Goal: Transaction & Acquisition: Purchase product/service

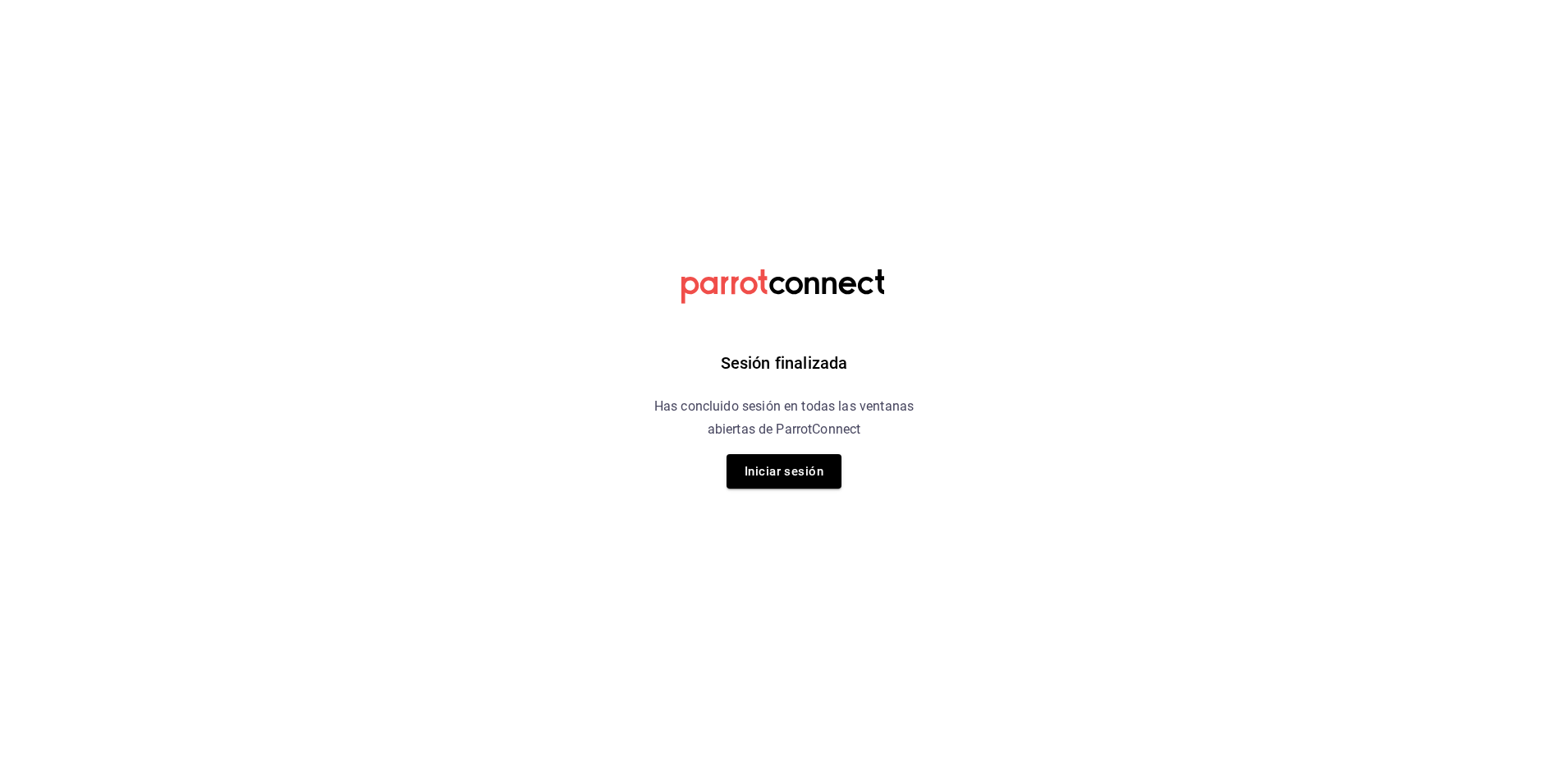
click at [757, 479] on button "Iniciar sesión" at bounding box center [783, 471] width 115 height 34
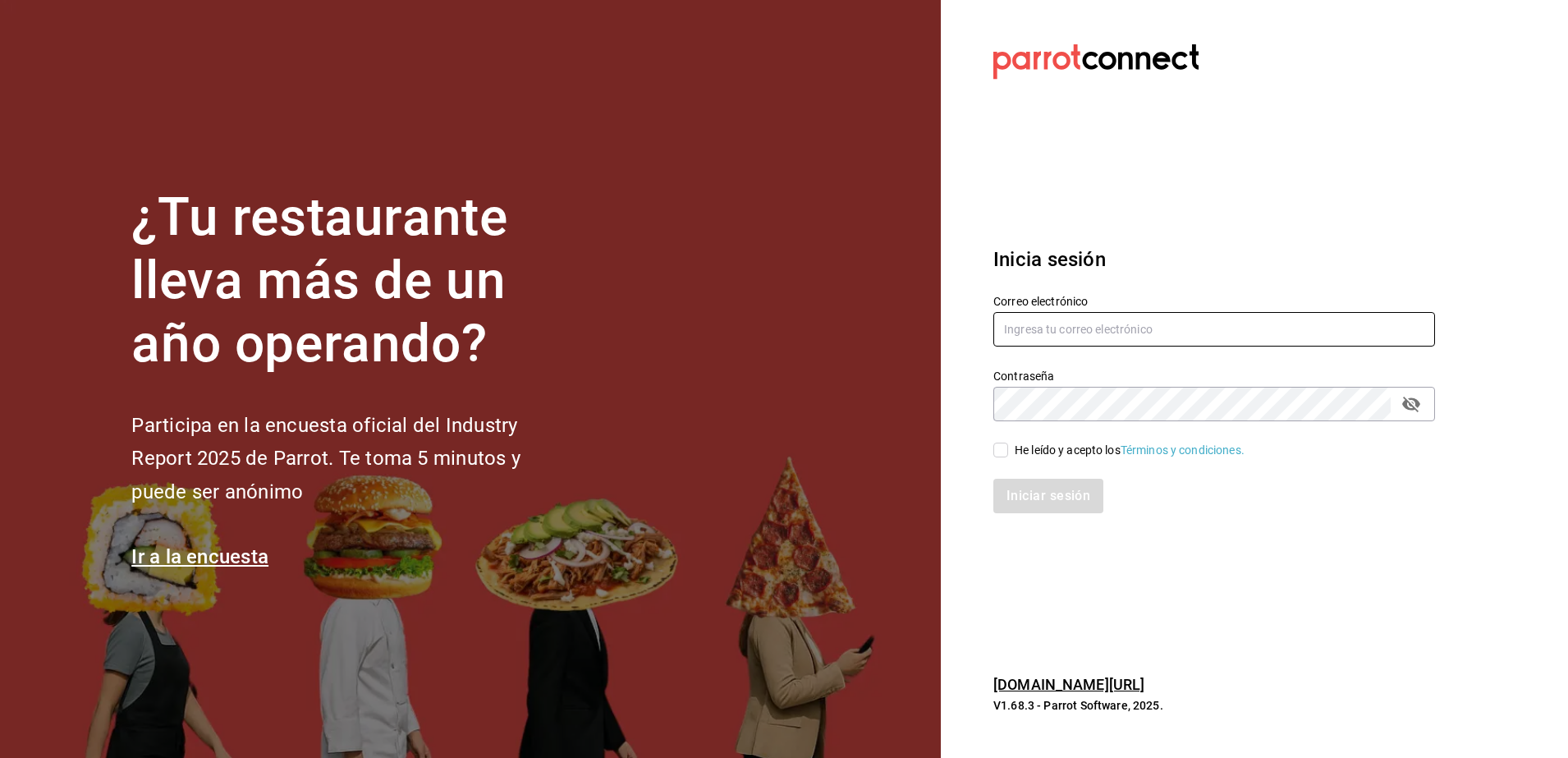
type input "[EMAIL_ADDRESS][DOMAIN_NAME]"
click at [1080, 318] on input "aldobeltrand1998@gmail.com" at bounding box center [1214, 329] width 442 height 34
click at [976, 490] on div "Iniciar sesión" at bounding box center [1205, 486] width 461 height 55
click at [999, 448] on input "He leído y acepto los Términos y condiciones." at bounding box center [1000, 450] width 14 height 14
checkbox input "true"
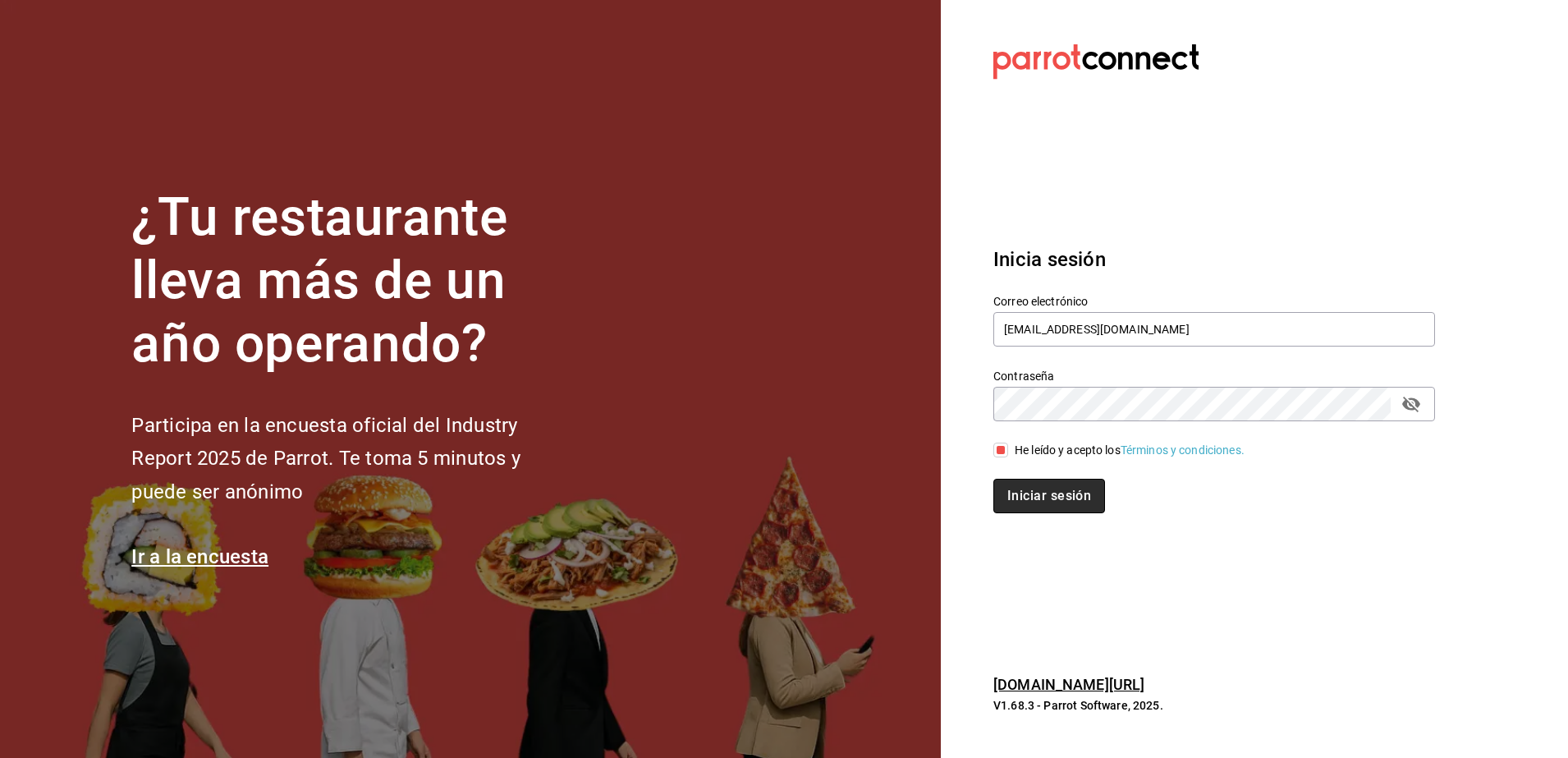
click at [1033, 492] on button "Iniciar sesión" at bounding box center [1049, 496] width 112 height 34
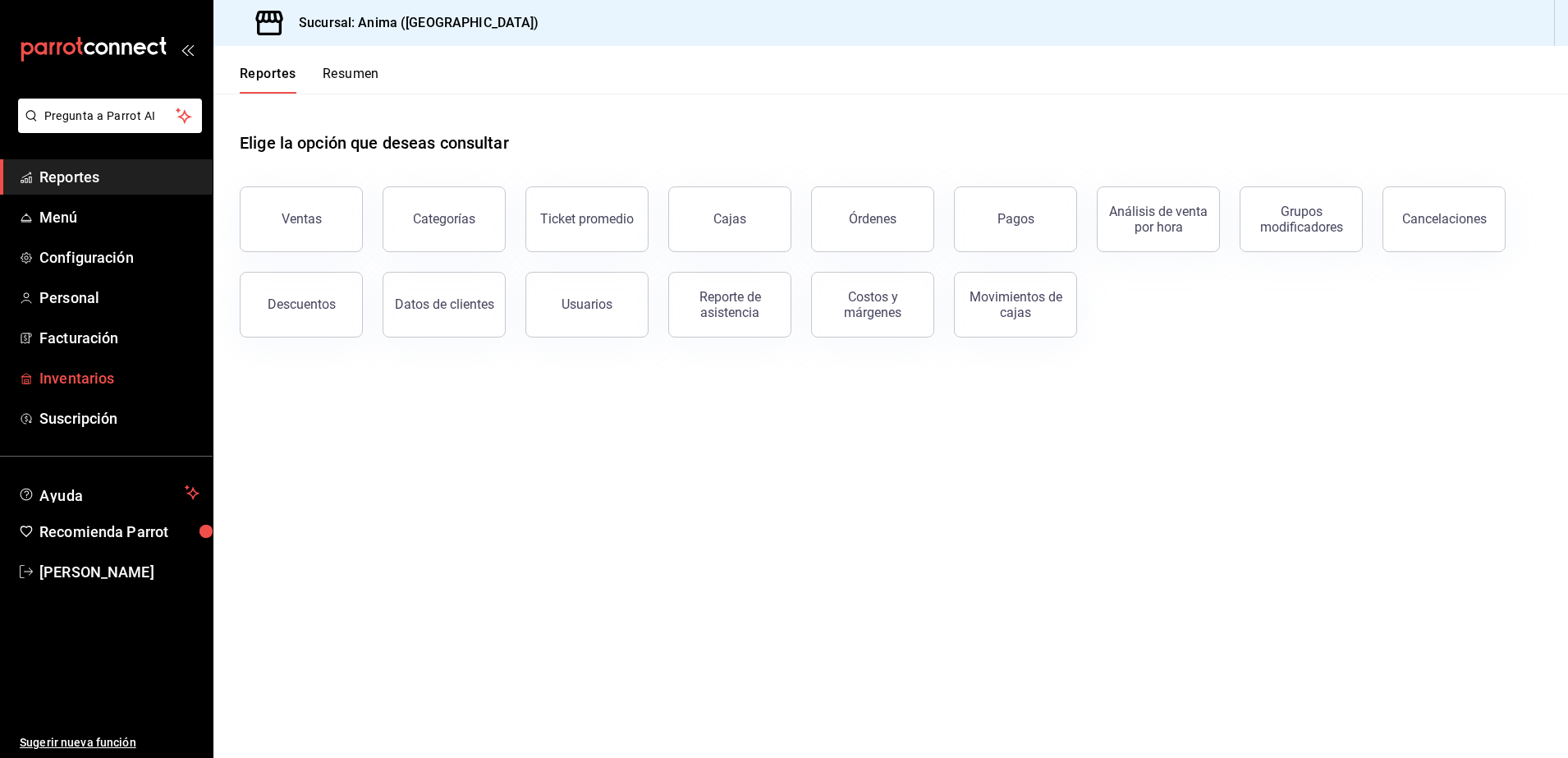
click at [104, 369] on span "Inventarios" at bounding box center [119, 378] width 160 height 22
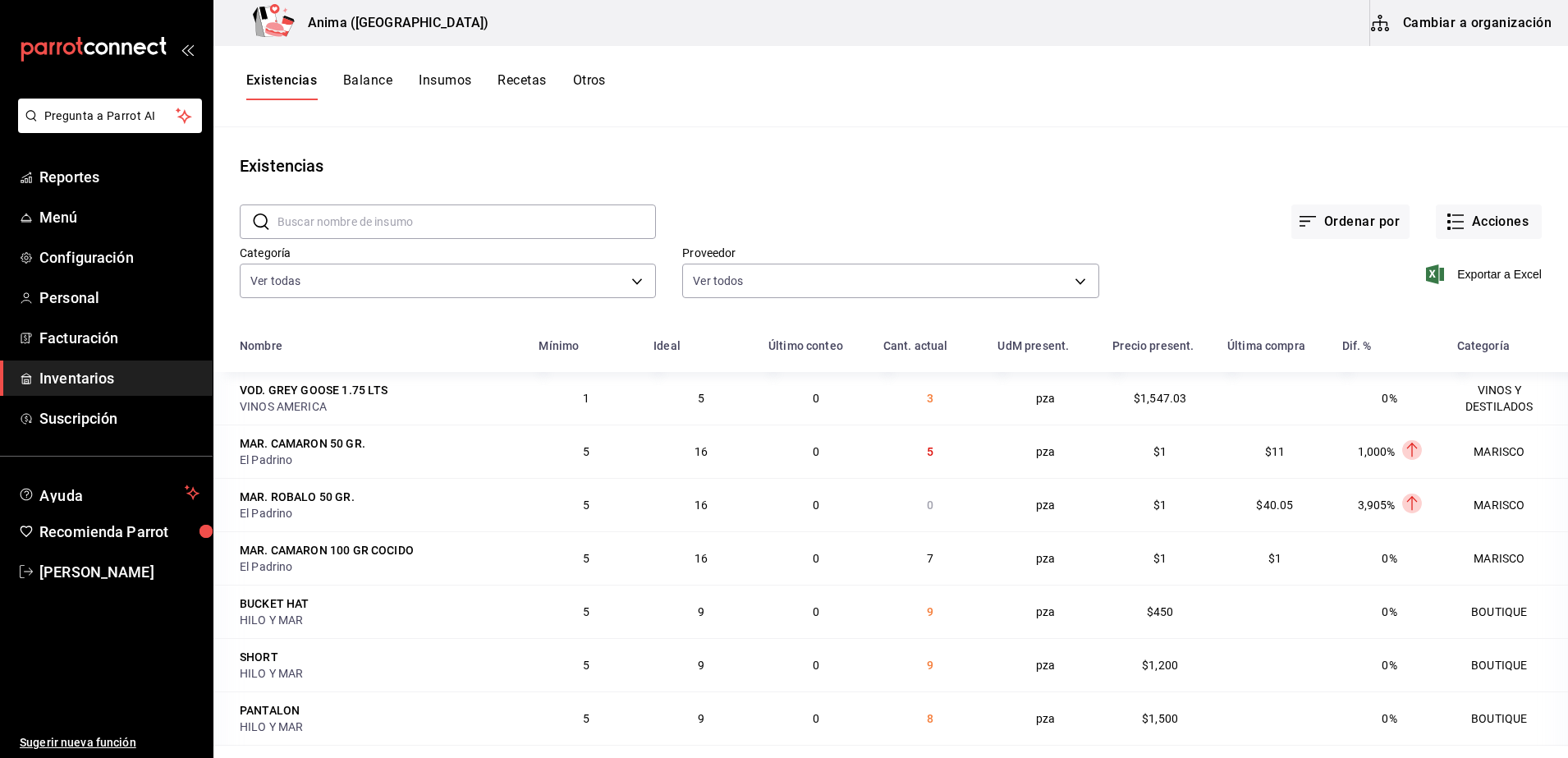
type input "53aeac28-4727-4c66-80b4-cea87e5bbdd7,81590c1d-223c-40a7-8ed3-cfa789b5082c,1a7c0…"
click at [516, 238] on input "text" at bounding box center [466, 221] width 379 height 33
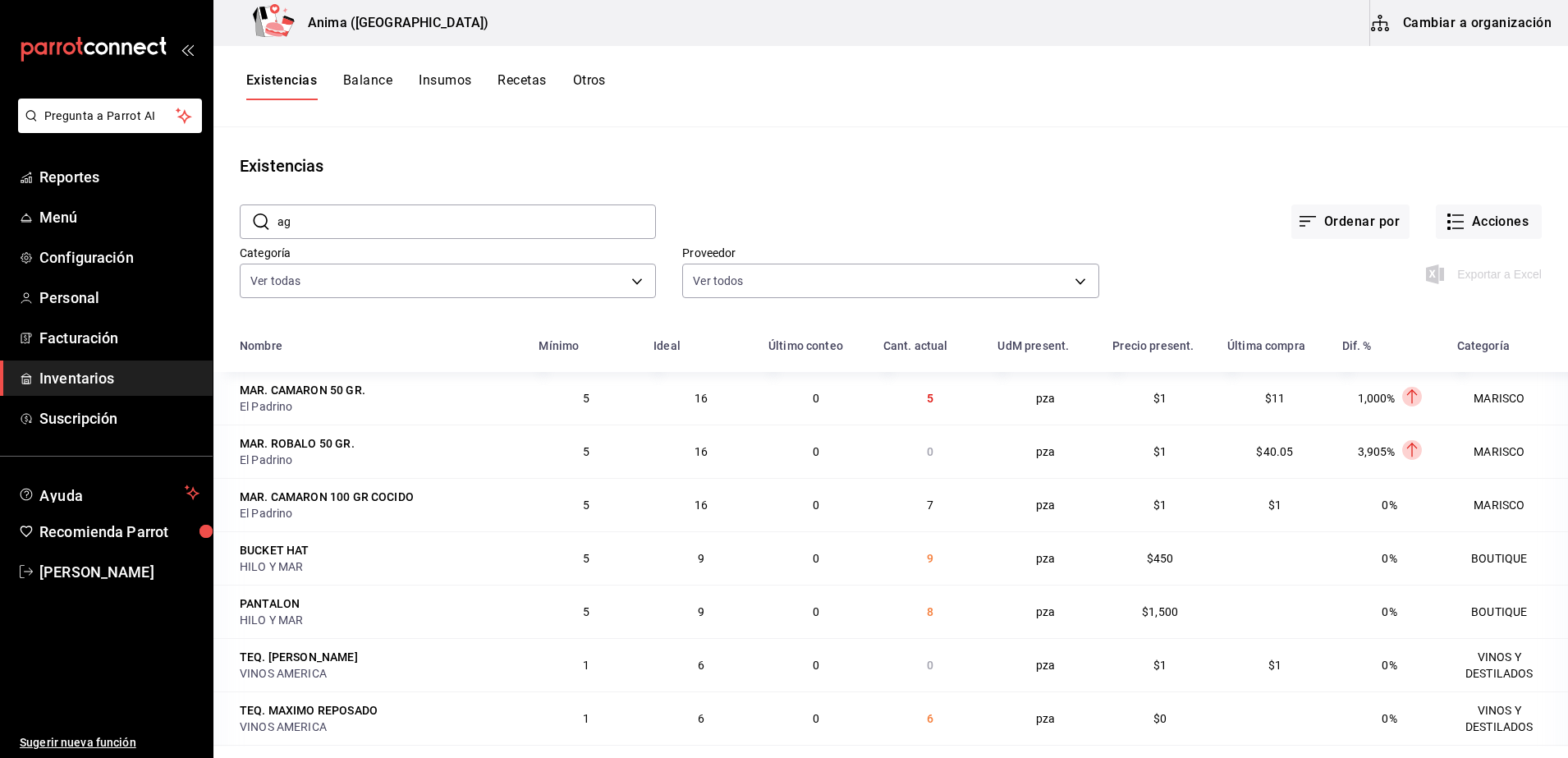
type input "a"
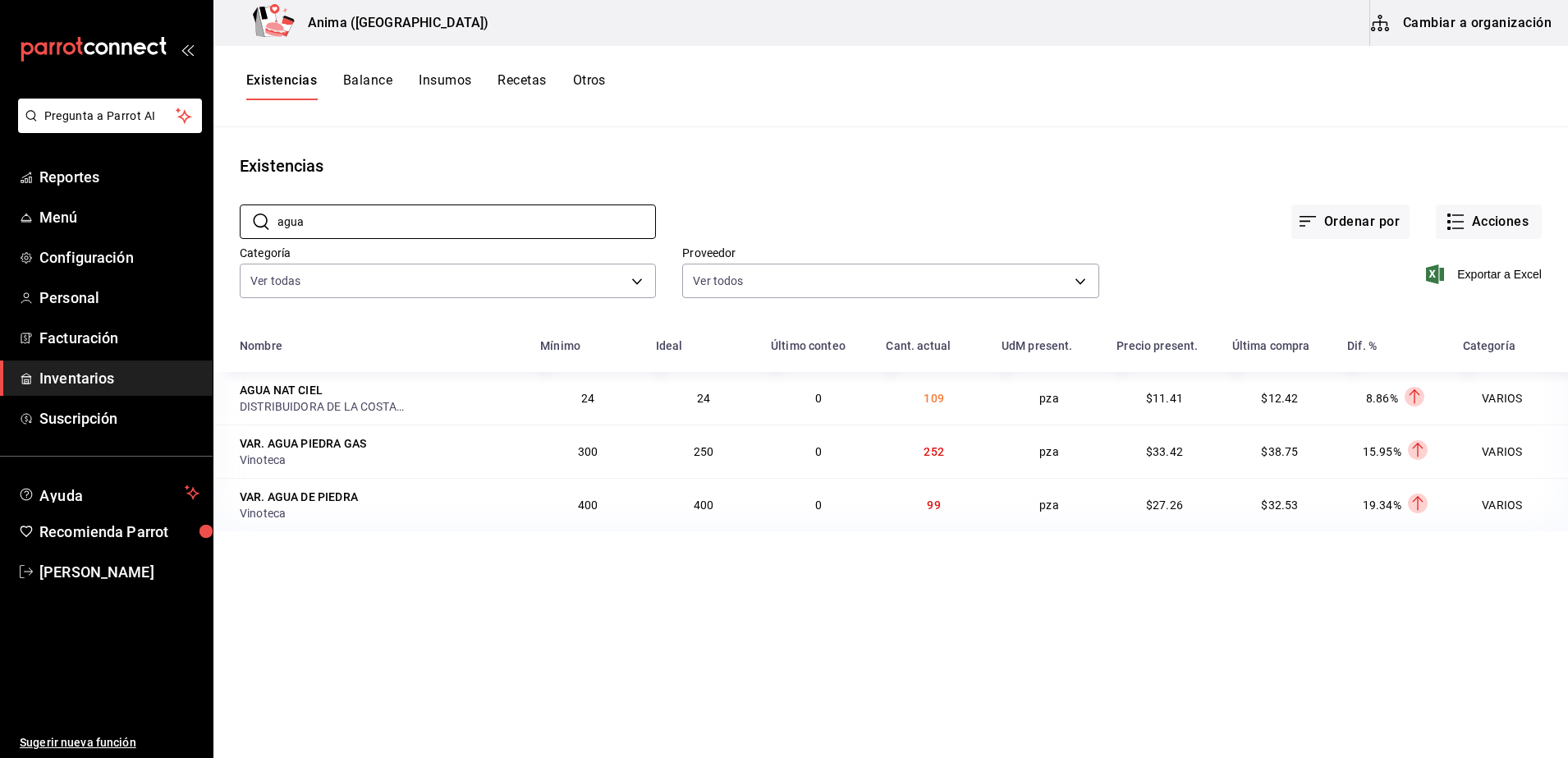
type input "agua"
click at [395, 405] on div "DISTRIBUIDORA DE LA COSTA DE NAYARIT" at bounding box center [322, 406] width 164 height 16
click at [873, 405] on td "0" at bounding box center [818, 399] width 115 height 53
click at [113, 183] on span "Reportes" at bounding box center [119, 177] width 160 height 22
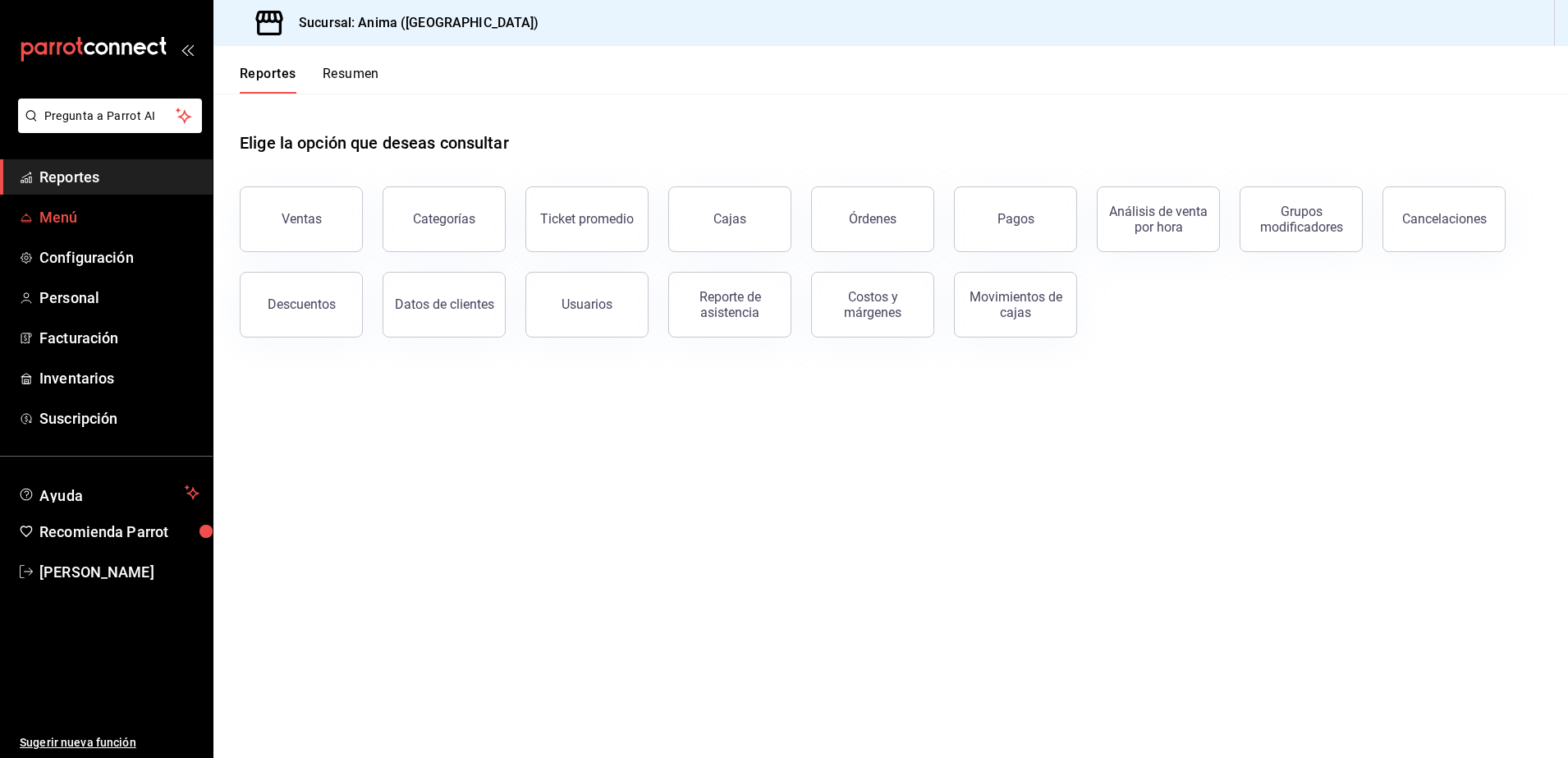
click at [100, 215] on span "Menú" at bounding box center [119, 217] width 160 height 22
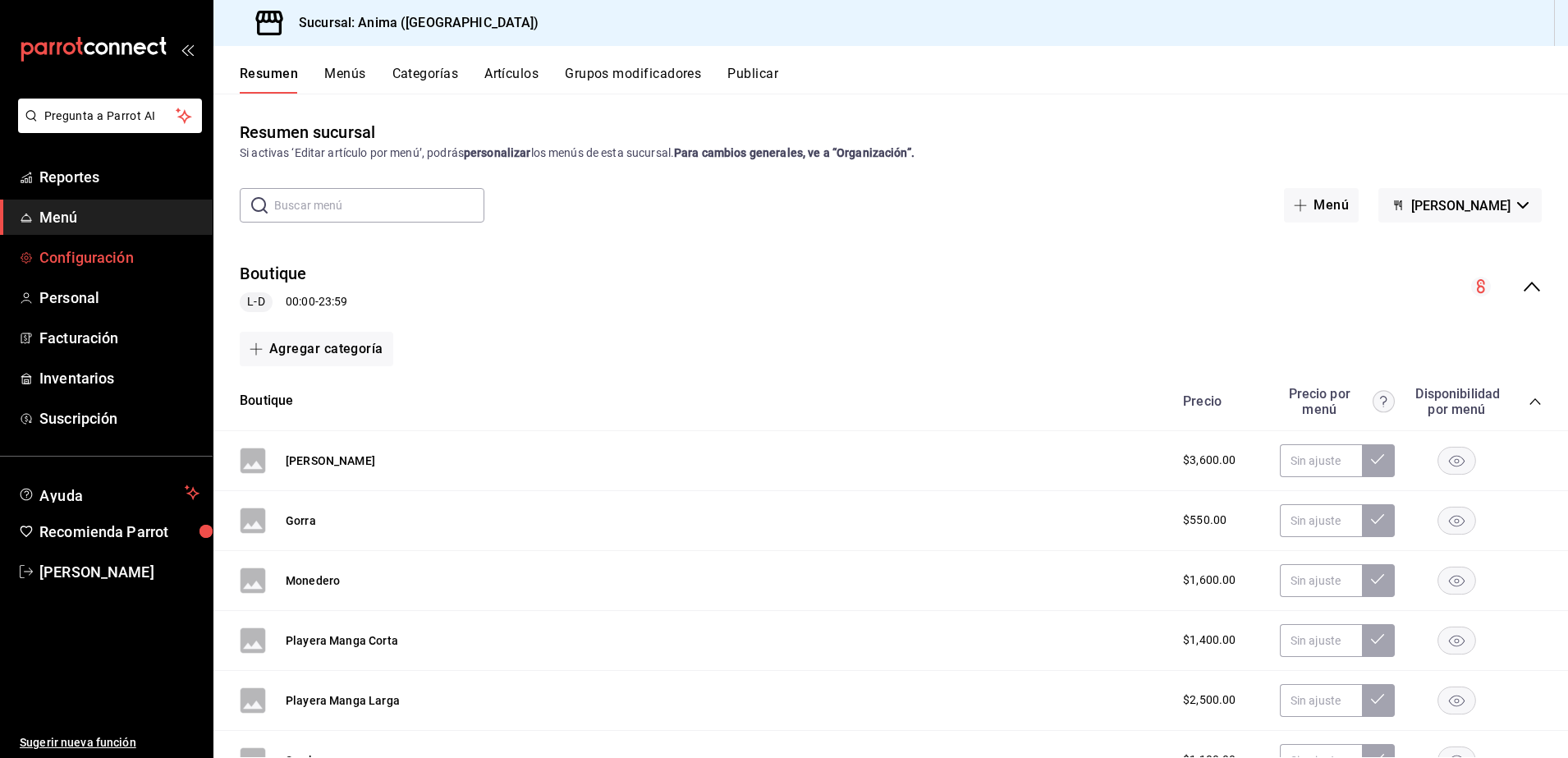
click at [83, 267] on span "Configuración" at bounding box center [119, 257] width 160 height 22
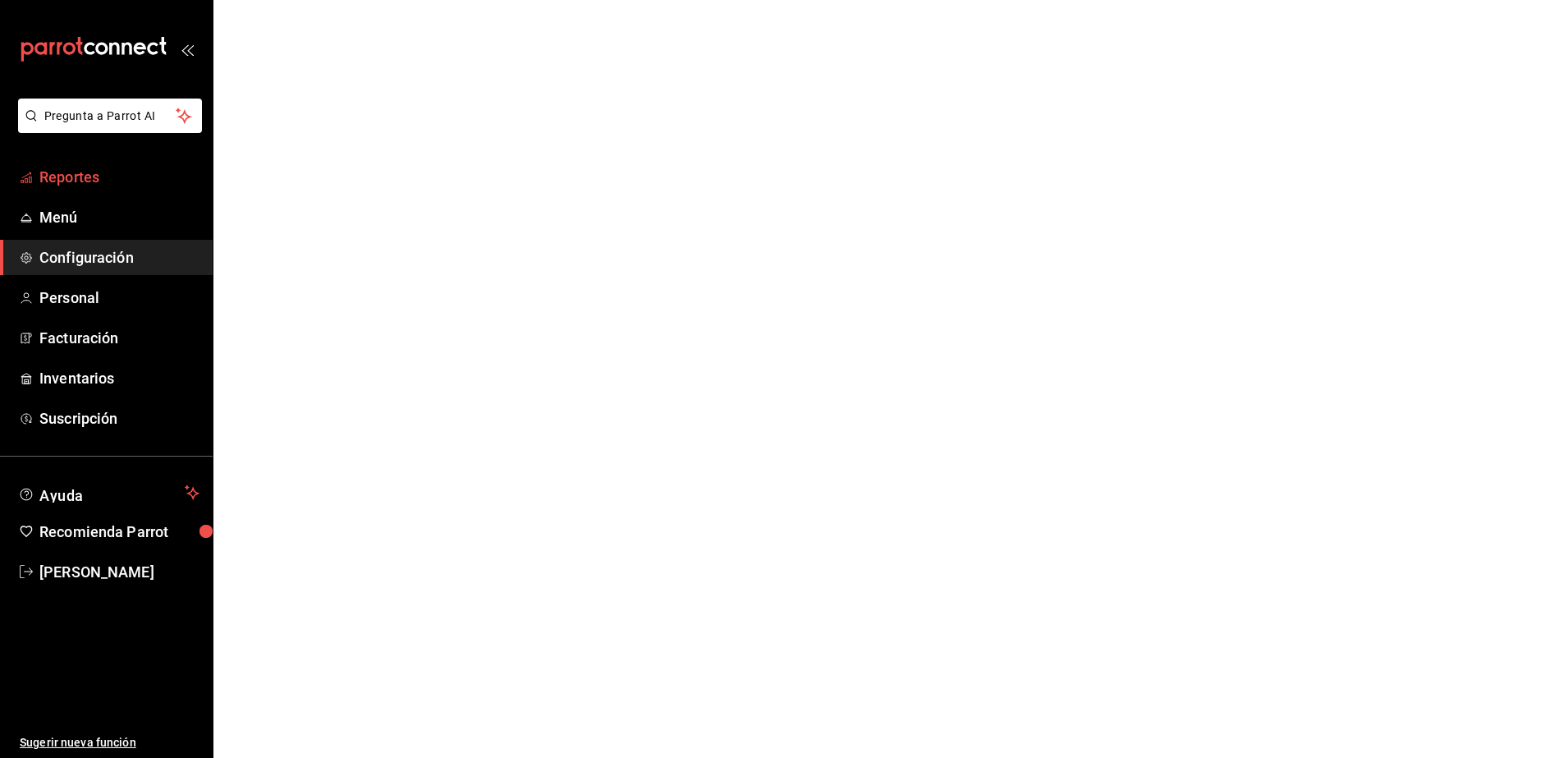
click at [85, 172] on span "Reportes" at bounding box center [119, 177] width 160 height 22
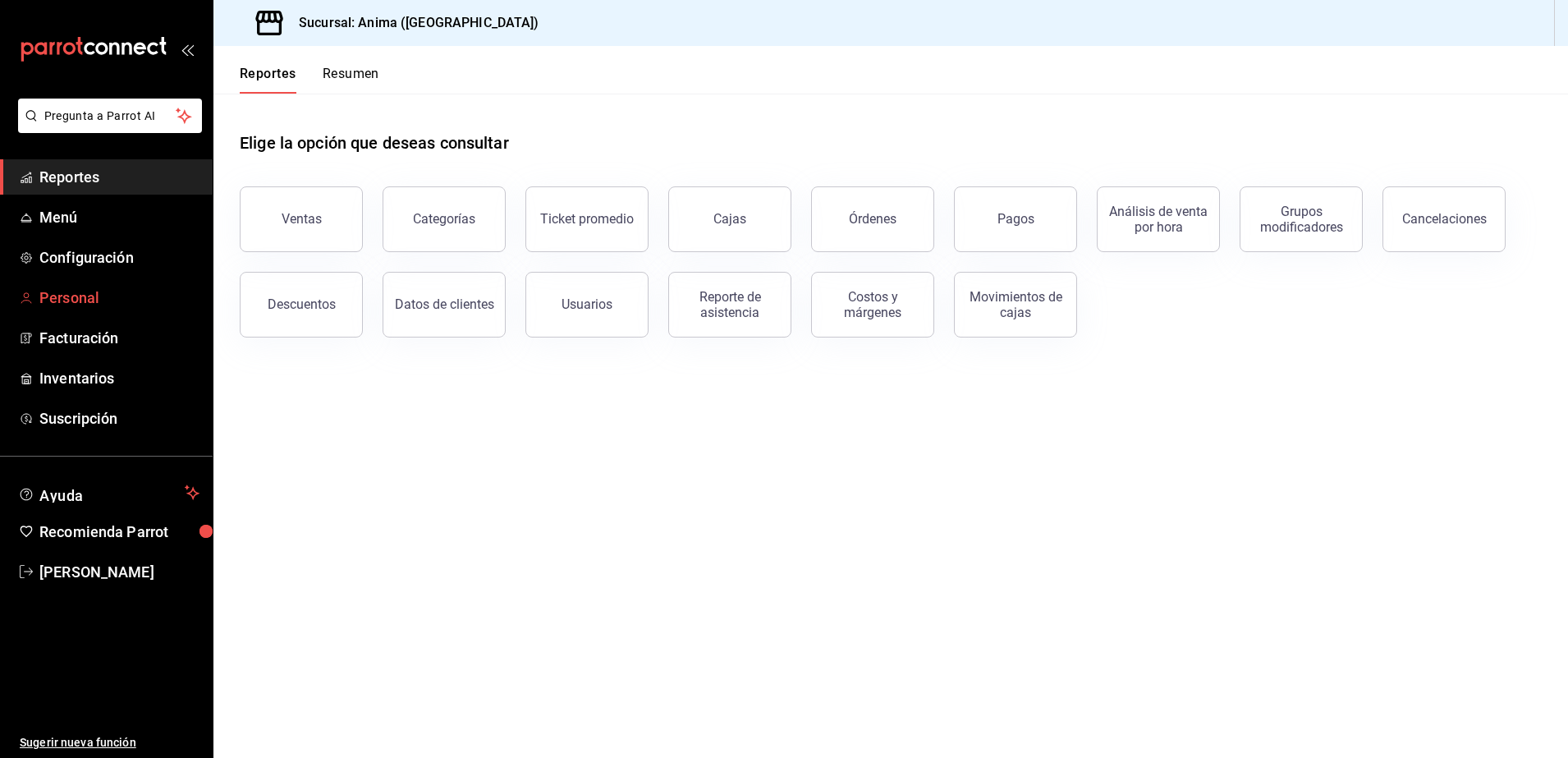
click at [120, 296] on span "Personal" at bounding box center [119, 298] width 160 height 22
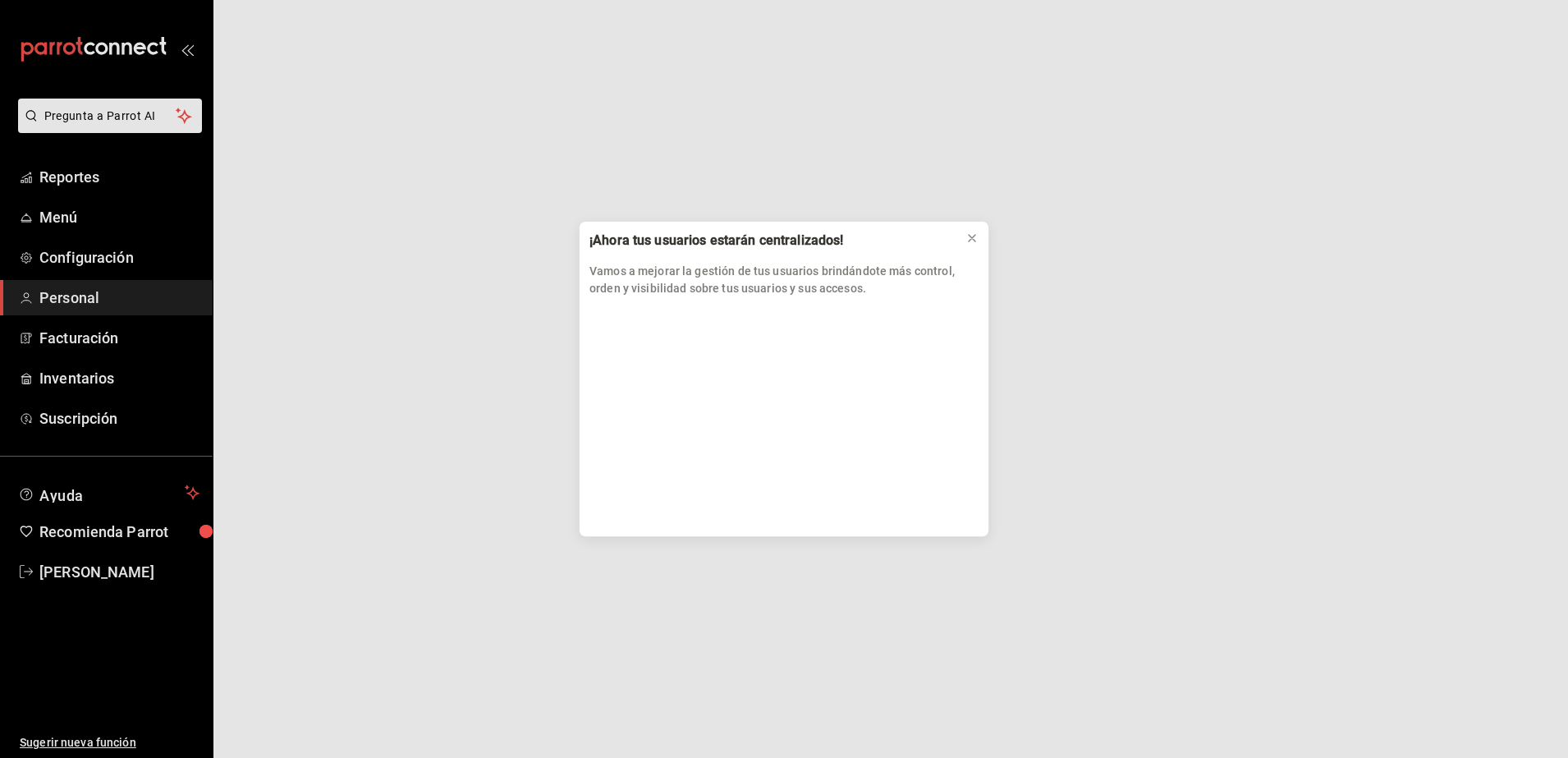
click at [90, 249] on div "¡Ahora tus usuarios estarán centralizados! Vamos a mejorar la gestión de tus us…" at bounding box center [784, 379] width 1568 height 758
click at [966, 236] on icon at bounding box center [971, 238] width 13 height 13
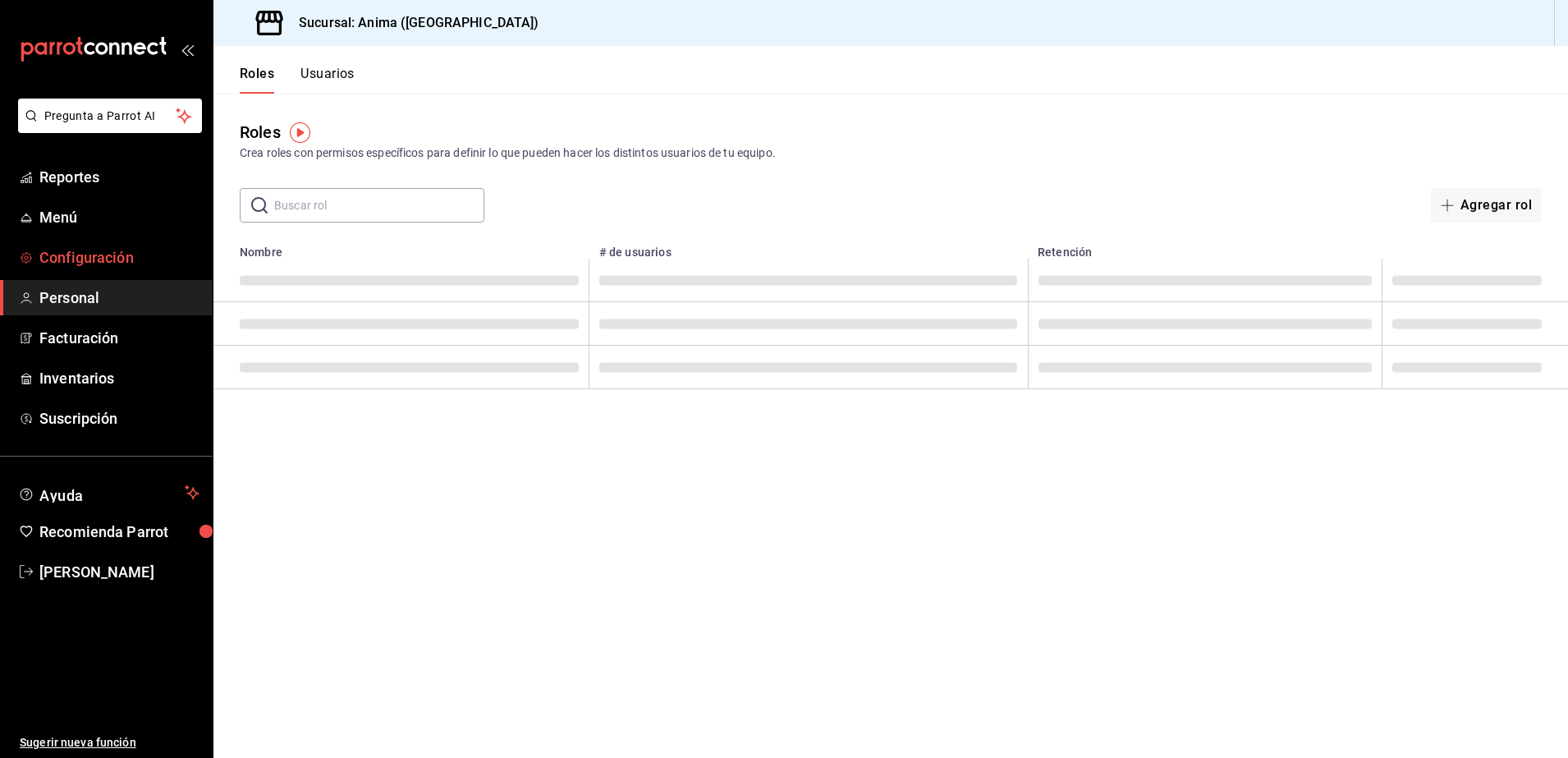
click at [93, 248] on span "Configuración" at bounding box center [119, 257] width 160 height 22
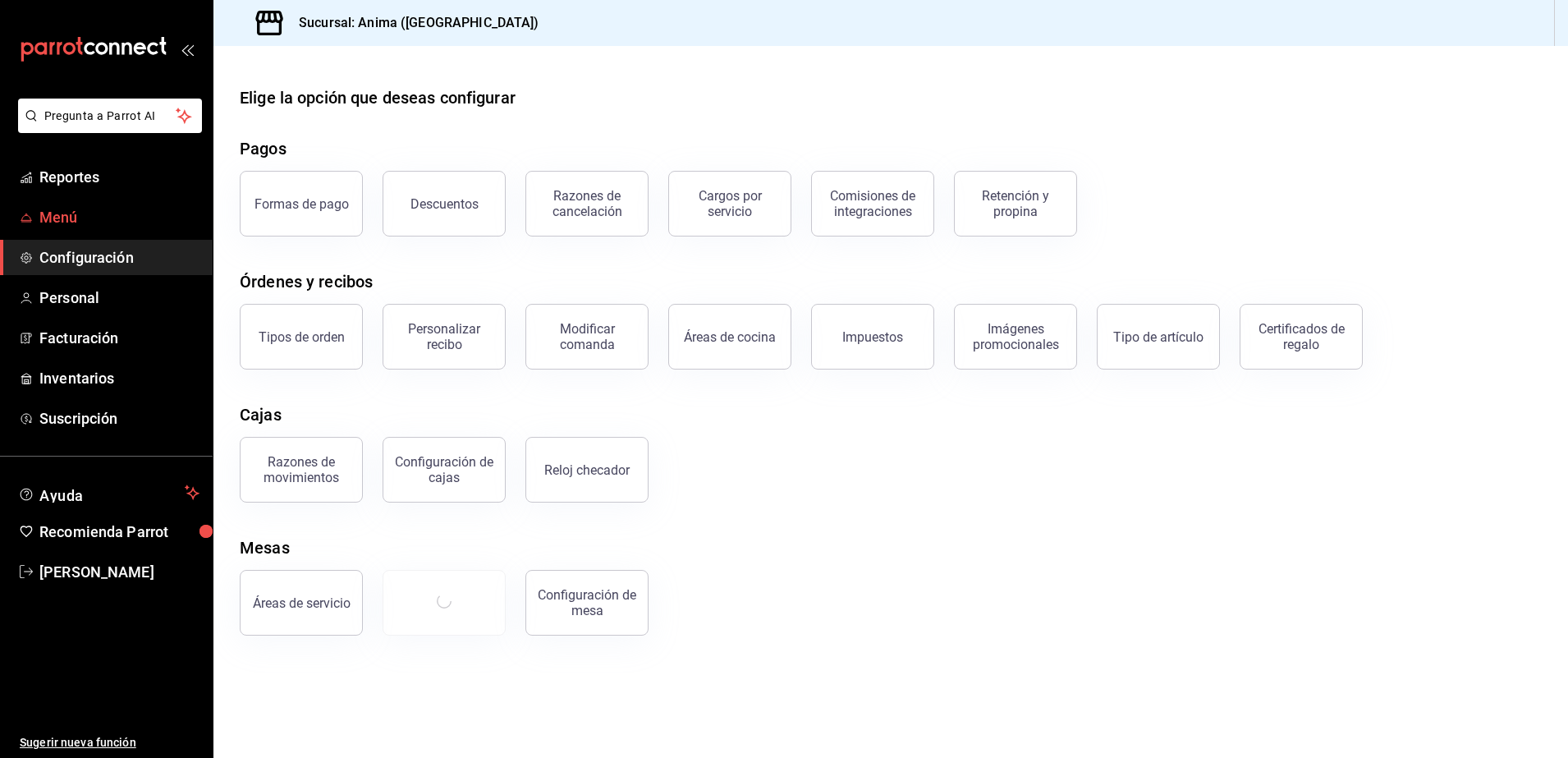
click at [117, 221] on span "Menú" at bounding box center [119, 217] width 160 height 22
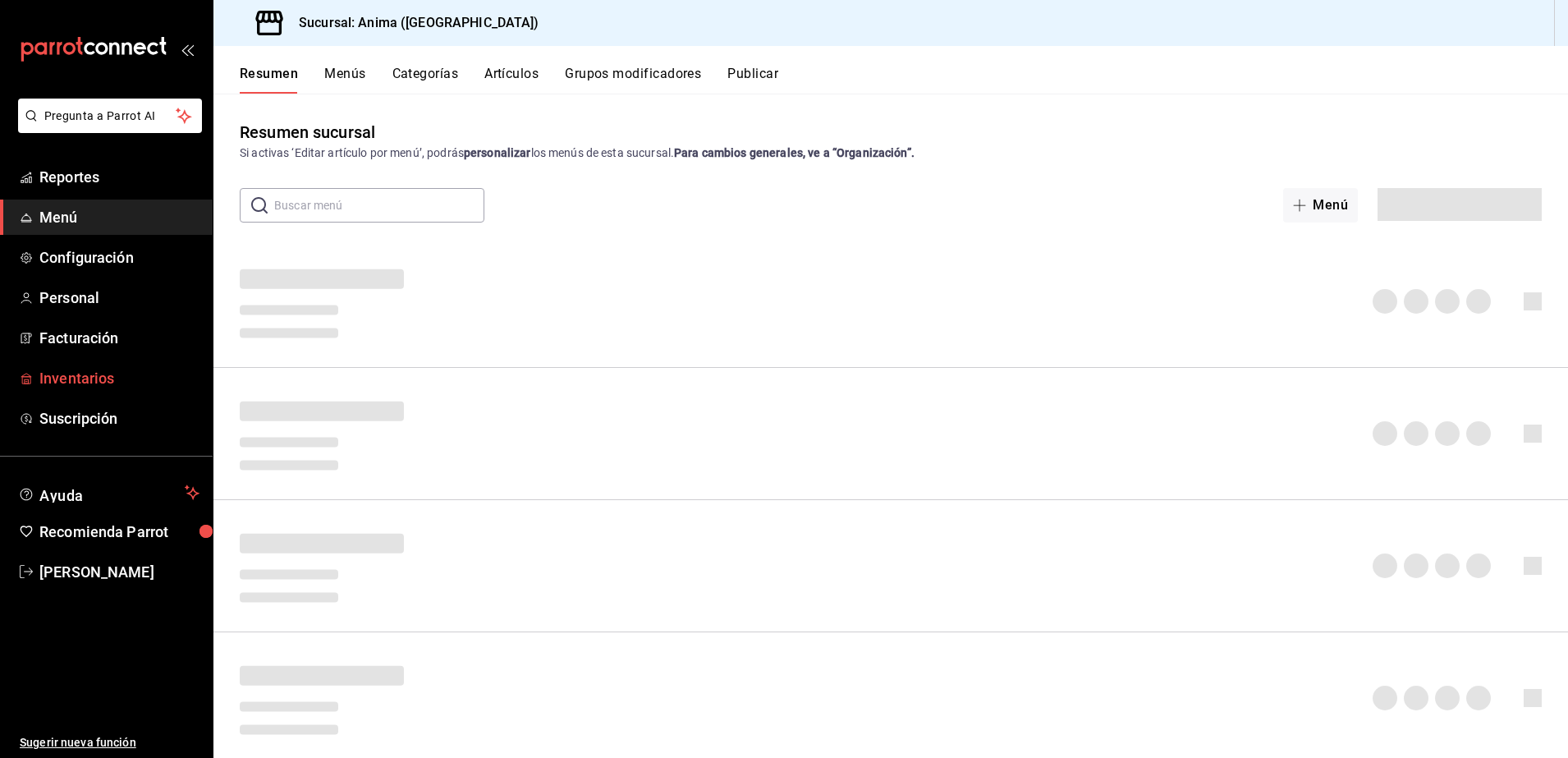
click at [63, 385] on span "Inventarios" at bounding box center [119, 378] width 160 height 22
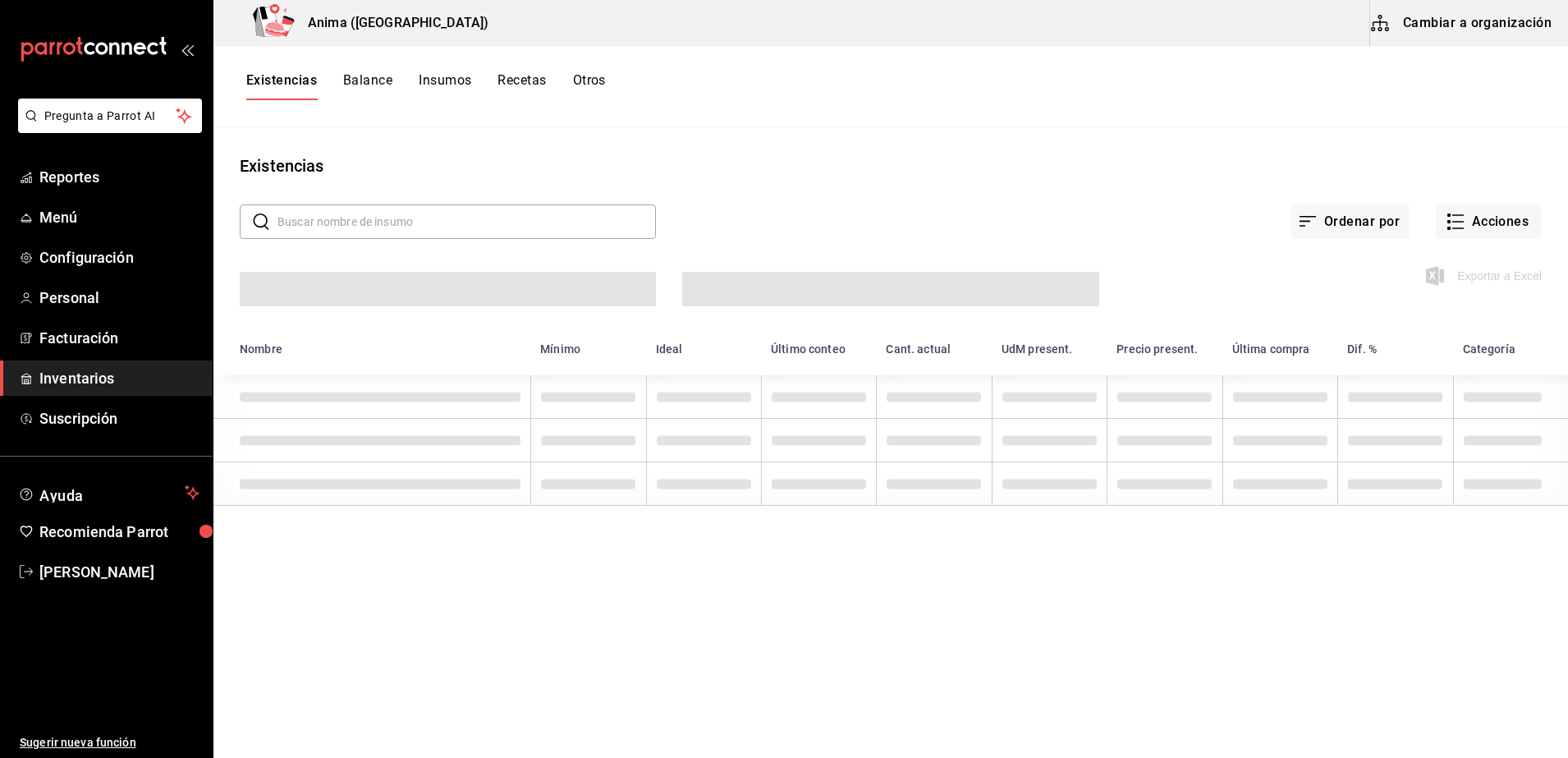
click at [593, 72] on button "Otros" at bounding box center [589, 86] width 33 height 28
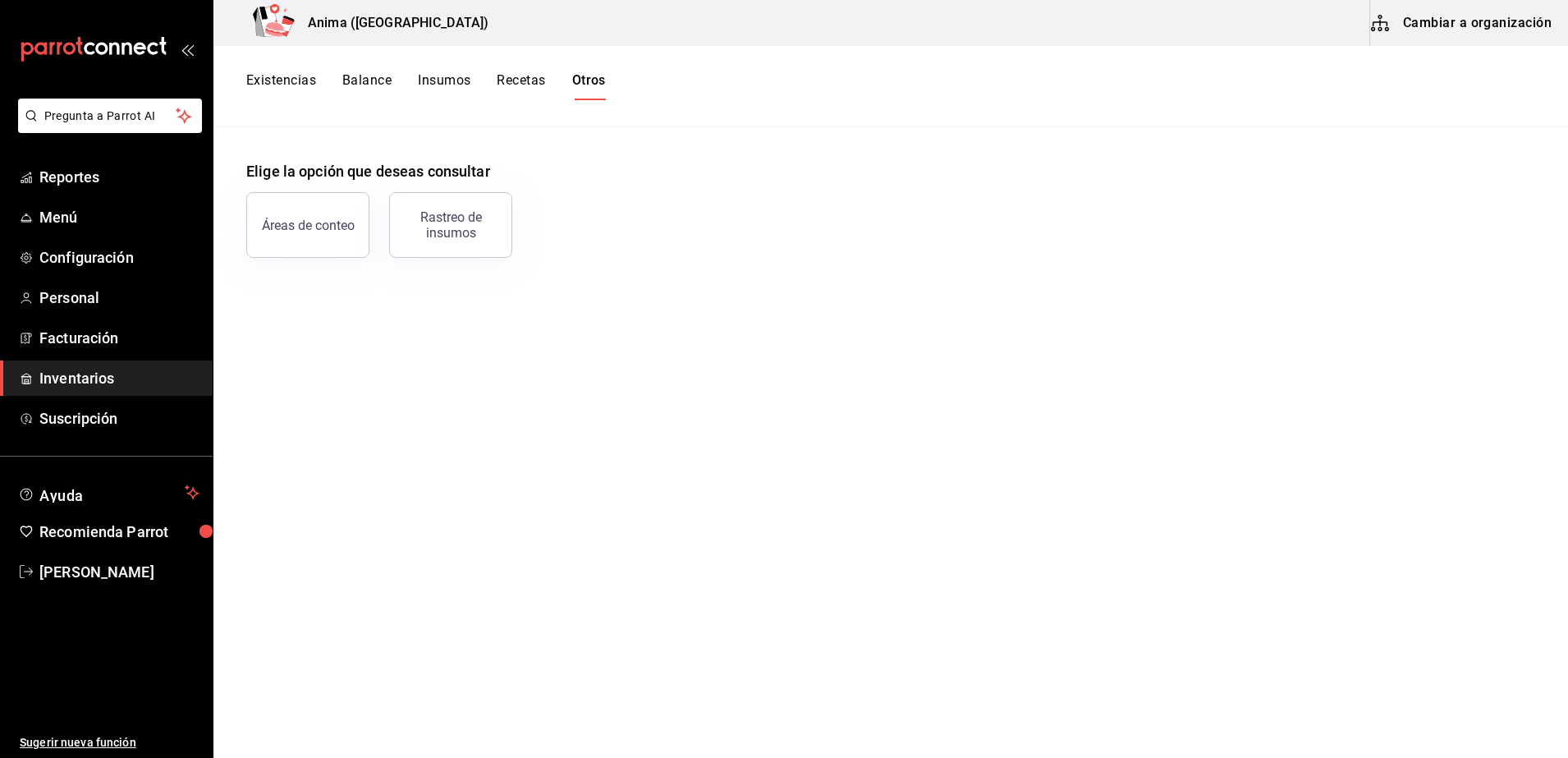
click at [302, 115] on div "Existencias Balance Insumos Recetas Otros" at bounding box center [890, 86] width 1354 height 81
click at [361, 90] on button "Balance" at bounding box center [367, 86] width 49 height 28
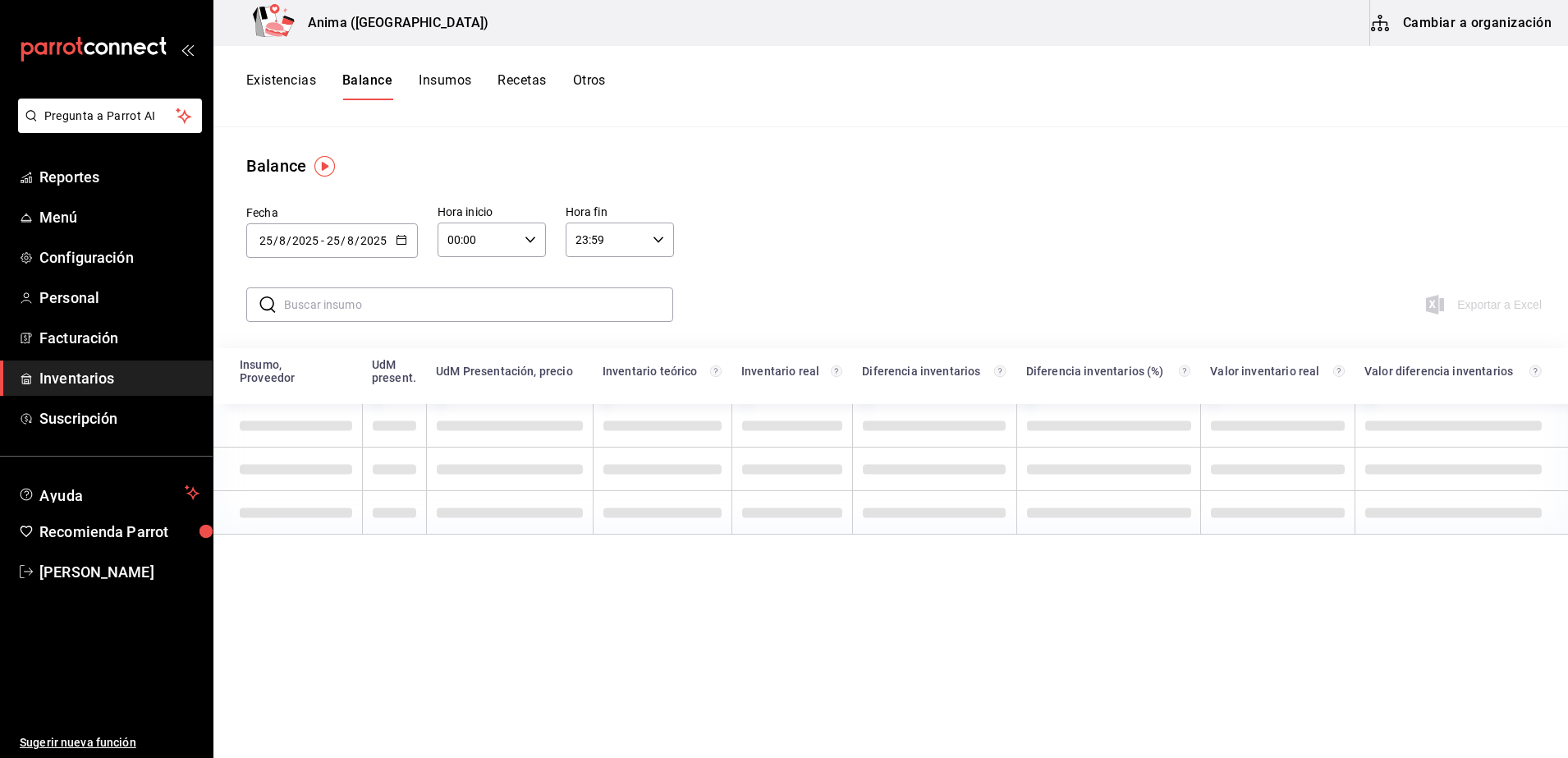
click at [461, 74] on button "Insumos" at bounding box center [445, 86] width 53 height 28
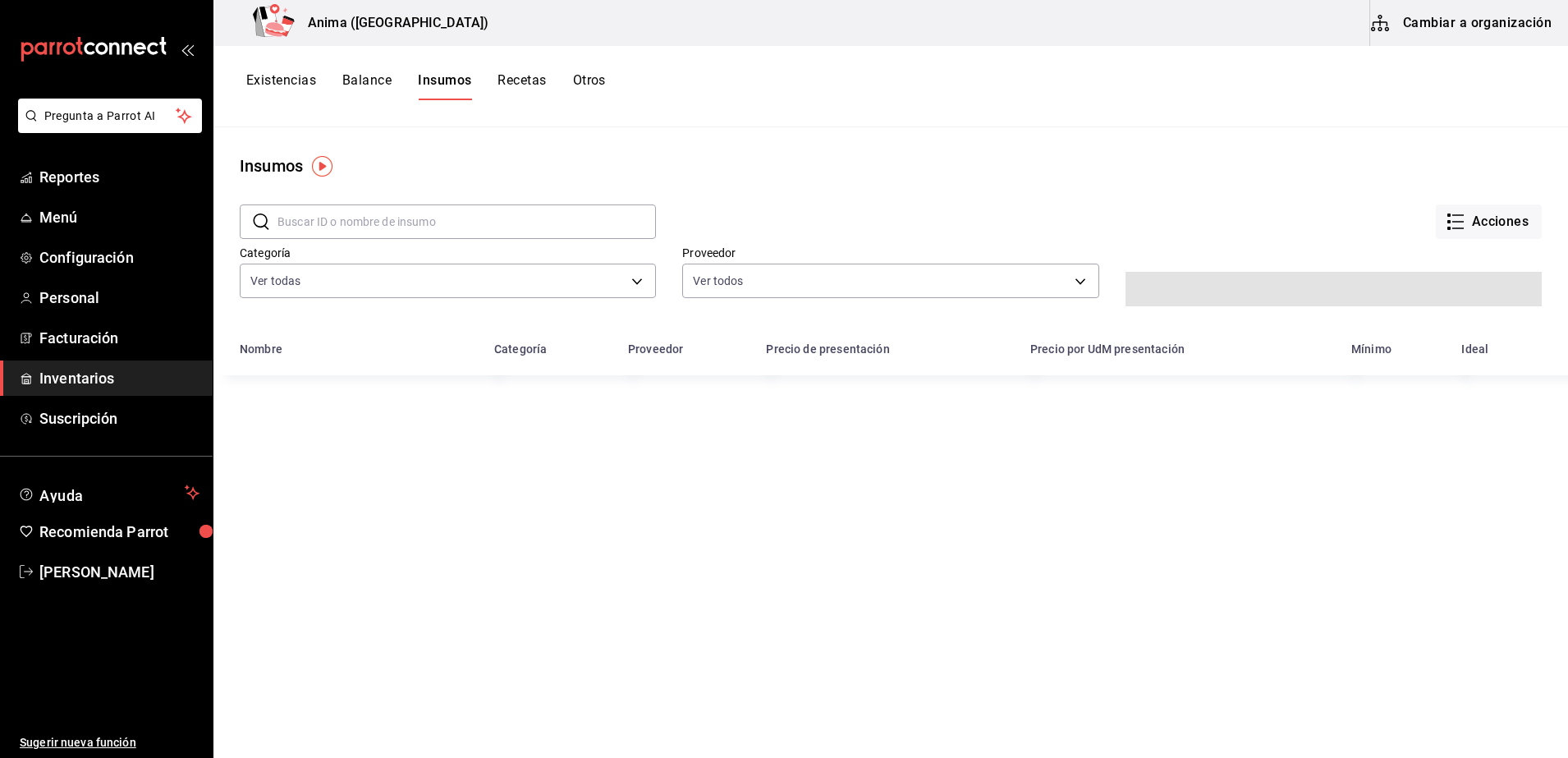
click at [260, 89] on button "Existencias" at bounding box center [281, 86] width 70 height 28
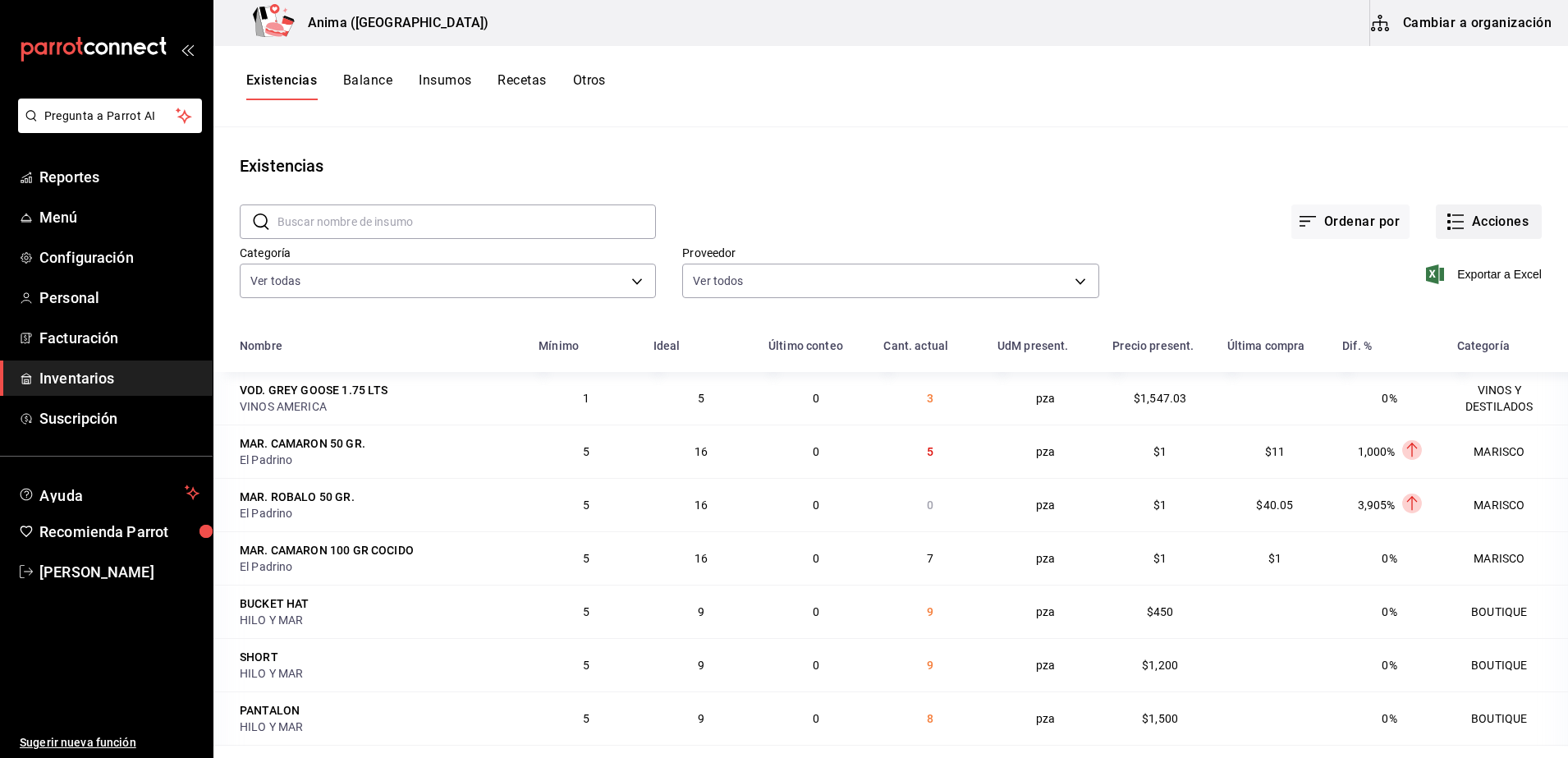
click at [1463, 222] on button "Acciones" at bounding box center [1489, 221] width 106 height 34
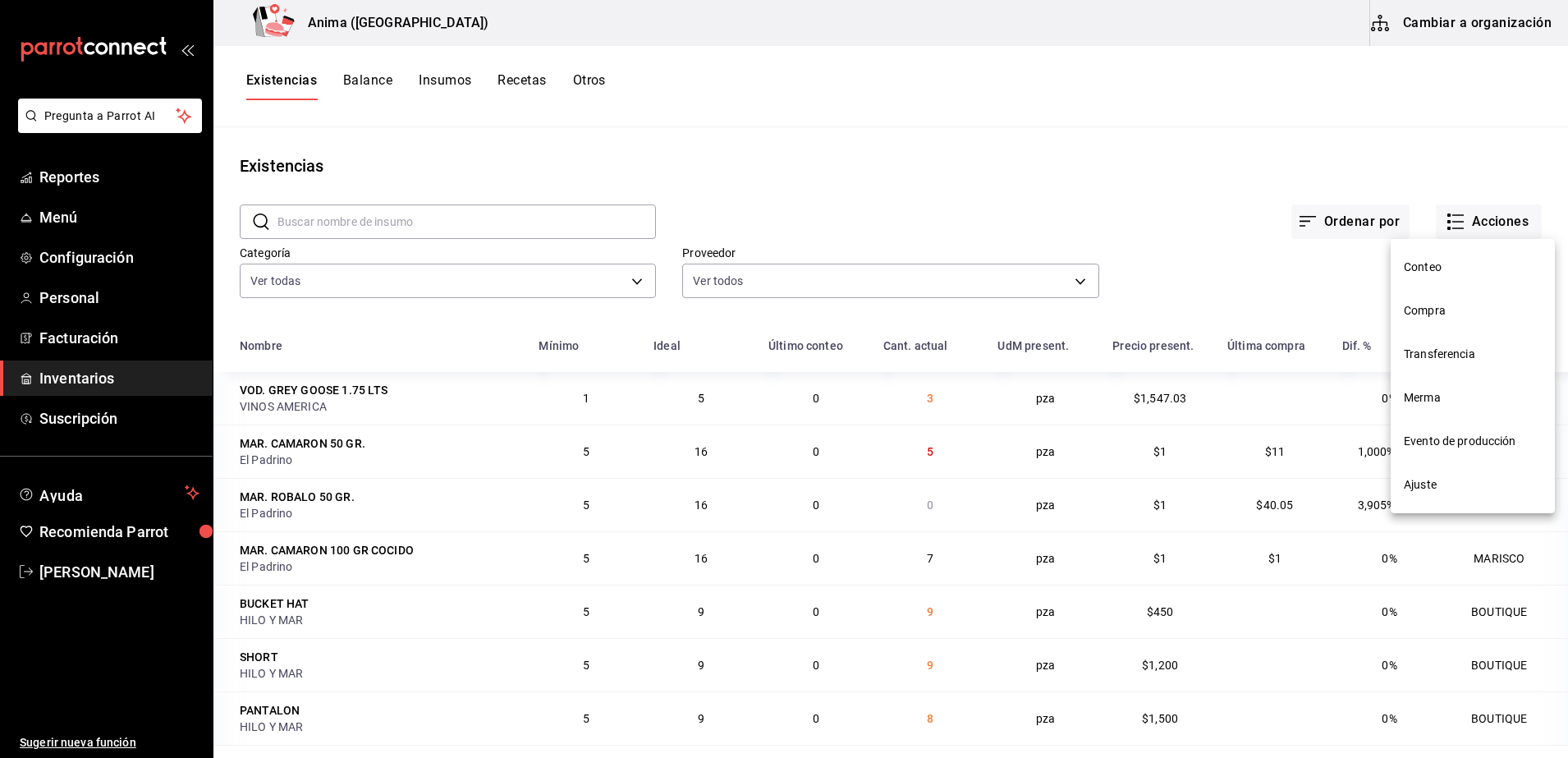
click at [1432, 310] on span "Compra" at bounding box center [1473, 311] width 138 height 17
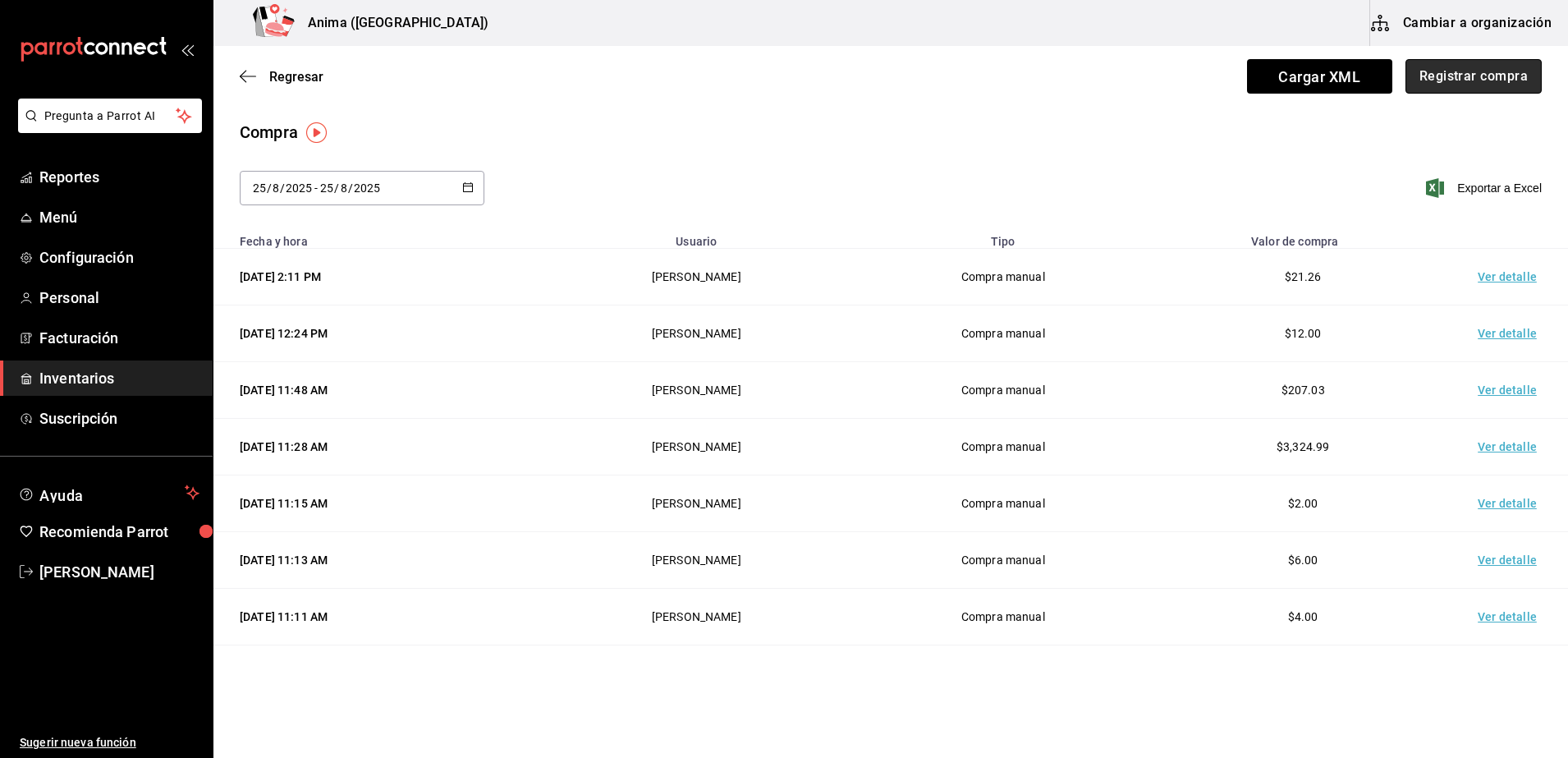
click at [1456, 81] on button "Registrar compra" at bounding box center [1474, 76] width 136 height 34
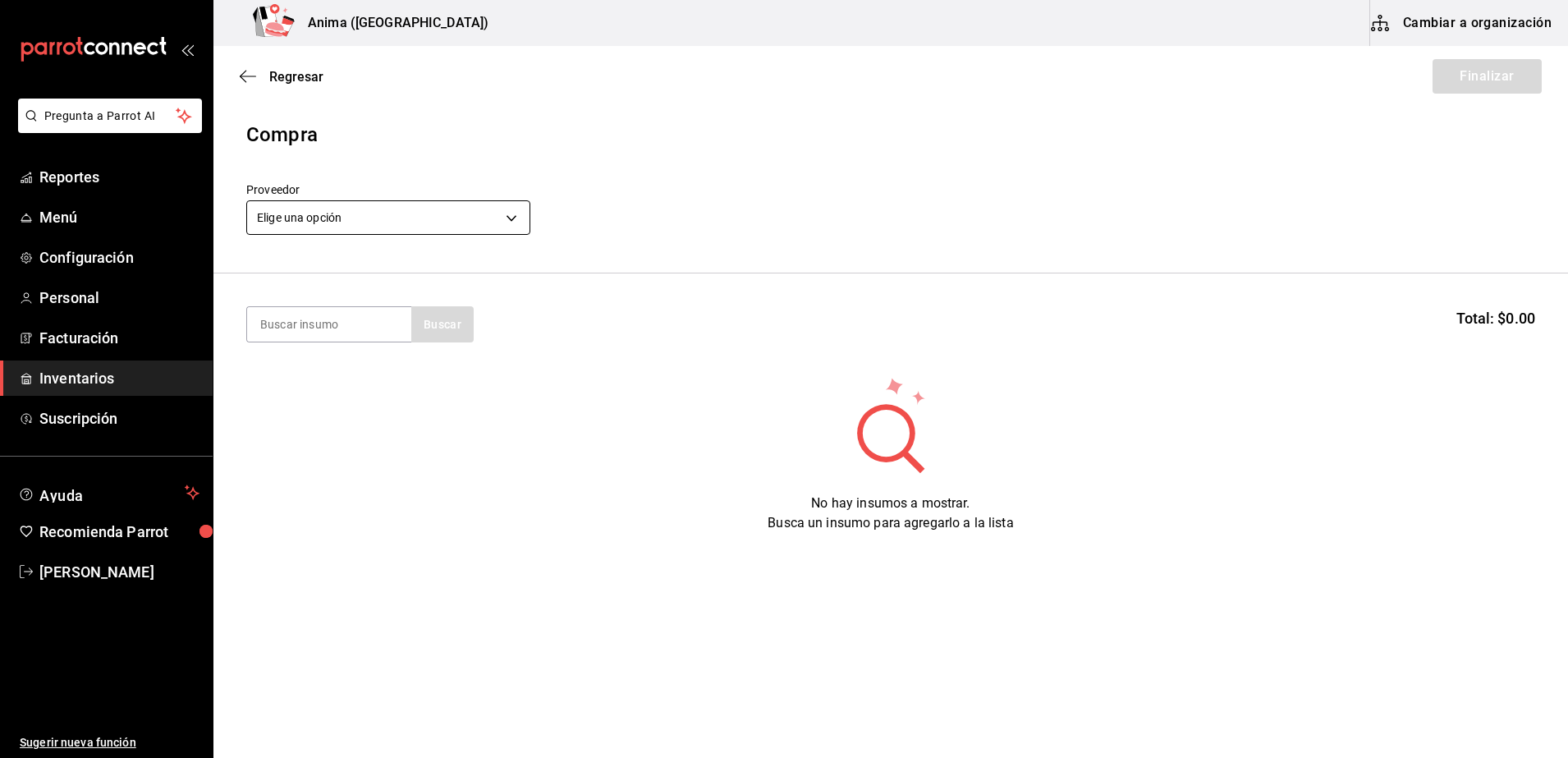
click at [494, 227] on body "Pregunta a Parrot AI Reportes Menú Configuración Personal Facturación Inventari…" at bounding box center [784, 332] width 1568 height 665
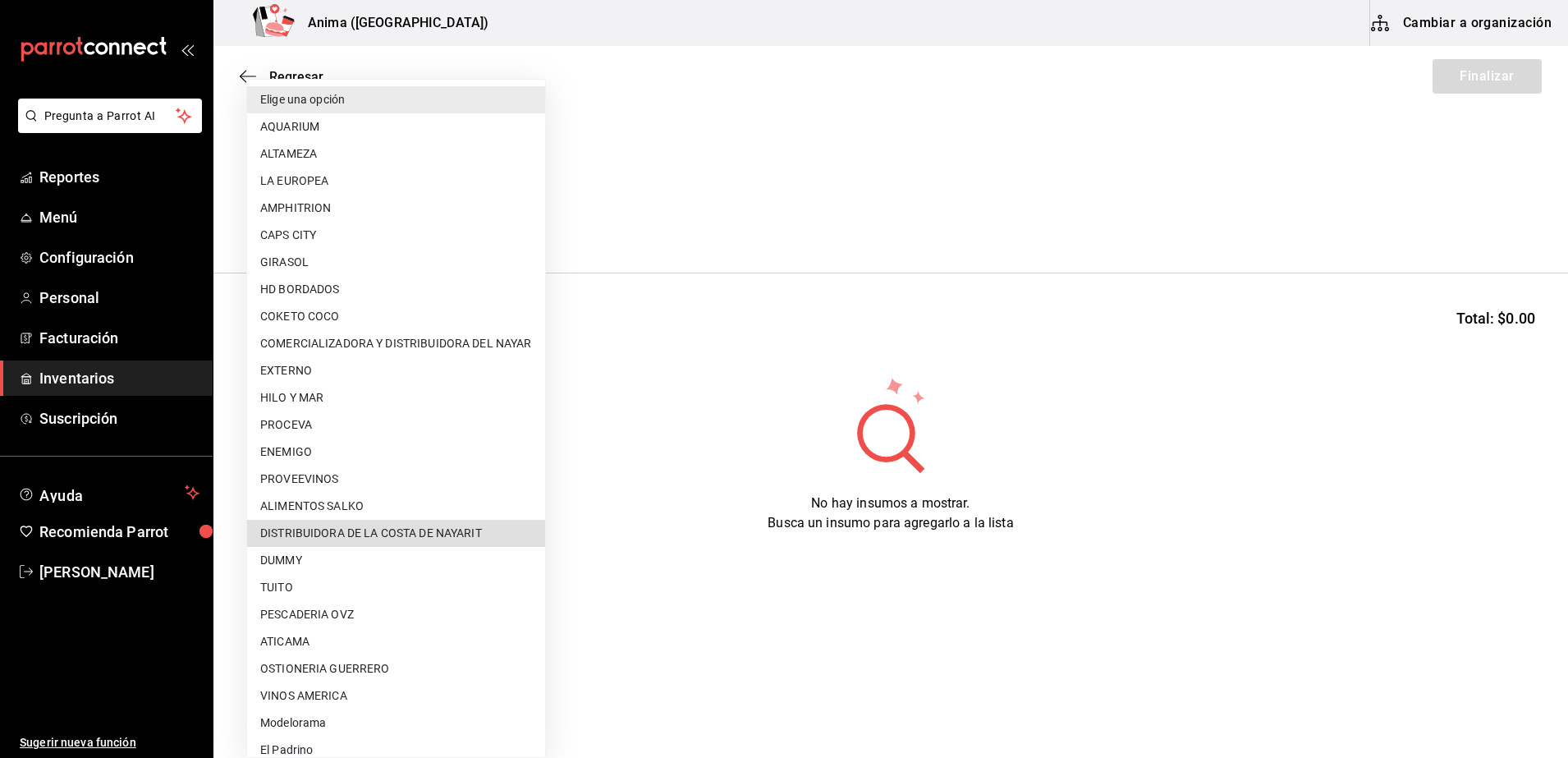
type input "9308429a-2f45-4efc-8194-bd048aa97359"
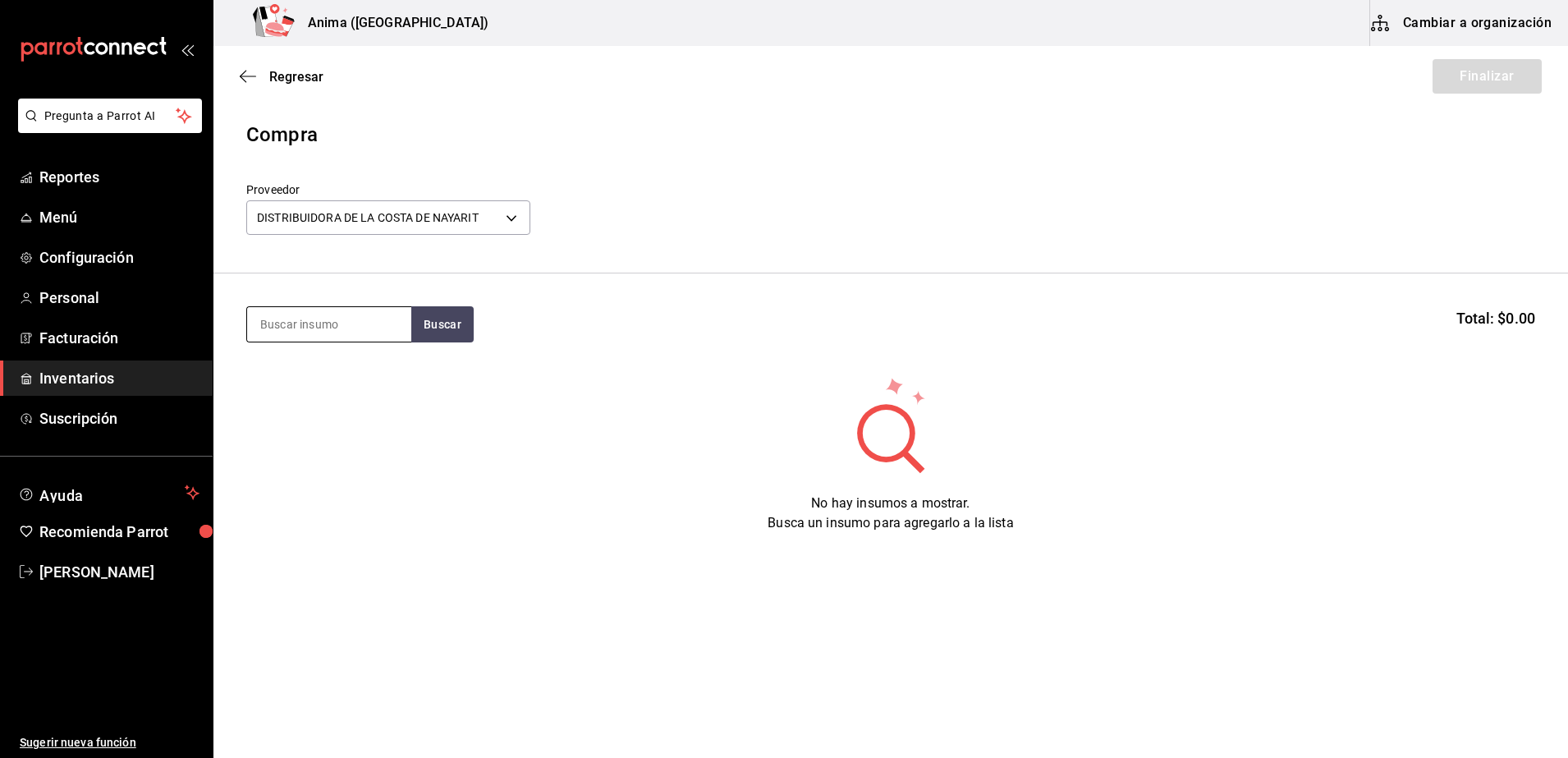
click at [322, 321] on input at bounding box center [329, 324] width 164 height 34
type input "a"
click at [484, 229] on body "Pregunta a Parrot AI Reportes Menú Configuración Personal Facturación Inventari…" at bounding box center [784, 332] width 1568 height 665
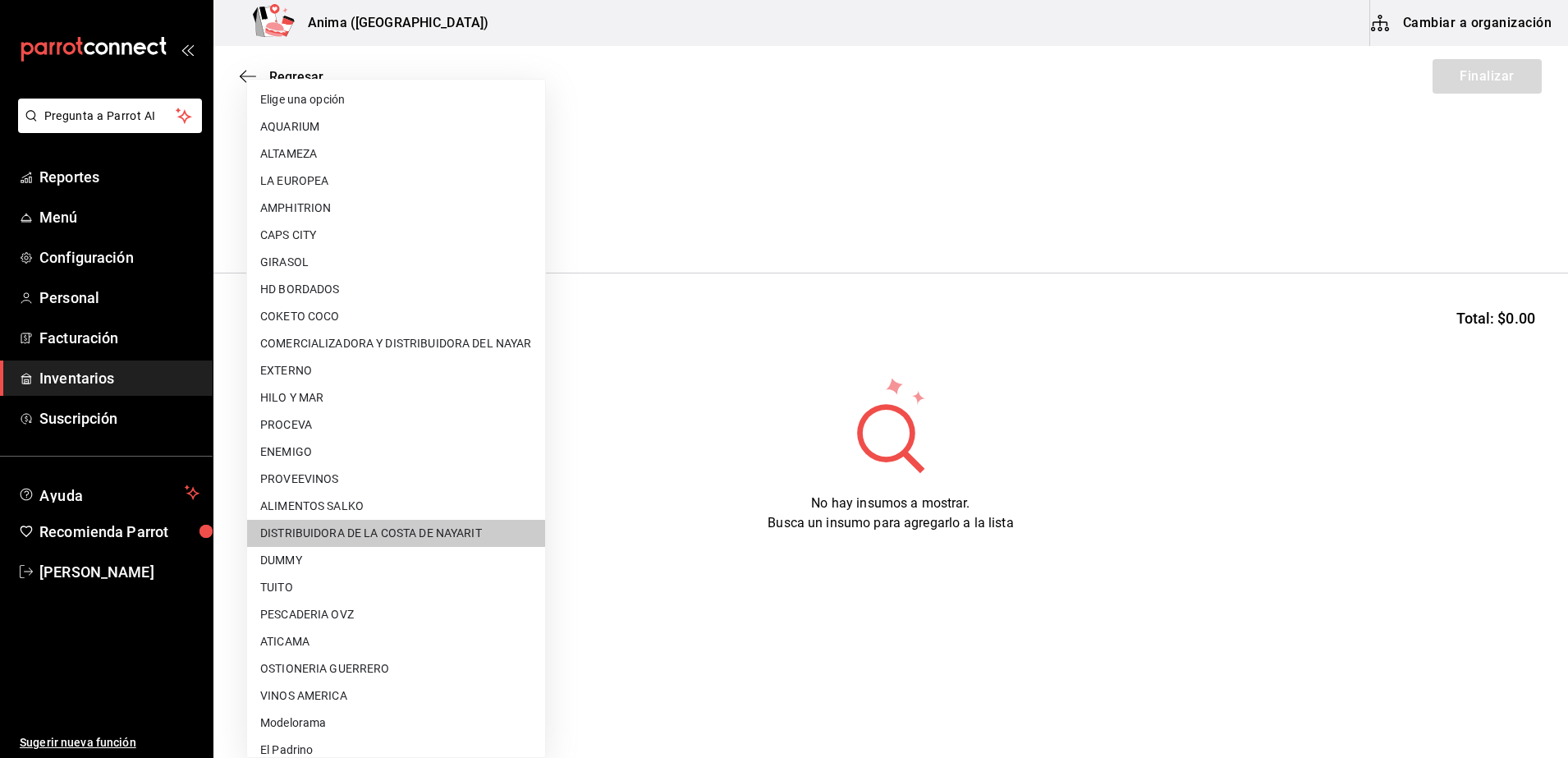
click at [438, 334] on li "COMERCIALIZADORA Y DISTRIBUIDORA DEL NAYAR" at bounding box center [396, 344] width 298 height 27
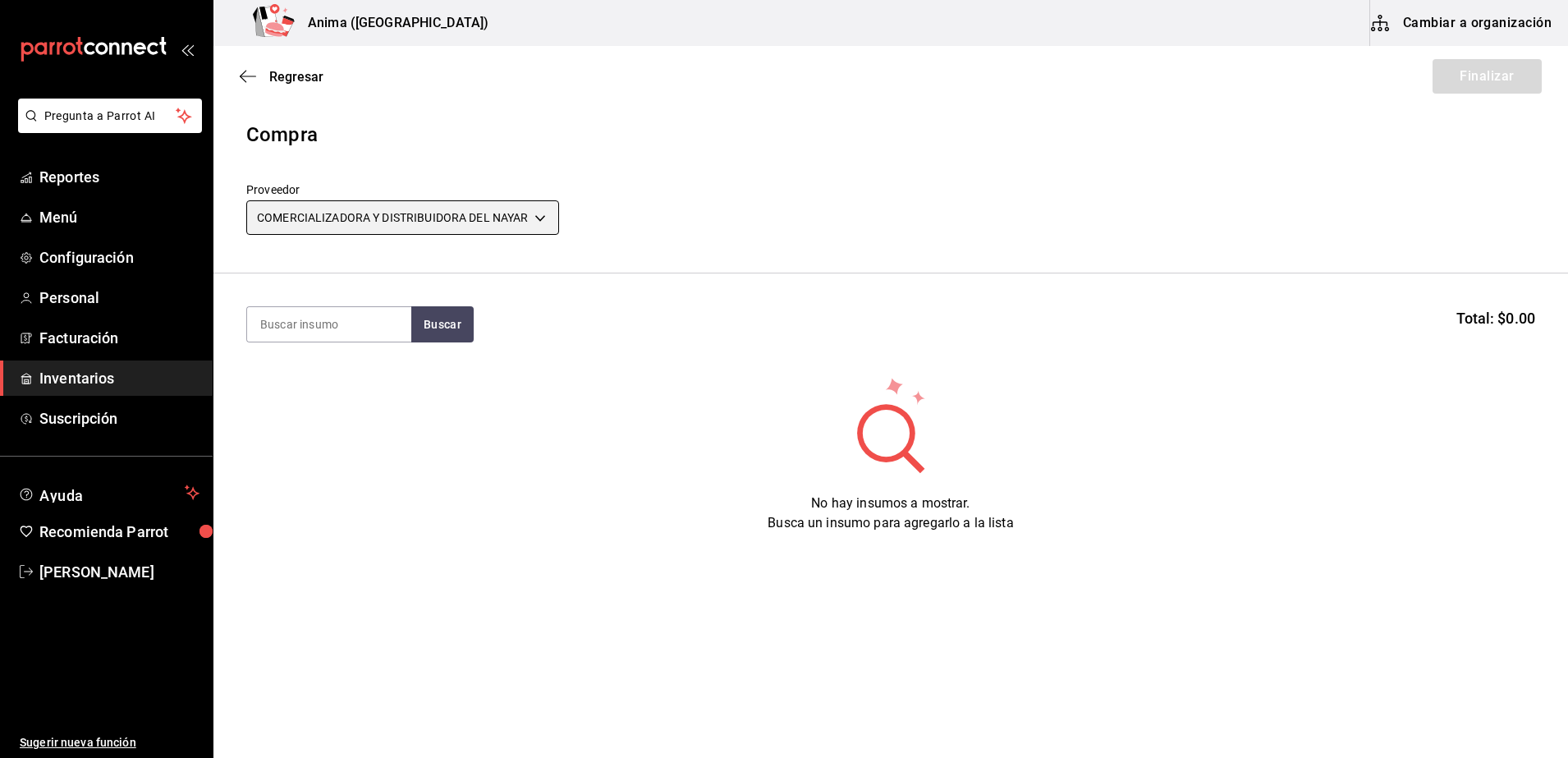
type input "8ecae34d-5ca7-412b-be75-a08445f1fde2"
click at [333, 346] on section "Buscar Total: $0.00" at bounding box center [890, 324] width 1354 height 102
click at [339, 343] on section "Buscar Total: $0.00" at bounding box center [890, 324] width 1354 height 102
click at [344, 343] on section "Buscar Total: $0.00" at bounding box center [890, 324] width 1354 height 102
click at [362, 333] on input at bounding box center [329, 324] width 164 height 34
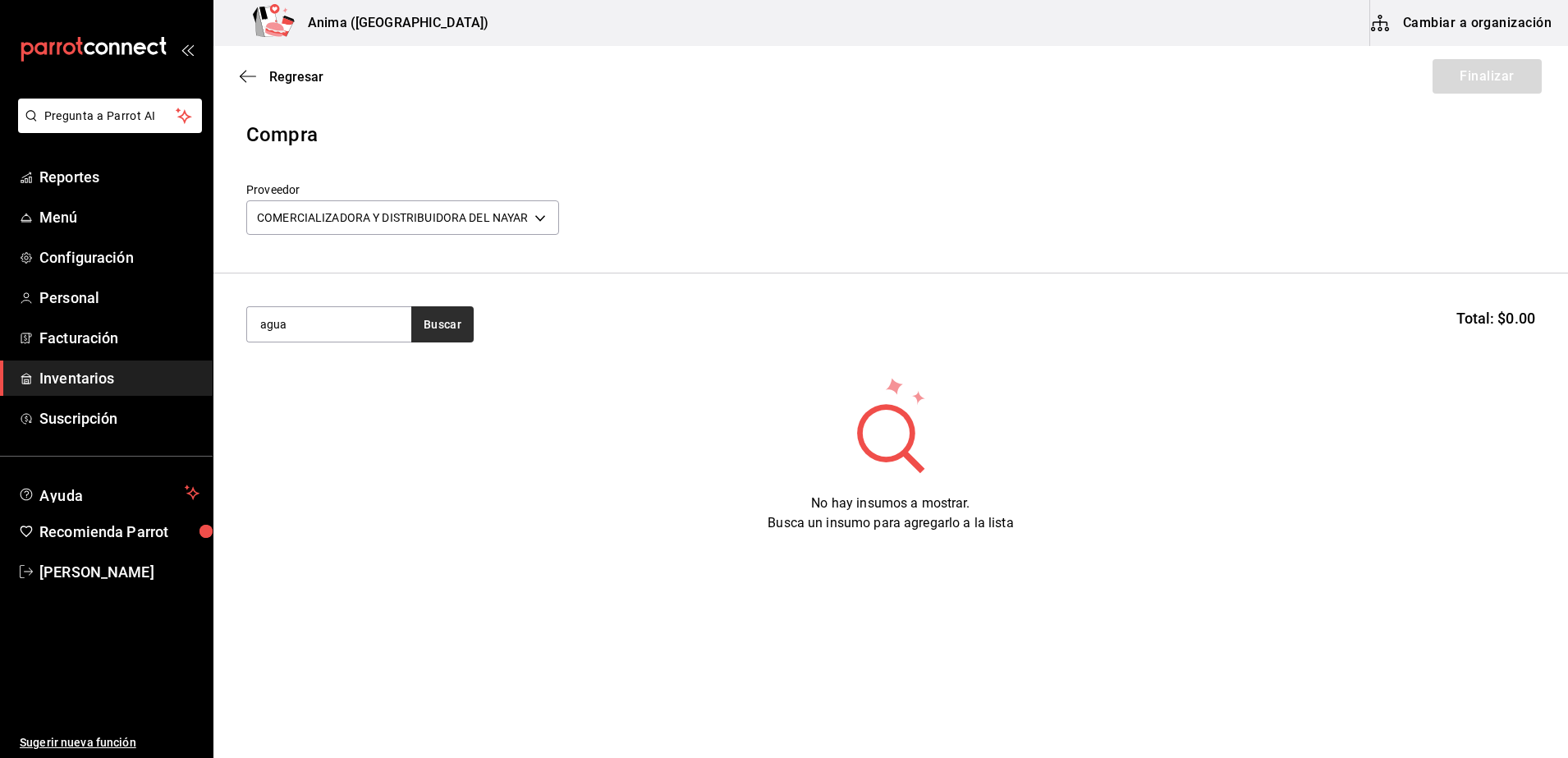
type input "agua"
click at [437, 315] on button "Buscar" at bounding box center [442, 324] width 62 height 36
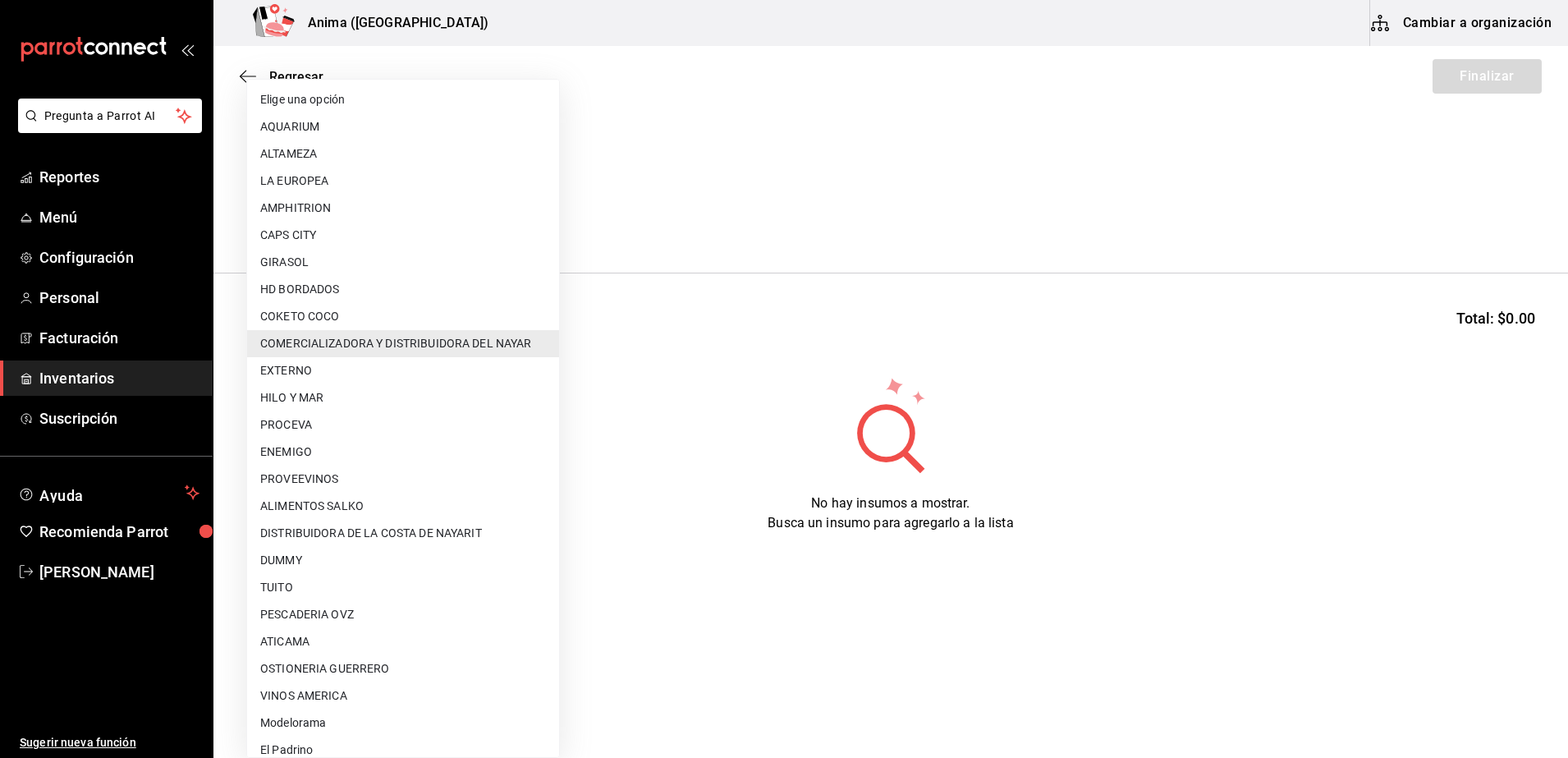
click at [471, 213] on body "Pregunta a Parrot AI Reportes Menú Configuración Personal Facturación Inventari…" at bounding box center [784, 332] width 1568 height 665
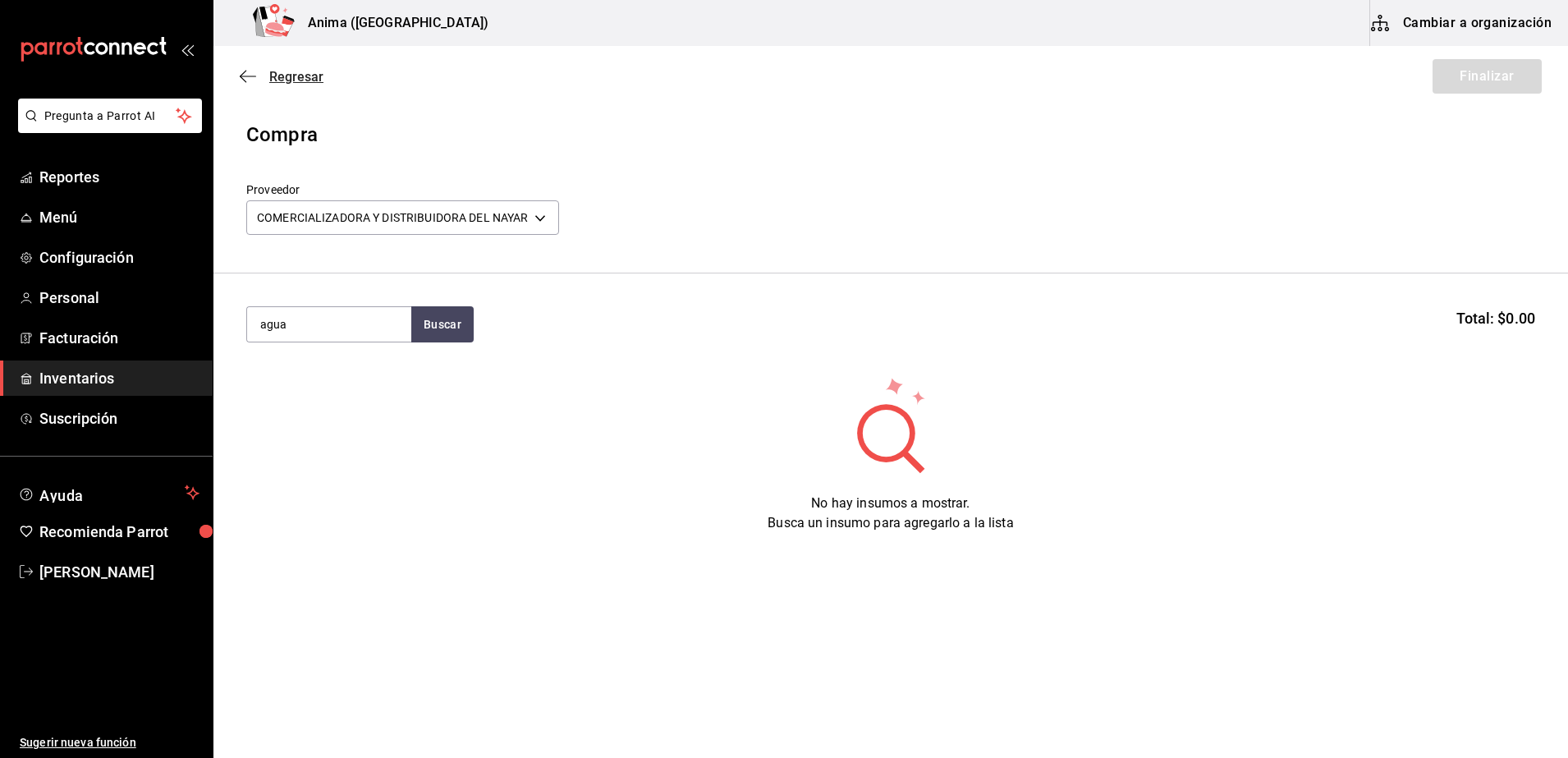
click at [260, 73] on span "Regresar" at bounding box center [282, 77] width 83 height 15
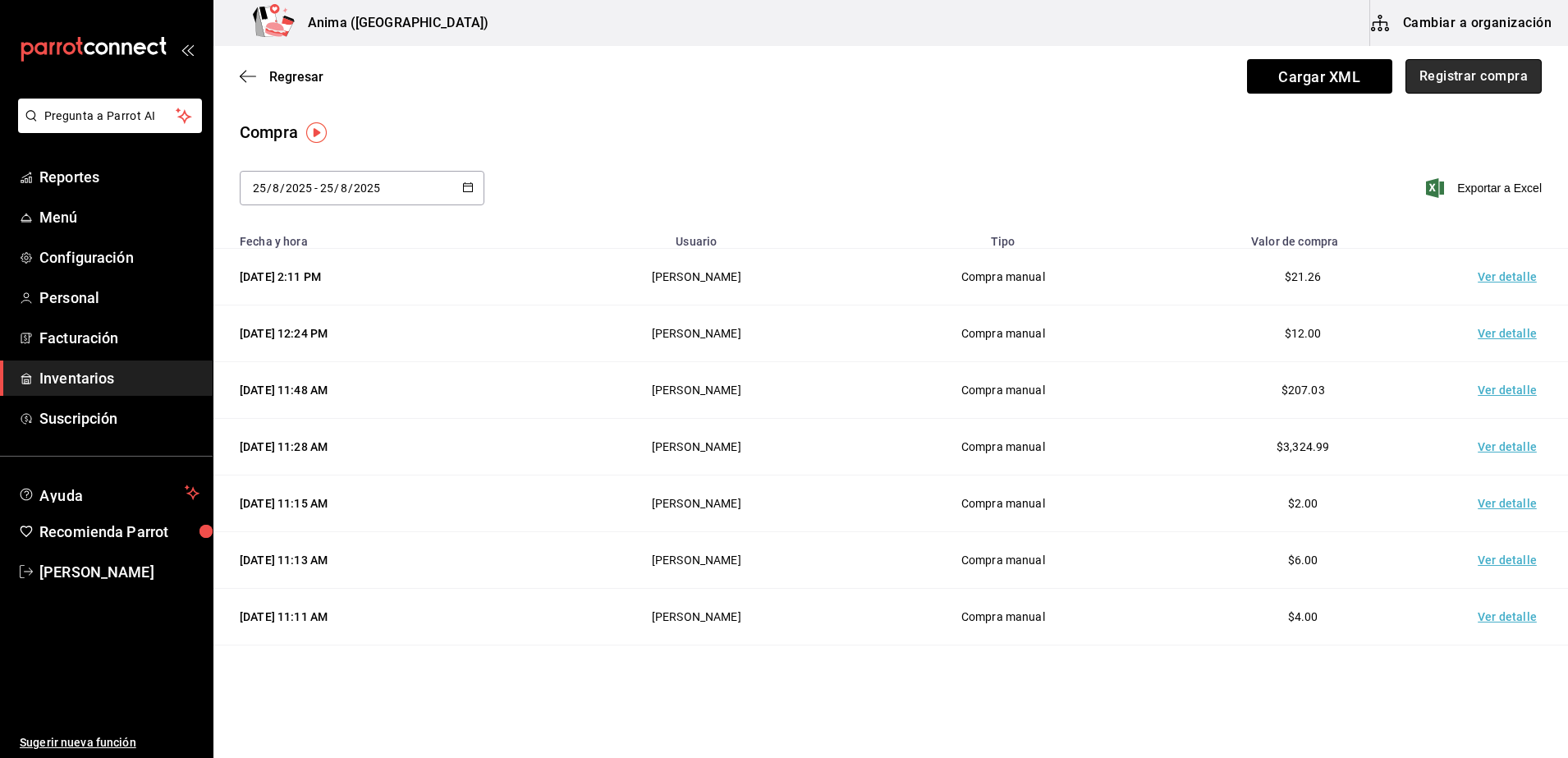
click at [1462, 82] on button "Registrar compra" at bounding box center [1474, 76] width 136 height 34
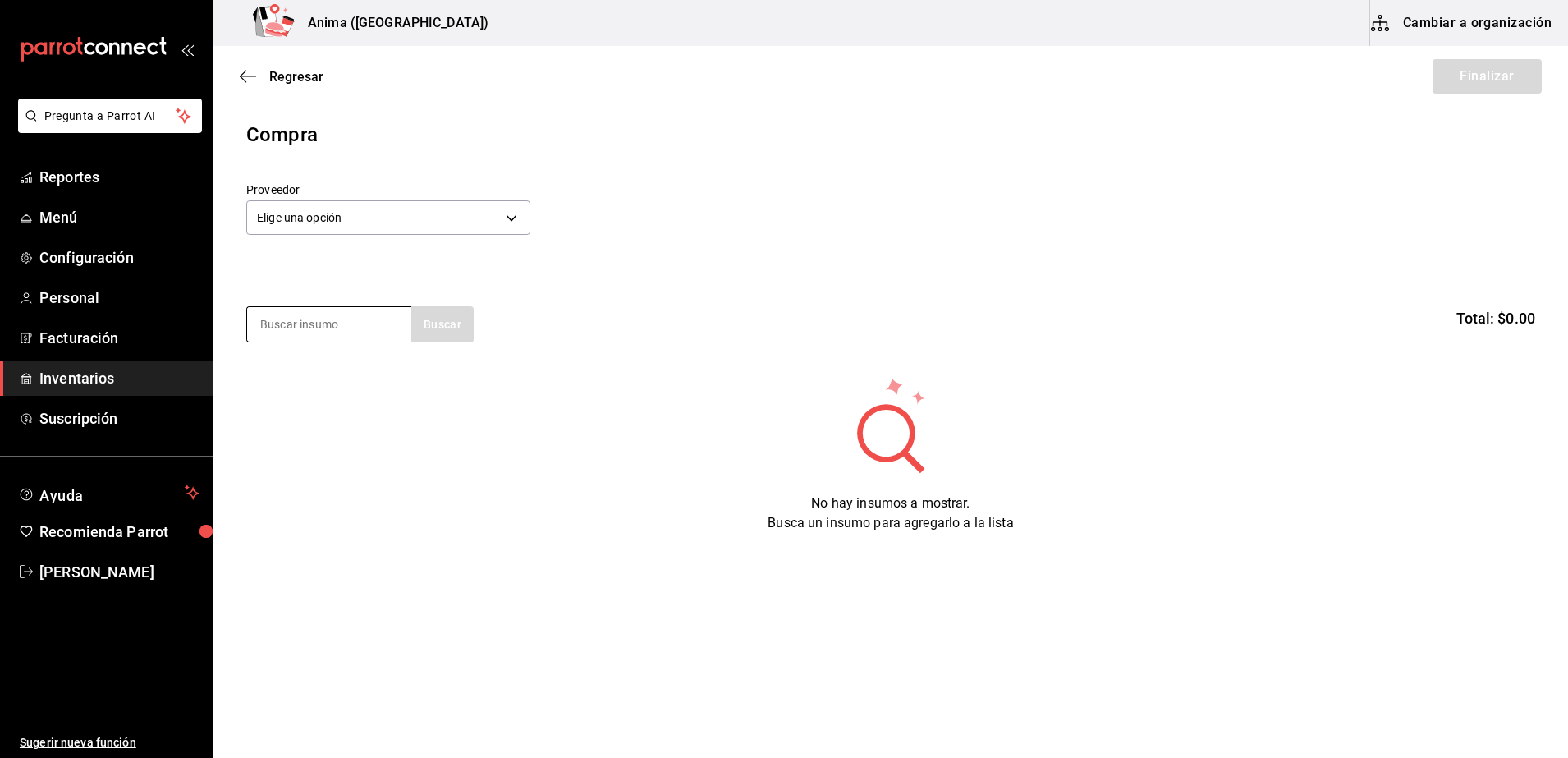
click at [312, 330] on input at bounding box center [329, 324] width 164 height 34
type input "nat"
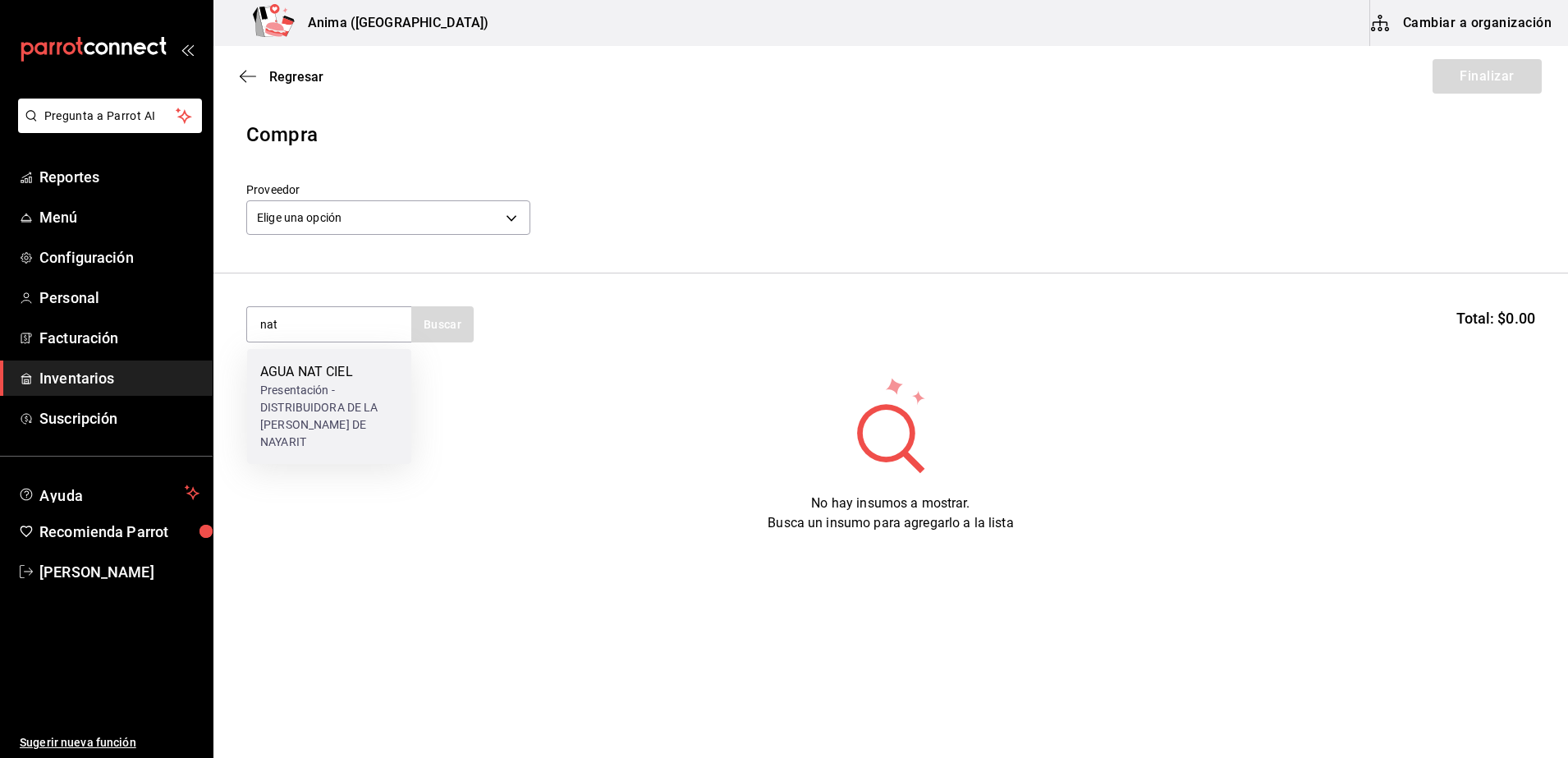
click at [313, 365] on div "AGUA NAT CIEL" at bounding box center [329, 371] width 138 height 20
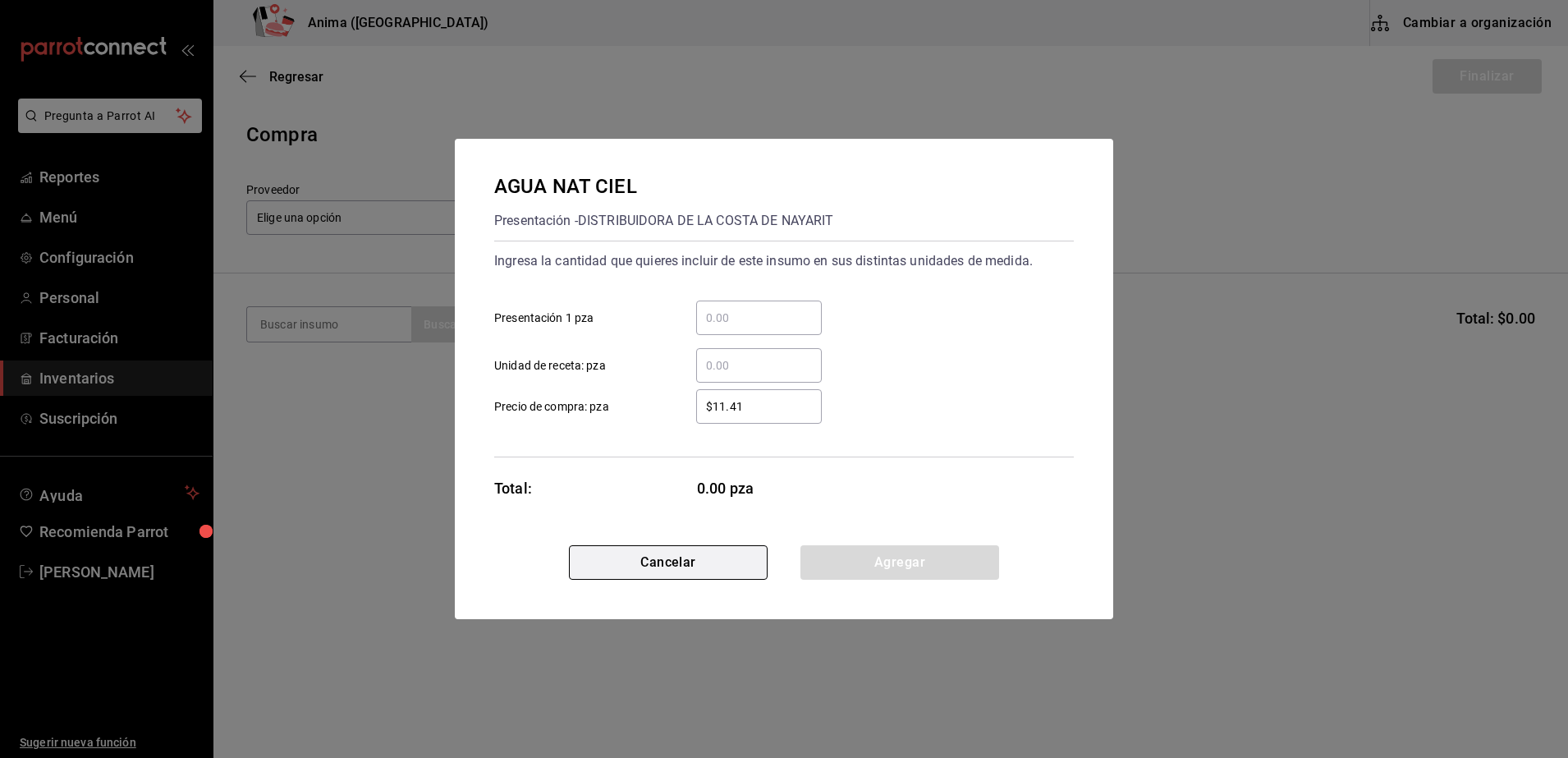
click at [621, 571] on button "Cancelar" at bounding box center [667, 562] width 198 height 34
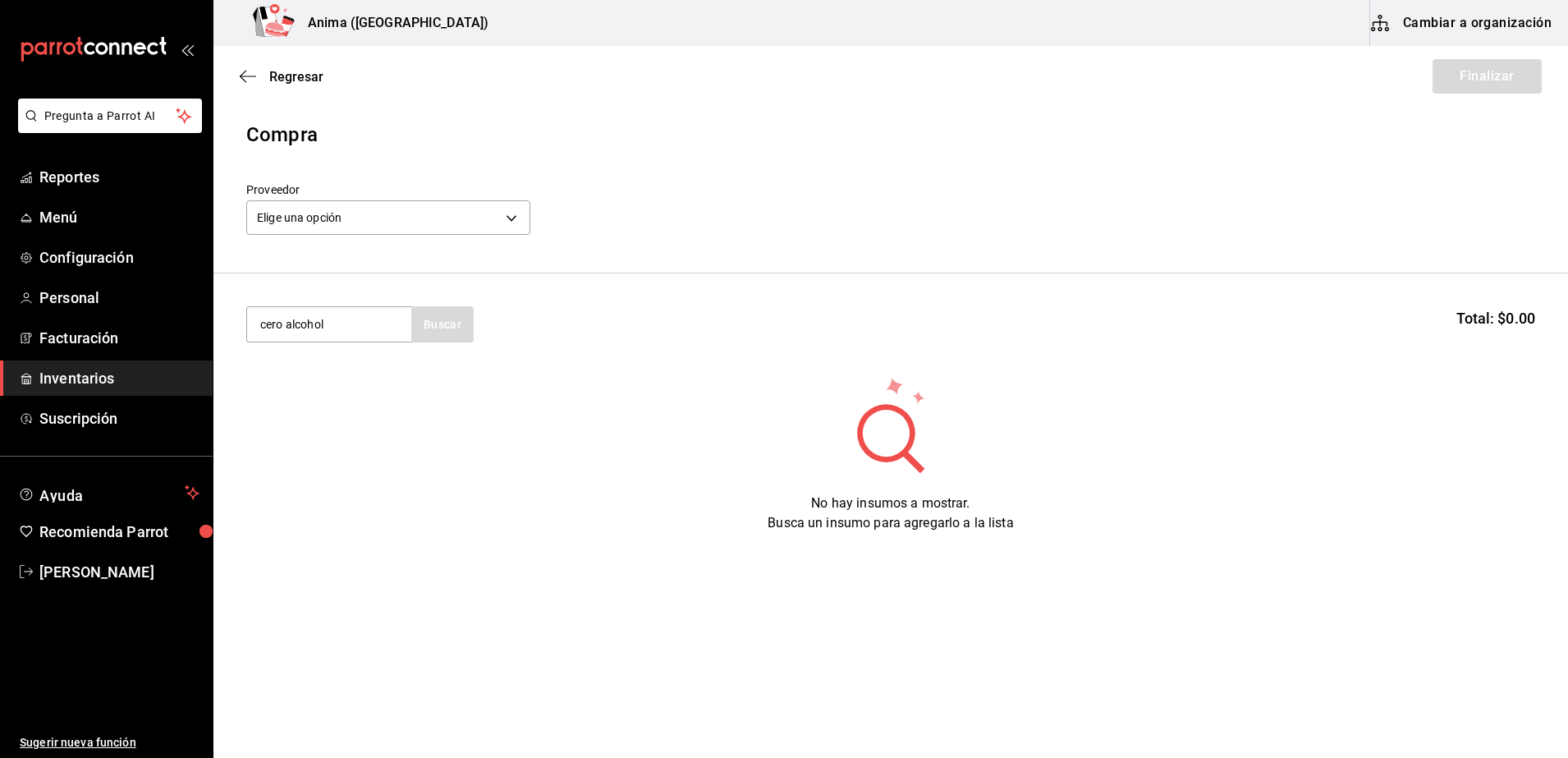
type input "cero alcohol"
click at [371, 392] on div "CAJA CON 12 PIEZAS - Modelorama" at bounding box center [329, 399] width 138 height 34
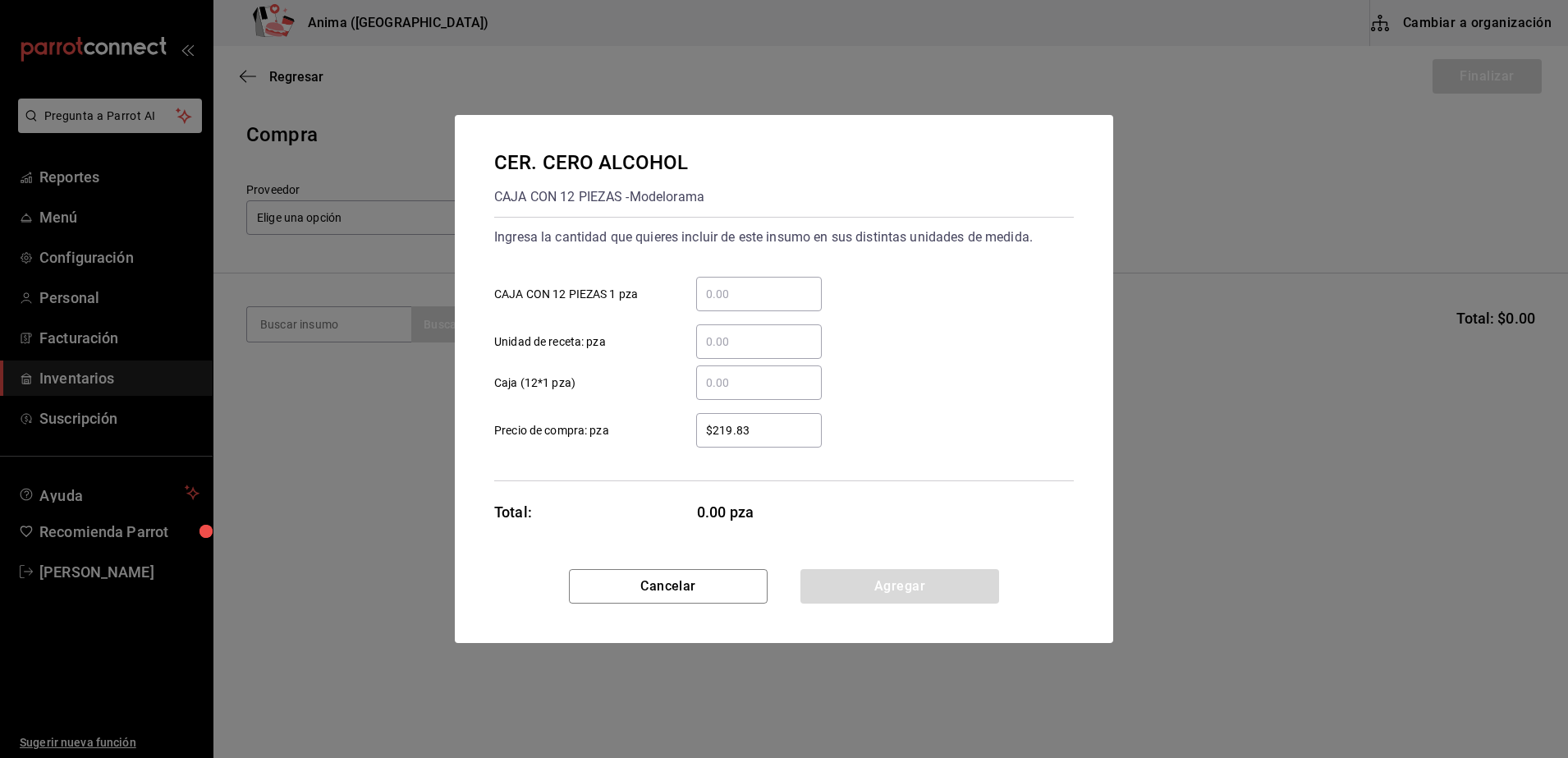
click at [730, 330] on div "​" at bounding box center [759, 342] width 126 height 34
click at [730, 332] on input "​ Unidad de receta: pza" at bounding box center [759, 342] width 126 height 20
click at [732, 350] on input "​ Unidad de receta: pza" at bounding box center [759, 342] width 126 height 20
type input "3"
click at [707, 430] on input "$219.83" at bounding box center [759, 430] width 126 height 20
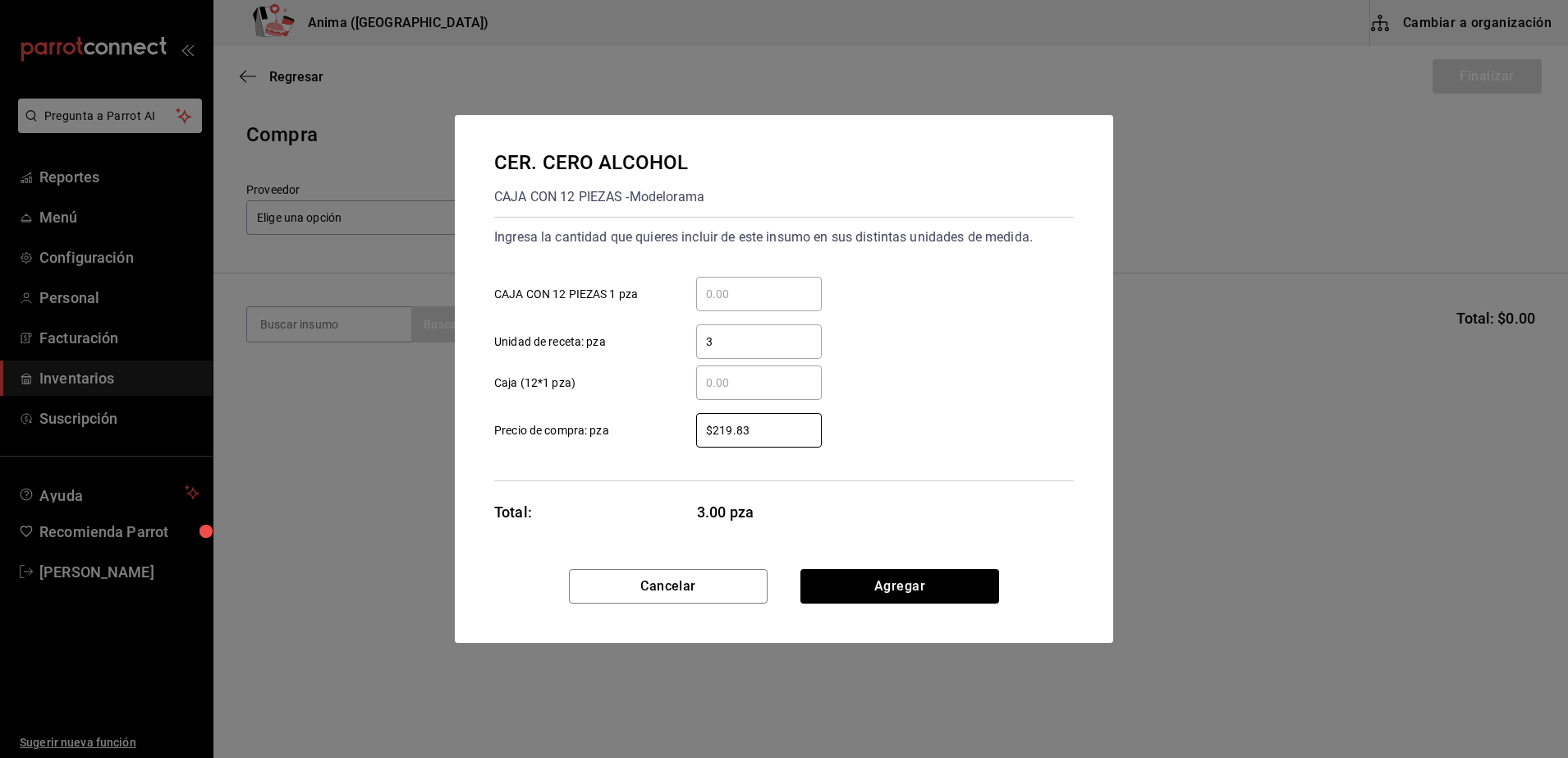
drag, startPoint x: 752, startPoint y: 426, endPoint x: 483, endPoint y: 457, distance: 270.8
click at [483, 457] on div "CER. CERO ALCOHOL CAJA CON 12 PIEZAS - Modelorama Ingresa la cantidad que quier…" at bounding box center [783, 342] width 658 height 454
click at [613, 468] on div "Ingresa la cantidad que quieres incluir de este insumo en sus distintas unidade…" at bounding box center [783, 349] width 580 height 264
drag, startPoint x: 760, startPoint y: 443, endPoint x: 472, endPoint y: 443, distance: 288.0
click at [472, 443] on div "CER. CERO ALCOHOL CAJA CON 12 PIEZAS - Modelorama Ingresa la cantidad que quier…" at bounding box center [783, 342] width 658 height 454
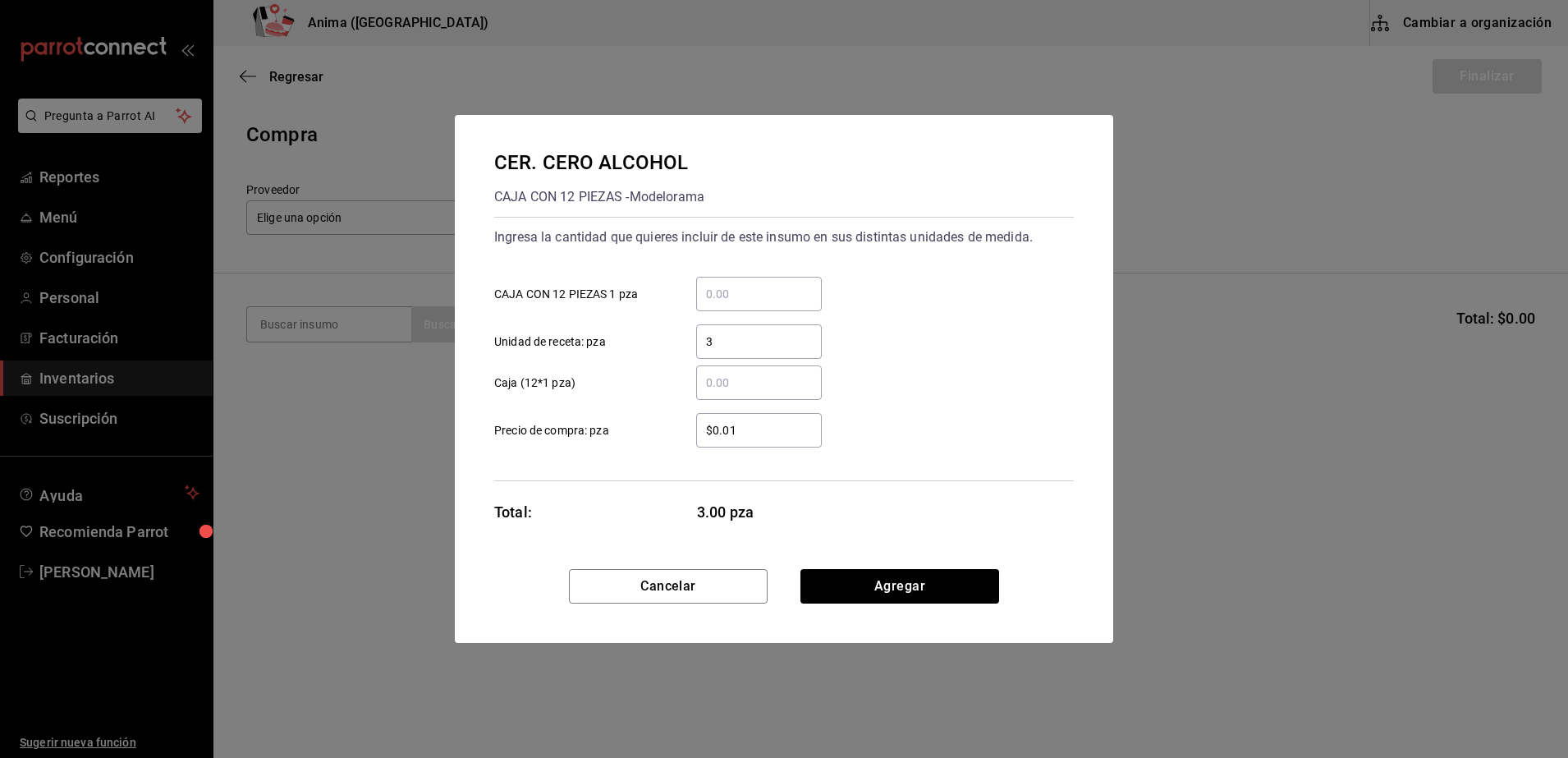
click at [753, 418] on div "$0.01 ​" at bounding box center [759, 430] width 126 height 34
click at [753, 421] on input "$0.01" at bounding box center [759, 430] width 126 height 20
click at [753, 418] on div "$0.01 ​" at bounding box center [759, 430] width 126 height 34
click at [753, 421] on input "$0.01" at bounding box center [759, 430] width 126 height 20
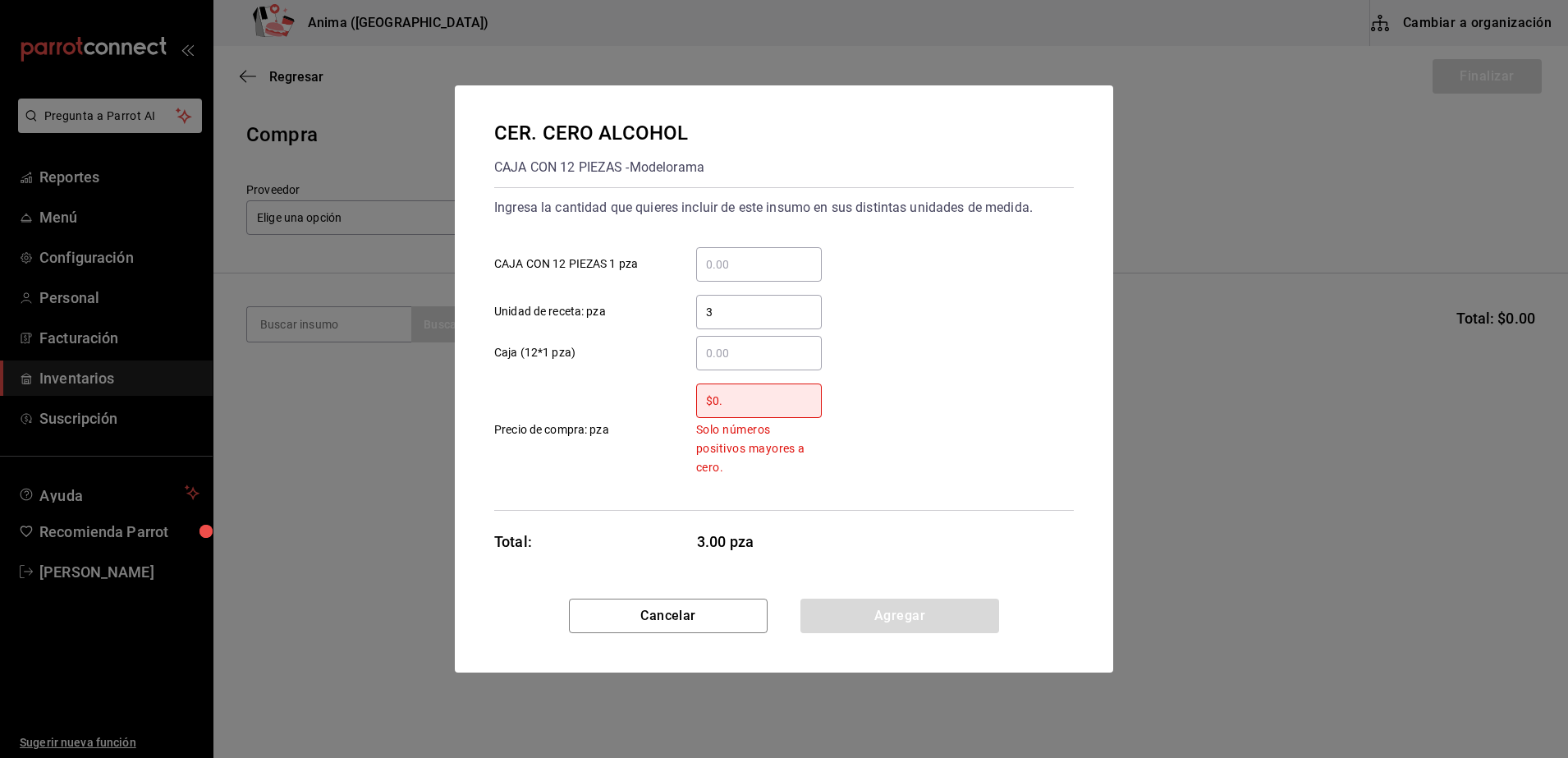
type input "$0"
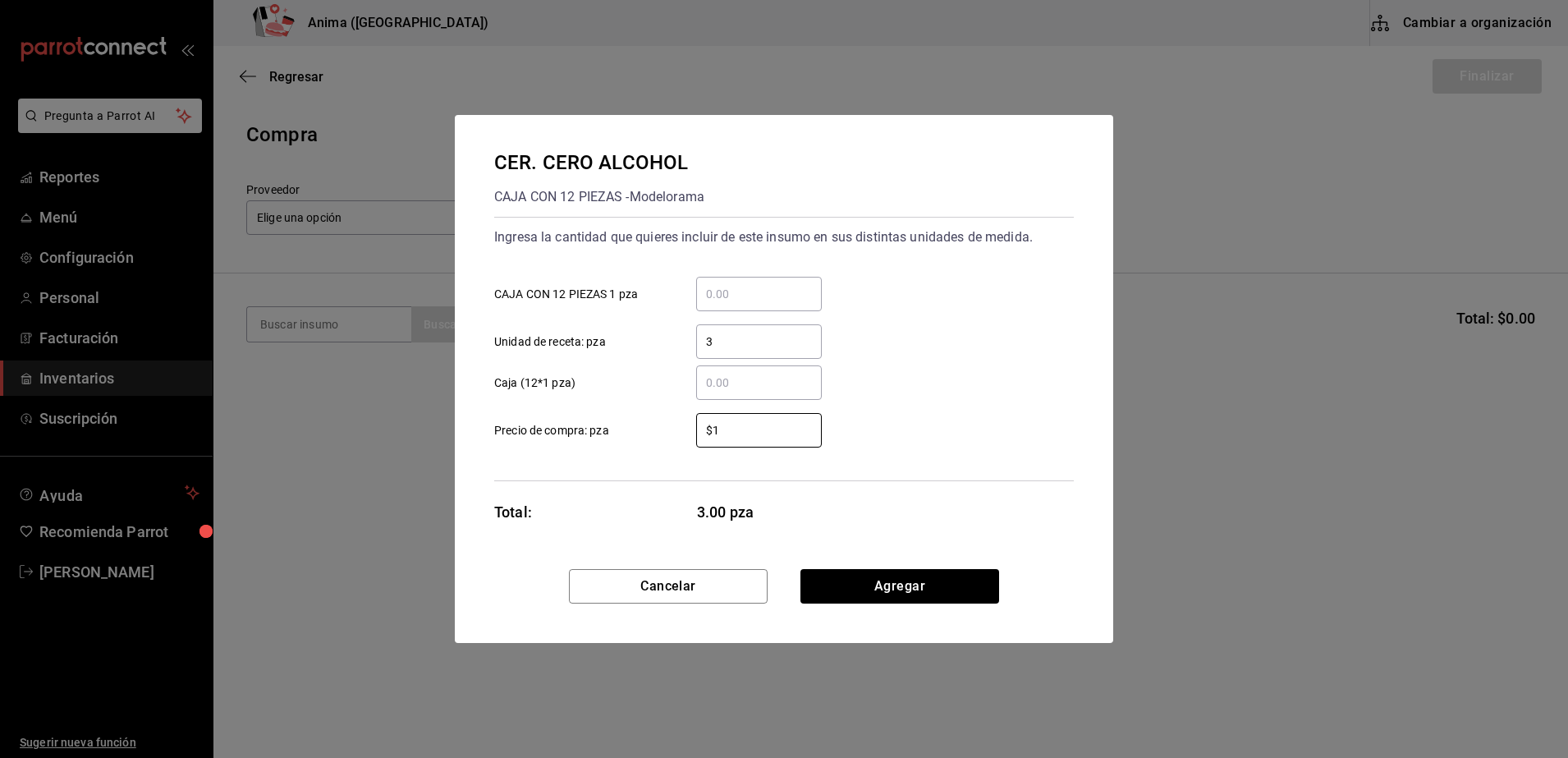
type input "$1"
click at [678, 509] on div "Total: 3.00 pza" at bounding box center [658, 512] width 329 height 22
click at [889, 588] on button "Agregar" at bounding box center [899, 586] width 198 height 34
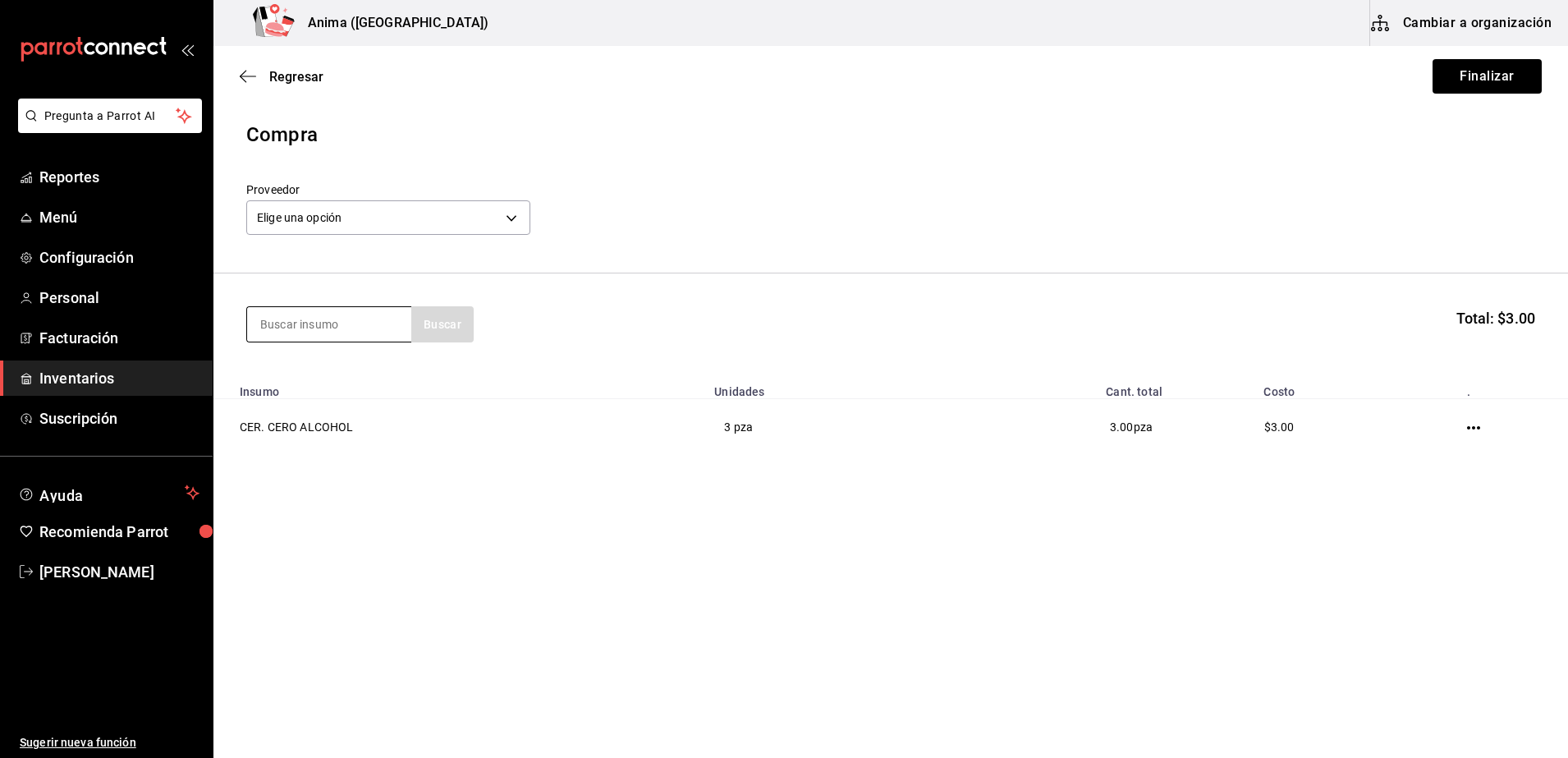
click at [338, 334] on input at bounding box center [329, 324] width 164 height 34
type input "cer. corona"
click at [421, 327] on div "cer. corona Buscar" at bounding box center [359, 324] width 227 height 36
click at [370, 479] on div "Compra Proveedor Elige una opción default cer. corona Buscar Total: $3.00 Insum…" at bounding box center [890, 301] width 1354 height 361
drag, startPoint x: 356, startPoint y: 322, endPoint x: 157, endPoint y: 334, distance: 199.4
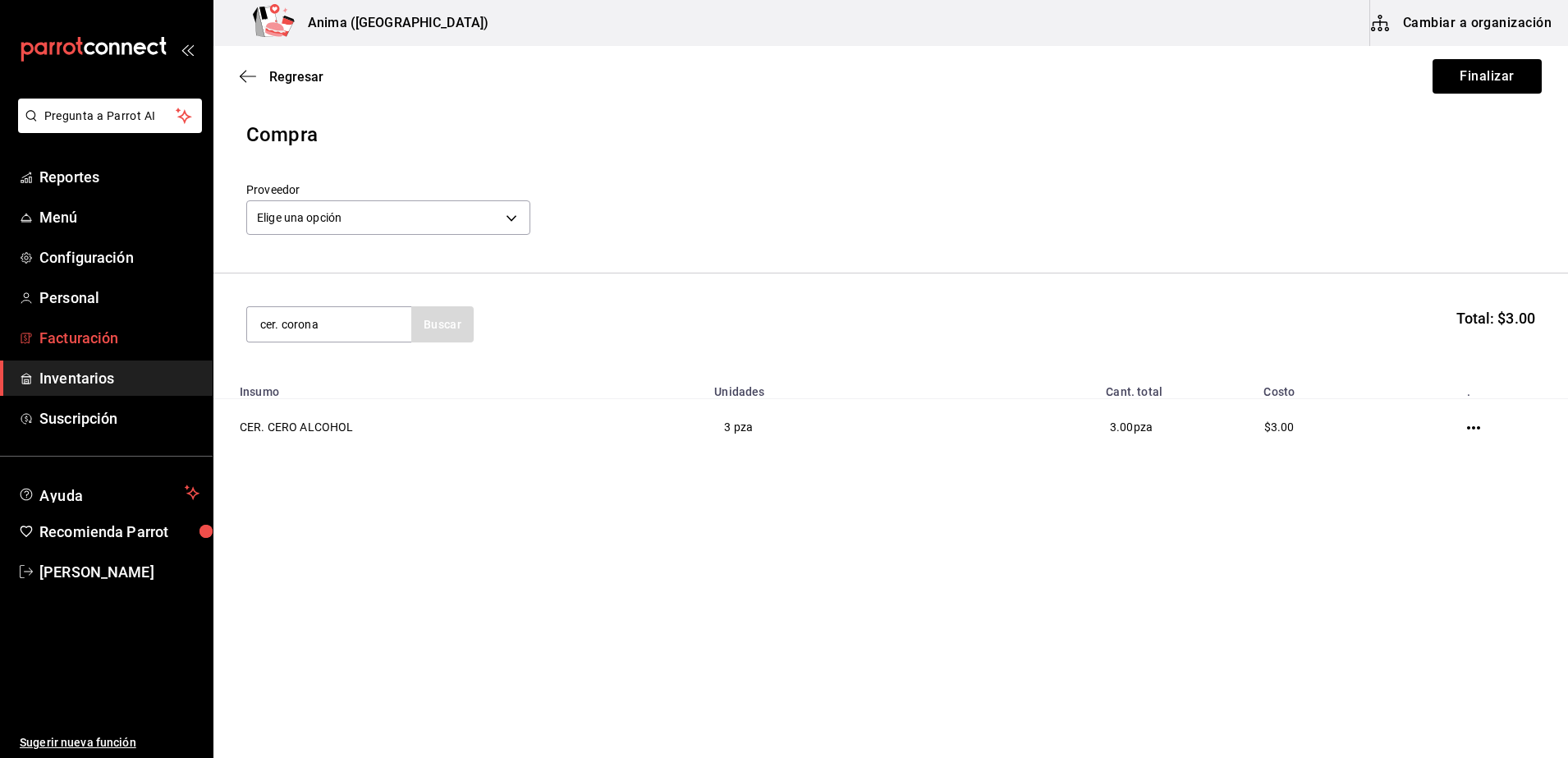
click at [157, 334] on div "Pregunta a Parrot AI Reportes Menú Configuración Personal Facturación Inventari…" at bounding box center [784, 332] width 1568 height 665
type input "cer"
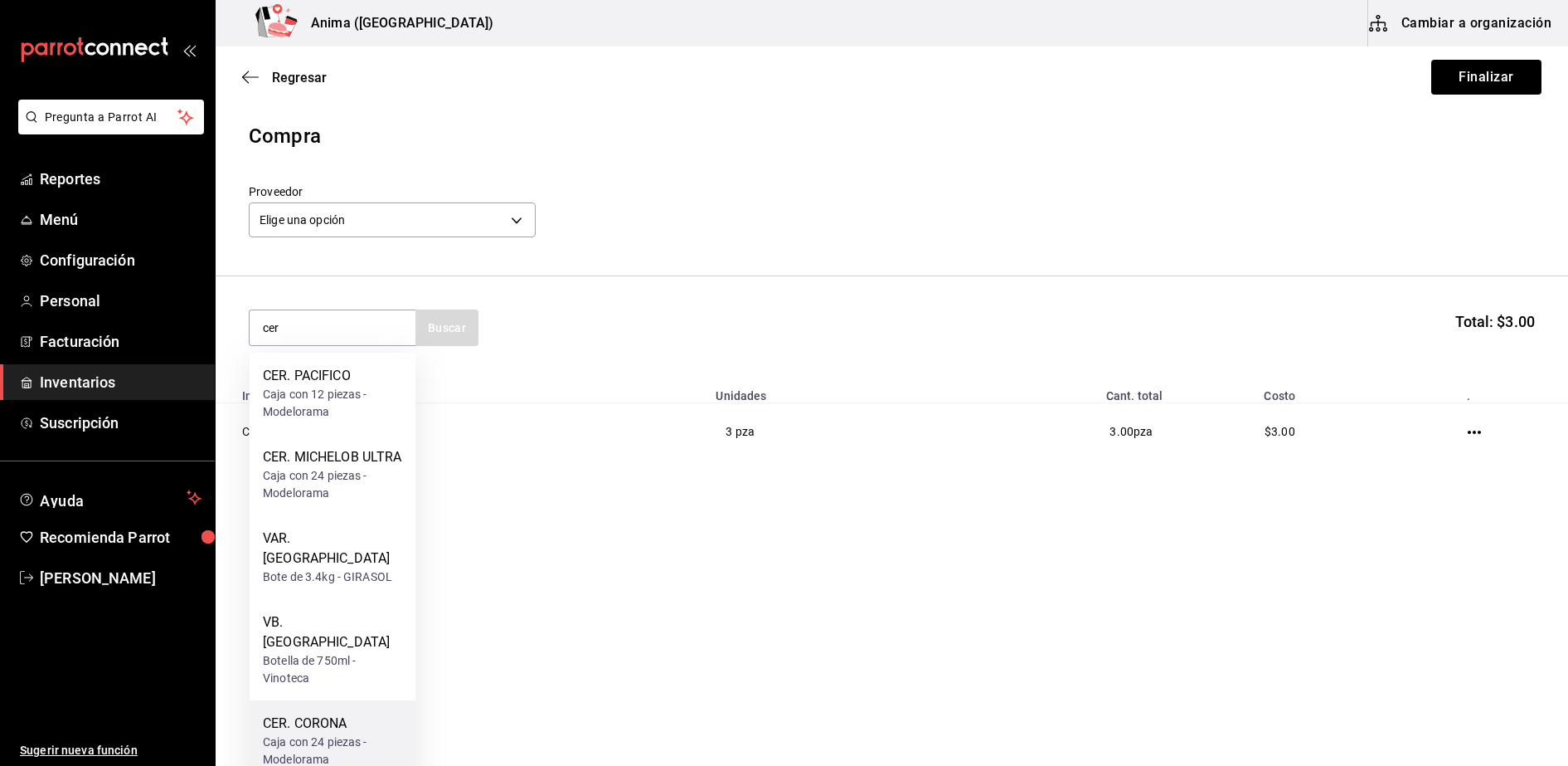
click at [345, 713] on div "CER. CORONA" at bounding box center [333, 723] width 139 height 20
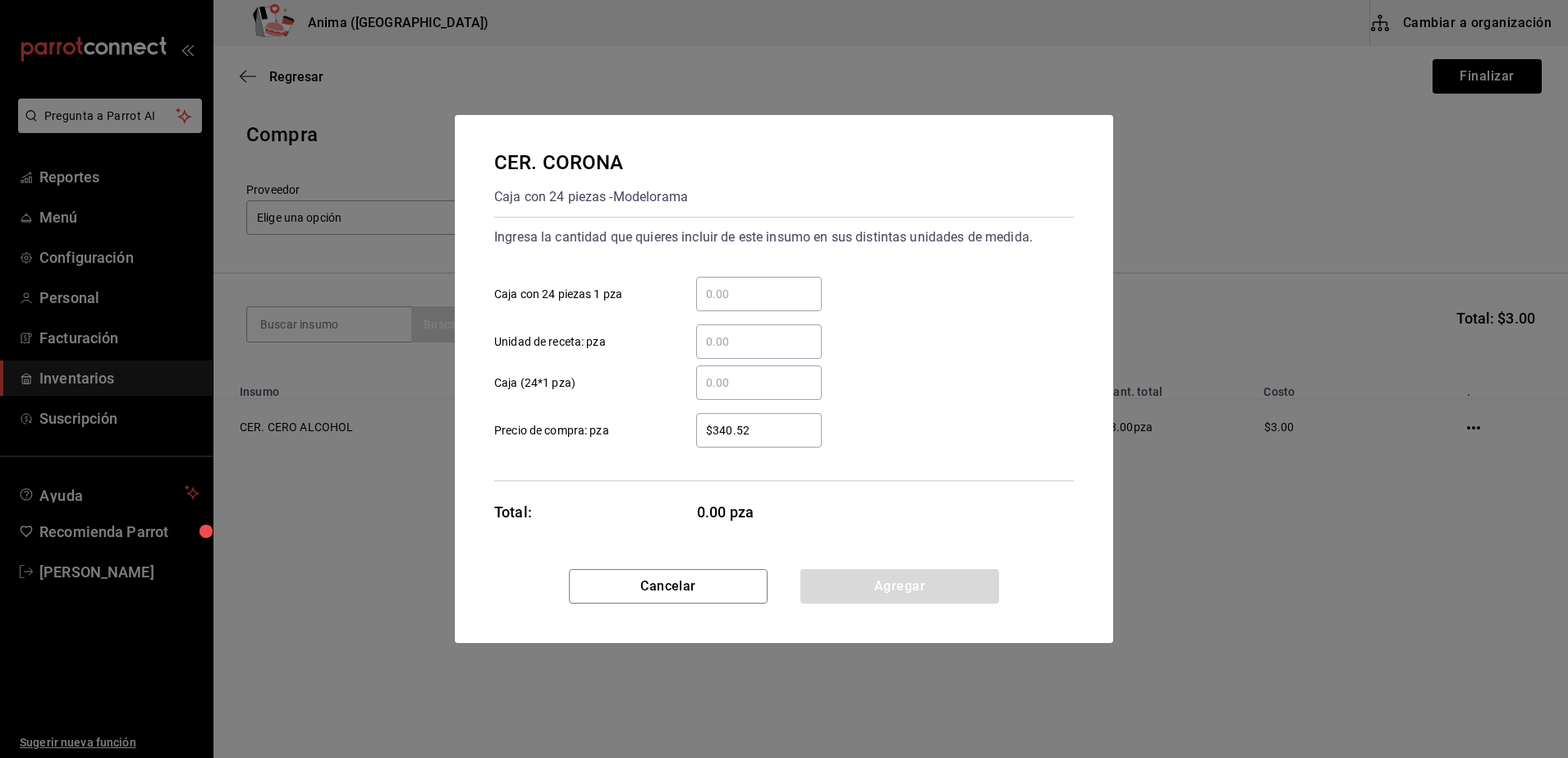
click at [735, 347] on input "​ Unidad de receta: pza" at bounding box center [759, 342] width 126 height 20
type input "3"
click at [621, 427] on label "$340.52 ​ Precio de compra: pza" at bounding box center [657, 430] width 328 height 34
click at [696, 427] on input "$340.52" at bounding box center [759, 430] width 126 height 20
drag, startPoint x: 794, startPoint y: 429, endPoint x: 403, endPoint y: 434, distance: 391.0
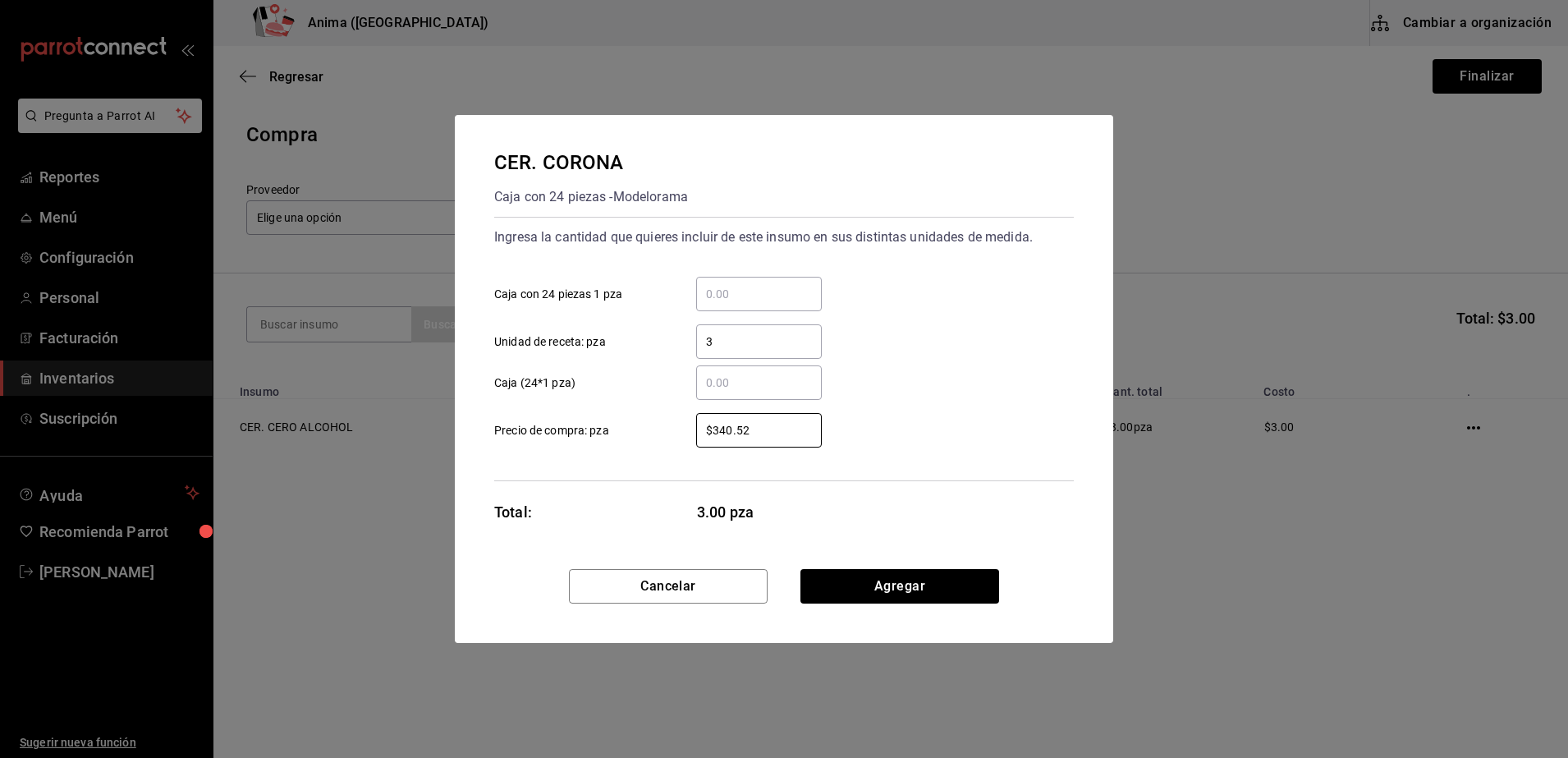
click at [403, 434] on div "CER. CORONA Caja con 24 piezas - Modelorama Ingresa la cantidad que quieres inc…" at bounding box center [784, 379] width 1568 height 758
type input "$1"
click at [627, 480] on div "Ingresa la cantidad que quieres incluir de este insumo en sus distintas unidade…" at bounding box center [783, 349] width 580 height 264
click at [870, 595] on button "Agregar" at bounding box center [899, 586] width 198 height 34
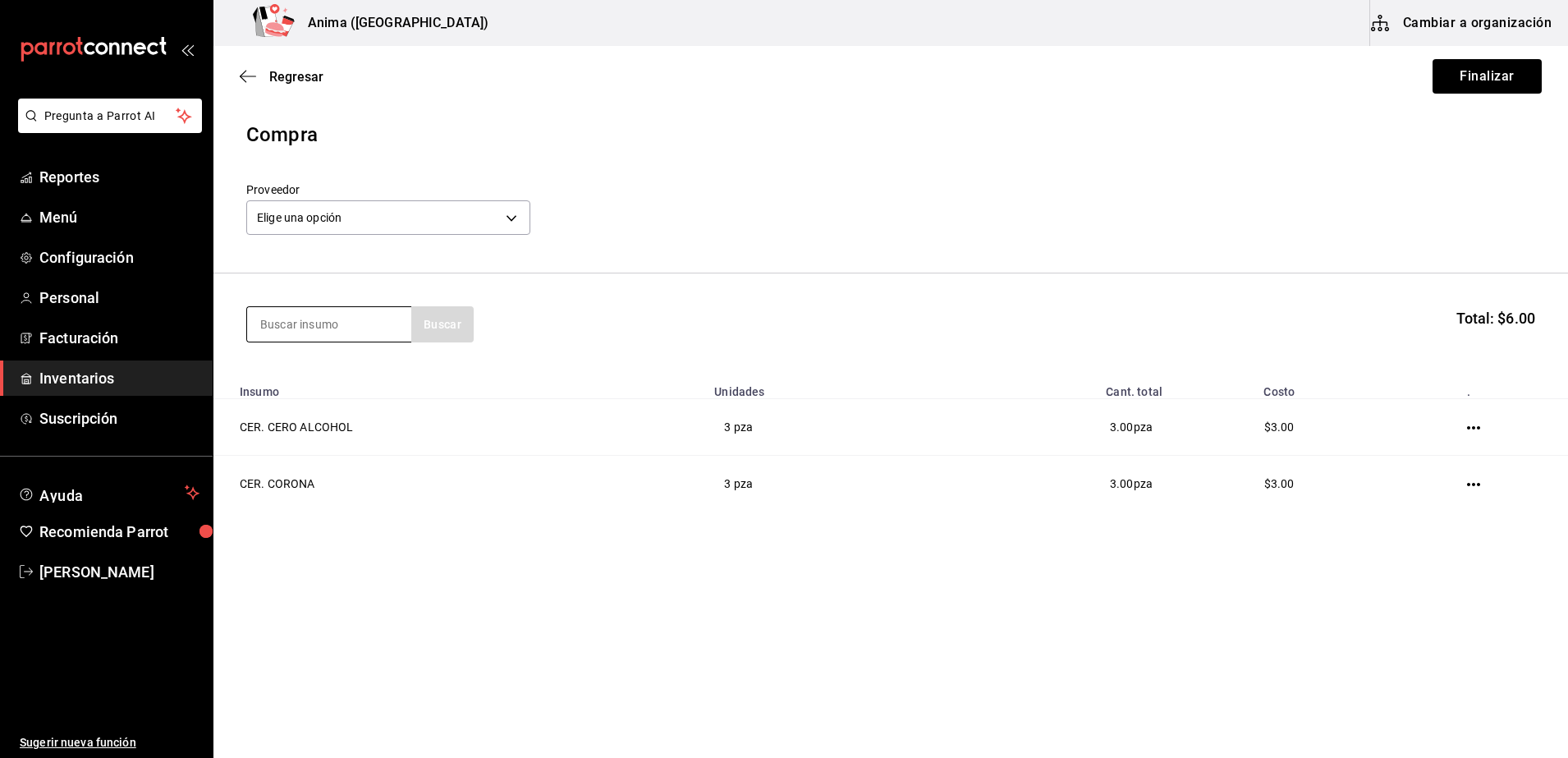
click at [334, 334] on input at bounding box center [329, 324] width 164 height 34
type input "cer"
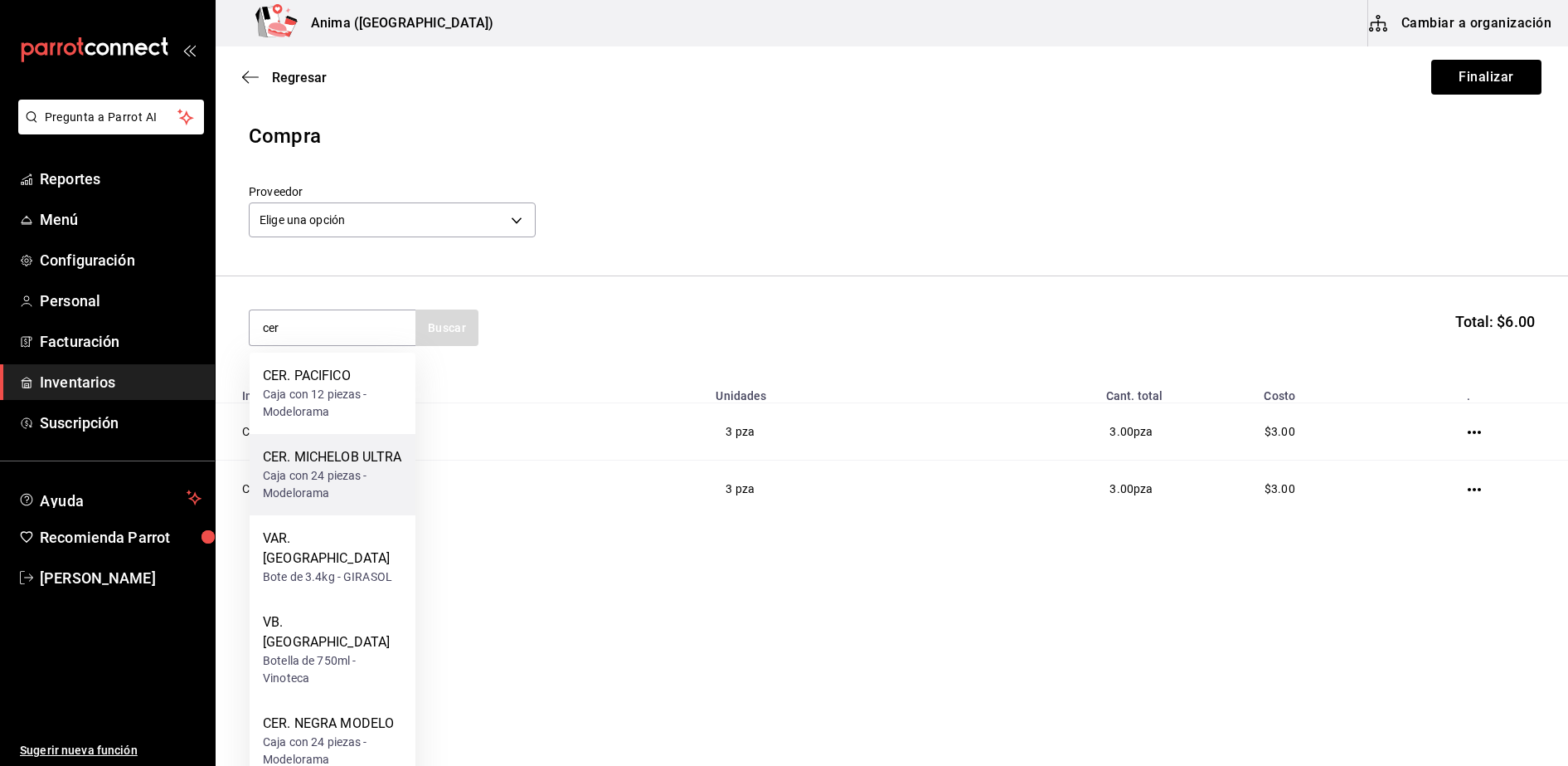
click at [331, 445] on div "CER. MICHELOB ULTRA Caja con 24 piezas - Modelorama" at bounding box center [332, 474] width 166 height 81
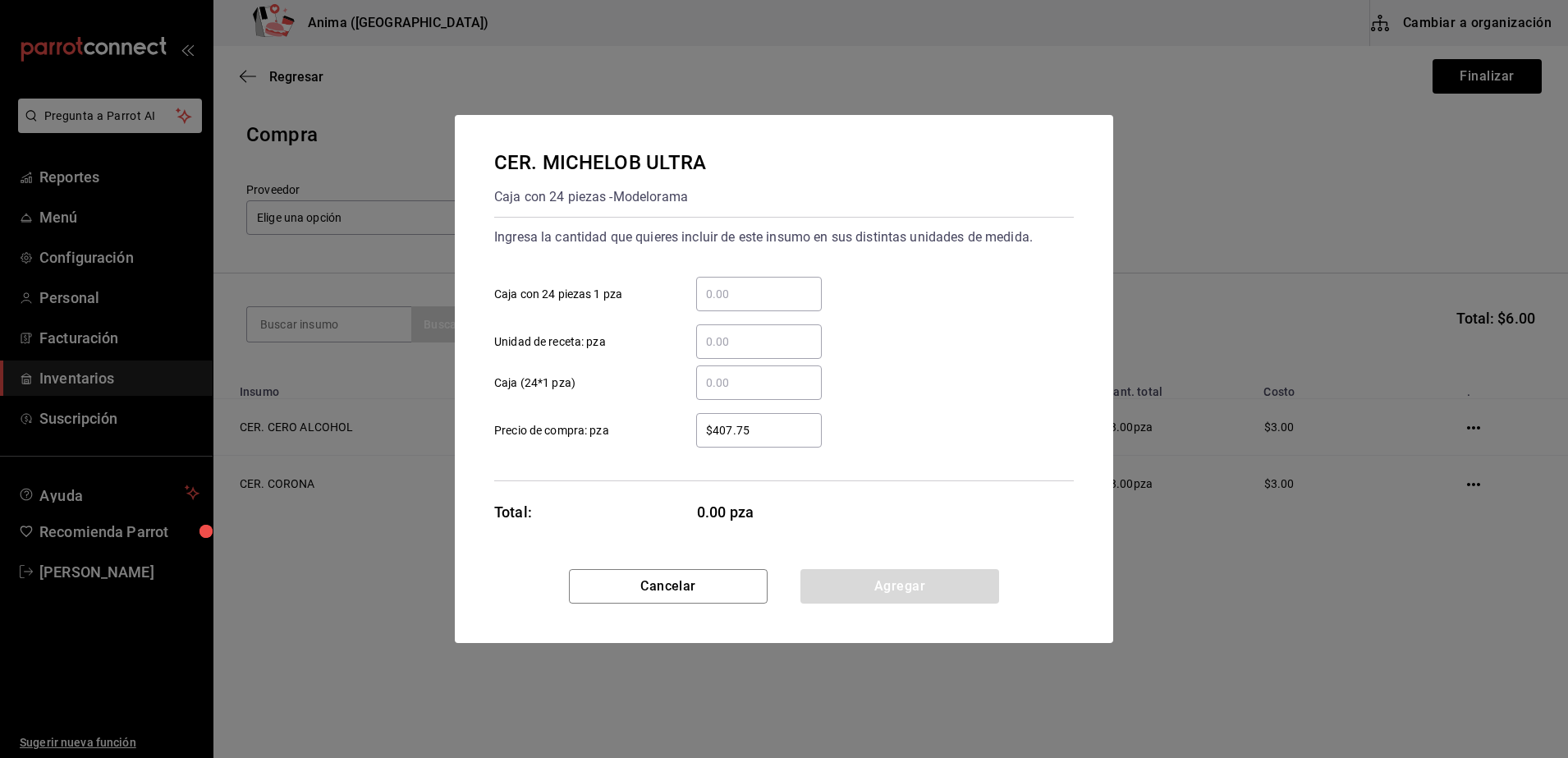
click at [731, 388] on input "​ Caja (24*1 pza)" at bounding box center [759, 382] width 126 height 20
click at [729, 353] on div "​" at bounding box center [759, 342] width 126 height 34
click at [729, 352] on input "​ Unidad de receta: pza" at bounding box center [759, 342] width 126 height 20
type input "2"
click at [718, 440] on div "$407.75 ​" at bounding box center [759, 430] width 126 height 34
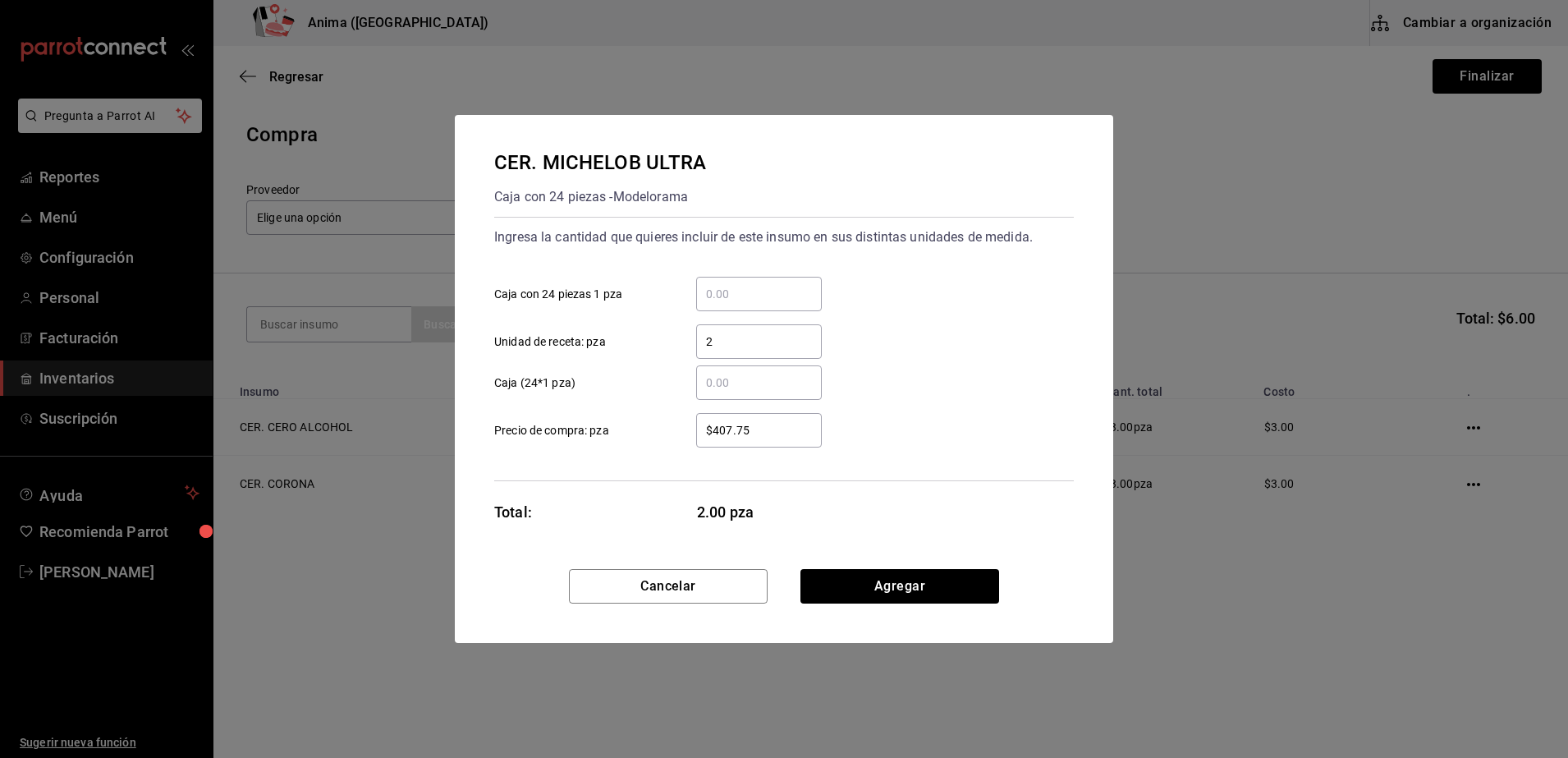
click at [718, 440] on input "$407.75" at bounding box center [759, 430] width 126 height 20
click at [718, 440] on div "$407.75 ​" at bounding box center [759, 430] width 126 height 34
click at [718, 440] on input "$407.75" at bounding box center [759, 430] width 126 height 20
drag, startPoint x: 747, startPoint y: 425, endPoint x: 598, endPoint y: 440, distance: 149.8
click at [598, 440] on label "$407.75 ​ Precio de compra: pza" at bounding box center [657, 430] width 328 height 34
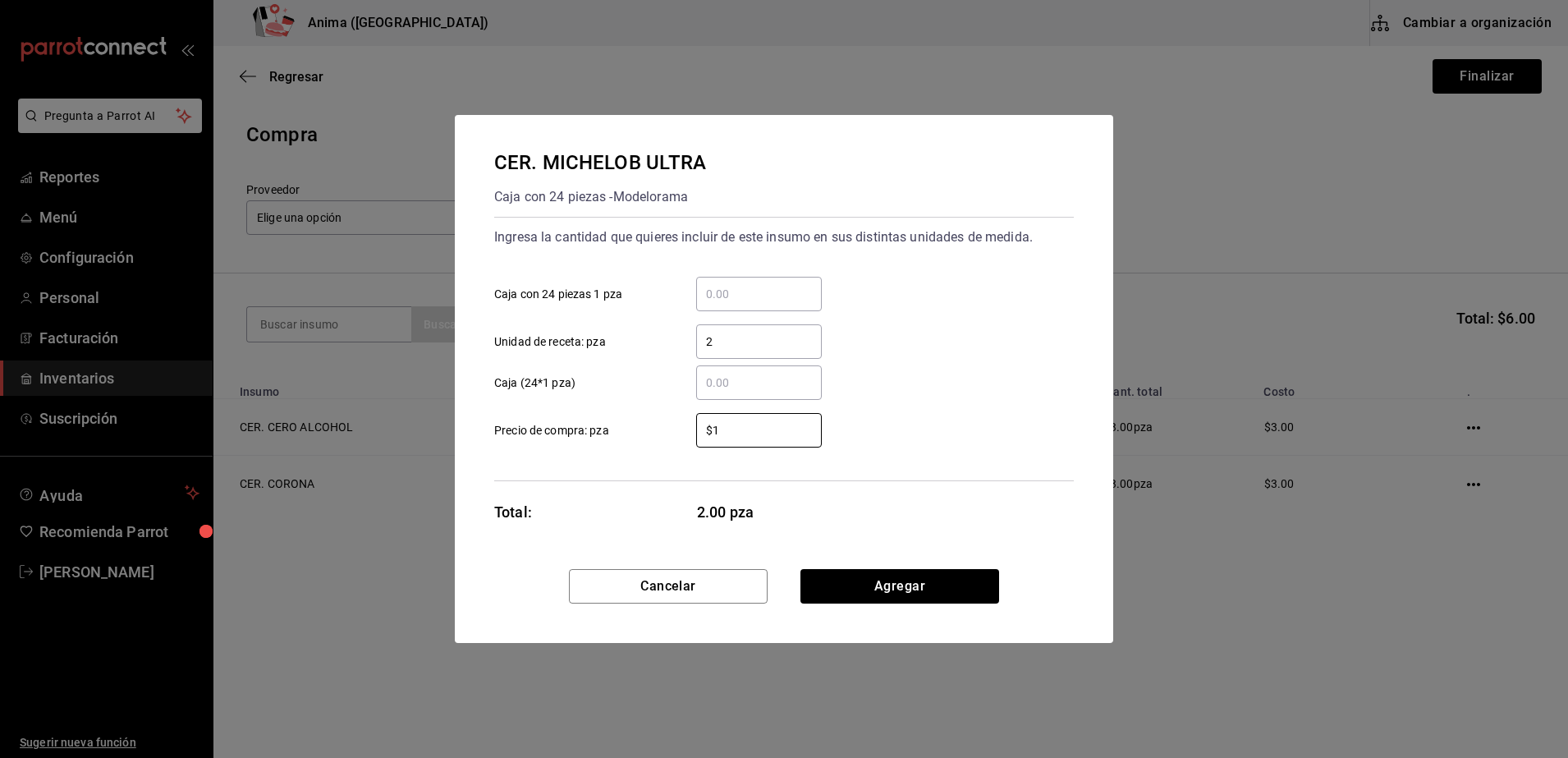
type input "$1"
click at [598, 440] on label "$1 ​ Precio de compra: pza" at bounding box center [657, 430] width 328 height 34
click at [696, 440] on input "$1" at bounding box center [759, 430] width 126 height 20
click at [850, 583] on button "Agregar" at bounding box center [899, 586] width 198 height 34
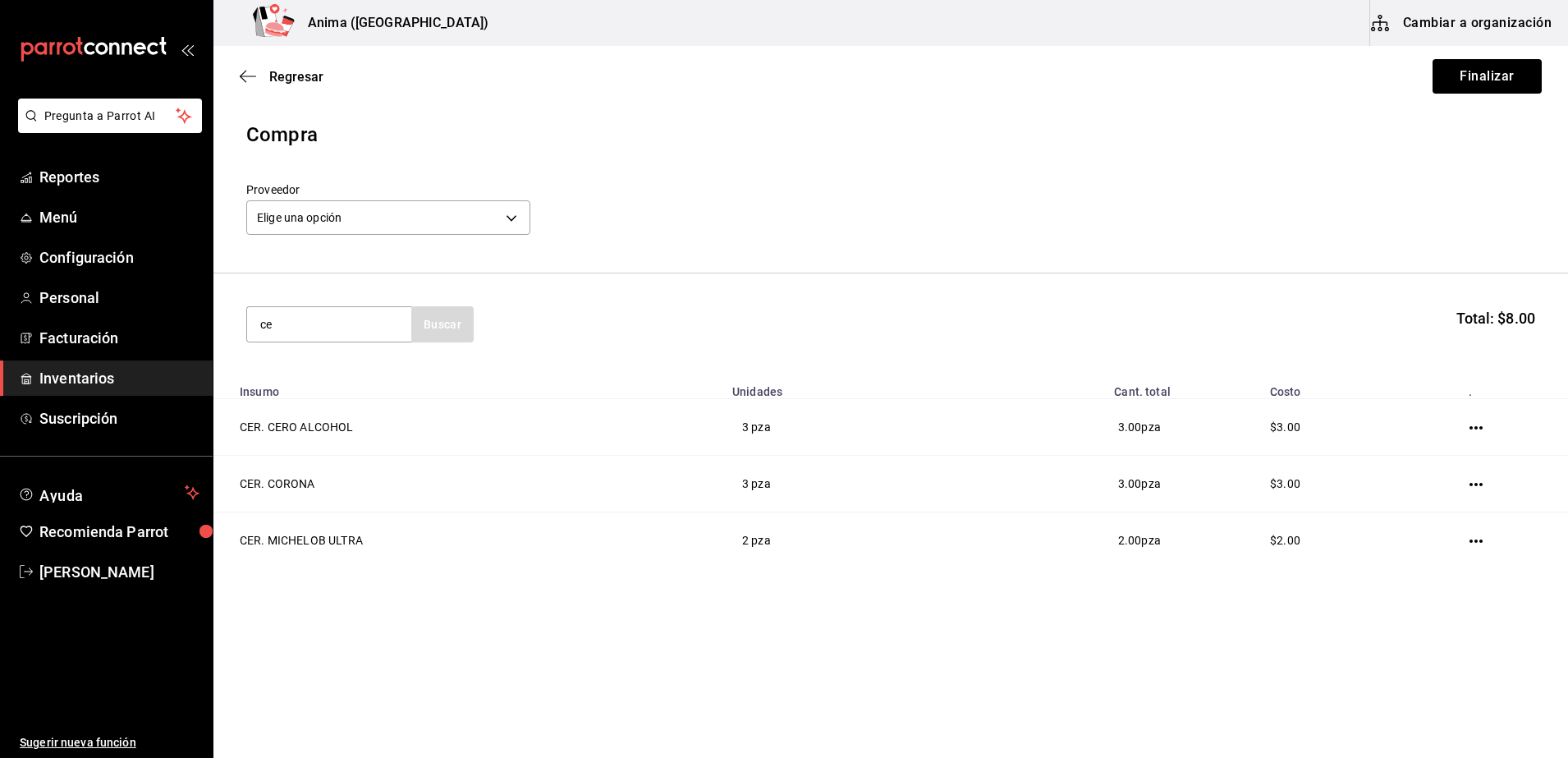
type input "cer"
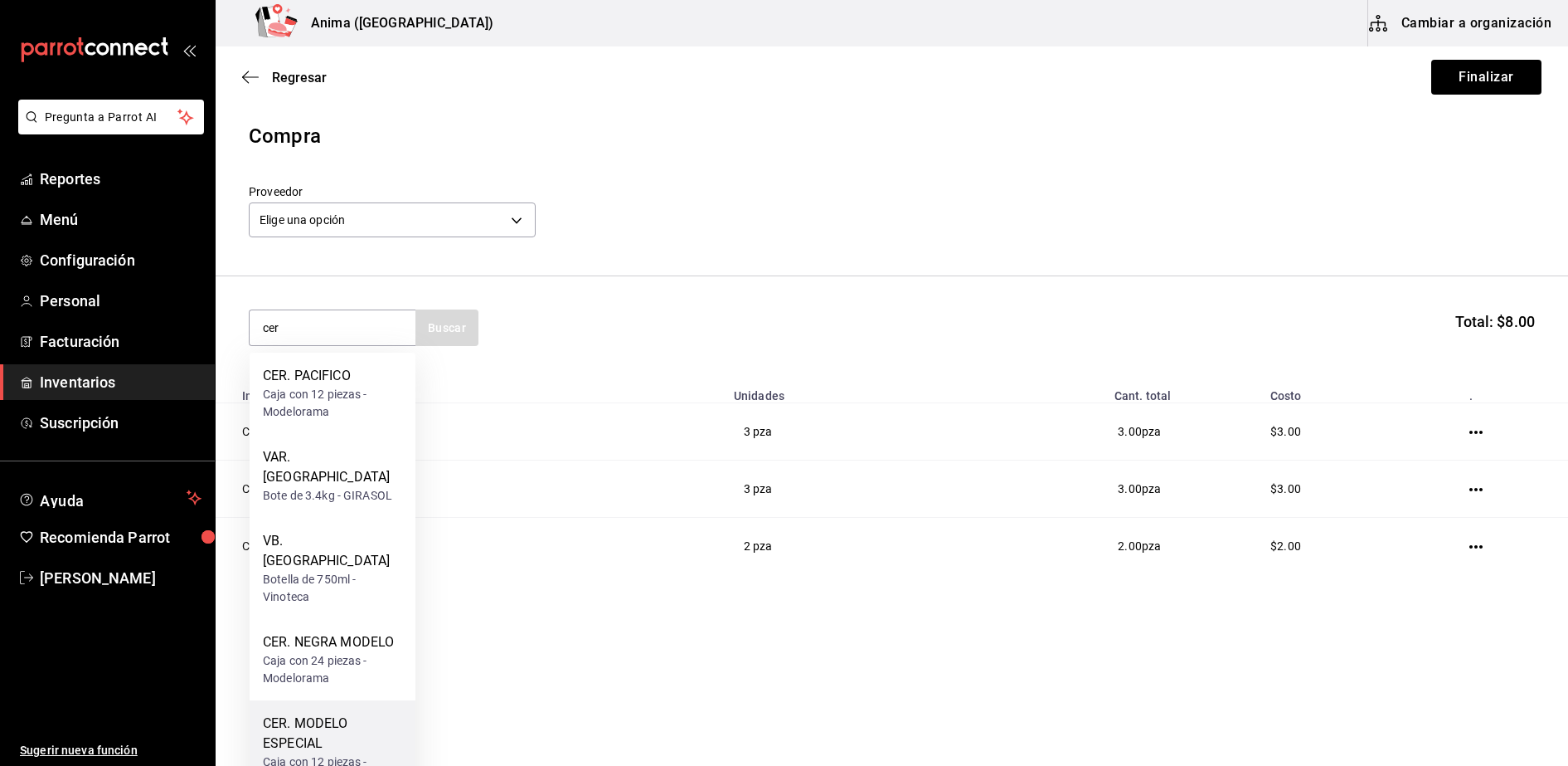
click at [319, 754] on div "Caja con 12 piezas - Modelorama" at bounding box center [333, 771] width 139 height 34
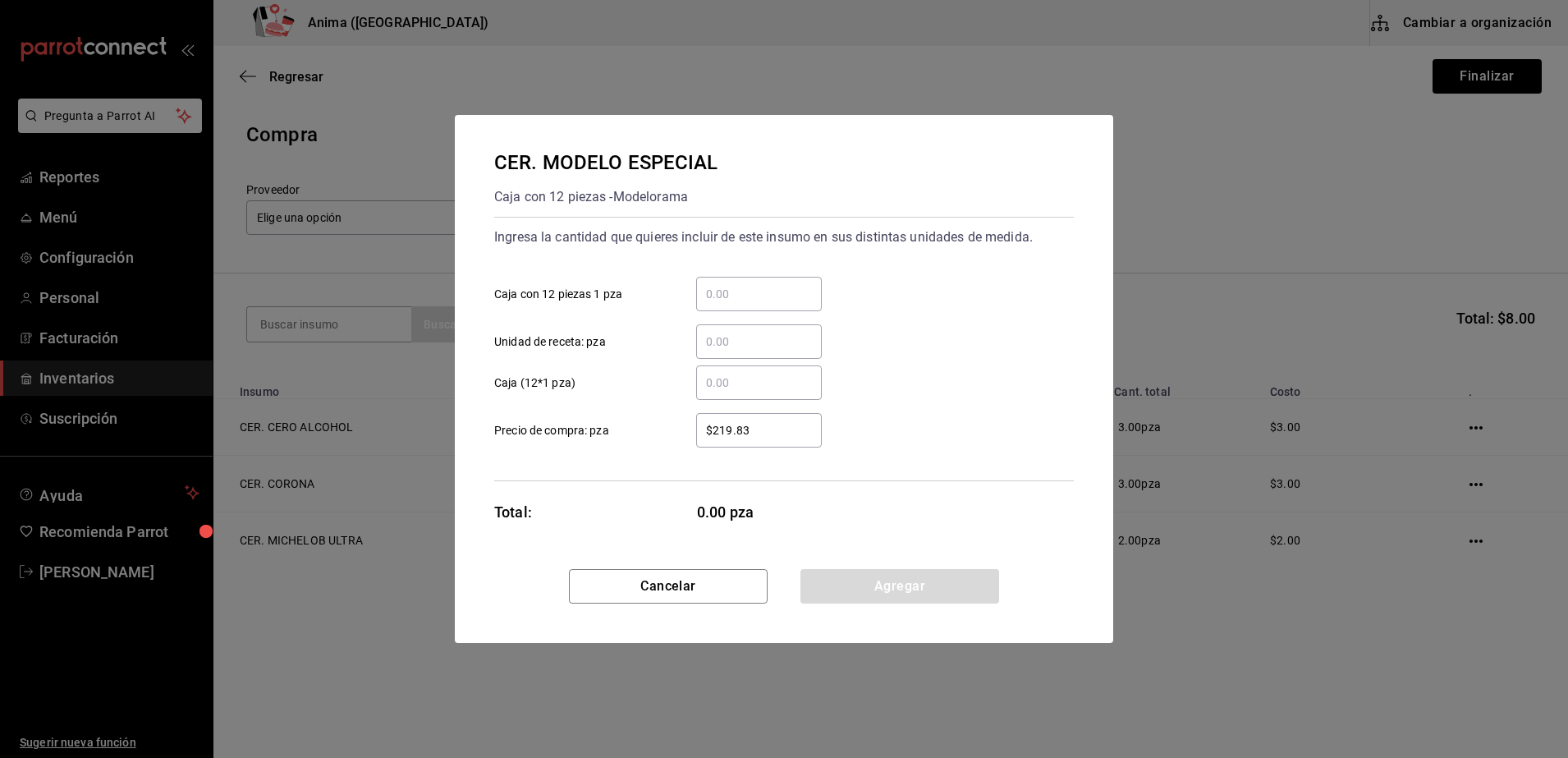
click at [764, 340] on input "​ Unidad de receta: pza" at bounding box center [759, 342] width 126 height 20
click at [708, 336] on input "​ Unidad de receta: pza" at bounding box center [759, 342] width 126 height 20
type input "1"
click at [682, 430] on div "$219.83 ​" at bounding box center [746, 430] width 152 height 34
click at [696, 430] on input "$219.83" at bounding box center [759, 430] width 126 height 20
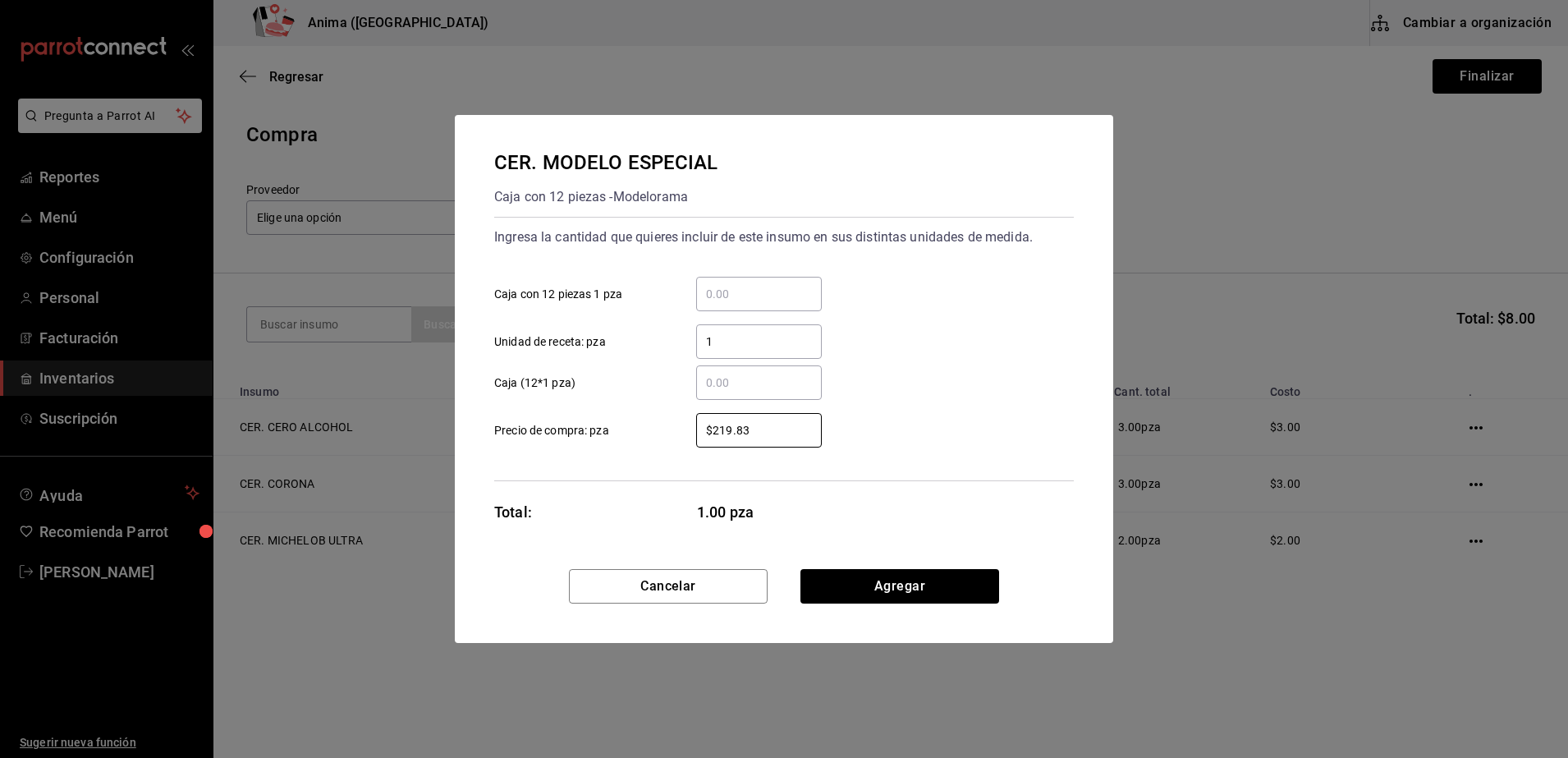
drag, startPoint x: 773, startPoint y: 424, endPoint x: 389, endPoint y: 388, distance: 385.7
click at [389, 388] on div "CER. MODELO ESPECIAL Caja con 12 piezas - Modelorama Ingresa la cantidad que qu…" at bounding box center [784, 379] width 1568 height 758
type input "$1"
click at [544, 452] on div "Ingresa la cantidad que quieres incluir de este insumo en sus distintas unidade…" at bounding box center [783, 349] width 580 height 264
click at [933, 603] on button "Agregar" at bounding box center [899, 586] width 198 height 34
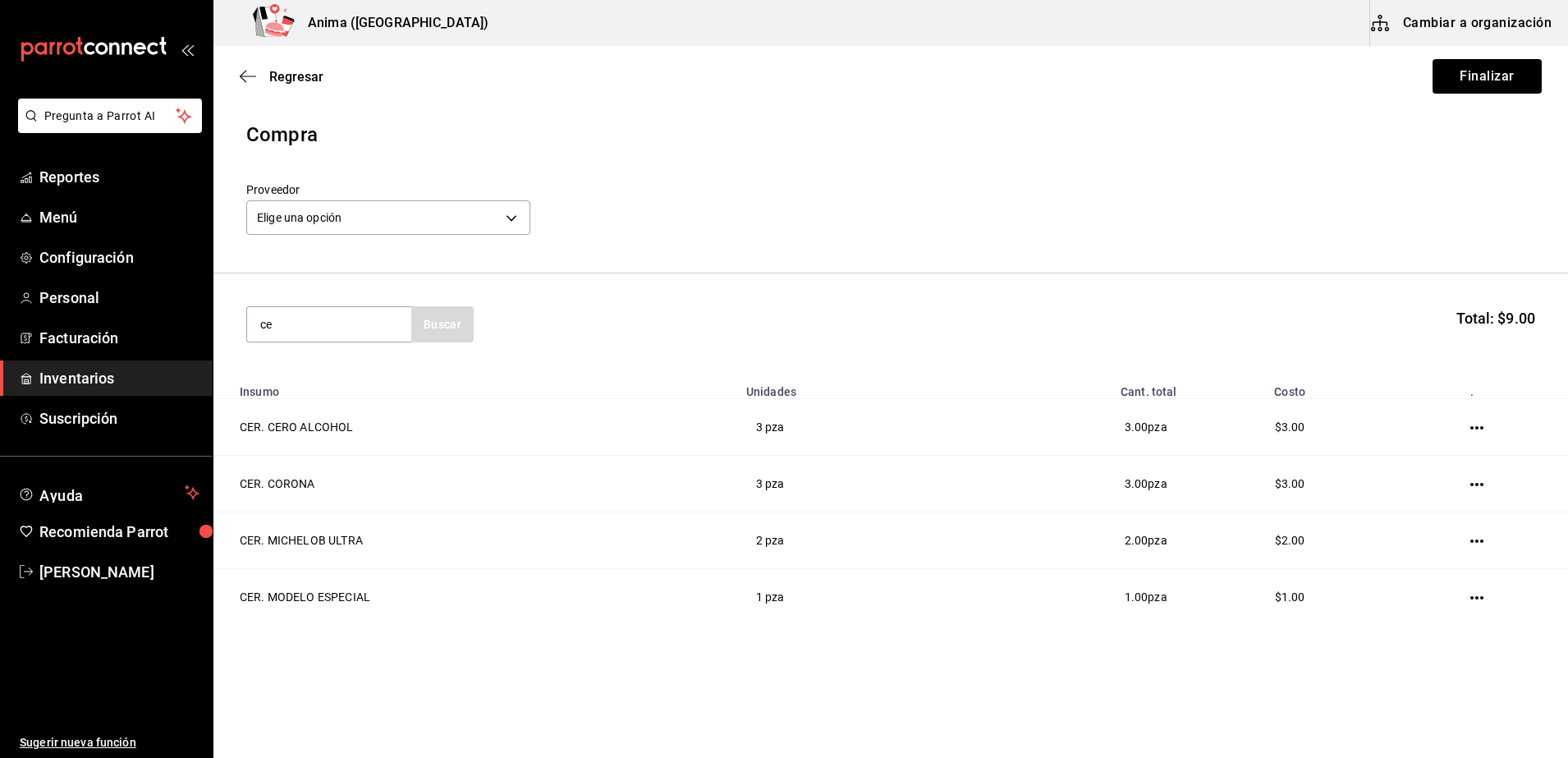
type input "cer"
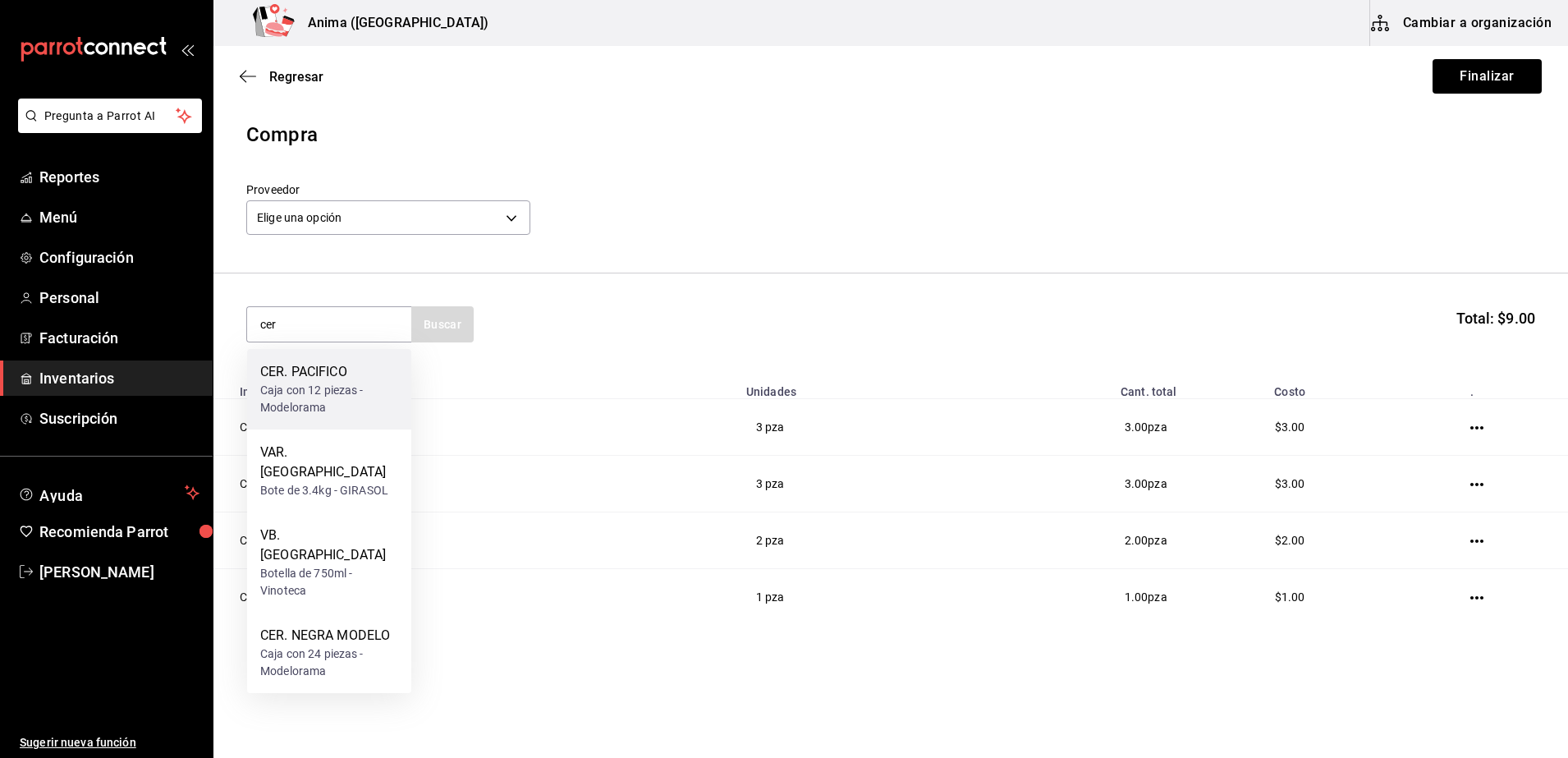
click at [358, 388] on div "Caja con 12 piezas - Modelorama" at bounding box center [329, 399] width 138 height 34
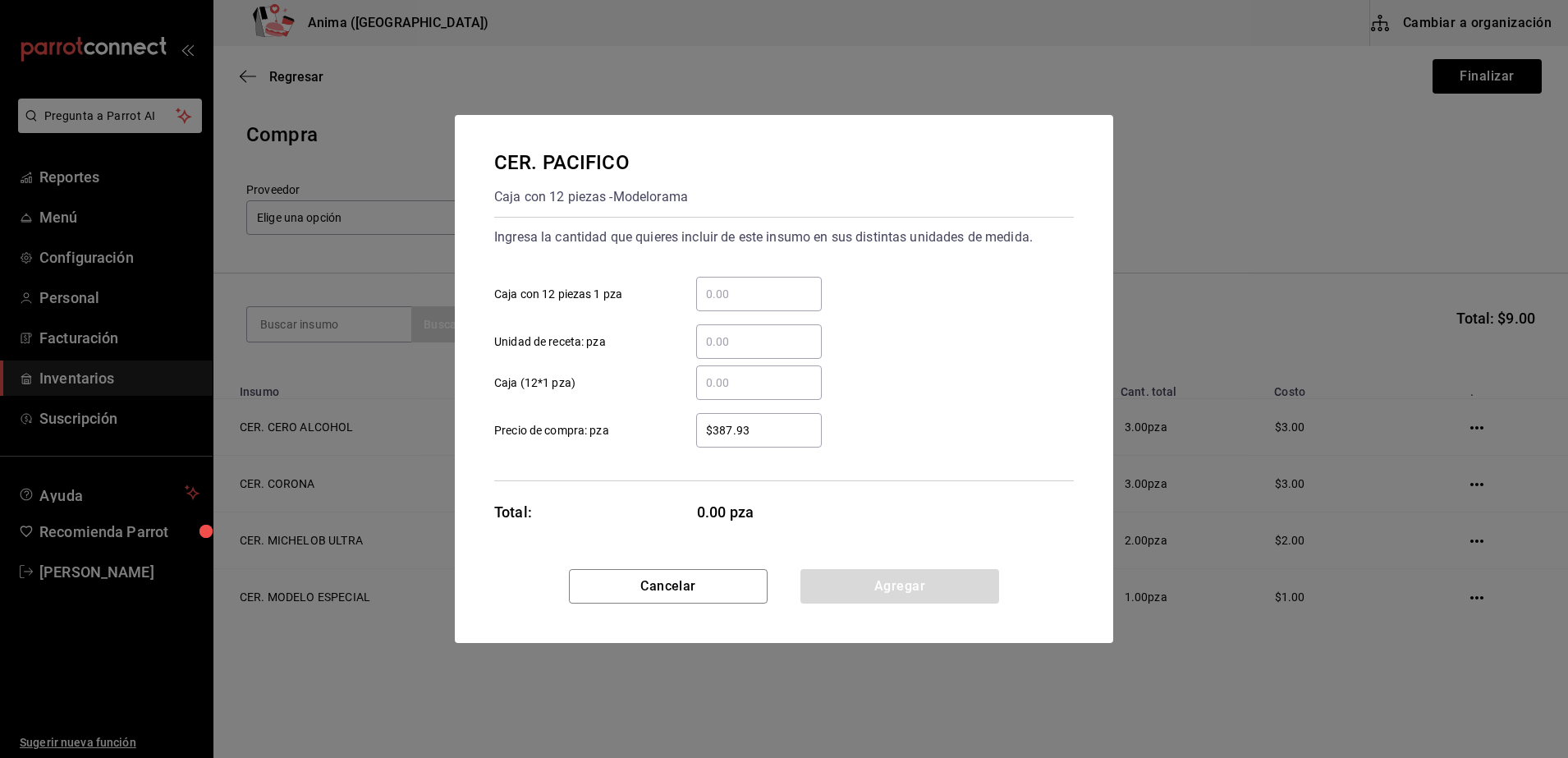
click at [753, 376] on input "​ Caja (12*1 pza)" at bounding box center [759, 382] width 126 height 20
click at [760, 333] on input "​ Unidad de receta: pza" at bounding box center [759, 342] width 126 height 20
type input "1"
click at [639, 421] on label "$387.93 ​ Precio de compra: pza" at bounding box center [657, 430] width 328 height 34
click at [696, 421] on input "$387.93" at bounding box center [759, 430] width 126 height 20
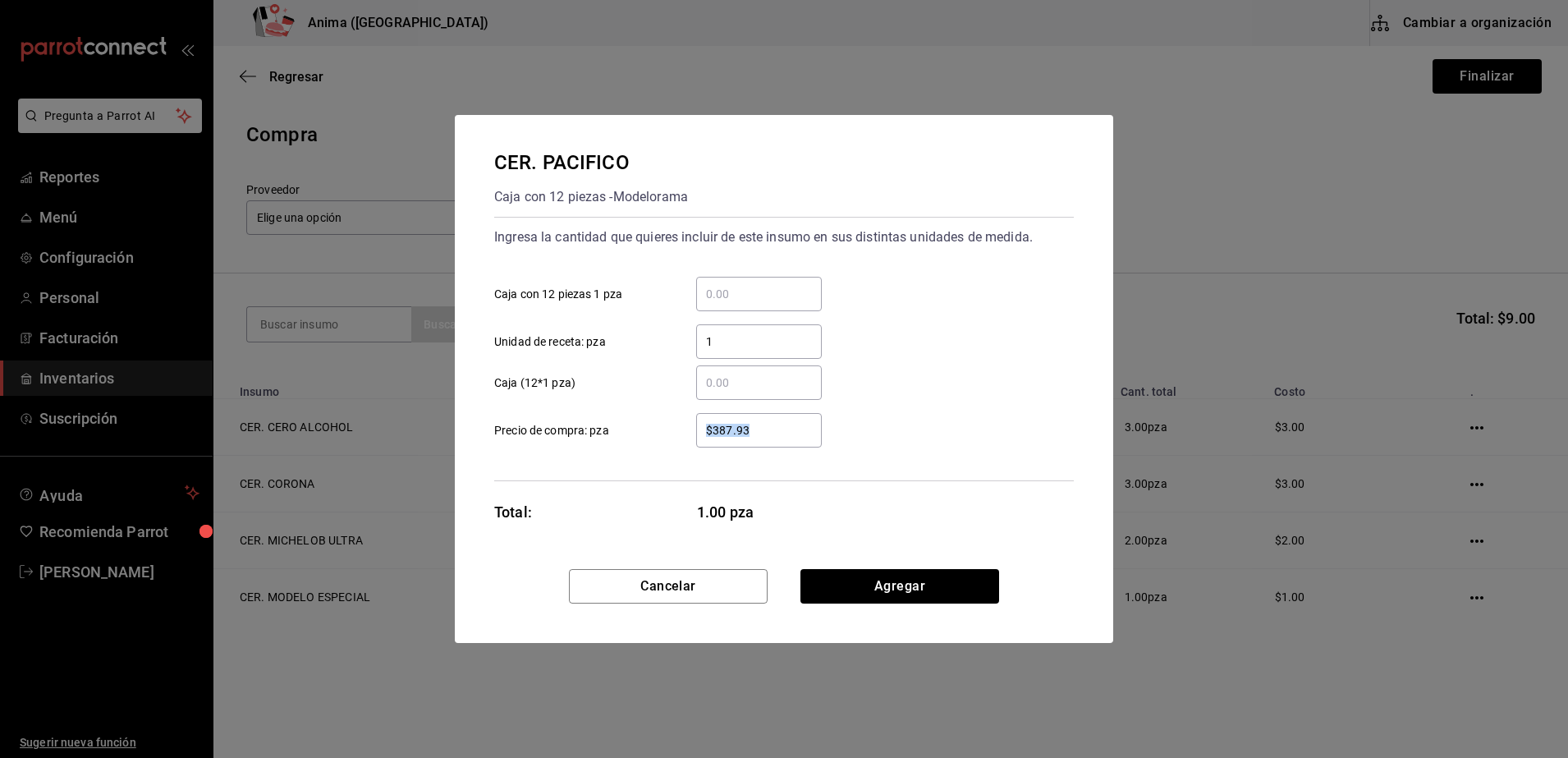
drag, startPoint x: 793, startPoint y: 419, endPoint x: 404, endPoint y: 447, distance: 390.0
click at [404, 447] on div "CER. PACIFICO Caja con 12 piezas - Modelorama Ingresa la cantidad que quieres i…" at bounding box center [784, 379] width 1568 height 758
click at [758, 422] on input "$387.93" at bounding box center [759, 430] width 126 height 20
click at [765, 426] on input "$387.93" at bounding box center [759, 430] width 126 height 20
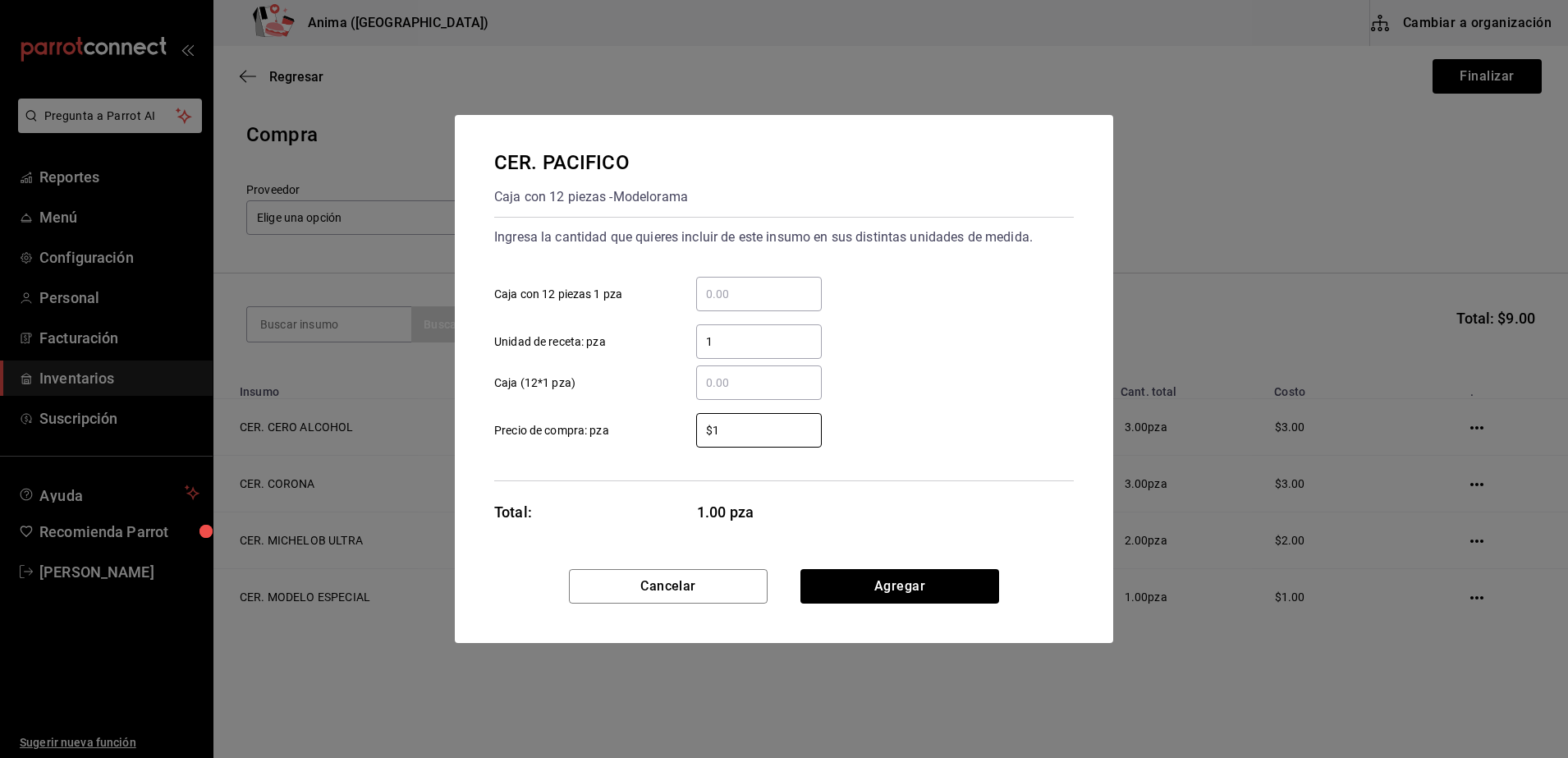
type input "$1"
click at [605, 531] on div "CER. PACIFICO Caja con 12 piezas - Modelorama Ingresa la cantidad que quieres i…" at bounding box center [783, 342] width 658 height 454
click at [897, 581] on button "Agregar" at bounding box center [899, 586] width 198 height 34
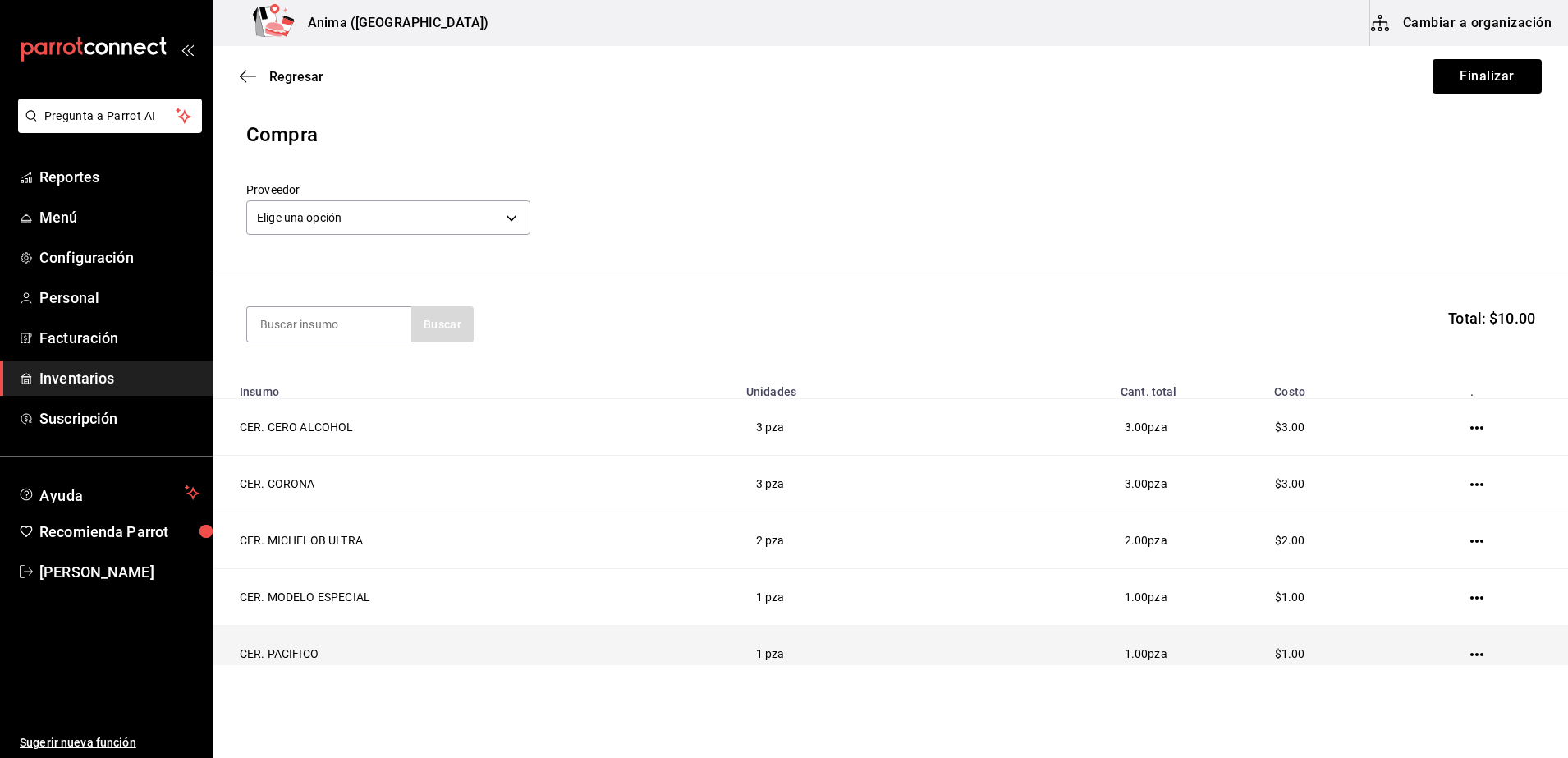
click at [442, 651] on td "CER. PACIFICO" at bounding box center [475, 654] width 523 height 57
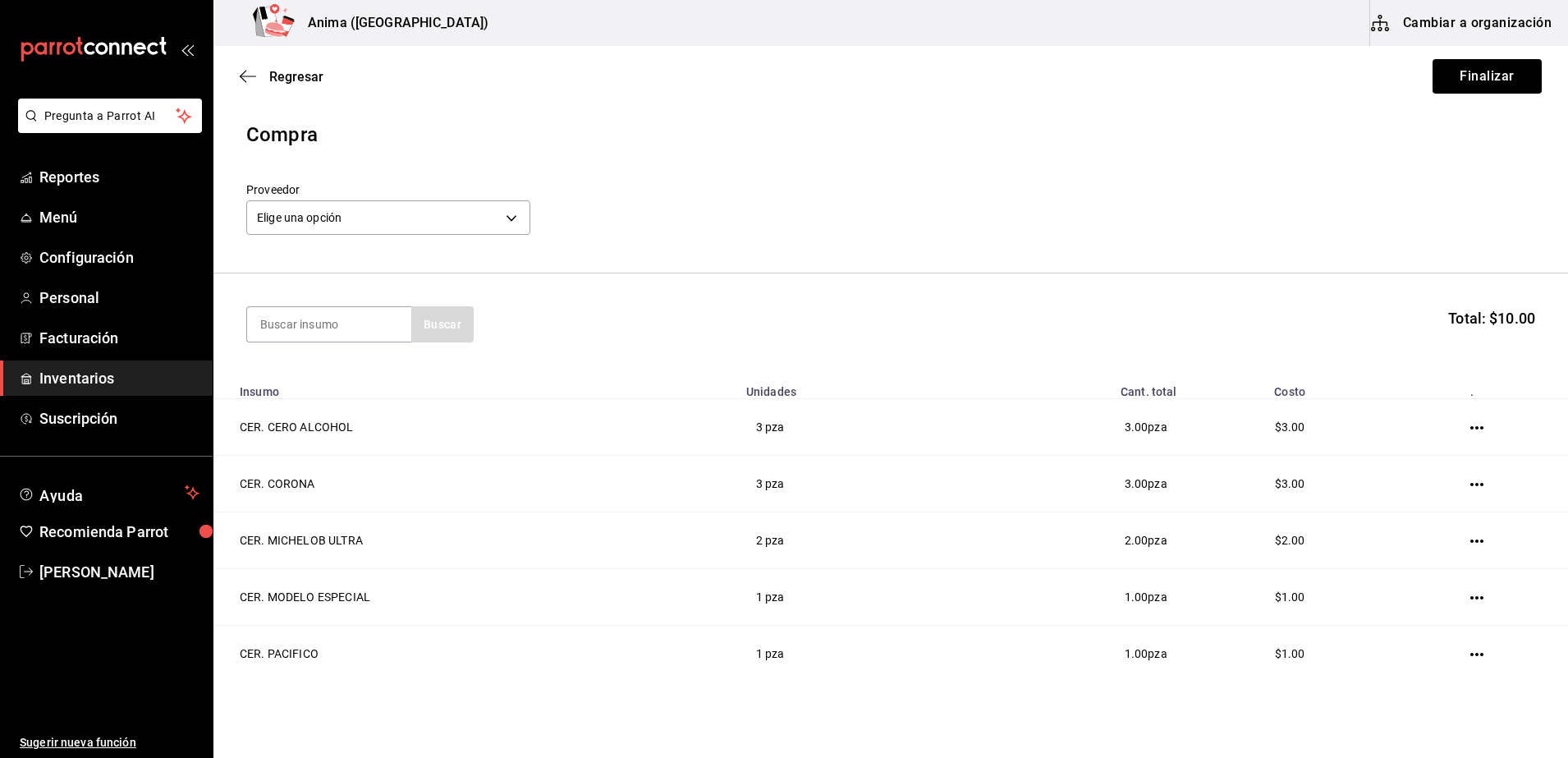
drag, startPoint x: 486, startPoint y: 658, endPoint x: 376, endPoint y: 678, distance: 111.8
click at [376, 665] on html "Pregunta a Parrot AI Reportes Menú Configuración Personal Facturación Inventari…" at bounding box center [784, 332] width 1568 height 665
click at [282, 330] on input at bounding box center [329, 324] width 164 height 34
type input "gin"
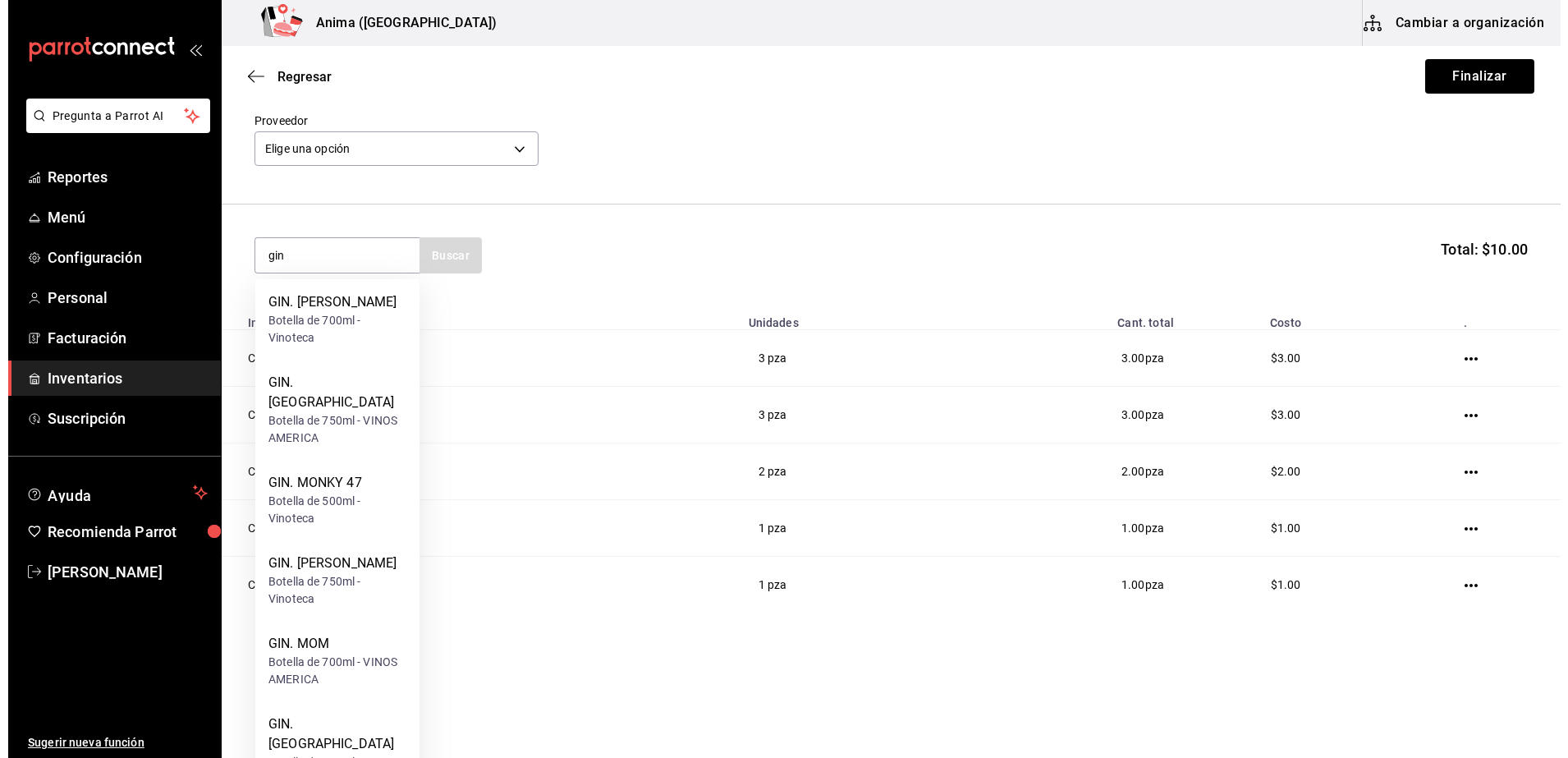
scroll to position [70, 0]
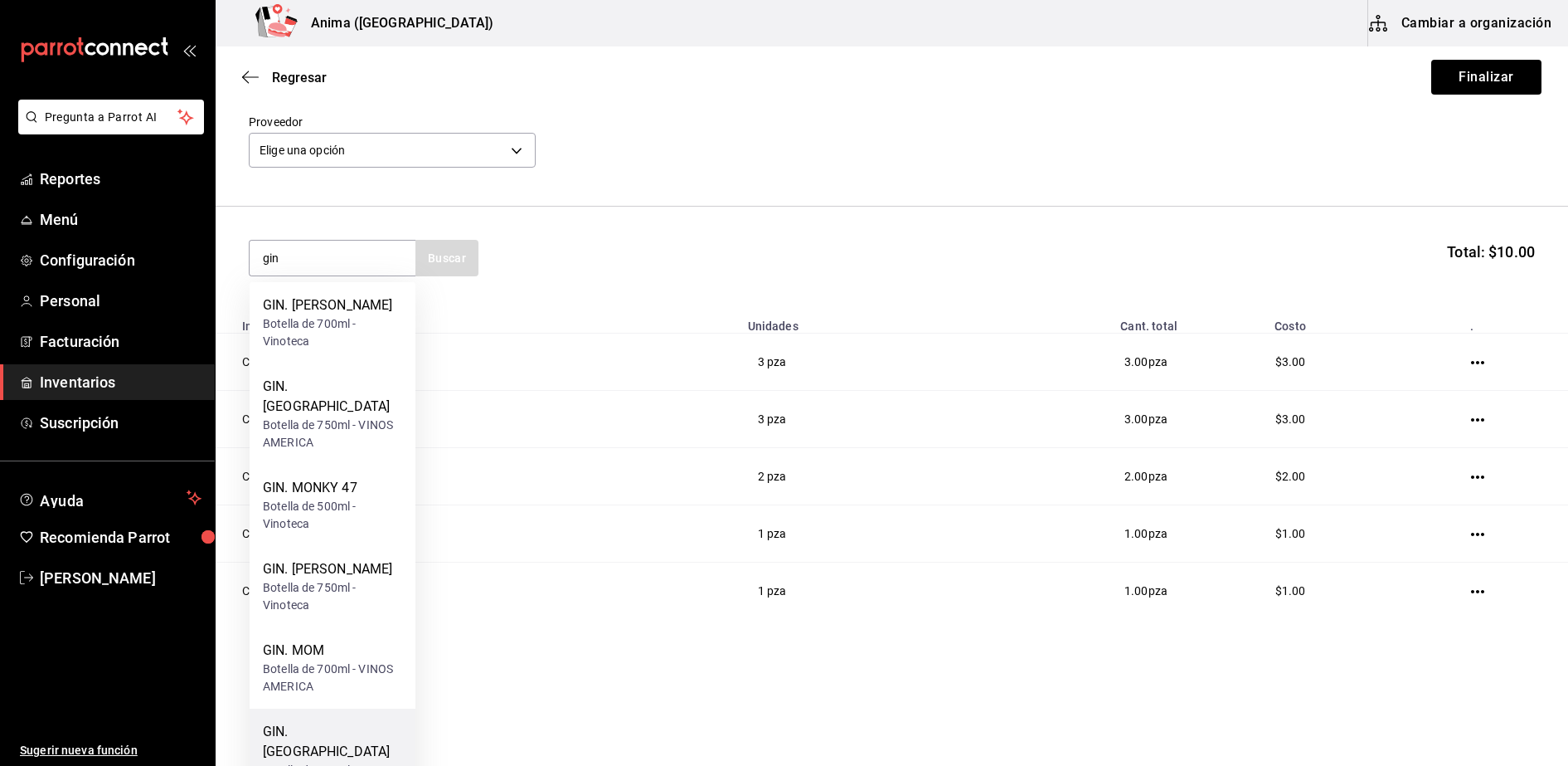
click at [299, 762] on div "Botella de 750ml - Vinoteca" at bounding box center [333, 779] width 139 height 34
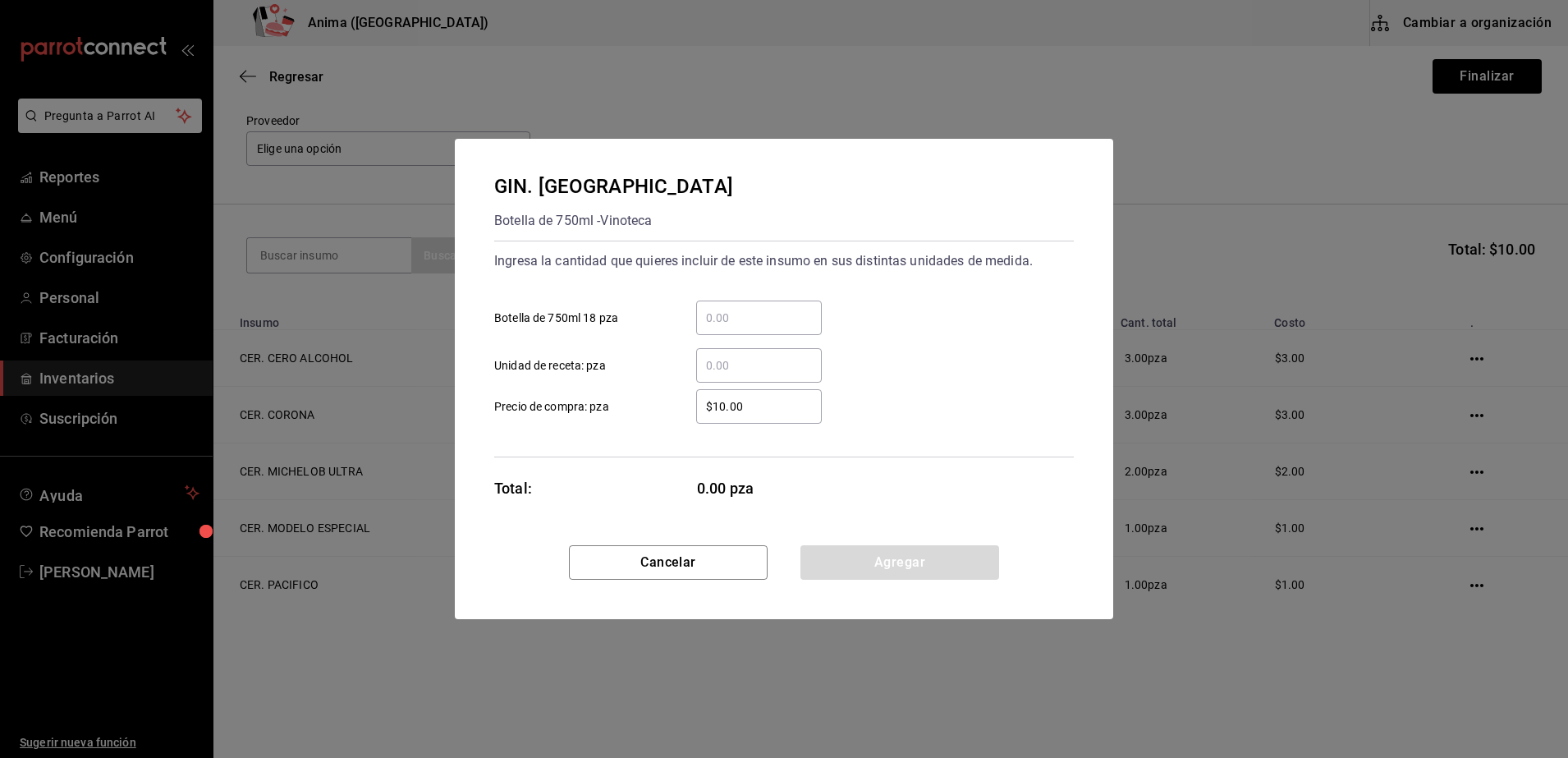
click at [736, 368] on input "​ Unidad de receta: pza" at bounding box center [759, 365] width 126 height 20
type input "5"
type input "$1"
click at [668, 439] on div "Ingresa la cantidad que quieres incluir de este insumo en sus distintas unidade…" at bounding box center [783, 349] width 580 height 217
click at [888, 571] on button "Agregar" at bounding box center [899, 562] width 198 height 34
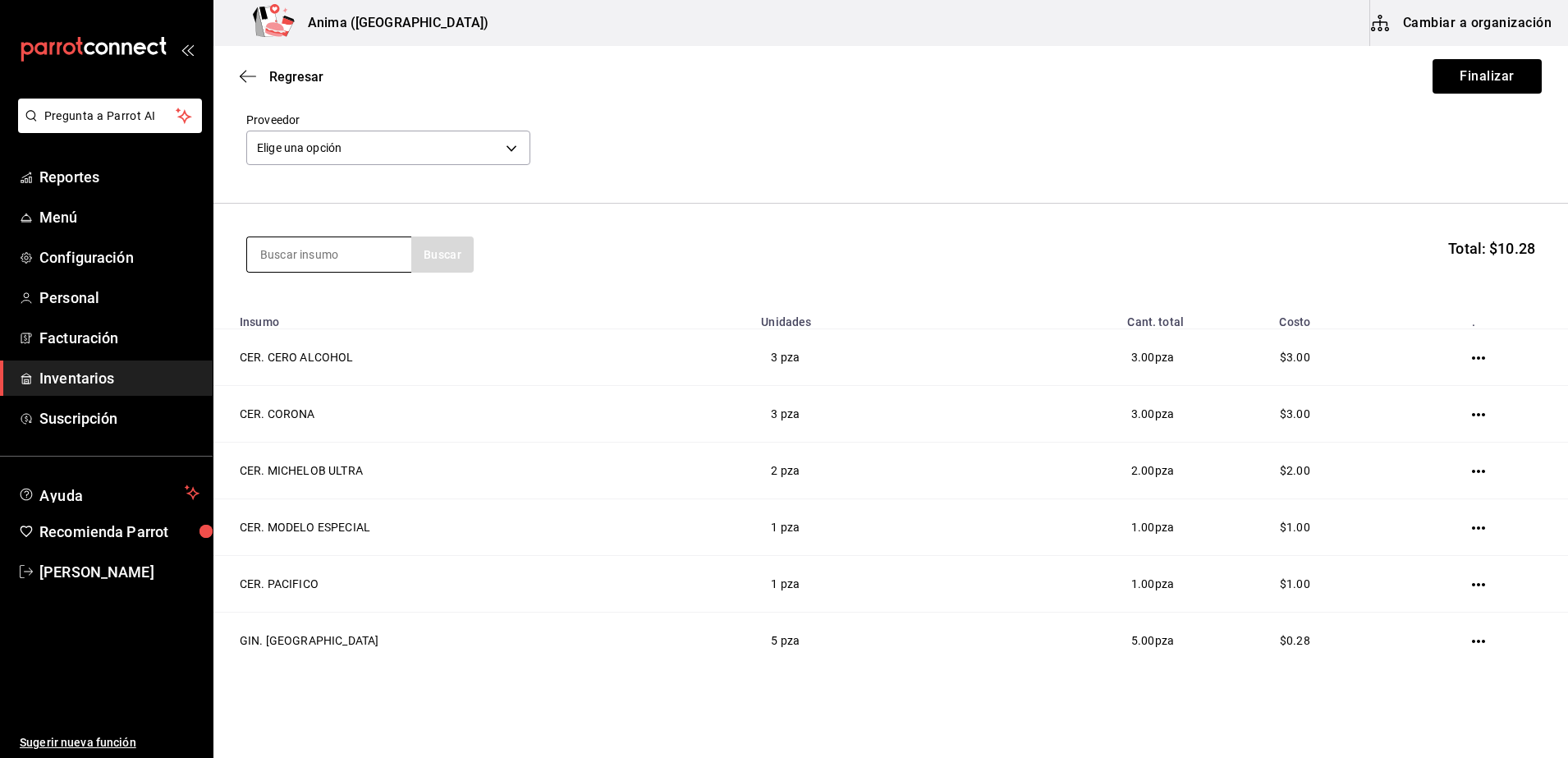
click at [338, 250] on input at bounding box center [329, 255] width 164 height 34
click at [306, 269] on input at bounding box center [329, 255] width 164 height 34
type input "gin"
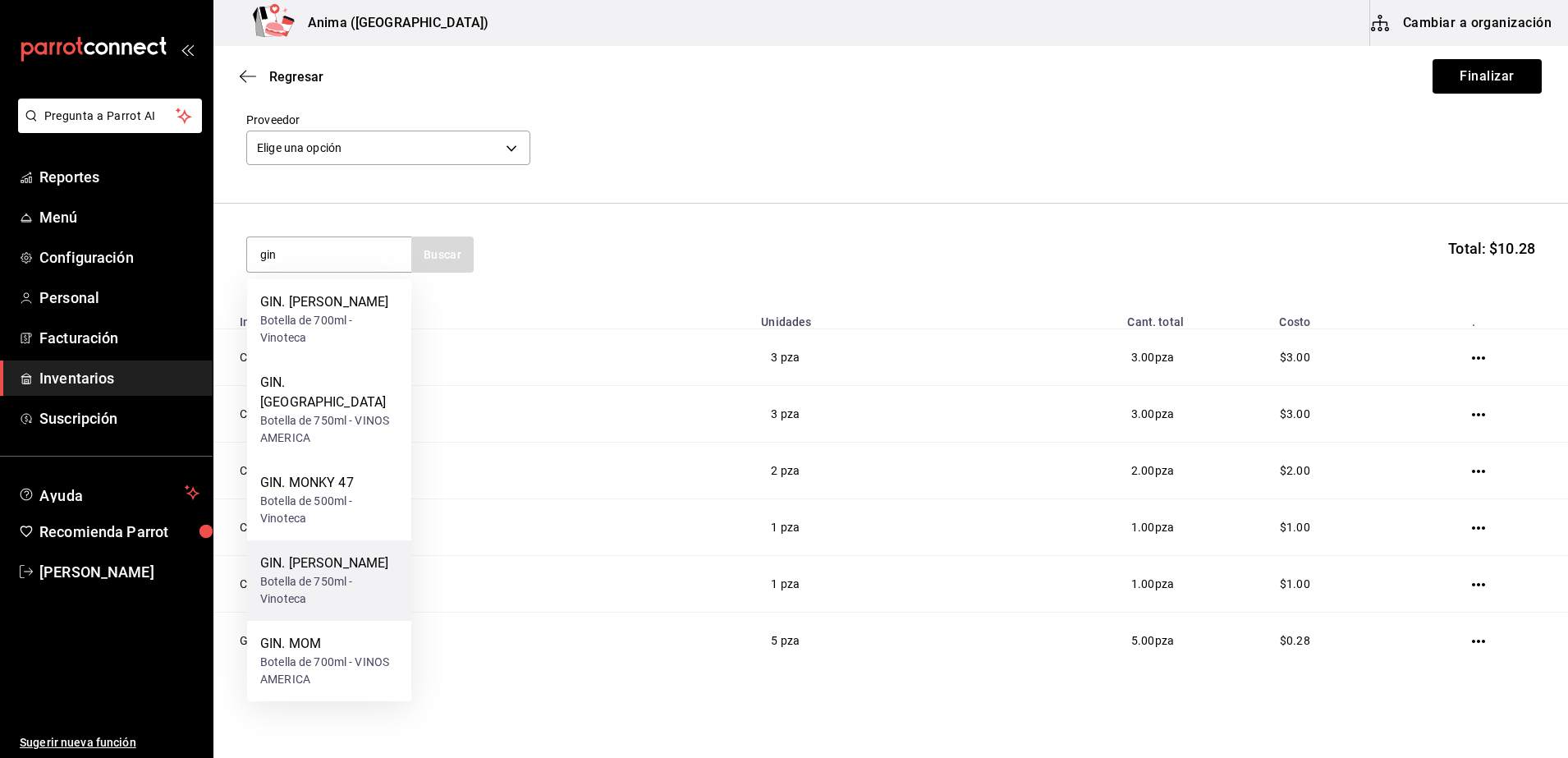
click at [319, 554] on div "GIN. [PERSON_NAME]" at bounding box center [329, 563] width 138 height 20
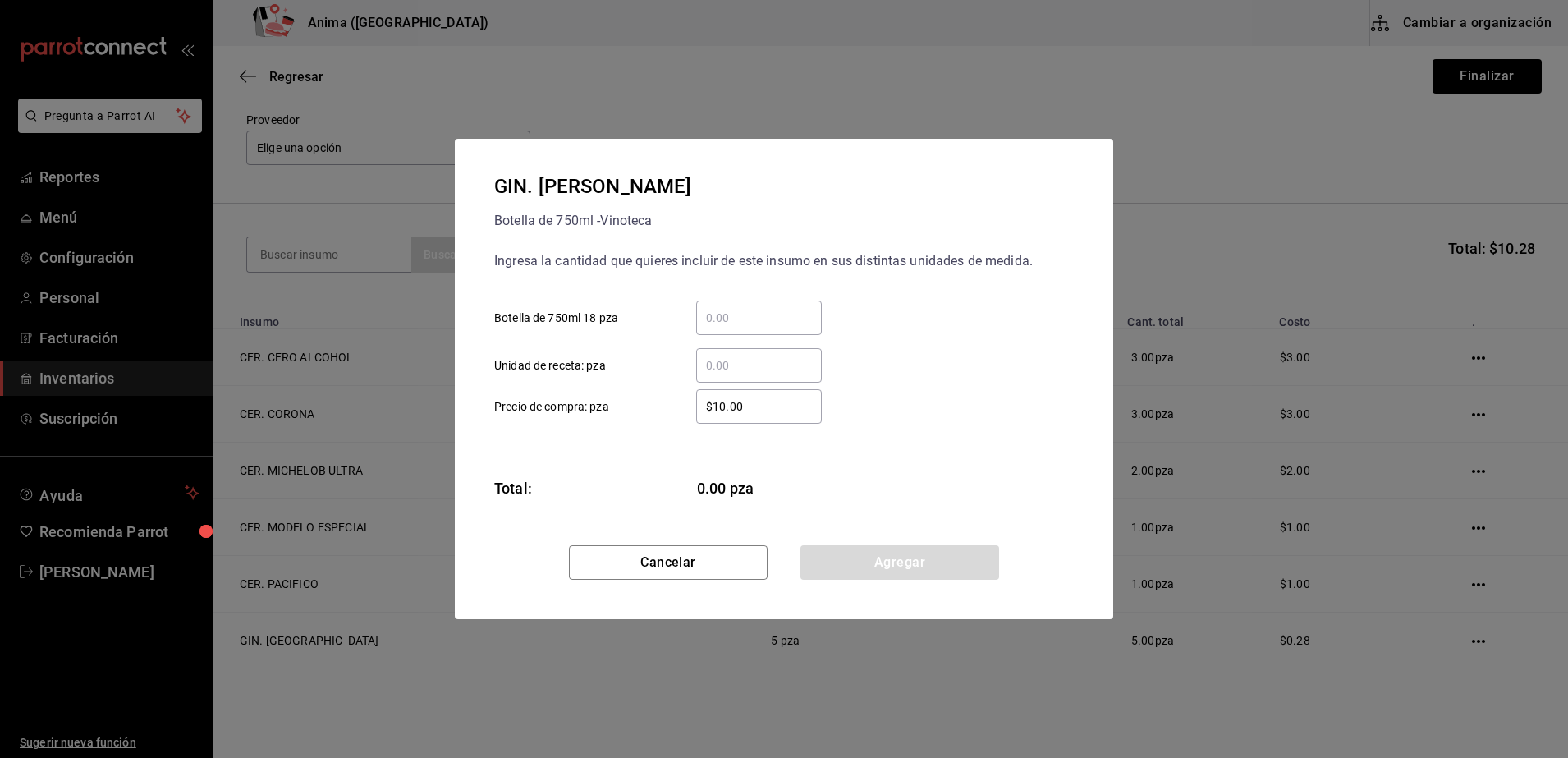
click at [732, 384] on div "$10.00 ​ Precio de compra: pza" at bounding box center [777, 400] width 592 height 48
click at [741, 379] on div "​" at bounding box center [759, 365] width 126 height 34
click at [741, 376] on input "​ Unidad de receta: pza" at bounding box center [759, 365] width 126 height 20
type input "10"
type input "$1"
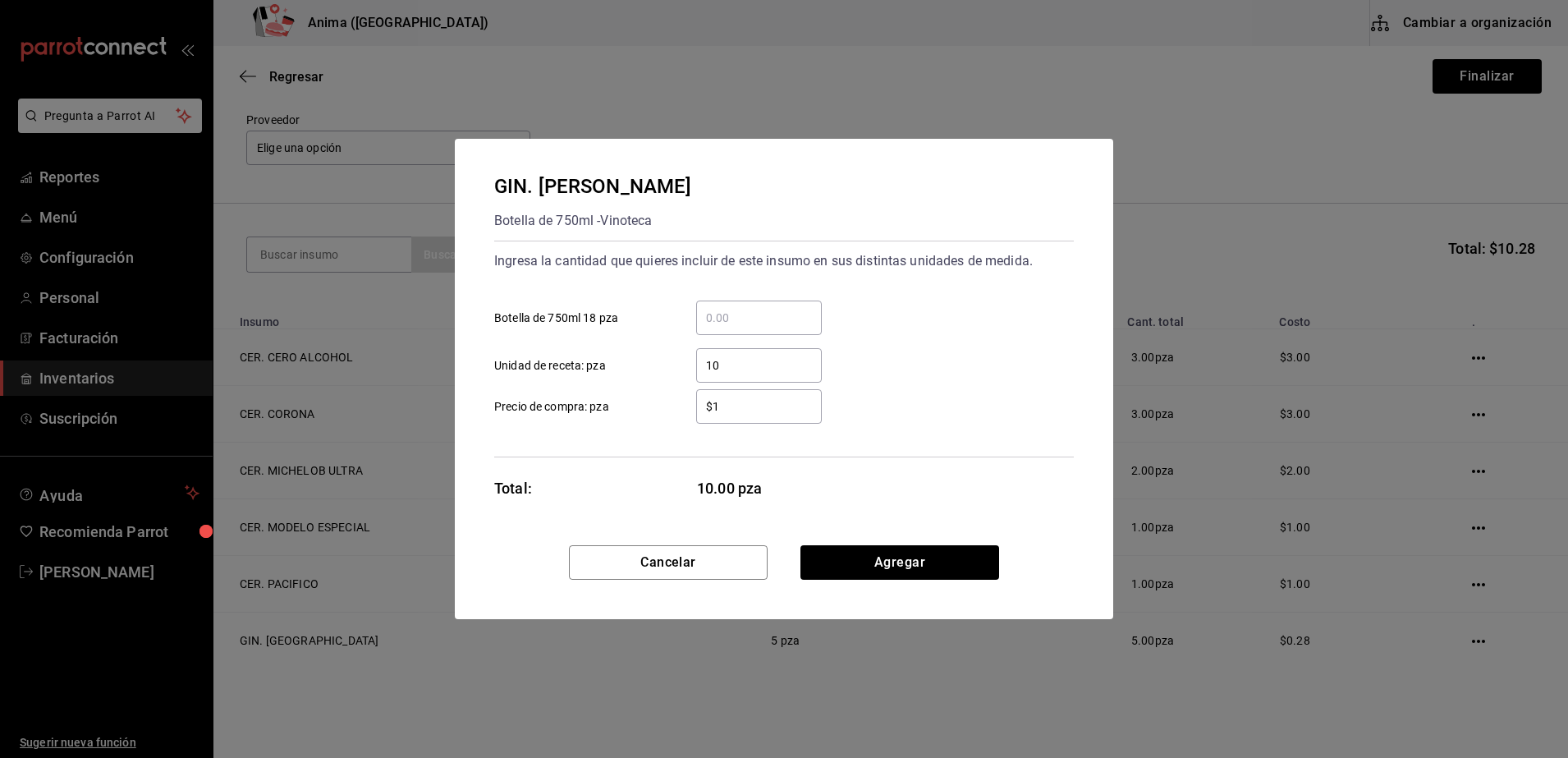
click at [624, 515] on div "GIN. [PERSON_NAME] Botella de 750ml - Vinoteca Ingresa la cantidad que quieres …" at bounding box center [783, 342] width 658 height 406
click at [921, 564] on button "Agregar" at bounding box center [899, 562] width 198 height 34
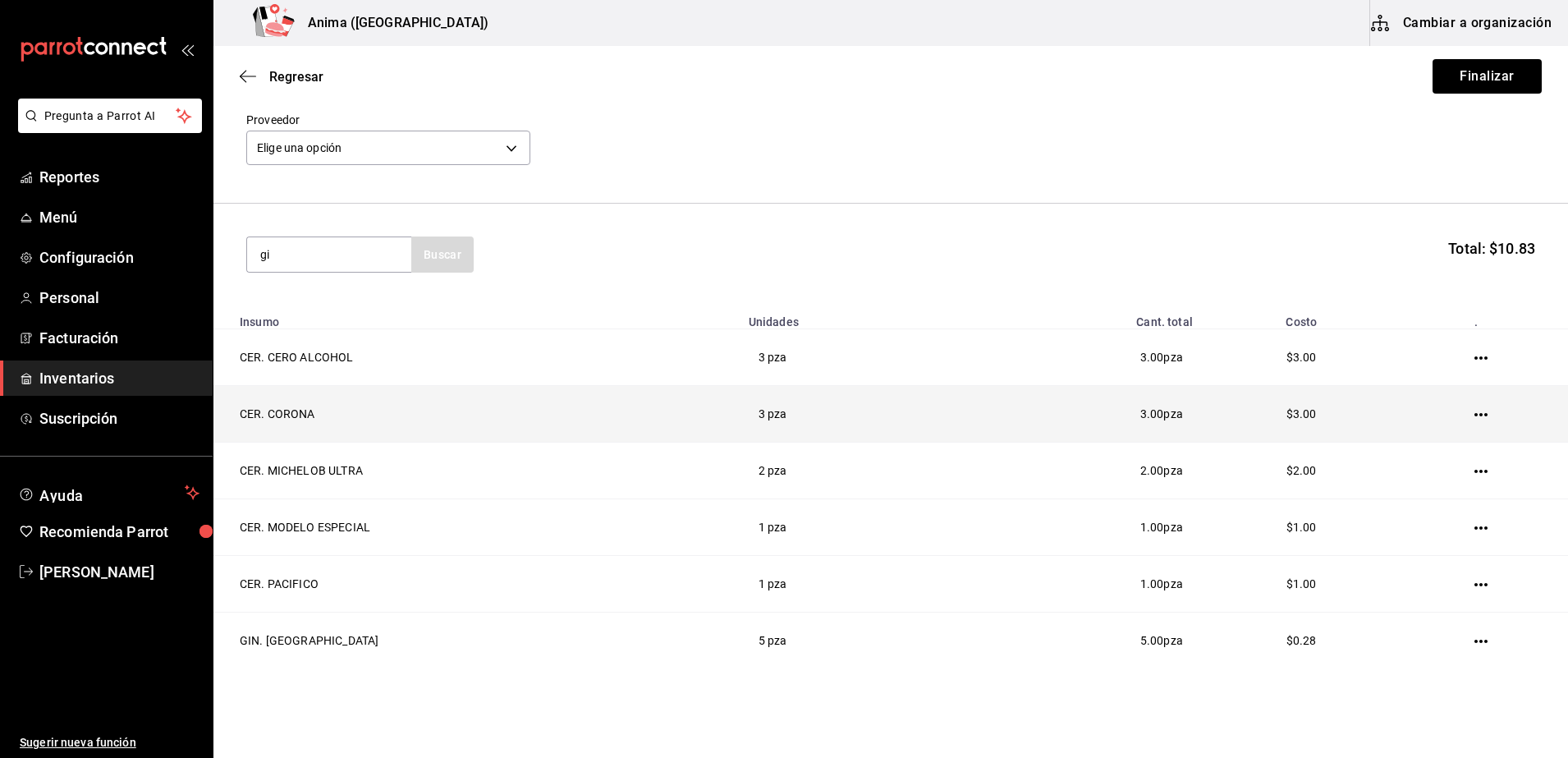
type input "gin"
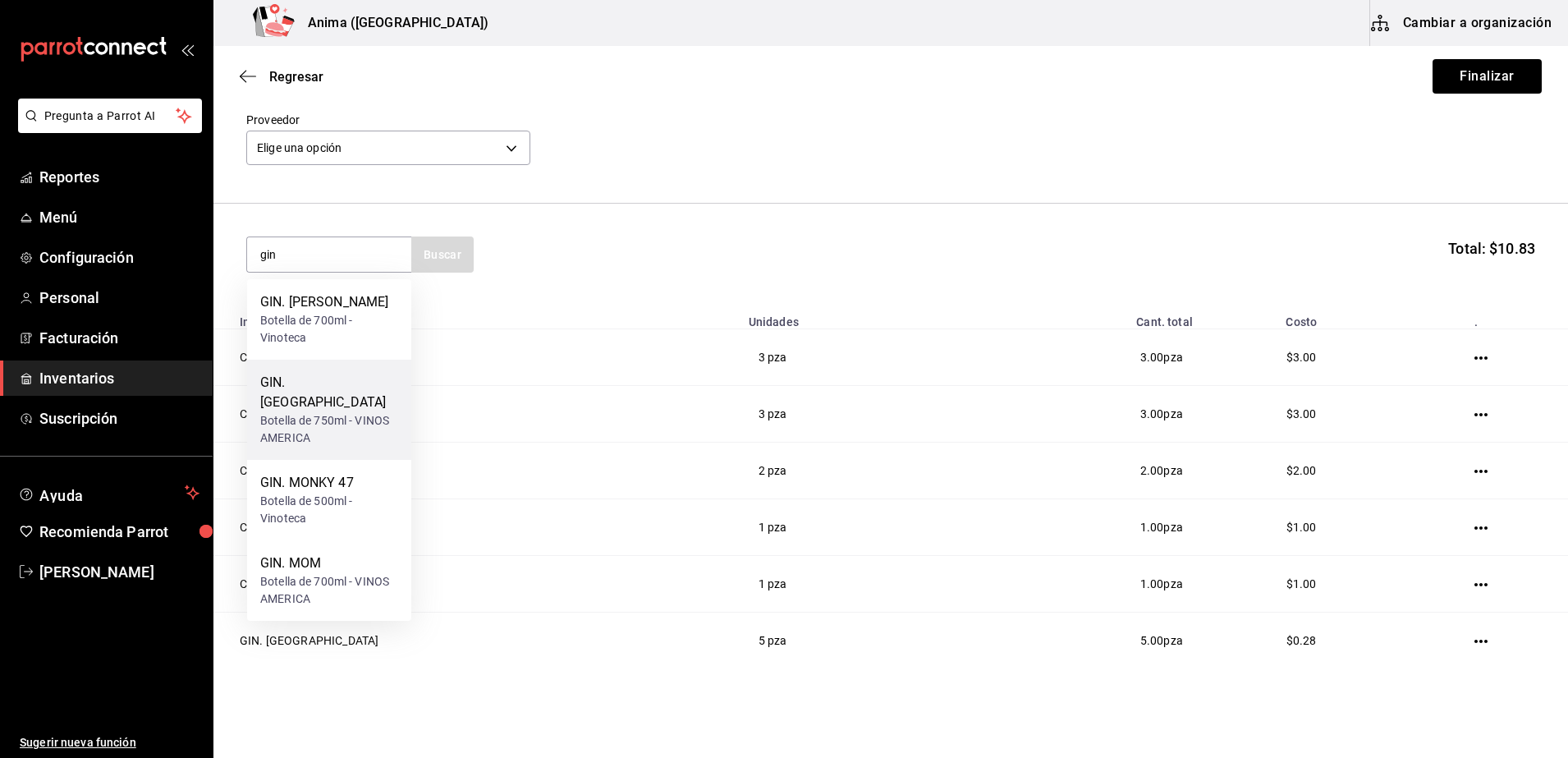
click at [376, 412] on div "Botella de 750ml - VINOS AMERICA" at bounding box center [329, 429] width 138 height 34
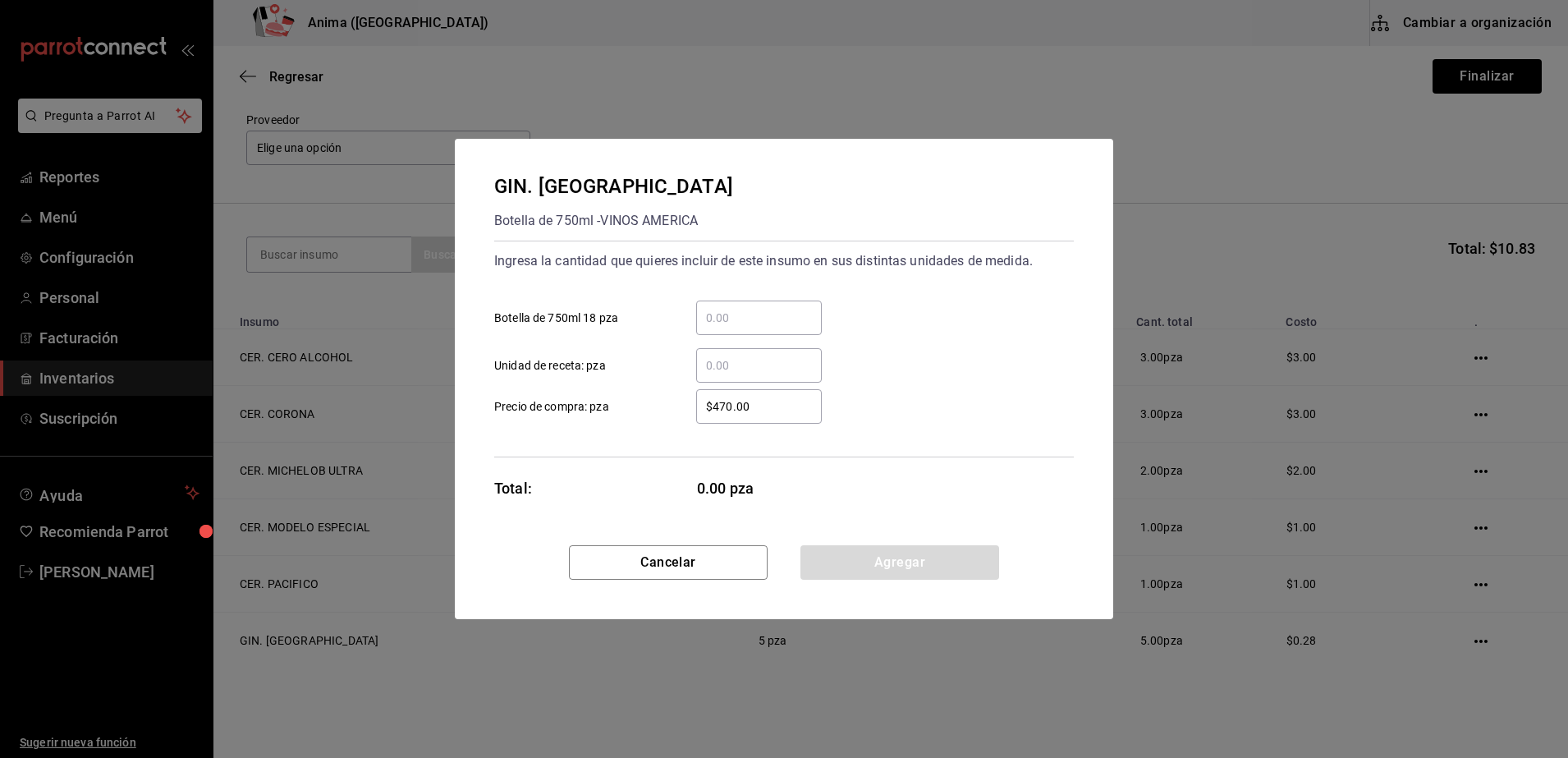
click at [793, 411] on input "$470.00" at bounding box center [759, 406] width 126 height 20
type input "$1"
click at [716, 359] on input "​ Unidad de receta: pza" at bounding box center [759, 365] width 126 height 20
type input "13"
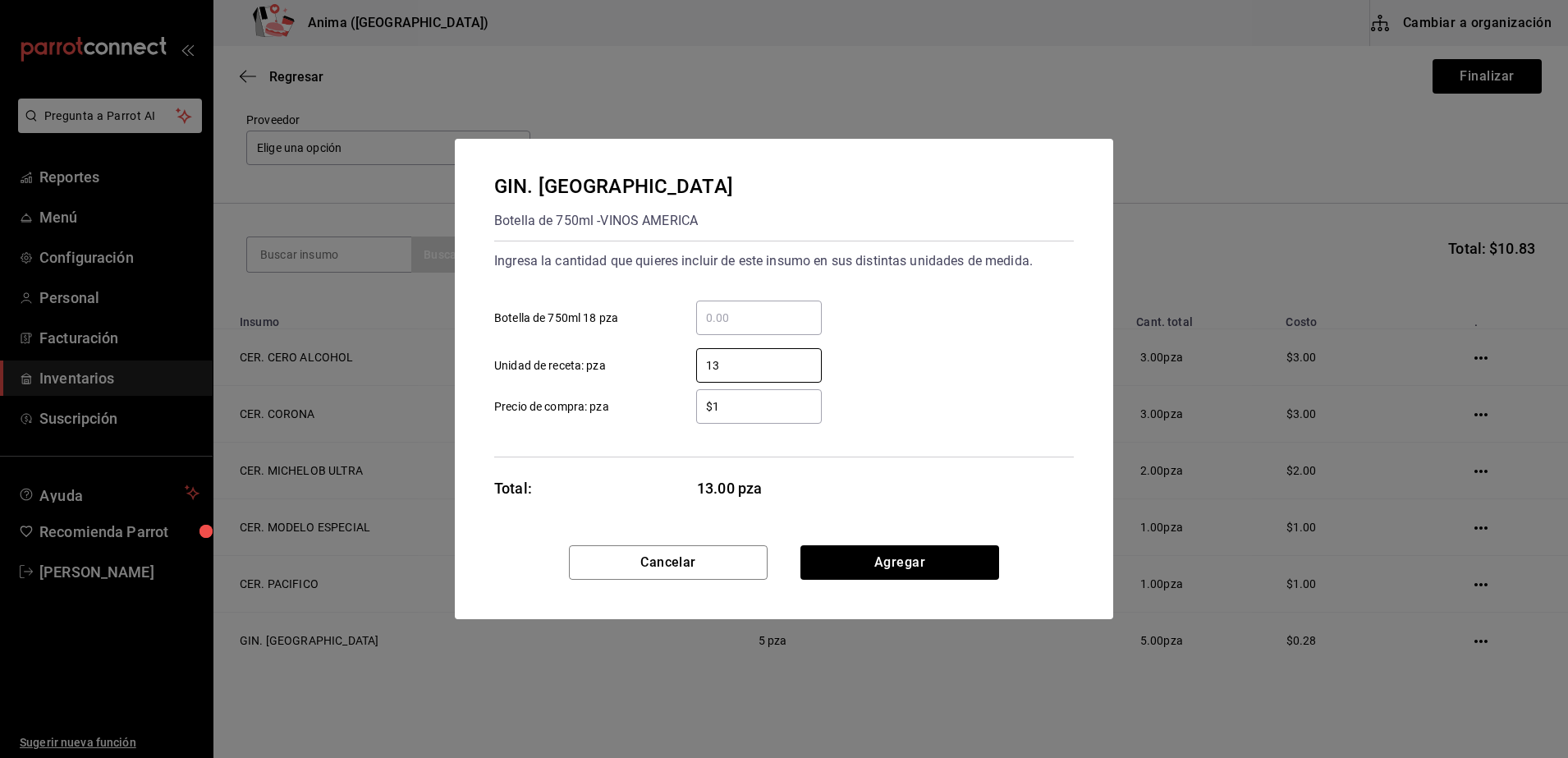
click at [634, 441] on div "Ingresa la cantidad que quieres incluir de este insumo en sus distintas unidade…" at bounding box center [783, 349] width 580 height 217
click at [820, 565] on button "Agregar" at bounding box center [899, 562] width 198 height 34
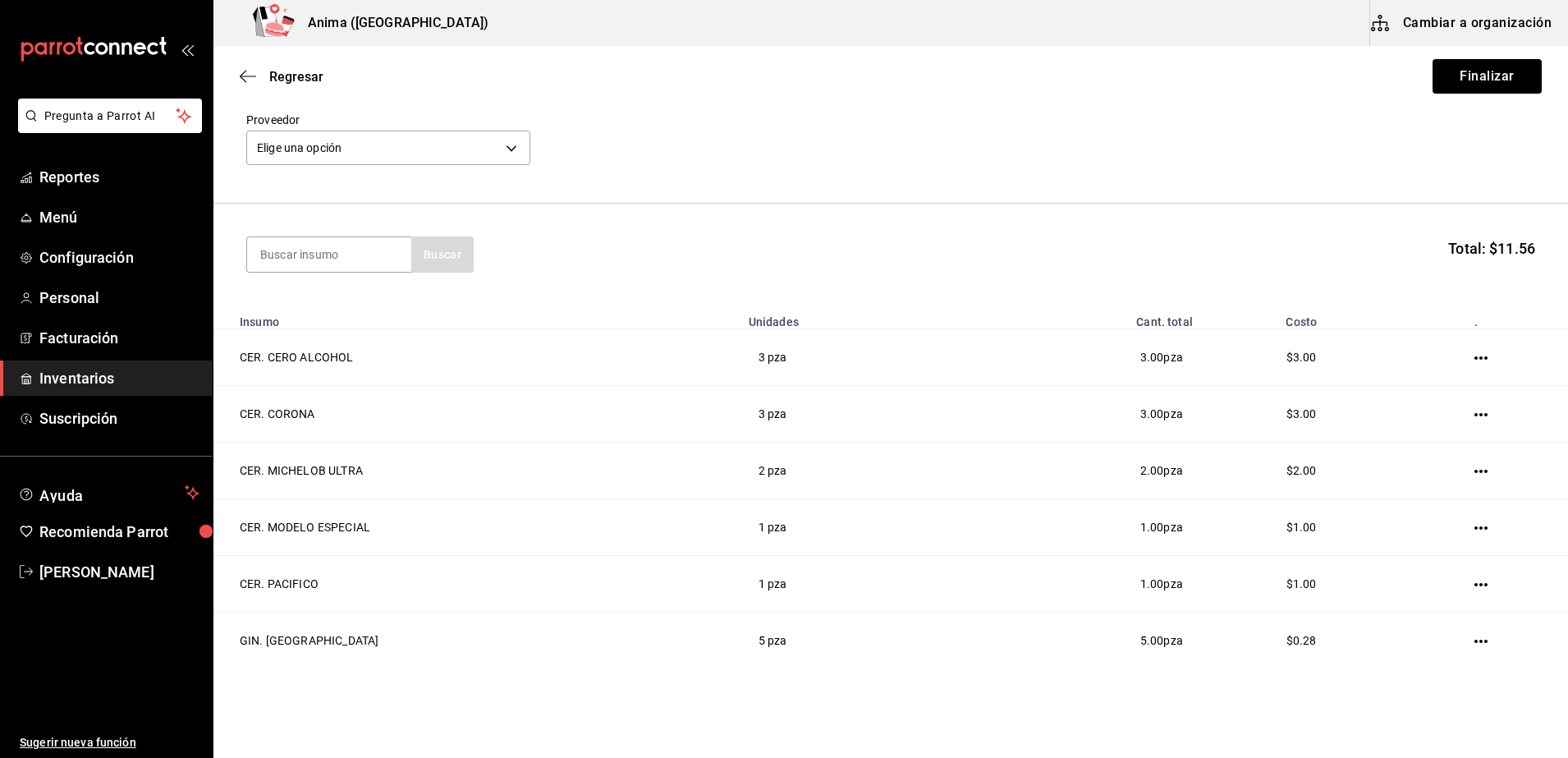
click at [1553, 342] on main "Regresar Finalizar Compra Proveedor Elige una opción default Buscar Total: $11.…" at bounding box center [890, 355] width 1354 height 619
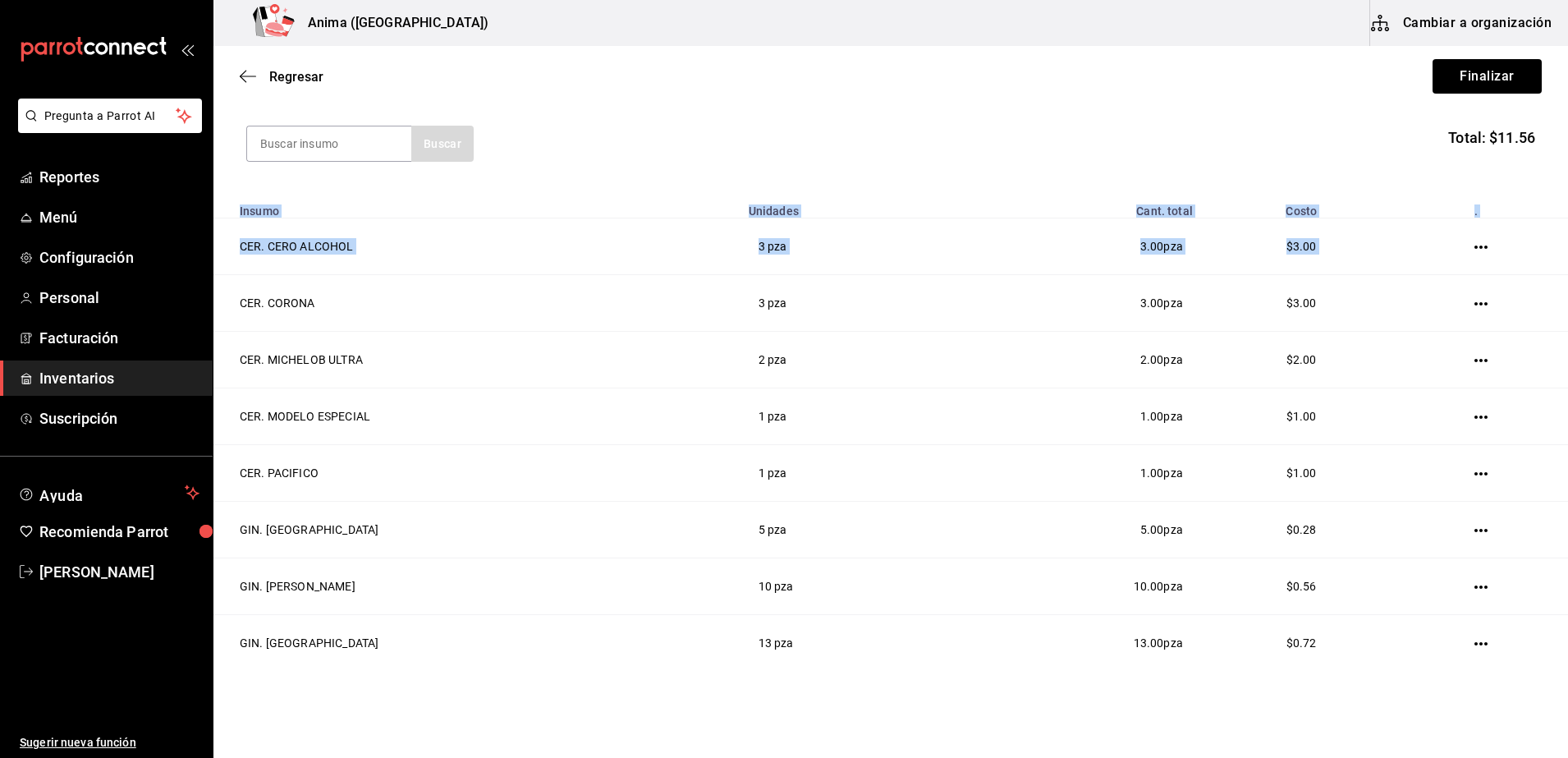
scroll to position [202, 0]
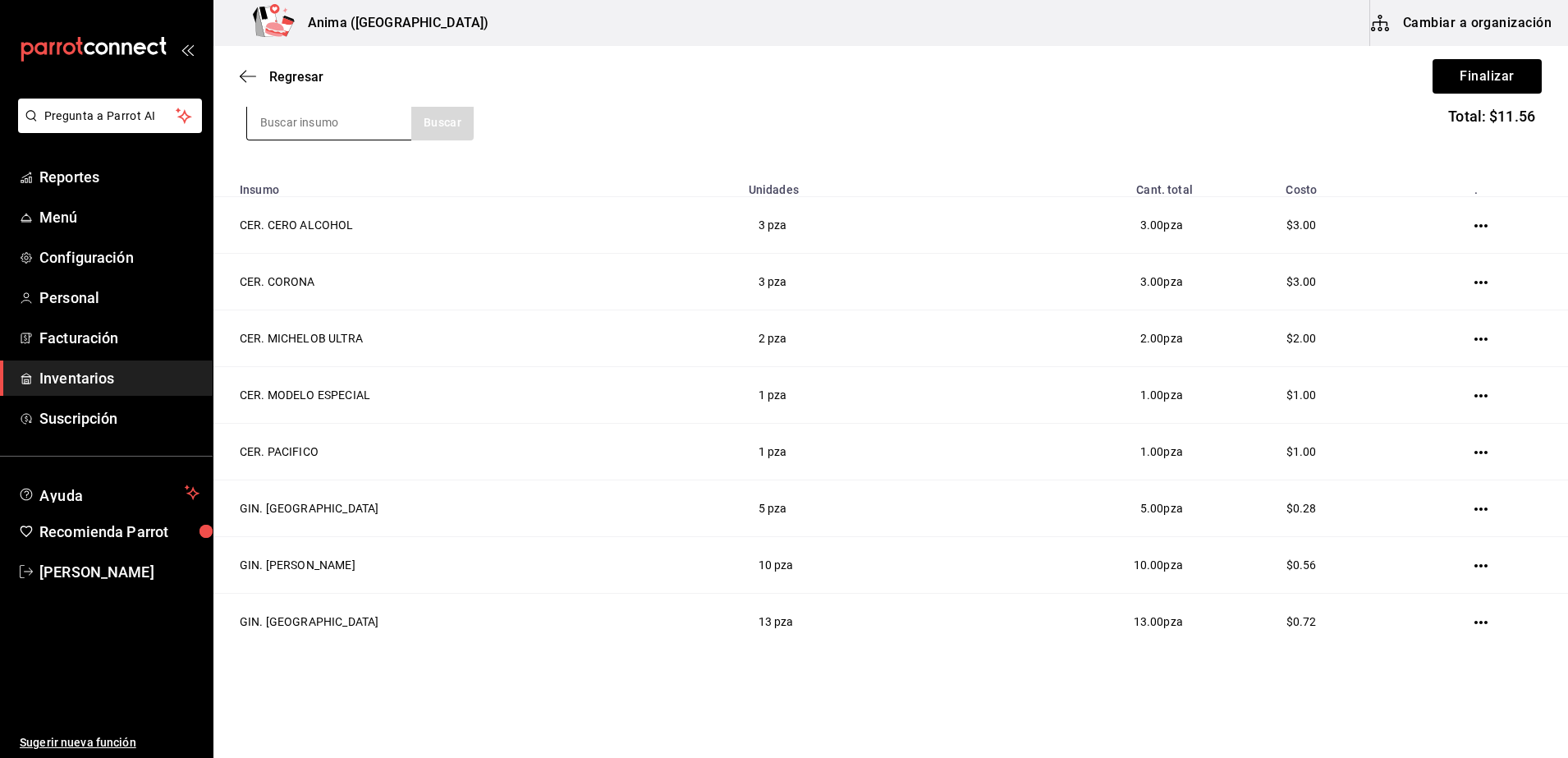
click at [368, 126] on input at bounding box center [329, 122] width 164 height 34
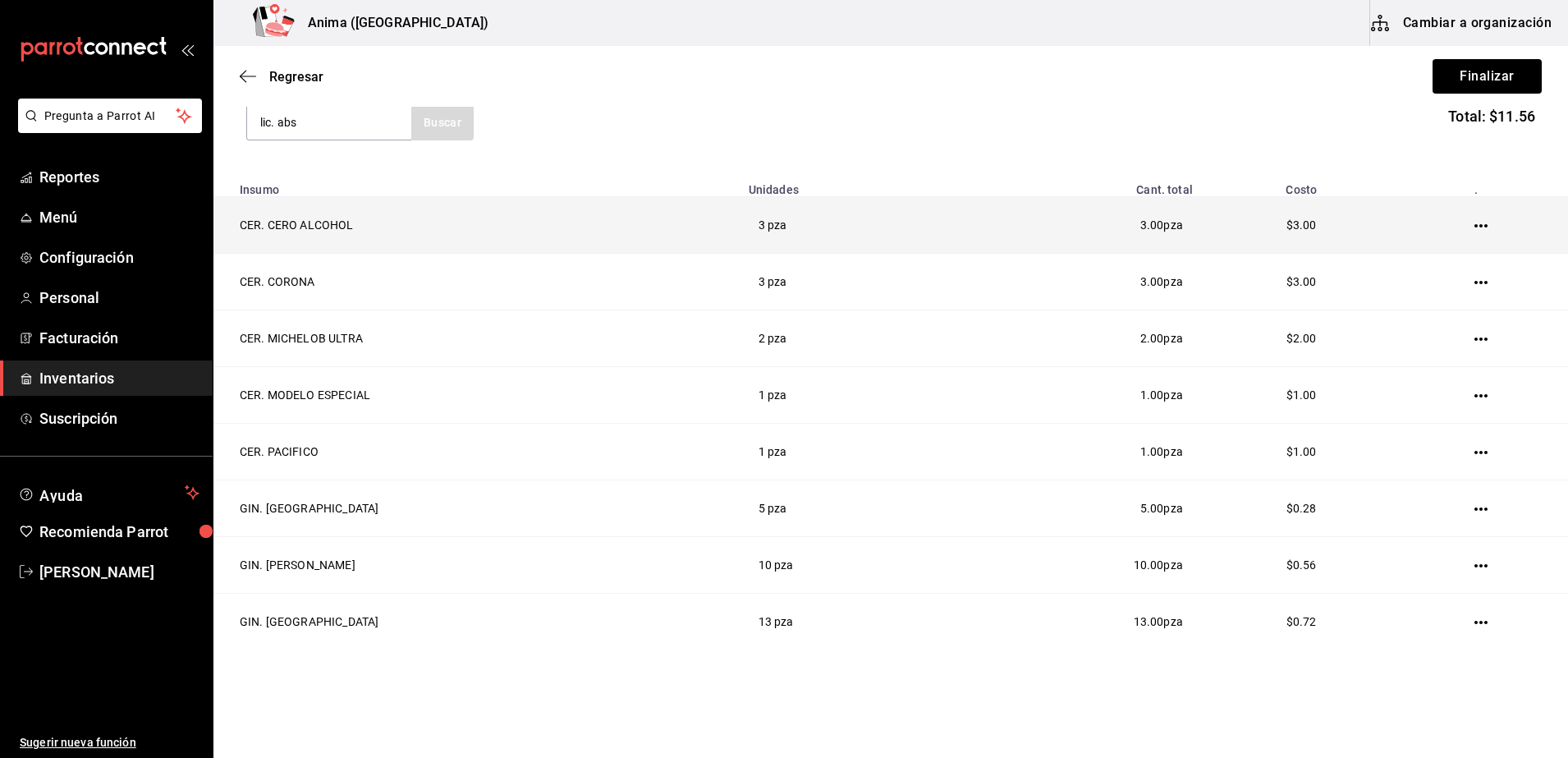
type input "lic. abs"
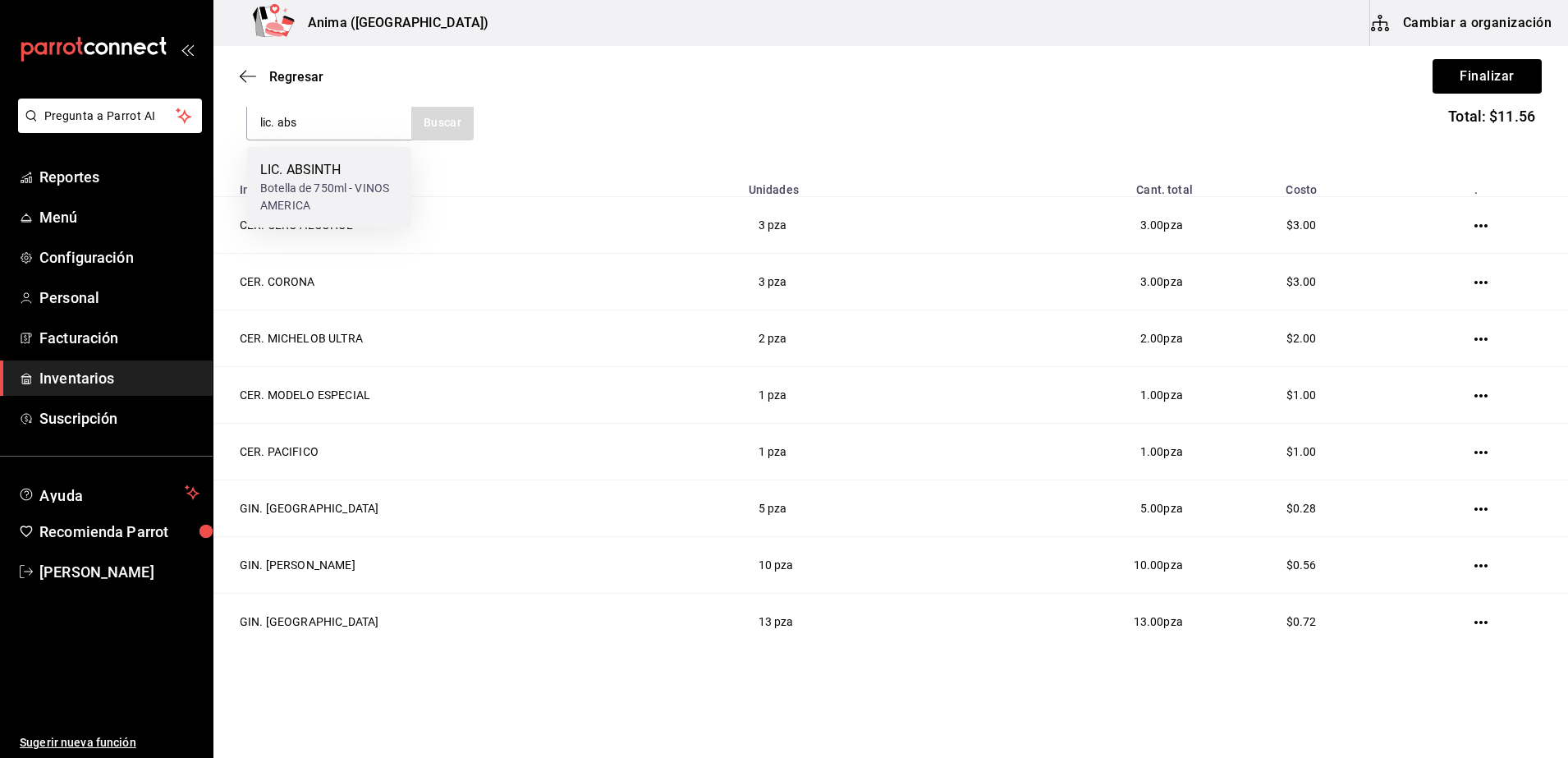
click at [322, 183] on div "Botella de 750ml - VINOS AMERICA" at bounding box center [329, 197] width 138 height 34
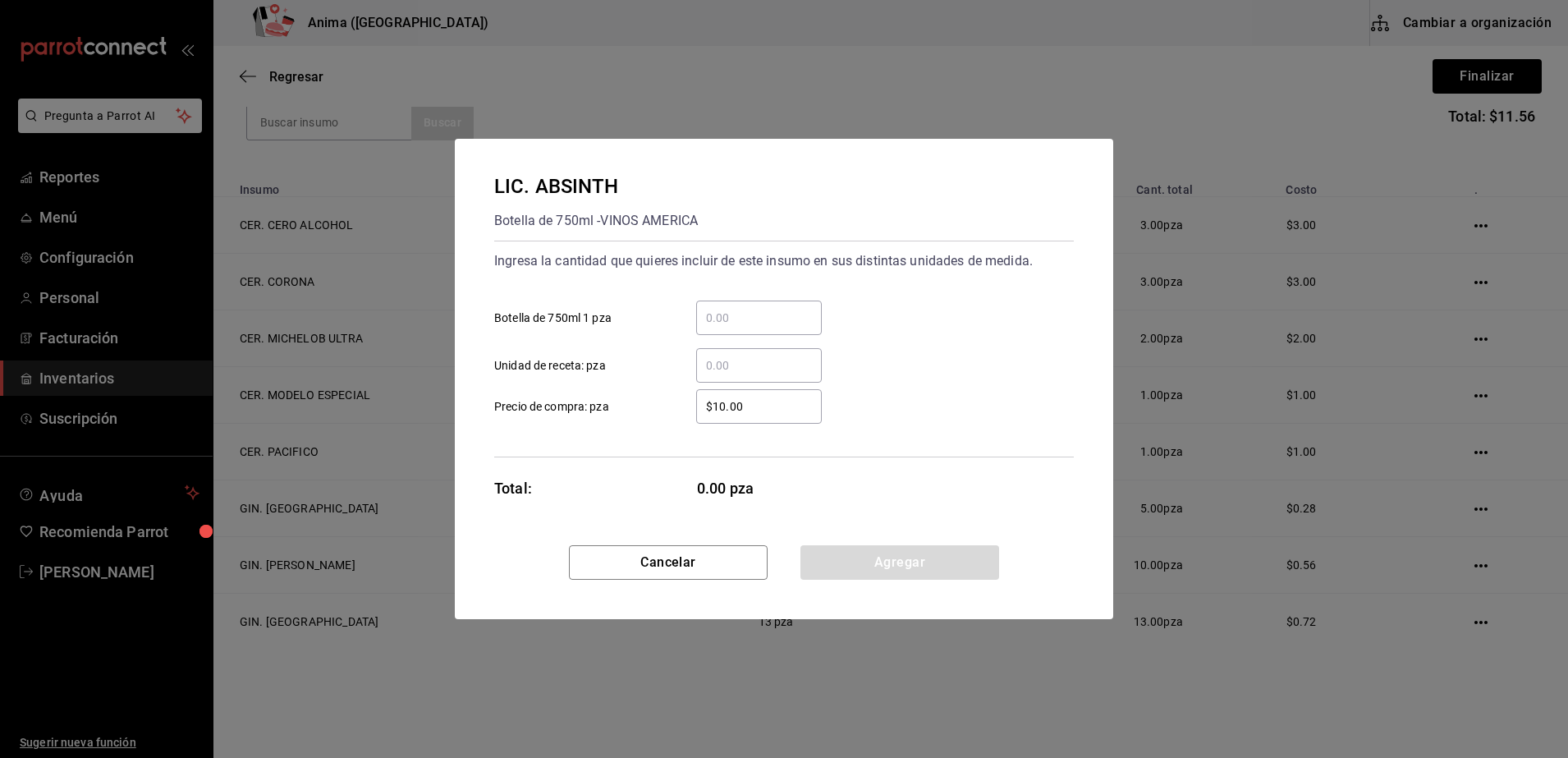
click at [718, 365] on input "​ Unidad de receta: pza" at bounding box center [759, 365] width 126 height 20
type input "1"
click at [638, 396] on label "$10.00 ​ Precio de compra: pza" at bounding box center [657, 406] width 328 height 34
click at [696, 397] on input "$10.00" at bounding box center [759, 406] width 126 height 20
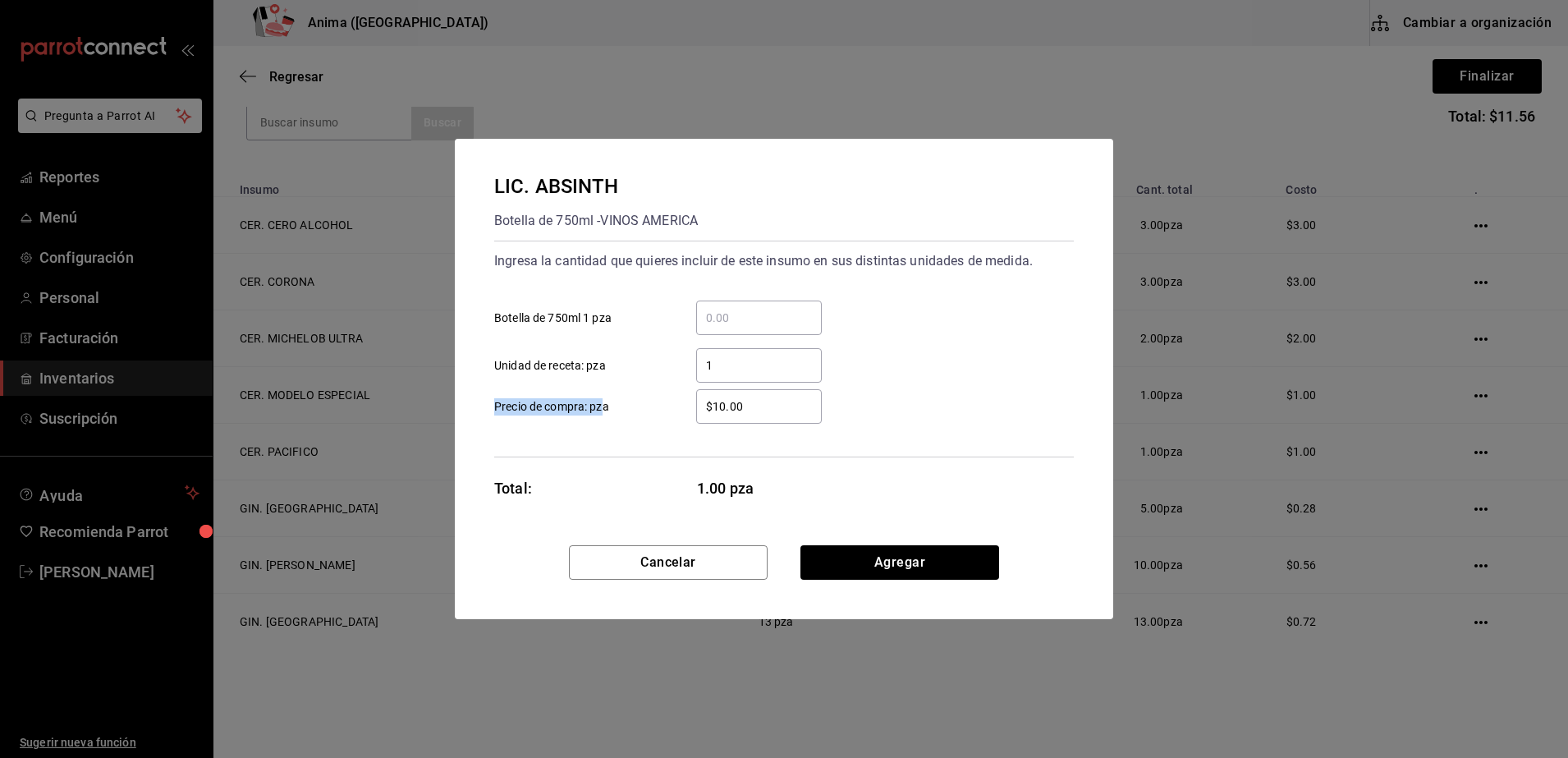
drag, startPoint x: 764, startPoint y: 394, endPoint x: 599, endPoint y: 413, distance: 166.1
click at [599, 413] on label "$10.00 ​ Precio de compra: pza" at bounding box center [657, 406] width 328 height 34
drag, startPoint x: 599, startPoint y: 413, endPoint x: 761, endPoint y: 422, distance: 162.2
click at [761, 422] on div "$10.00 ​" at bounding box center [759, 406] width 126 height 34
click at [761, 416] on input "$10.00" at bounding box center [759, 406] width 126 height 20
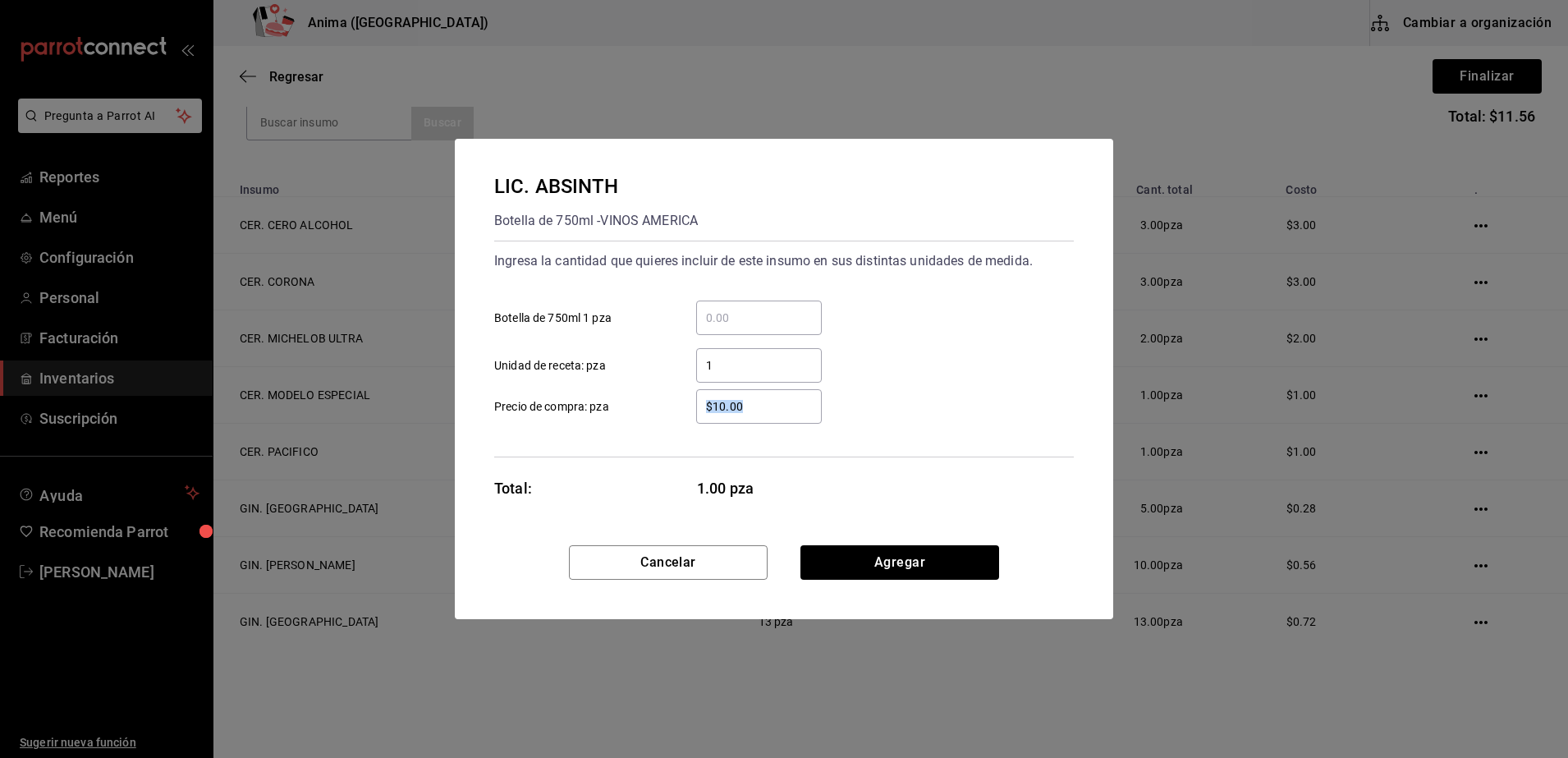
click at [761, 422] on div "$10.00 ​" at bounding box center [759, 406] width 126 height 34
click at [761, 416] on input "$10.00" at bounding box center [759, 406] width 126 height 20
drag, startPoint x: 761, startPoint y: 422, endPoint x: 649, endPoint y: 431, distance: 112.4
click at [649, 431] on div "Ingresa la cantidad que quieres incluir de este insumo en sus distintas unidade…" at bounding box center [783, 349] width 580 height 217
drag, startPoint x: 649, startPoint y: 431, endPoint x: 787, endPoint y: 399, distance: 141.7
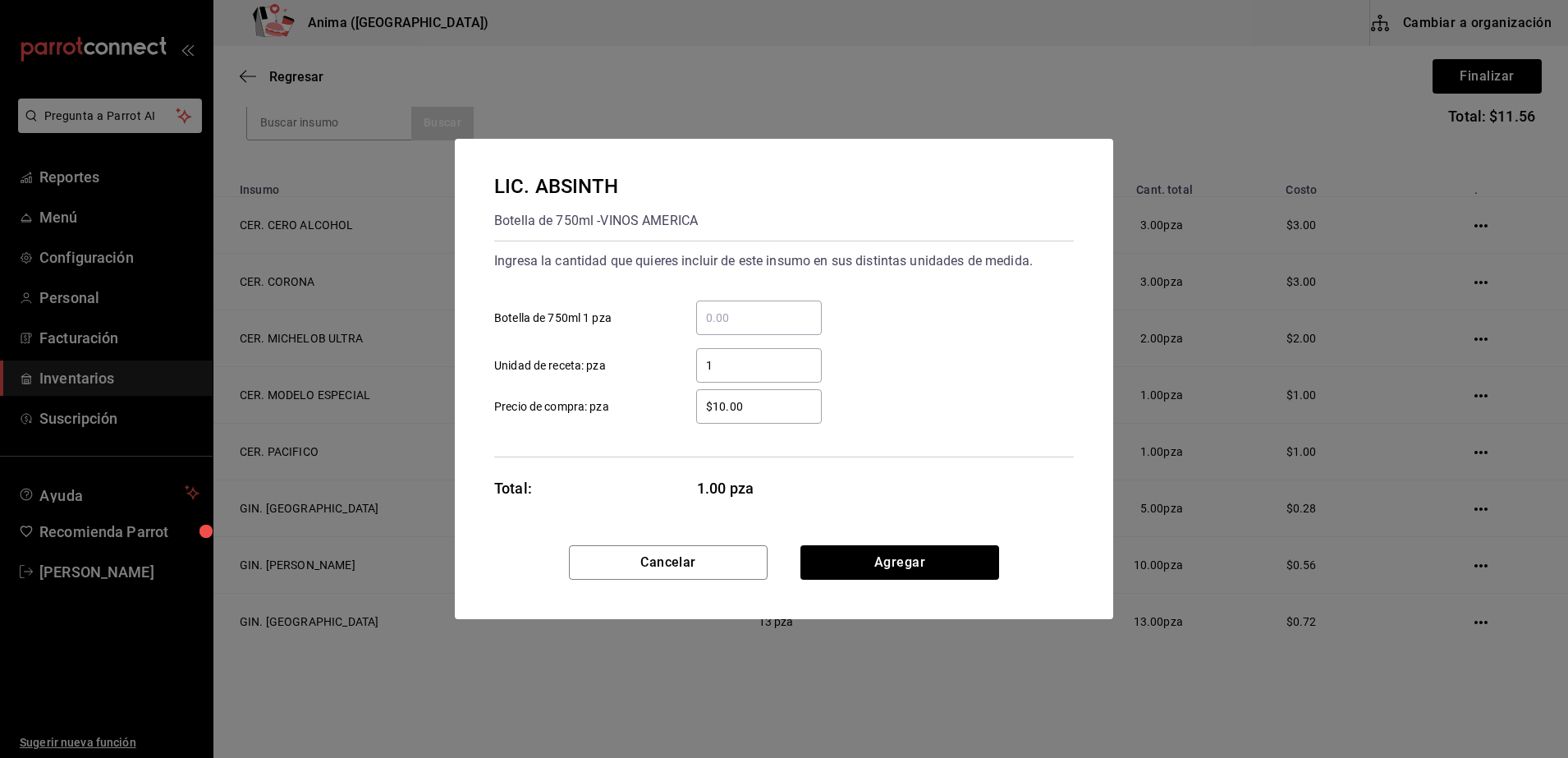
click at [787, 399] on input "$10.00" at bounding box center [759, 406] width 126 height 20
drag, startPoint x: 787, startPoint y: 399, endPoint x: 707, endPoint y: 399, distance: 80.0
click at [707, 399] on input "$10.00" at bounding box center [759, 406] width 126 height 20
type input "$1"
click at [637, 473] on div "LIC. ABSINTH Botella de 750ml - VINOS AMERICA Ingresa la cantidad que quieres i…" at bounding box center [783, 342] width 658 height 406
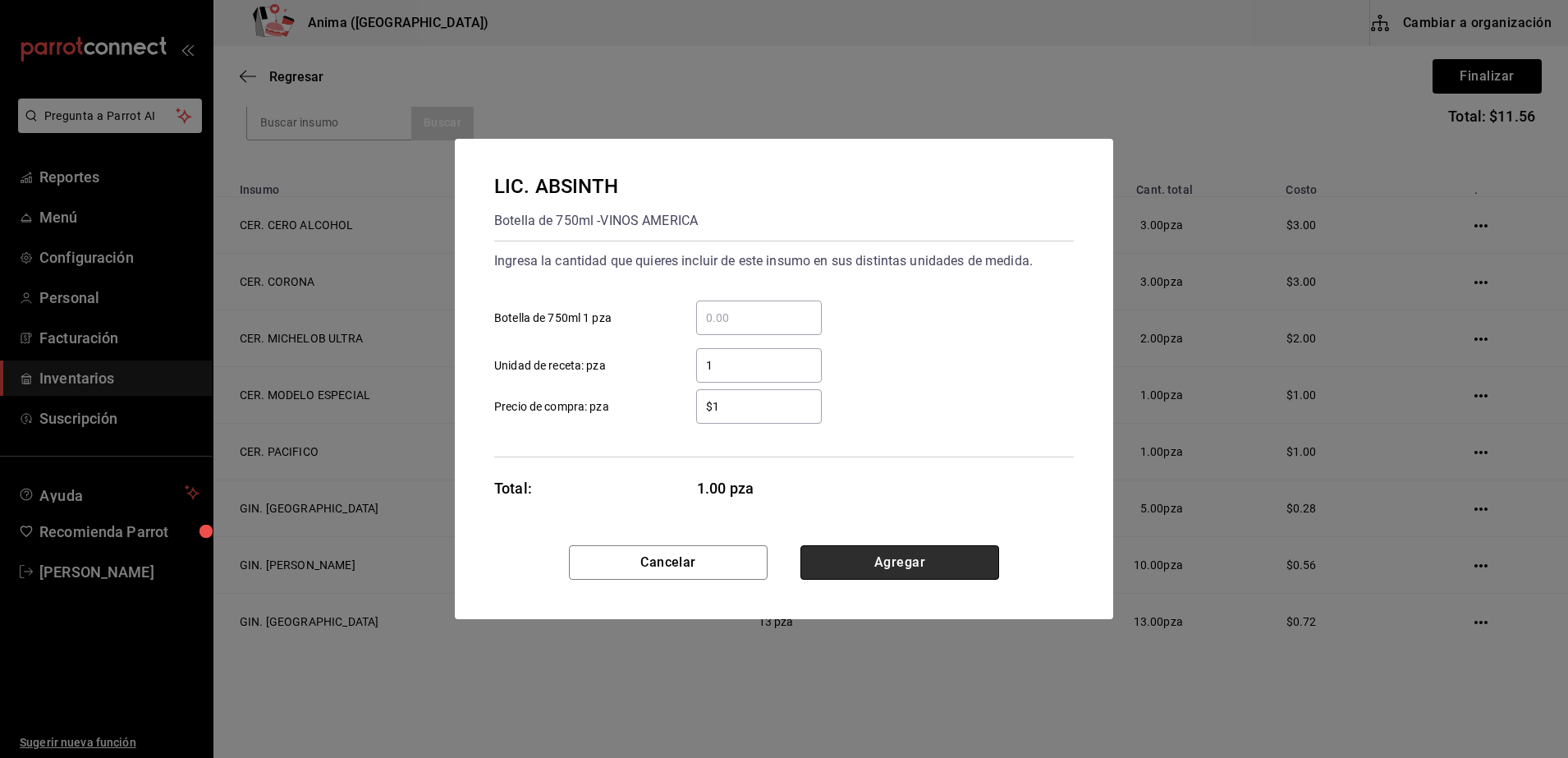
click at [842, 555] on button "Agregar" at bounding box center [899, 562] width 198 height 34
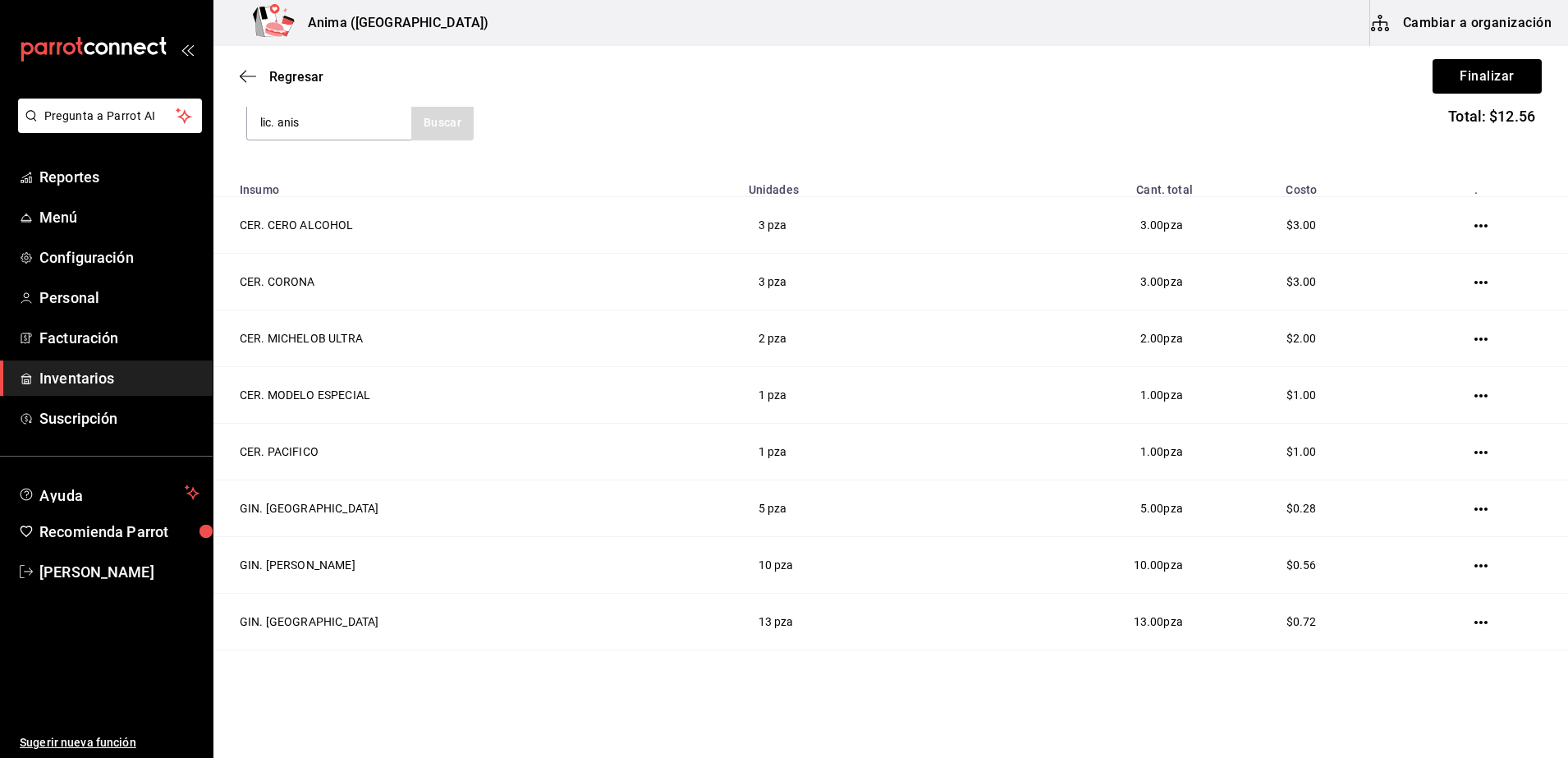
type input "lic. anis"
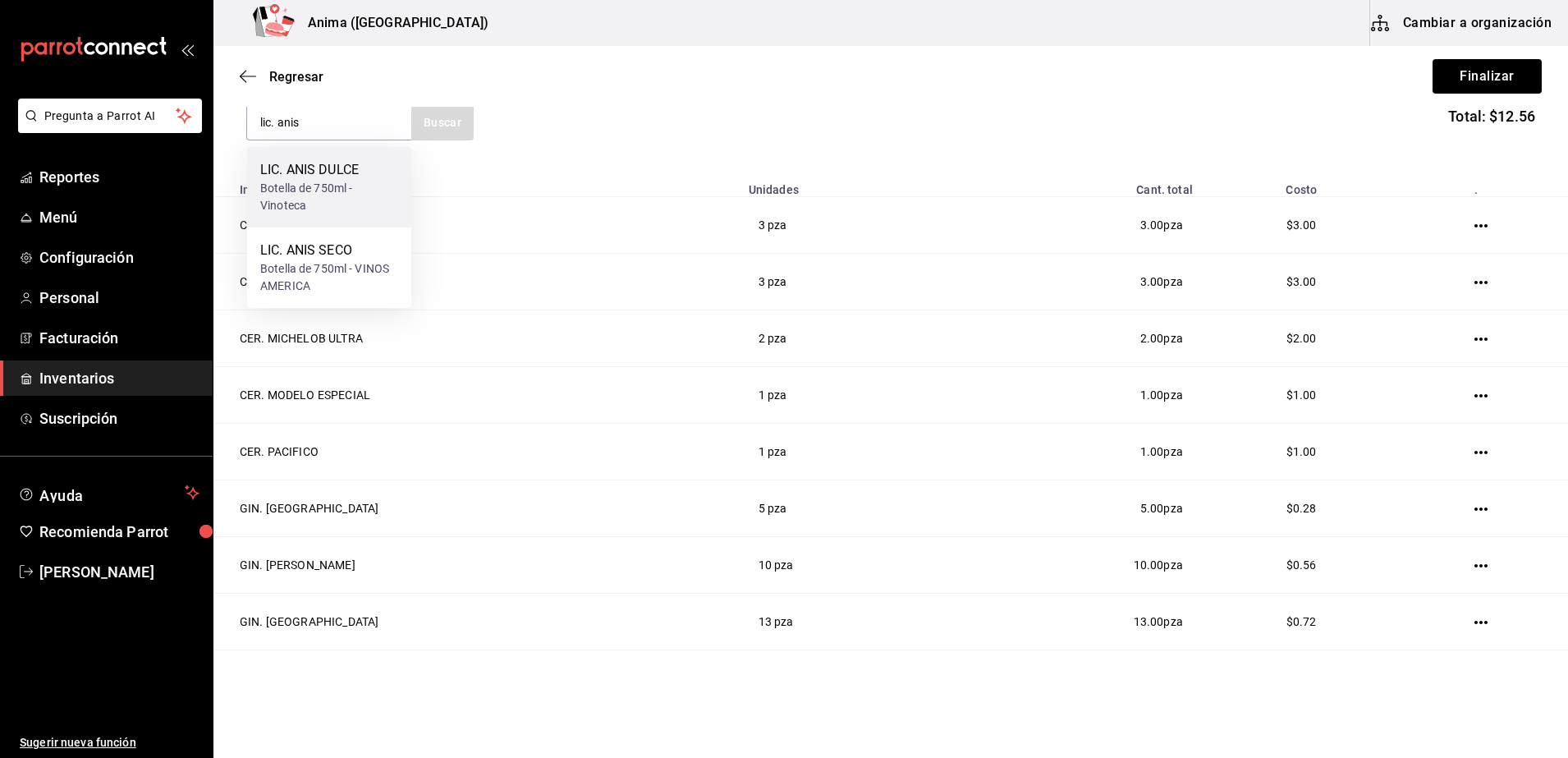
click at [329, 201] on div "Botella de 750ml - Vinoteca" at bounding box center [329, 197] width 138 height 34
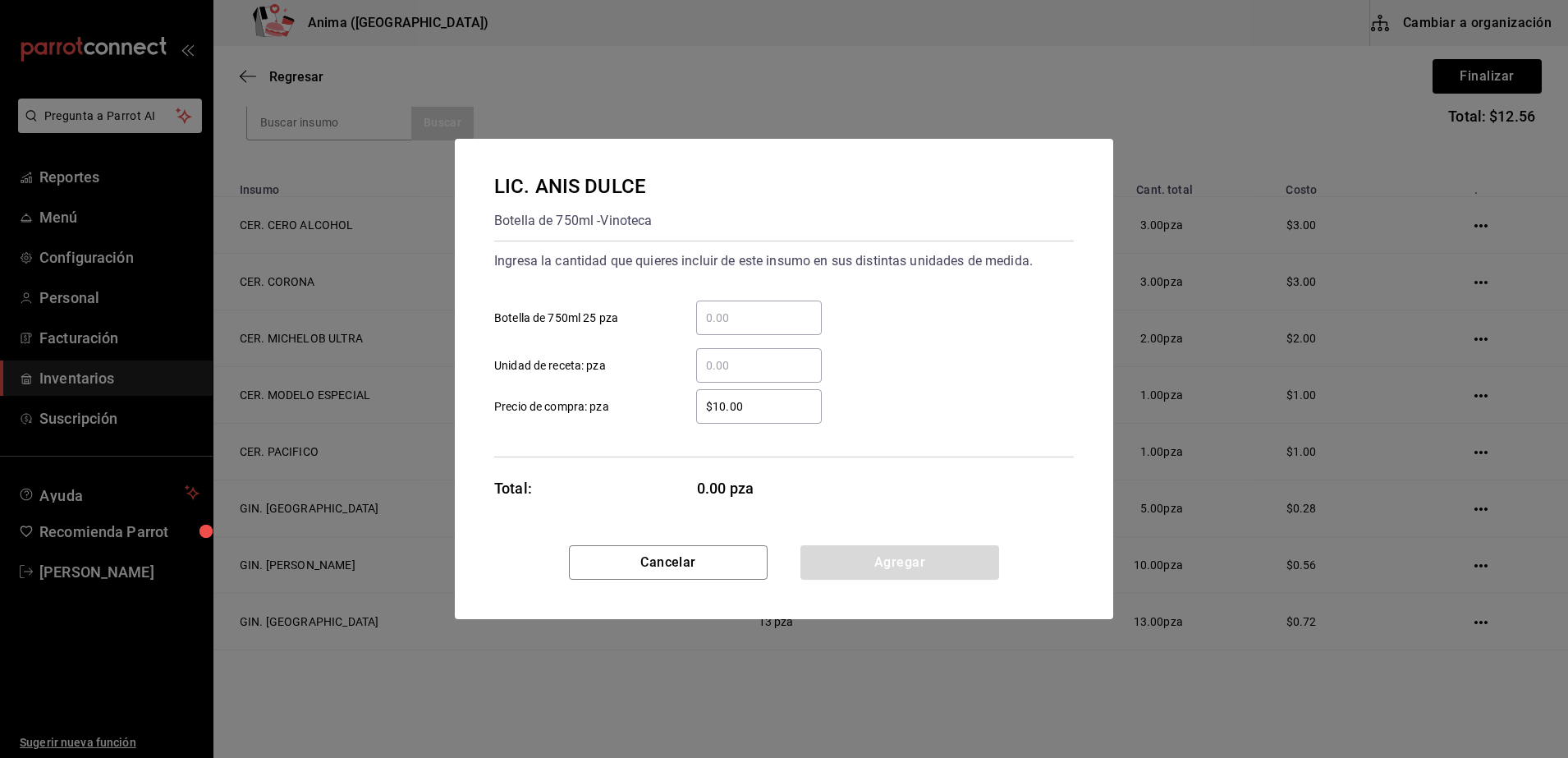
click at [741, 409] on input "$10.00" at bounding box center [759, 406] width 126 height 20
drag, startPoint x: 741, startPoint y: 409, endPoint x: 606, endPoint y: 402, distance: 135.2
click at [606, 402] on label "$10.00 ​ Precio de compra: pza" at bounding box center [657, 406] width 328 height 34
click at [696, 402] on input "$10.00" at bounding box center [759, 406] width 126 height 20
type input "$1"
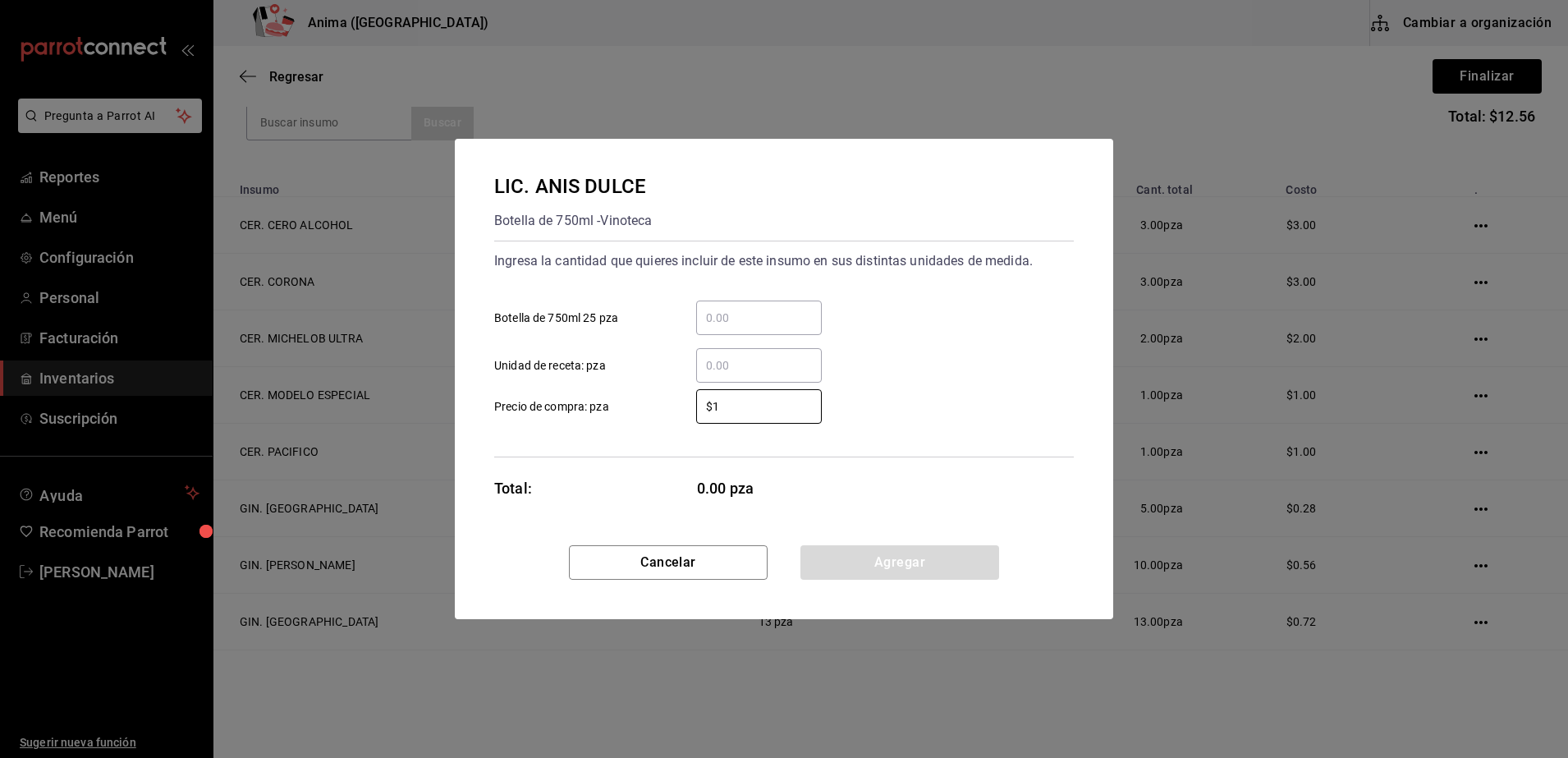
click at [786, 353] on div "​" at bounding box center [759, 365] width 126 height 34
click at [786, 356] on input "​ Unidad de receta: pza" at bounding box center [759, 365] width 126 height 20
type input "1"
click at [630, 479] on div "Total: 1.00 pza" at bounding box center [658, 488] width 329 height 22
click at [881, 557] on button "Agregar" at bounding box center [899, 562] width 198 height 34
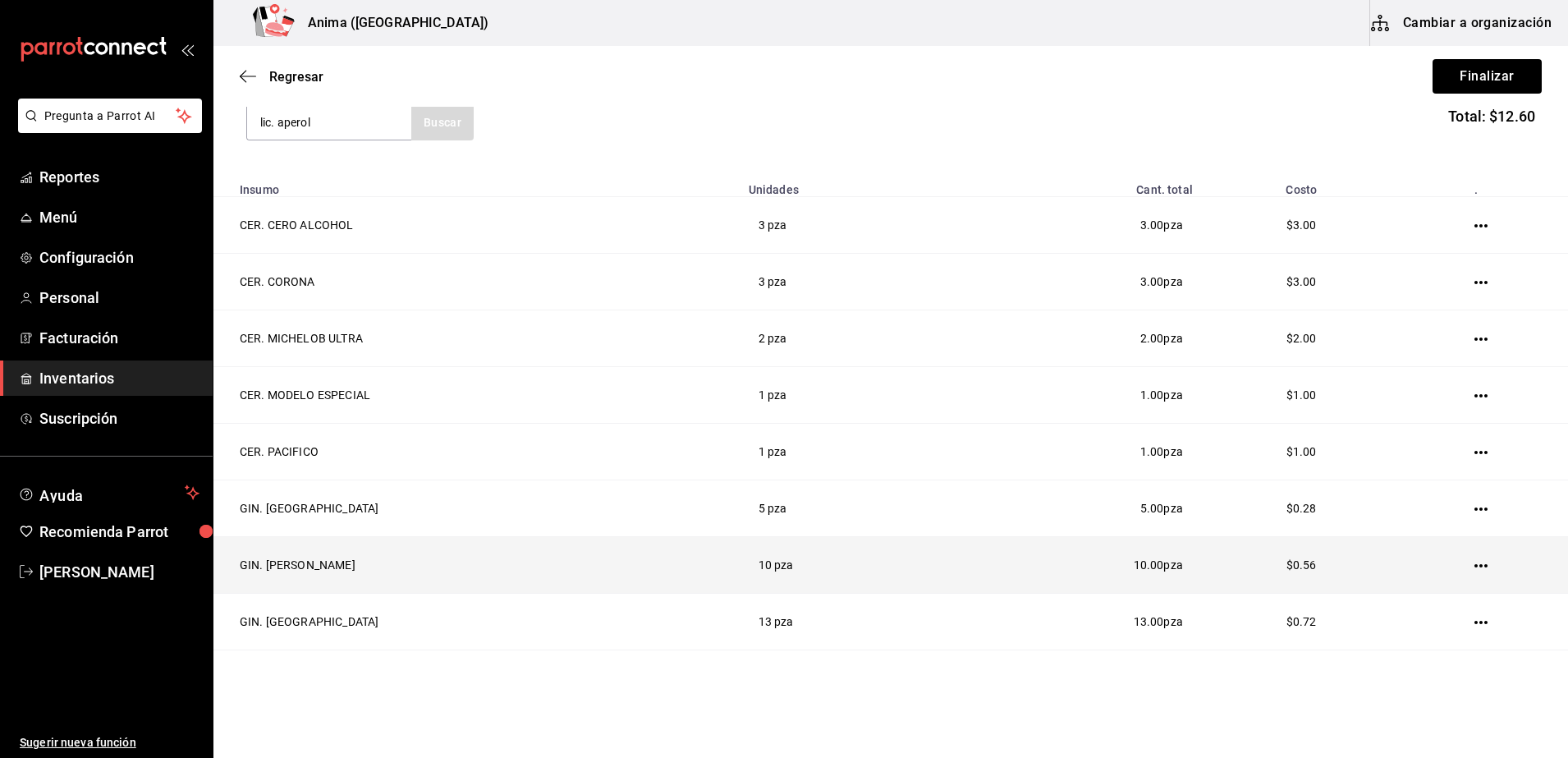
type input "lic. aperol"
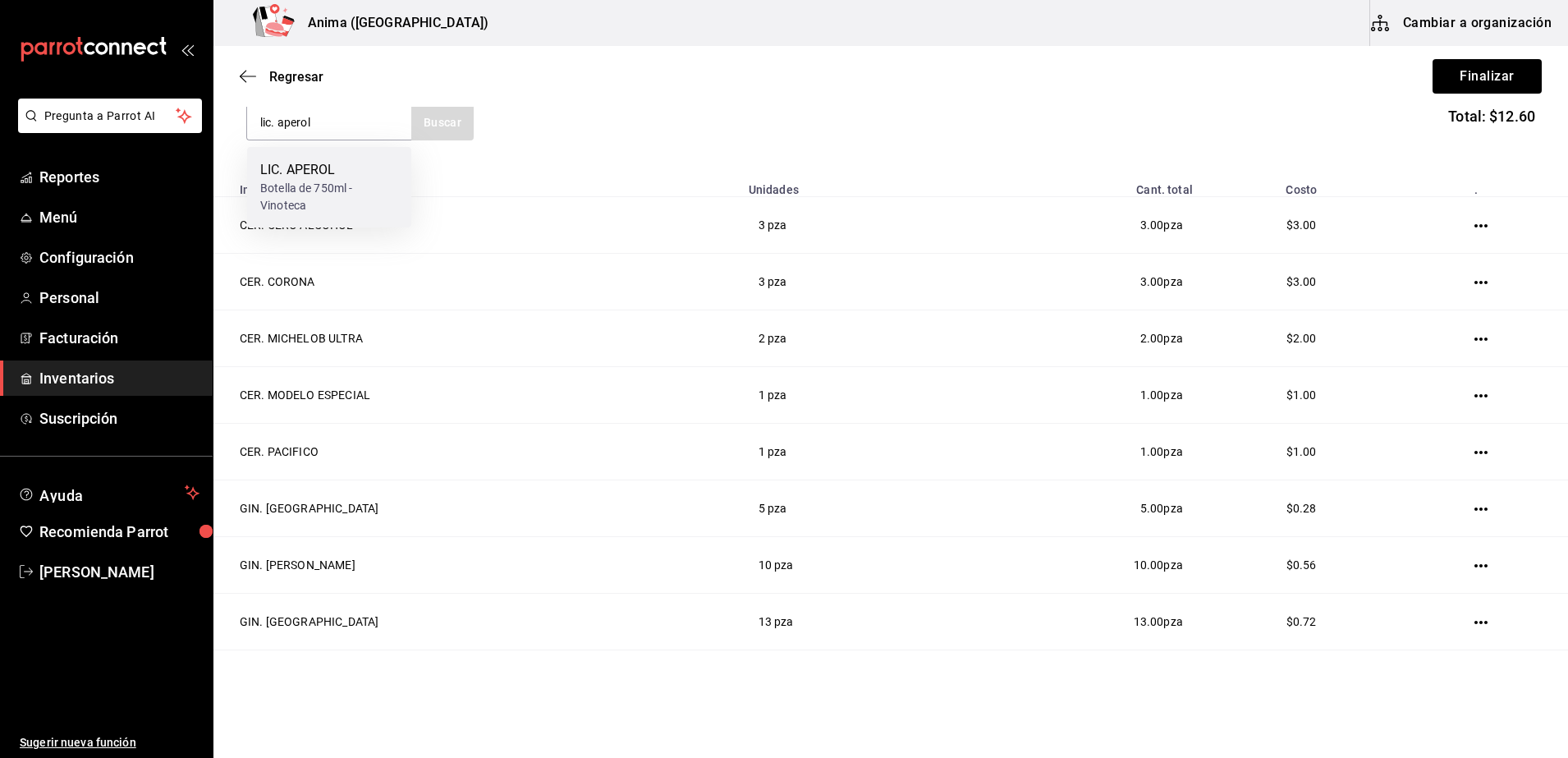
click at [326, 193] on div "Botella de 750ml - Vinoteca" at bounding box center [329, 197] width 138 height 34
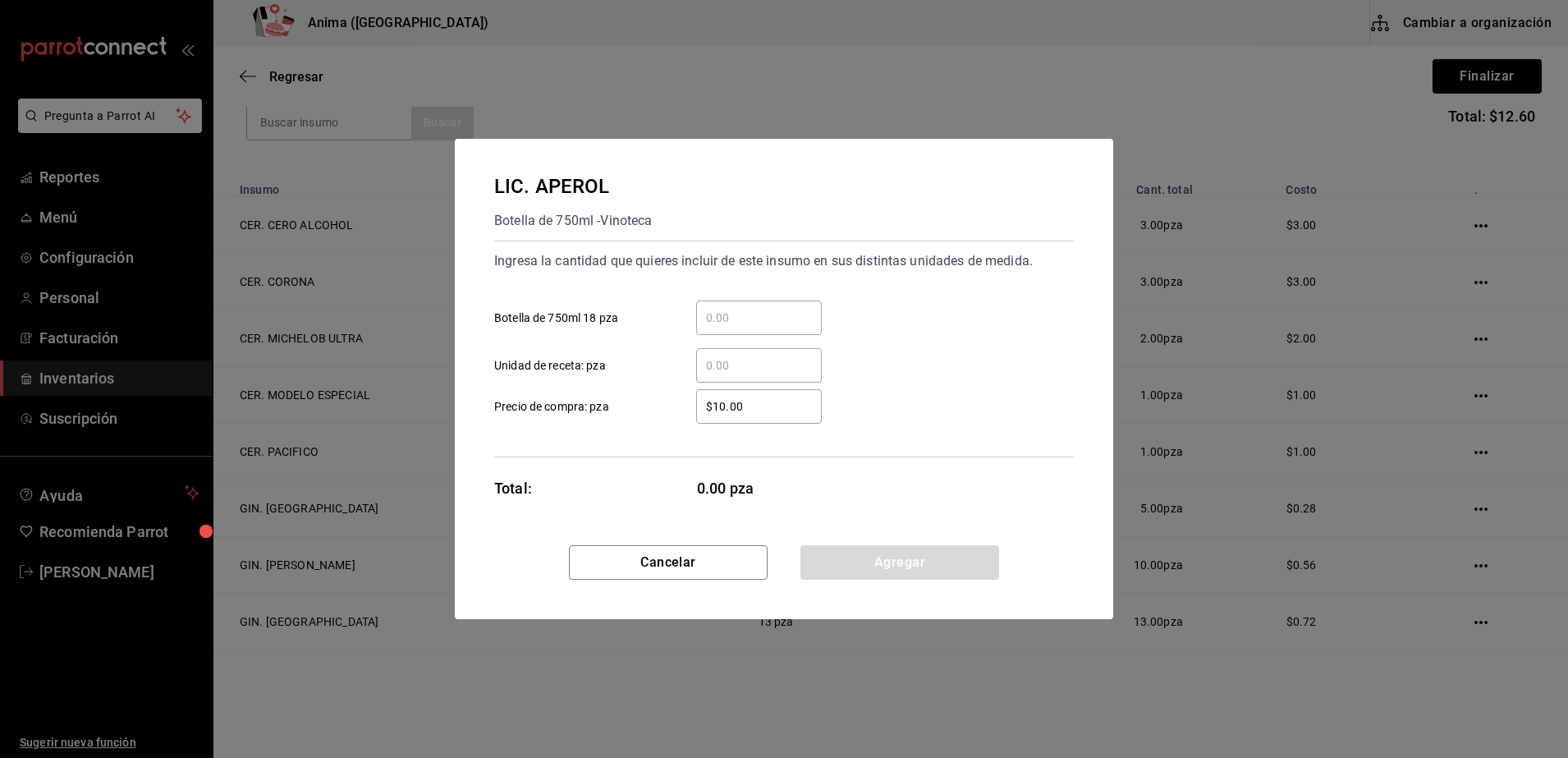
click at [747, 350] on div "​" at bounding box center [759, 365] width 126 height 34
click at [747, 356] on input "​ Unidad de receta: pza" at bounding box center [759, 365] width 126 height 20
type input "3"
type input "$1"
click at [650, 485] on div "Total: 3.00 pza" at bounding box center [658, 488] width 329 height 22
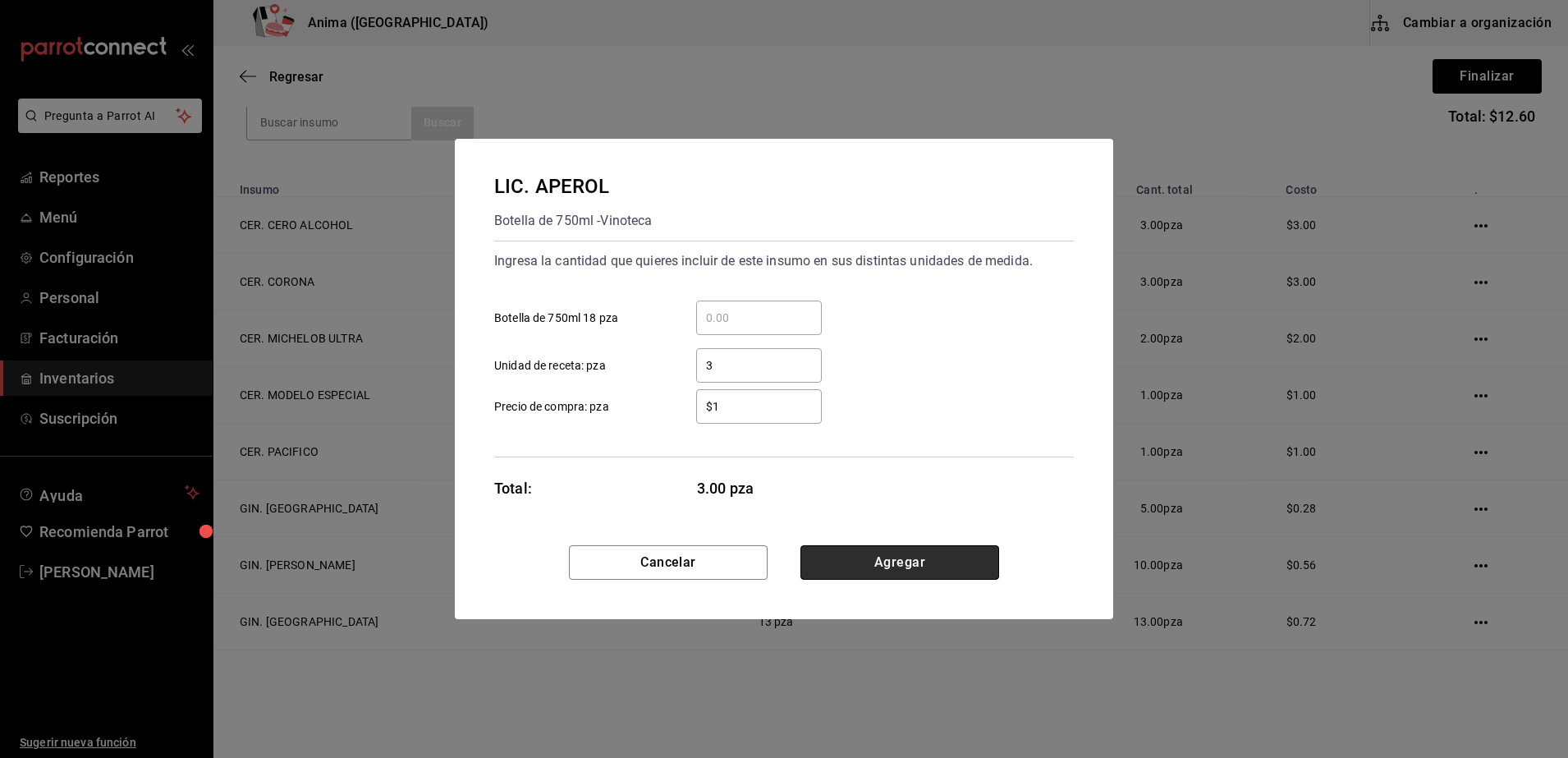
click at [868, 554] on button "Agregar" at bounding box center [899, 562] width 198 height 34
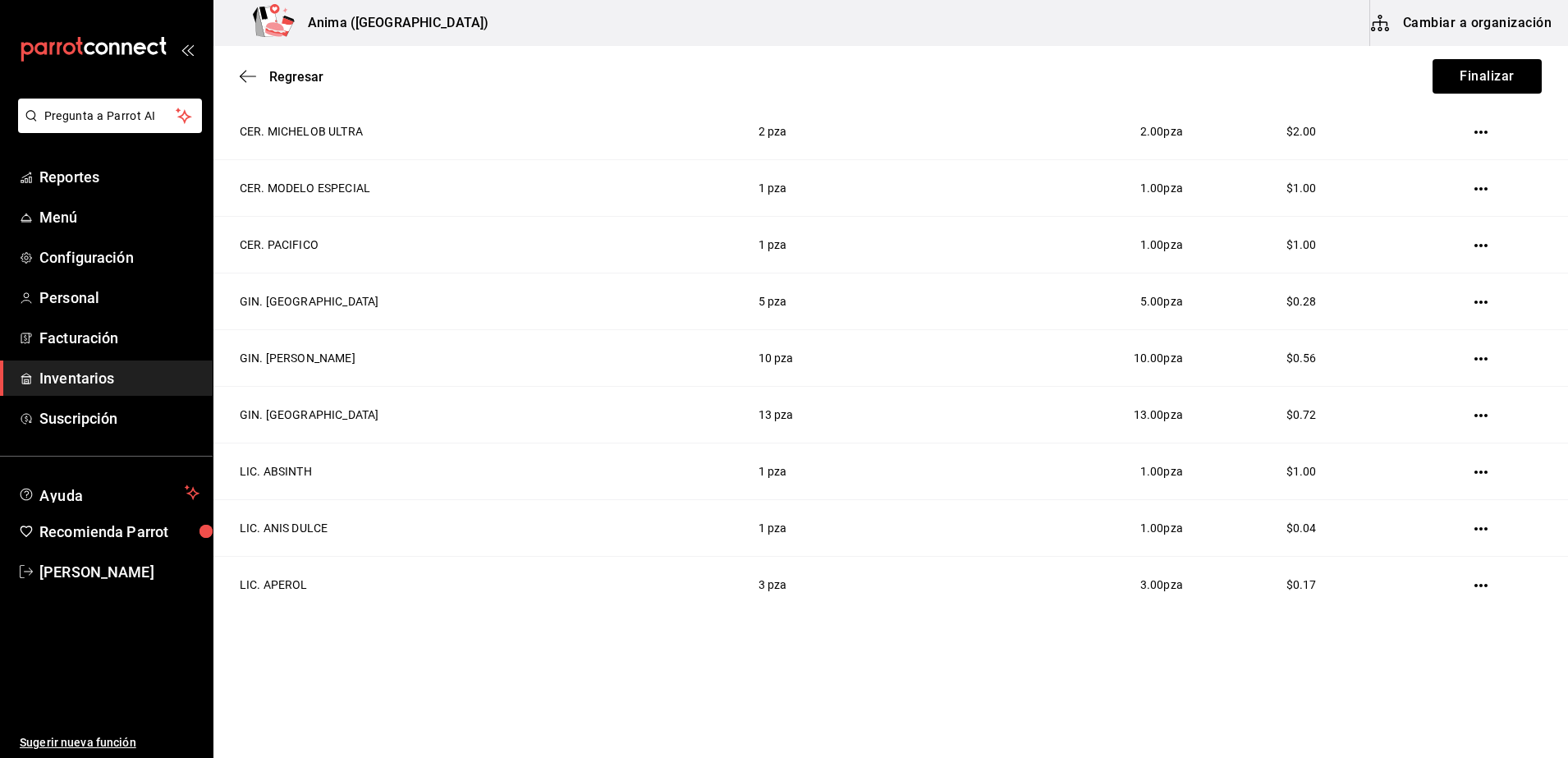
scroll to position [0, 0]
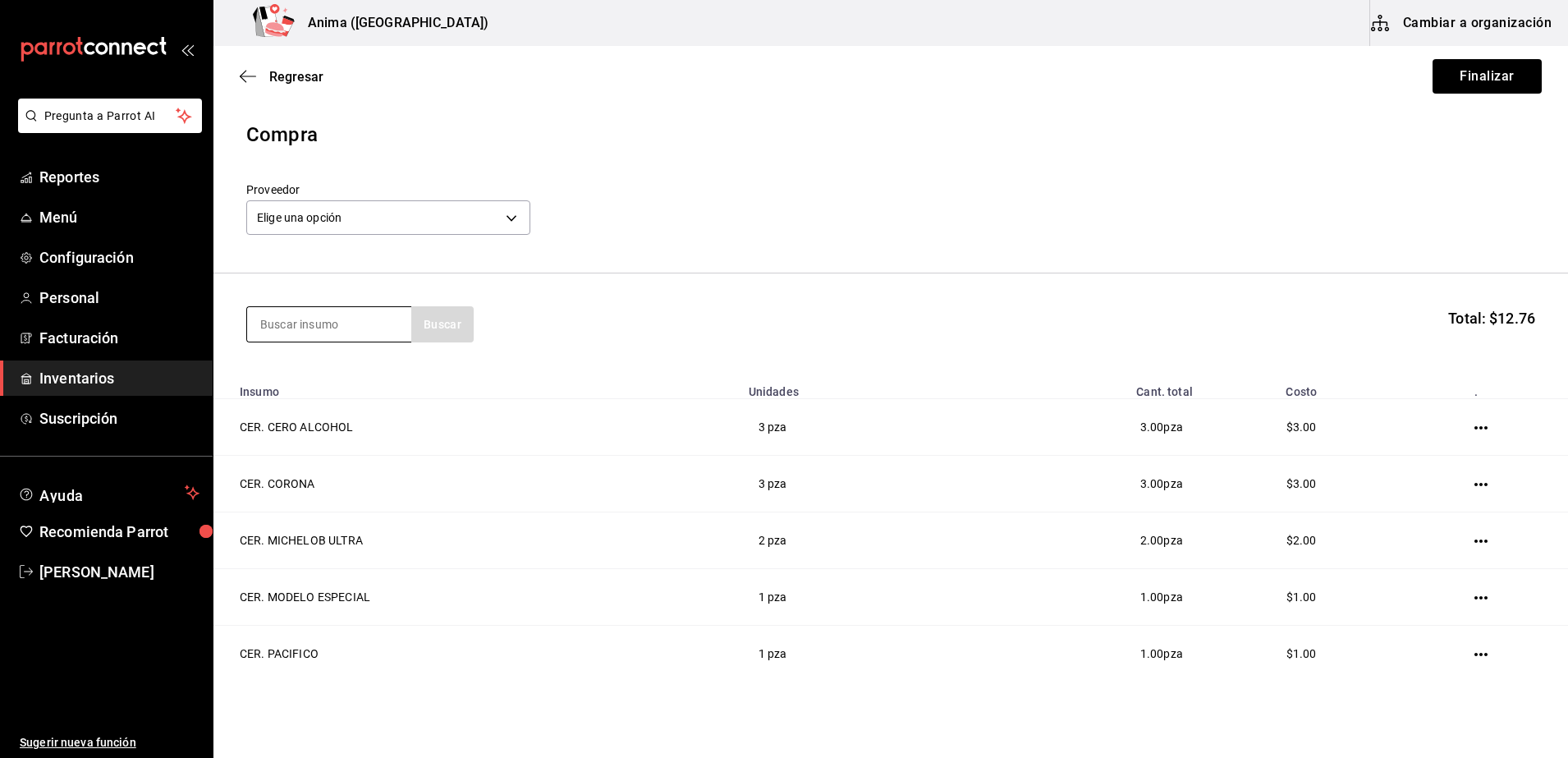
click at [371, 327] on input at bounding box center [329, 324] width 164 height 34
type input "lic. [GEOGRAPHIC_DATA]"
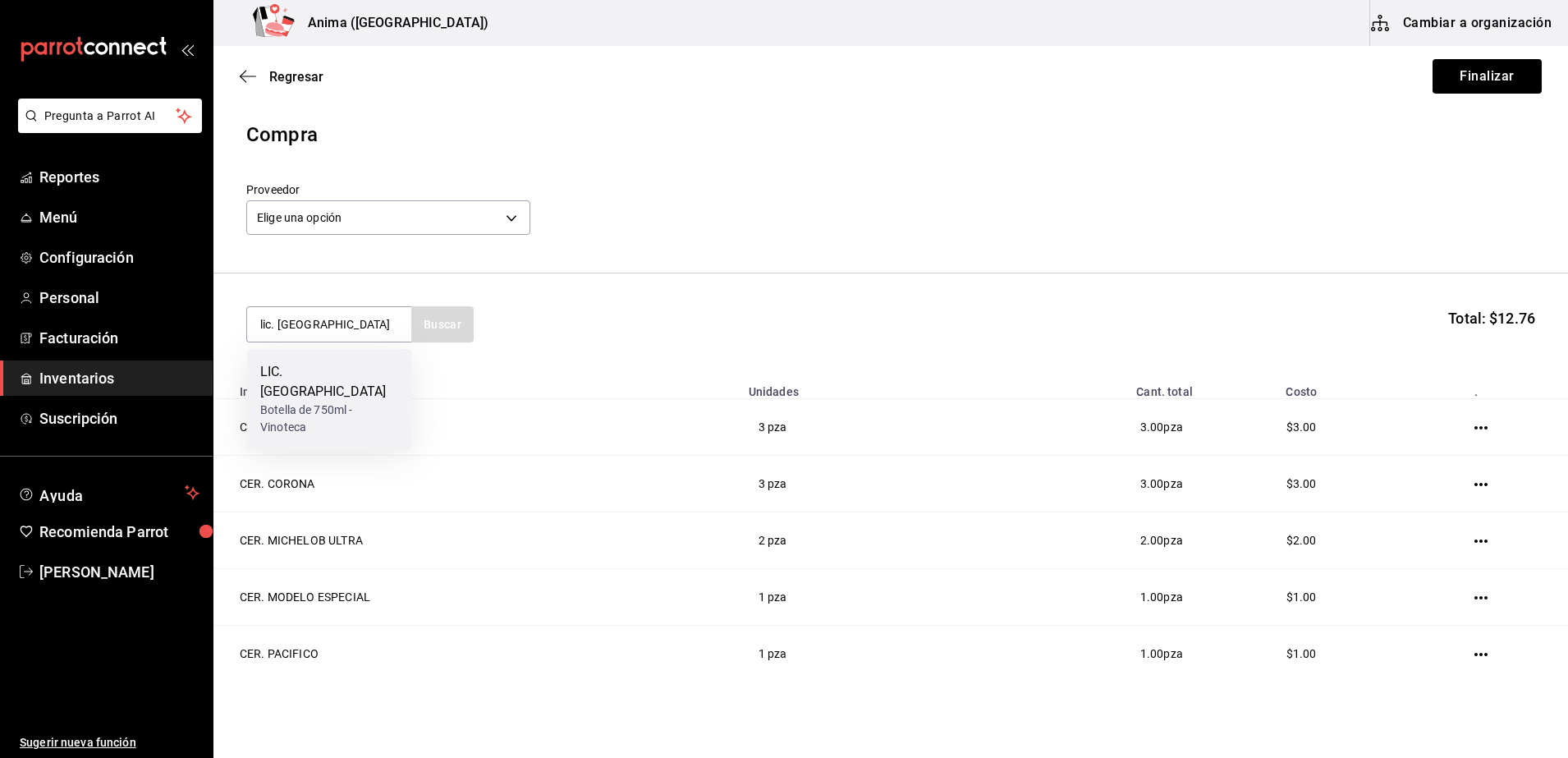
click at [337, 402] on div "Botella de 750ml - Vinoteca" at bounding box center [329, 419] width 138 height 34
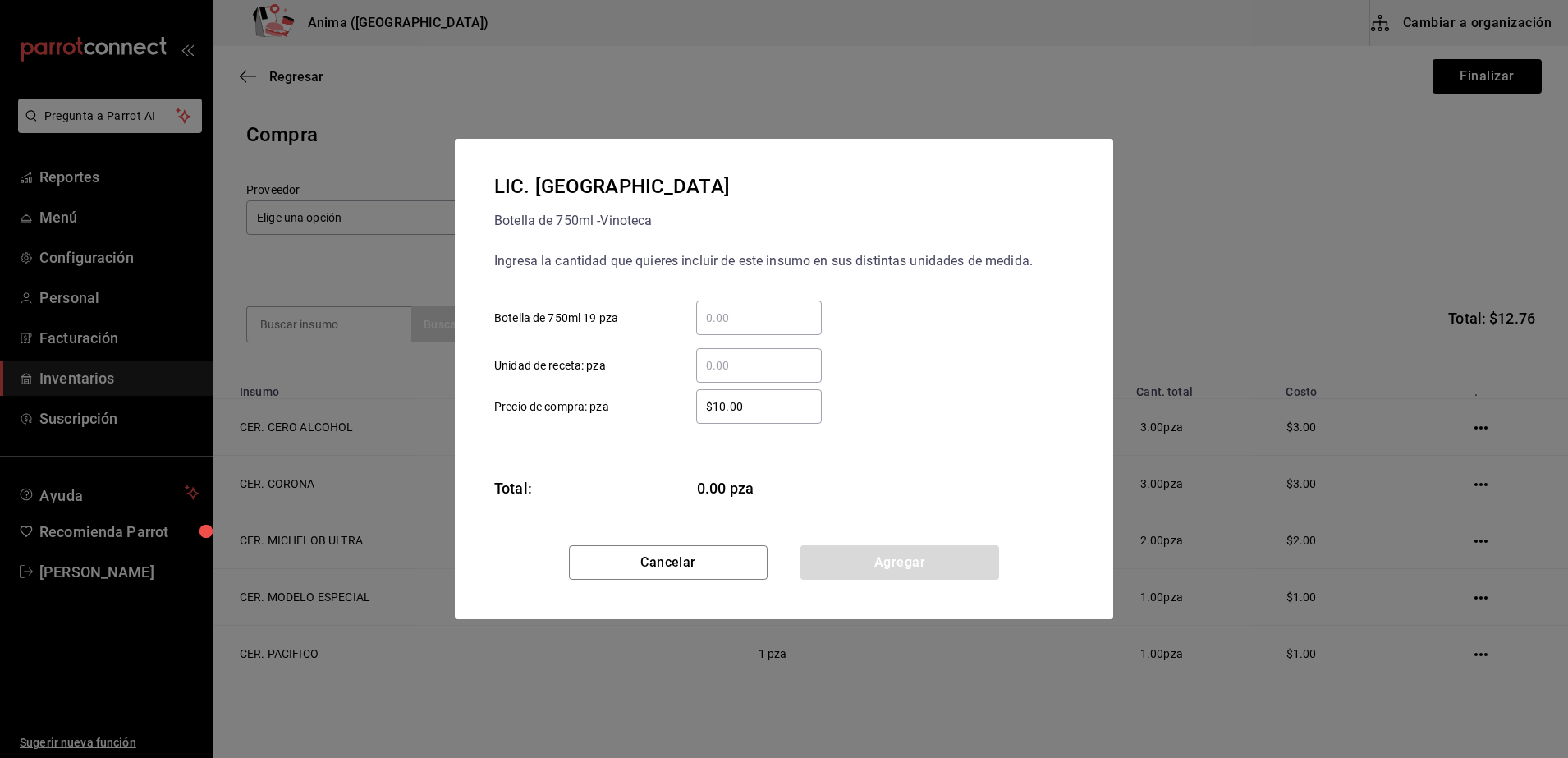
click at [724, 357] on input "​ Unidad de receta: pza" at bounding box center [759, 365] width 126 height 20
type input "2"
type input "$1"
click at [669, 494] on div "Total: 2.00 pza" at bounding box center [658, 488] width 329 height 22
click at [912, 555] on button "Agregar" at bounding box center [899, 562] width 198 height 34
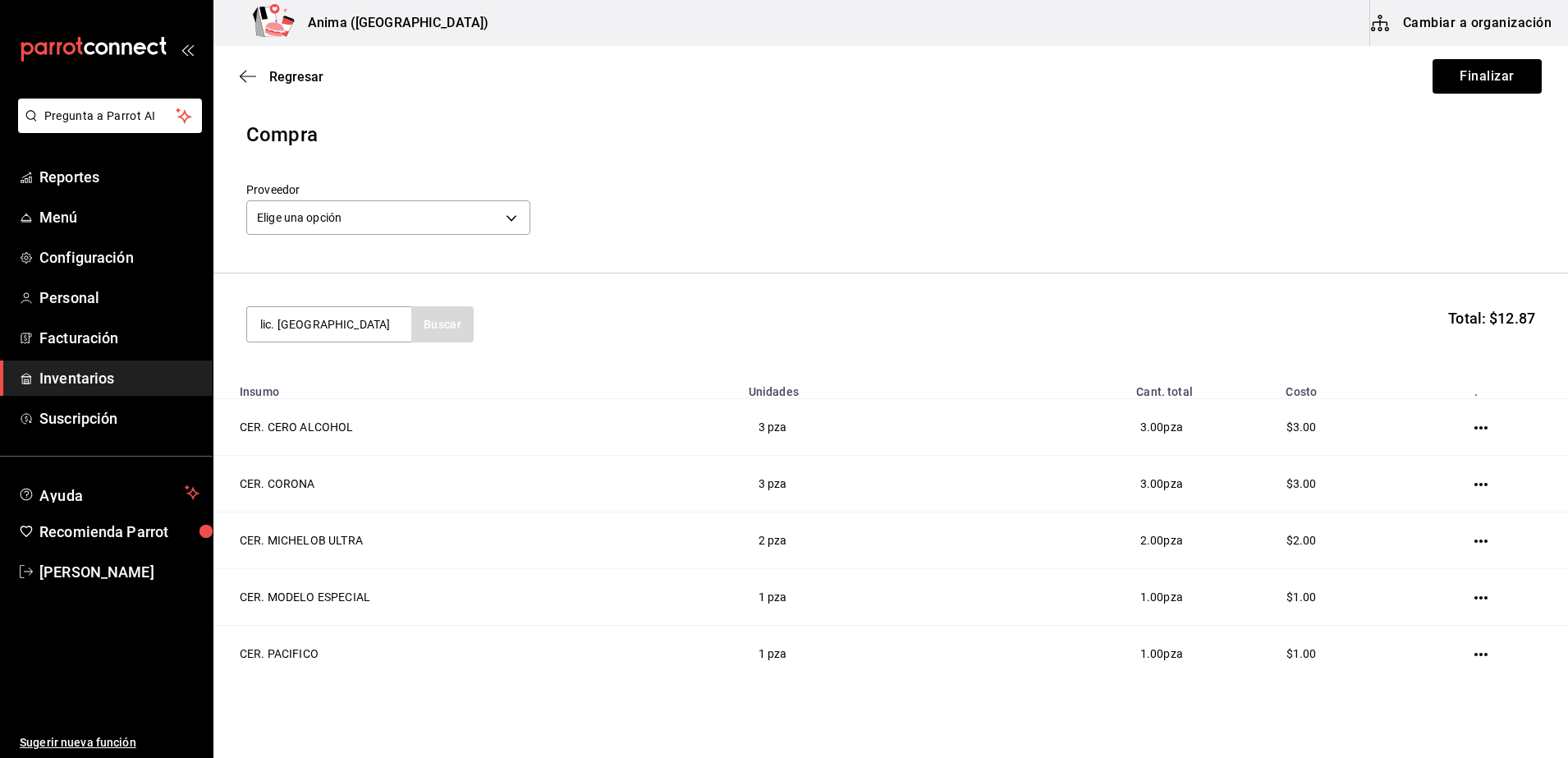
type input "lic. [GEOGRAPHIC_DATA]"
click at [311, 410] on div "Botella de 750ml - Vinoteca" at bounding box center [329, 419] width 138 height 34
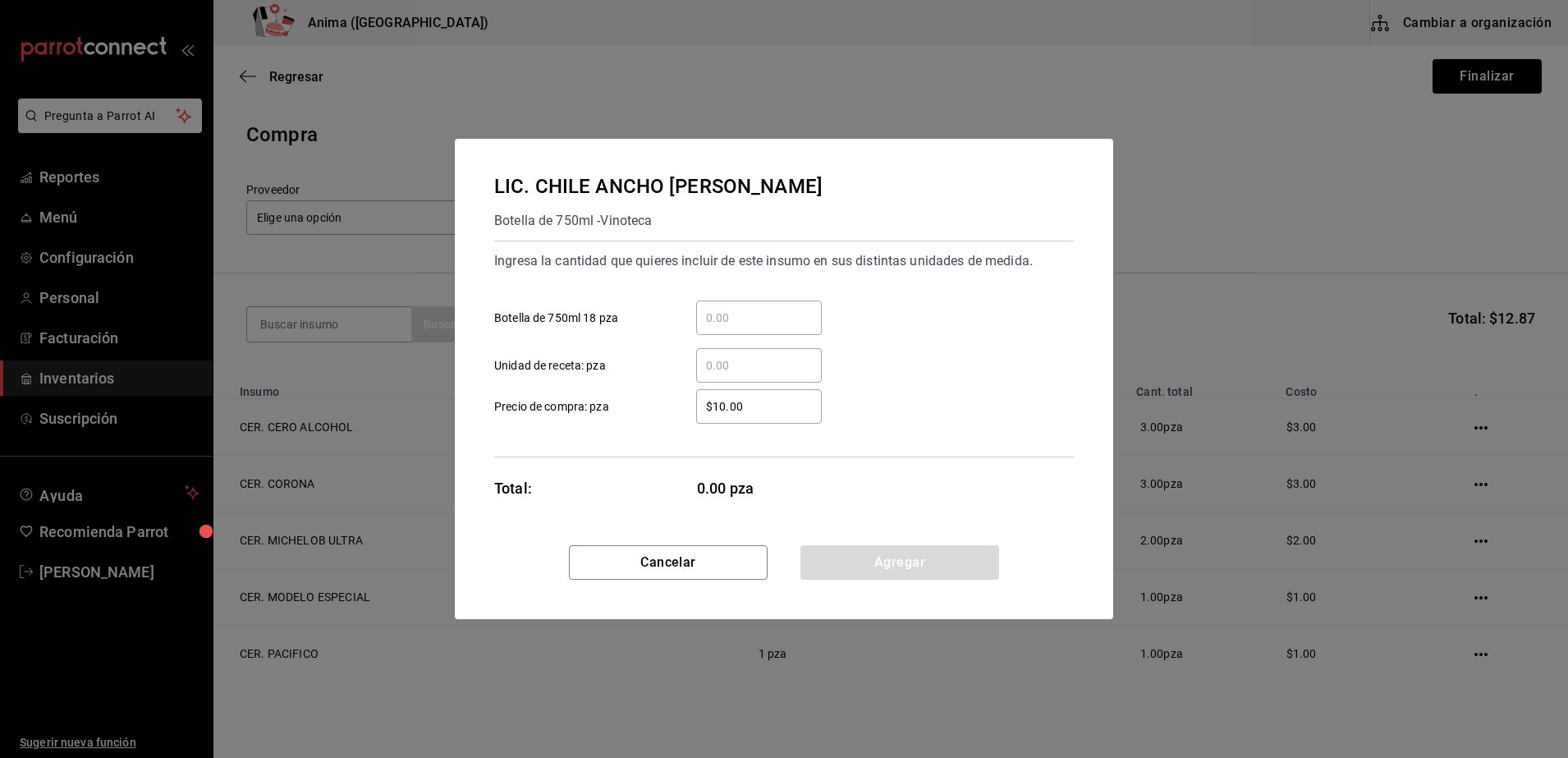
click at [741, 405] on input "$10.00" at bounding box center [759, 406] width 126 height 20
type input "$1"
type input "3"
drag, startPoint x: 736, startPoint y: 365, endPoint x: 725, endPoint y: 364, distance: 11.0
click at [725, 364] on input "3" at bounding box center [759, 365] width 126 height 20
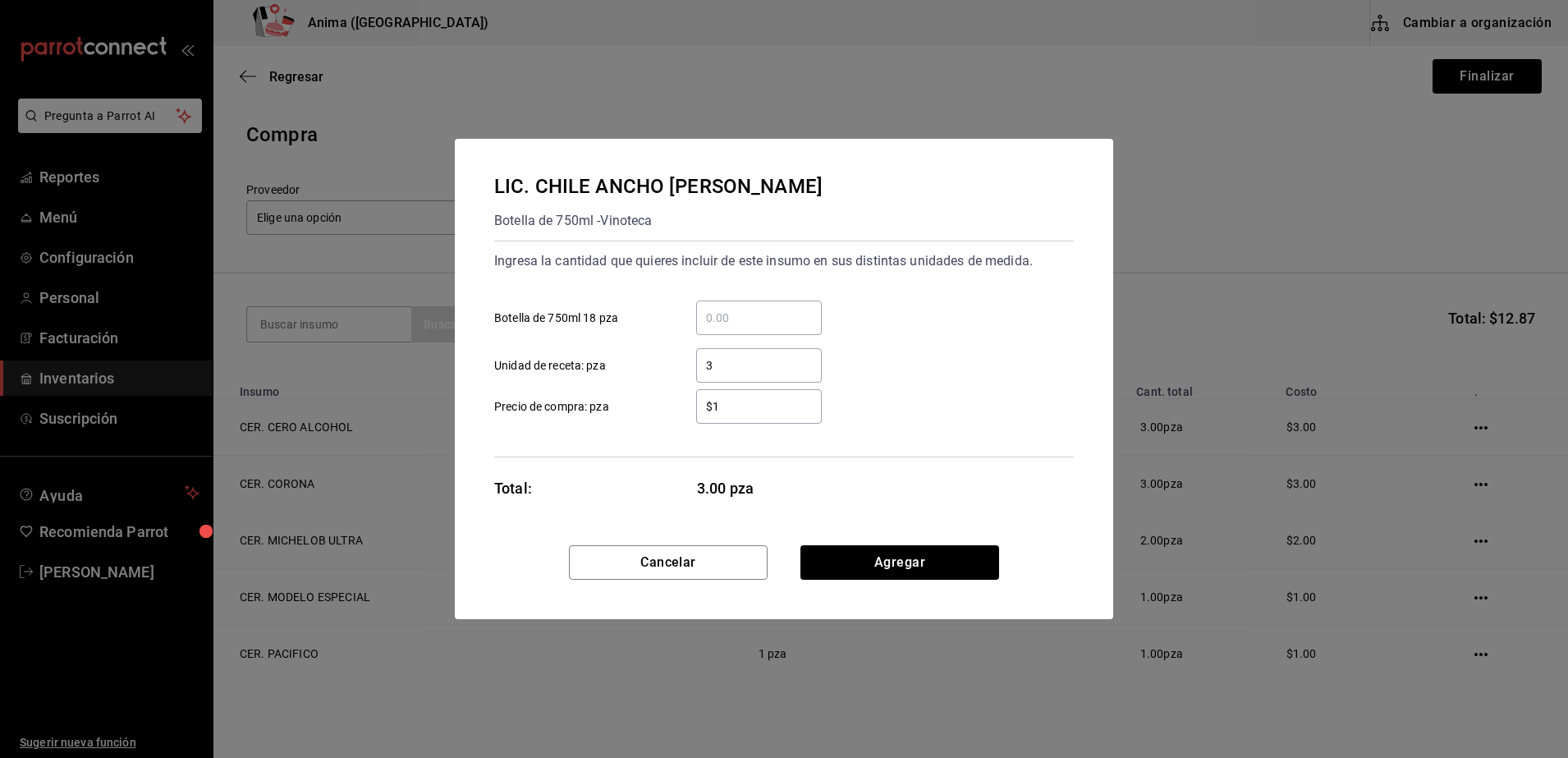
click at [724, 364] on input "3" at bounding box center [759, 365] width 126 height 20
type input "14"
click at [518, 425] on div "Ingresa la cantidad que quieres incluir de este insumo en sus distintas unidade…" at bounding box center [783, 349] width 580 height 217
click at [941, 549] on button "Agregar" at bounding box center [899, 562] width 198 height 34
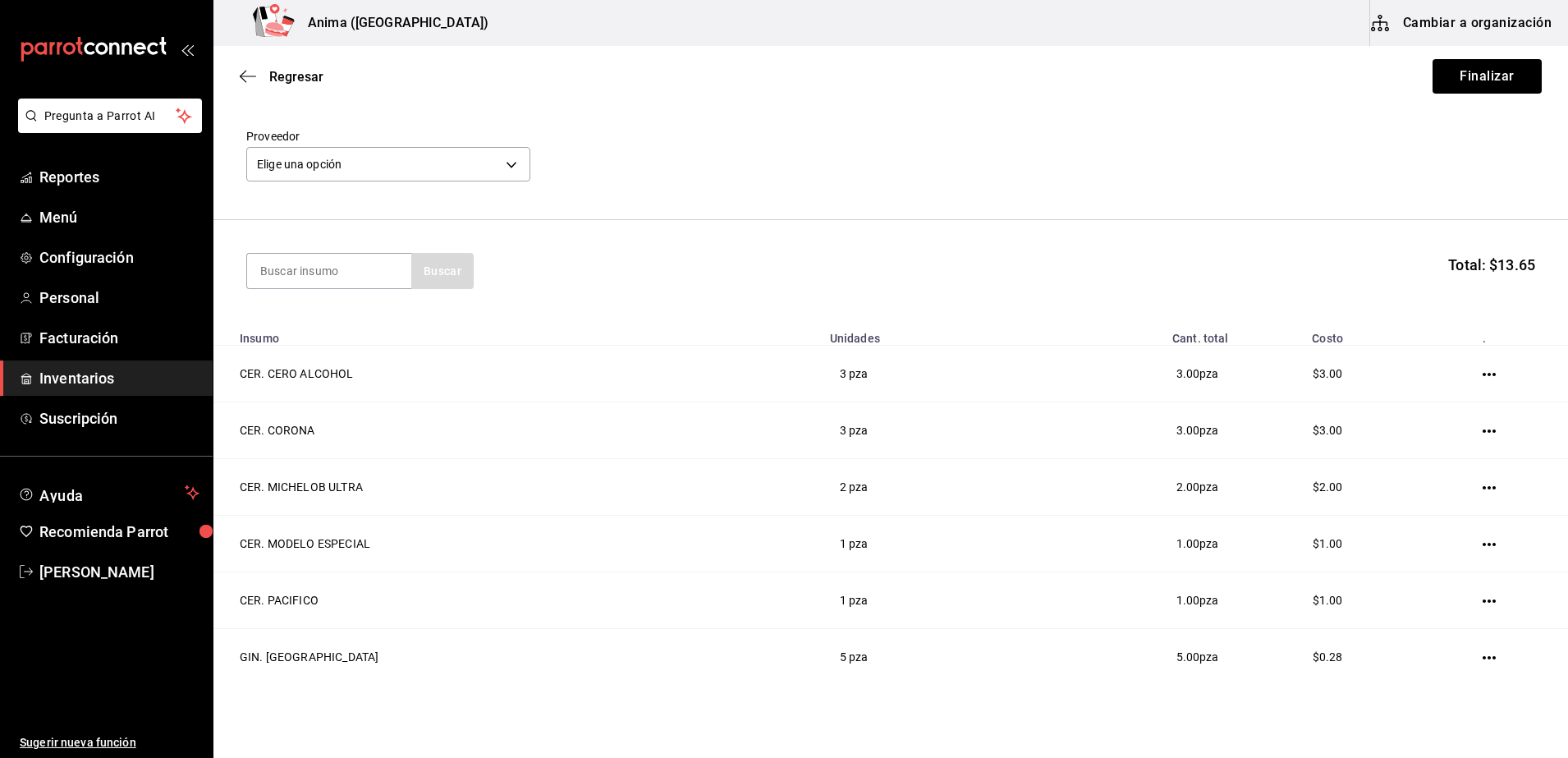
scroll to position [55, 0]
type input "lic. controy"
click at [334, 324] on div "LIC. CONTROY" at bounding box center [329, 317] width 138 height 20
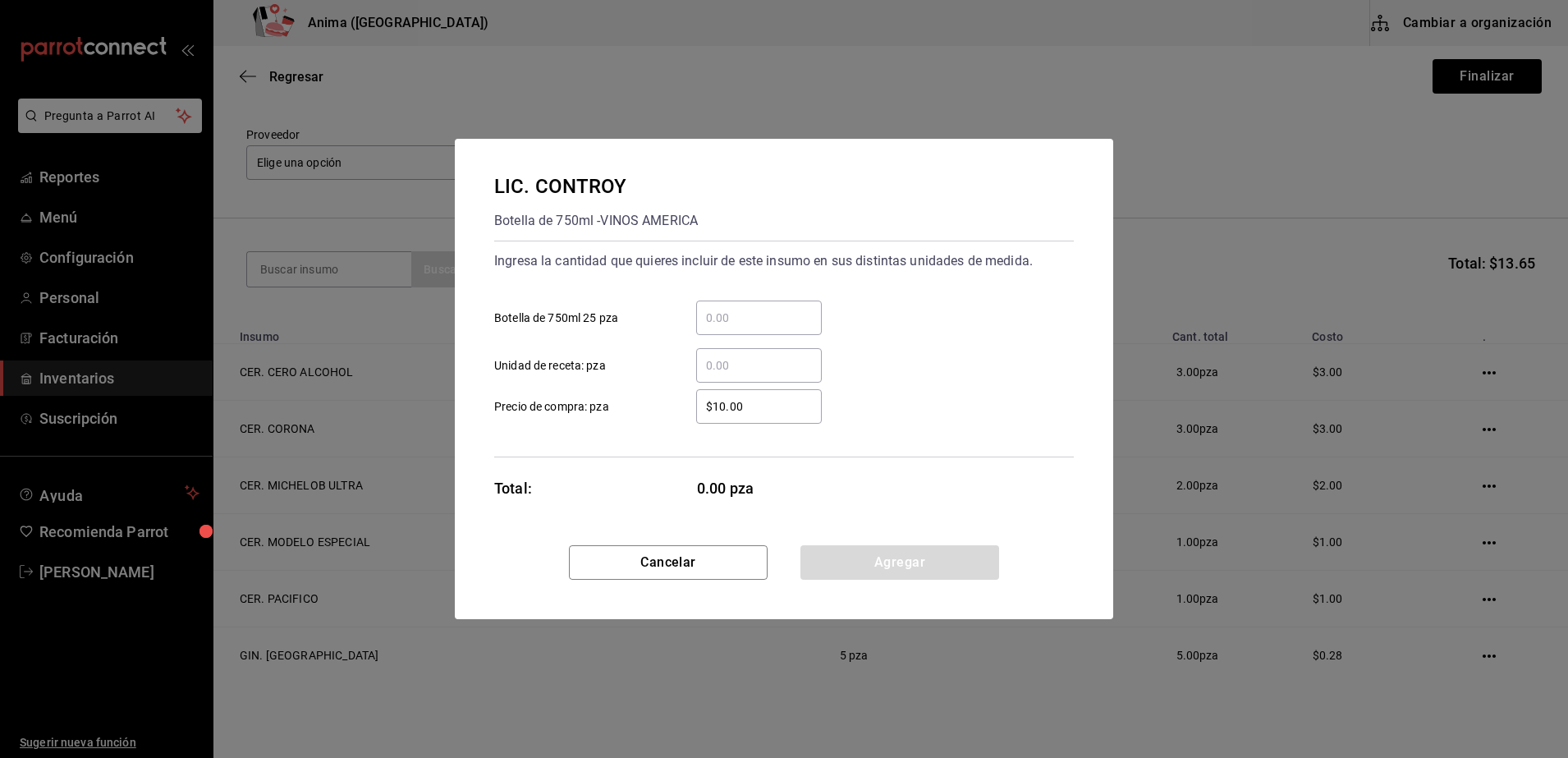
click at [768, 348] on div "​" at bounding box center [759, 365] width 126 height 34
click at [768, 356] on input "​ Unidad de receta: pza" at bounding box center [759, 365] width 126 height 20
type input "3"
type input "$1"
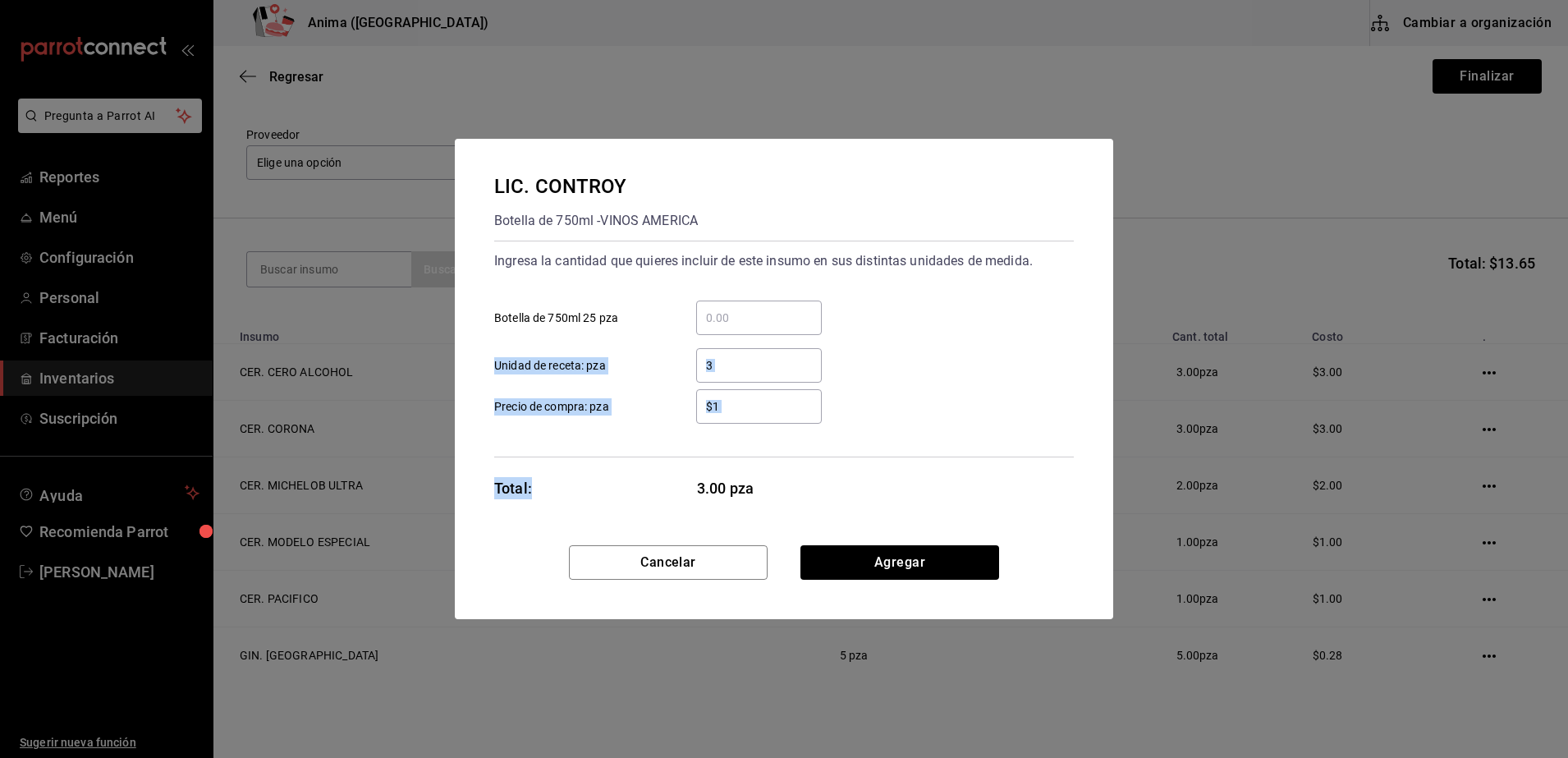
drag, startPoint x: 769, startPoint y: 347, endPoint x: 561, endPoint y: 469, distance: 241.1
click at [561, 469] on div "LIC. CONTROY Botella de 750ml - VINOS AMERICA Ingresa la cantidad que quieres i…" at bounding box center [783, 342] width 658 height 406
click at [936, 560] on button "Agregar" at bounding box center [899, 562] width 198 height 34
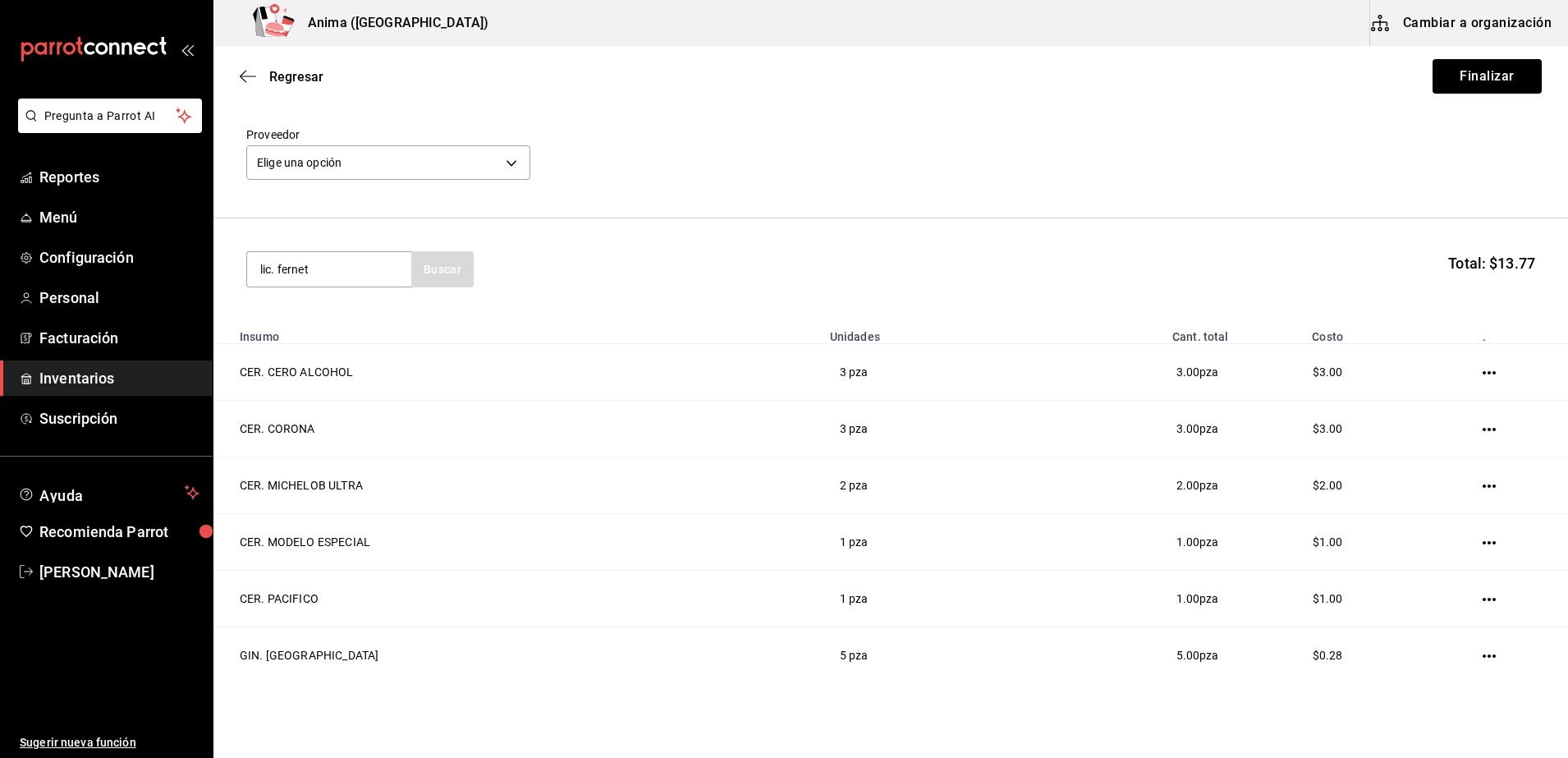
type input "lic. fernet"
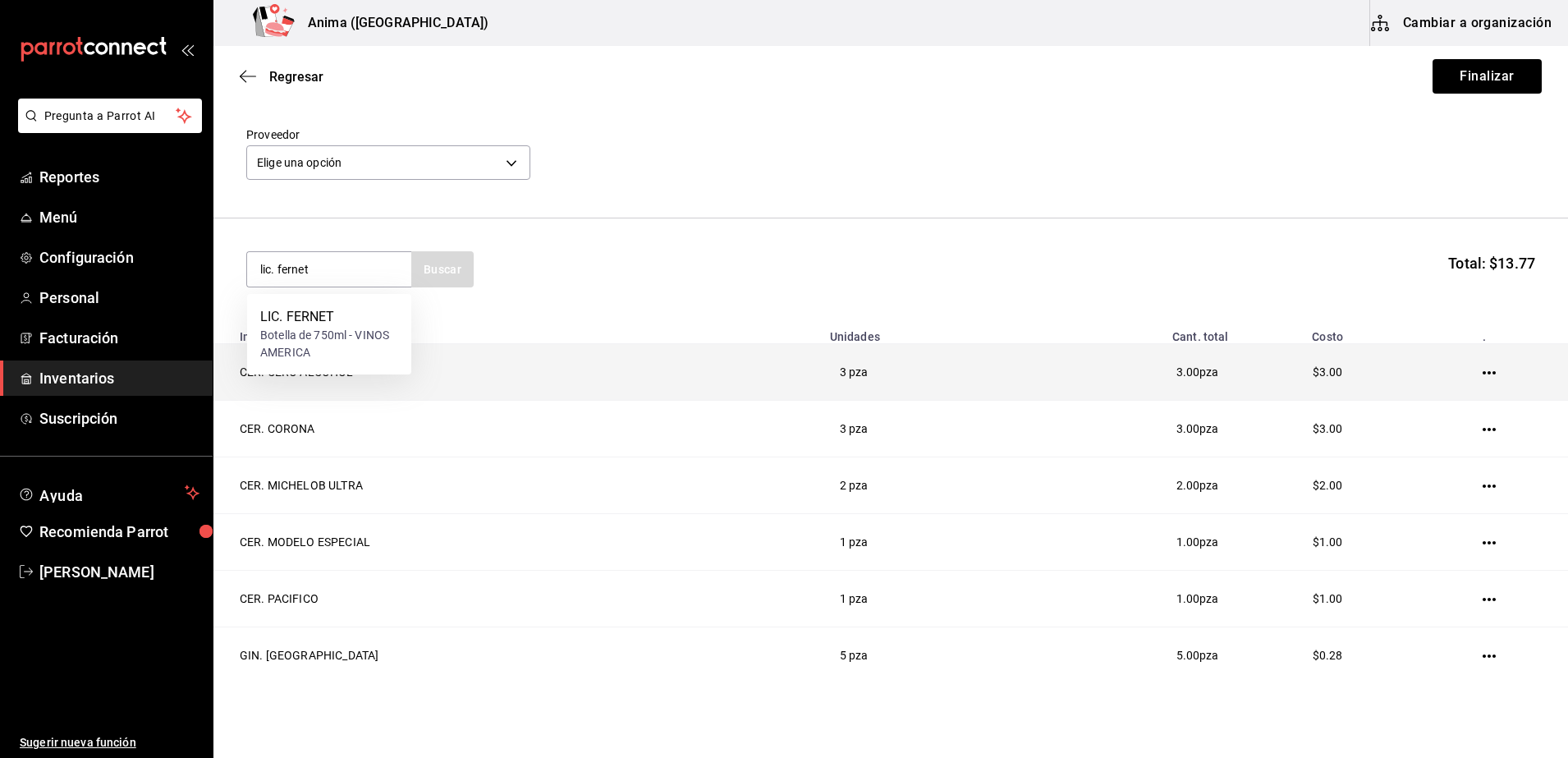
drag, startPoint x: 332, startPoint y: 316, endPoint x: 462, endPoint y: 376, distance: 143.2
click at [462, 376] on body "Pregunta a Parrot AI Reportes Menú Configuración Personal Facturación Inventari…" at bounding box center [784, 332] width 1568 height 665
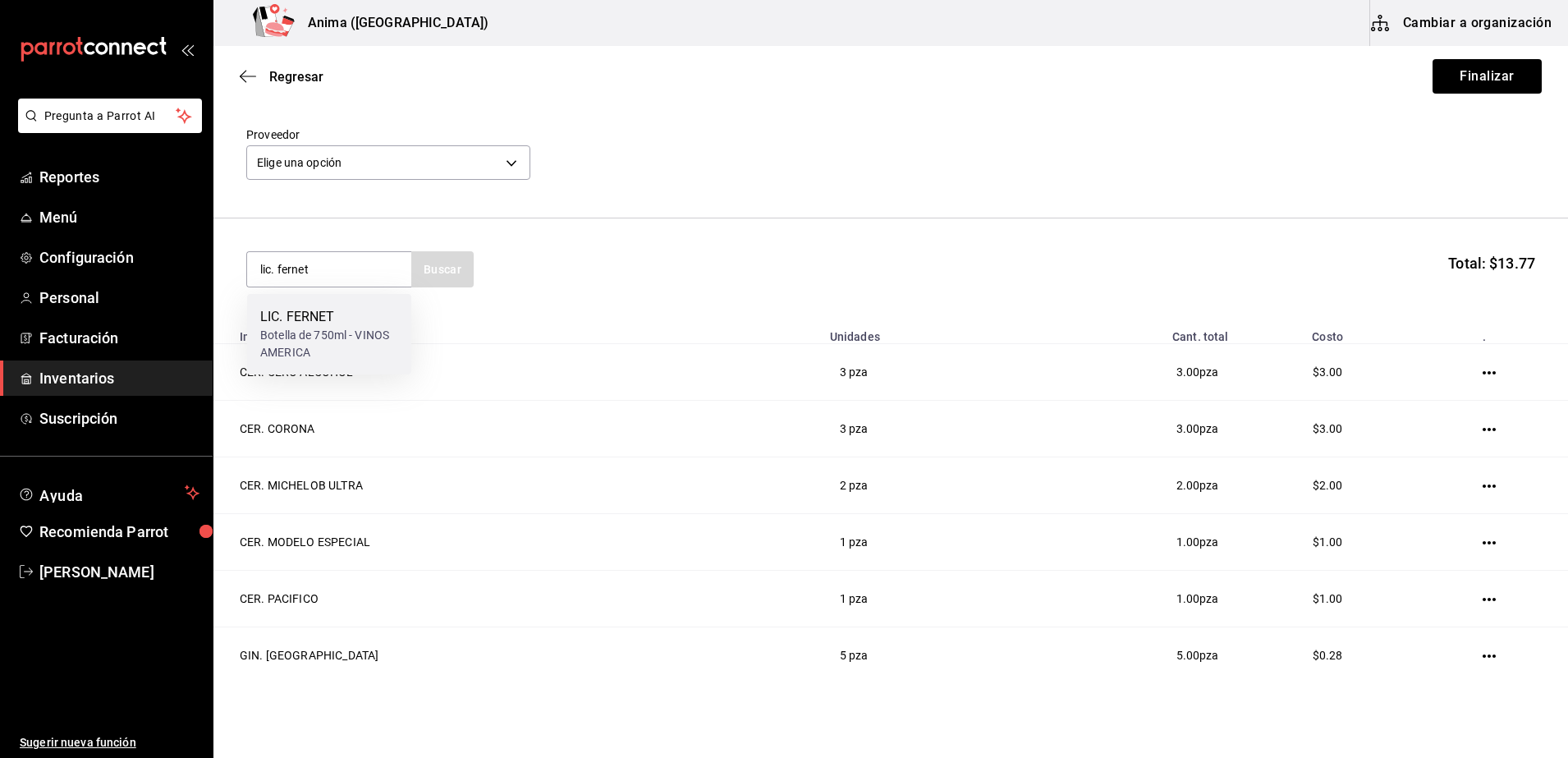
click at [378, 347] on div "Botella de 750ml - VINOS AMERICA" at bounding box center [329, 344] width 138 height 34
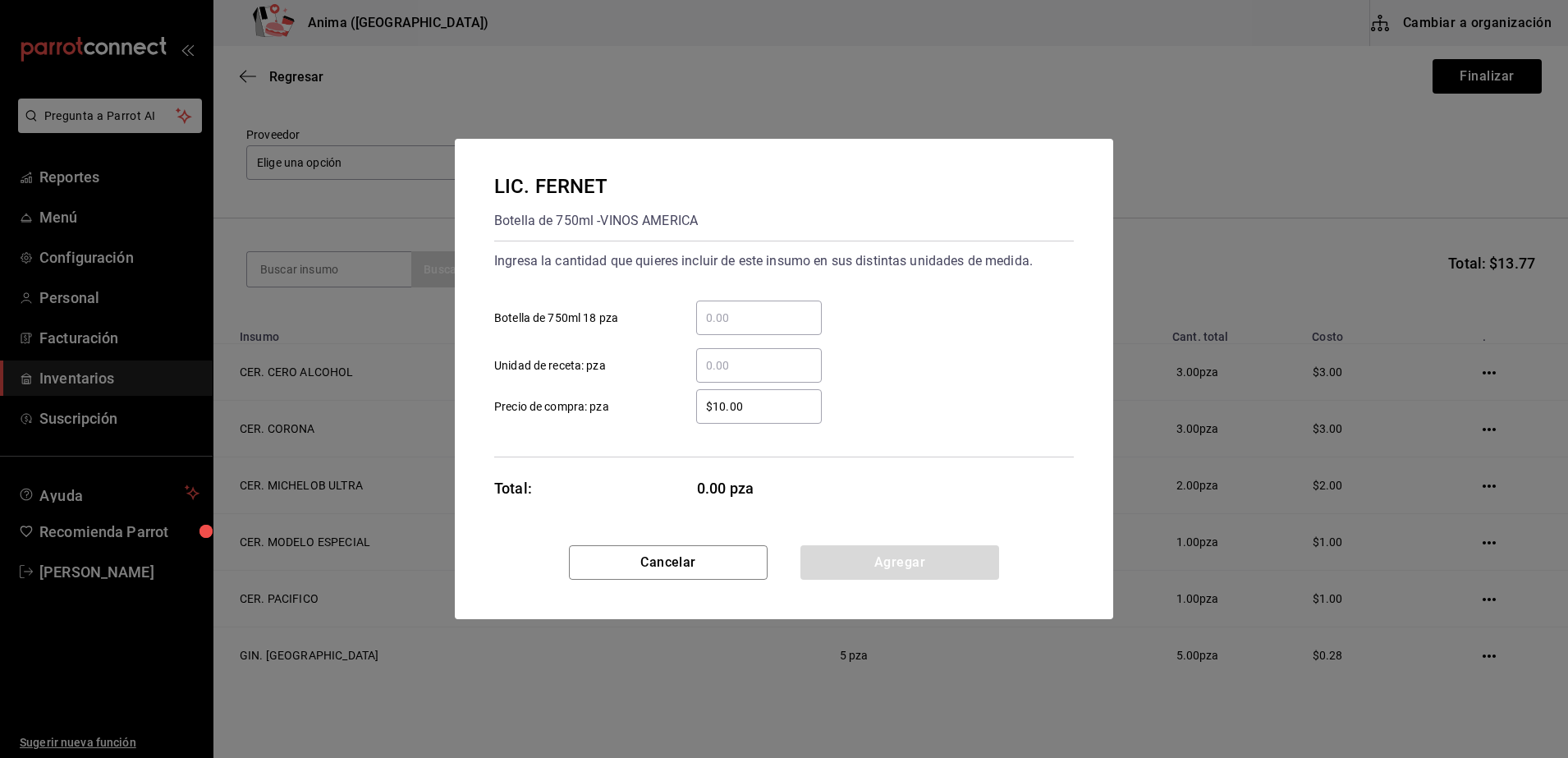
click at [734, 356] on input "​ Unidad de receta: pza" at bounding box center [759, 365] width 126 height 20
type input "1"
type input "$1"
drag, startPoint x: 670, startPoint y: 479, endPoint x: 1013, endPoint y: 567, distance: 354.1
click at [1013, 567] on div "LIC. FERNET Botella de 750ml - VINOS AMERICA Ingresa la cantidad que quieres in…" at bounding box center [783, 379] width 658 height 480
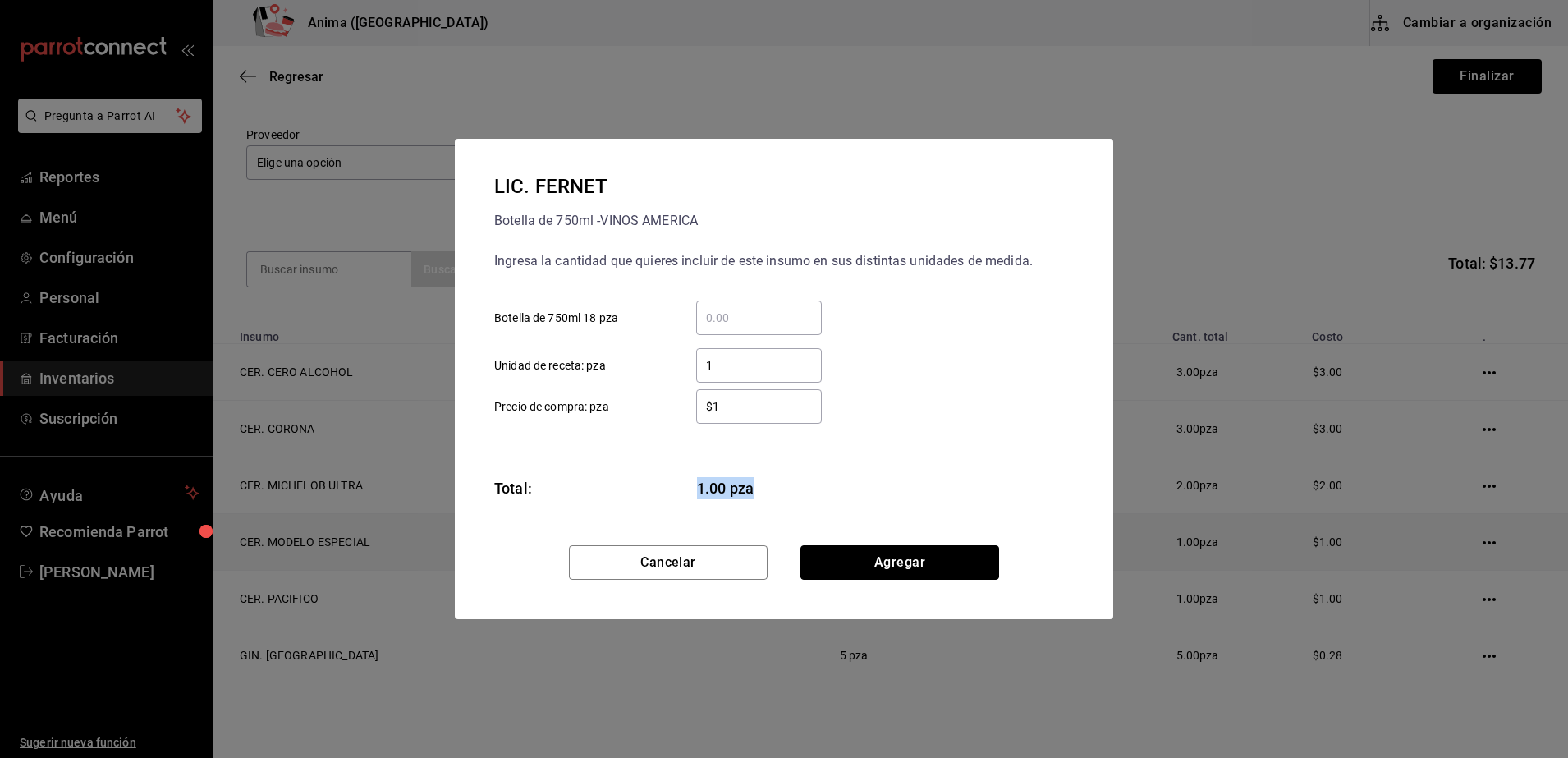
drag, startPoint x: 1013, startPoint y: 567, endPoint x: 946, endPoint y: 554, distance: 68.2
click at [946, 554] on button "Agregar" at bounding box center [899, 562] width 198 height 34
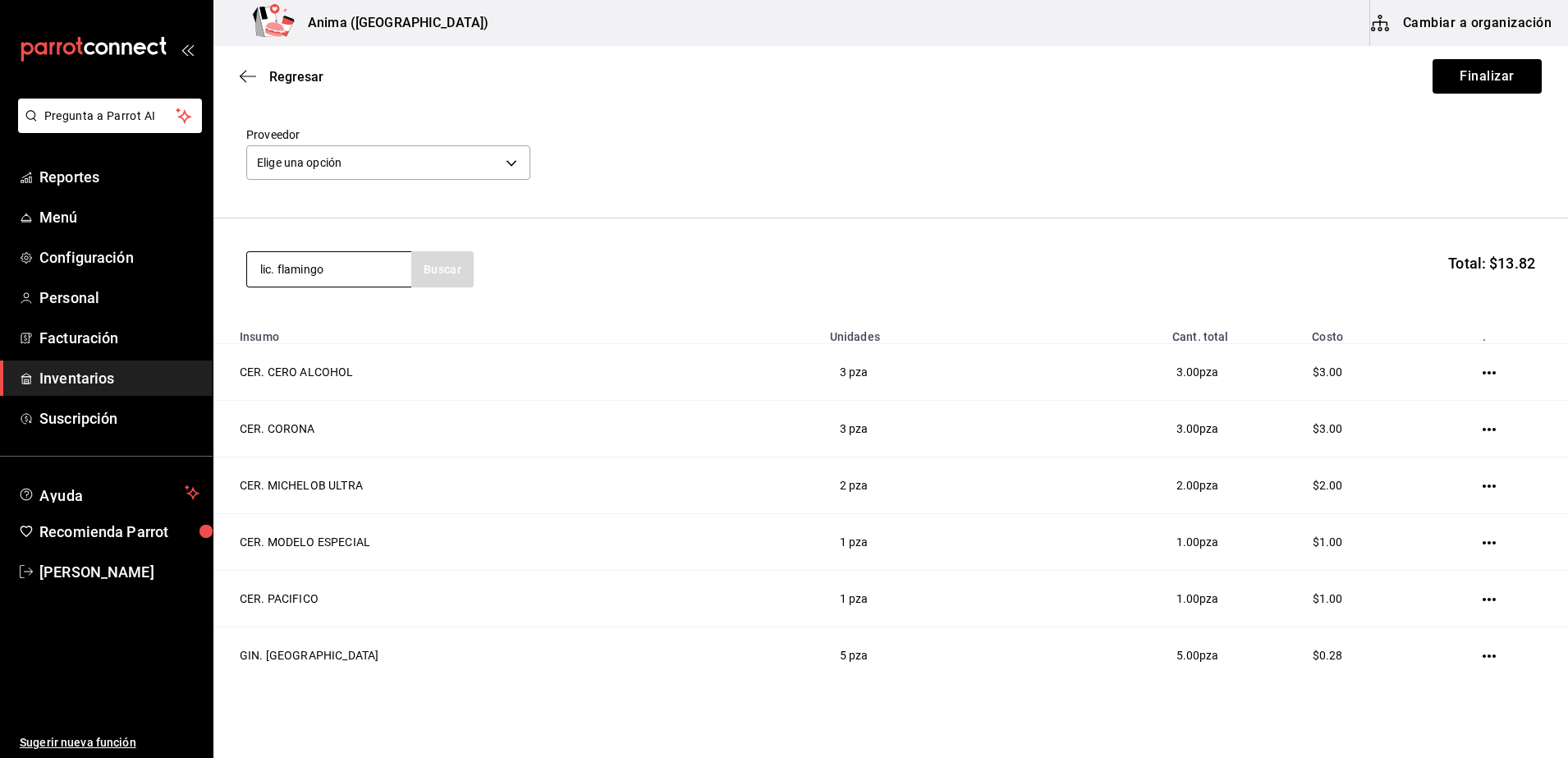
type input "lic. flamingo"
click at [343, 342] on div "Botella de 750ml - VINOS AMERICA" at bounding box center [329, 344] width 138 height 34
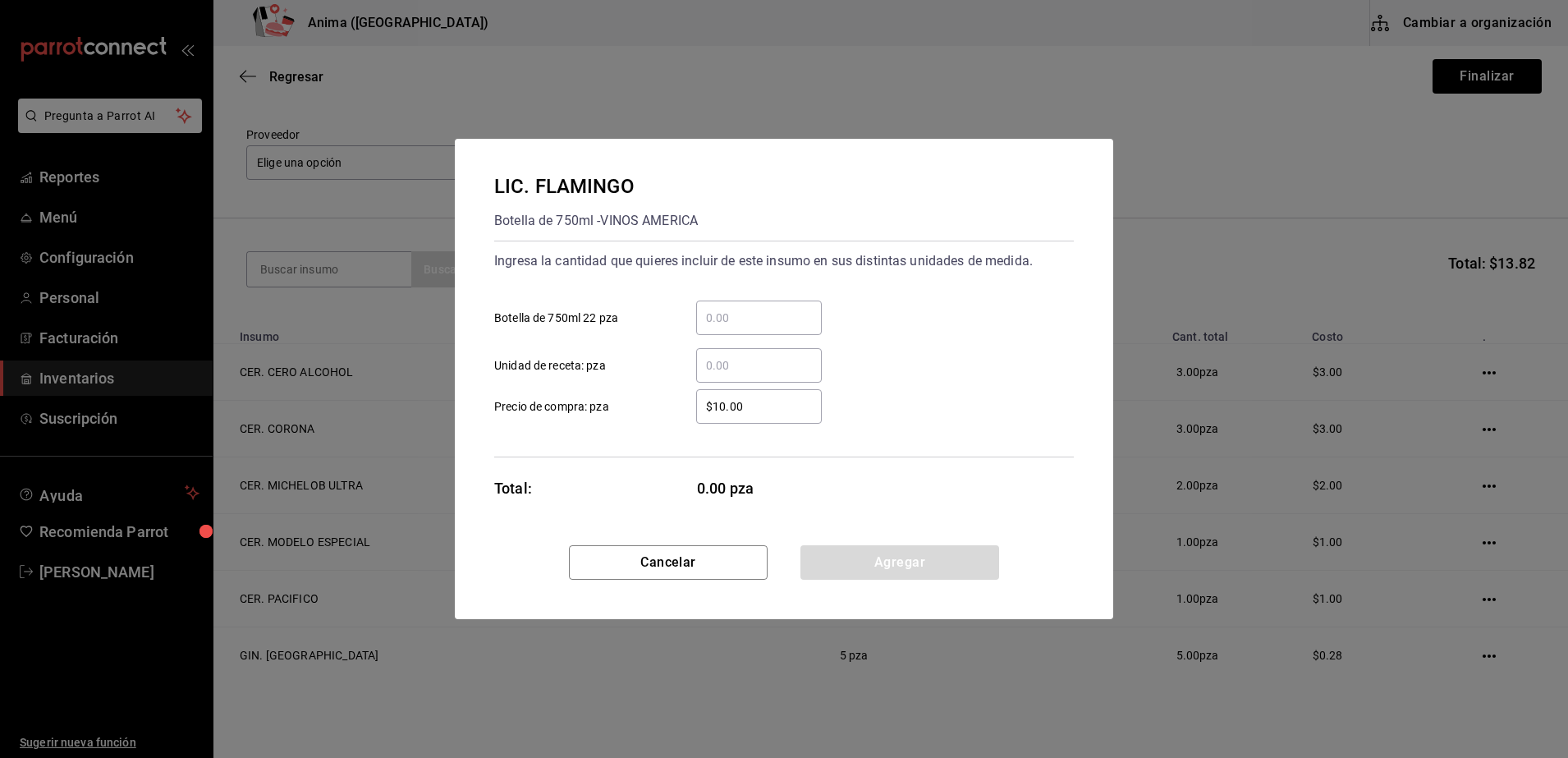
click at [766, 370] on input "​ Unidad de receta: pza" at bounding box center [759, 365] width 126 height 20
type input "10"
type input "$1"
click at [606, 469] on div "LIC. FLAMINGO Botella de 750ml - VINOS AMERICA Ingresa la cantidad que quieres …" at bounding box center [783, 342] width 658 height 406
click at [896, 548] on button "Agregar" at bounding box center [899, 562] width 198 height 34
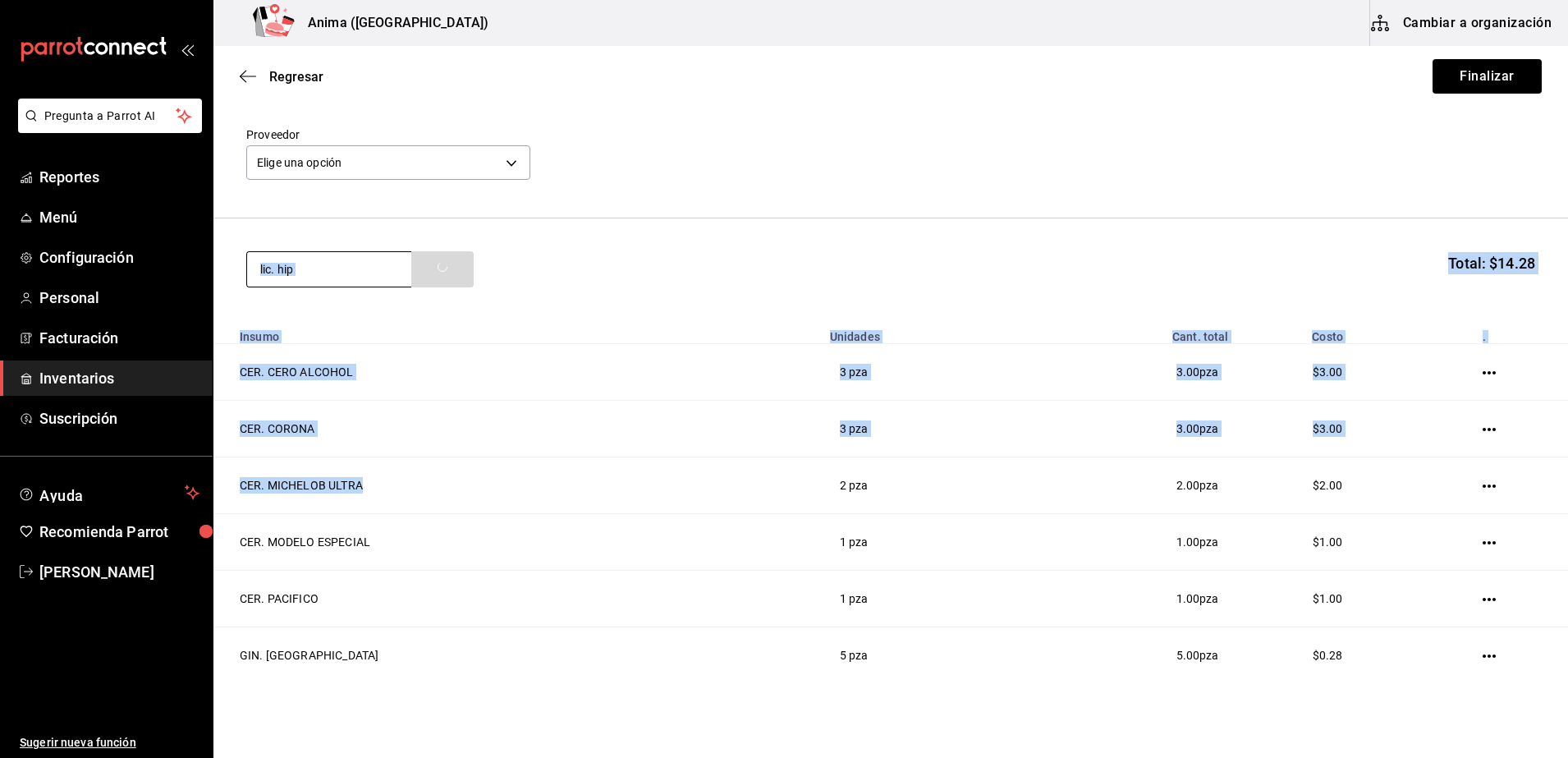
drag, startPoint x: 650, startPoint y: 462, endPoint x: 395, endPoint y: 278, distance: 314.5
click at [395, 278] on div "Compra Proveedor Elige una opción default lic. hip Total: $14.28 Insumo Unidade…" at bounding box center [890, 670] width 1354 height 1211
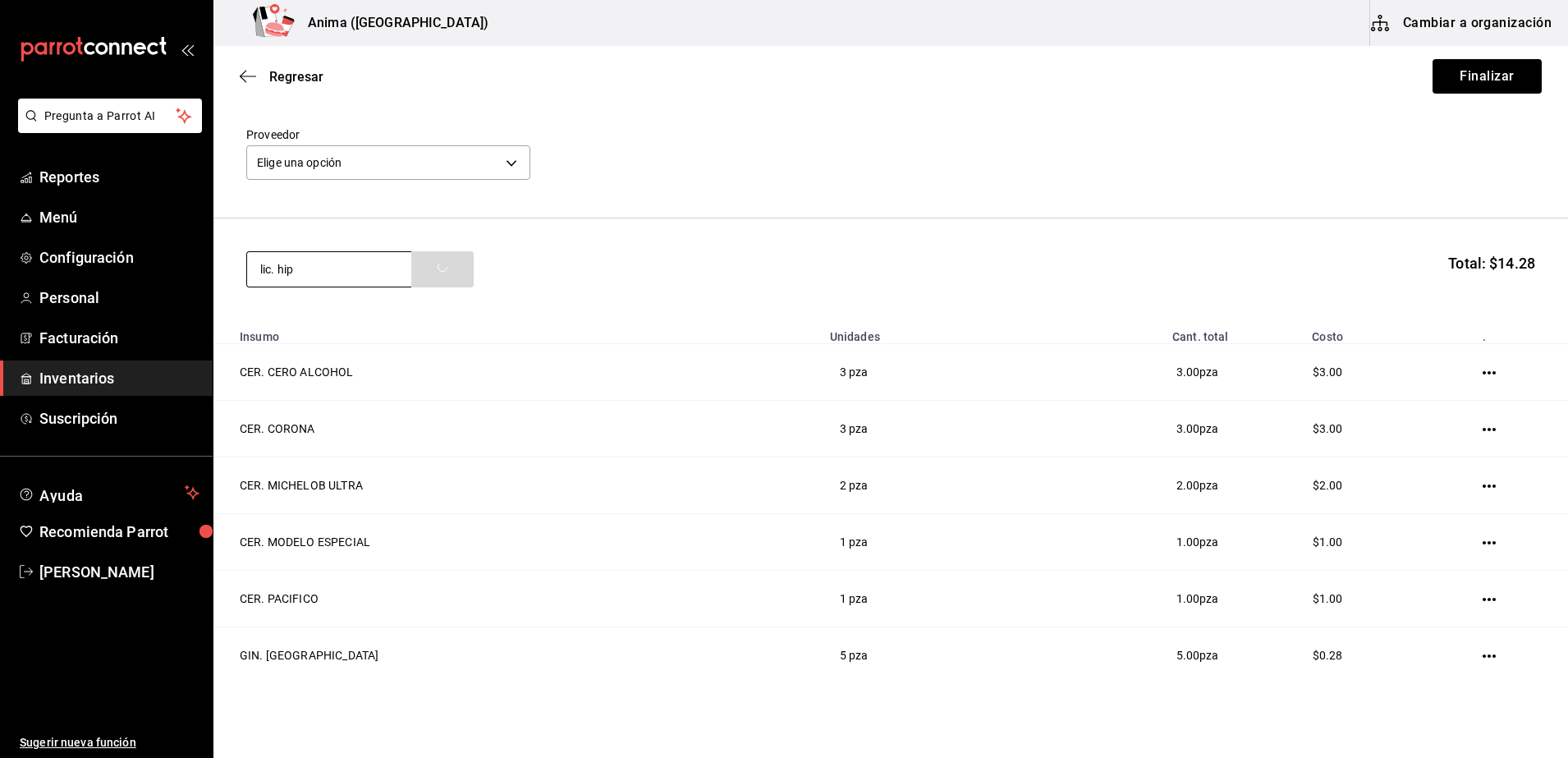
click at [395, 278] on input "lic. hip" at bounding box center [329, 269] width 164 height 34
click at [346, 272] on input "lic. hip" at bounding box center [329, 269] width 164 height 34
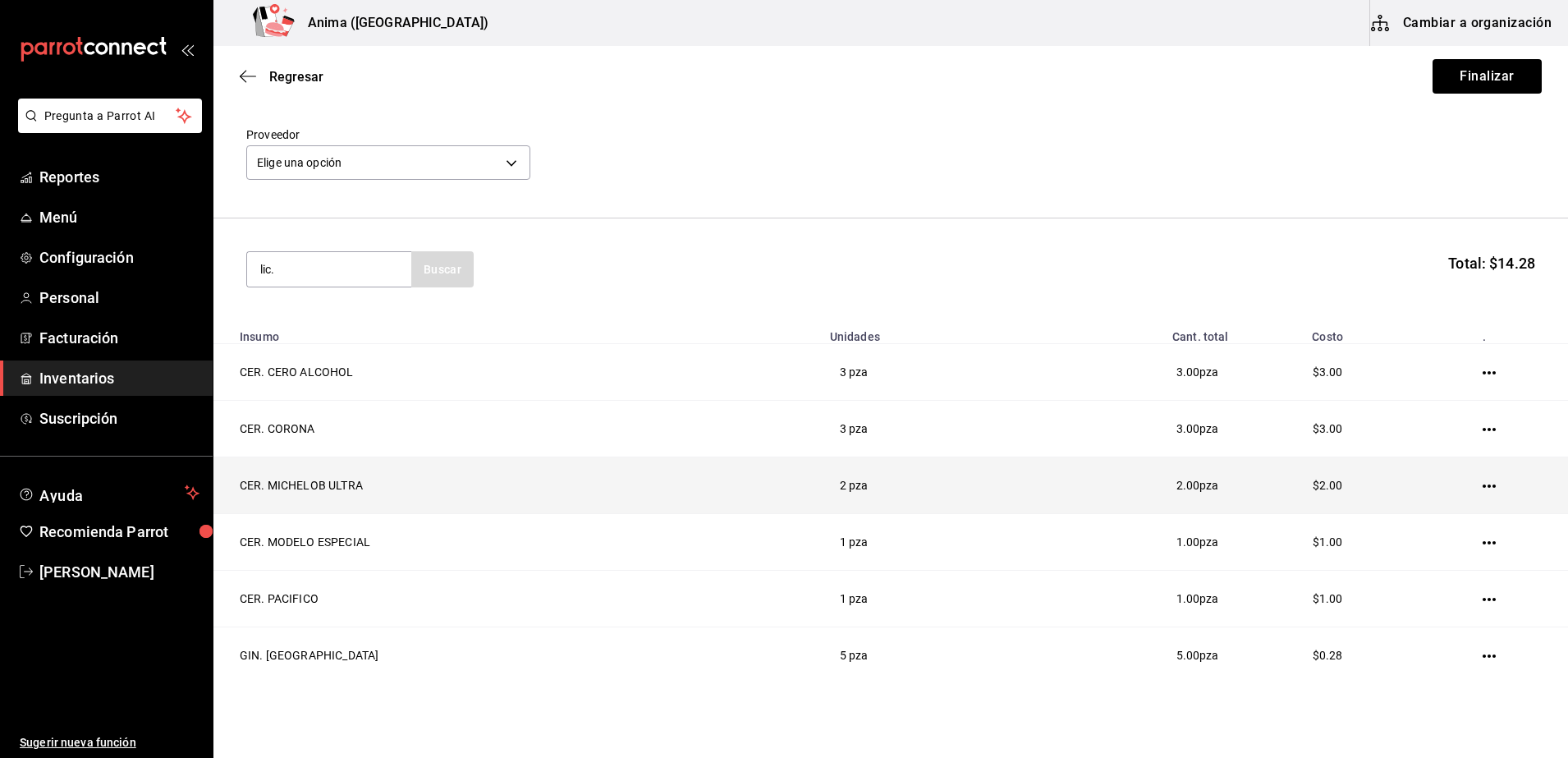
click at [552, 500] on td "CER. MICHELOB ULTRA" at bounding box center [517, 485] width 607 height 57
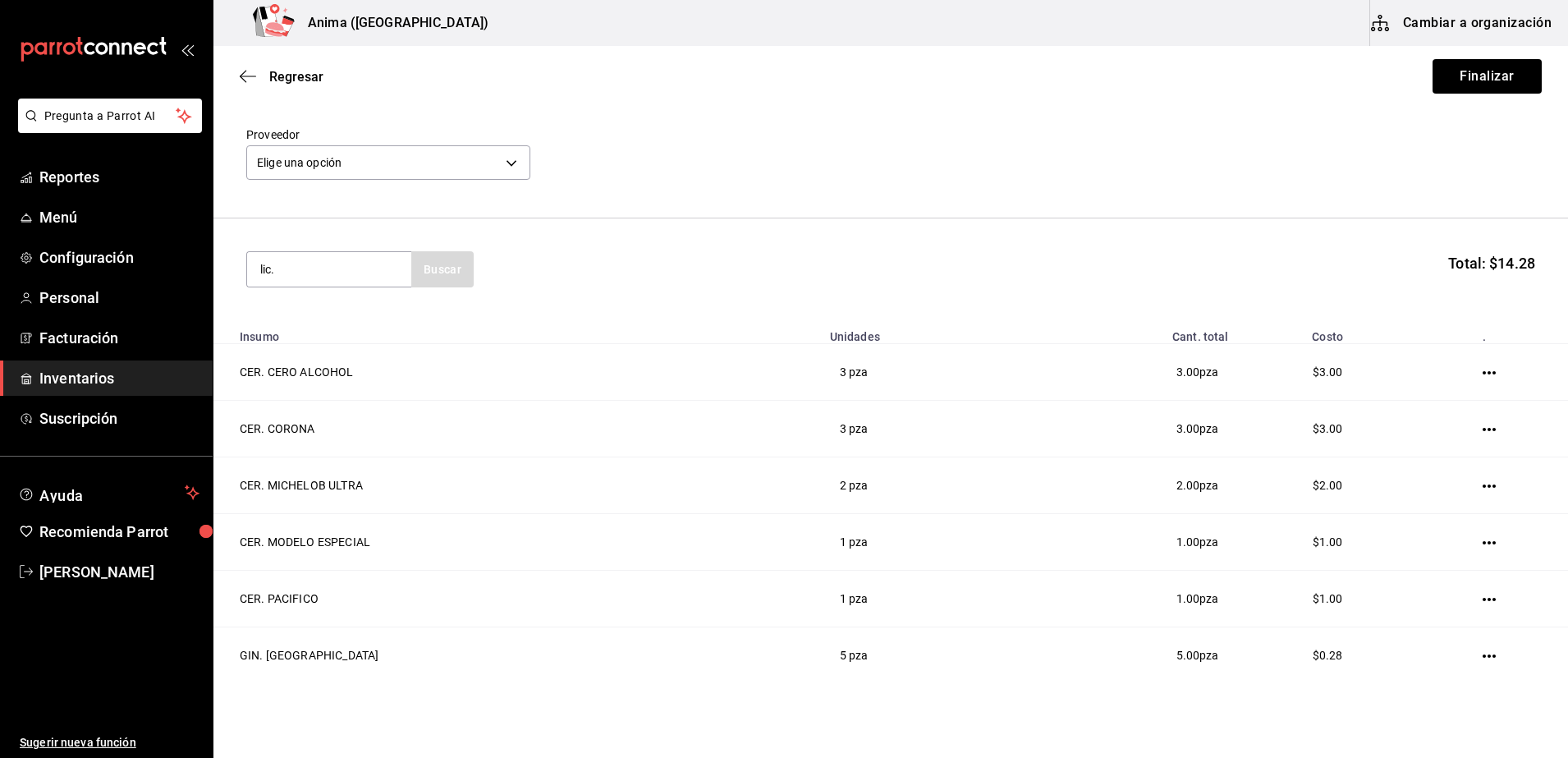
click at [299, 243] on section "lic. Buscar Total: $14.28" at bounding box center [890, 269] width 1354 height 102
click at [300, 263] on input "lic." at bounding box center [329, 269] width 164 height 34
click at [396, 284] on input "lic. hip" at bounding box center [329, 269] width 164 height 34
click at [420, 275] on div "lic. hip Buscar" at bounding box center [359, 269] width 227 height 36
click at [442, 275] on div "lic. hip Buscar" at bounding box center [359, 269] width 227 height 36
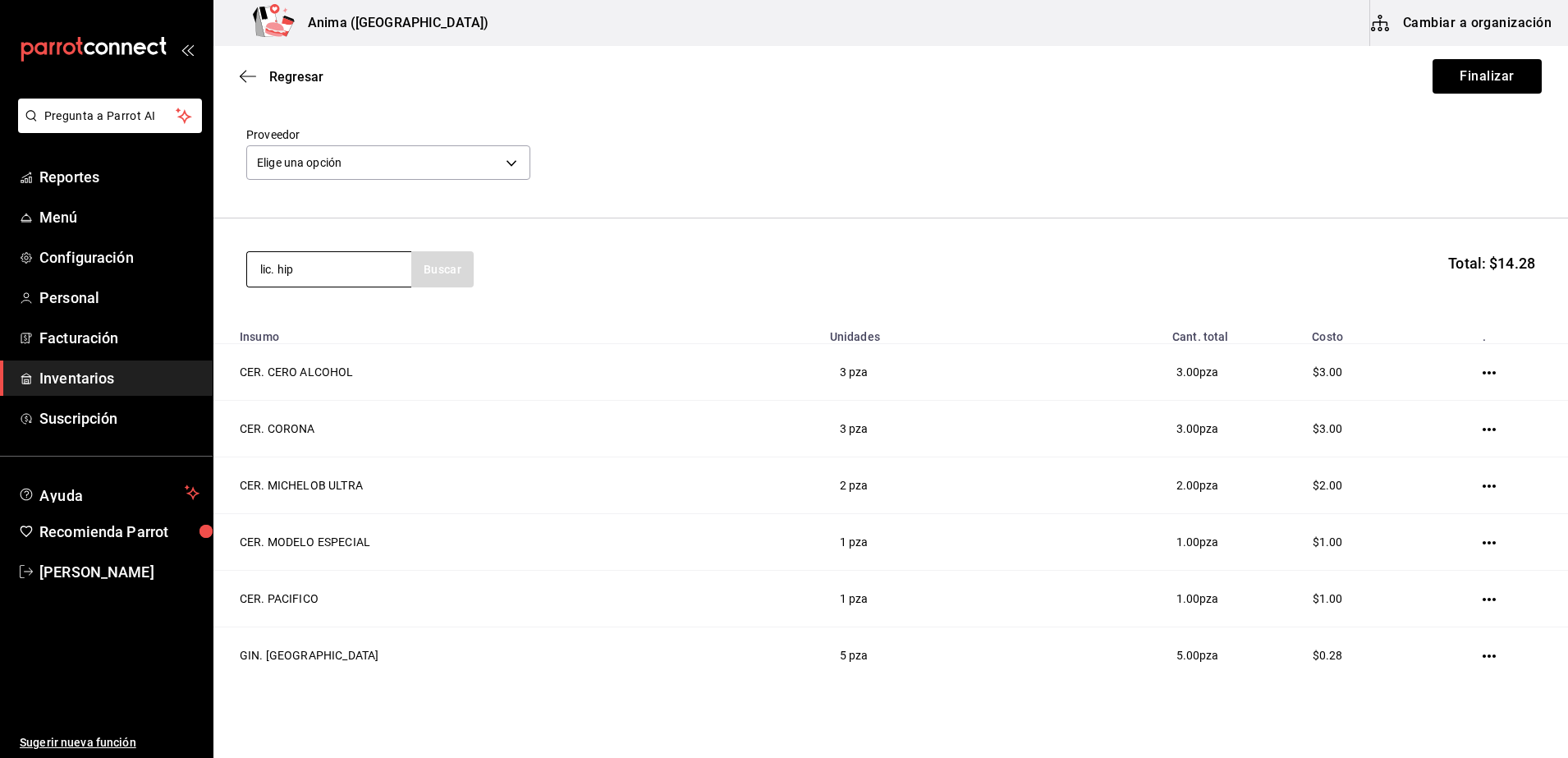
click at [310, 279] on input "lic. hip" at bounding box center [329, 269] width 164 height 34
type input "lic."
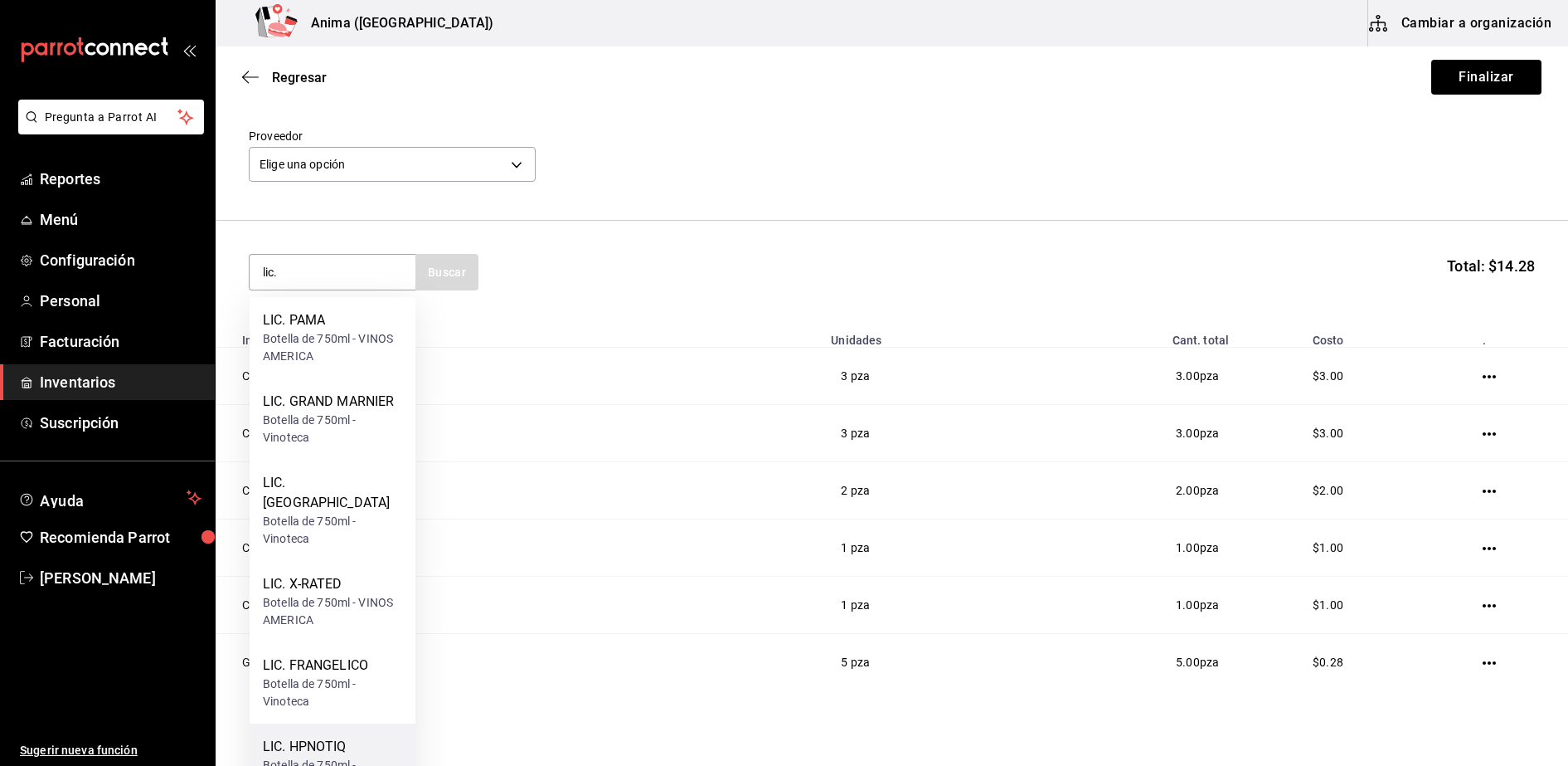
click at [260, 747] on div "LIC. HPNOTIQ Botella de 750ml - Vinoteca" at bounding box center [332, 764] width 166 height 81
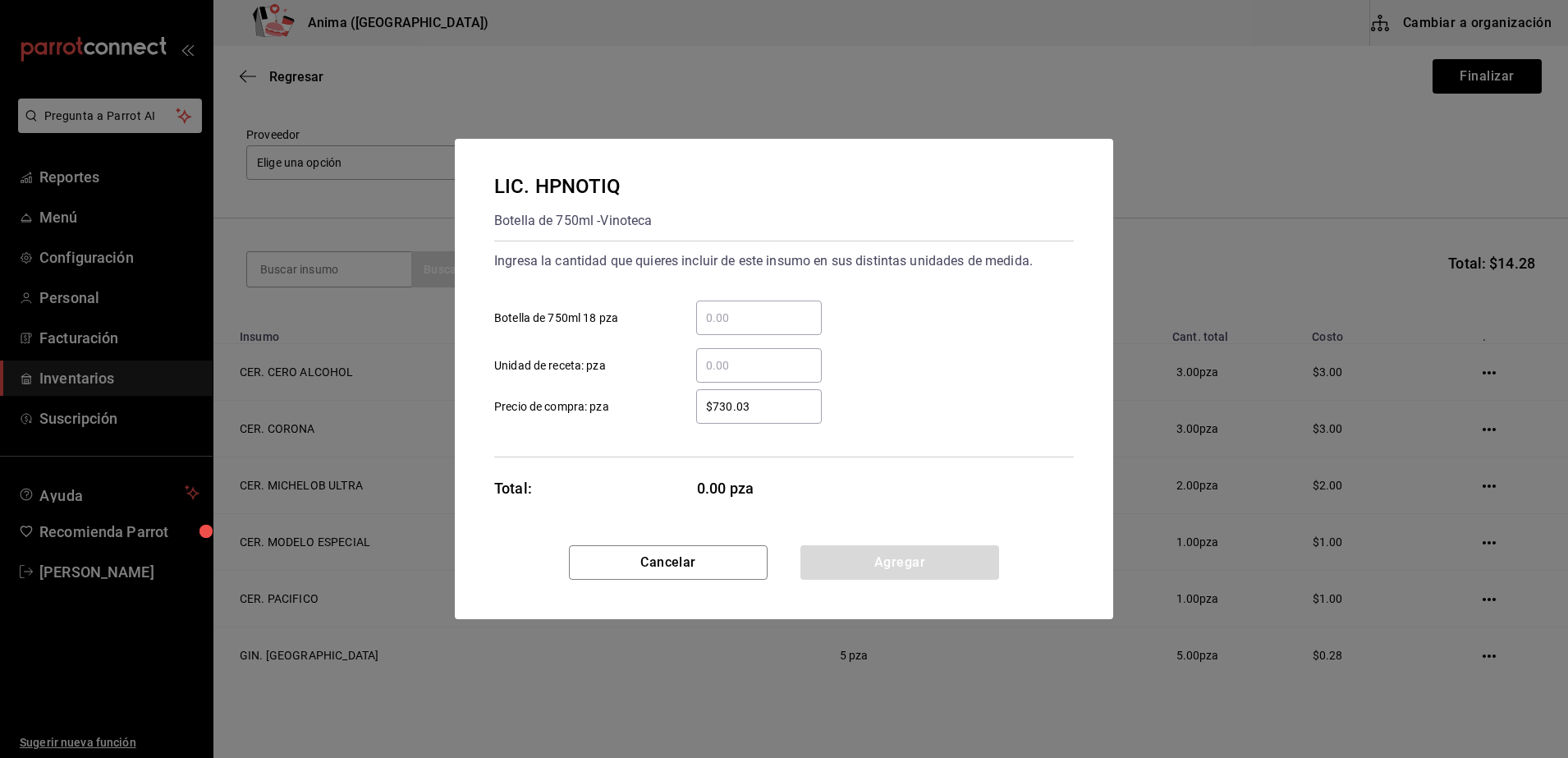
click at [775, 349] on div "​" at bounding box center [759, 365] width 126 height 34
click at [775, 356] on input "​ Unidad de receta: pza" at bounding box center [759, 365] width 126 height 20
type input "11"
type input "$1"
click at [667, 442] on div "Ingresa la cantidad que quieres incluir de este insumo en sus distintas unidade…" at bounding box center [783, 349] width 580 height 217
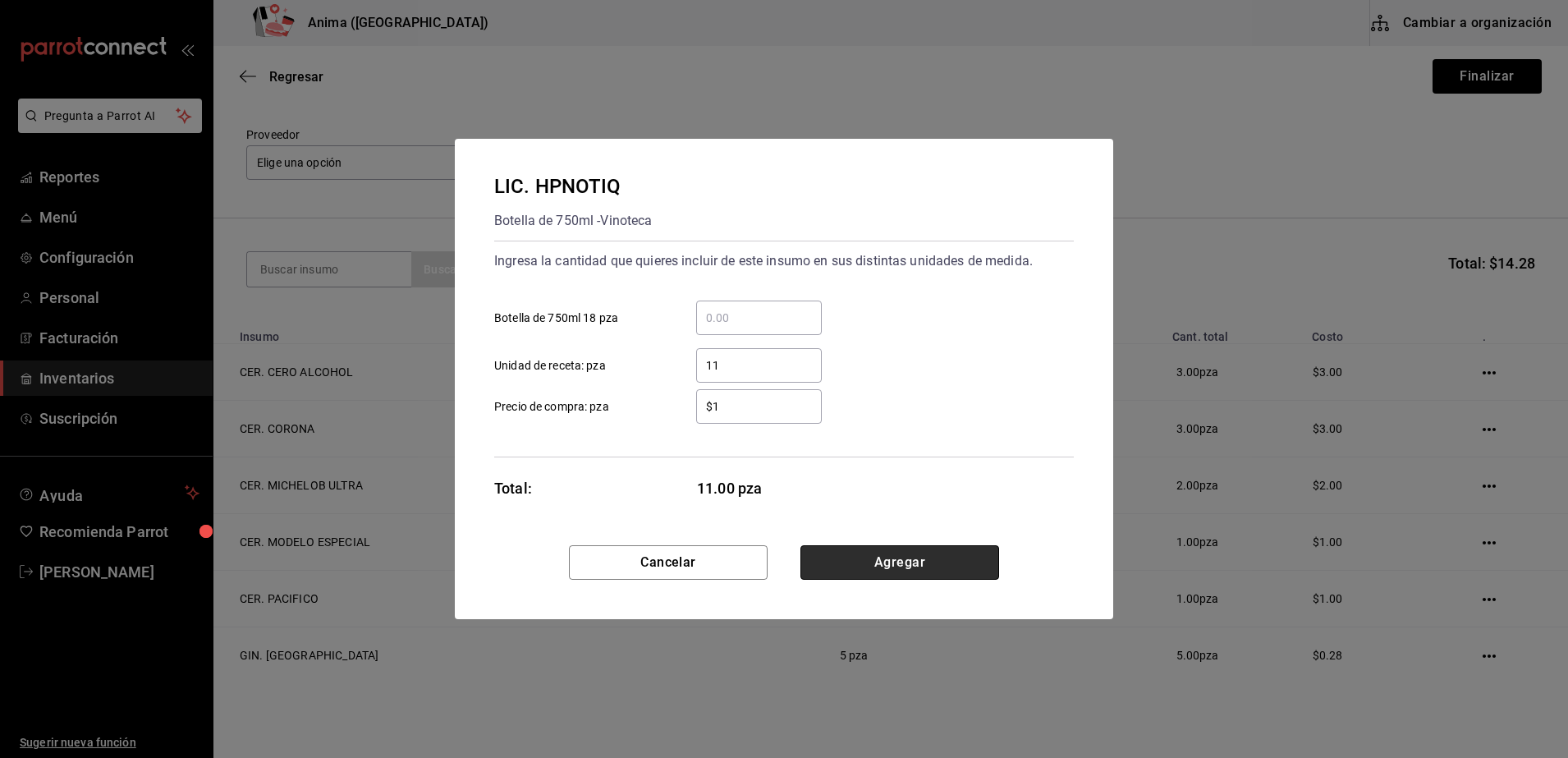
click at [865, 568] on button "Agregar" at bounding box center [899, 562] width 198 height 34
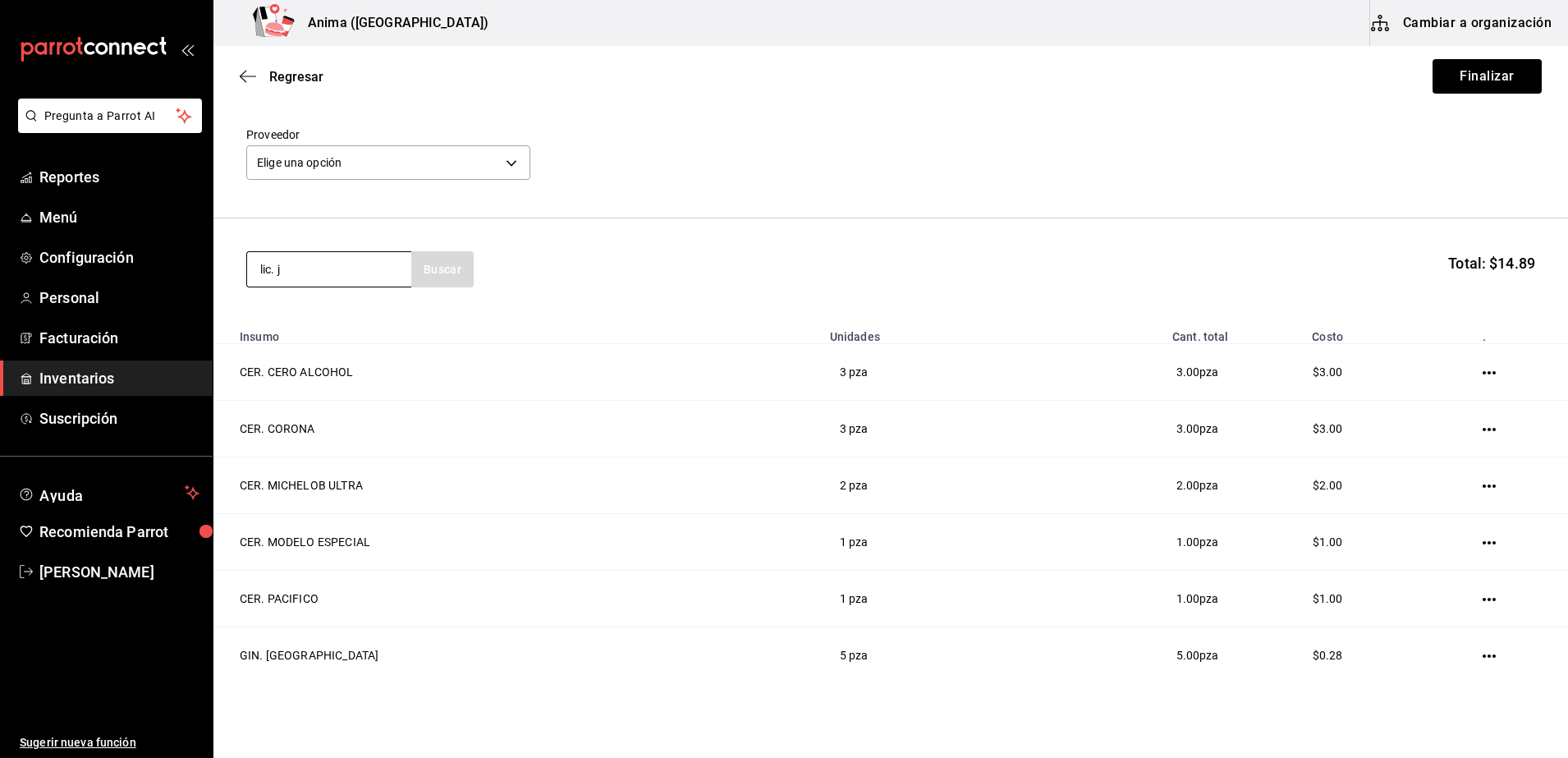
type input "lic. j"
click at [295, 301] on div "LIC. [PERSON_NAME] Botella de 700ml - Vinoteca" at bounding box center [329, 334] width 164 height 80
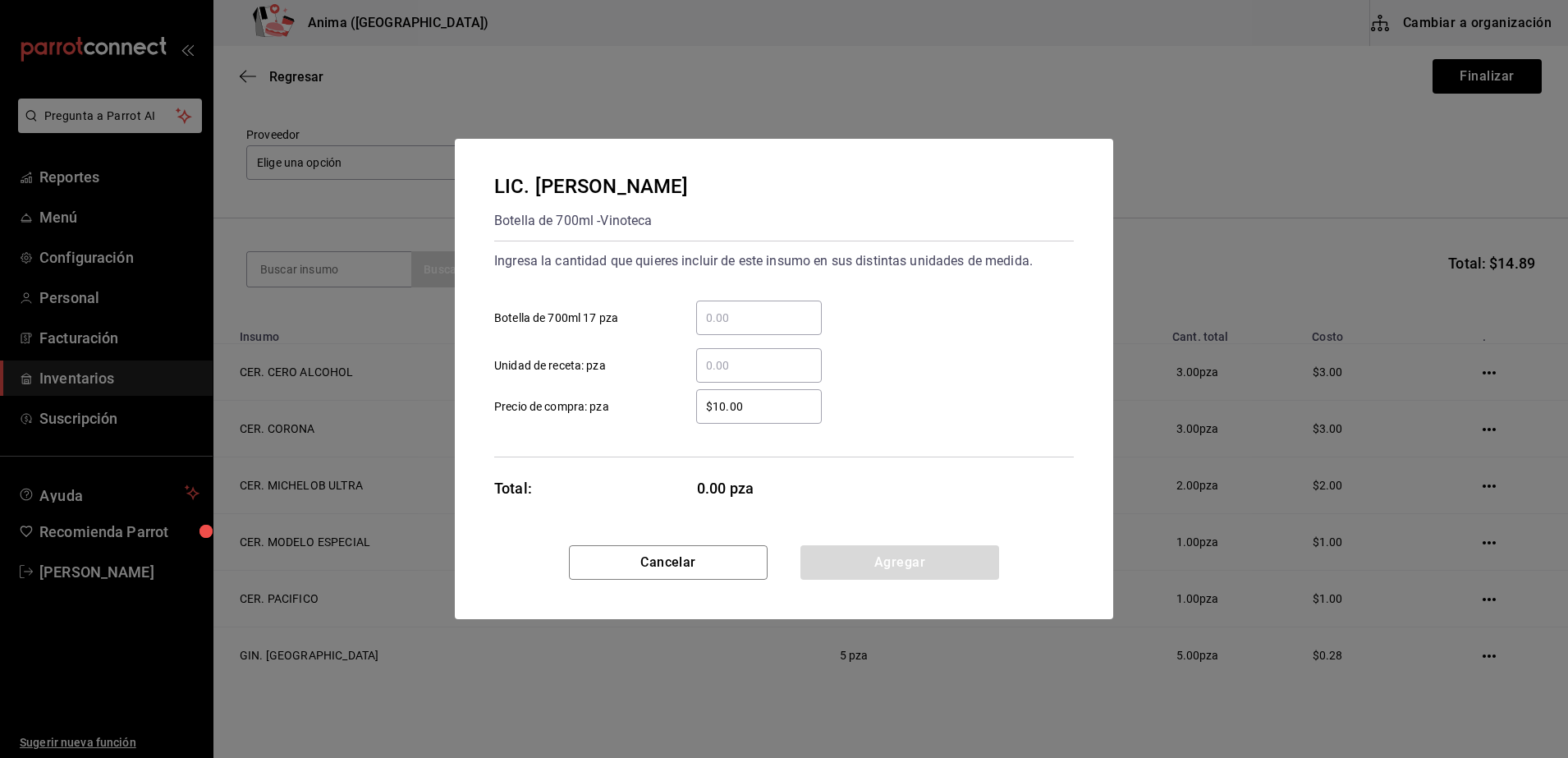
click at [720, 365] on input "​ Unidad de receta: pza" at bounding box center [759, 365] width 126 height 20
type input "17"
click at [761, 422] on div "$10.00 ​" at bounding box center [759, 406] width 126 height 34
click at [761, 416] on input "$10.00" at bounding box center [759, 406] width 126 height 20
type input "$1"
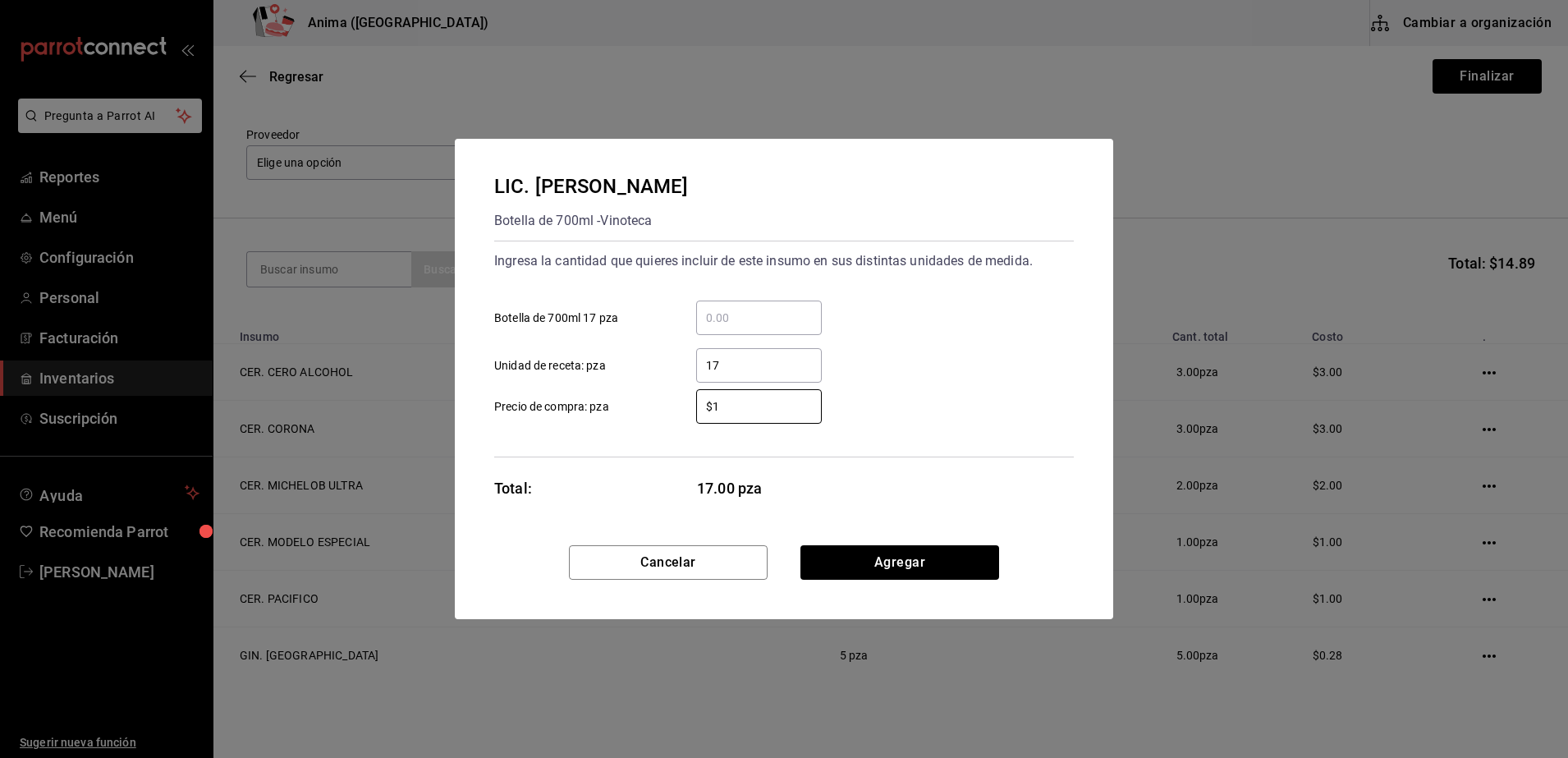
type input "$1"
click at [637, 506] on div "LIC. [PERSON_NAME] Botella de 700ml - Vinoteca Ingresa la cantidad que quieres …" at bounding box center [783, 342] width 658 height 406
click at [913, 567] on button "Agregar" at bounding box center [899, 562] width 198 height 34
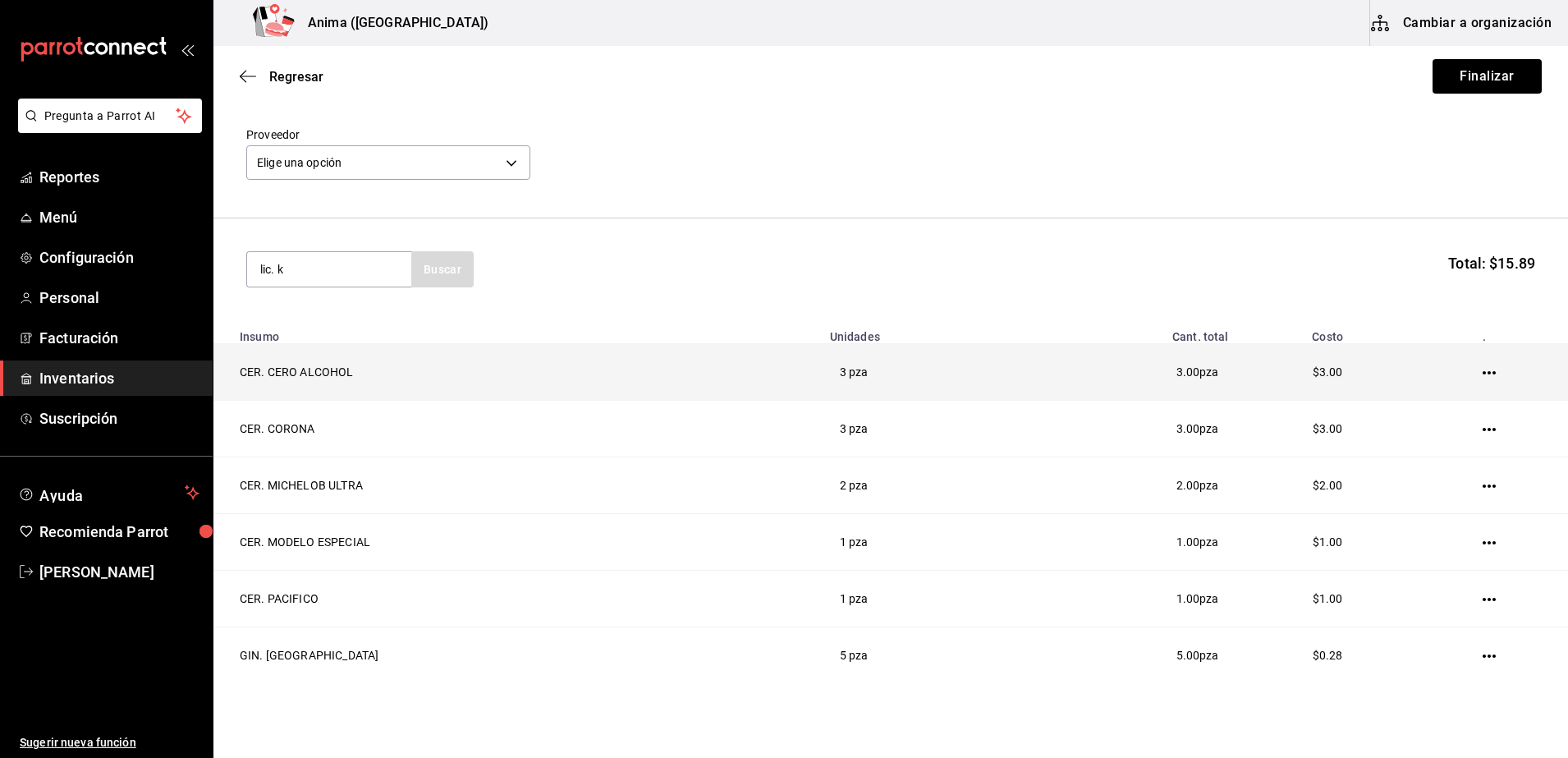
type input "lic. k"
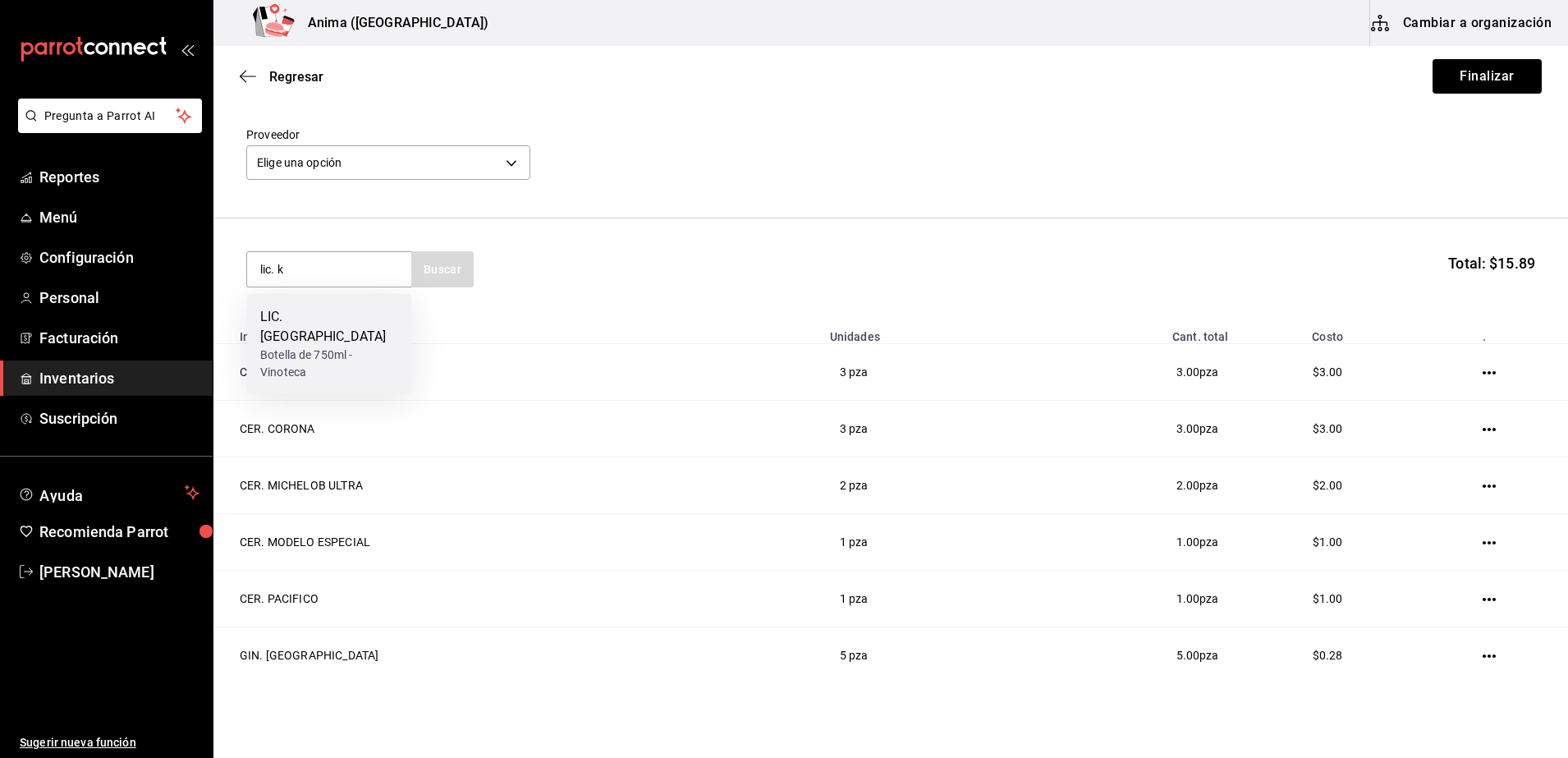
click at [291, 347] on div "Botella de 750ml - Vinoteca" at bounding box center [329, 364] width 138 height 34
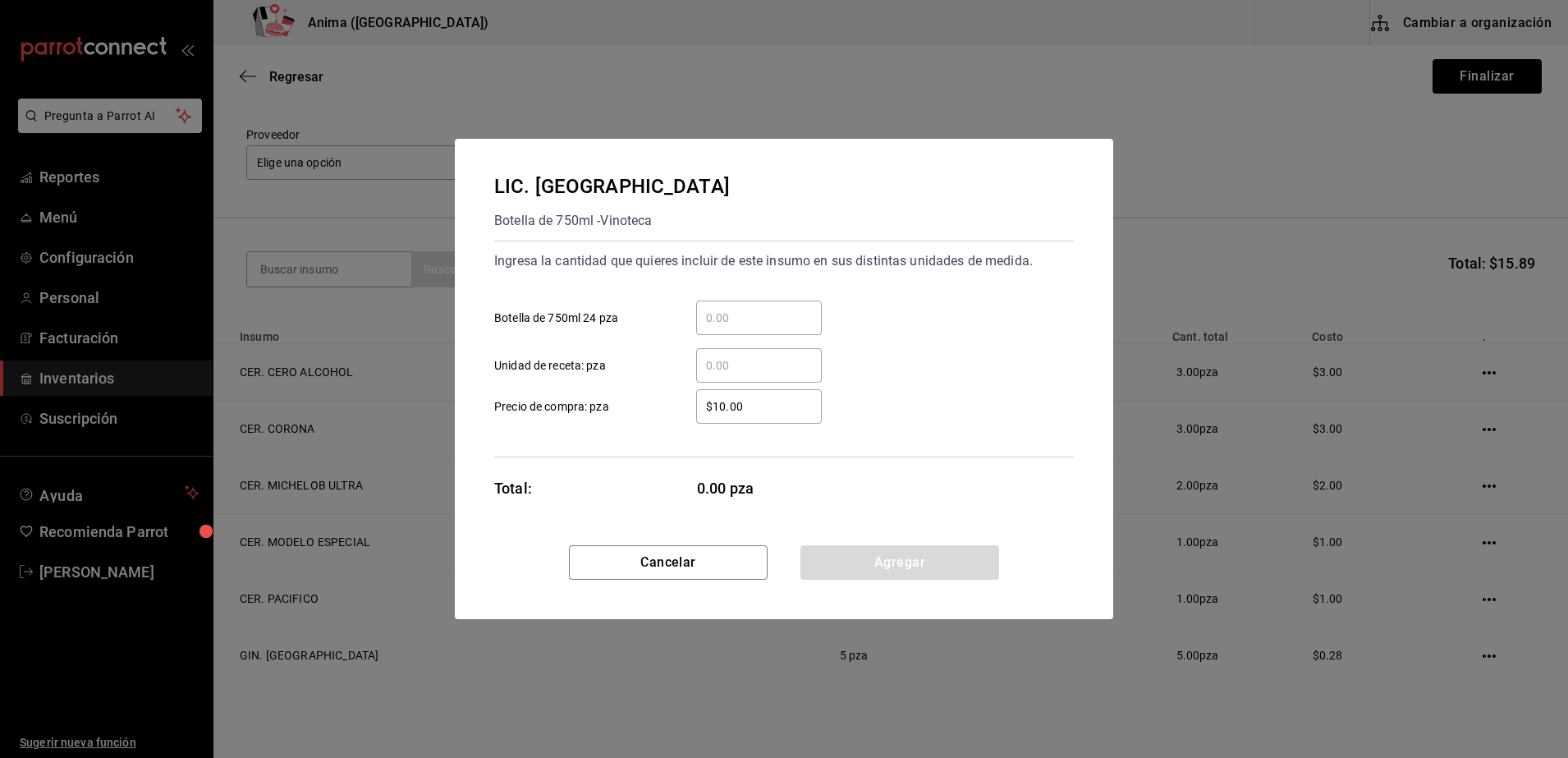
click at [729, 364] on input "​ Unidad de receta: pza" at bounding box center [759, 365] width 126 height 20
type input "10"
type input "$1"
drag, startPoint x: 729, startPoint y: 364, endPoint x: 663, endPoint y: 452, distance: 110.0
click at [663, 452] on div "Ingresa la cantidad que quieres incluir de este insumo en sus distintas unidade…" at bounding box center [783, 349] width 580 height 217
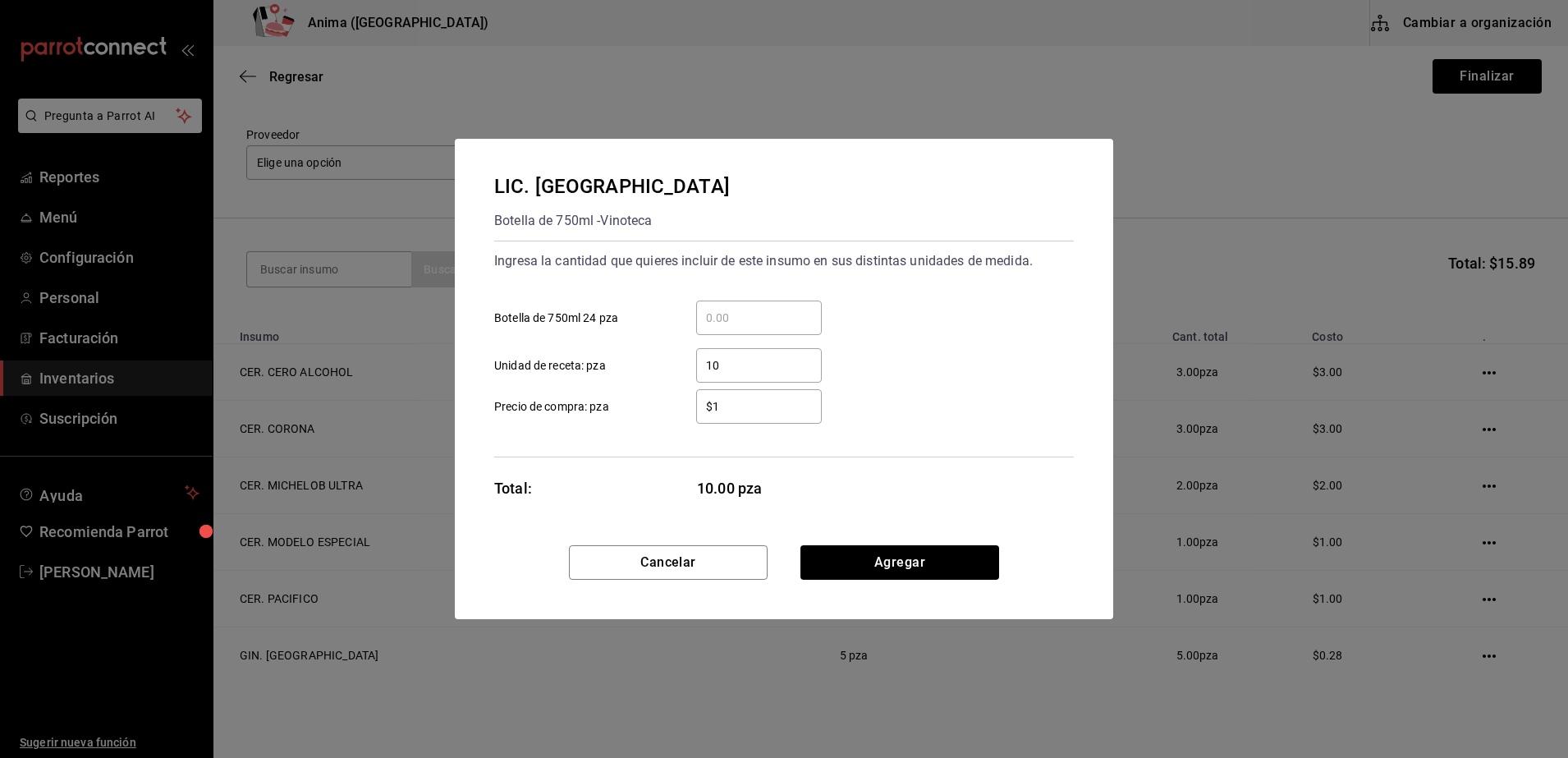
click at [663, 452] on div "Ingresa la cantidad que quieres incluir de este insumo en sus distintas unidade…" at bounding box center [783, 349] width 580 height 217
click at [921, 560] on button "Agregar" at bounding box center [899, 562] width 198 height 34
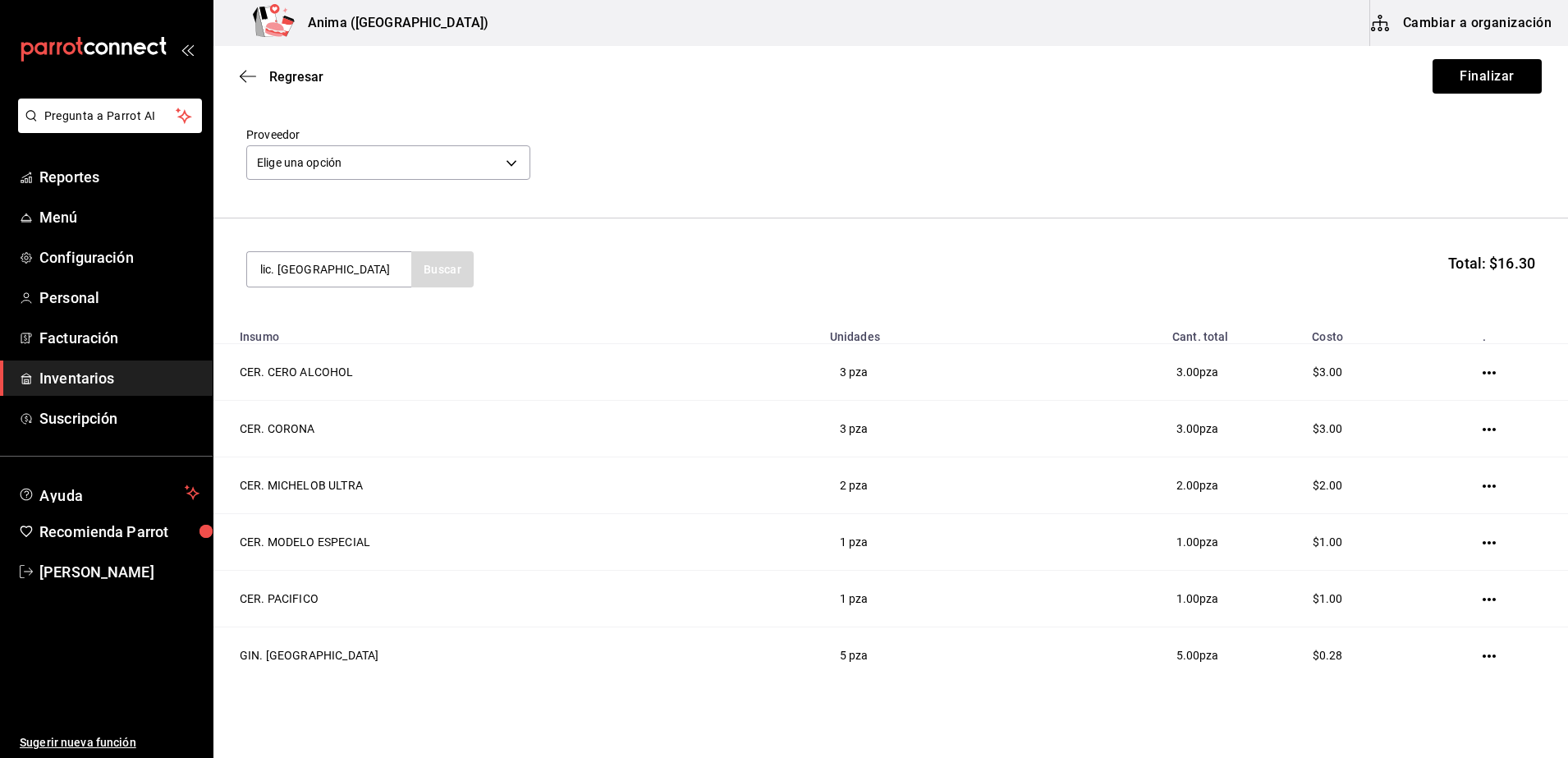
type input "lic. [GEOGRAPHIC_DATA]"
click at [349, 323] on div "LIC. LICOR 43" at bounding box center [329, 317] width 138 height 20
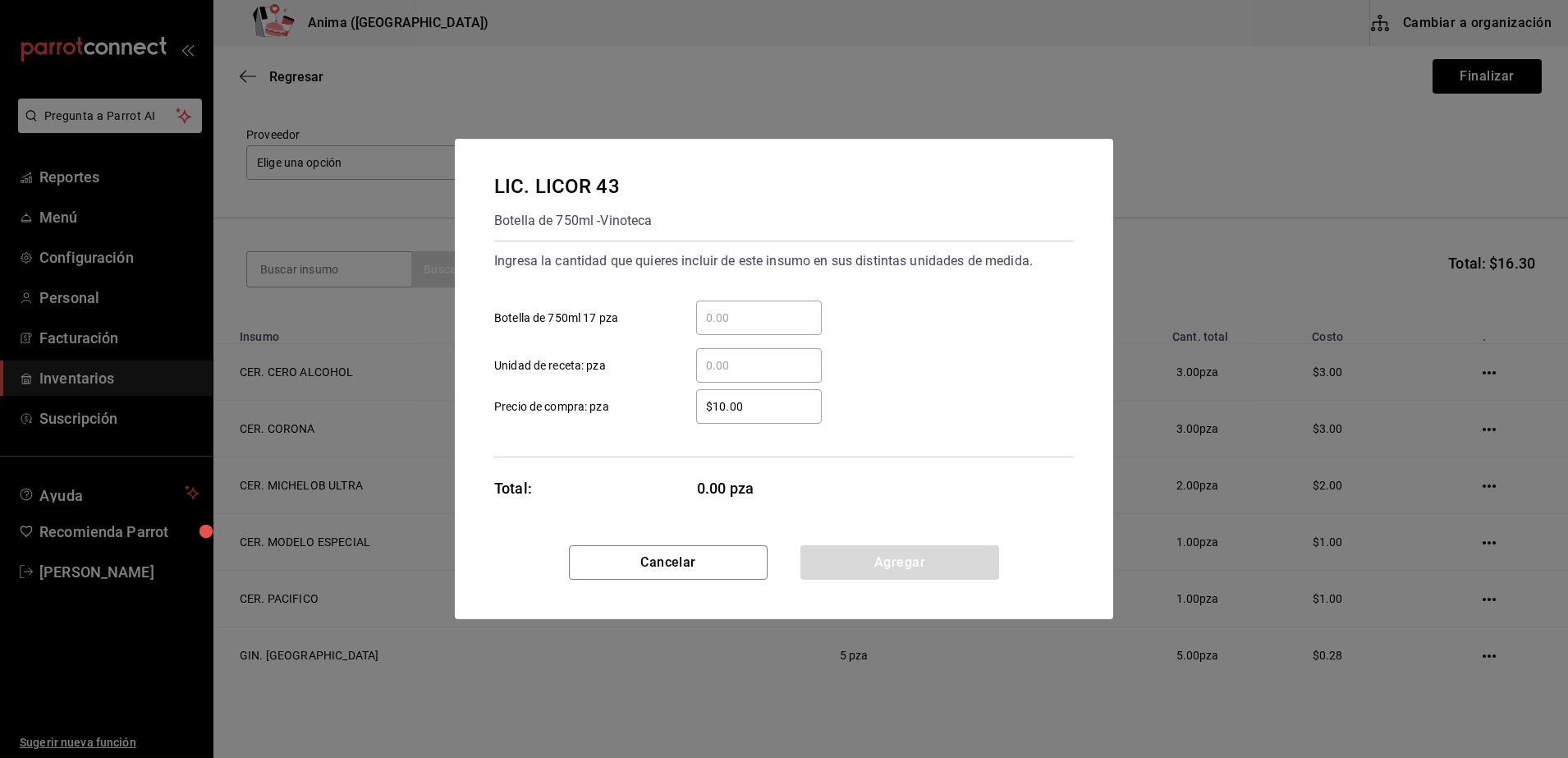
click at [400, 557] on div "LIC. LICOR 43 Botella de 750ml - Vinoteca Ingresa la cantidad que quieres inclu…" at bounding box center [784, 379] width 1568 height 758
click at [707, 365] on input "​ Unidad de receta: pza" at bounding box center [759, 365] width 126 height 20
click at [701, 416] on input "$10.00" at bounding box center [759, 406] width 126 height 20
drag, startPoint x: 771, startPoint y: 407, endPoint x: 627, endPoint y: 425, distance: 145.1
click at [627, 425] on div "Ingresa la cantidad que quieres incluir de este insumo en sus distintas unidade…" at bounding box center [783, 349] width 580 height 217
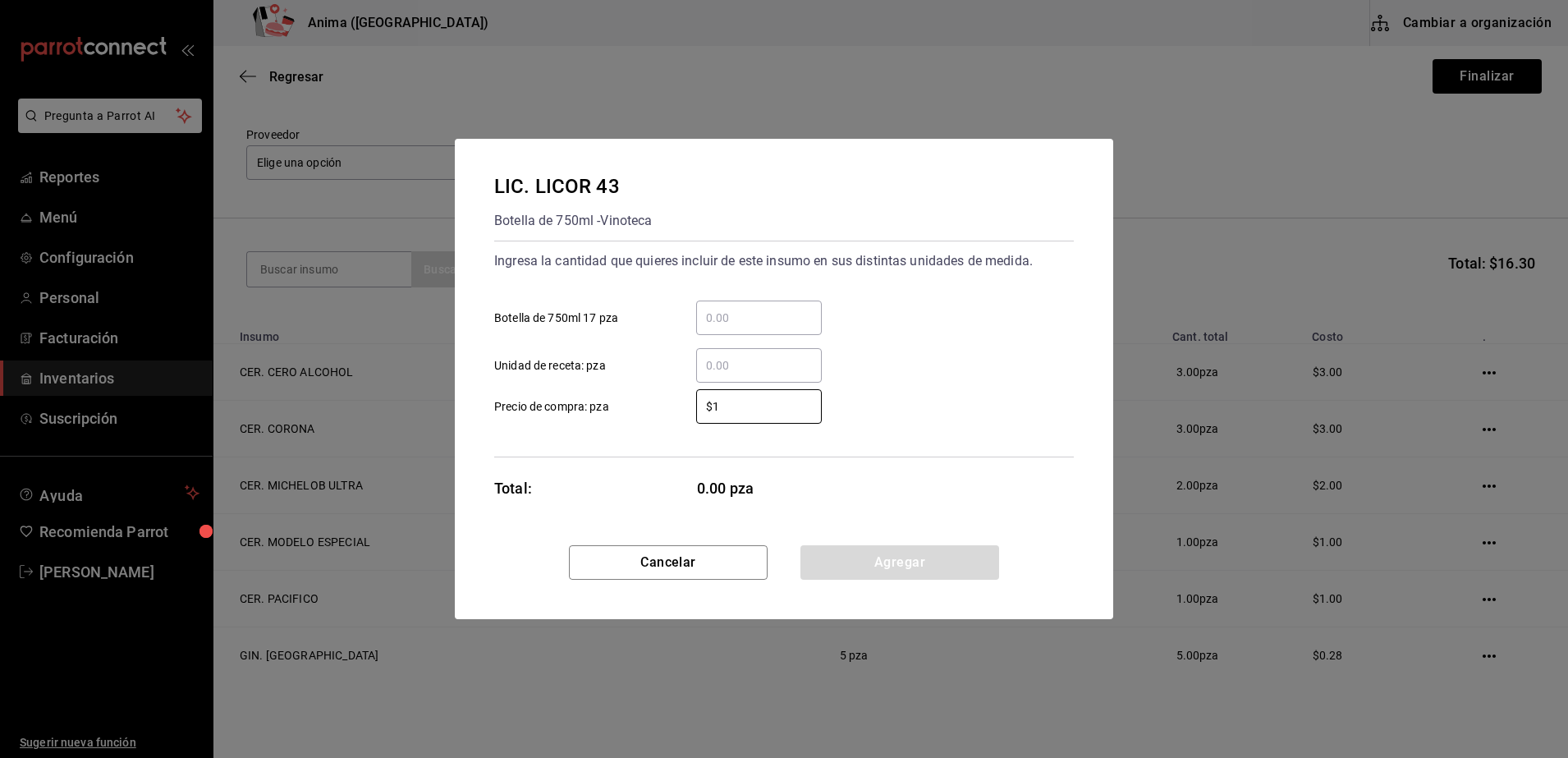
type input "$1"
click at [795, 356] on input "​ Unidad de receta: pza" at bounding box center [759, 365] width 126 height 20
drag, startPoint x: 795, startPoint y: 356, endPoint x: 595, endPoint y: 402, distance: 205.2
click at [595, 402] on div "Ingresa la cantidad que quieres incluir de este insumo en sus distintas unidade…" at bounding box center [783, 349] width 580 height 217
type input "12"
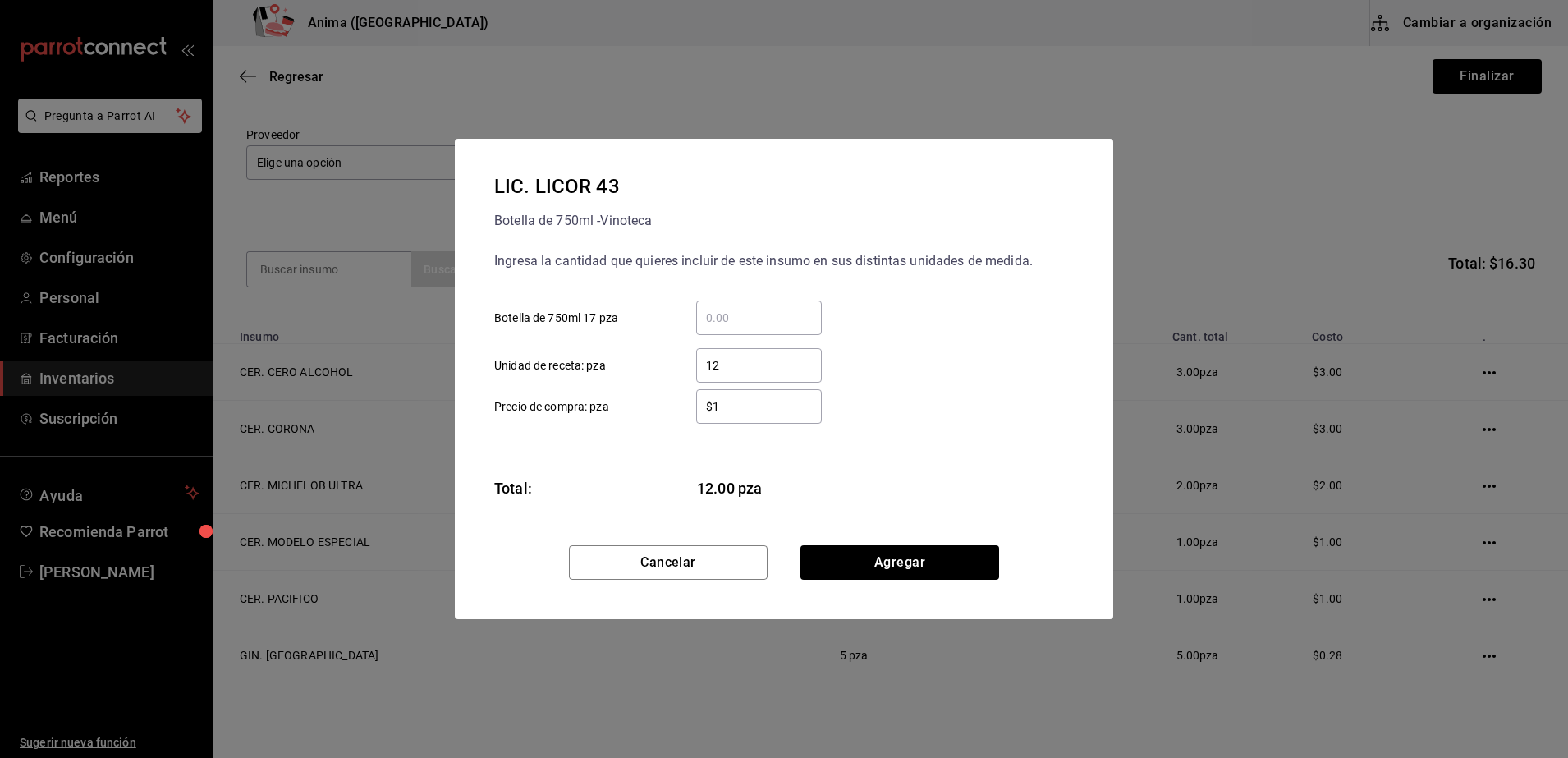
click at [595, 402] on span "Precio de compra: pza" at bounding box center [551, 407] width 115 height 17
click at [696, 402] on input "$1" at bounding box center [759, 406] width 126 height 20
click at [953, 565] on button "Agregar" at bounding box center [899, 562] width 198 height 34
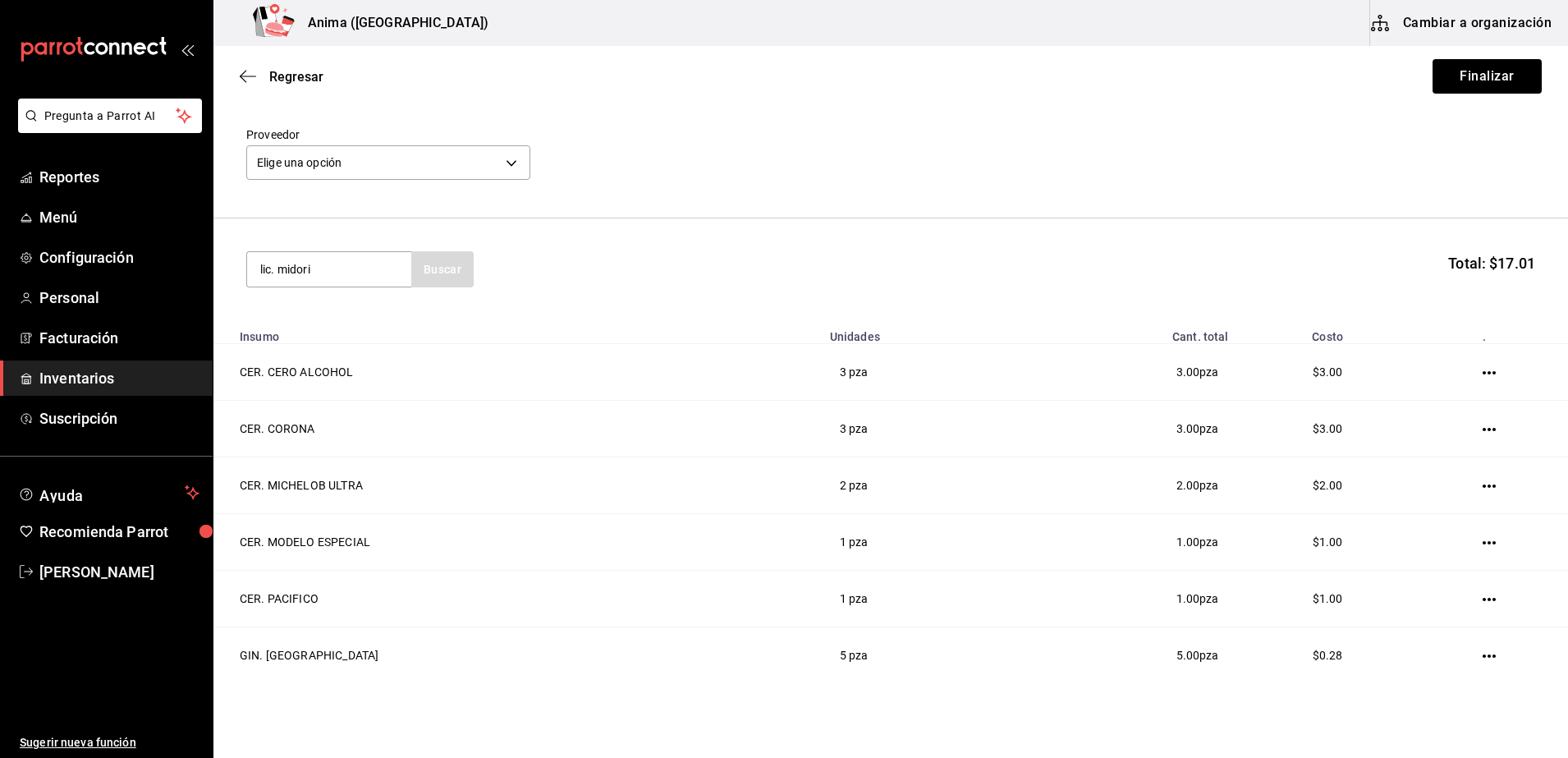
type input "lic. midori"
click at [320, 353] on div "Botella de 750ml - Vinoteca" at bounding box center [329, 344] width 138 height 34
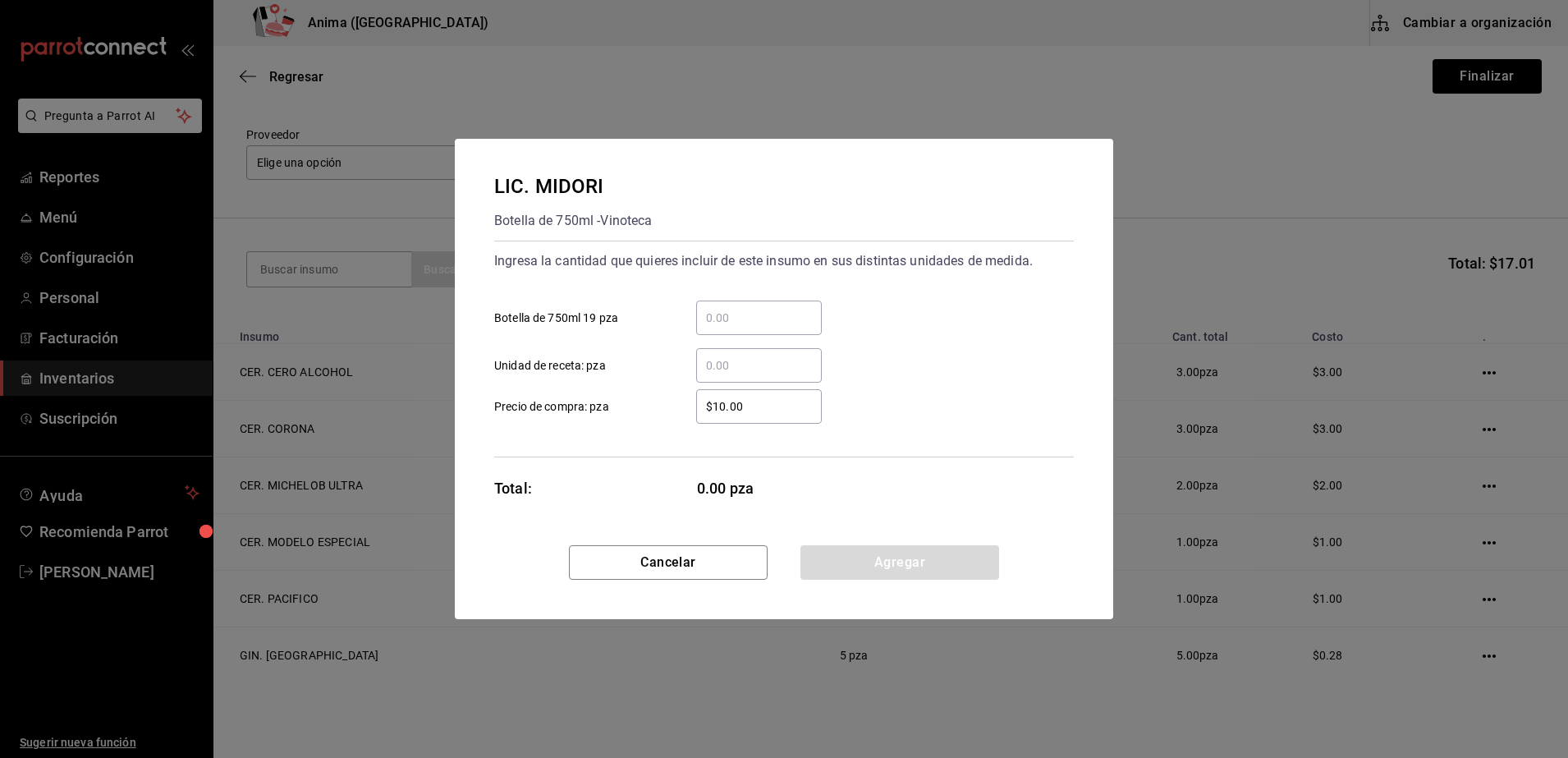
click at [735, 365] on input "​ Unidad de receta: pza" at bounding box center [759, 365] width 126 height 20
type input "9"
type input "$1"
click at [649, 451] on div "Ingresa la cantidad que quieres incluir de este insumo en sus distintas unidade…" at bounding box center [783, 349] width 580 height 217
click at [836, 522] on div "LIC. [PERSON_NAME] de 750ml - Vinoteca Ingresa la cantidad que quieres incluir …" at bounding box center [783, 342] width 658 height 406
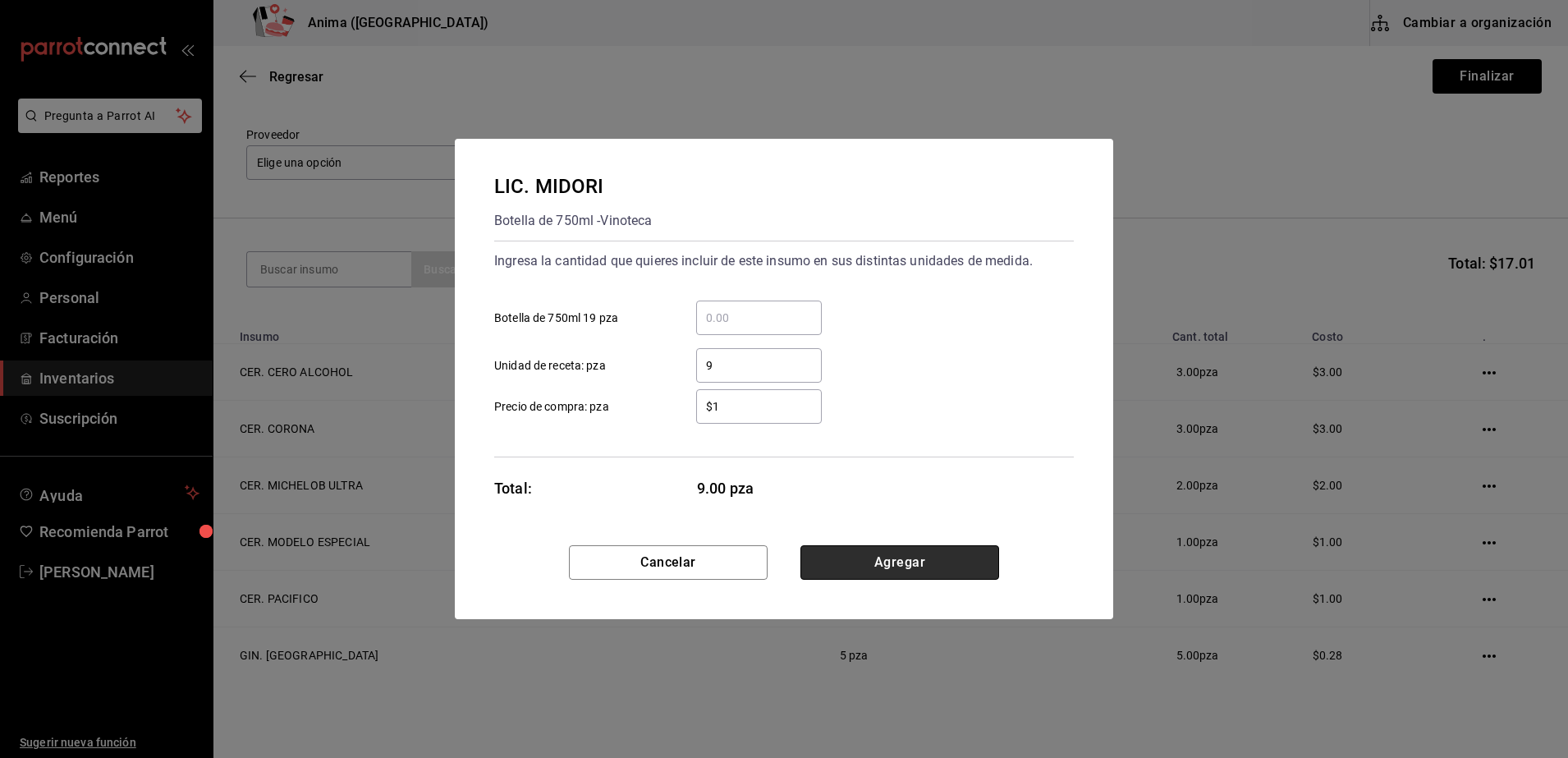
click at [888, 558] on button "Agregar" at bounding box center [899, 562] width 198 height 34
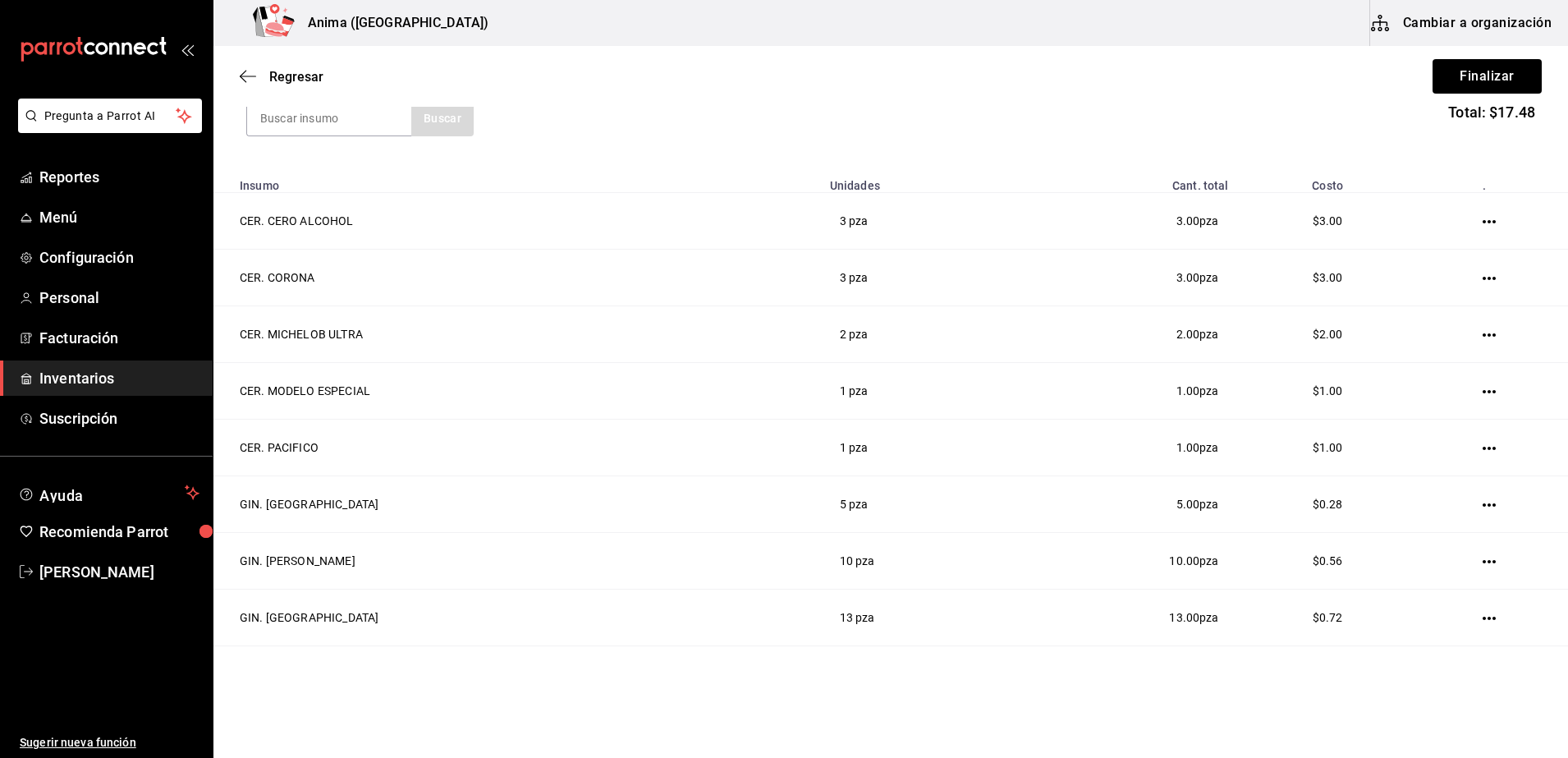
scroll to position [0, 0]
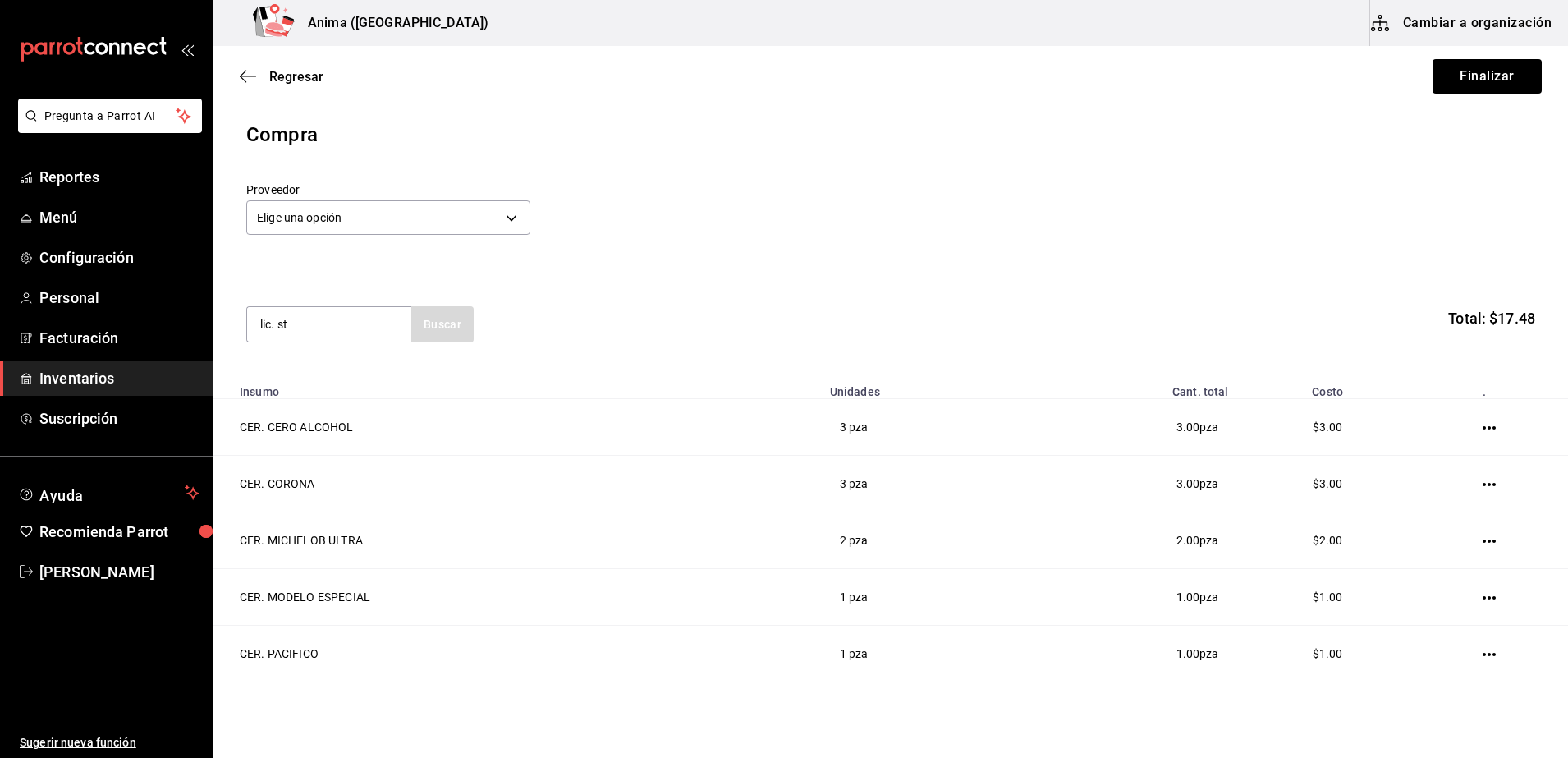
type input "lic. st"
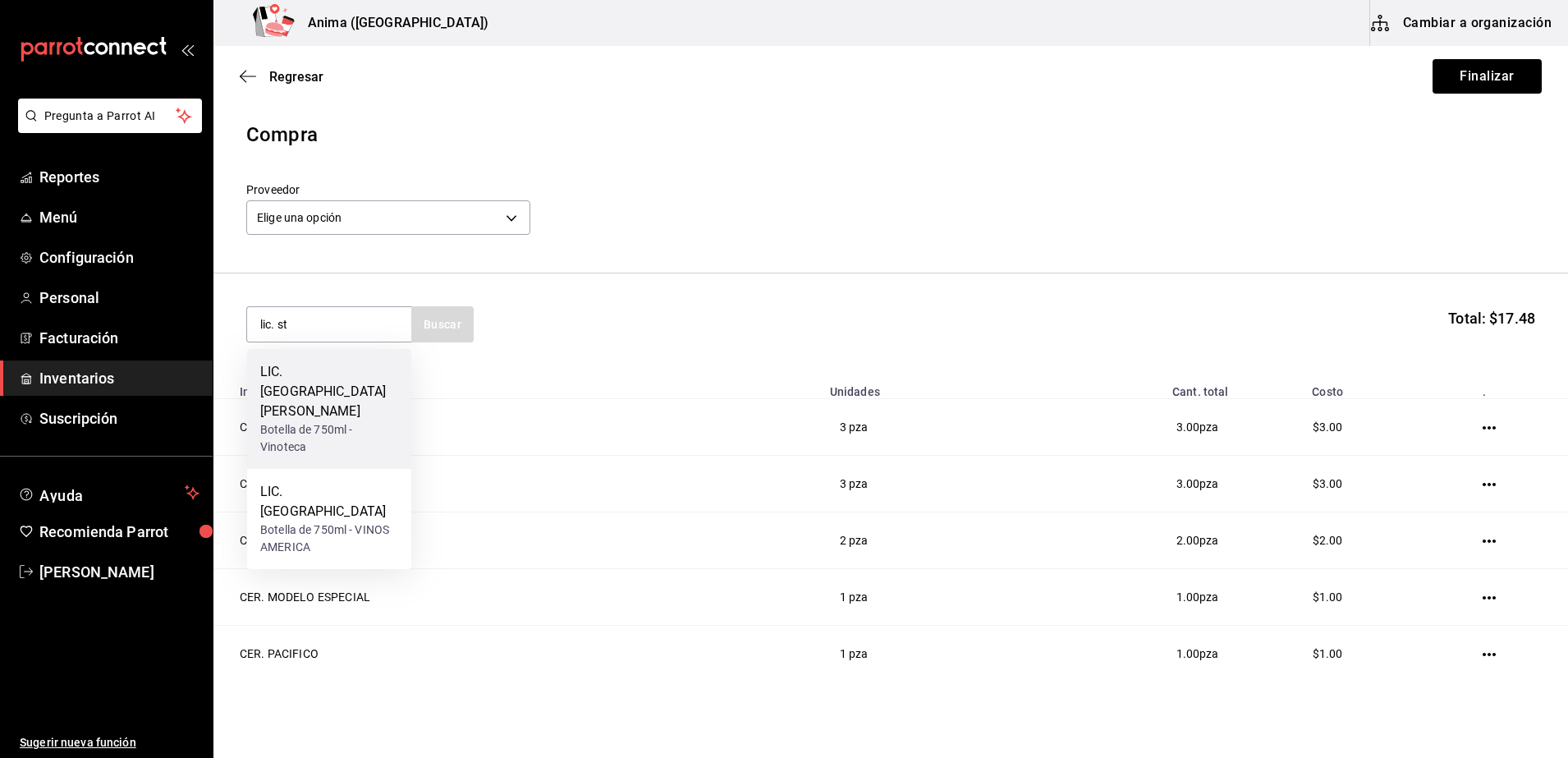
click at [364, 422] on div "Botella de 750ml - Vinoteca" at bounding box center [329, 439] width 138 height 34
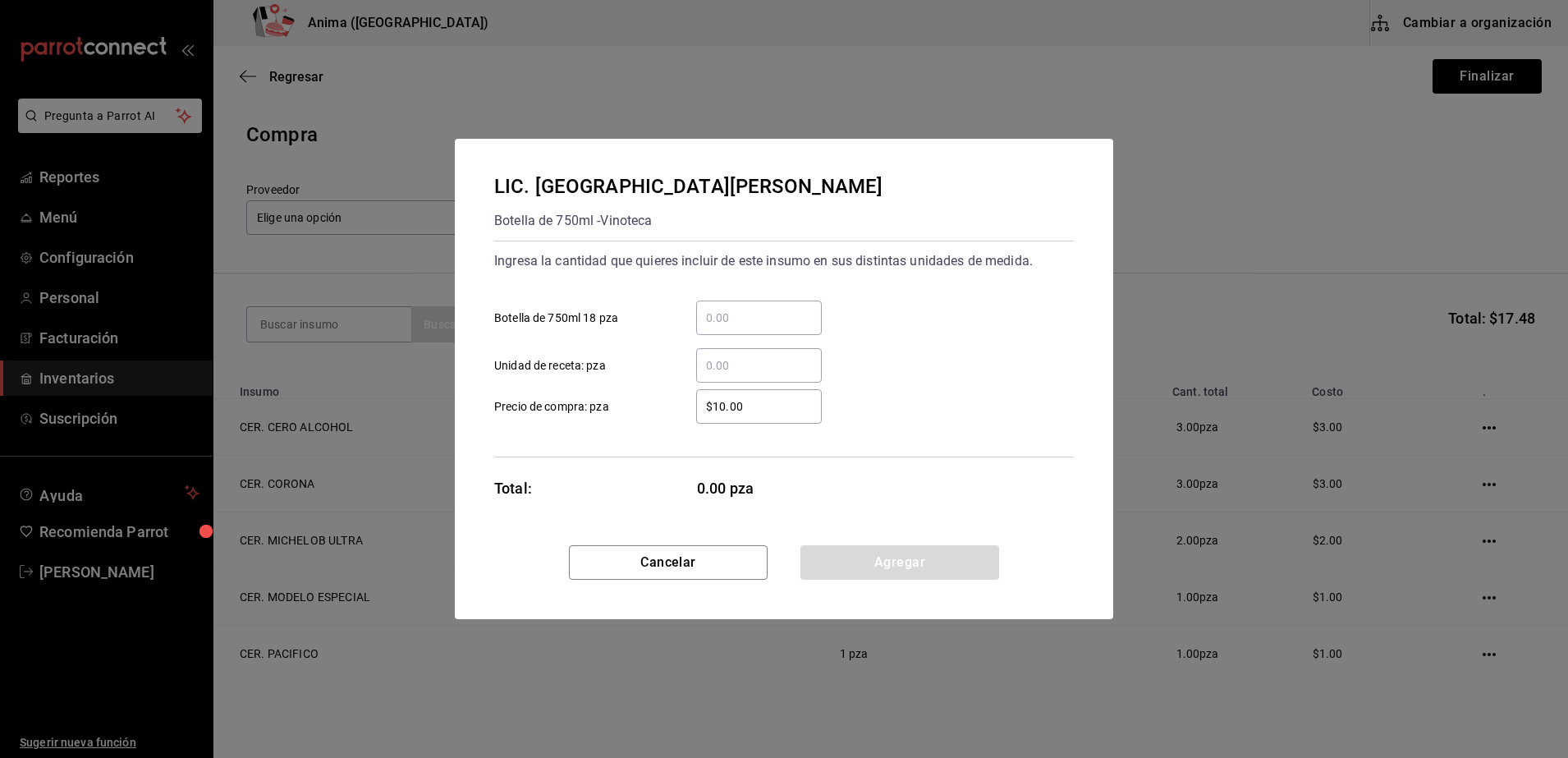
click at [713, 384] on div "$10.00 ​ Precio de compra: pza" at bounding box center [777, 400] width 592 height 48
click at [714, 382] on div "$10.00 ​ Precio de compra: pza" at bounding box center [777, 400] width 592 height 48
drag, startPoint x: 714, startPoint y: 382, endPoint x: 727, endPoint y: 373, distance: 15.8
click at [727, 373] on input "​ Unidad de receta: pza" at bounding box center [759, 365] width 126 height 20
type input "18"
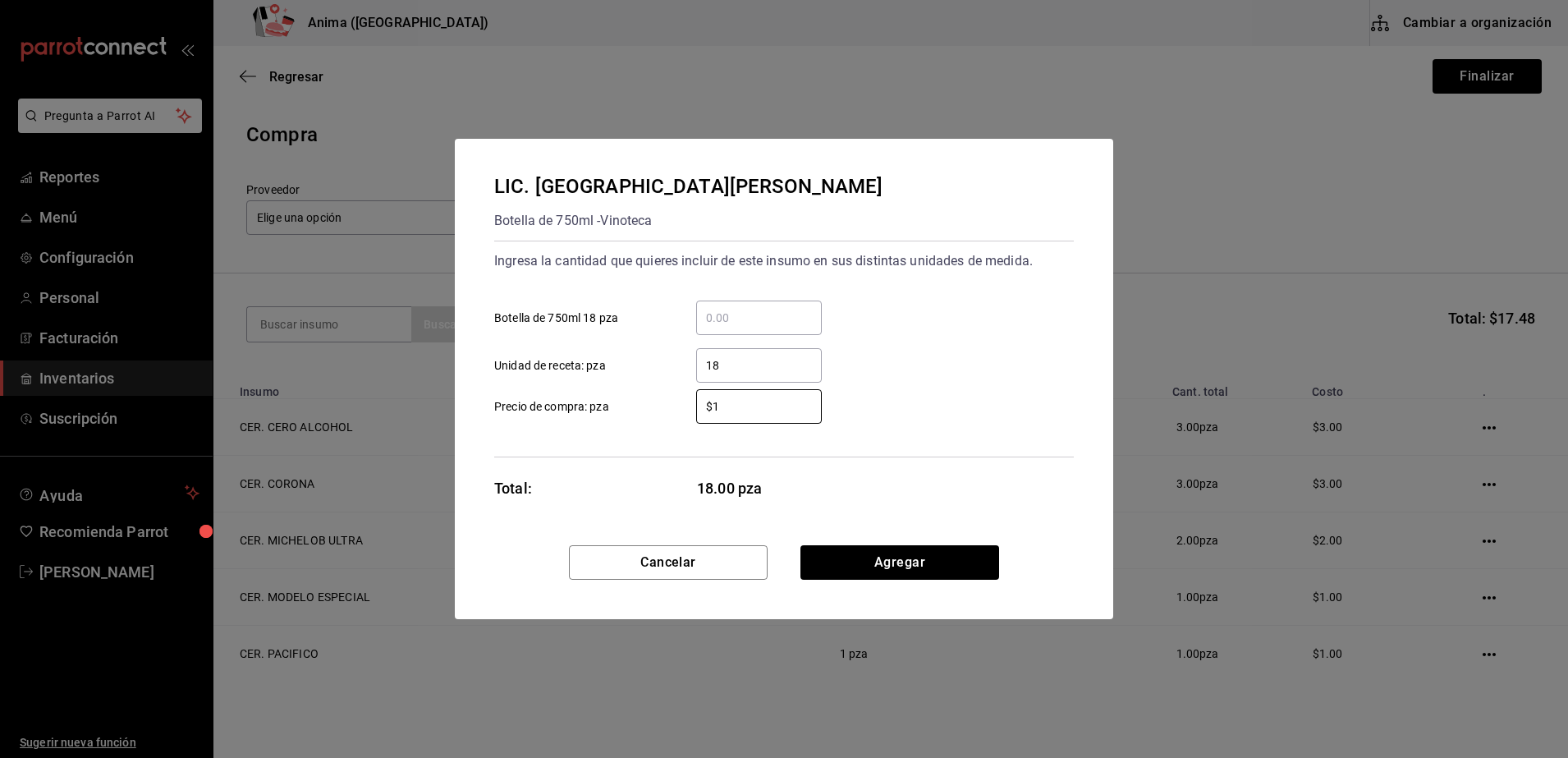
type input "$1"
click at [657, 422] on label "$1 ​ Precio de compra: pza" at bounding box center [657, 406] width 328 height 34
click at [696, 416] on input "$1" at bounding box center [759, 406] width 126 height 20
click at [891, 563] on button "Agregar" at bounding box center [899, 562] width 198 height 34
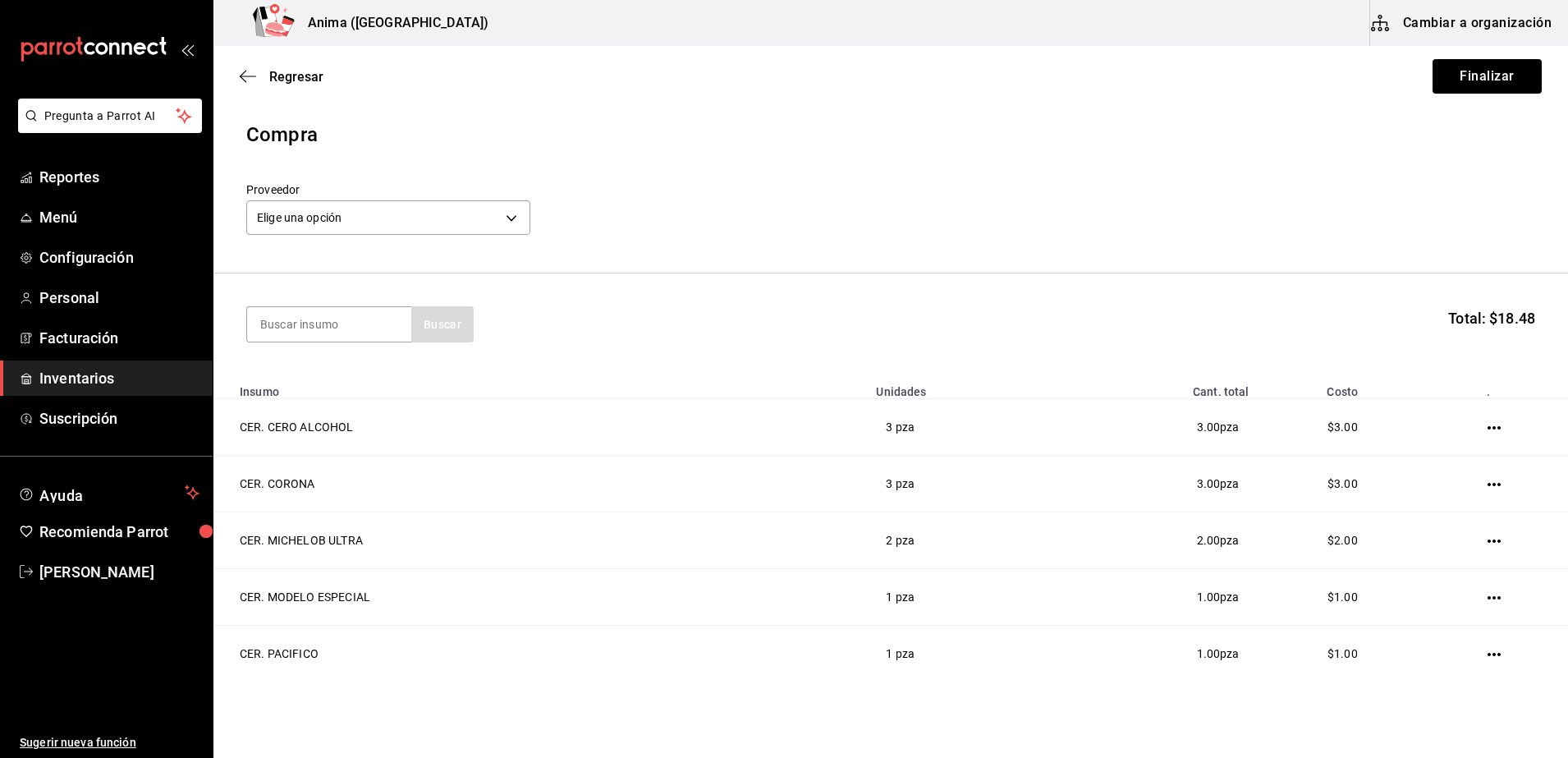
type input "ñ"
type input "lic."
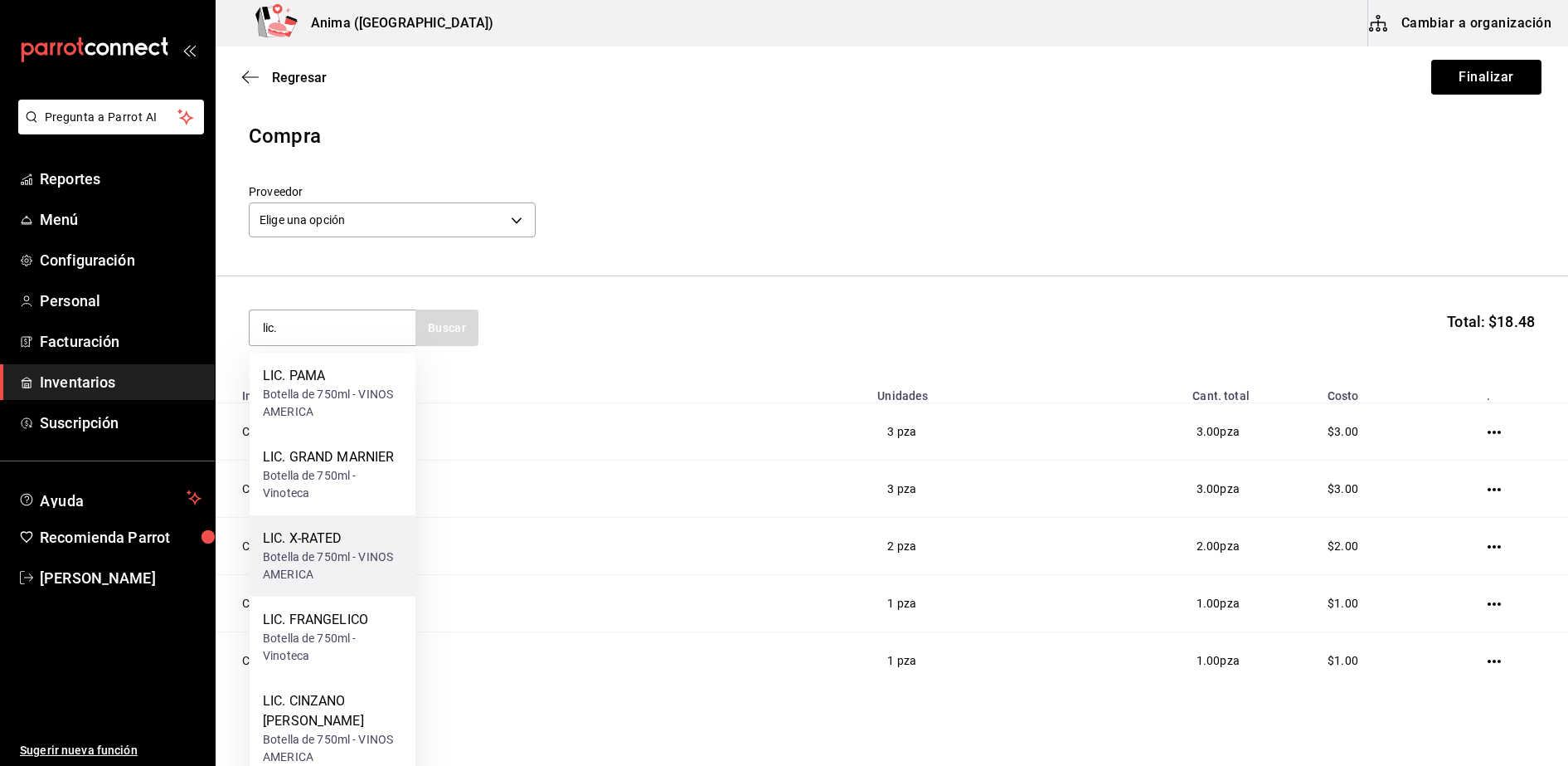
click at [319, 578] on div "Botella de 750ml - VINOS AMERICA" at bounding box center [333, 565] width 139 height 34
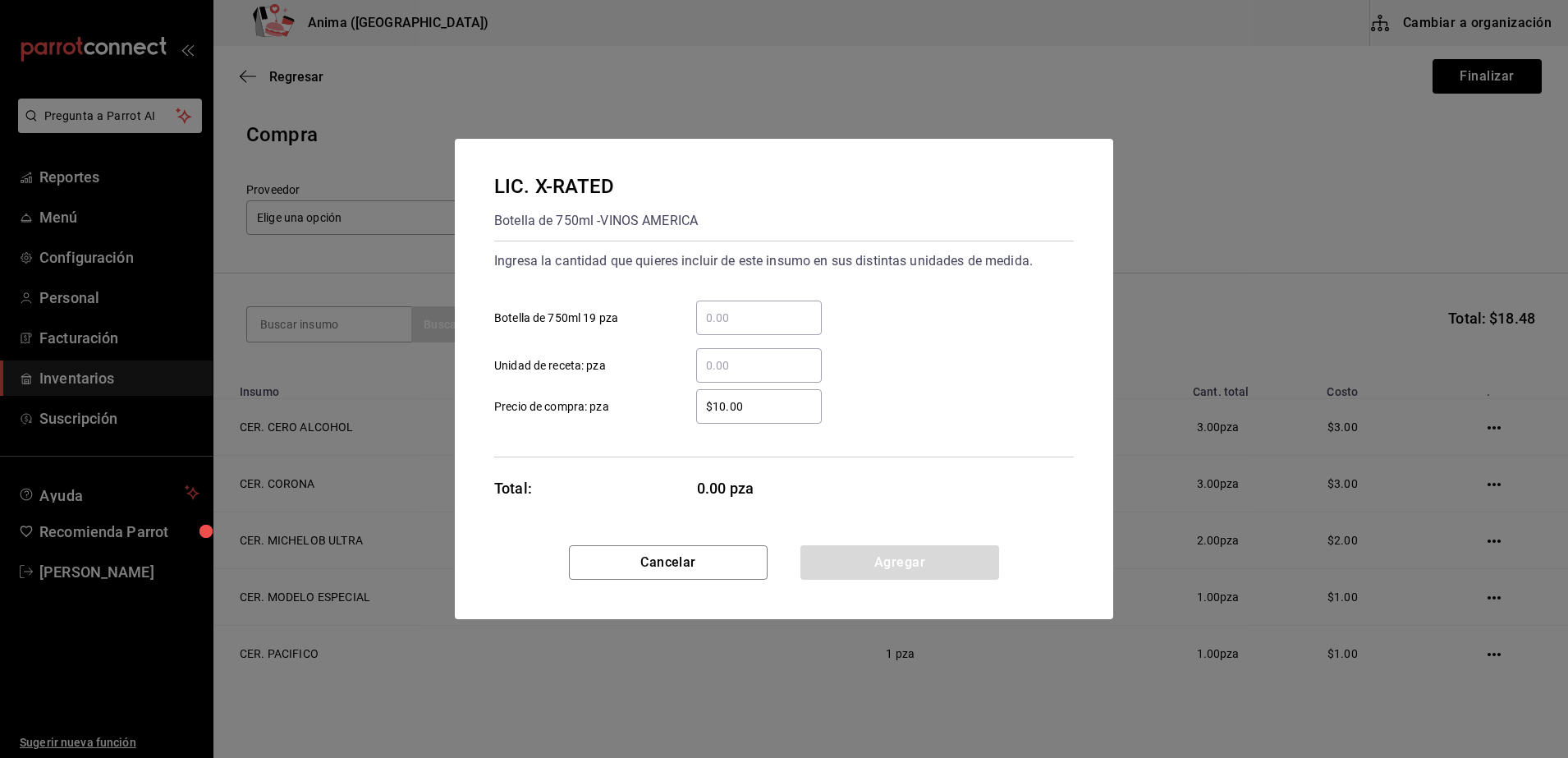
click at [747, 367] on input "​ Unidad de receta: pza" at bounding box center [759, 365] width 126 height 20
type input "15"
type input "$1"
click at [590, 457] on div "Ingresa la cantidad que quieres incluir de este insumo en sus distintas unidade…" at bounding box center [783, 349] width 580 height 217
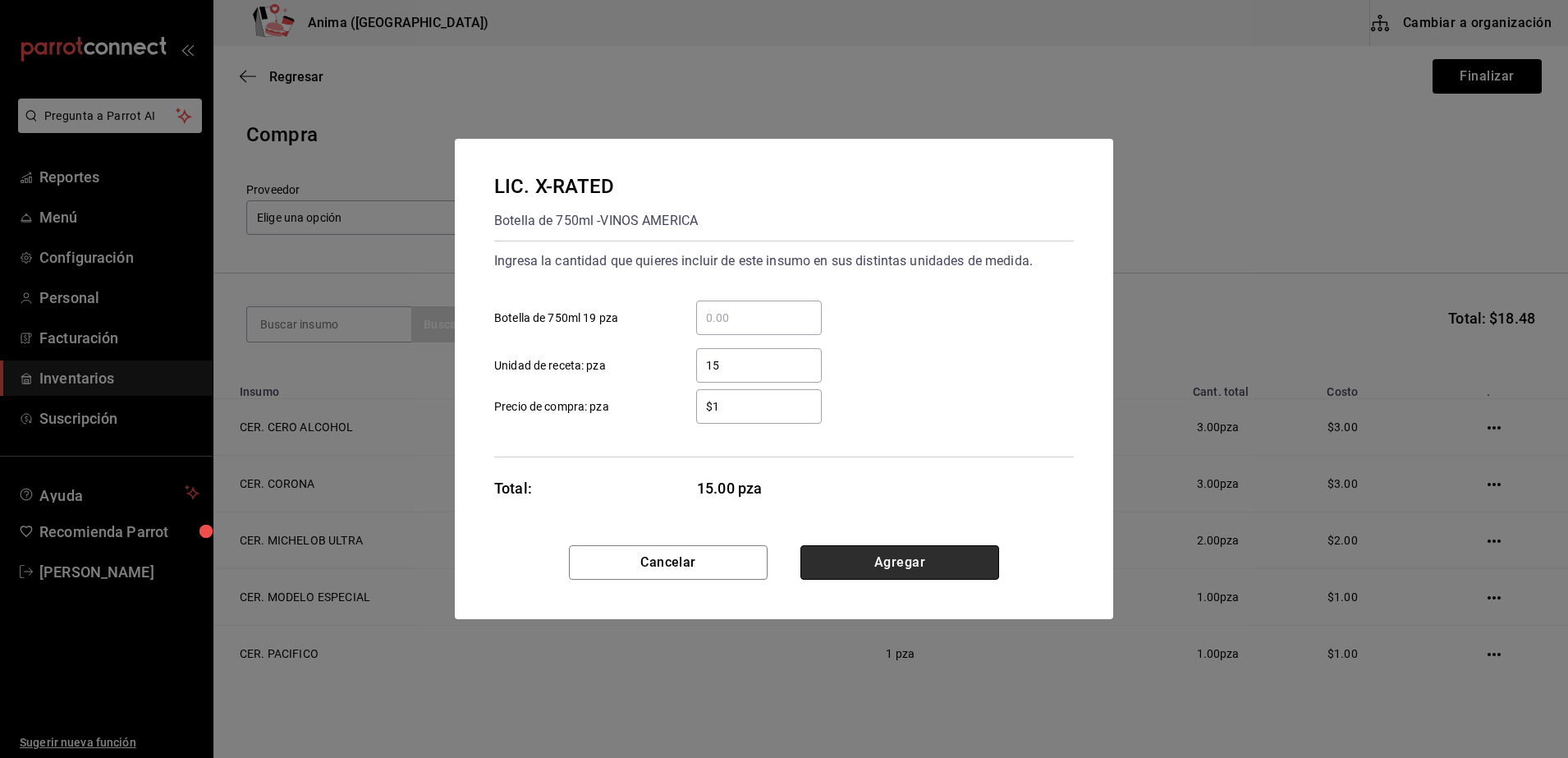
click at [901, 562] on button "Agregar" at bounding box center [899, 562] width 198 height 34
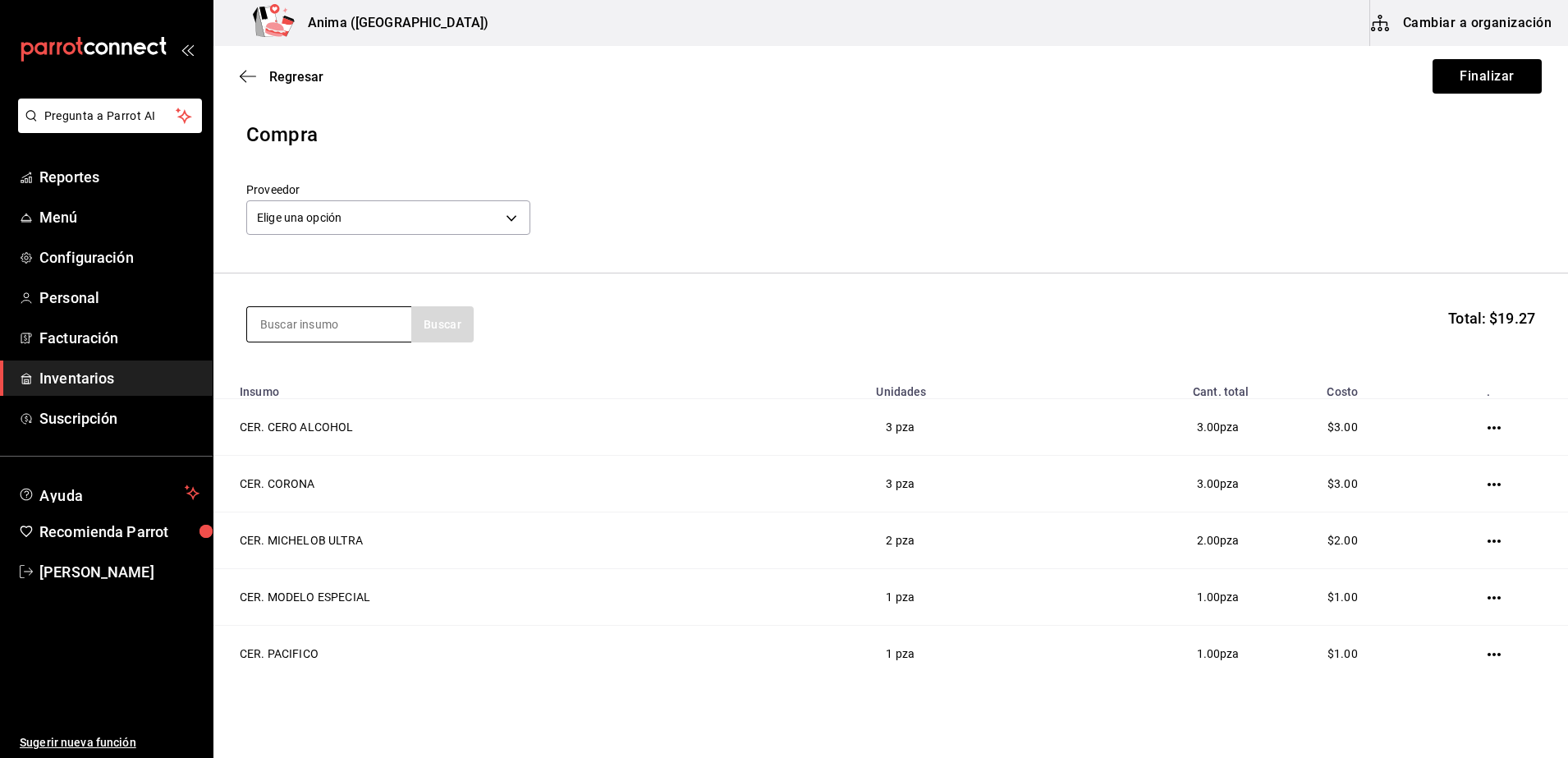
click at [364, 322] on input at bounding box center [329, 324] width 164 height 34
type input "mez. 400"
click at [337, 381] on div "MEZ. 400 CONEJOS [MEDICAL_DATA]" at bounding box center [329, 382] width 138 height 39
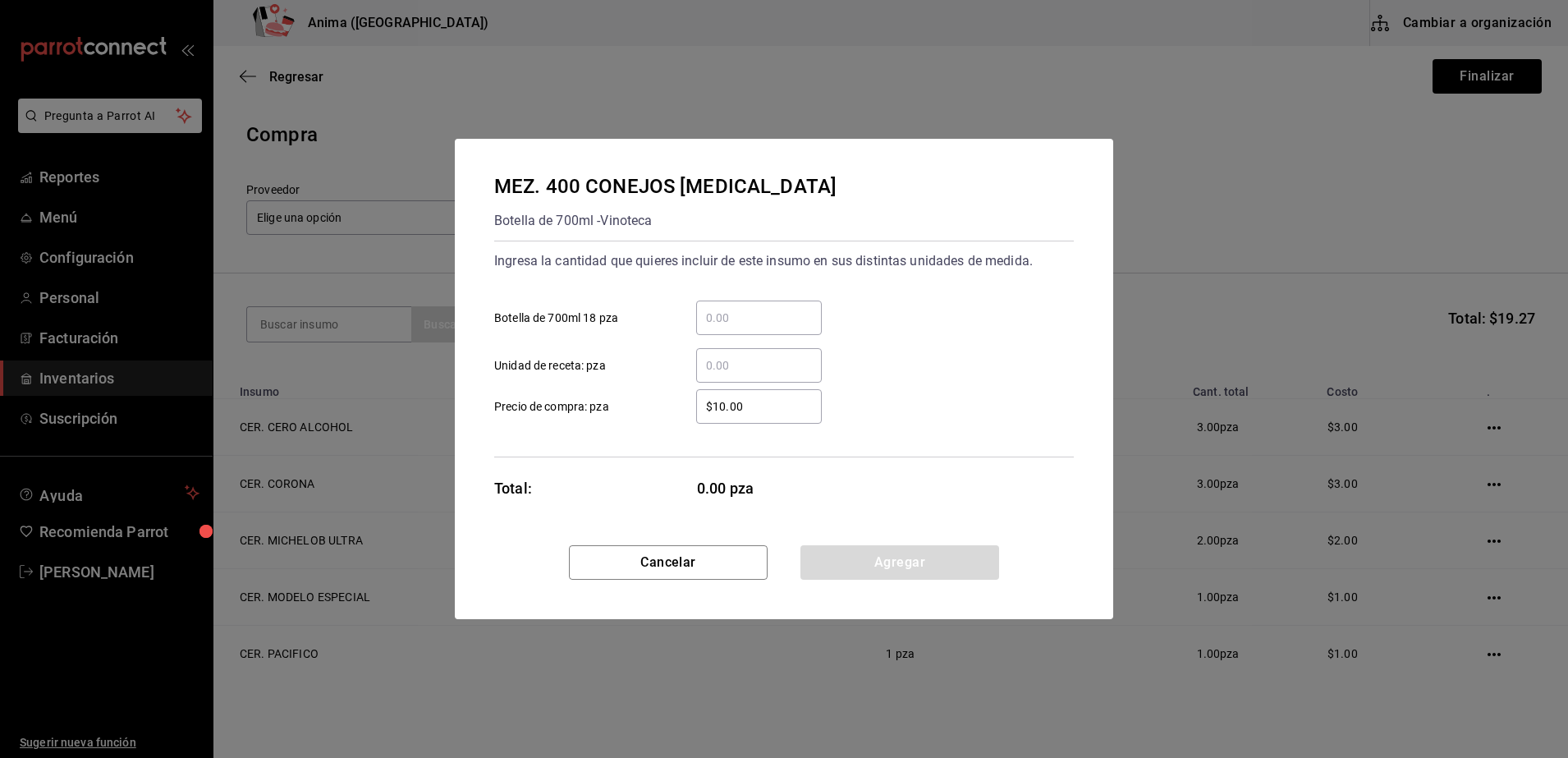
click at [707, 370] on input "​ Unidad de receta: pza" at bounding box center [759, 365] width 126 height 20
type input "1"
type input "$1"
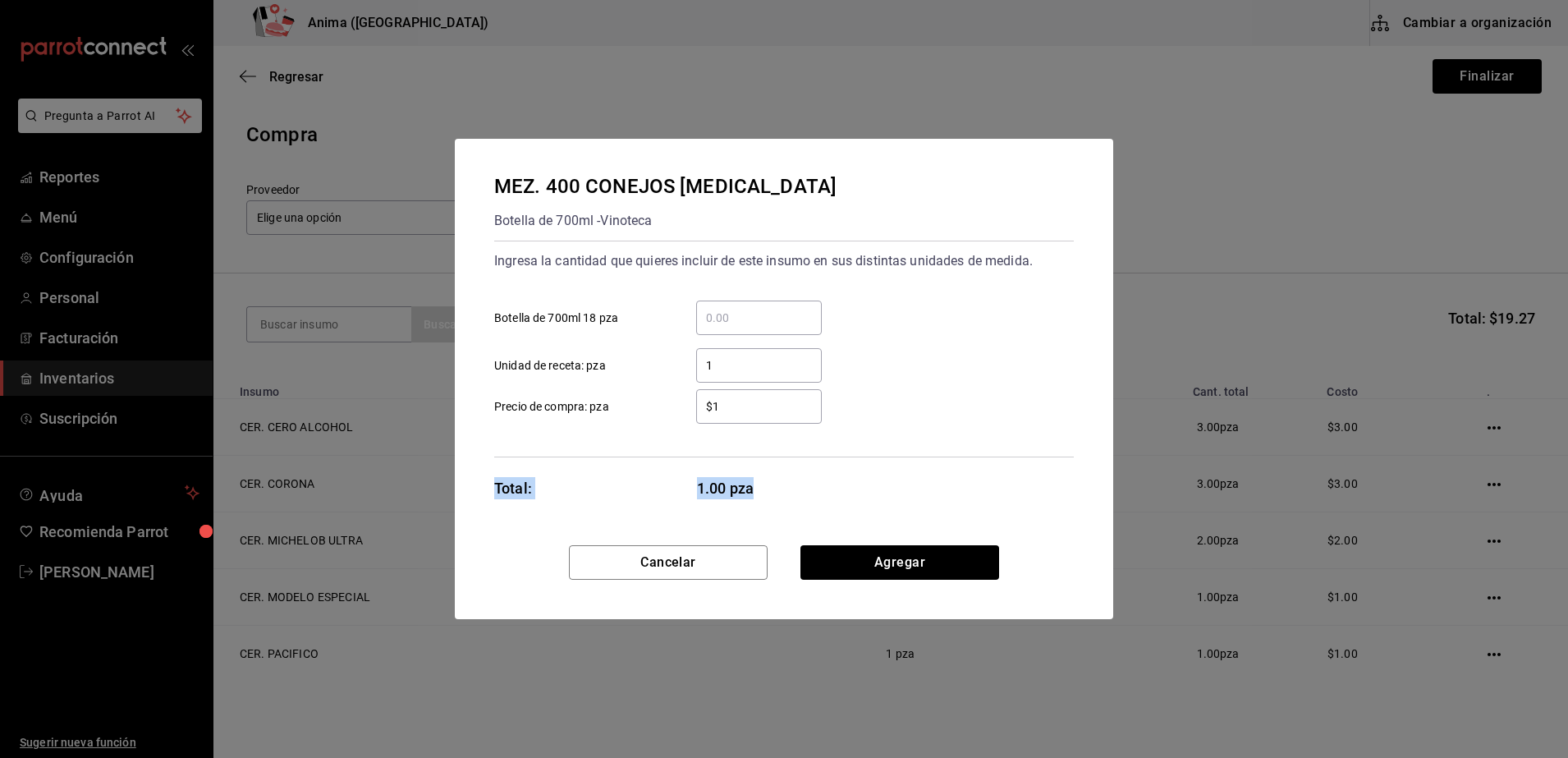
drag, startPoint x: 675, startPoint y: 439, endPoint x: 930, endPoint y: 534, distance: 272.1
click at [930, 534] on div "MEZ. 400 CONEJOS [MEDICAL_DATA] [PERSON_NAME] de 700ml - Vinoteca Ingresa la ca…" at bounding box center [783, 342] width 658 height 406
drag, startPoint x: 930, startPoint y: 534, endPoint x: 907, endPoint y: 548, distance: 26.9
click at [907, 548] on button "Agregar" at bounding box center [899, 562] width 198 height 34
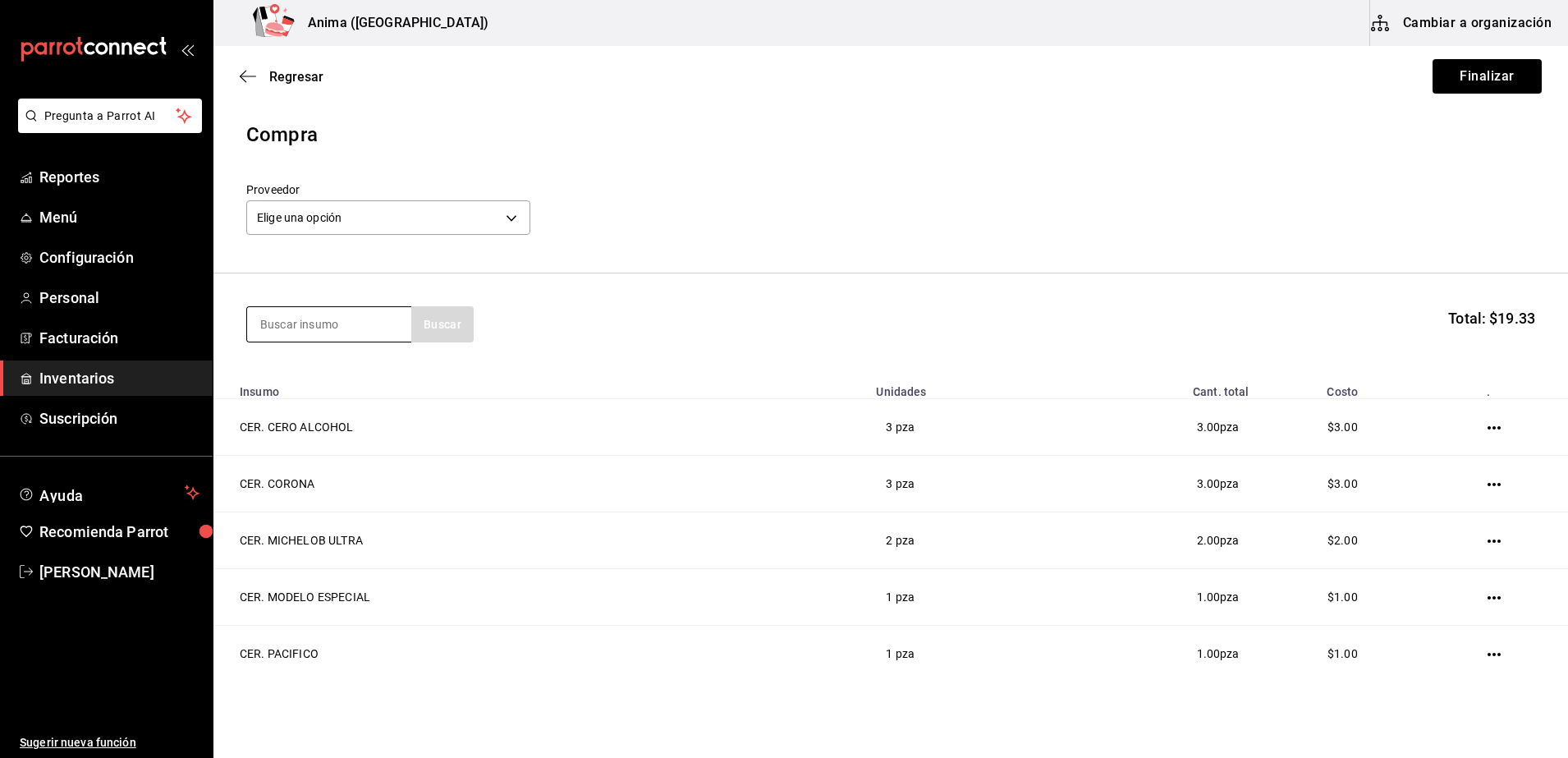
click at [310, 331] on input at bounding box center [329, 324] width 164 height 34
type input "mez. amar"
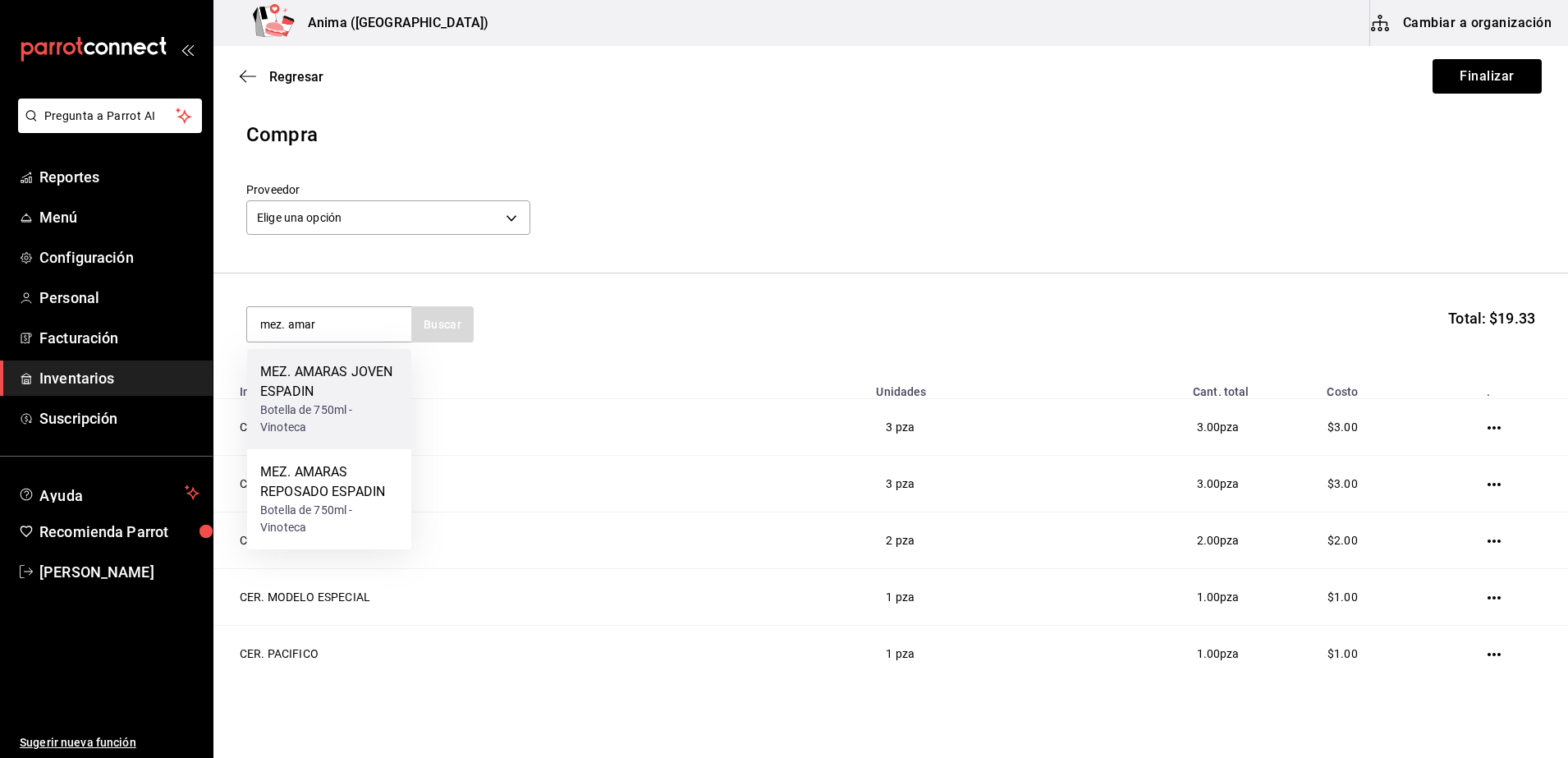
click at [299, 404] on div "Botella de 750ml - Vinoteca" at bounding box center [329, 419] width 138 height 34
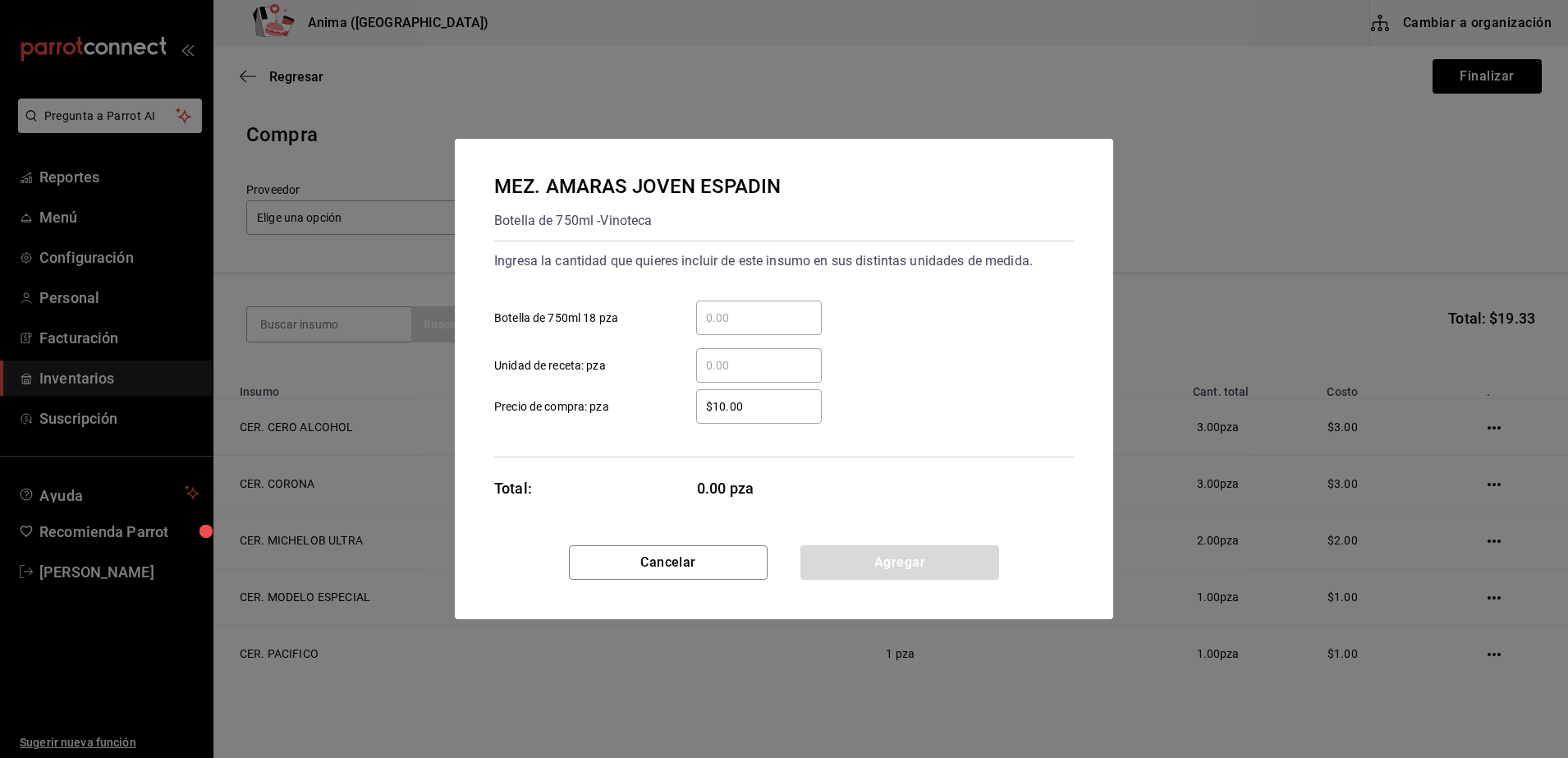
click at [710, 357] on input "​ Unidad de receta: pza" at bounding box center [759, 365] width 126 height 20
type input "1"
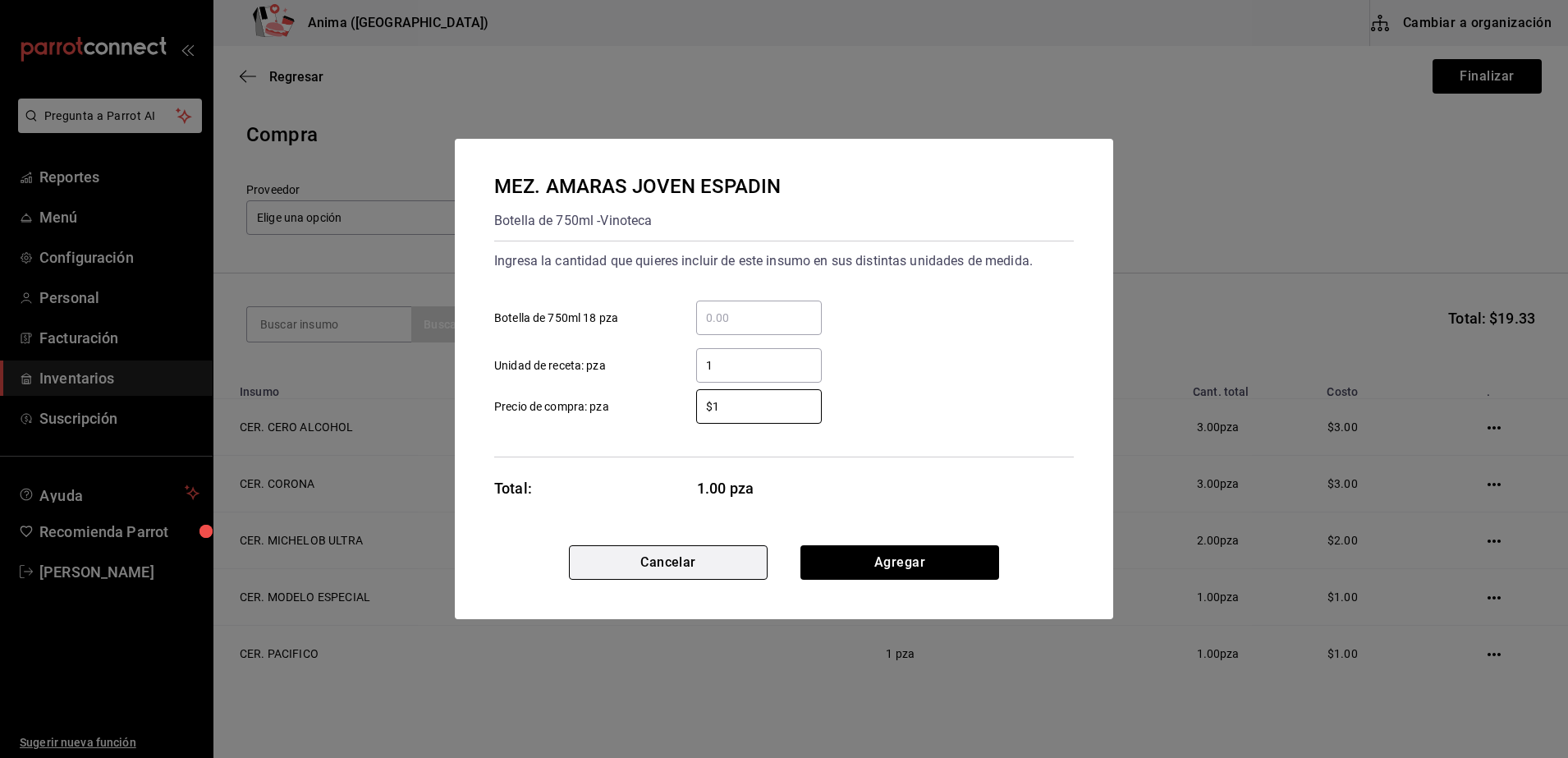
type input "$1"
drag, startPoint x: 661, startPoint y: 554, endPoint x: 926, endPoint y: 517, distance: 267.6
click at [926, 517] on div "MEZ. AMARAS [MEDICAL_DATA] ESPADIN Botella de 750ml - Vinoteca Ingresa la canti…" at bounding box center [783, 379] width 658 height 480
click at [907, 566] on button "Agregar" at bounding box center [899, 562] width 198 height 34
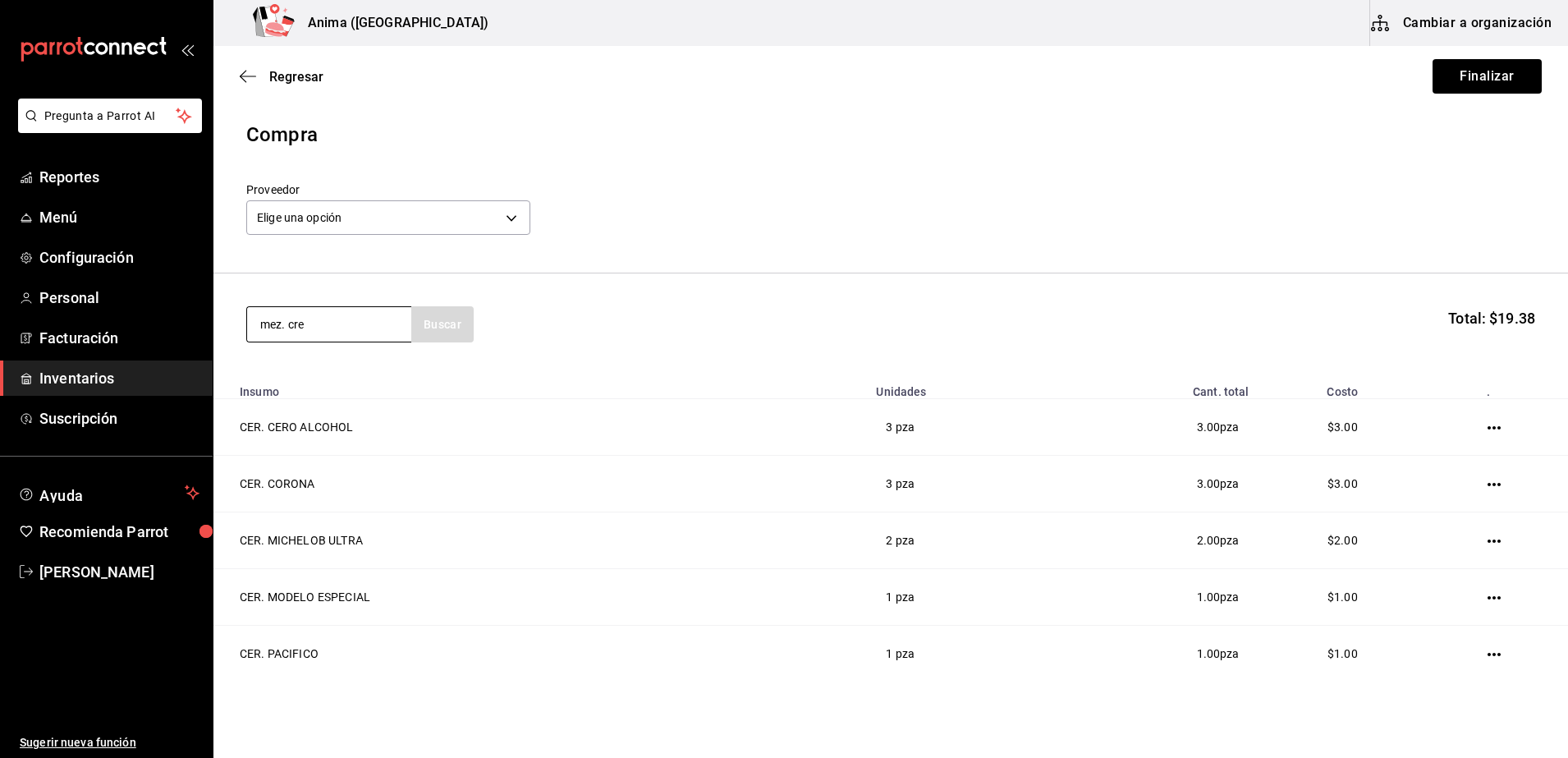
type input "mez. cre"
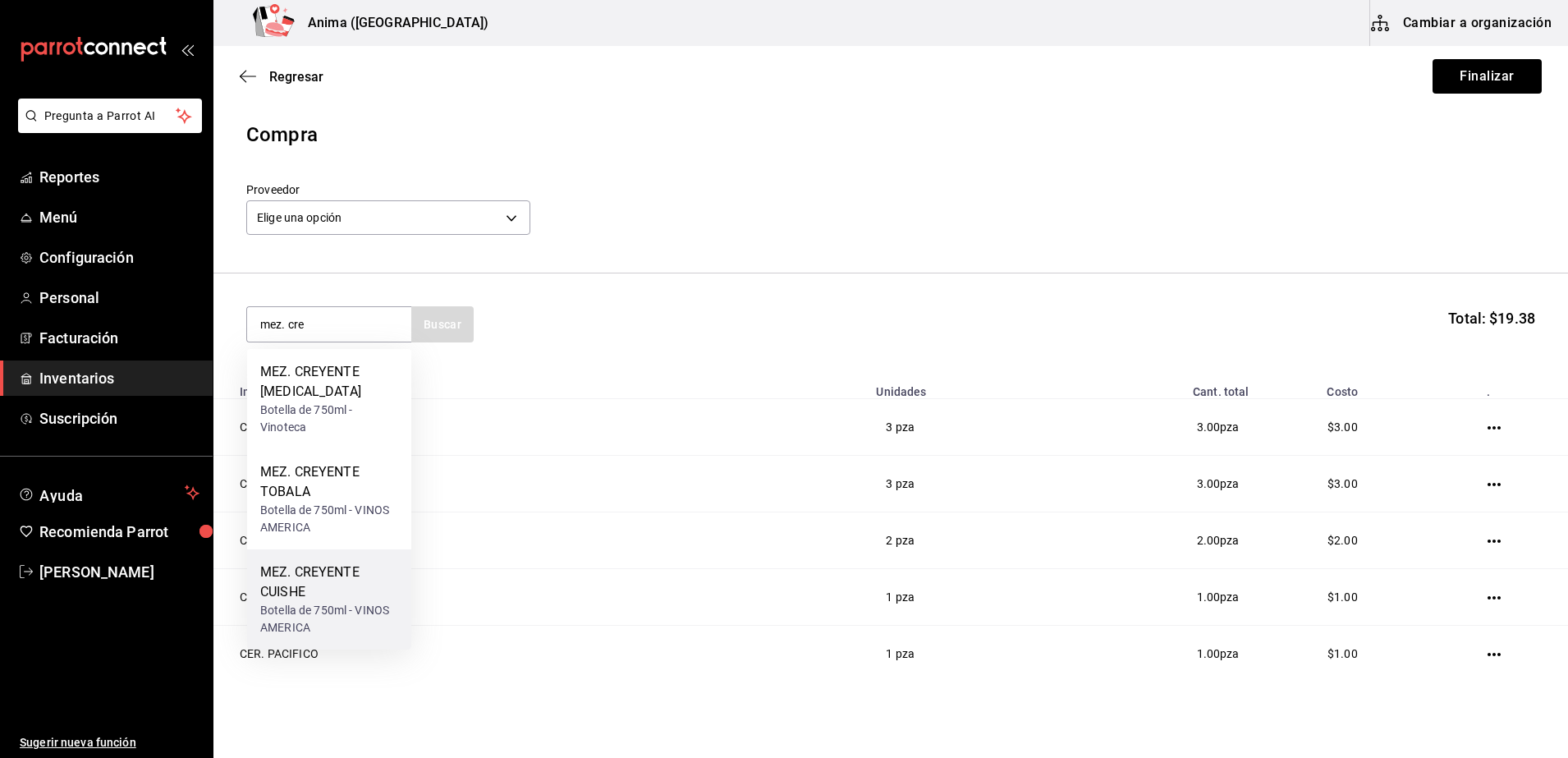
click at [301, 606] on div "Botella de 750ml - VINOS AMERICA" at bounding box center [329, 619] width 138 height 34
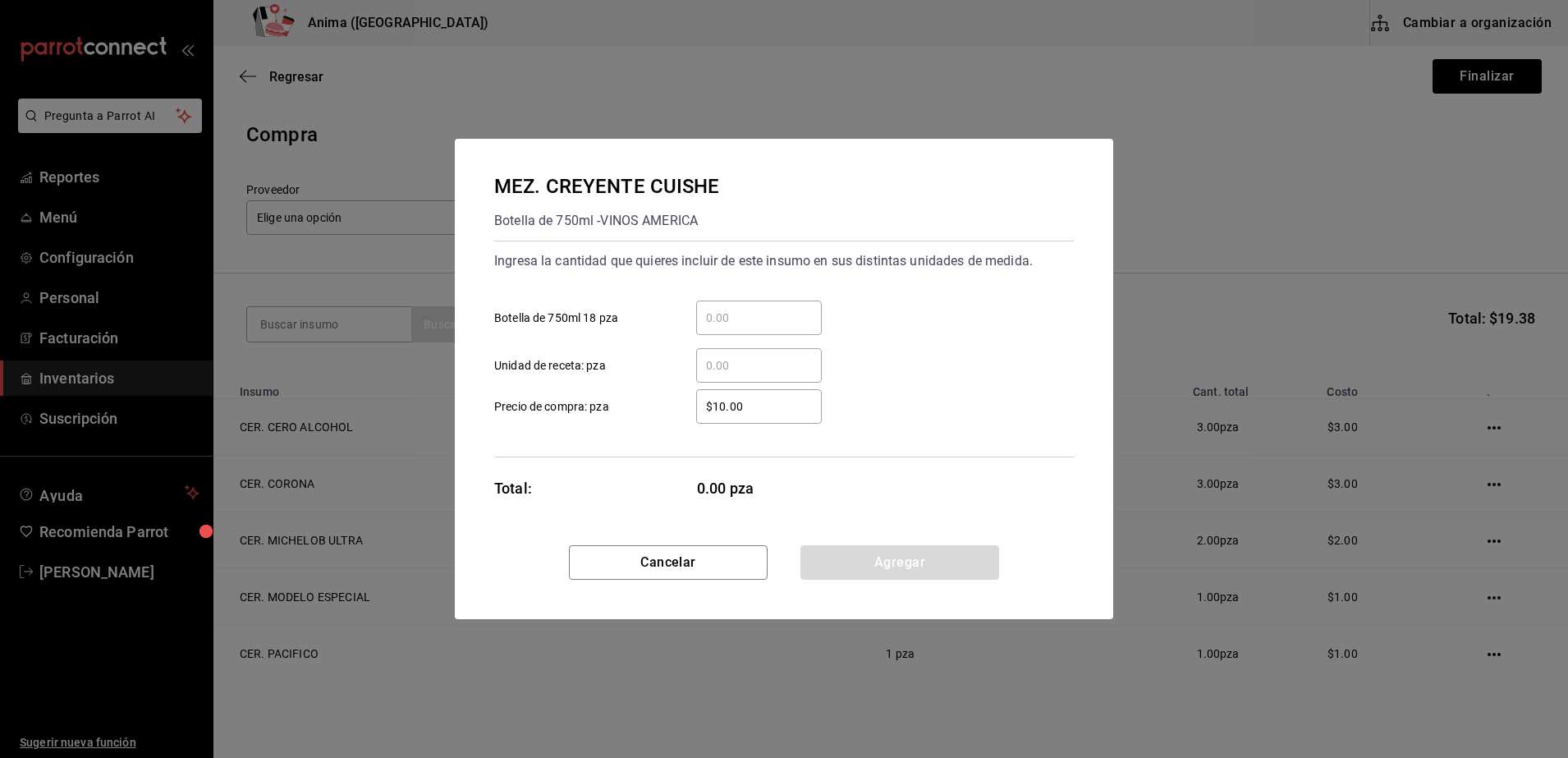
drag, startPoint x: 682, startPoint y: 356, endPoint x: 744, endPoint y: 376, distance: 65.1
click at [744, 376] on div "​" at bounding box center [746, 365] width 152 height 34
click at [744, 376] on input "​ Unidad de receta: pza" at bounding box center [759, 365] width 126 height 20
click at [744, 370] on input "​ Unidad de receta: pza" at bounding box center [759, 365] width 126 height 20
type input "1"
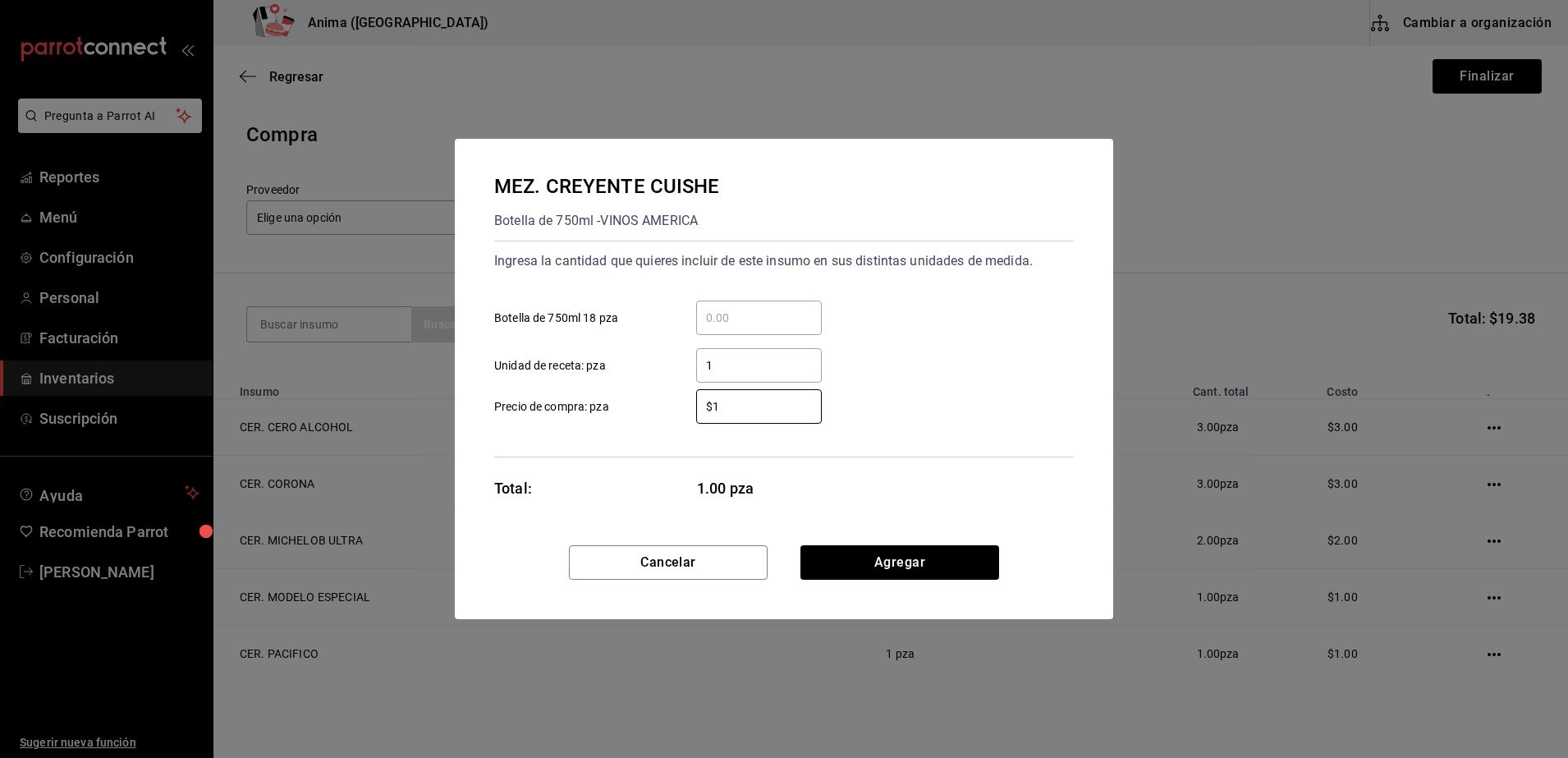
type input "$1"
click at [624, 481] on div "Total: 1.00 pza" at bounding box center [658, 488] width 329 height 22
click at [933, 563] on button "Agregar" at bounding box center [899, 562] width 198 height 34
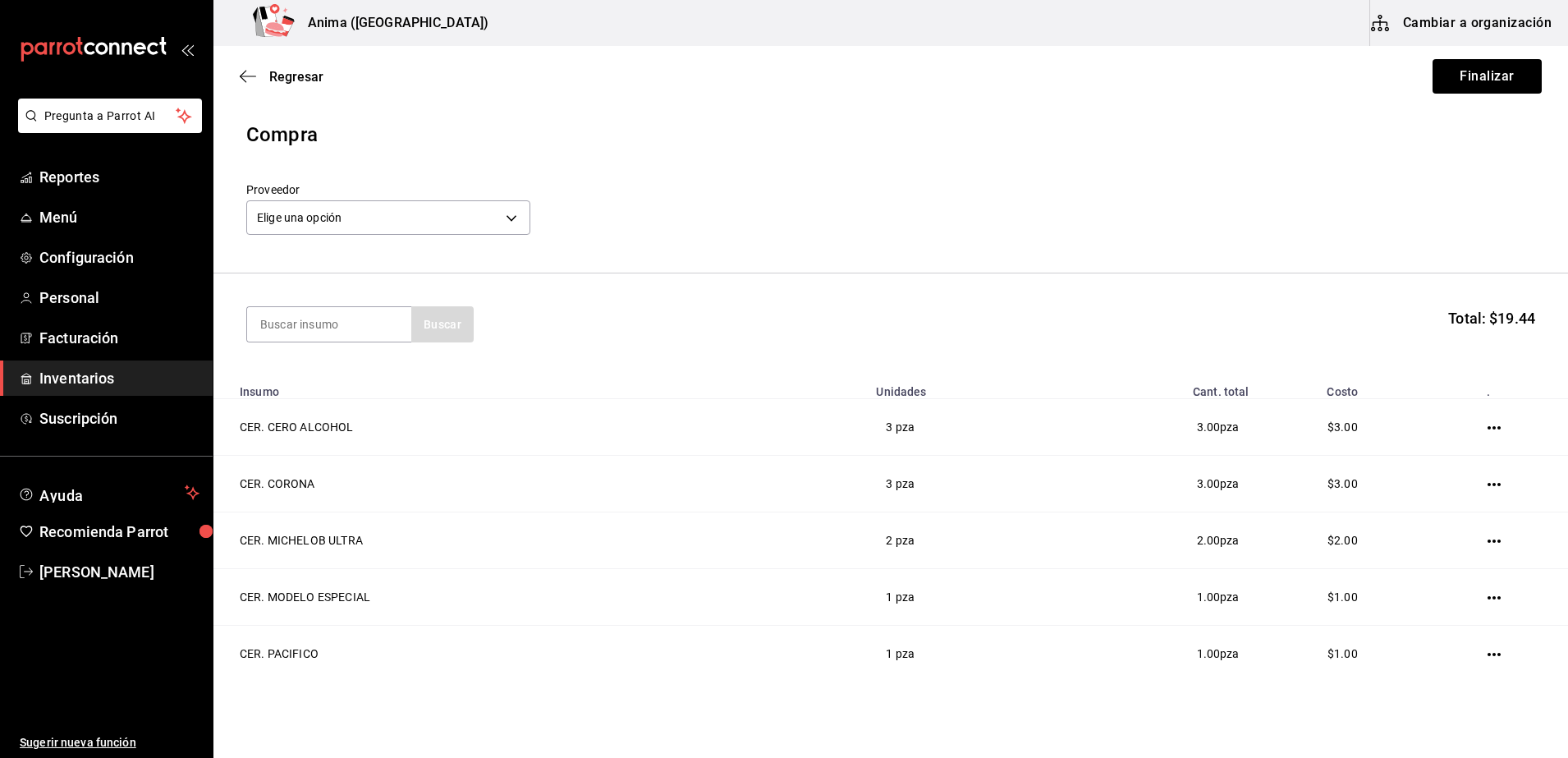
type input ","
type input "mez. [GEOGRAPHIC_DATA]"
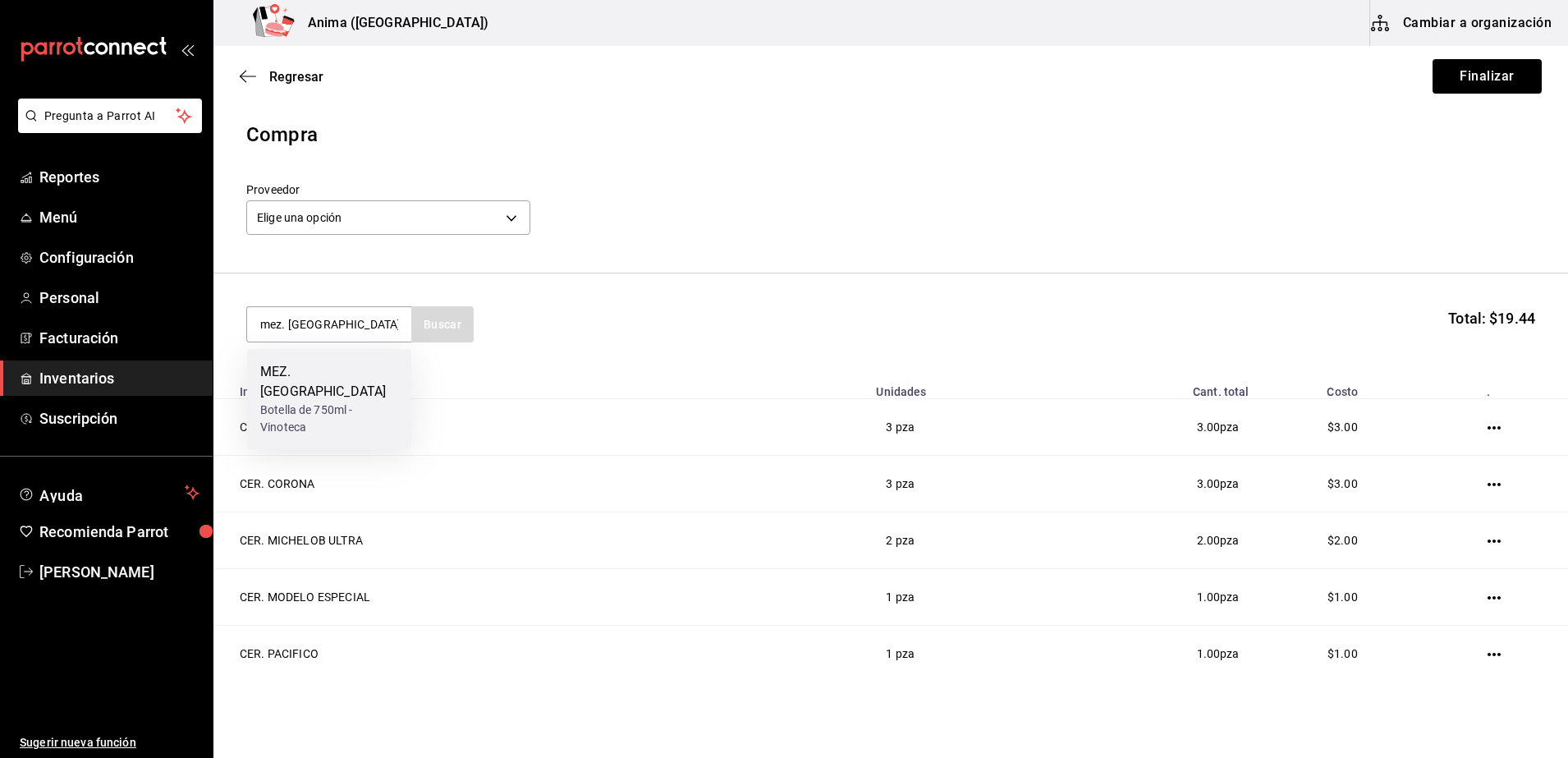
click at [314, 375] on div "MEZ. [GEOGRAPHIC_DATA]" at bounding box center [329, 382] width 138 height 39
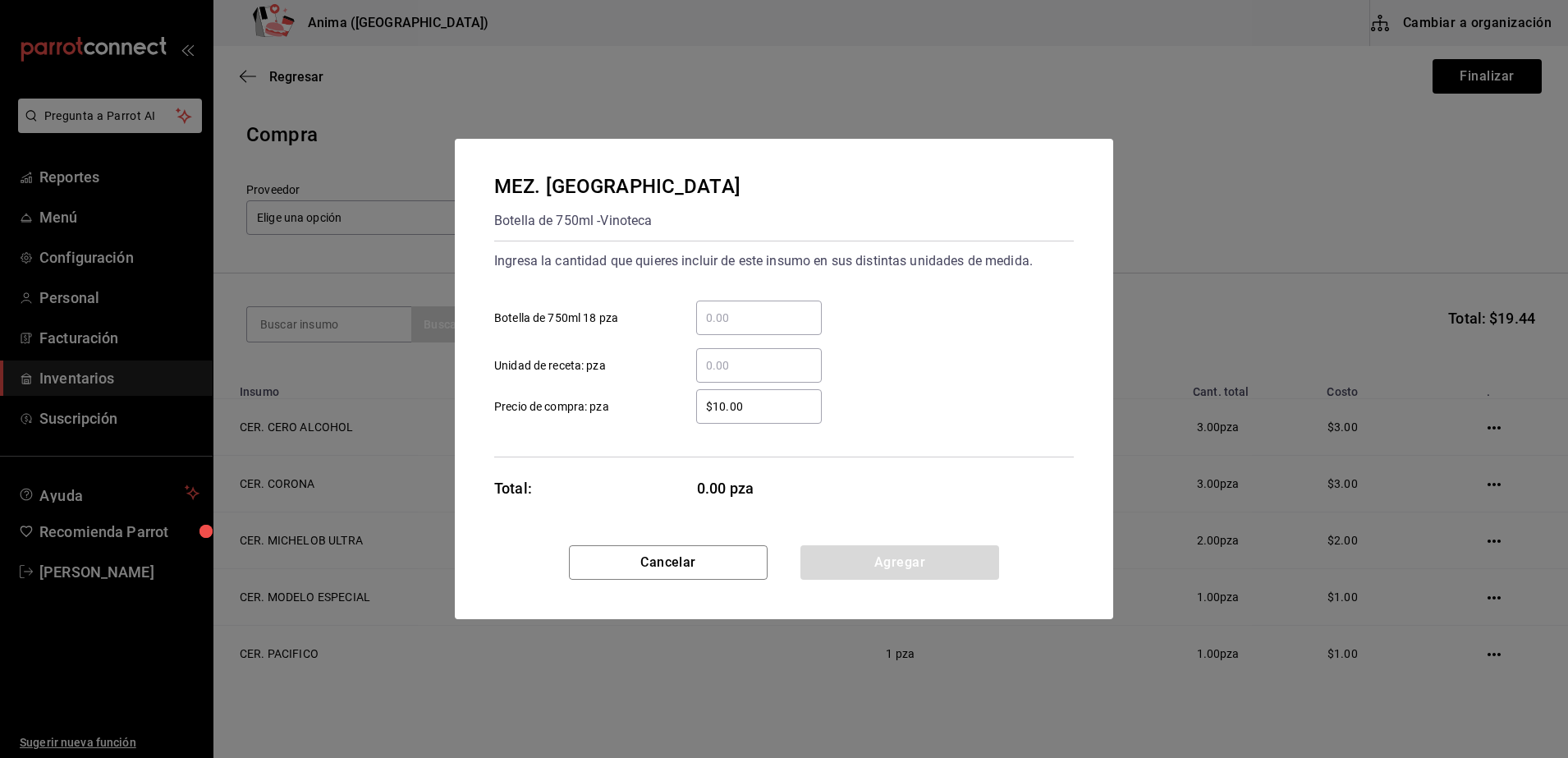
click at [741, 376] on div "​" at bounding box center [759, 365] width 126 height 34
click at [741, 376] on input "​ Unidad de receta: pza" at bounding box center [759, 365] width 126 height 20
type input "1"
type input "$1"
click at [655, 471] on div "MEZ. MONTELOBOS Botella de 750ml - Vinoteca Ingresa la cantidad que quieres inc…" at bounding box center [783, 342] width 658 height 406
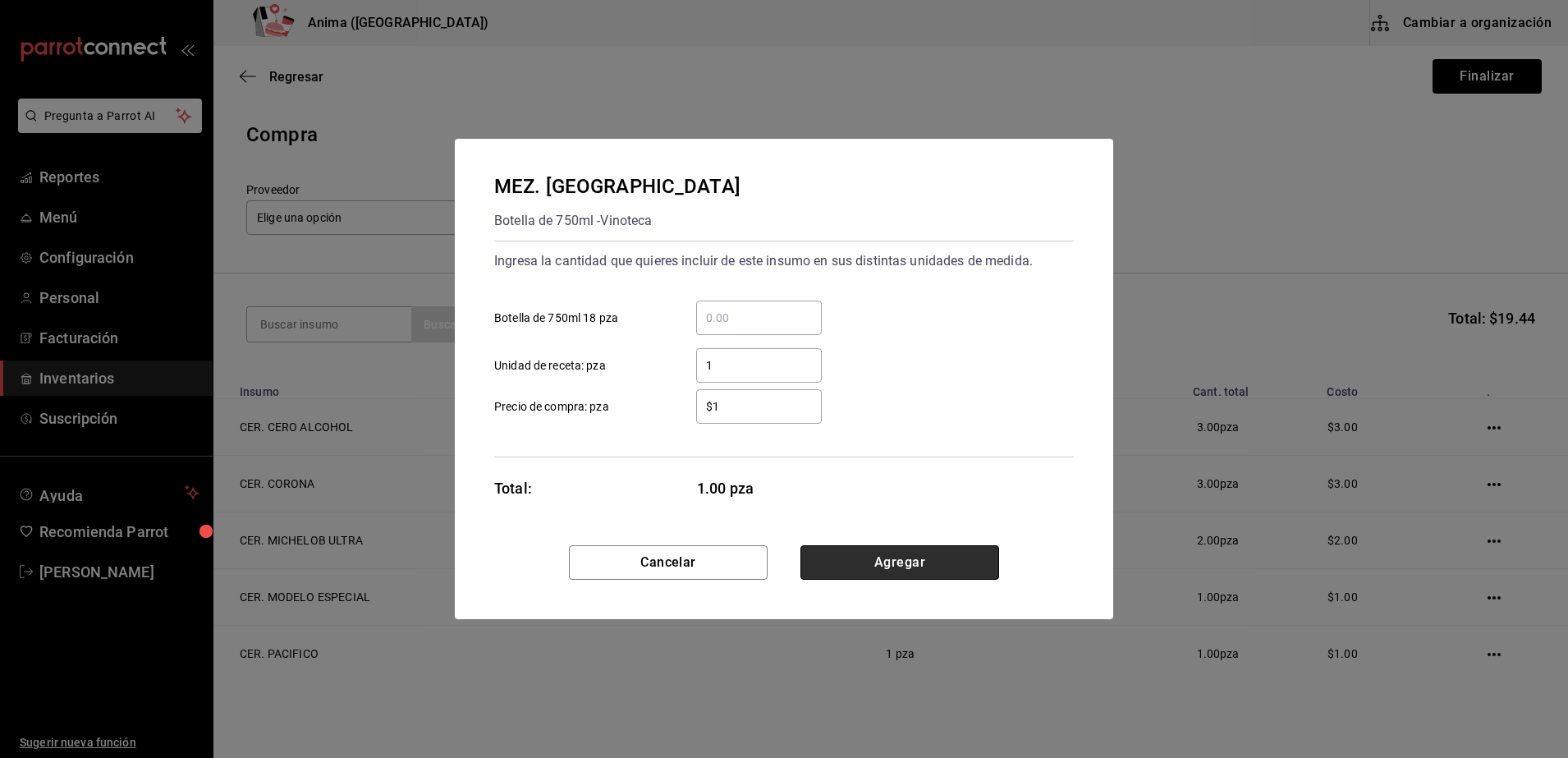
click at [923, 570] on button "Agregar" at bounding box center [899, 562] width 198 height 34
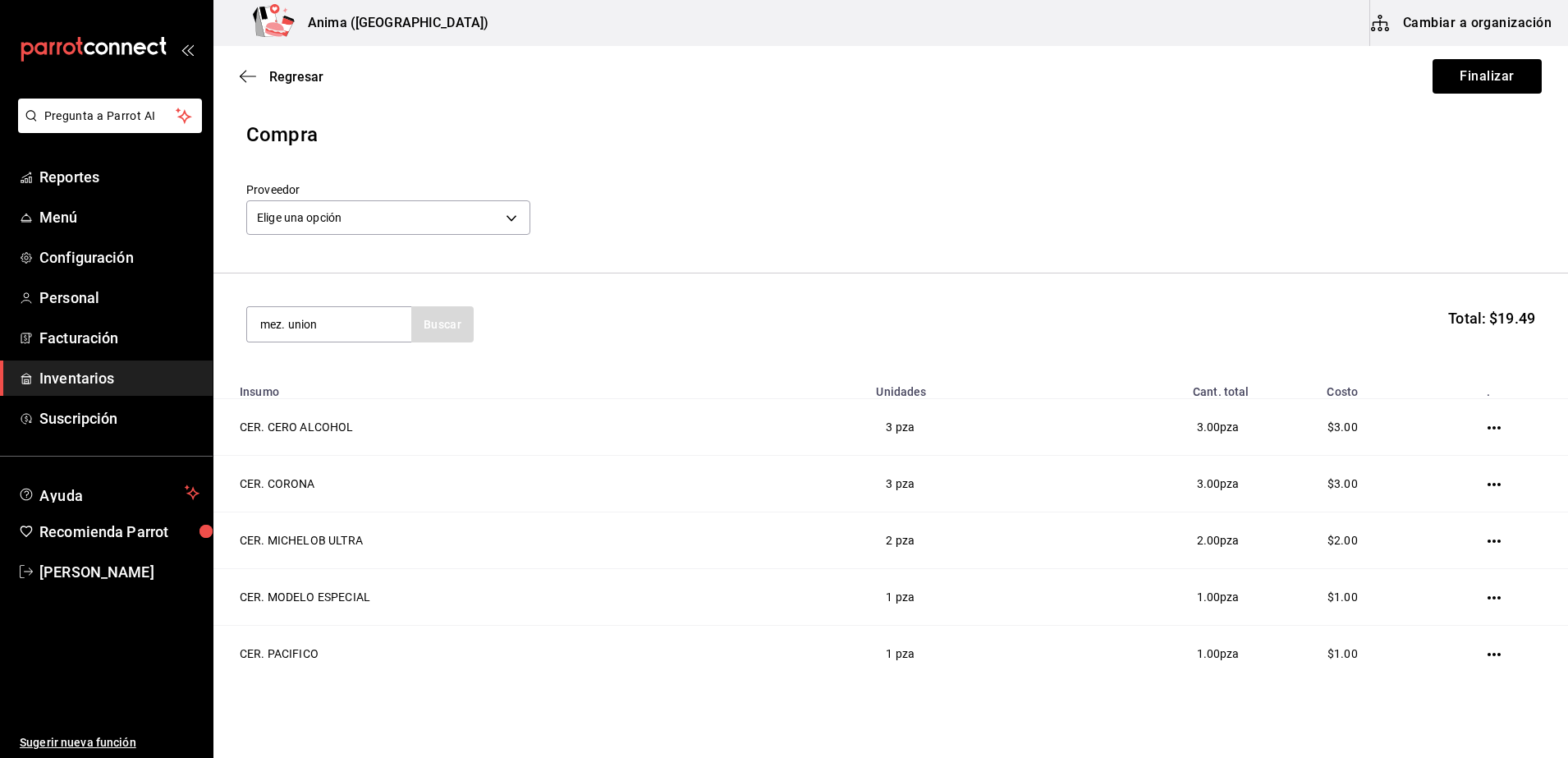
type input "mez. union"
click at [299, 418] on div "MEZ. UNION Botella de 700ml - Vinoteca" at bounding box center [329, 389] width 164 height 80
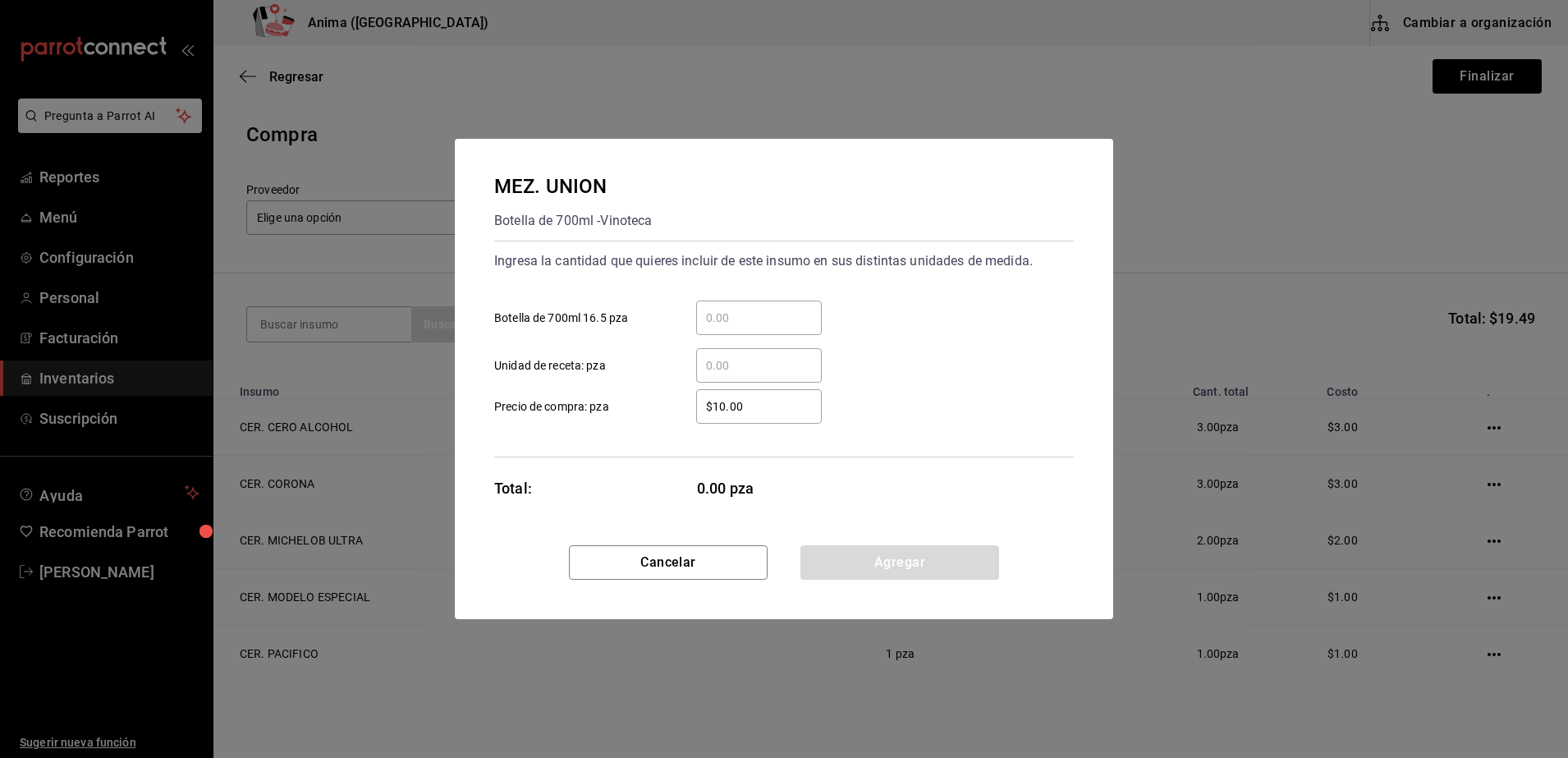
click at [736, 362] on input "​ Unidad de receta: pza" at bounding box center [759, 365] width 126 height 20
type input "19"
type input "$1"
drag, startPoint x: 633, startPoint y: 479, endPoint x: 928, endPoint y: 531, distance: 299.5
click at [633, 479] on div "Total: 19.00 pza" at bounding box center [658, 488] width 329 height 22
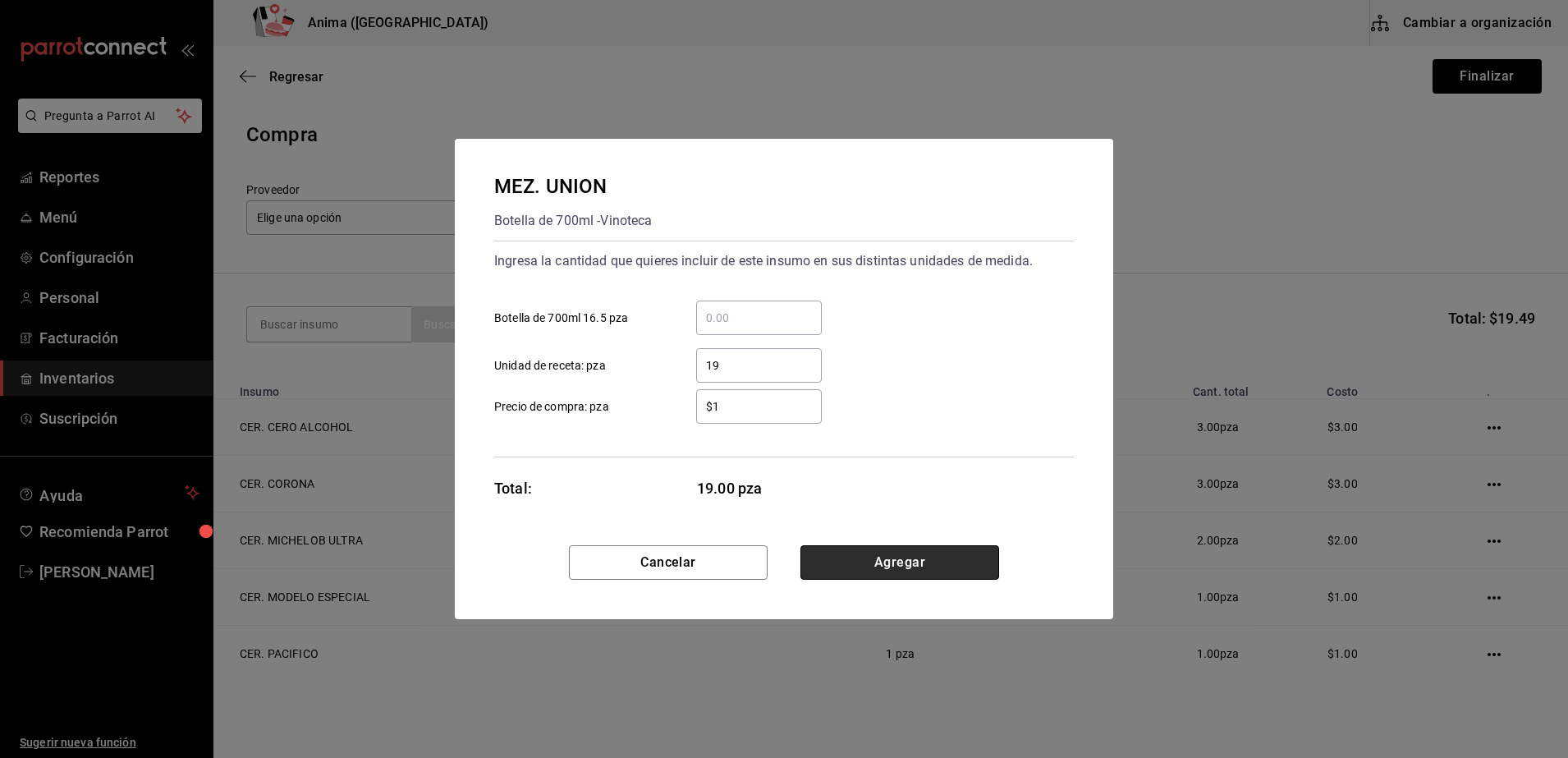
click at [976, 571] on button "Agregar" at bounding box center [899, 562] width 198 height 34
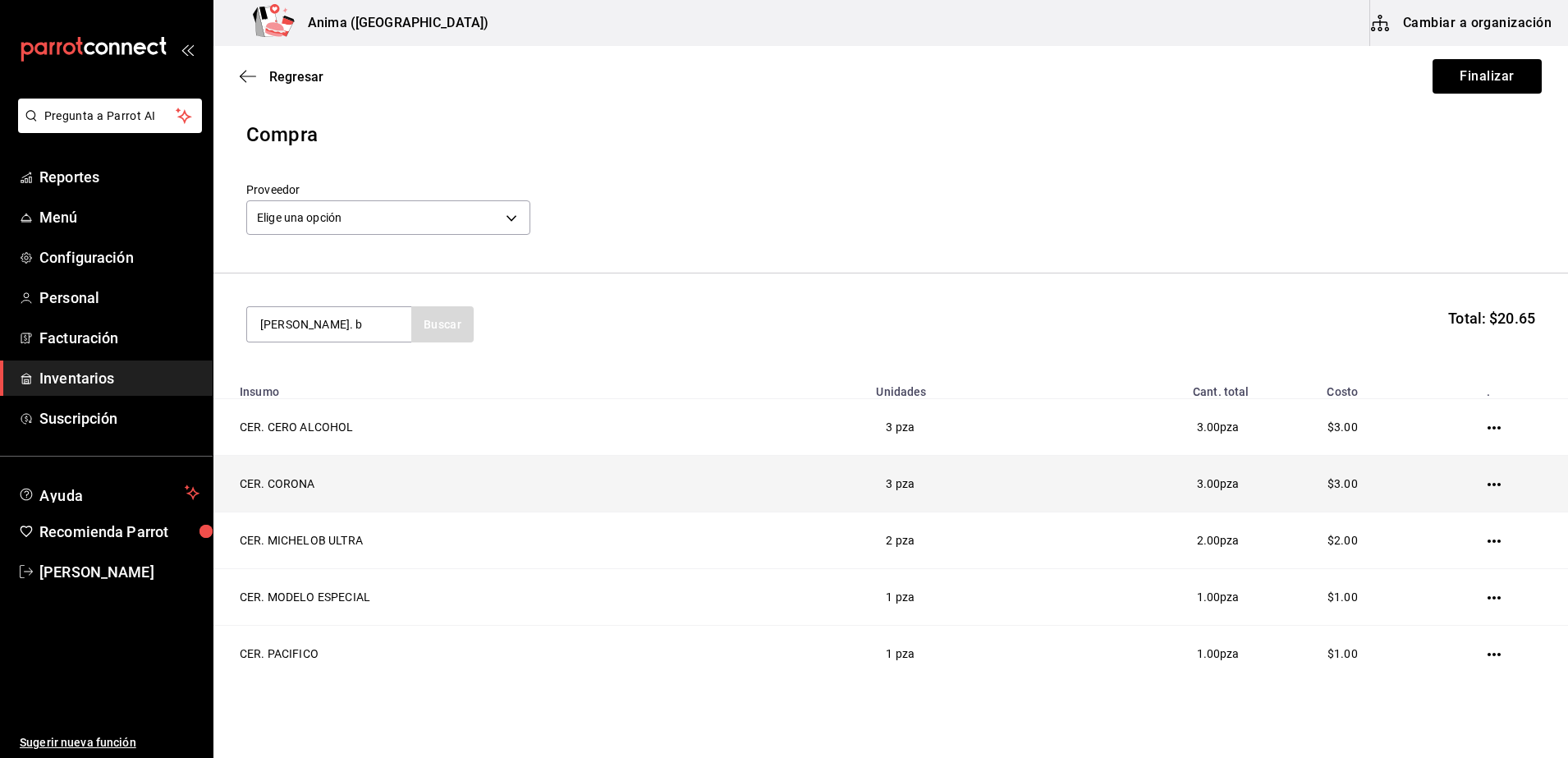
type input "[PERSON_NAME]. b"
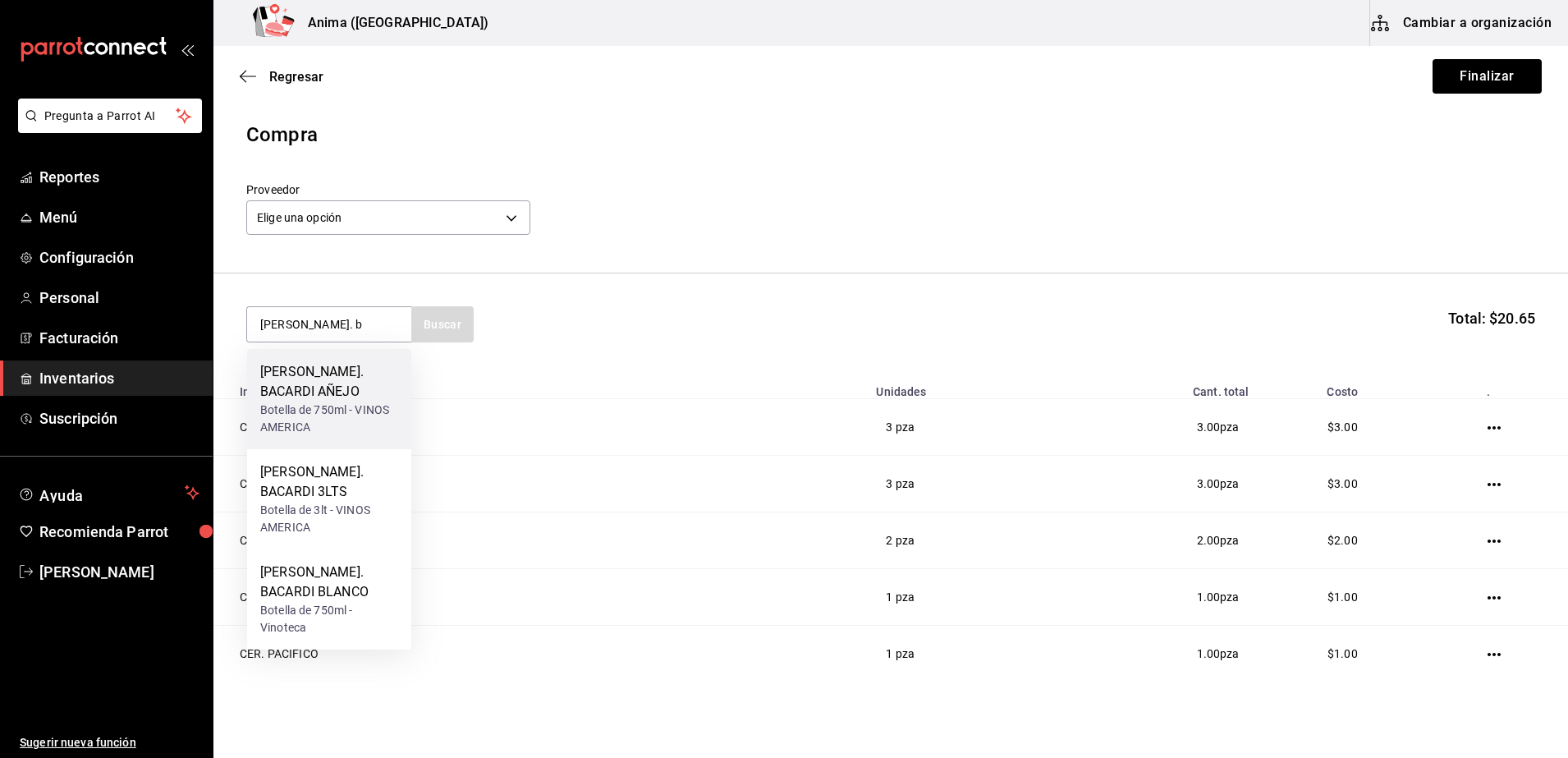
click at [321, 376] on div "[PERSON_NAME]. BACARDI AÑEJO" at bounding box center [329, 382] width 138 height 39
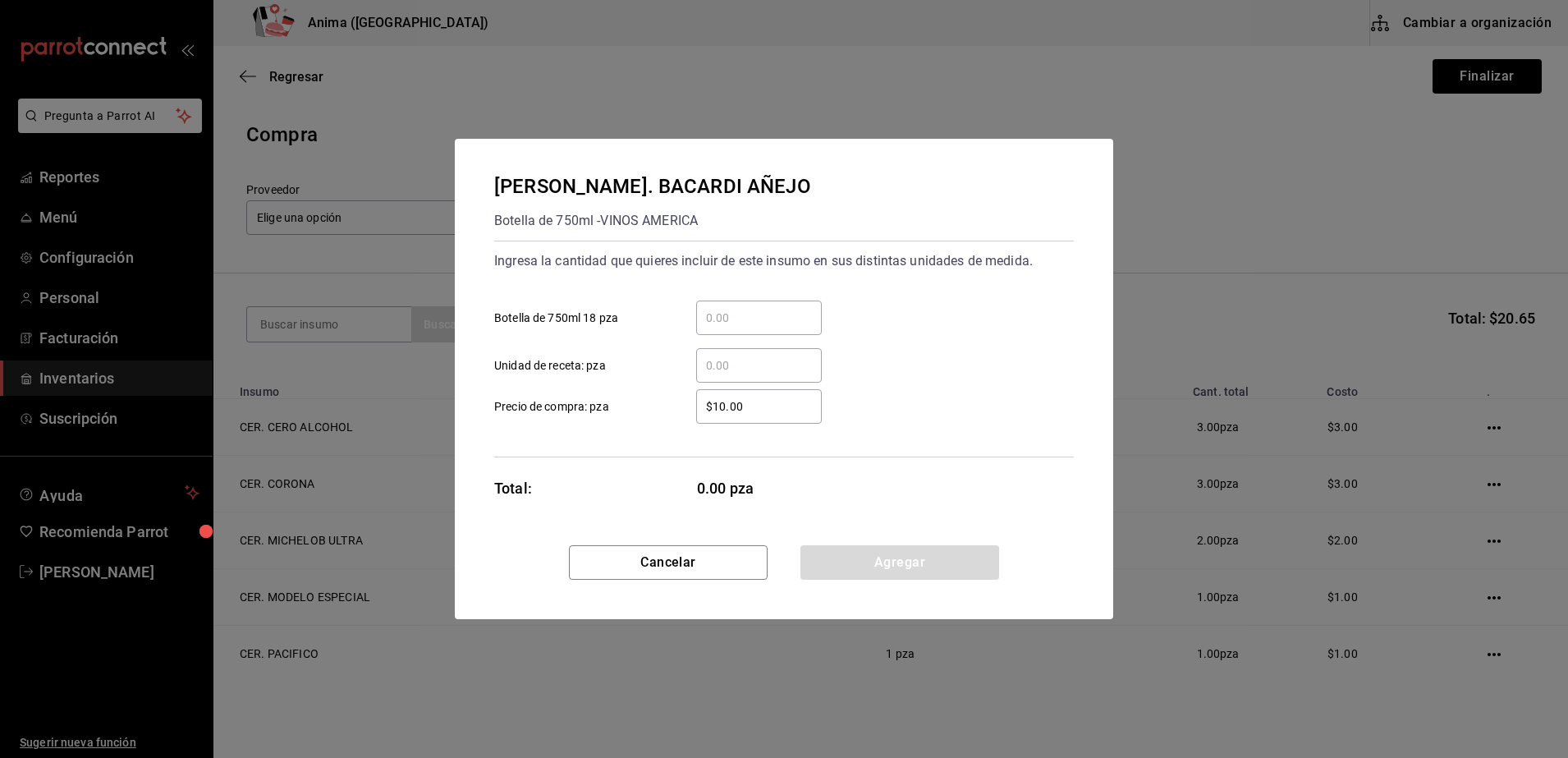
click at [760, 372] on input "​ Unidad de receta: pza" at bounding box center [759, 365] width 126 height 20
type input "3"
click at [627, 583] on div "Cancelar Agregar" at bounding box center [783, 582] width 658 height 74
click at [647, 574] on button "Cancelar" at bounding box center [667, 562] width 198 height 34
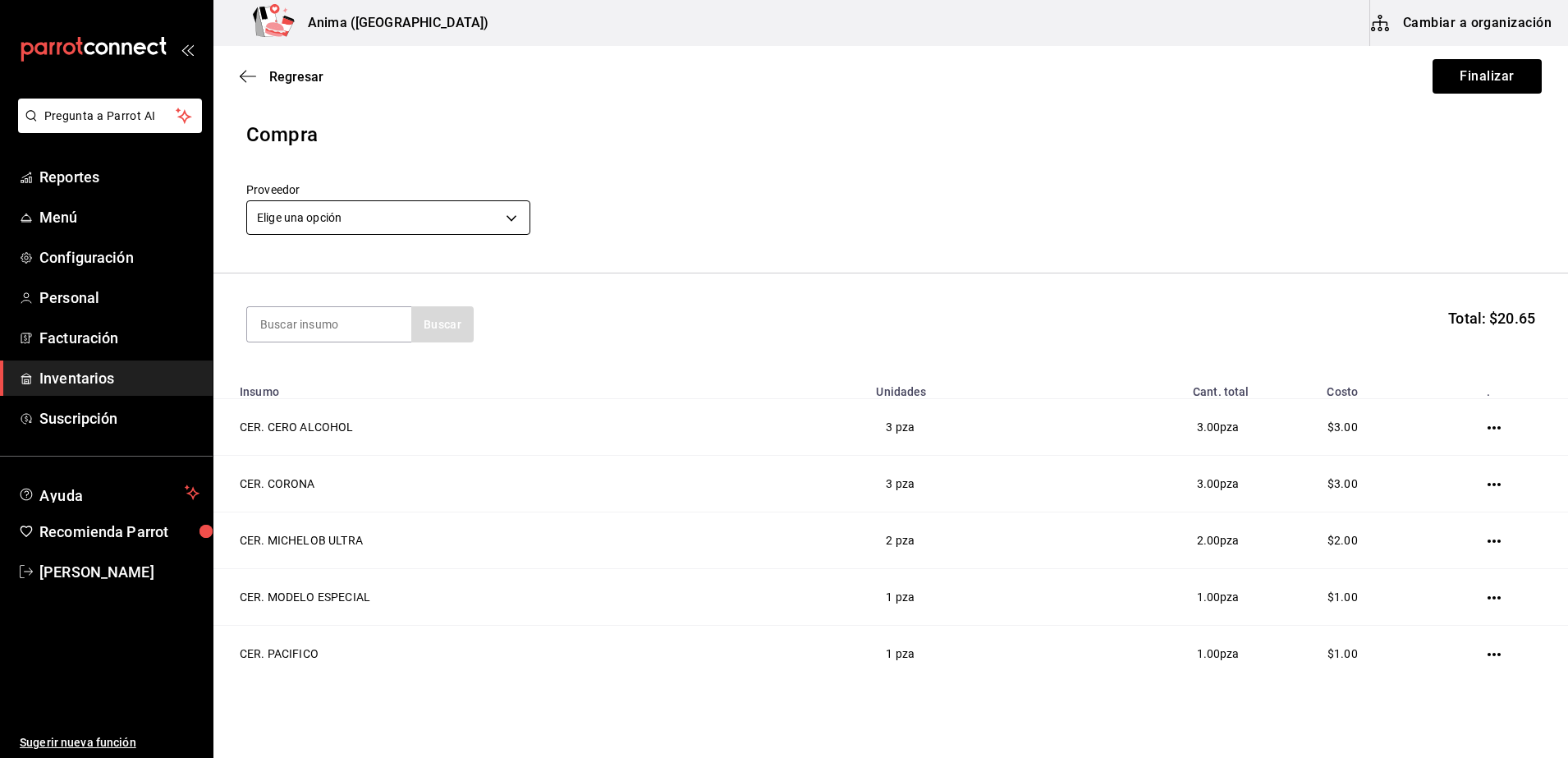
click at [338, 233] on body "Pregunta a Parrot AI Reportes Menú Configuración Personal Facturación Inventari…" at bounding box center [784, 332] width 1568 height 665
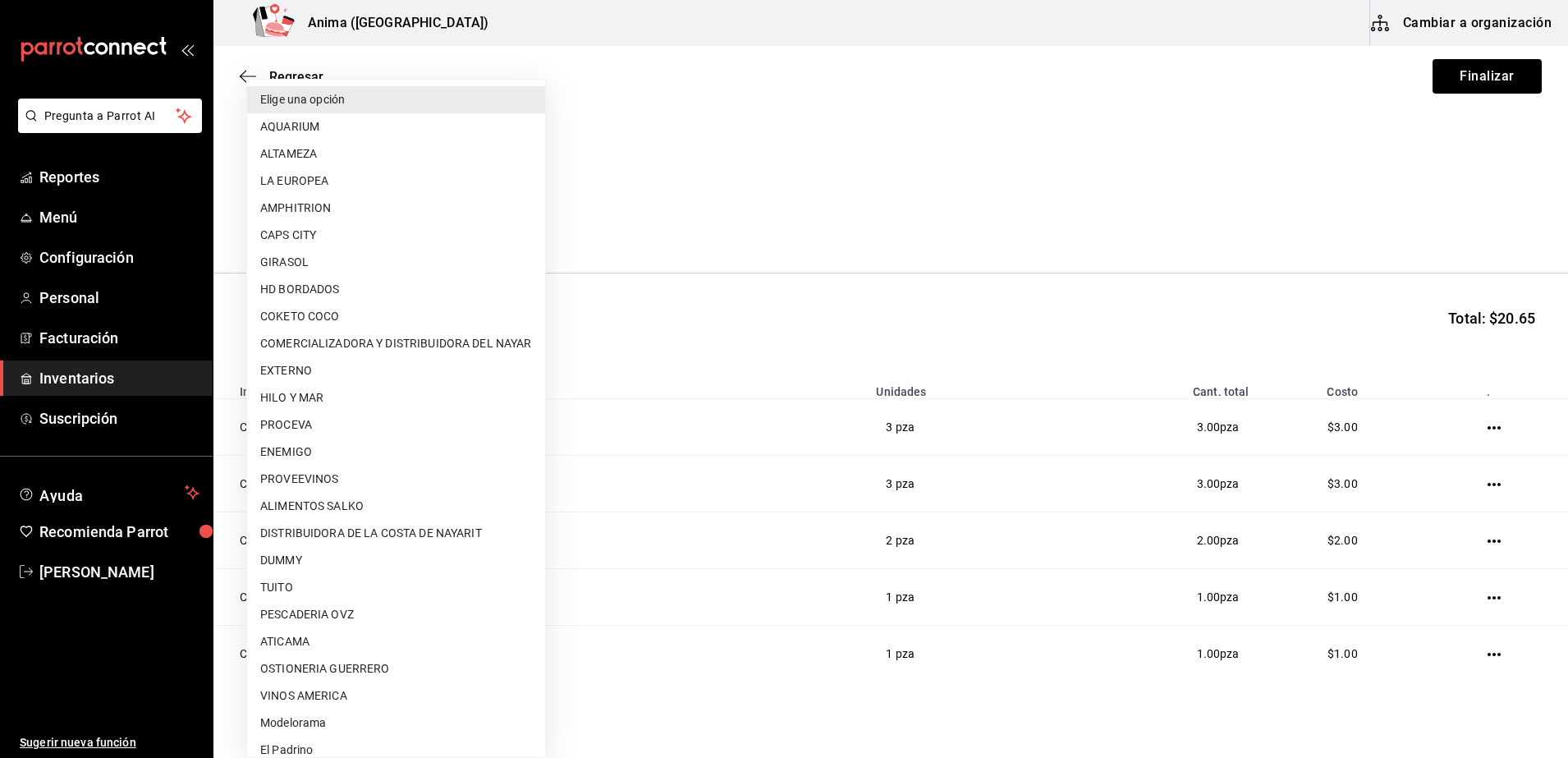
click at [763, 250] on div at bounding box center [784, 379] width 1568 height 758
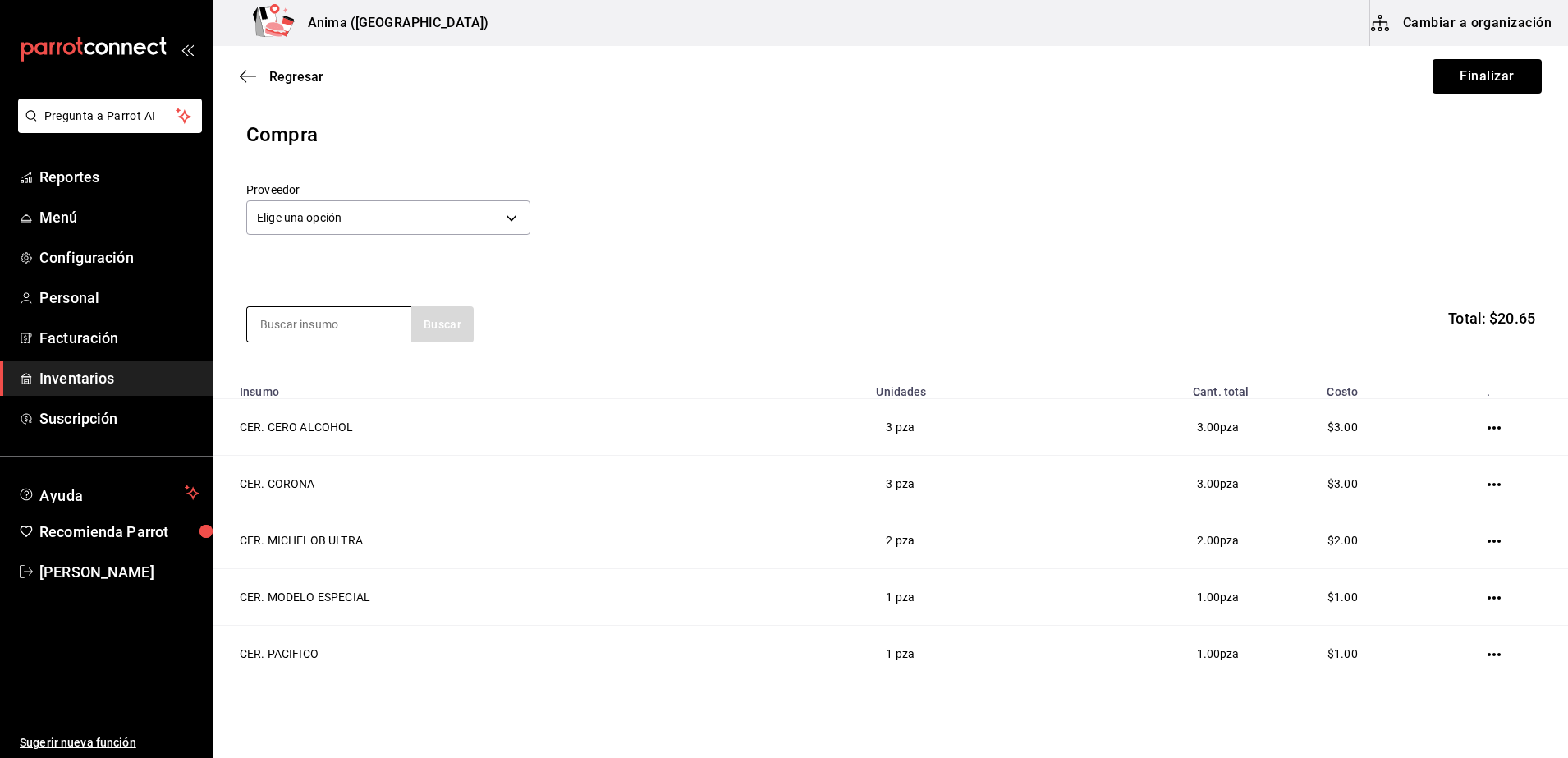
click at [369, 328] on input at bounding box center [329, 324] width 164 height 34
type input "[PERSON_NAME]. bacardi"
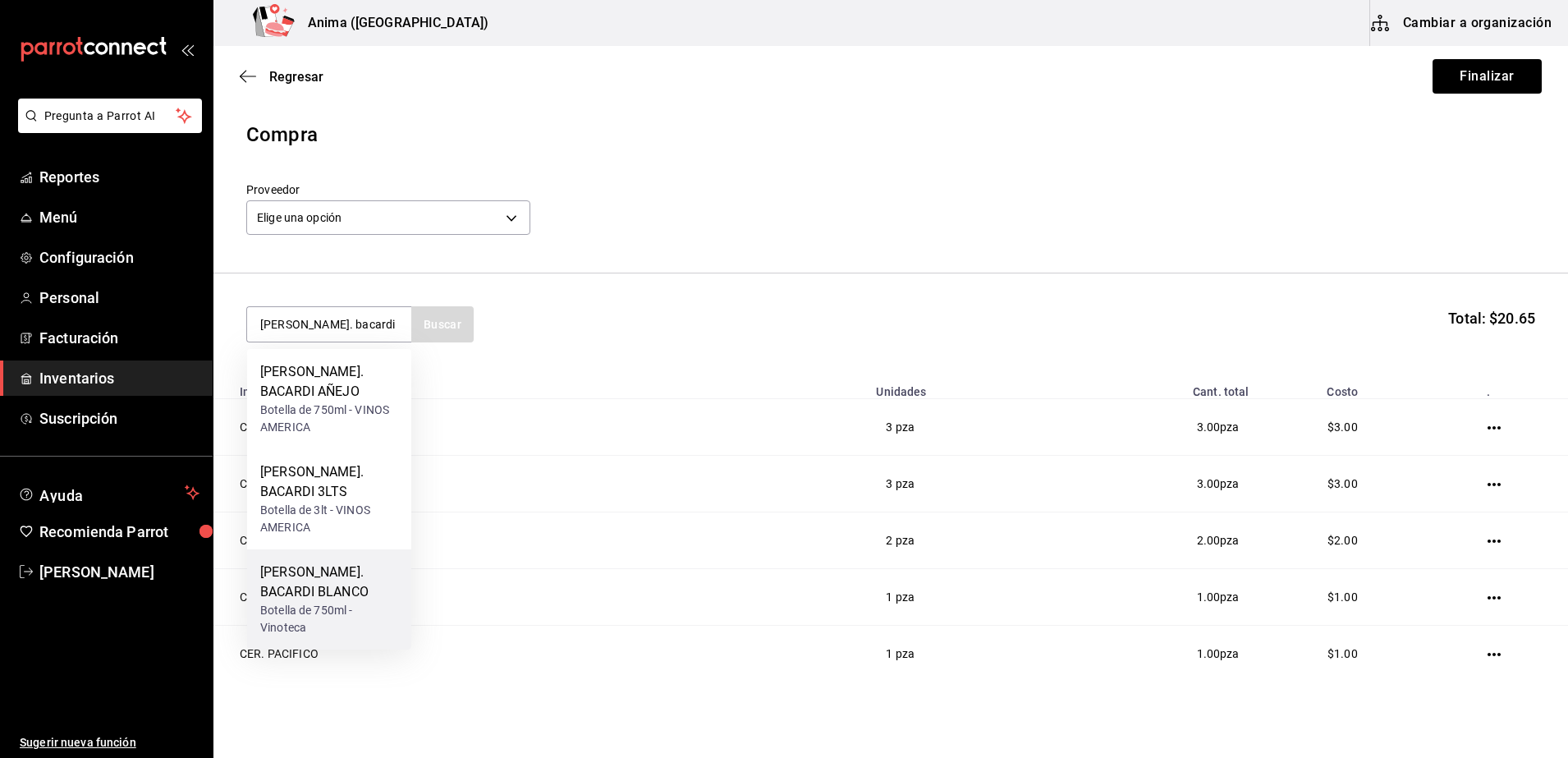
click at [311, 563] on div "[PERSON_NAME]. BACARDI BLANCO" at bounding box center [329, 583] width 138 height 39
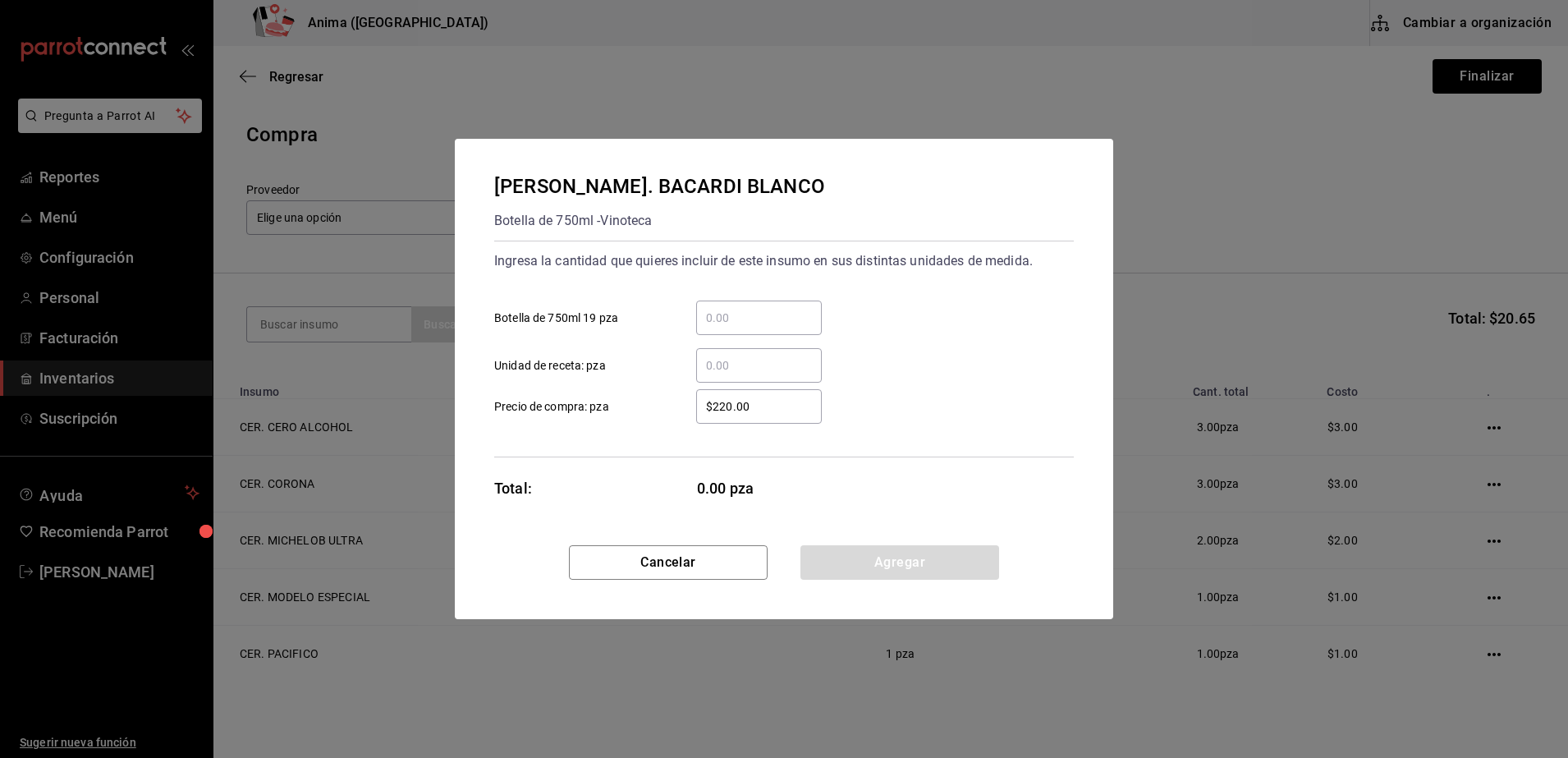
click at [718, 357] on input "​ Unidad de receta: pza" at bounding box center [759, 365] width 126 height 20
type input "6"
type input "$1"
click at [652, 429] on div "Ingresa la cantidad que quieres incluir de este insumo en sus distintas unidade…" at bounding box center [783, 349] width 580 height 217
click at [936, 560] on button "Agregar" at bounding box center [899, 562] width 198 height 34
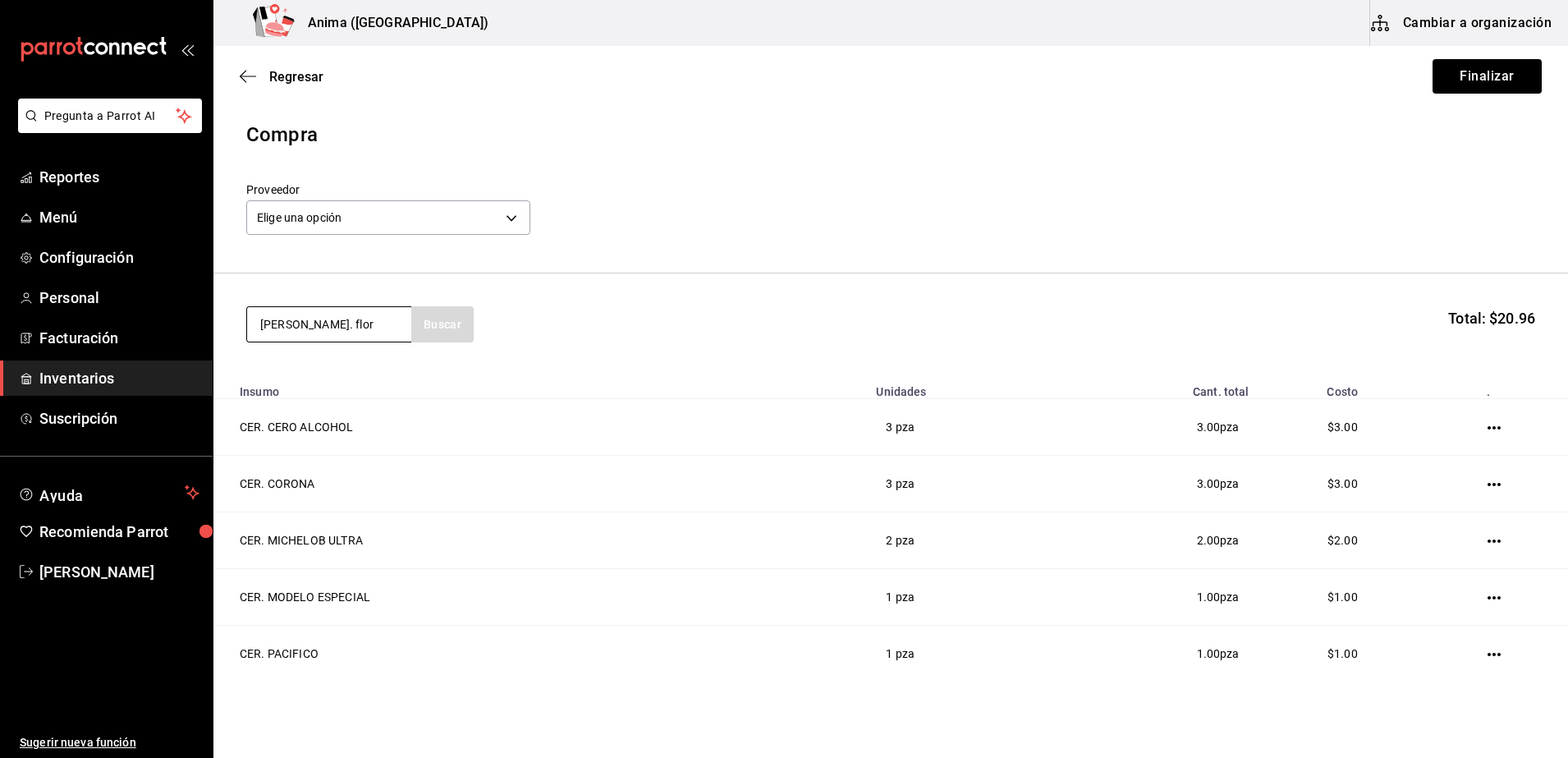
type input "[PERSON_NAME]. flor"
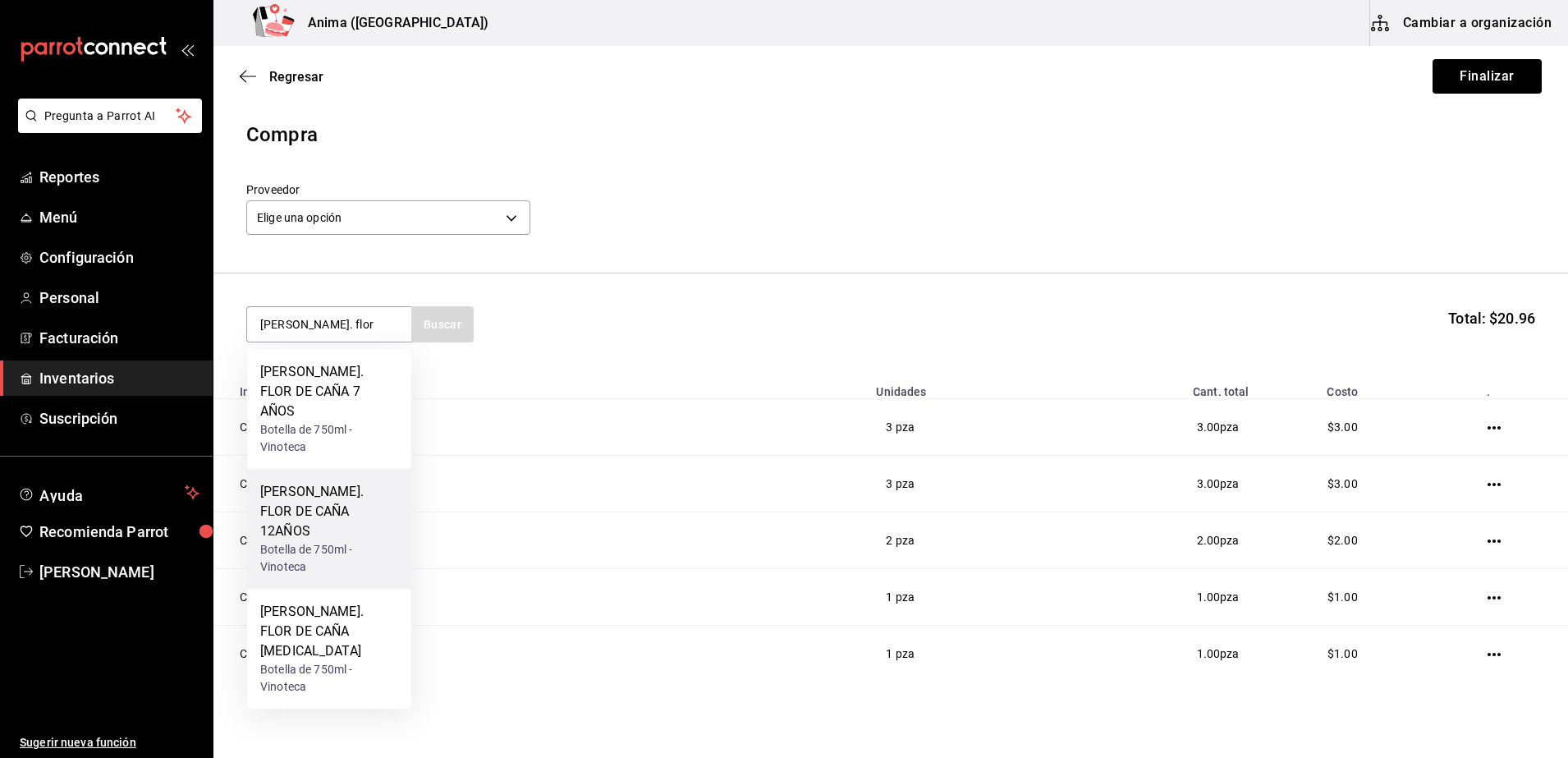
click at [306, 497] on div "[PERSON_NAME]. FLOR DE CAÑA 12AÑOS" at bounding box center [329, 511] width 138 height 59
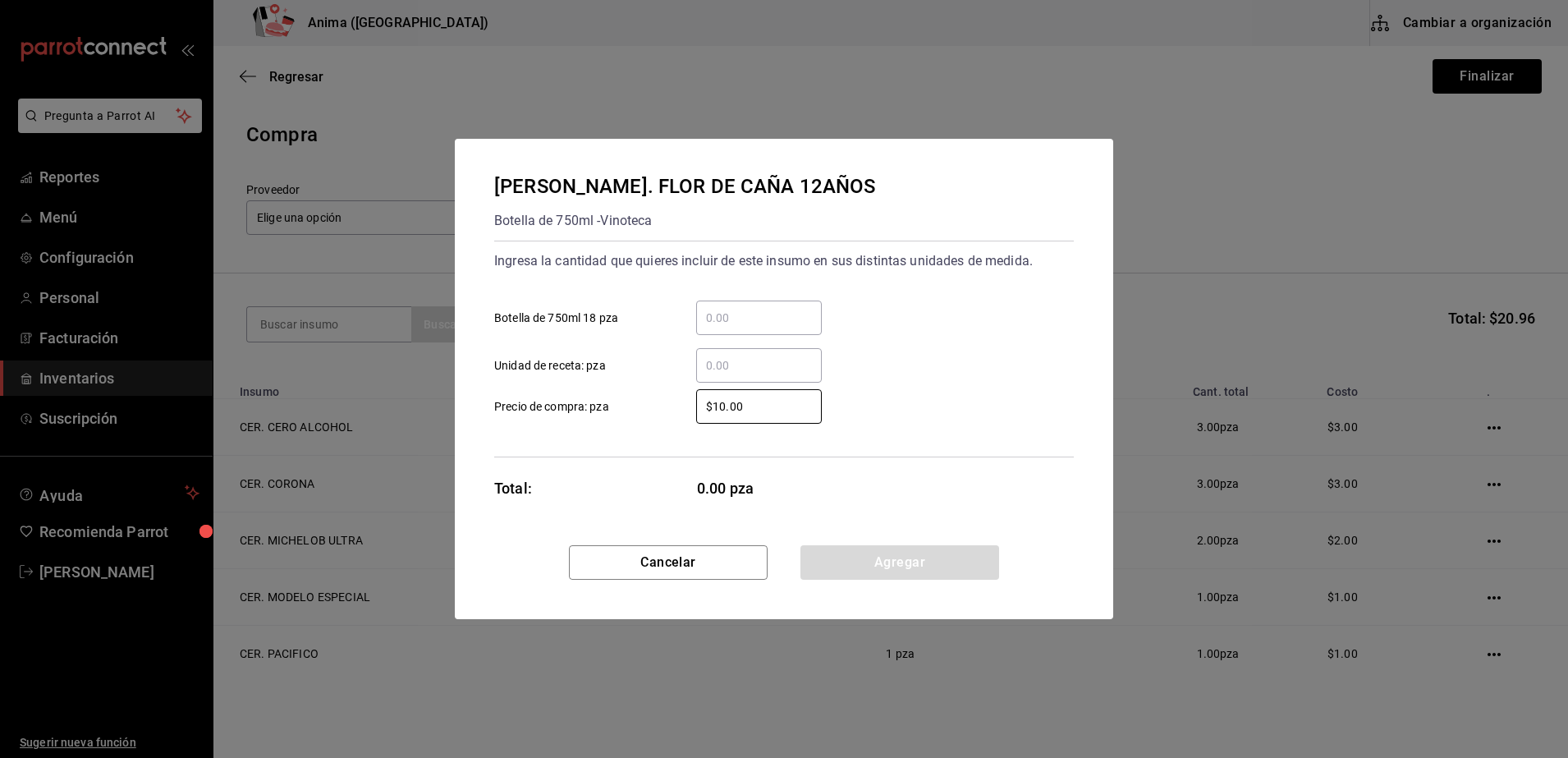
drag, startPoint x: 587, startPoint y: 438, endPoint x: 361, endPoint y: 417, distance: 227.0
click at [392, 421] on div "[PERSON_NAME]. FLOR DE CAÑA 12AÑOS Botella de 750ml - Vinoteca Ingresa la canti…" at bounding box center [784, 379] width 1568 height 758
click at [718, 362] on input "​ Unidad de receta: pza" at bounding box center [759, 365] width 126 height 20
type input "1"
click at [696, 488] on div "Total: 1.00 pza" at bounding box center [658, 488] width 329 height 22
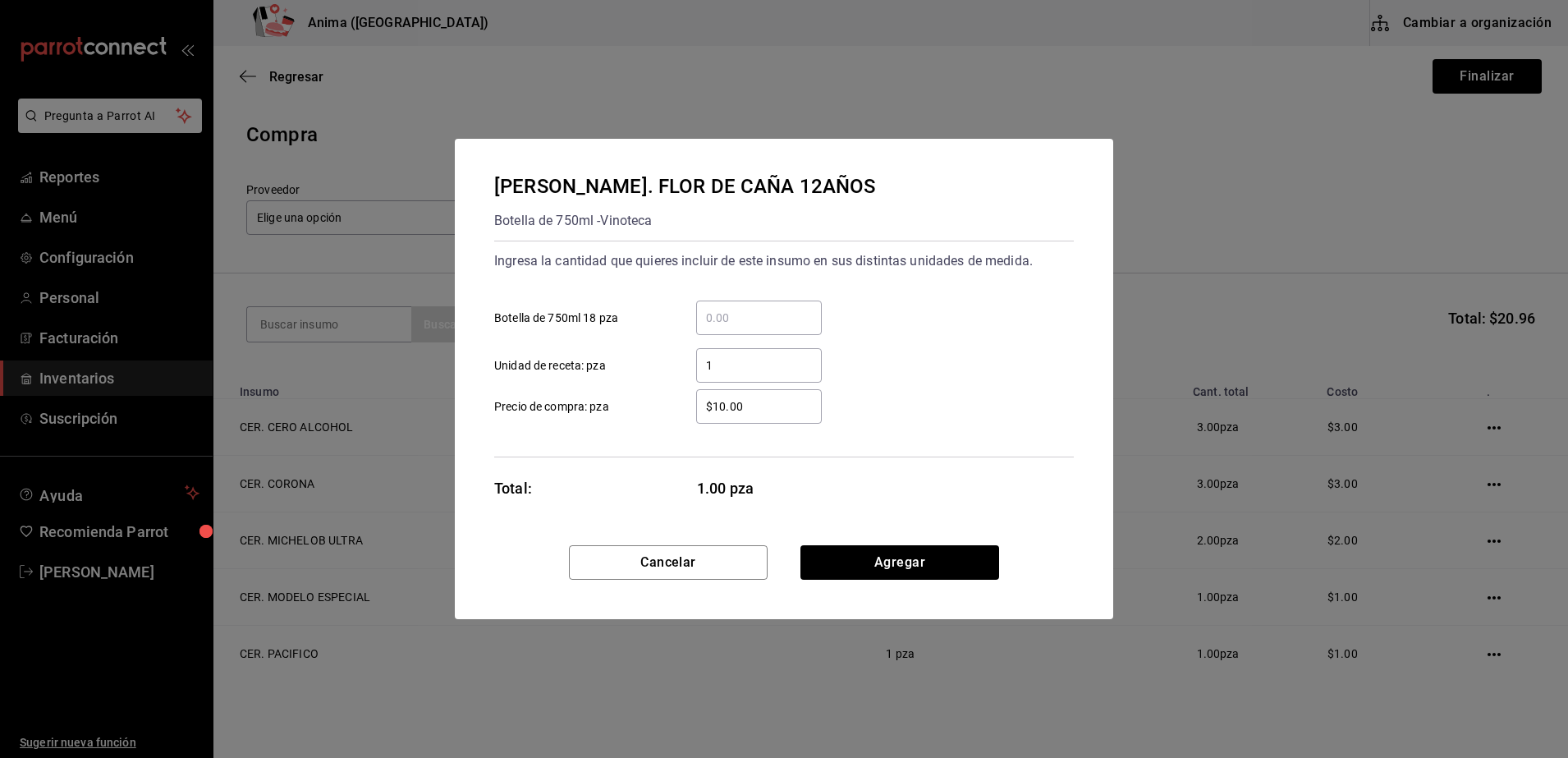
click at [902, 581] on div "Cancelar Agregar" at bounding box center [783, 582] width 658 height 74
click at [902, 577] on button "Agregar" at bounding box center [899, 562] width 198 height 34
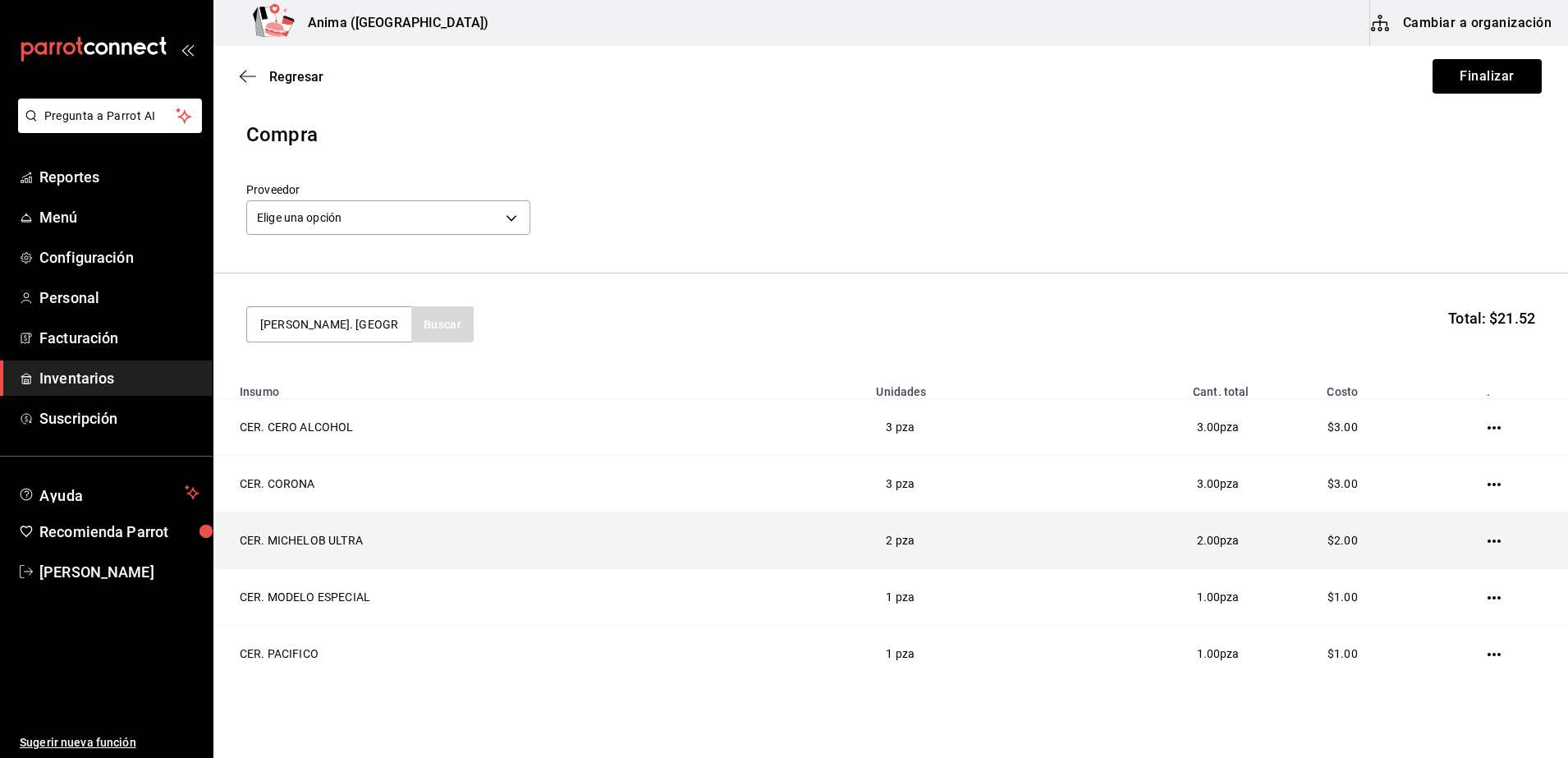
type input "[PERSON_NAME]. [GEOGRAPHIC_DATA]"
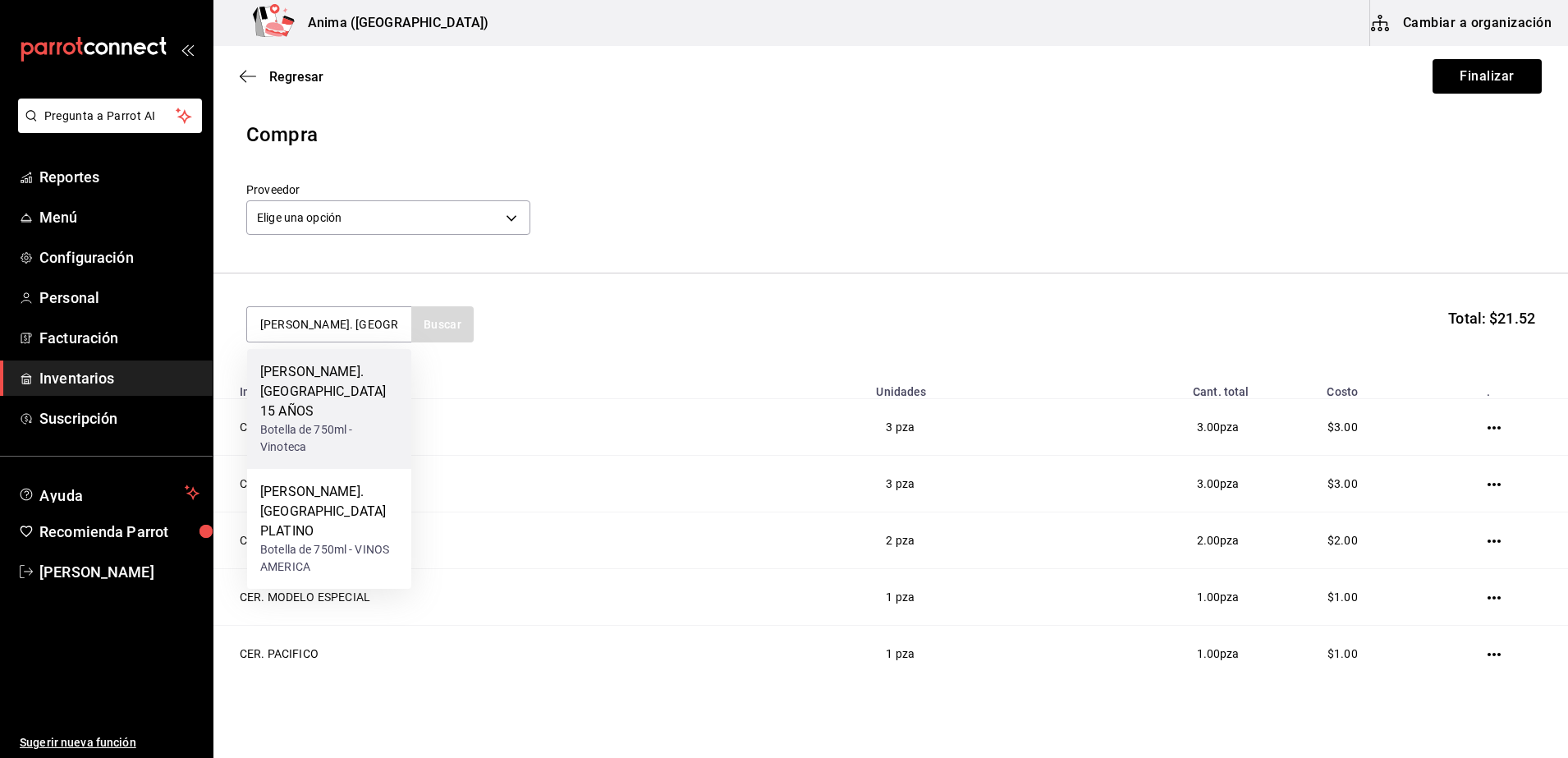
click at [375, 422] on div "Botella de 750ml - Vinoteca" at bounding box center [329, 439] width 138 height 34
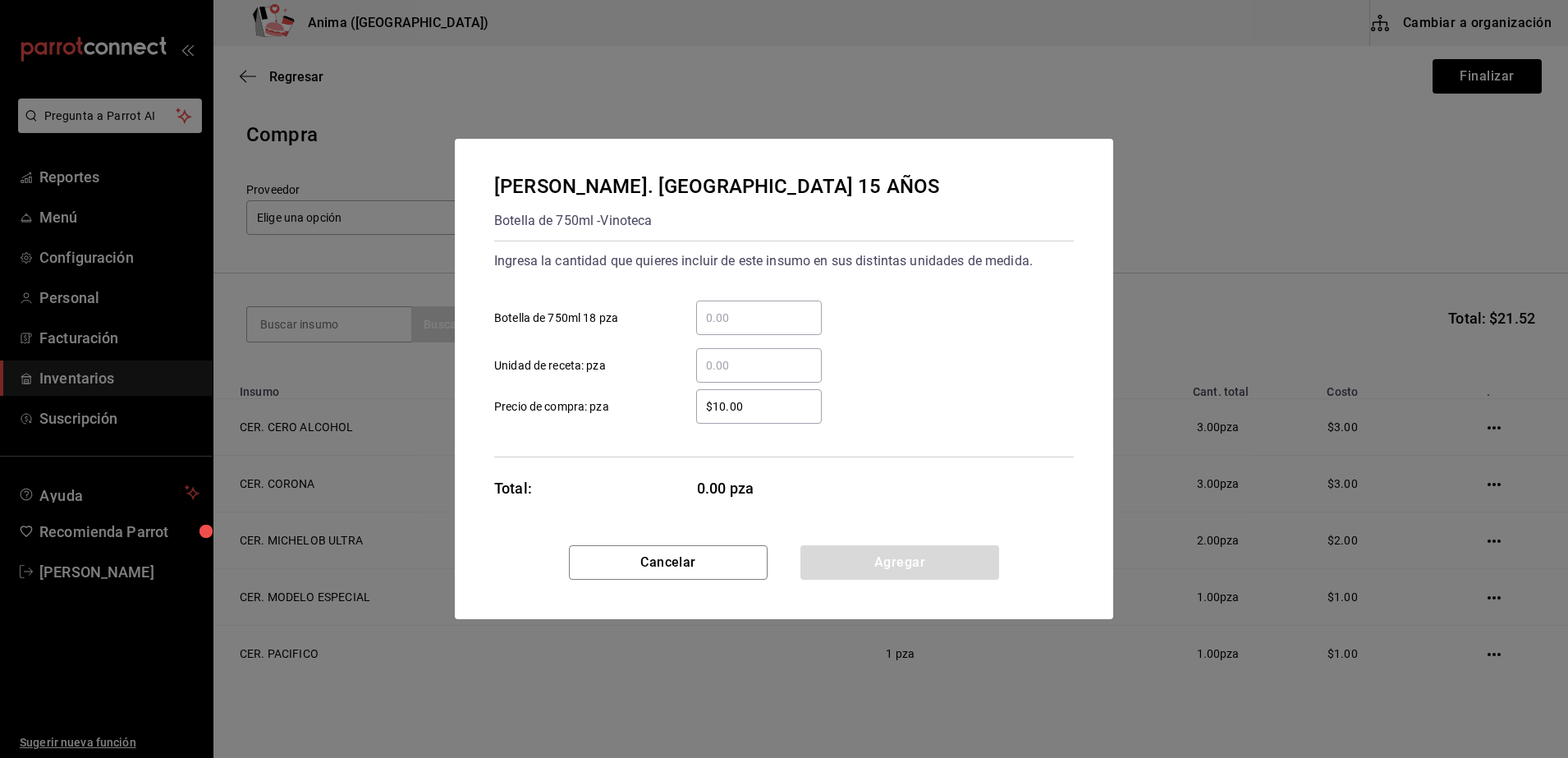
click at [750, 352] on div "​" at bounding box center [759, 365] width 126 height 34
click at [750, 356] on input "​ Unidad de receta: pza" at bounding box center [759, 365] width 126 height 20
type input "1"
type input "$1"
drag, startPoint x: 635, startPoint y: 439, endPoint x: 799, endPoint y: 483, distance: 169.8
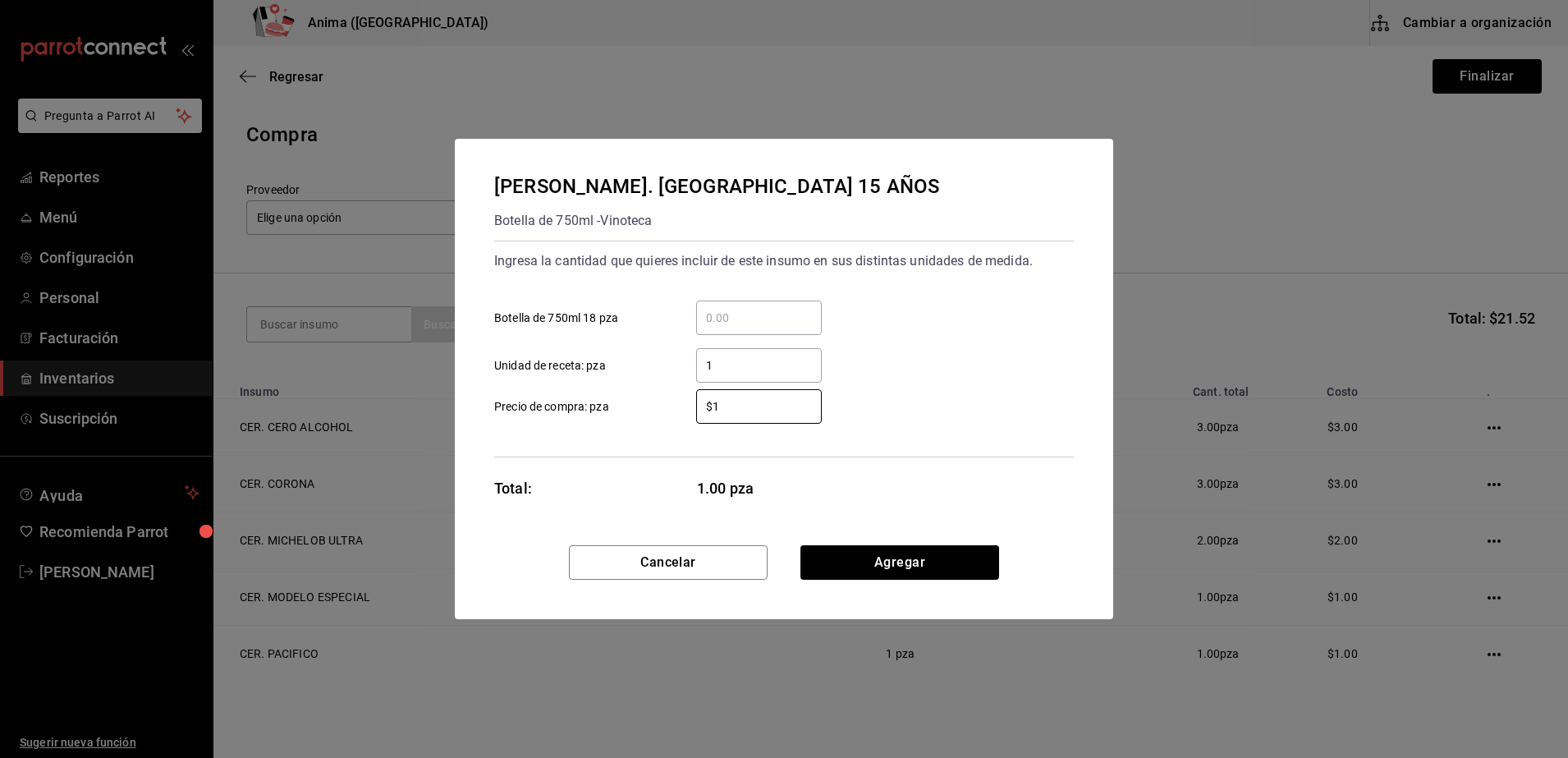
click at [799, 483] on div "[PERSON_NAME]. MATUSALEM 15 AÑOS Botella de 750ml - Vinoteca Ingresa la cantida…" at bounding box center [783, 342] width 658 height 406
drag, startPoint x: 799, startPoint y: 483, endPoint x: 874, endPoint y: 550, distance: 100.6
click at [874, 550] on button "Agregar" at bounding box center [899, 562] width 198 height 34
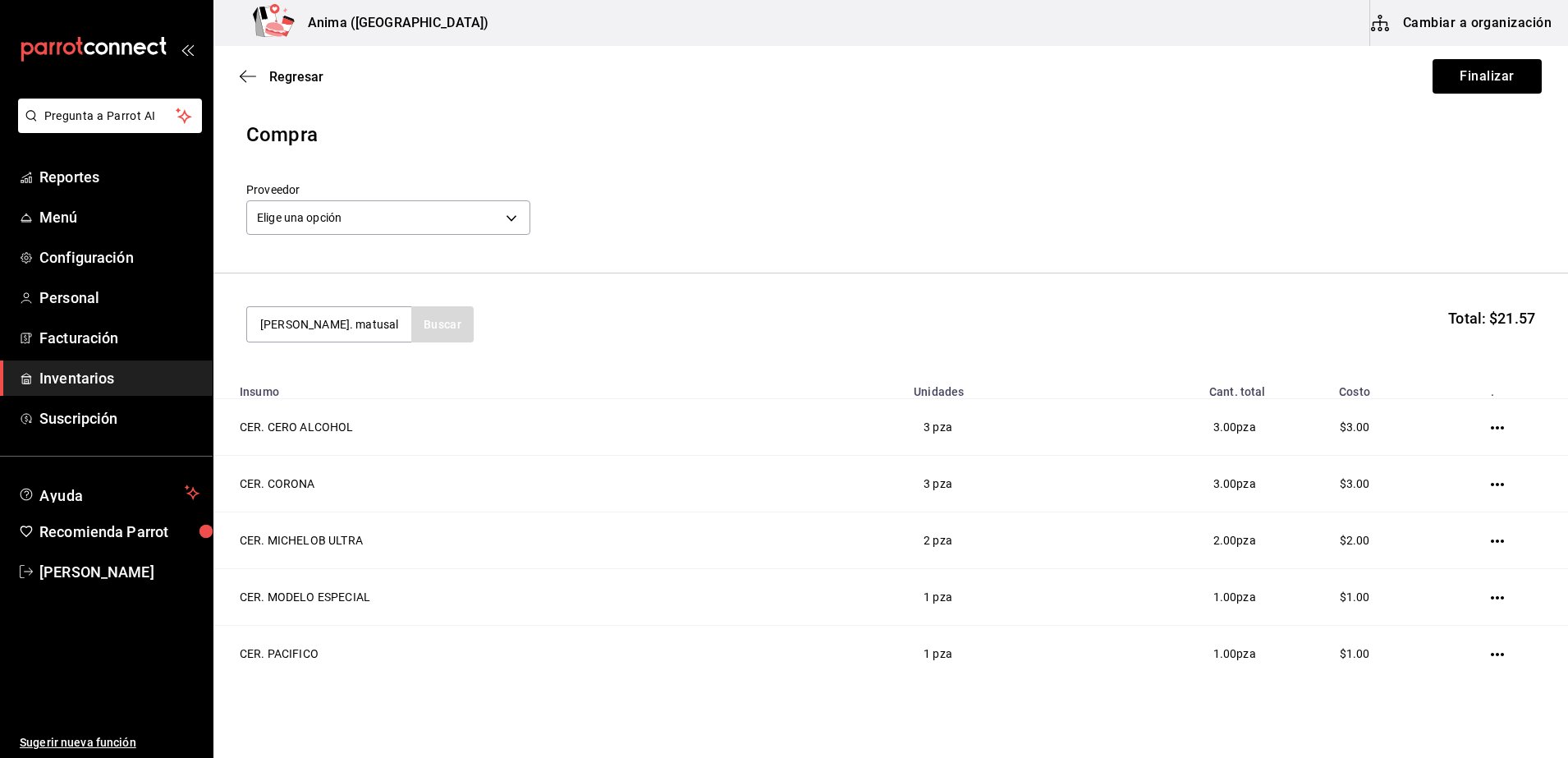
type input "[PERSON_NAME]. [GEOGRAPHIC_DATA]"
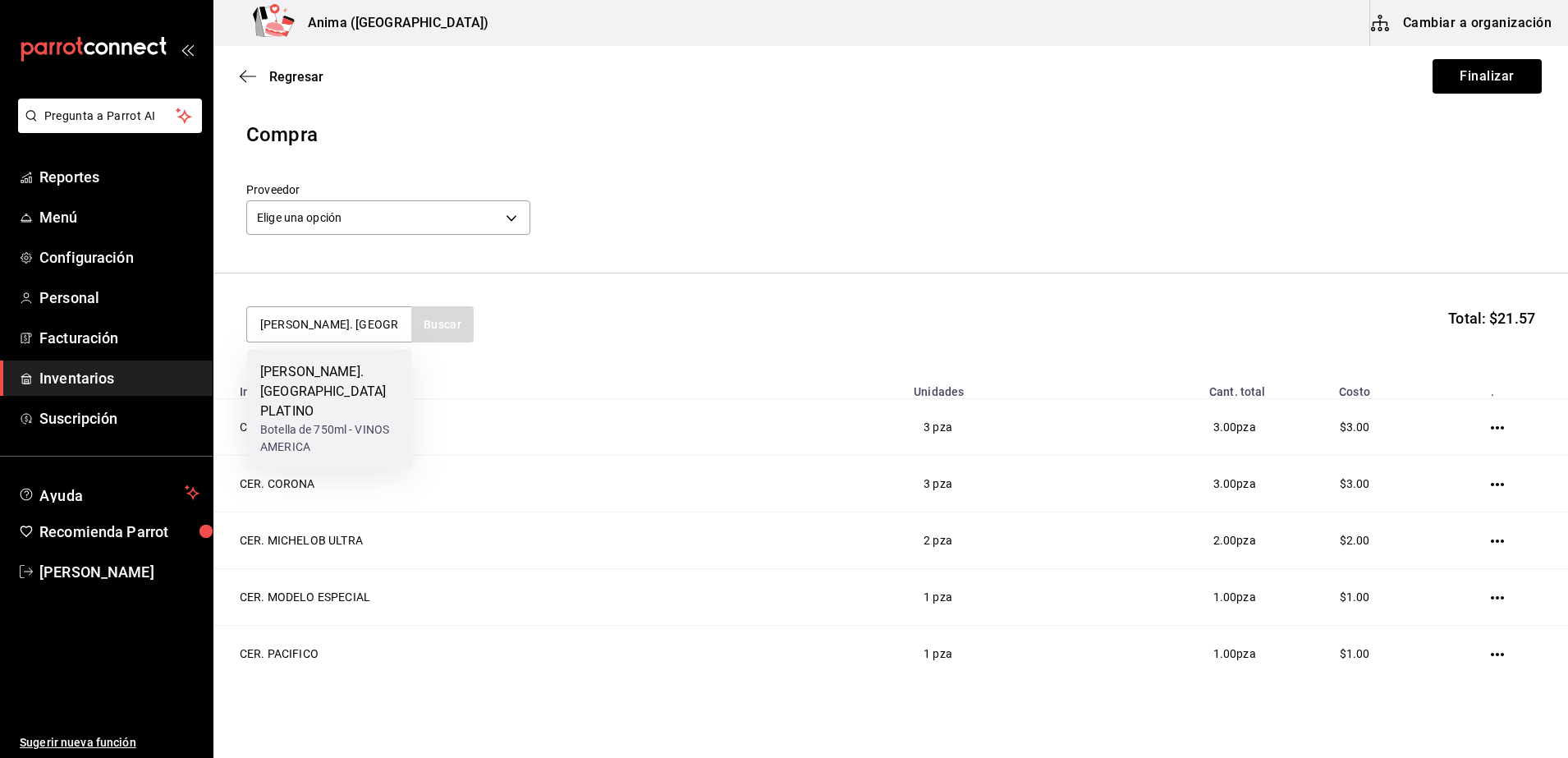
click at [318, 422] on div "Botella de 750ml - VINOS AMERICA" at bounding box center [329, 439] width 138 height 34
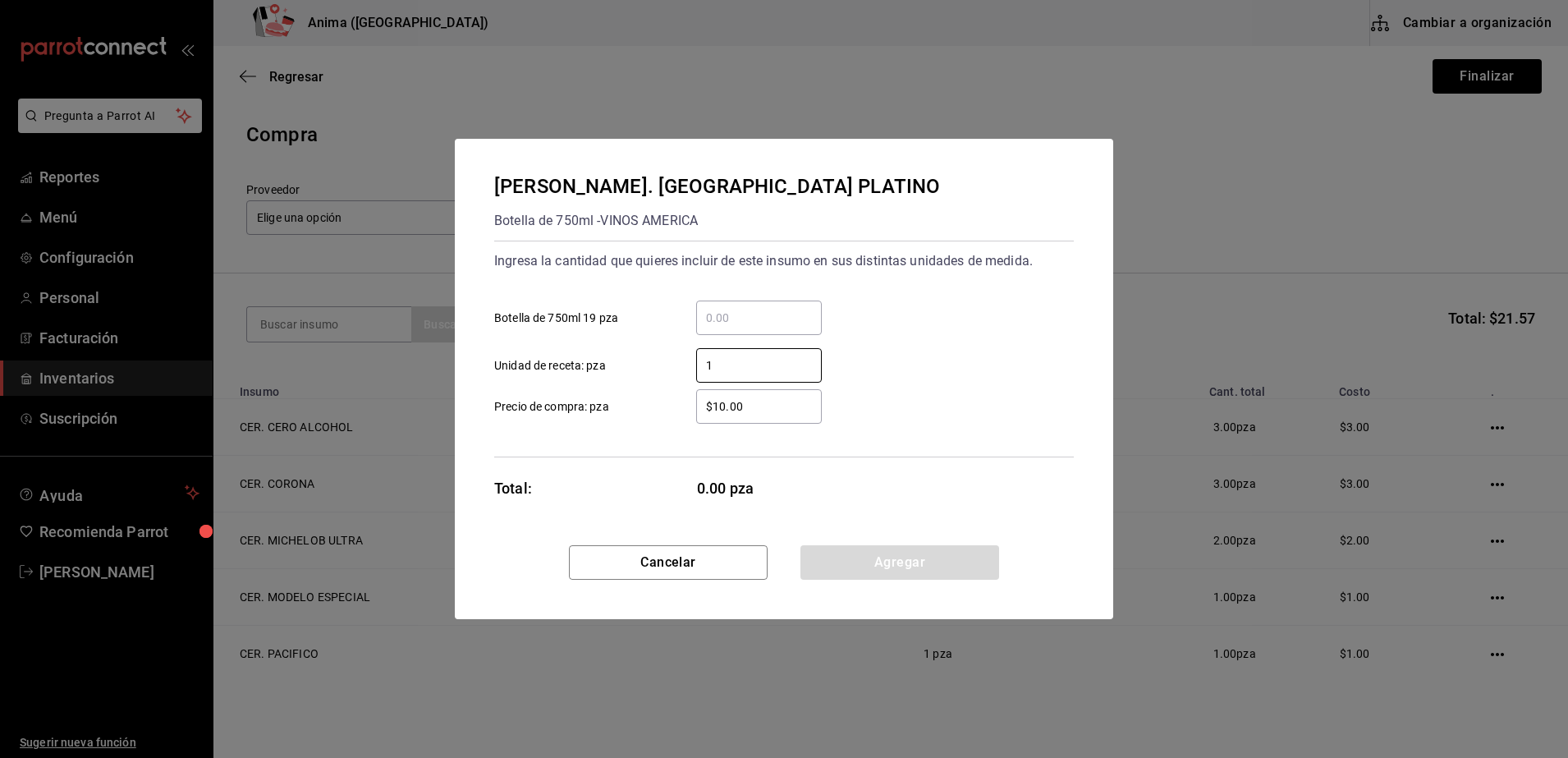
type input "1"
type input "$1"
click at [441, 448] on div "[PERSON_NAME]. MATUSALEM PLATINO Botella de 750ml - VINOS AMERICA Ingresa la ca…" at bounding box center [784, 379] width 1568 height 758
click at [937, 556] on button "Agregar" at bounding box center [899, 562] width 198 height 34
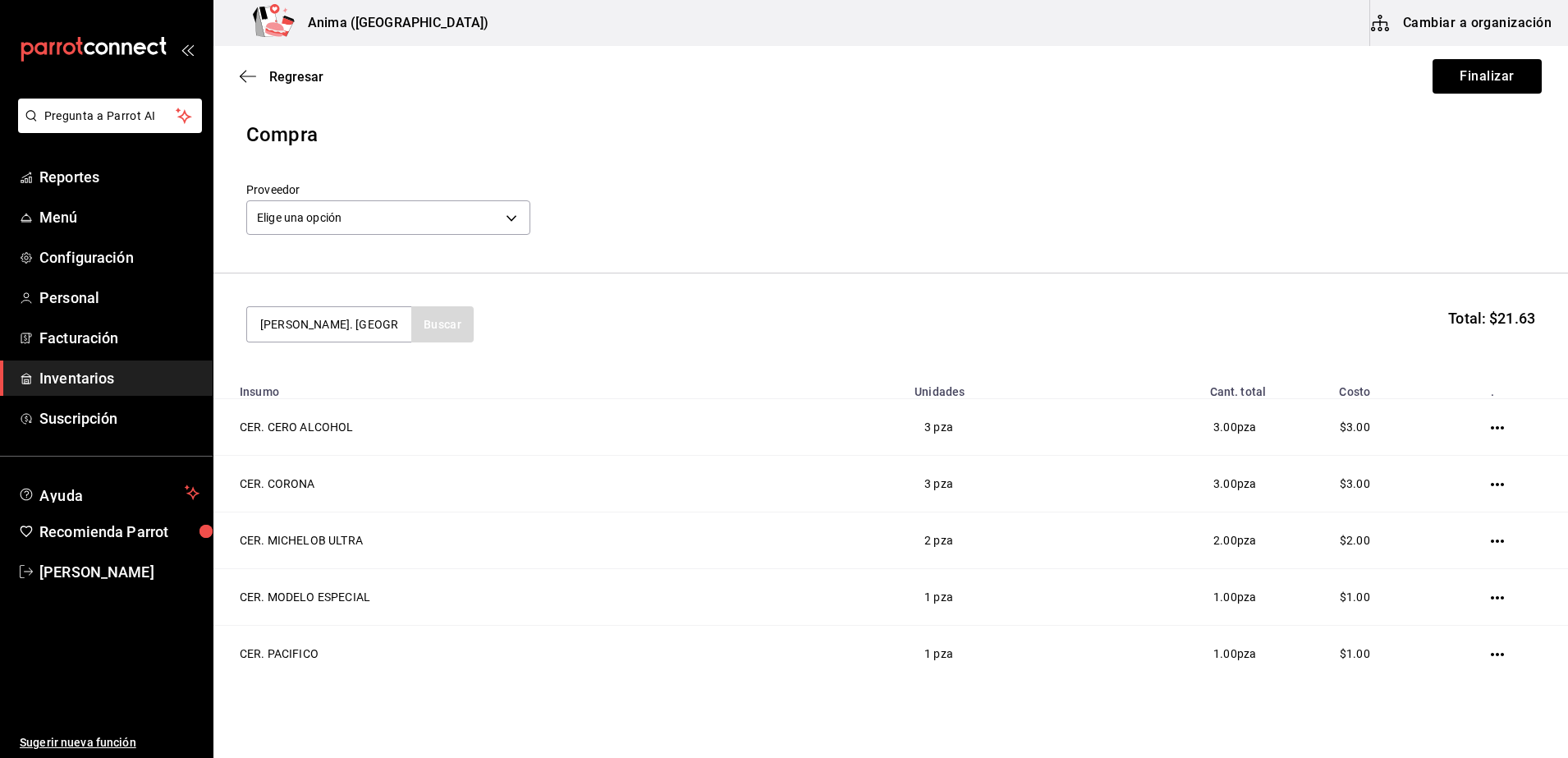
type input "[PERSON_NAME]. [GEOGRAPHIC_DATA]"
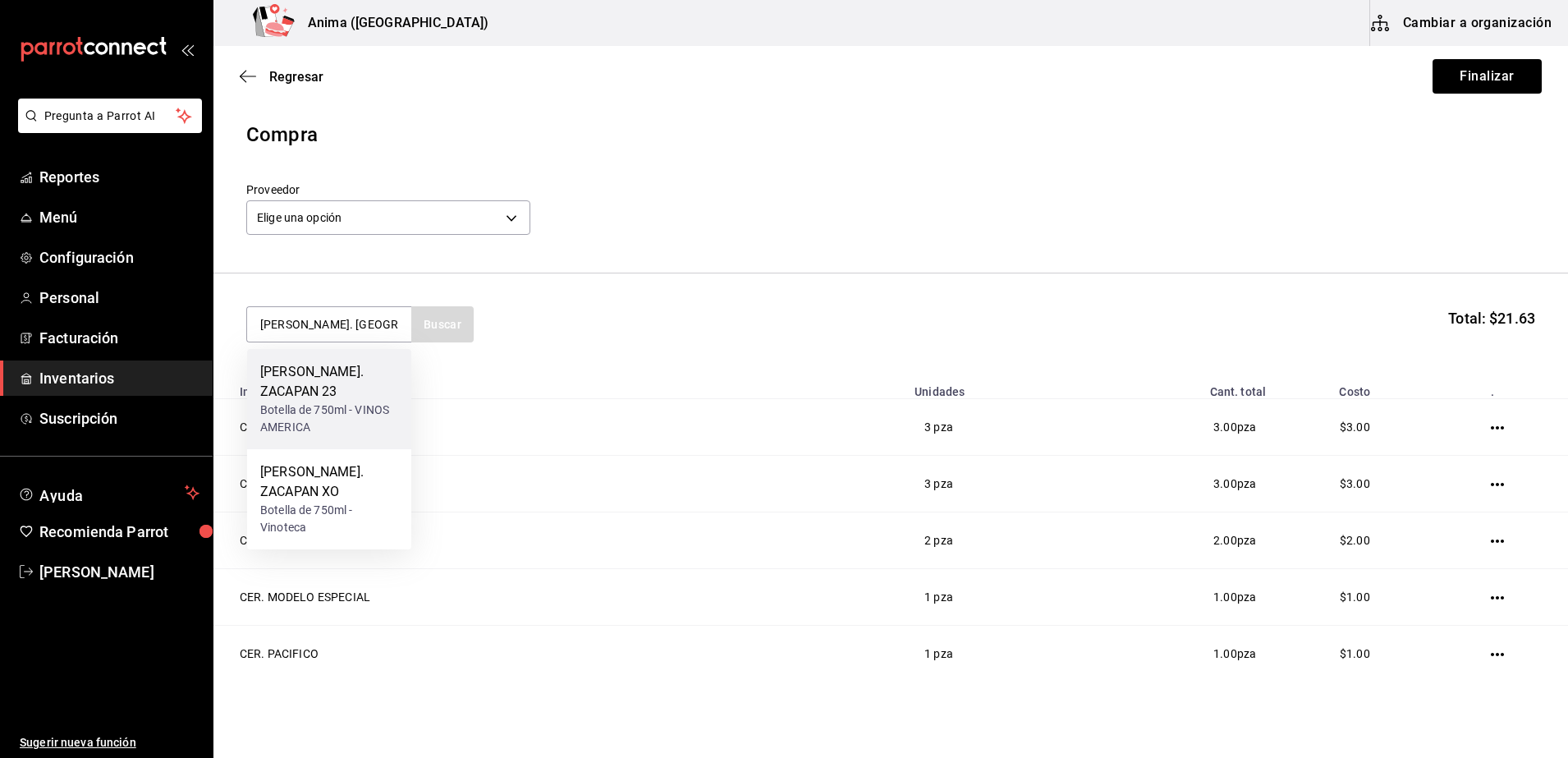
click at [359, 402] on div "Botella de 750ml - VINOS AMERICA" at bounding box center [329, 419] width 138 height 34
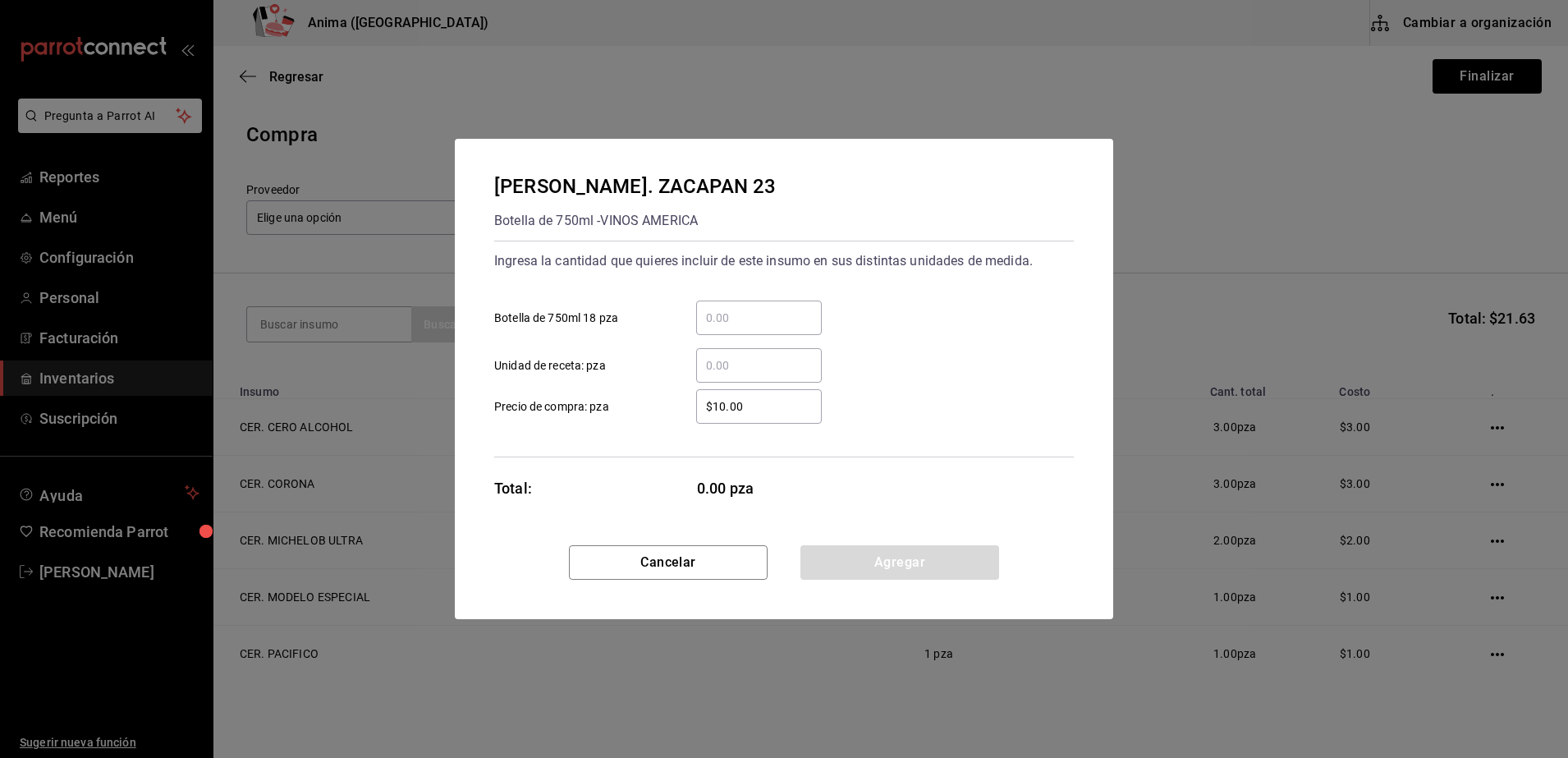
click at [747, 371] on input "​ Unidad de receta: pza" at bounding box center [759, 365] width 126 height 20
type input "5"
type input "$1"
click at [682, 425] on div "Ingresa la cantidad que quieres incluir de este insumo en sus distintas unidade…" at bounding box center [783, 349] width 580 height 217
click at [880, 543] on div "[PERSON_NAME]. ZACAPAN 23 Botella de 750ml - VINOS AMERICA Ingresa la cantidad …" at bounding box center [783, 342] width 658 height 406
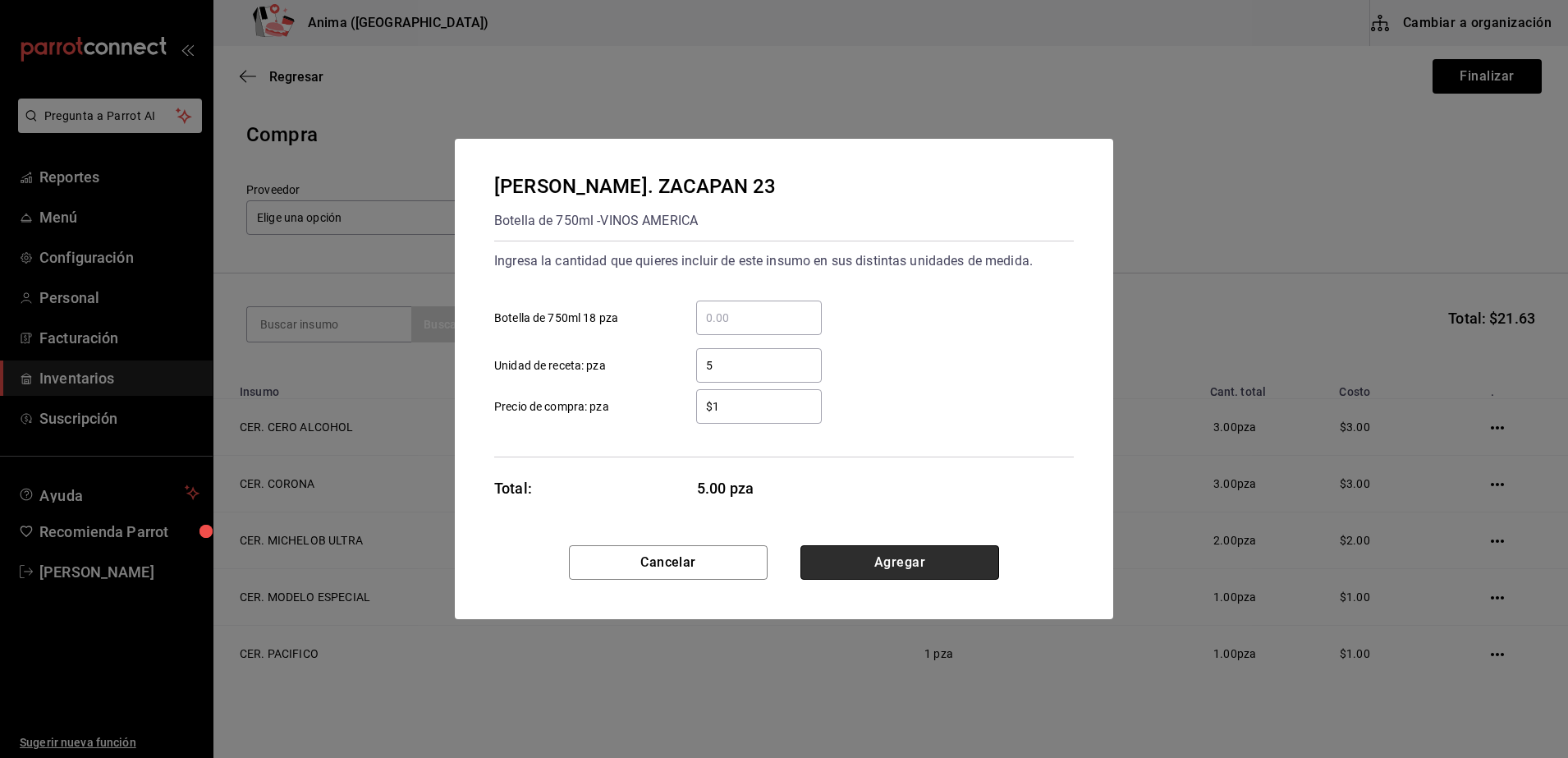
click at [890, 553] on button "Agregar" at bounding box center [899, 562] width 198 height 34
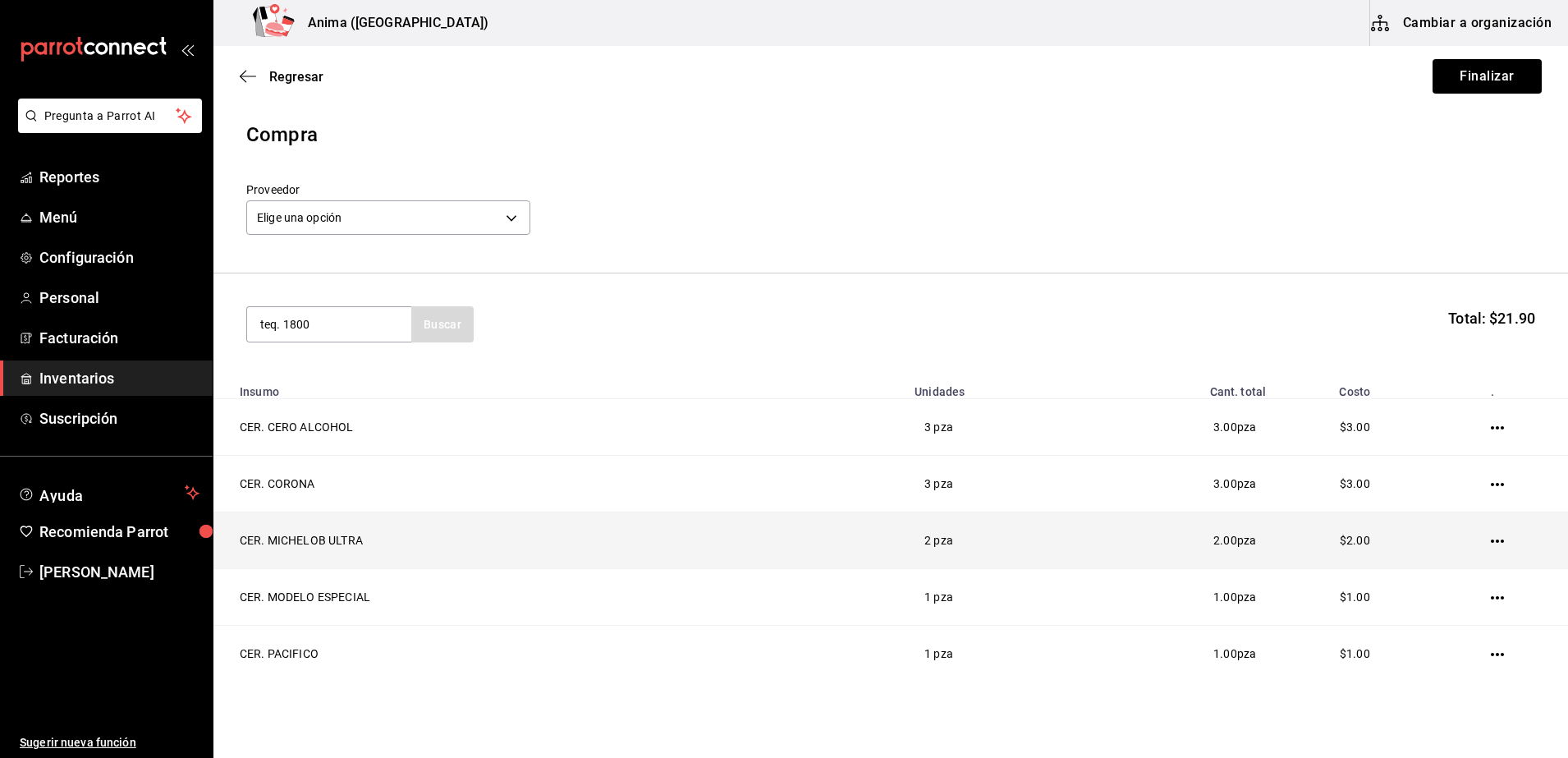
type input "teq. 1800"
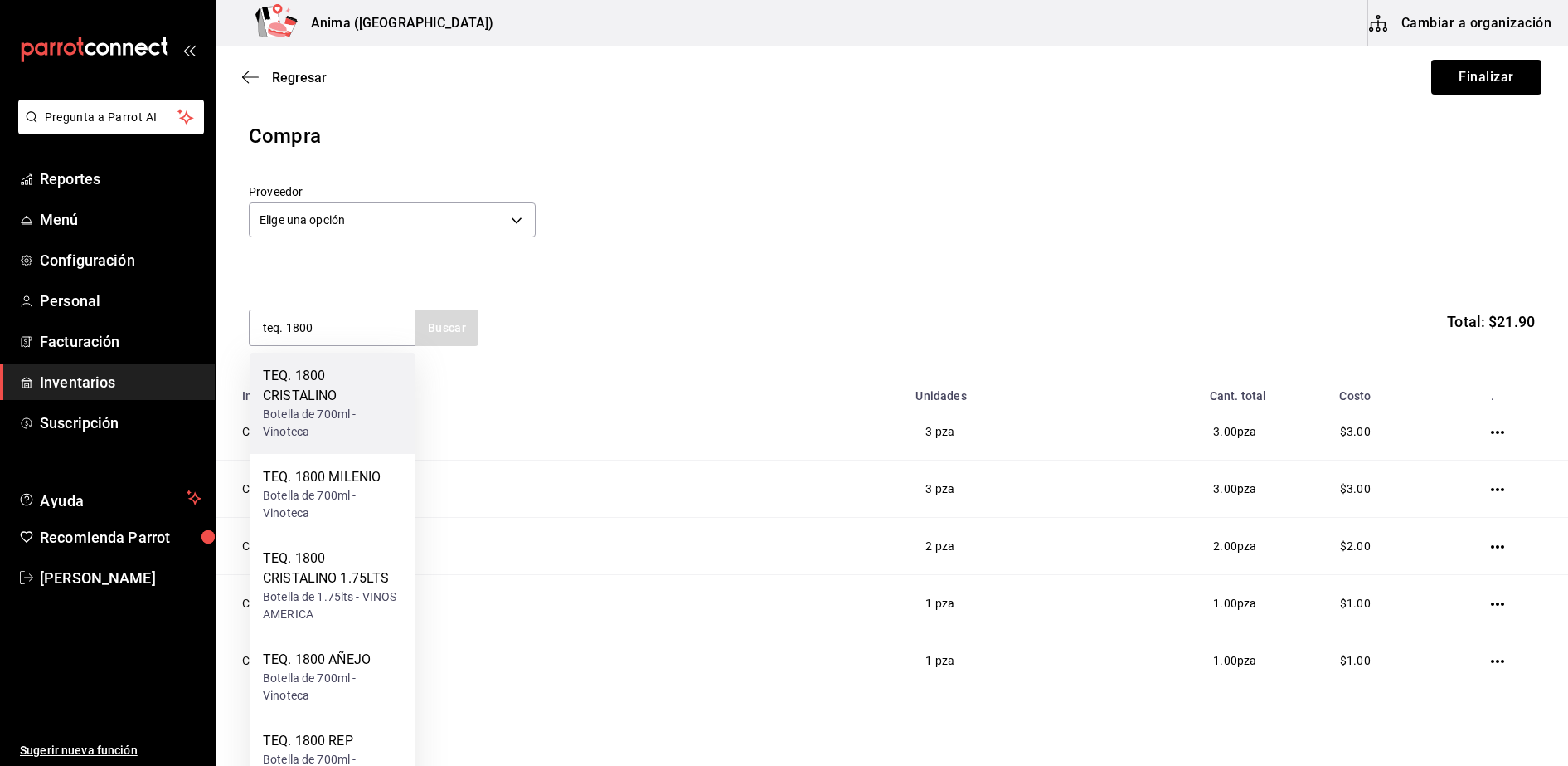
click at [295, 418] on div "Botella de 700ml - Vinoteca" at bounding box center [333, 423] width 139 height 34
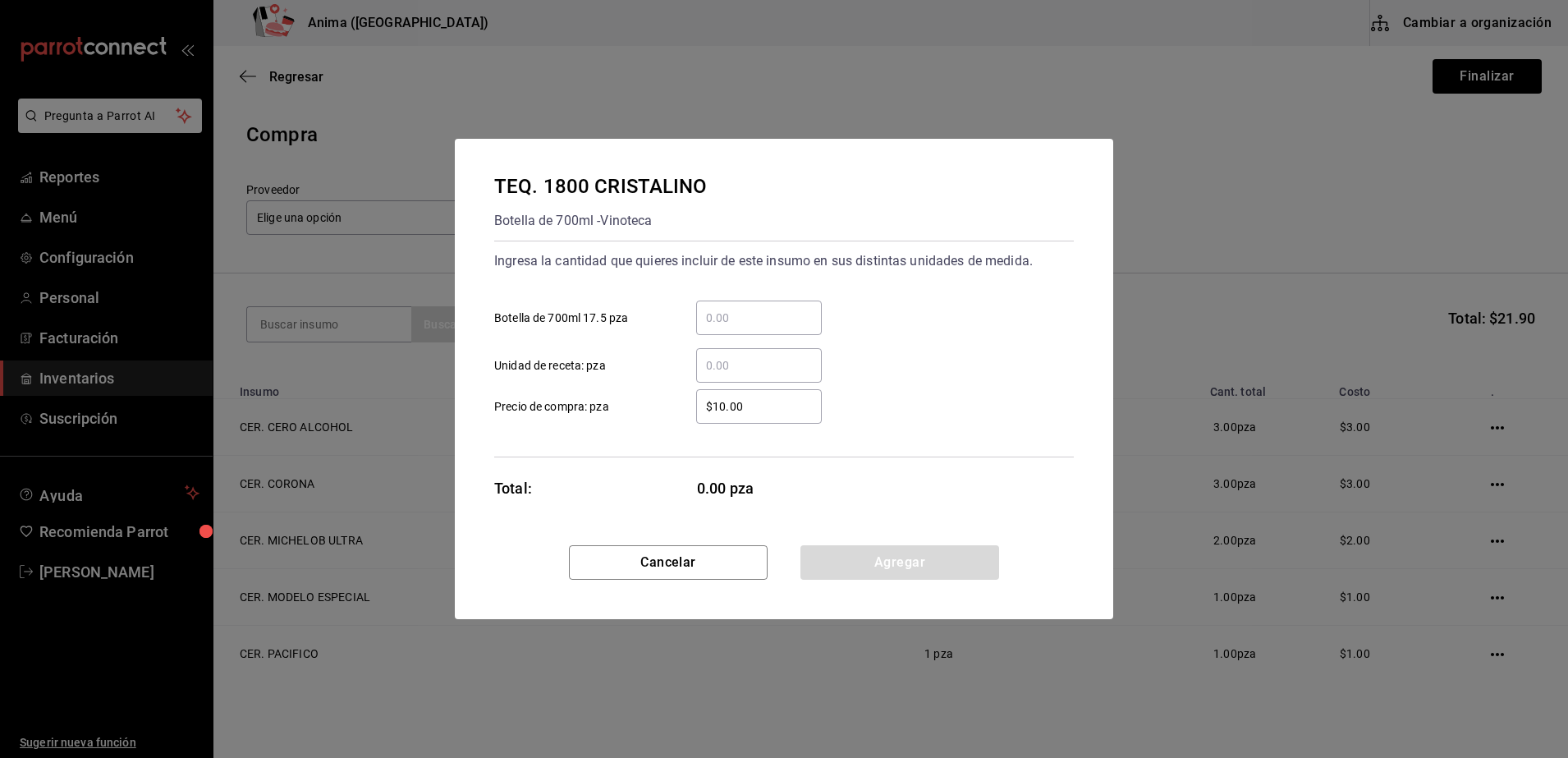
click at [760, 380] on div "​" at bounding box center [759, 365] width 126 height 34
click at [760, 376] on input "​ Unidad de receta: pza" at bounding box center [759, 365] width 126 height 20
type input "9"
type input "$1"
click at [623, 493] on div "Total: 9.00 pza" at bounding box center [658, 488] width 329 height 22
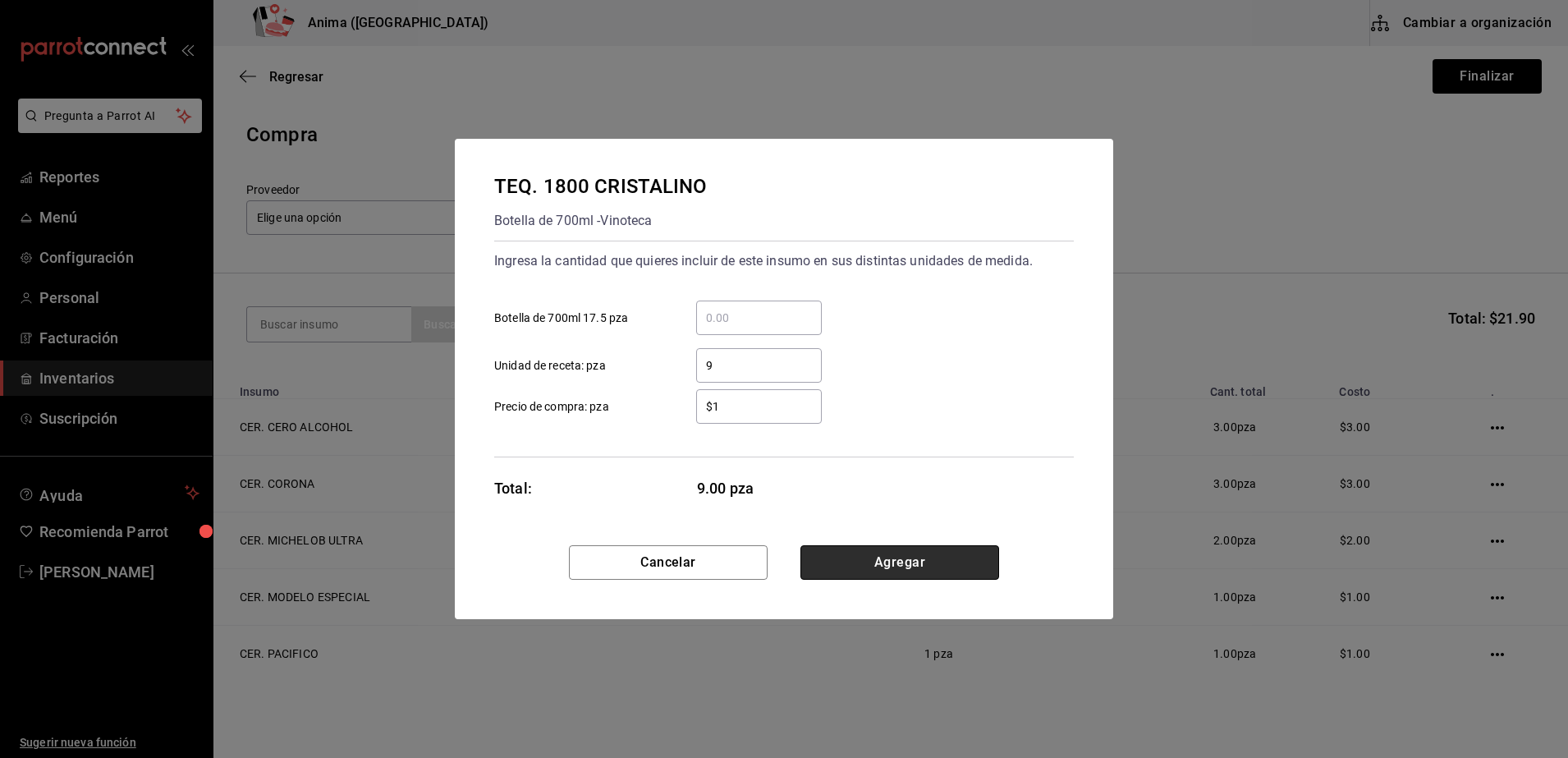
click at [898, 558] on button "Agregar" at bounding box center [899, 562] width 198 height 34
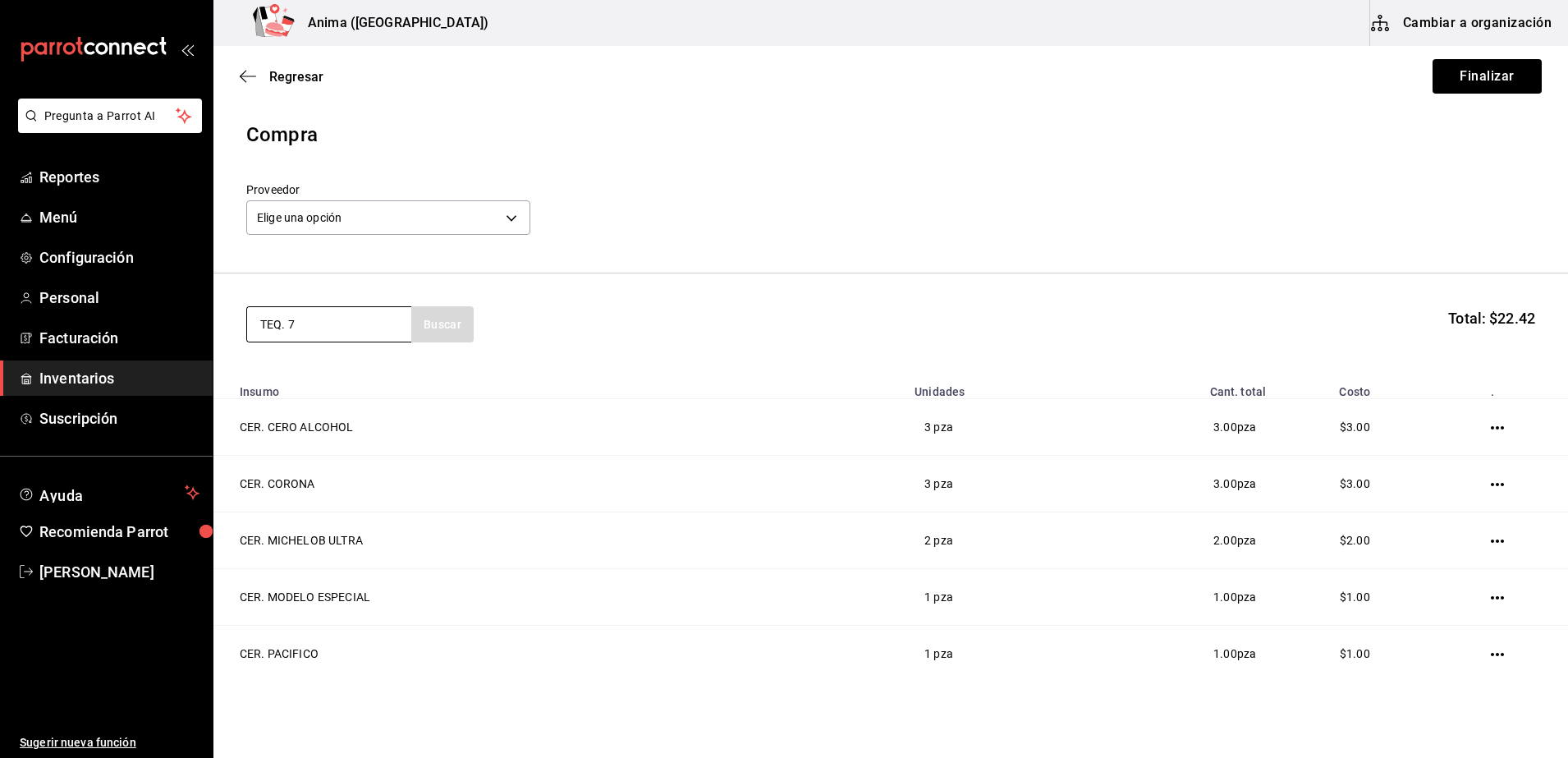
type input "TEQ. 7"
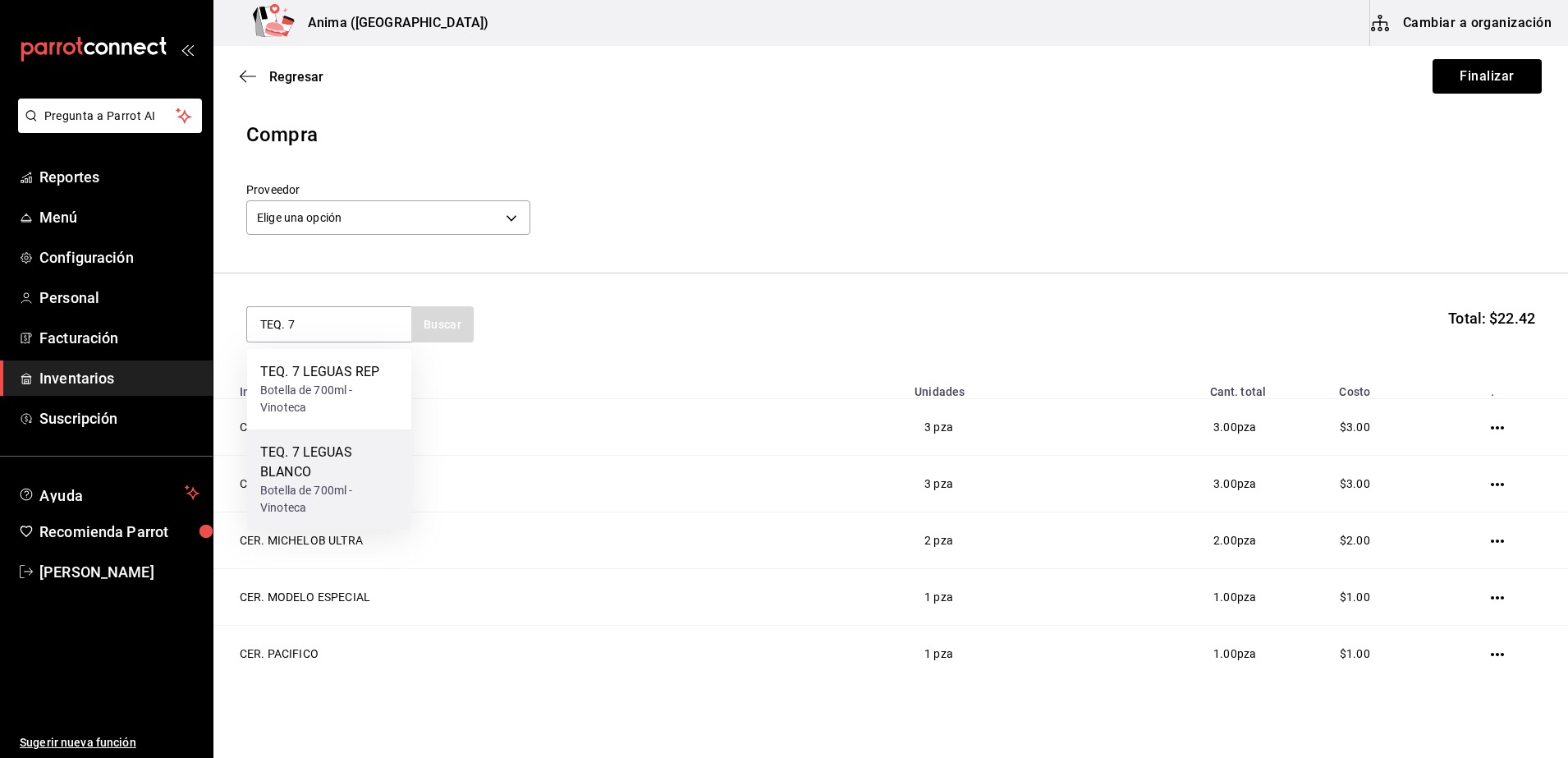
click at [335, 473] on div "TEQ. 7 LEGUAS BLANCO" at bounding box center [329, 462] width 138 height 39
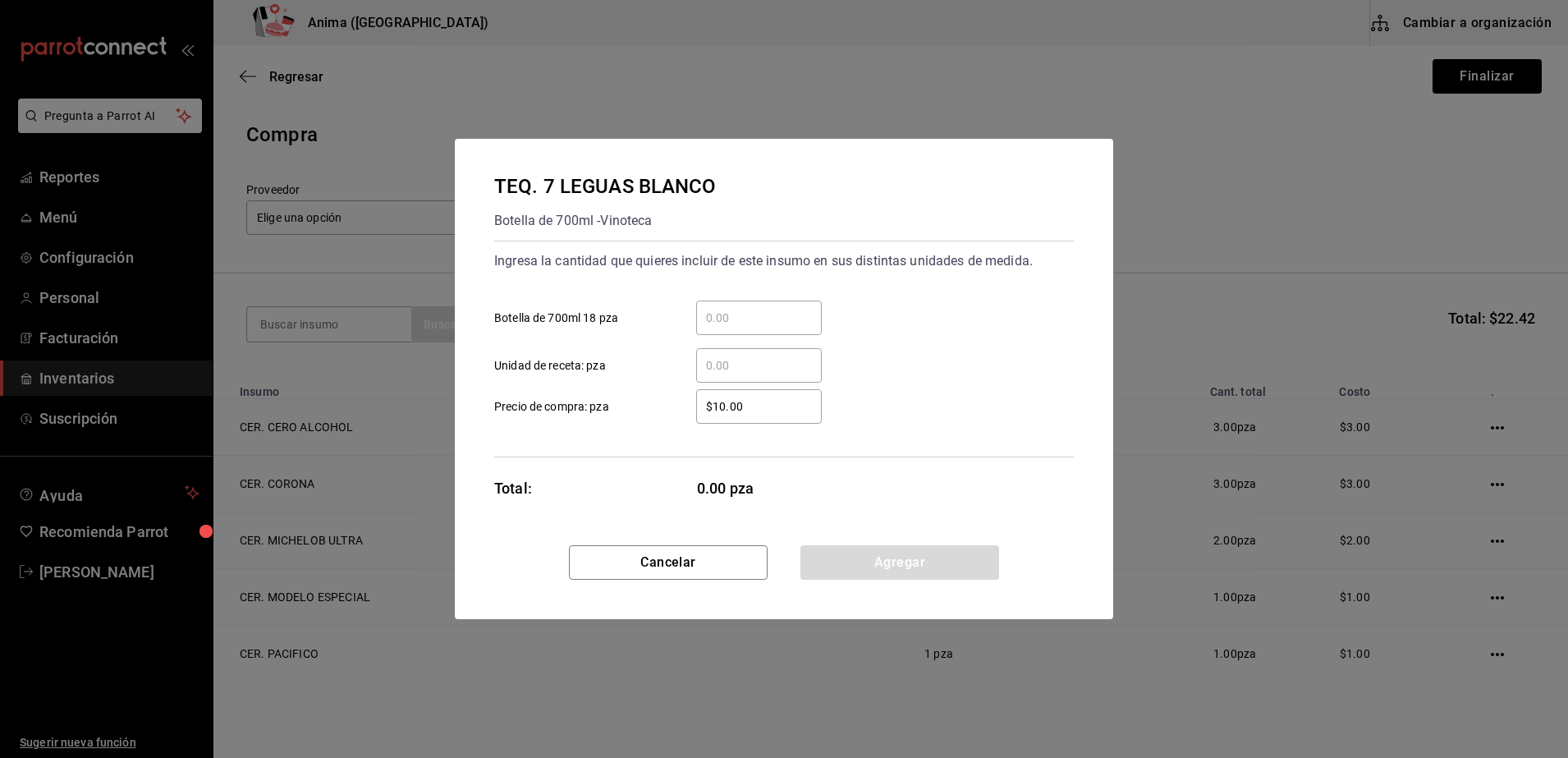
click at [729, 376] on div "​" at bounding box center [759, 365] width 126 height 34
click at [729, 376] on input "​ Unidad de receta: pza" at bounding box center [759, 365] width 126 height 20
type input "2"
type input "$1"
click at [662, 440] on div "Ingresa la cantidad que quieres incluir de este insumo en sus distintas unidade…" at bounding box center [783, 349] width 580 height 217
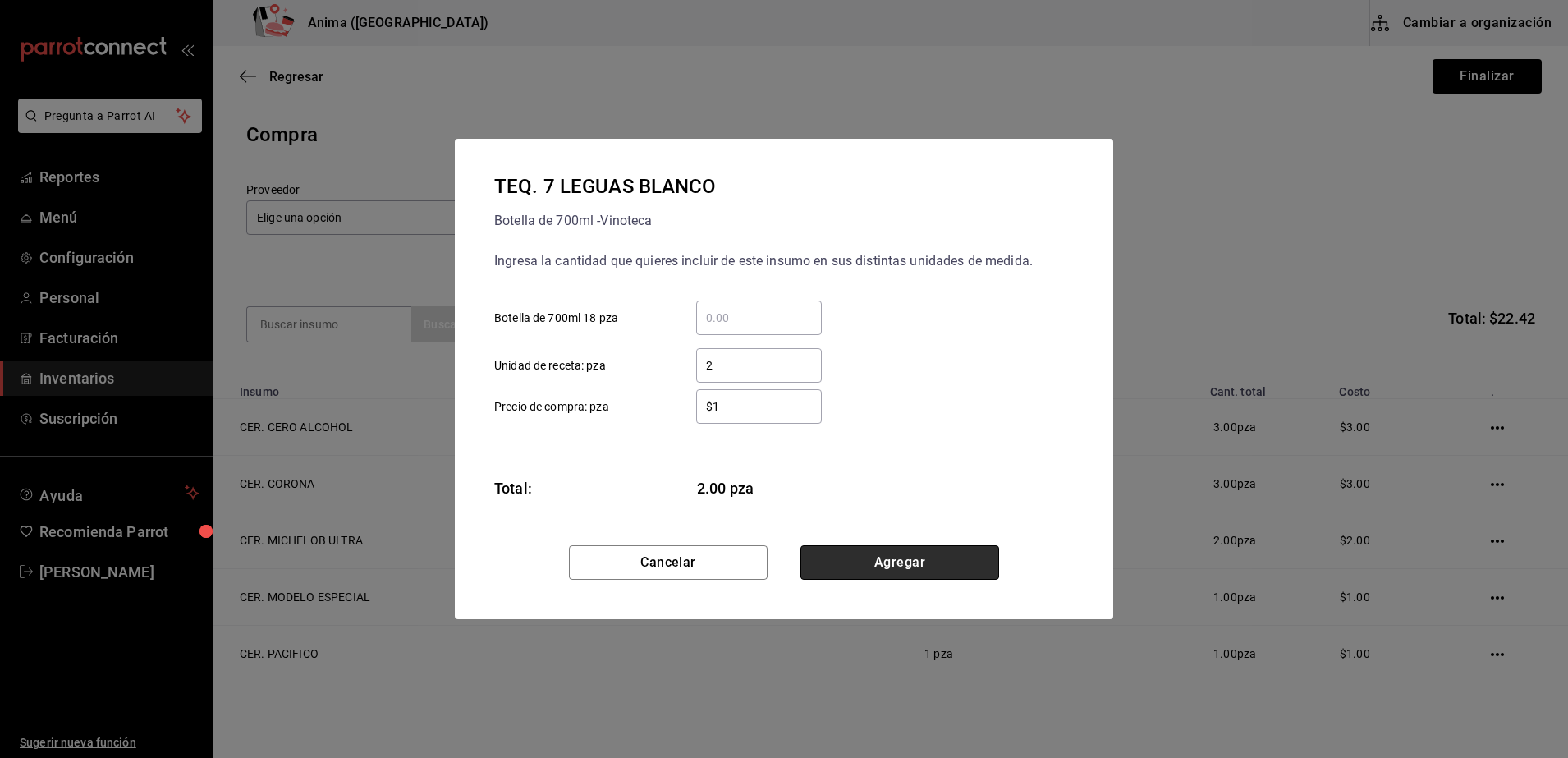
click at [900, 550] on button "Agregar" at bounding box center [899, 562] width 198 height 34
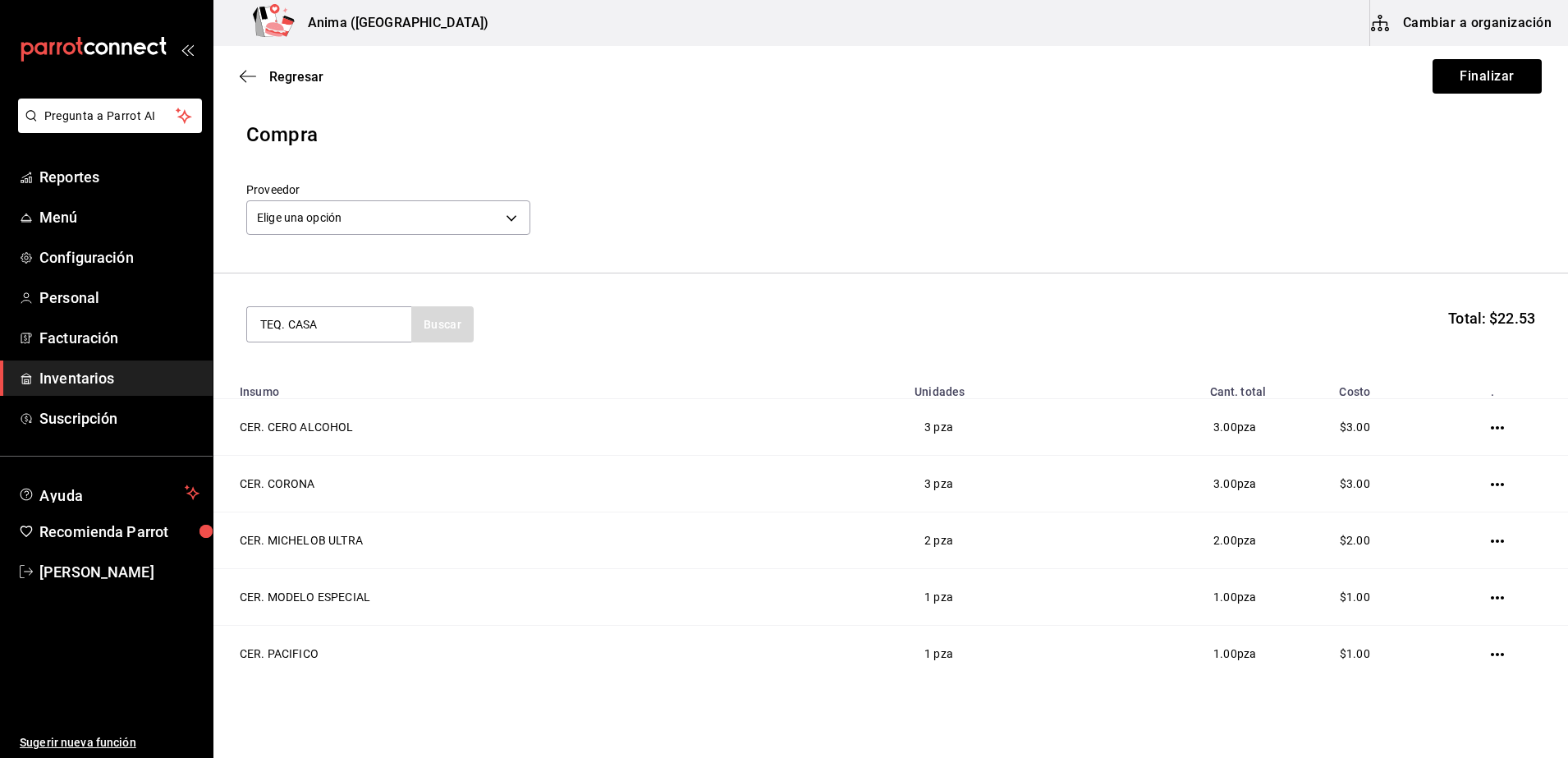
type input "TEQ. CASA"
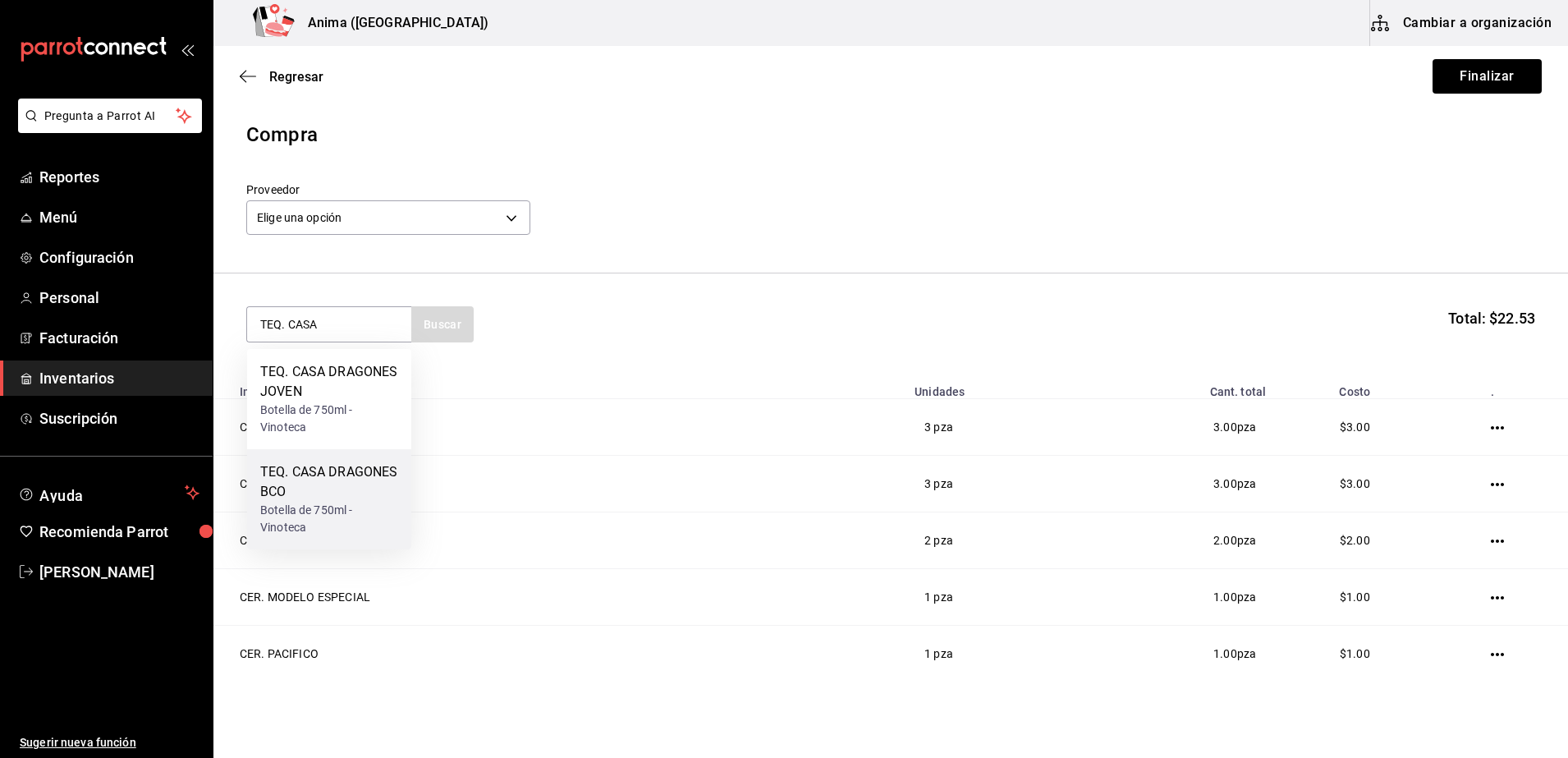
click at [329, 481] on div "TEQ. CASA DRAGONES BCO" at bounding box center [329, 482] width 138 height 39
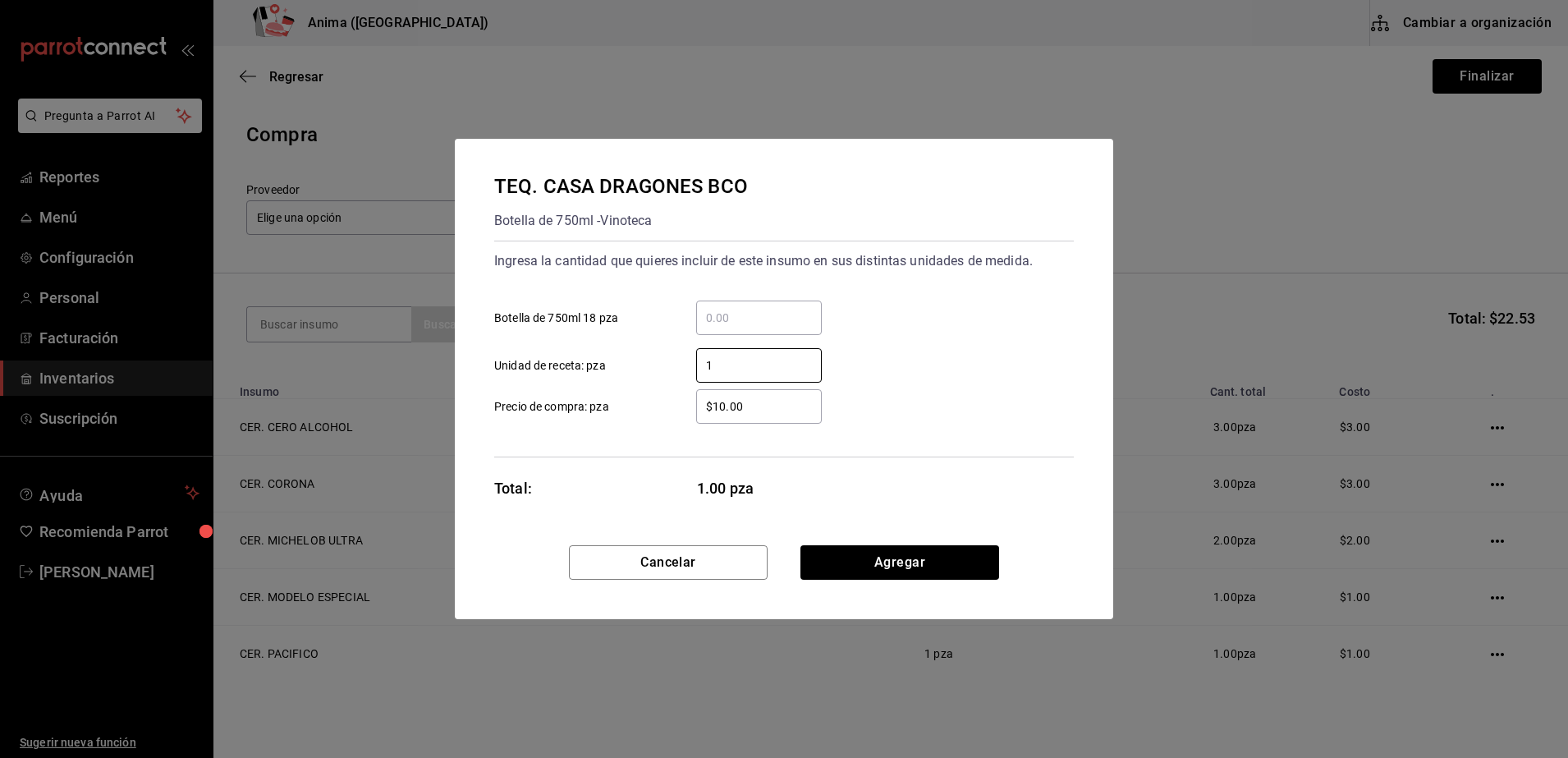
type input "1"
type input "$1"
click at [937, 583] on div "Cancelar Agregar" at bounding box center [783, 582] width 658 height 74
click at [928, 572] on button "Agregar" at bounding box center [899, 562] width 198 height 34
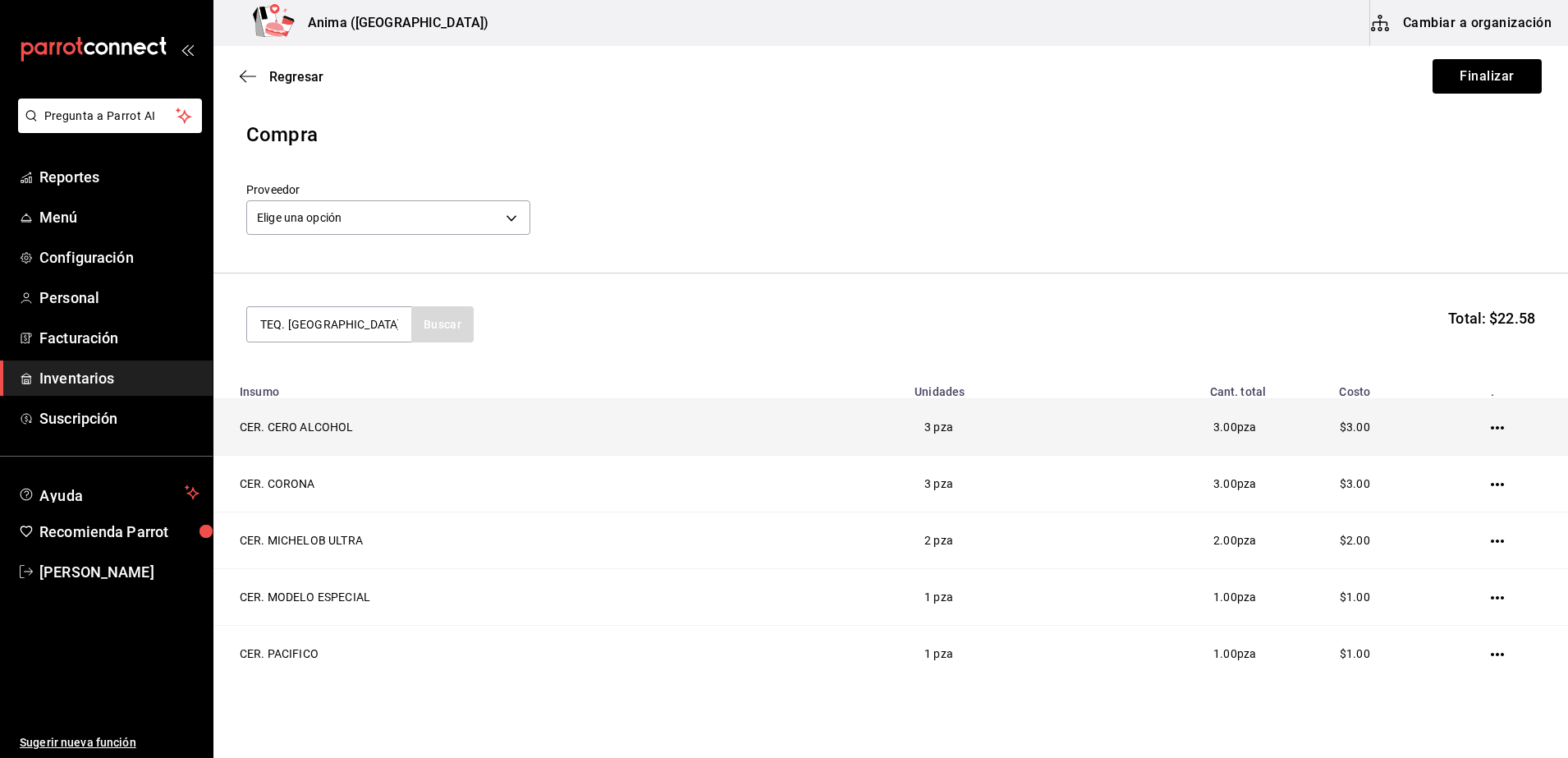
type input "TEQ. [GEOGRAPHIC_DATA]"
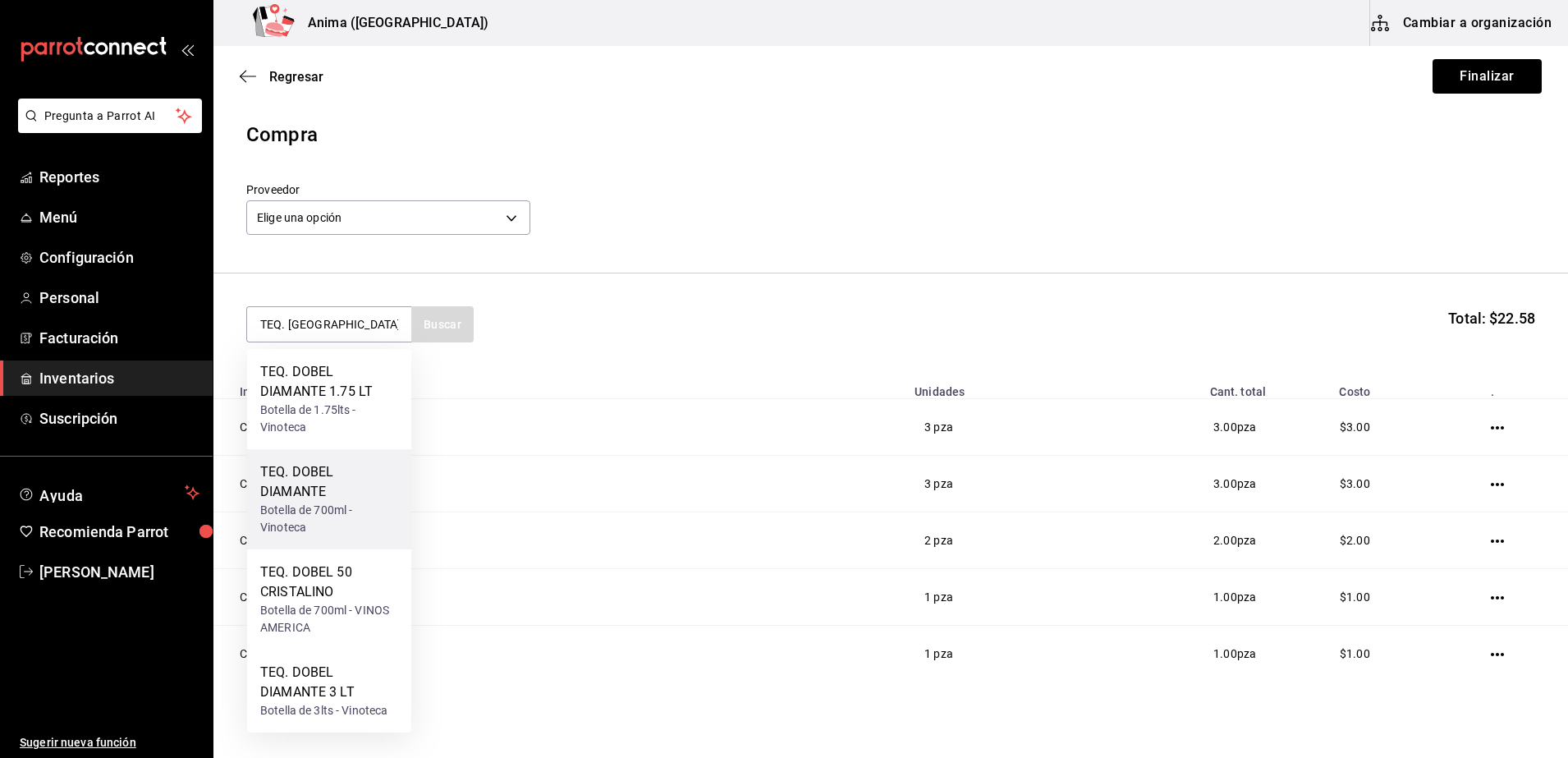
click at [317, 482] on div "TEQ. DOBEL DIAMANTE" at bounding box center [329, 482] width 138 height 39
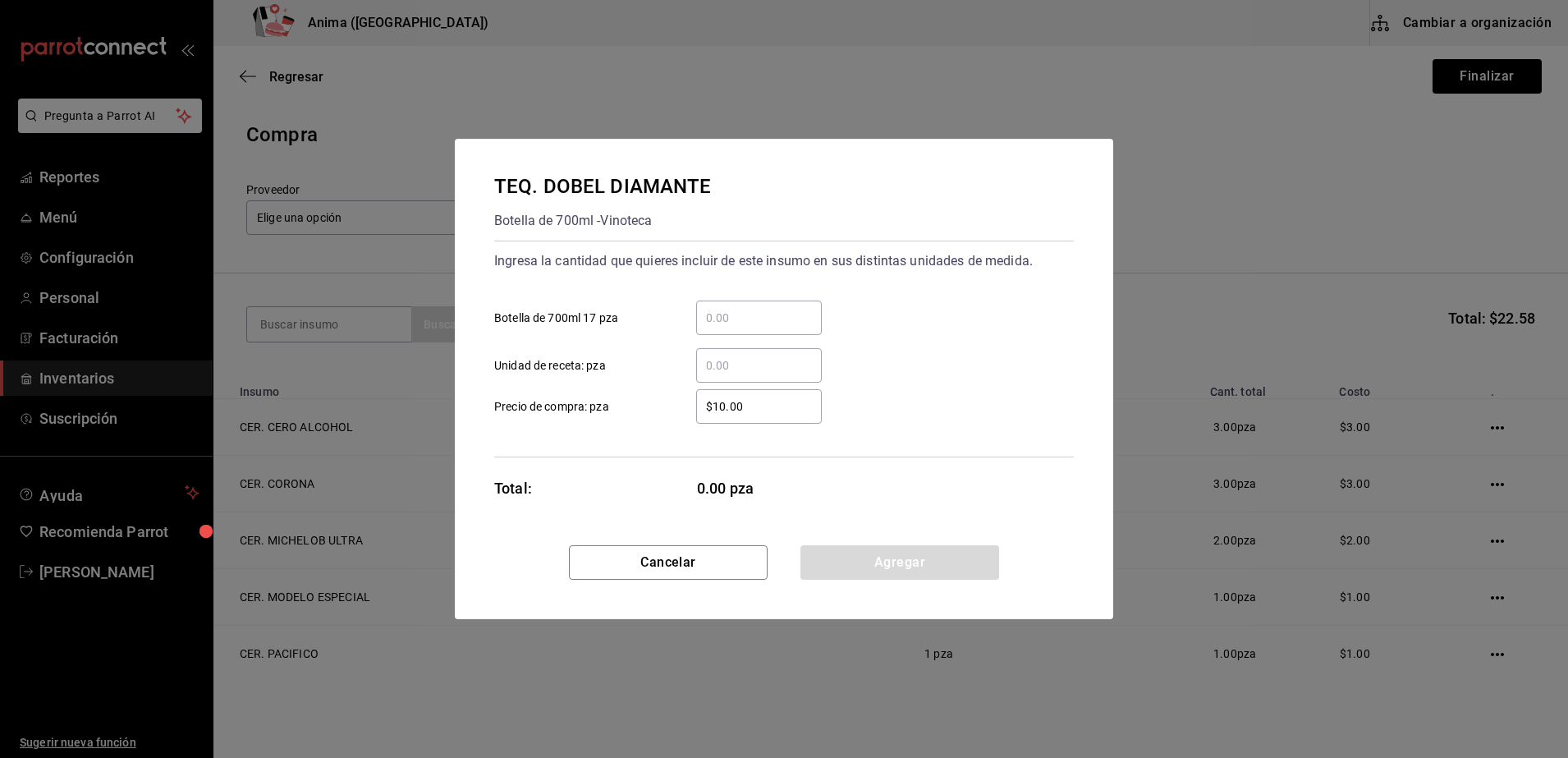
click at [724, 387] on div "$10.00 ​ Precio de compra: pza" at bounding box center [777, 400] width 592 height 48
click at [746, 366] on input "​ Unidad de receta: pza" at bounding box center [759, 365] width 126 height 20
type input "16"
type input "$1"
click at [650, 425] on div "Ingresa la cantidad que quieres incluir de este insumo en sus distintas unidade…" at bounding box center [783, 349] width 580 height 217
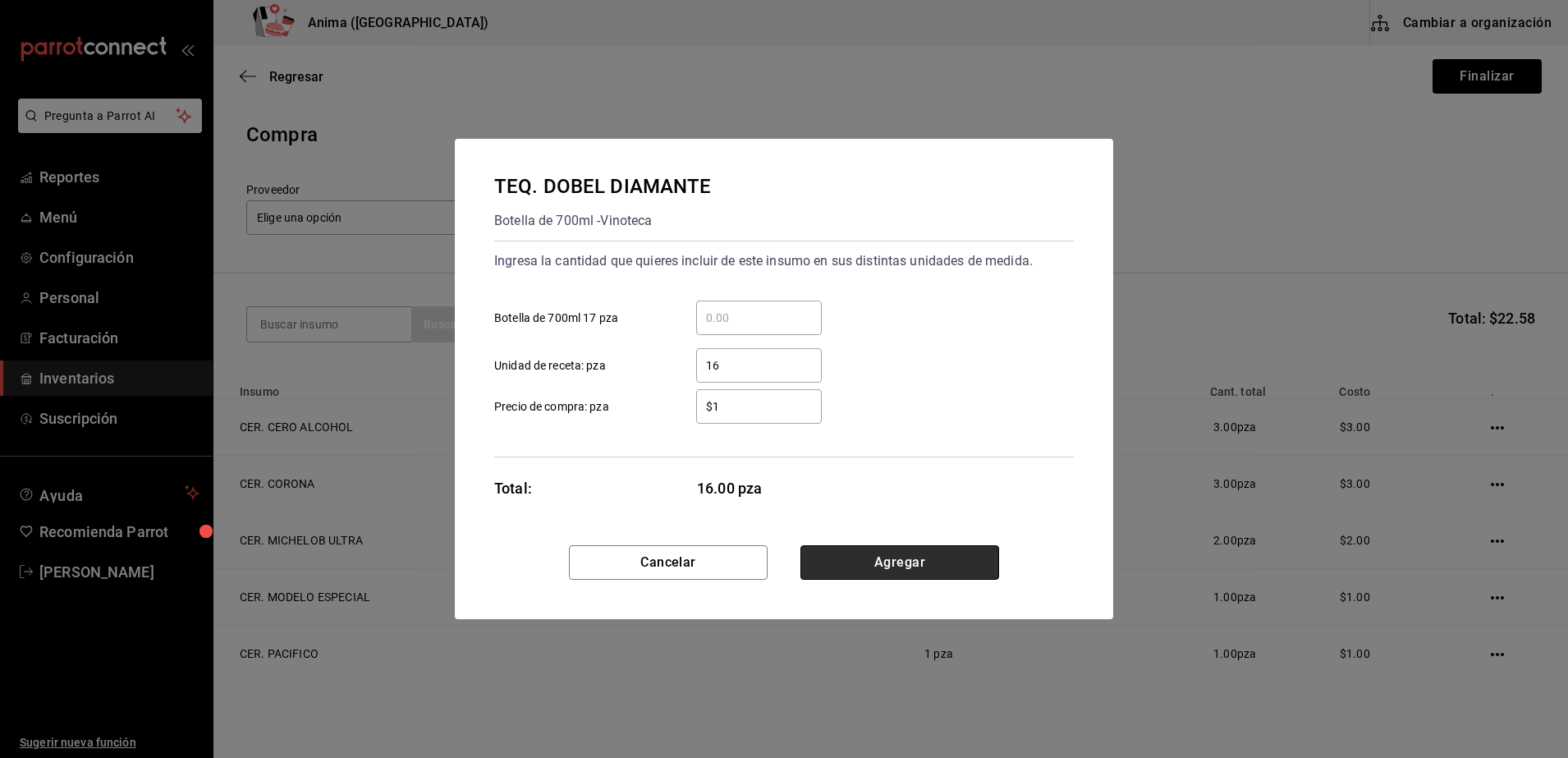
click at [924, 549] on button "Agregar" at bounding box center [899, 562] width 198 height 34
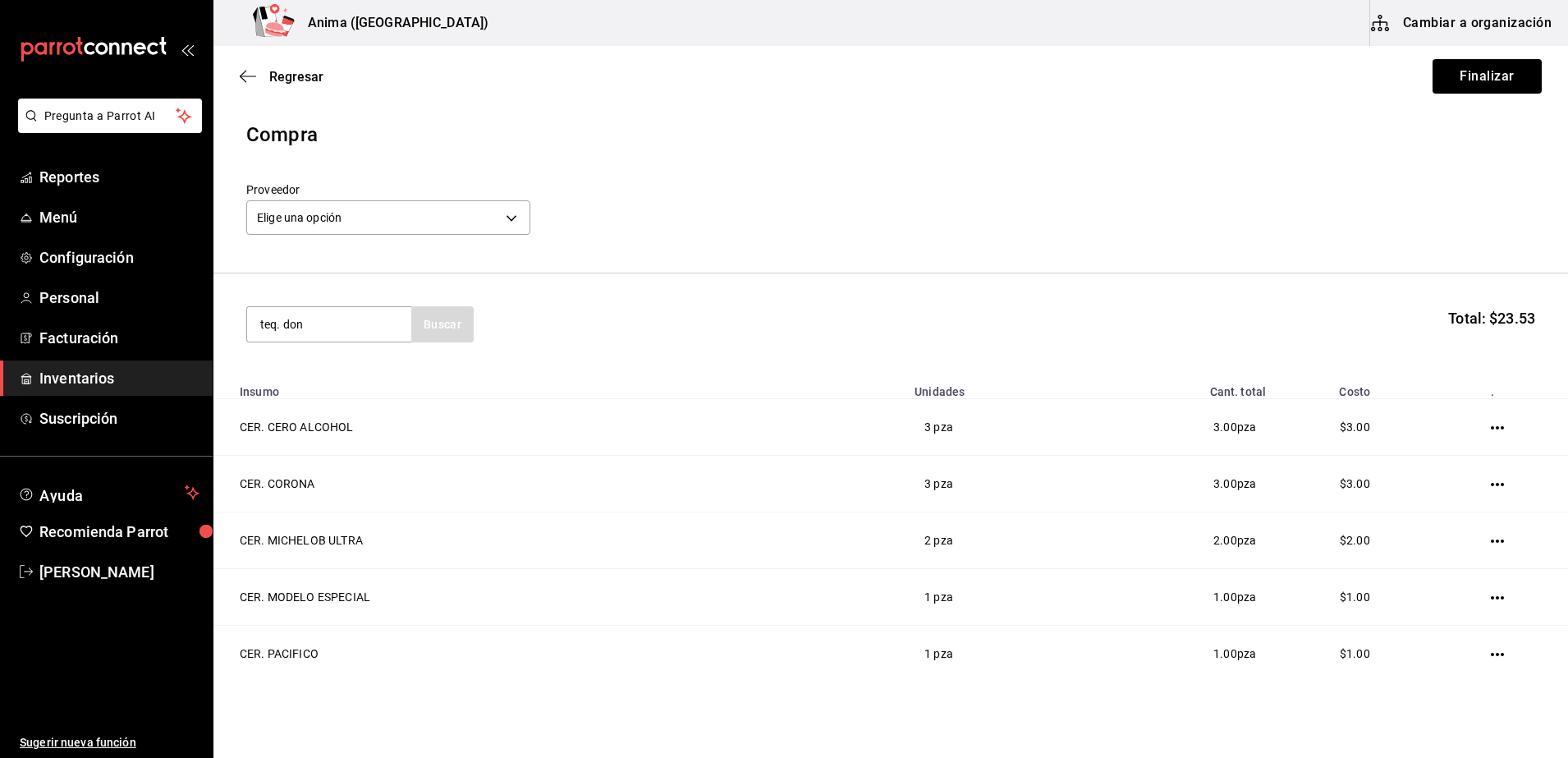
type input "teq. don"
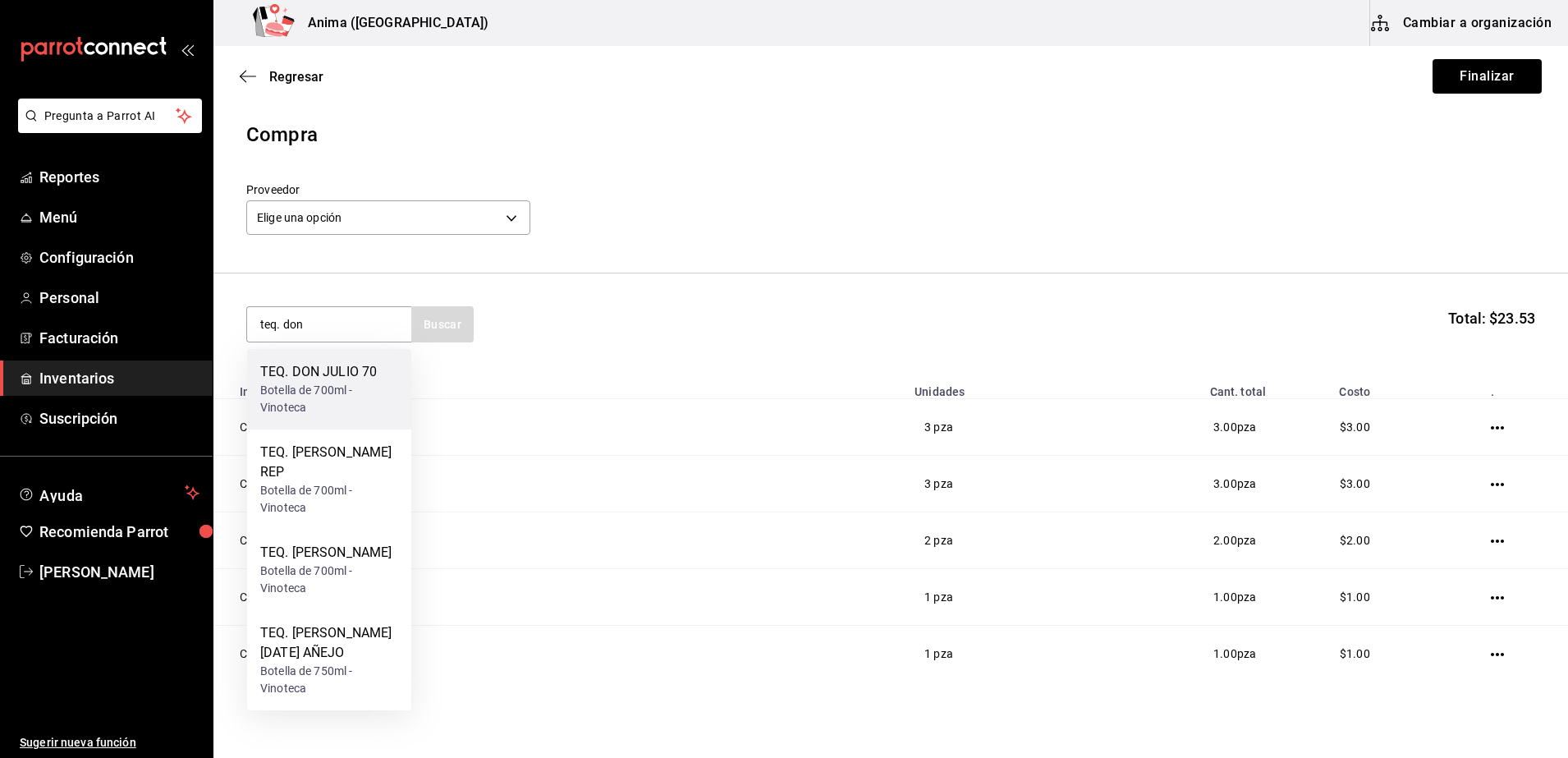
click at [334, 411] on div "Botella de 700ml - Vinoteca" at bounding box center [329, 399] width 138 height 34
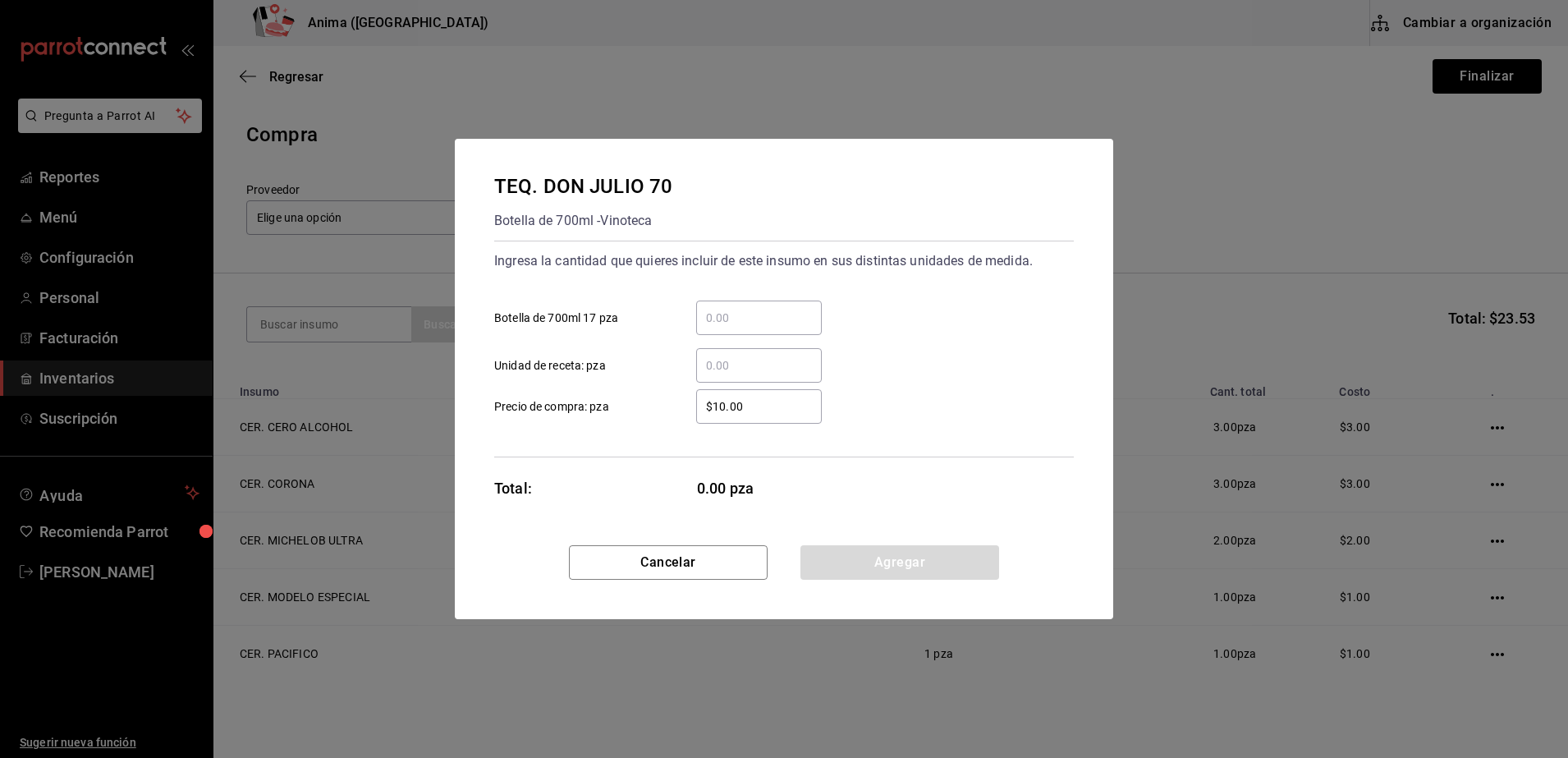
click at [772, 369] on input "​ Unidad de receta: pza" at bounding box center [759, 365] width 126 height 20
type input "8"
type input "$1"
click at [665, 443] on div "Ingresa la cantidad que quieres incluir de este insumo en sus distintas unidade…" at bounding box center [783, 349] width 580 height 217
click at [976, 573] on button "Agregar" at bounding box center [899, 562] width 198 height 34
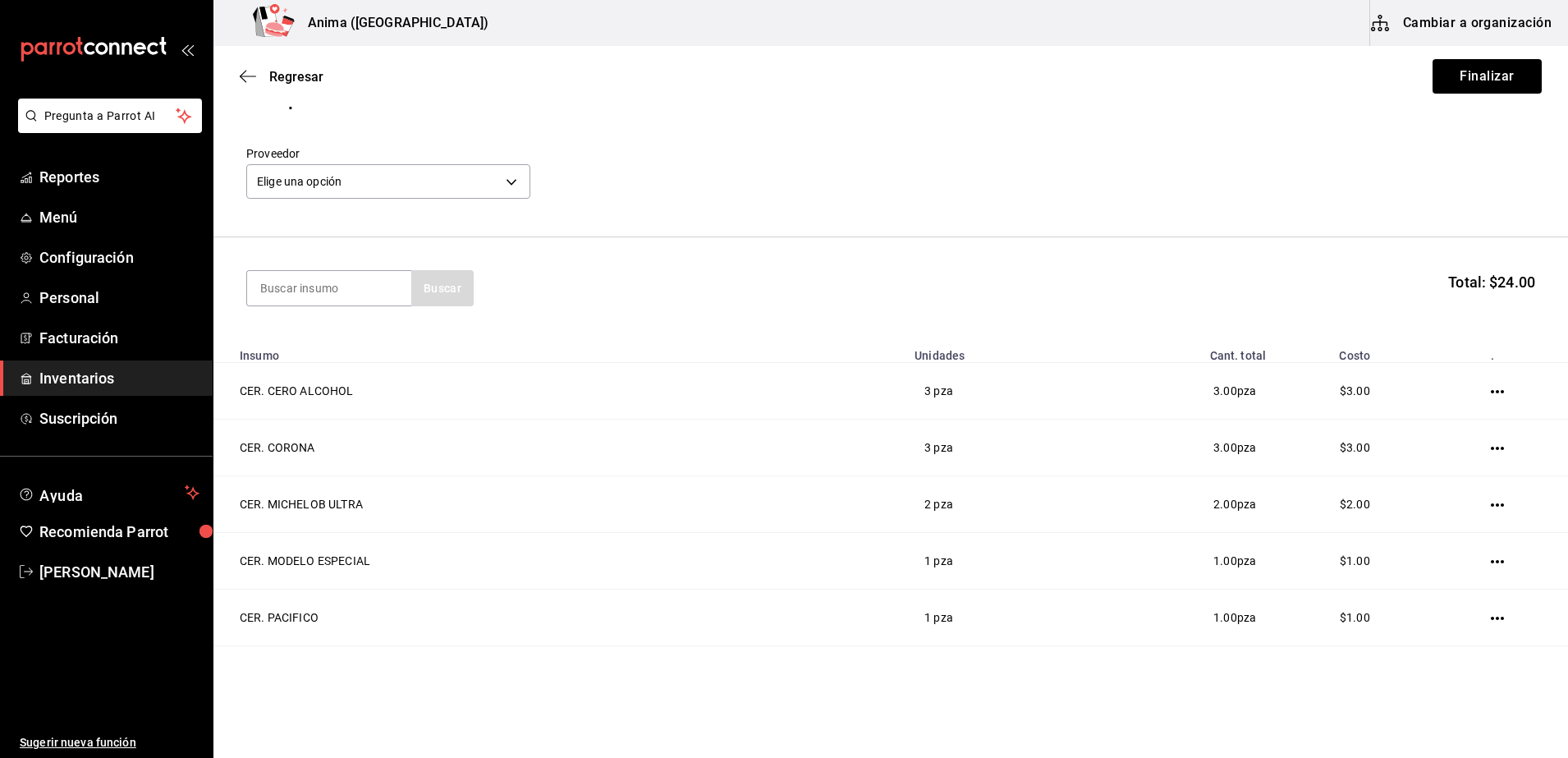
scroll to position [29, 0]
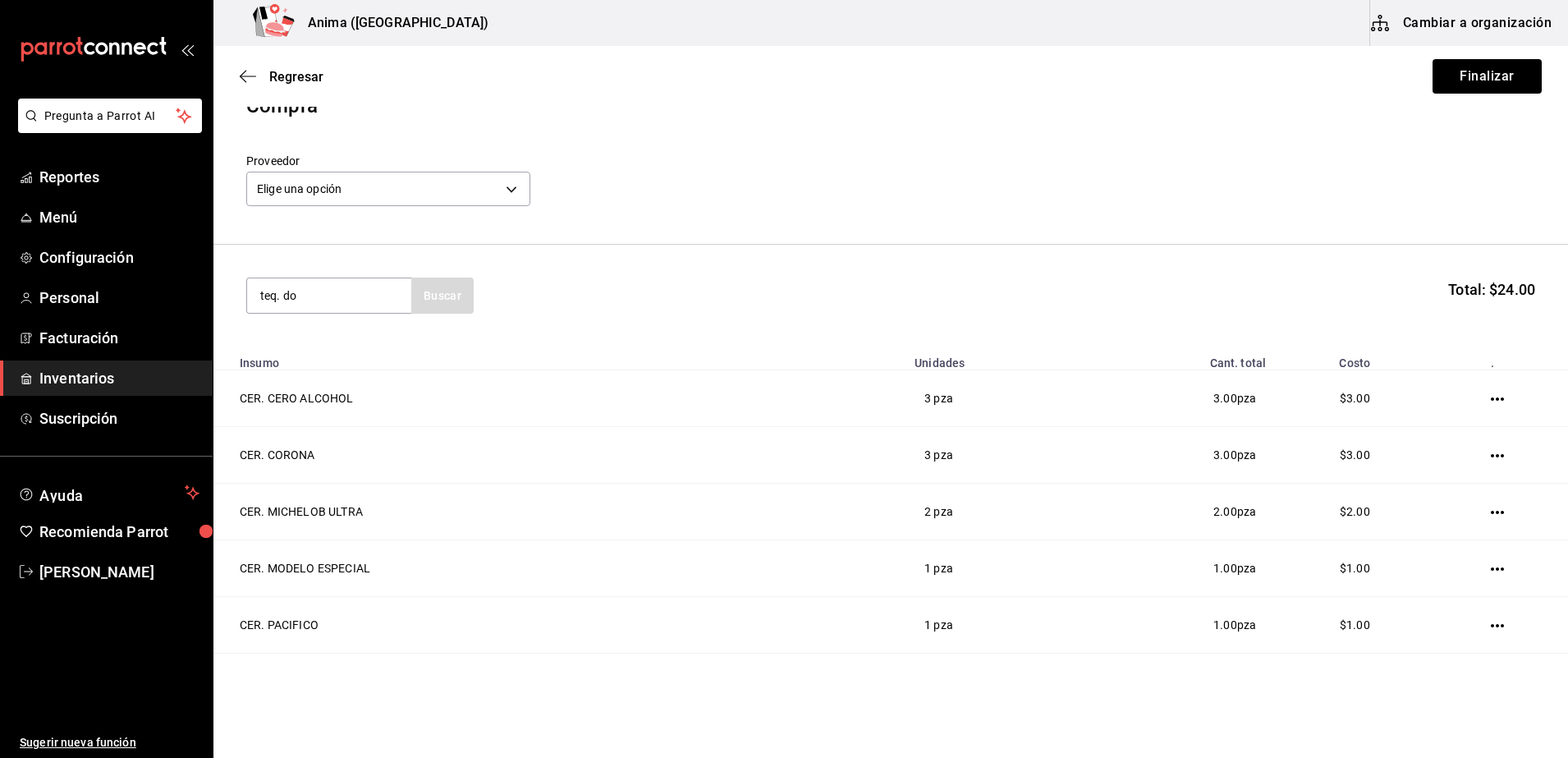
type input "teq. don"
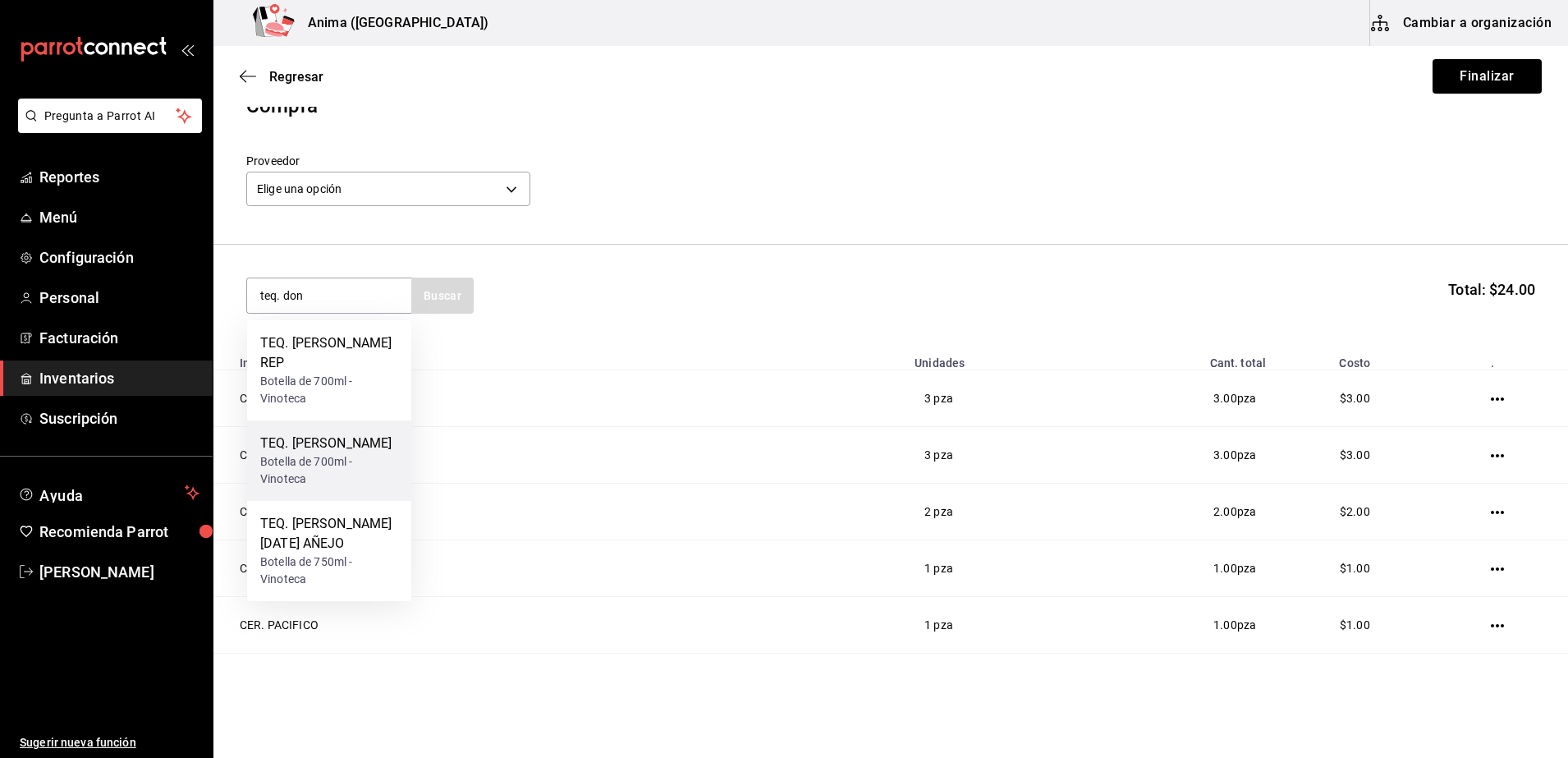
click at [312, 459] on div "Botella de 700ml - Vinoteca" at bounding box center [329, 470] width 138 height 34
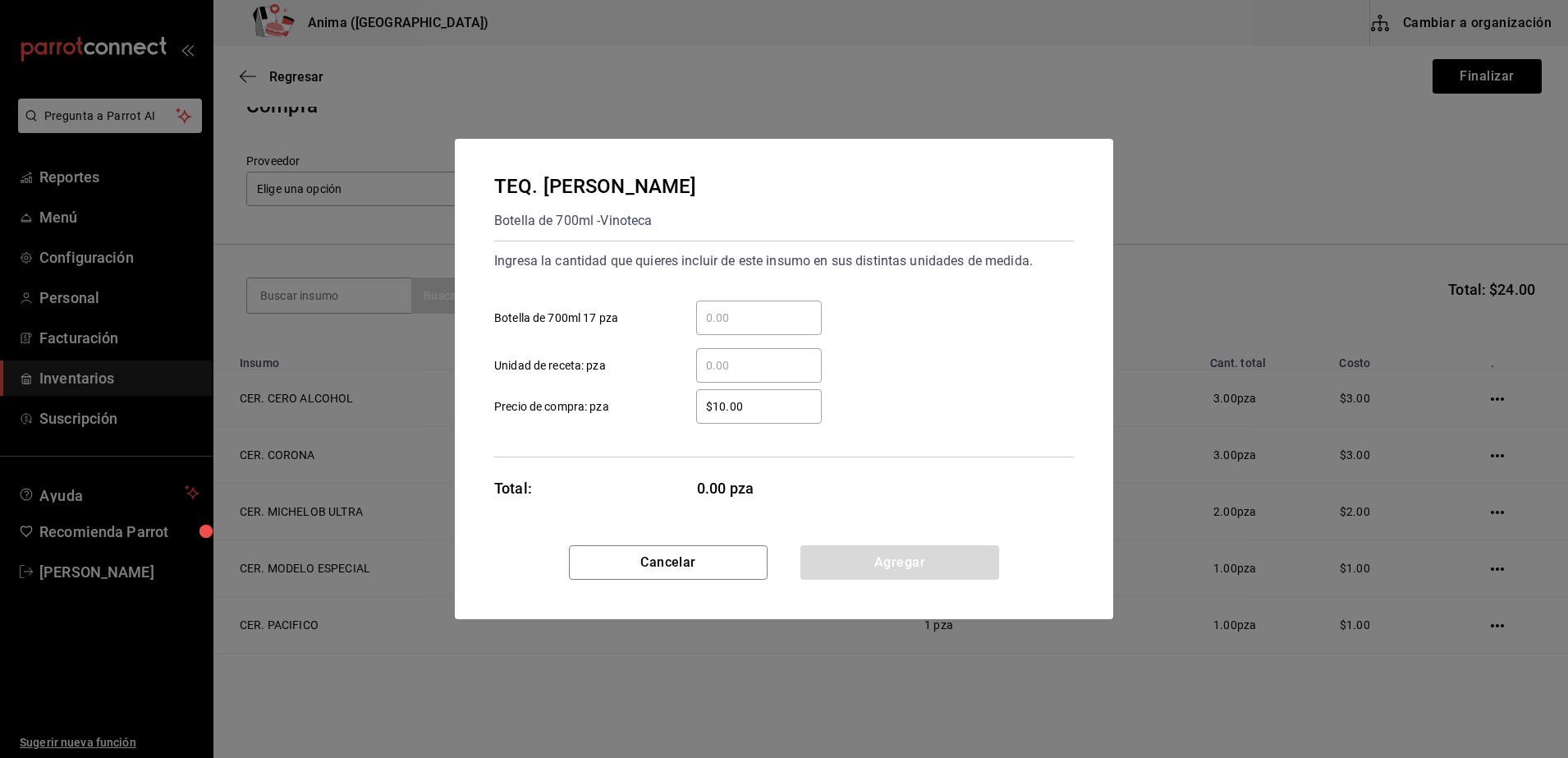
click at [747, 382] on div "​" at bounding box center [759, 365] width 126 height 34
click at [747, 376] on input "​ Unidad de receta: pza" at bounding box center [759, 365] width 126 height 20
type input "14"
type input "$1"
click at [667, 477] on div "Total: 14.00 pza" at bounding box center [658, 488] width 329 height 22
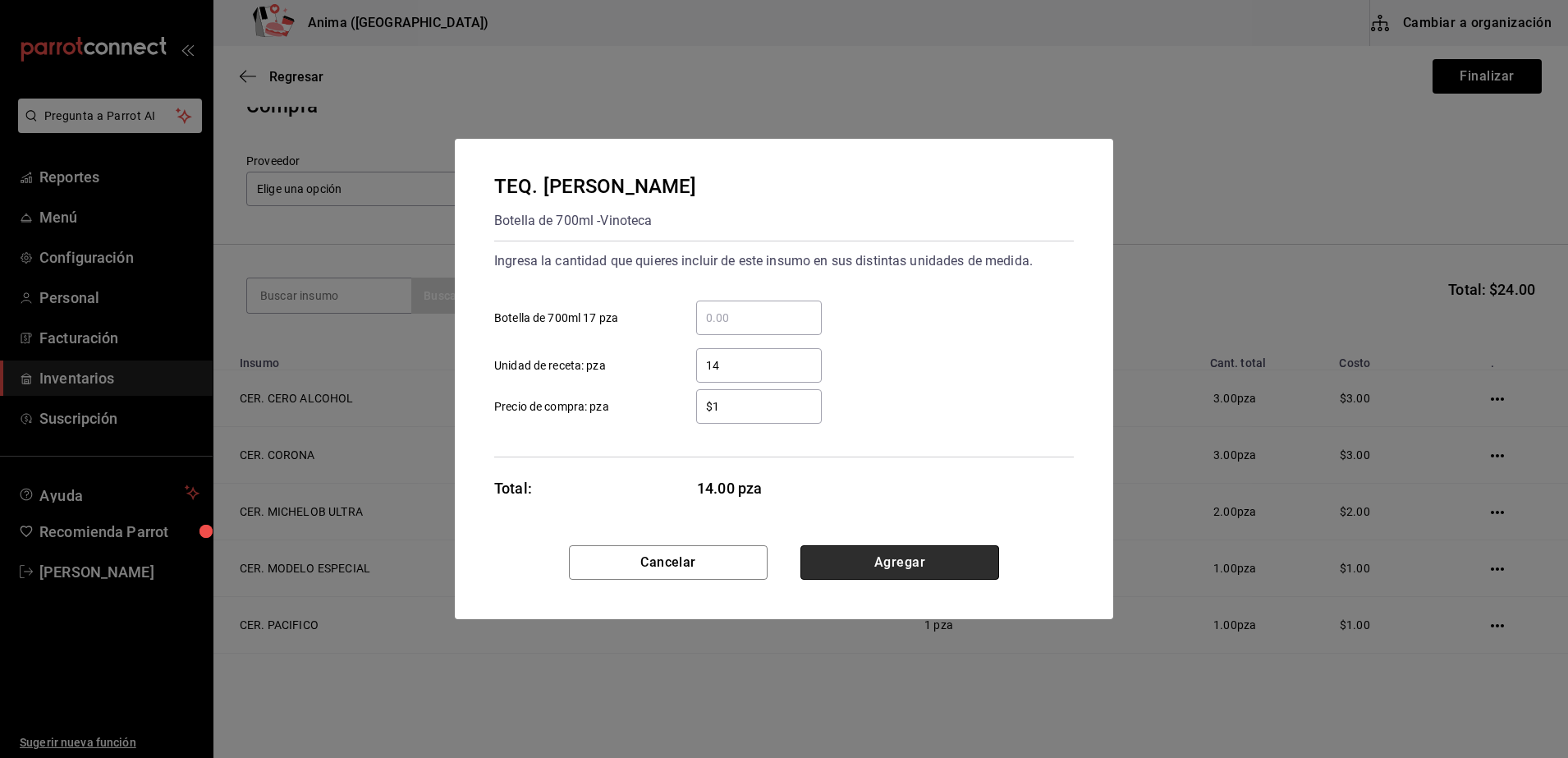
click at [867, 556] on button "Agregar" at bounding box center [899, 562] width 198 height 34
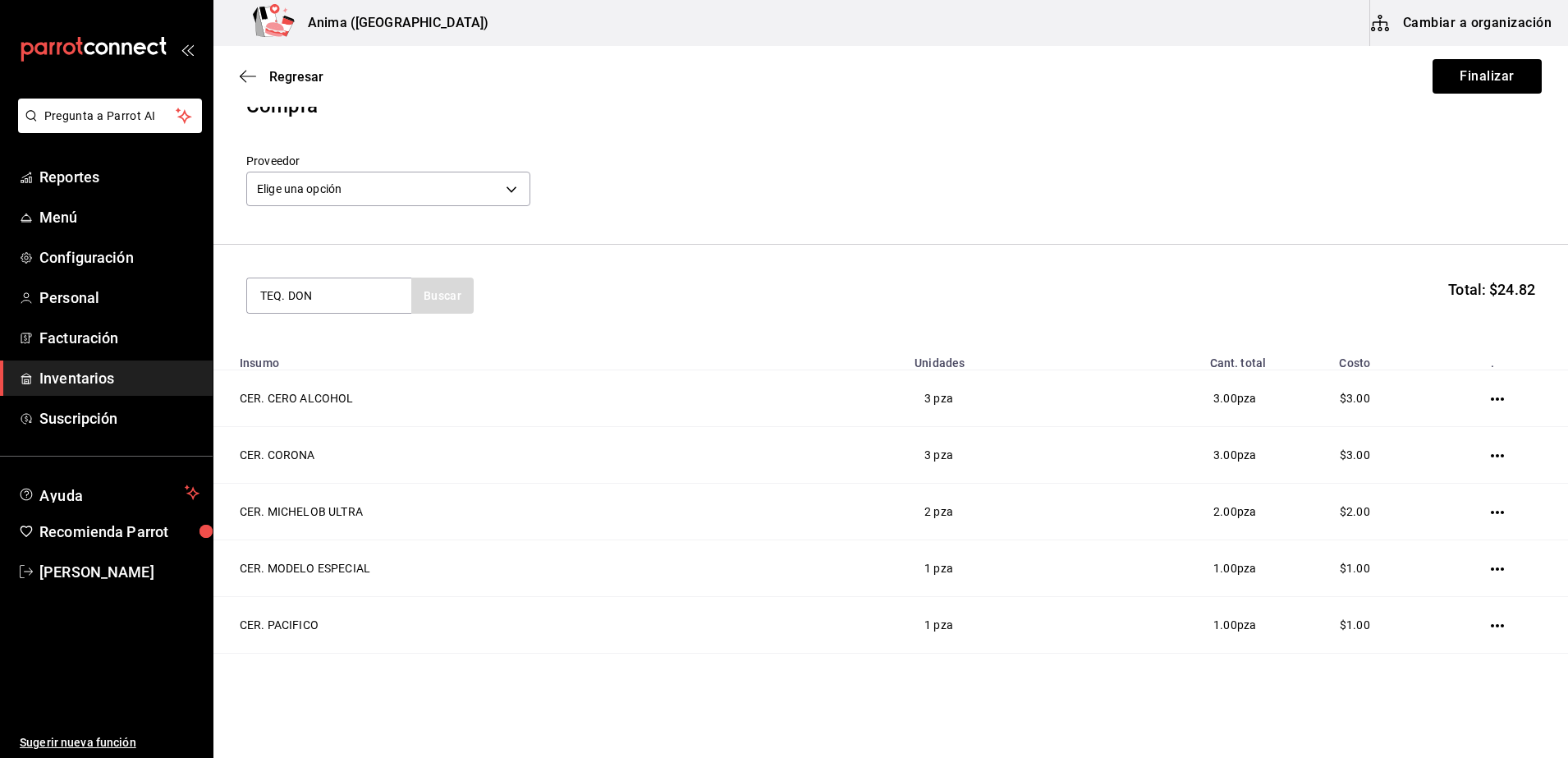
type input "TEQ. DON"
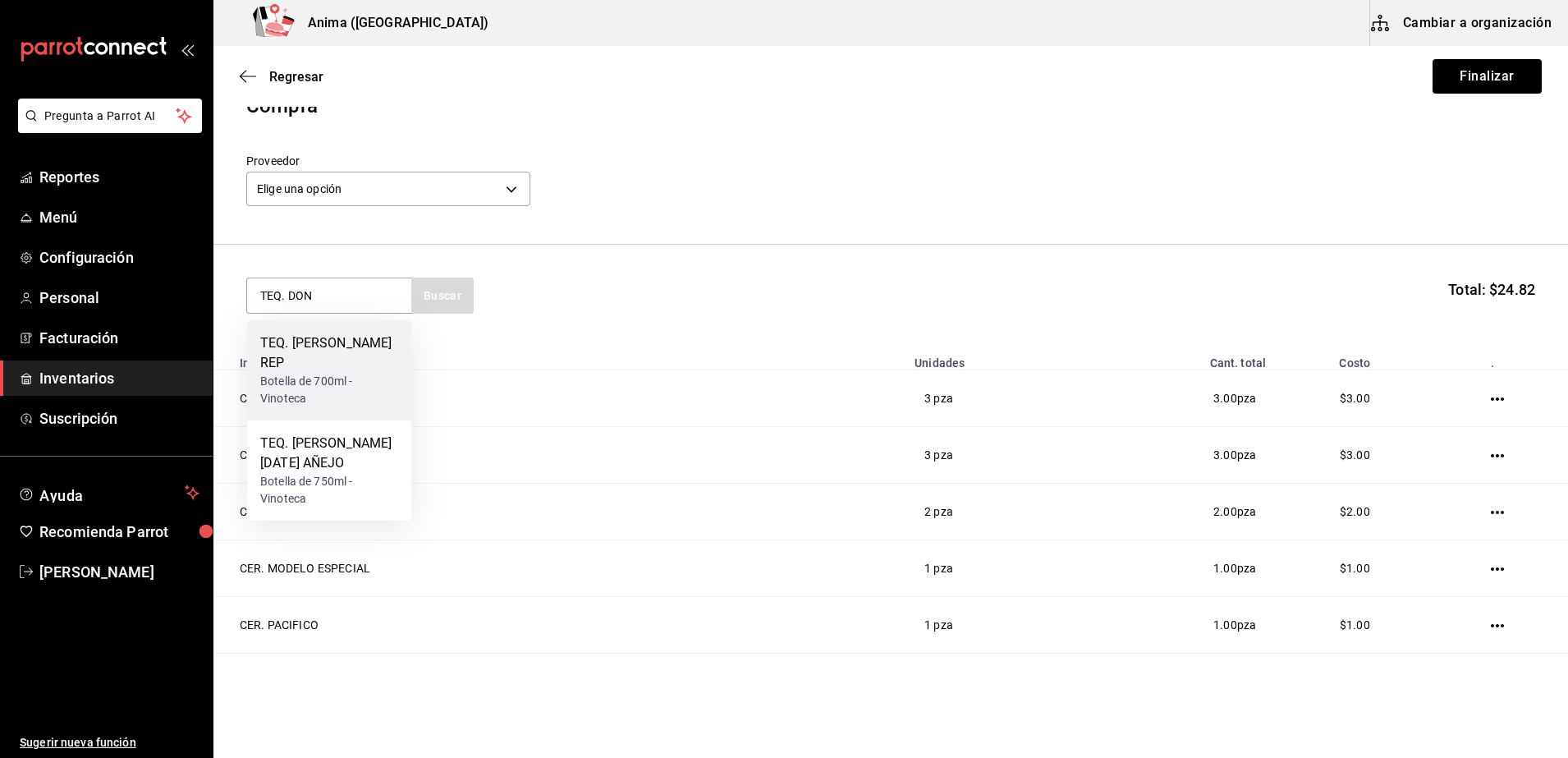
click at [337, 373] on div "Botella de 700ml - Vinoteca" at bounding box center [329, 390] width 138 height 34
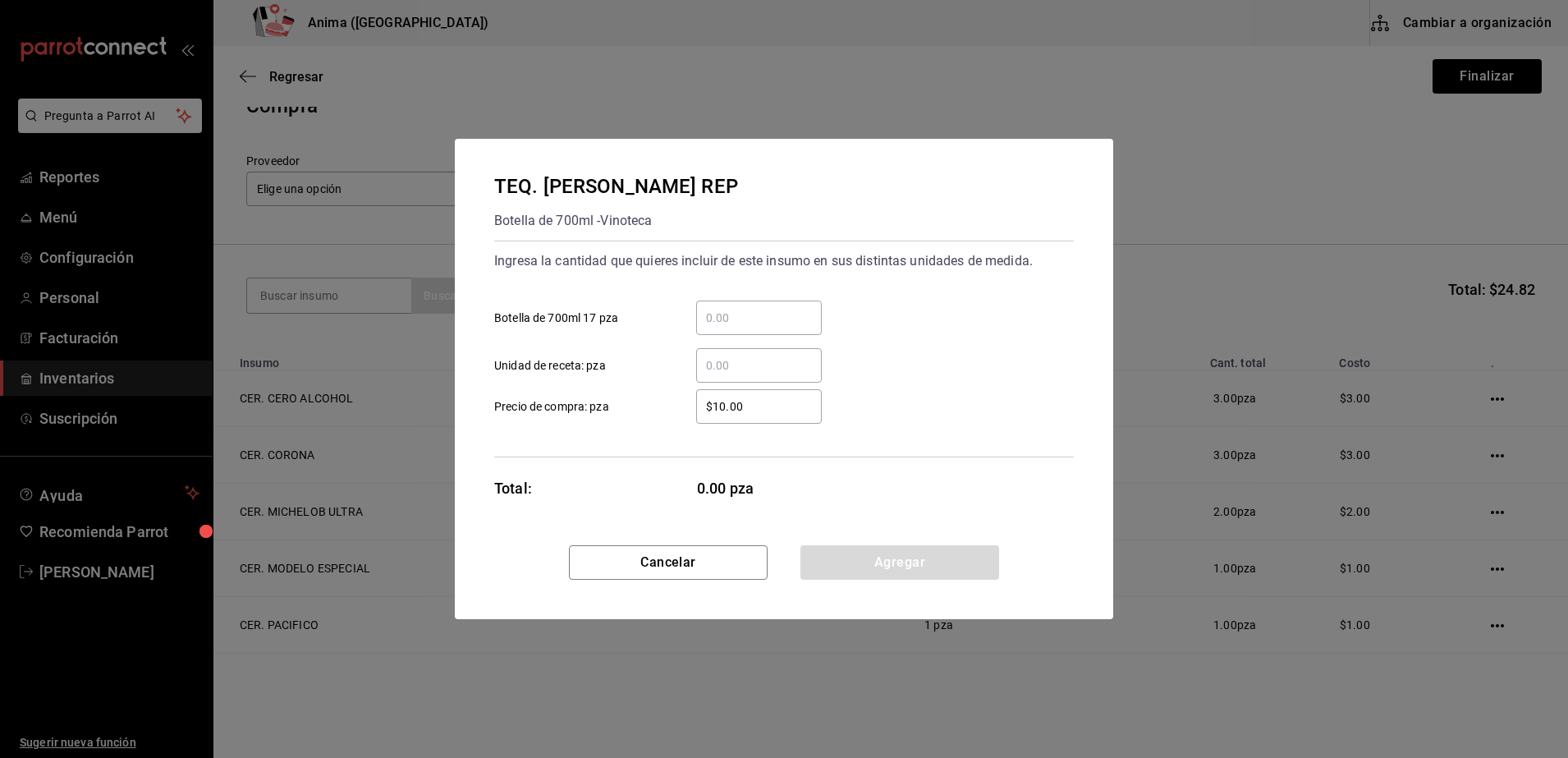
click at [725, 365] on input "​ Unidad de receta: pza" at bounding box center [759, 365] width 126 height 20
type input "1"
type input "$1"
click at [922, 562] on button "Agregar" at bounding box center [899, 562] width 198 height 34
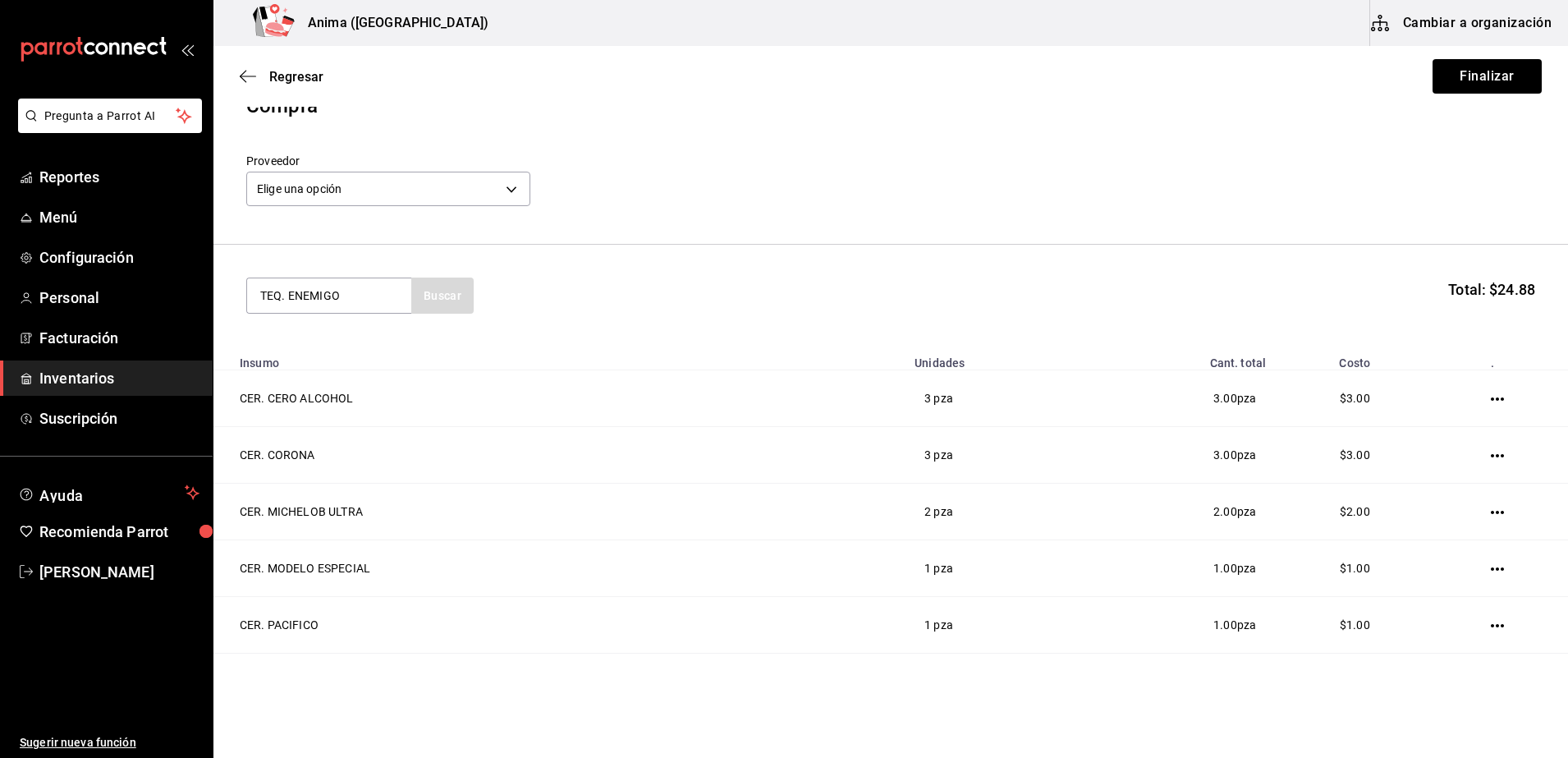
type input "TEQ. ENEMIGO"
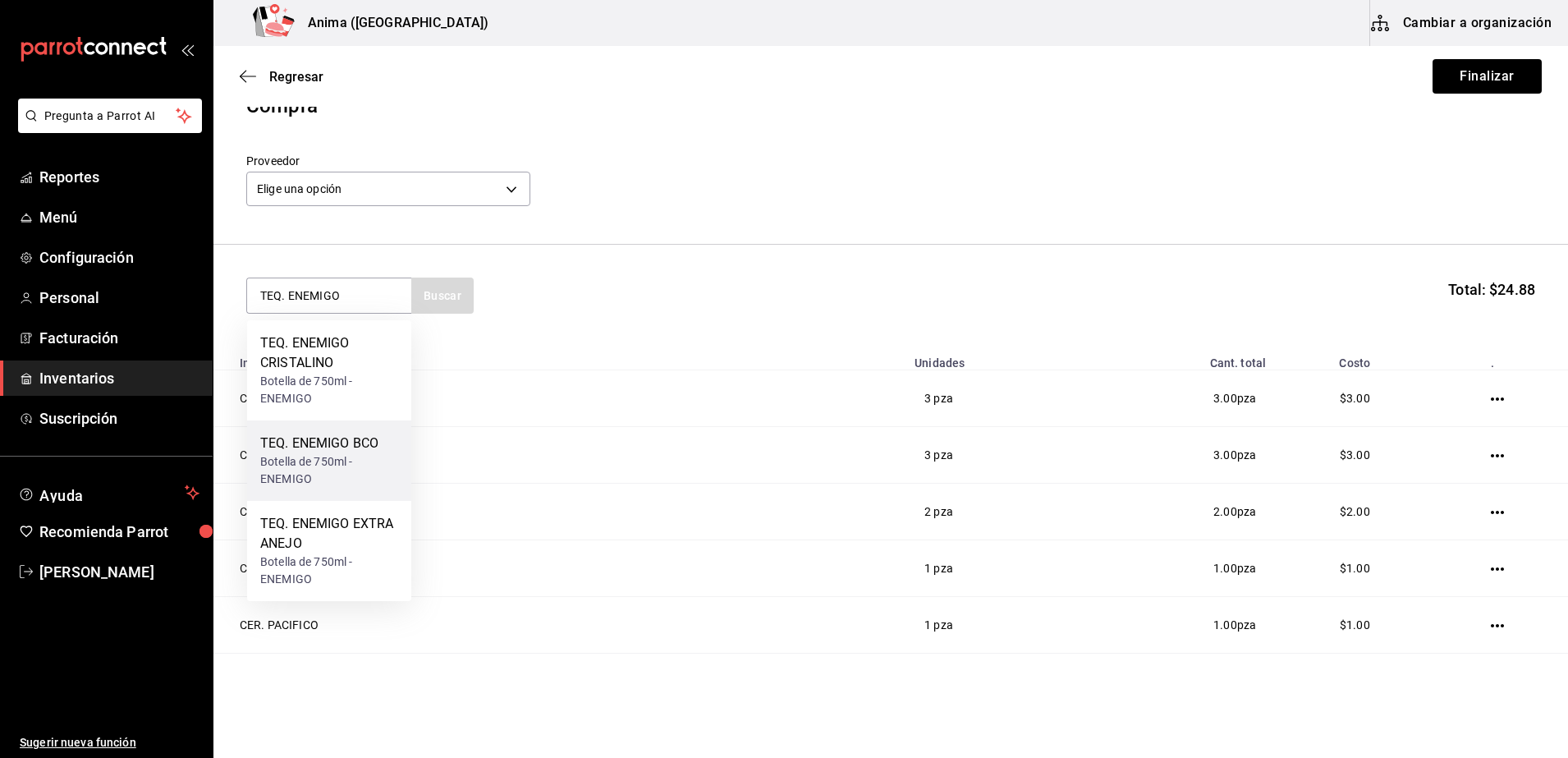
click at [328, 445] on div "TEQ. ENEMIGO BCO" at bounding box center [329, 443] width 138 height 20
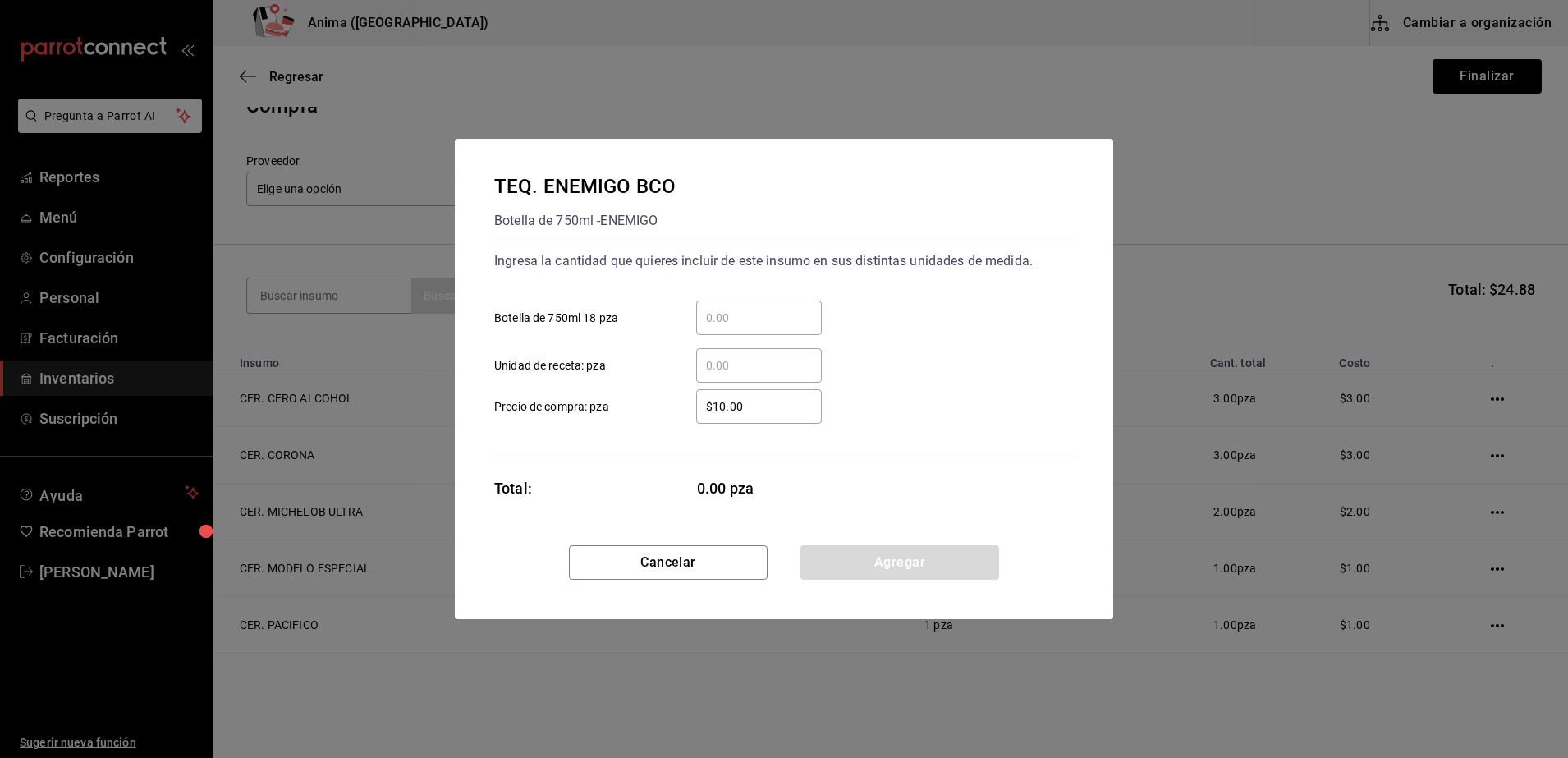
click at [775, 359] on input "​ Unidad de receta: pza" at bounding box center [759, 365] width 126 height 20
type input "1"
type input "$1"
click at [594, 472] on div "TEQ. ENEMIGO BCO Botella de 750ml - ENEMIGO Ingresa la cantidad que quieres inc…" at bounding box center [783, 342] width 658 height 406
click at [906, 553] on button "Agregar" at bounding box center [899, 562] width 198 height 34
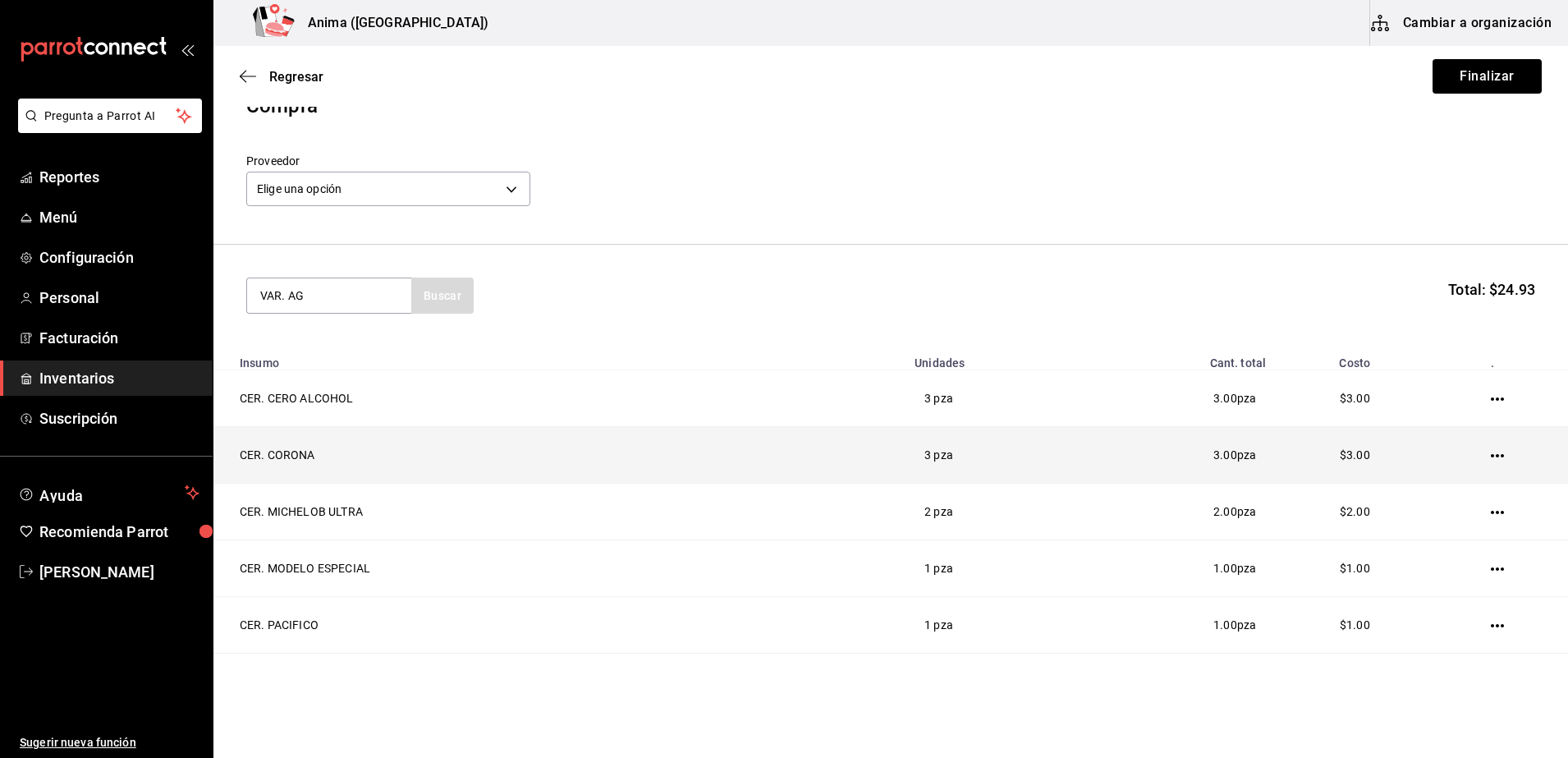
type input "VAR. AG"
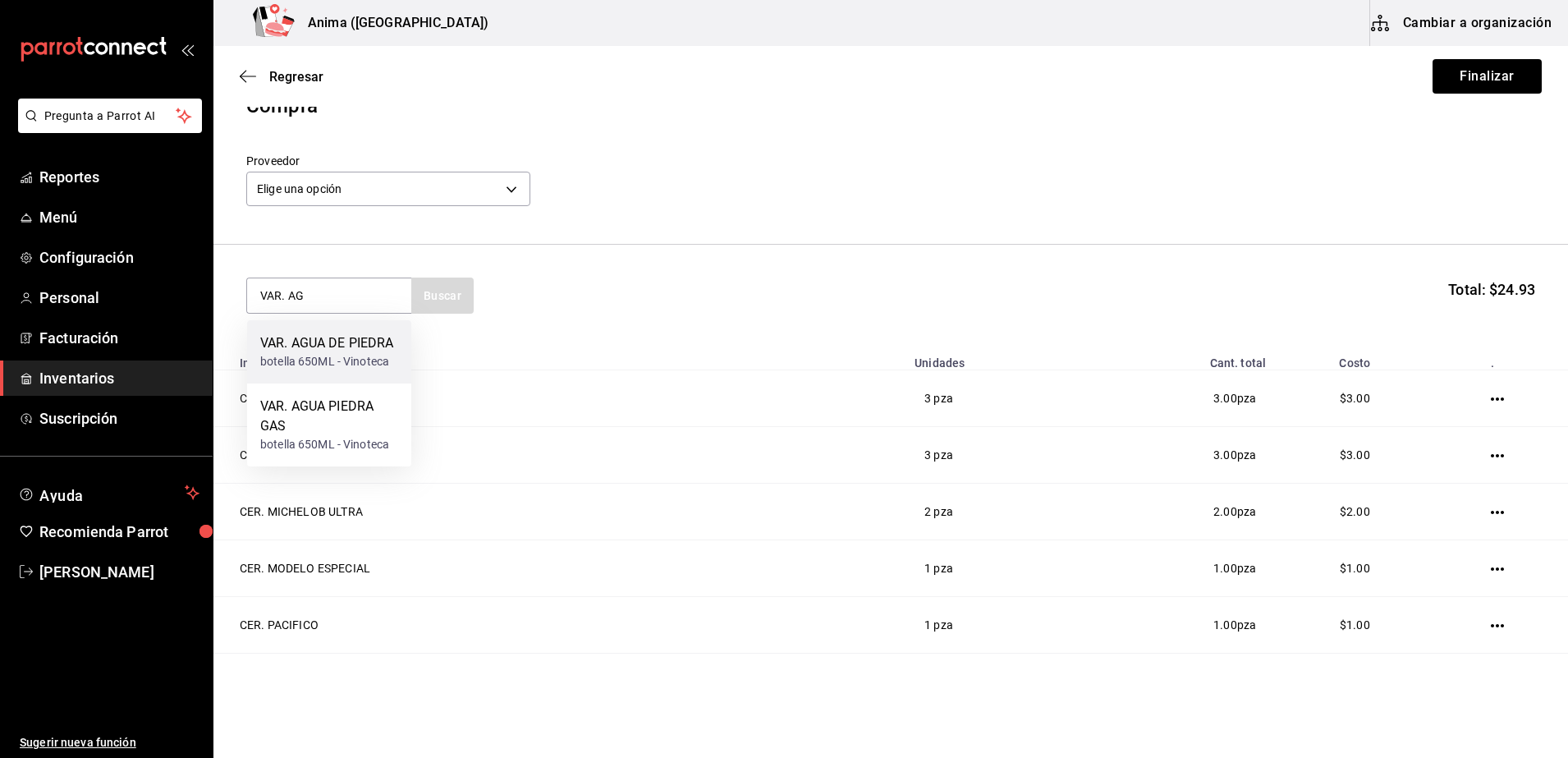
click at [344, 356] on div "VAR. AGUA [PERSON_NAME] botella 650ML - Vinoteca" at bounding box center [327, 351] width 134 height 37
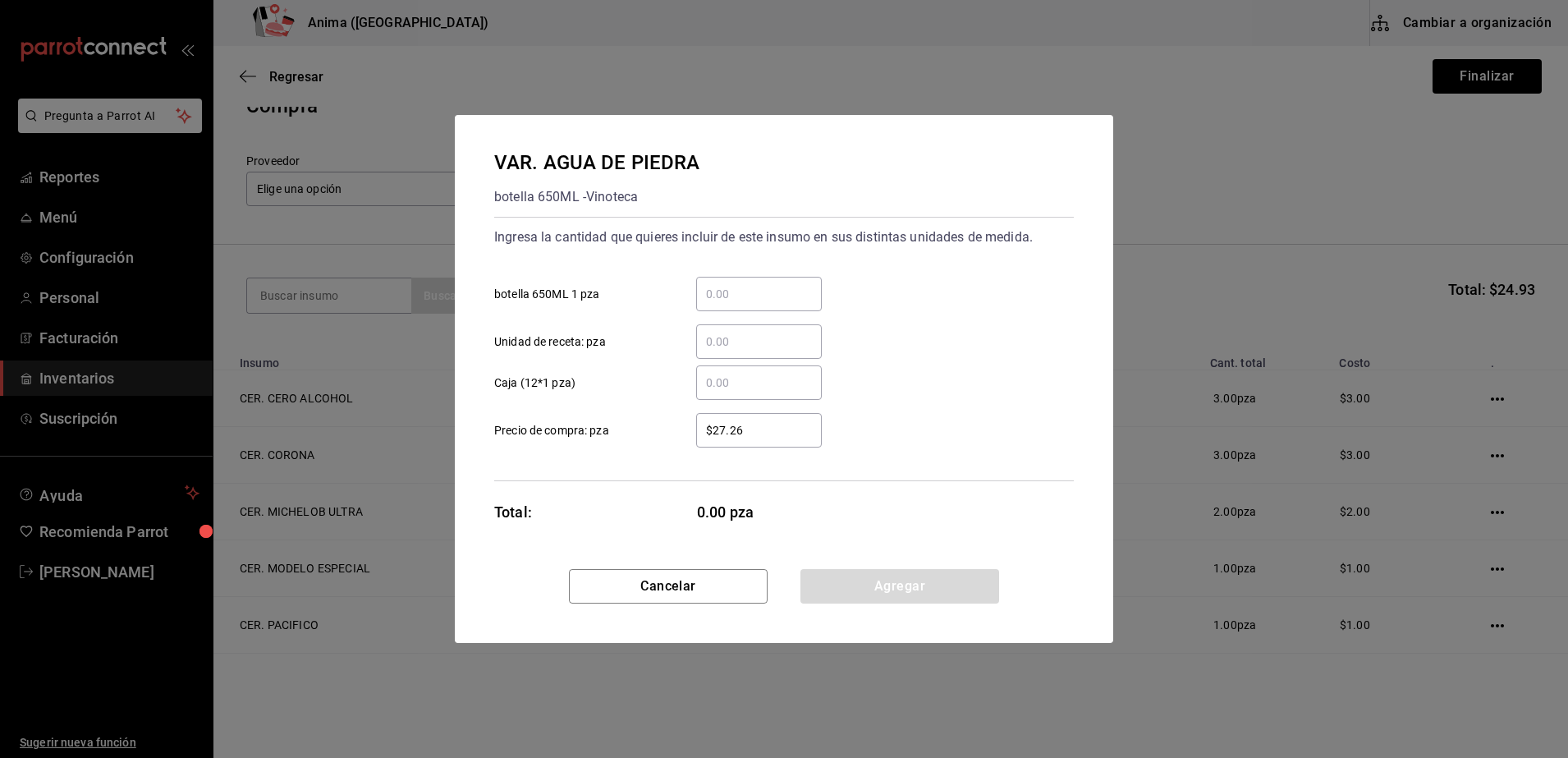
click at [755, 385] on input "​ Caja (12*1 pza)" at bounding box center [759, 382] width 126 height 20
click at [756, 350] on input "​ Unidad de receta: pza" at bounding box center [759, 342] width 126 height 20
type input "3"
type input "$1"
click at [653, 429] on label "$1 ​ Precio de compra: pza" at bounding box center [657, 430] width 328 height 34
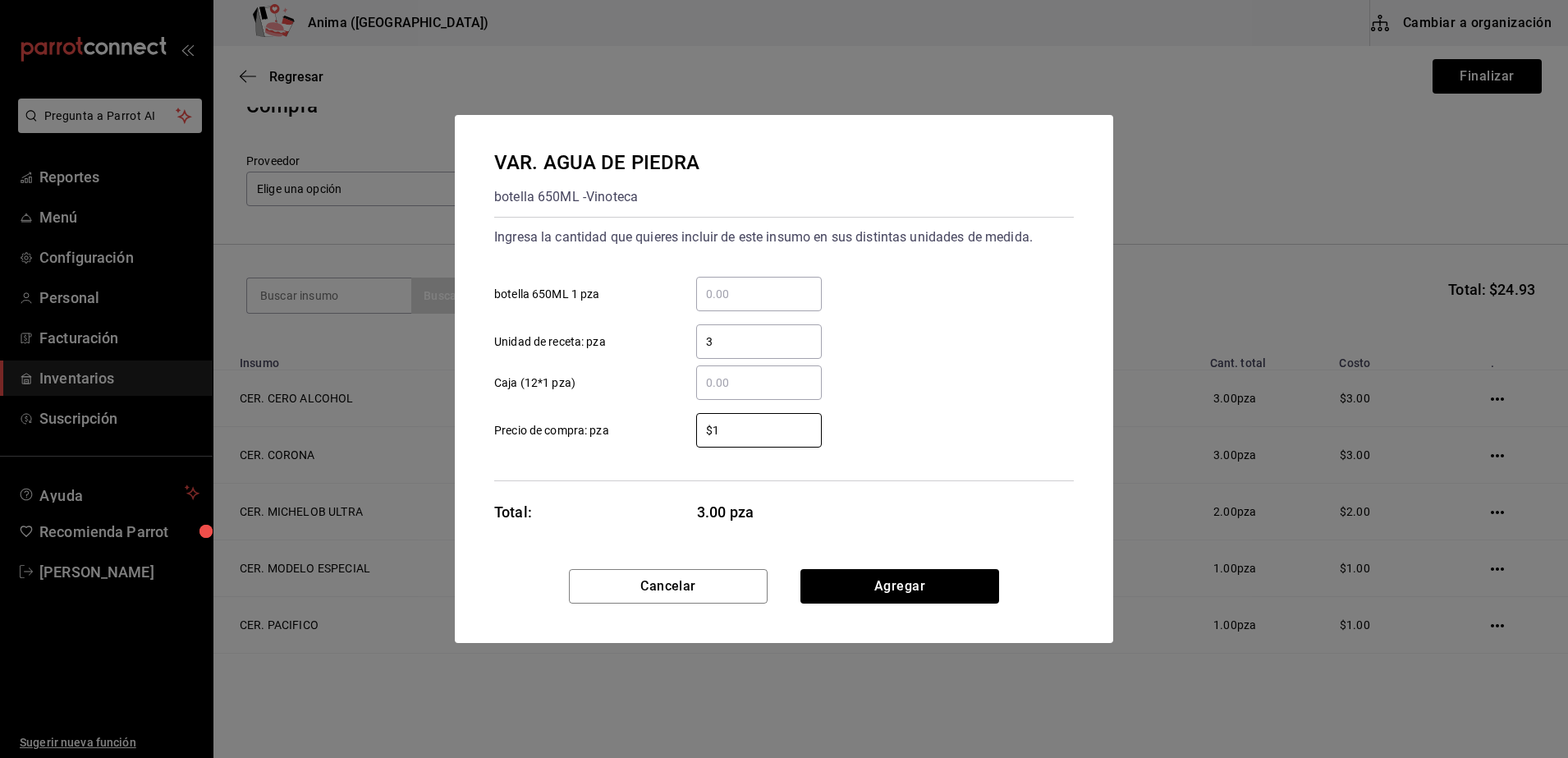
click at [696, 429] on input "$1" at bounding box center [759, 430] width 126 height 20
click at [901, 573] on button "Agregar" at bounding box center [899, 586] width 198 height 34
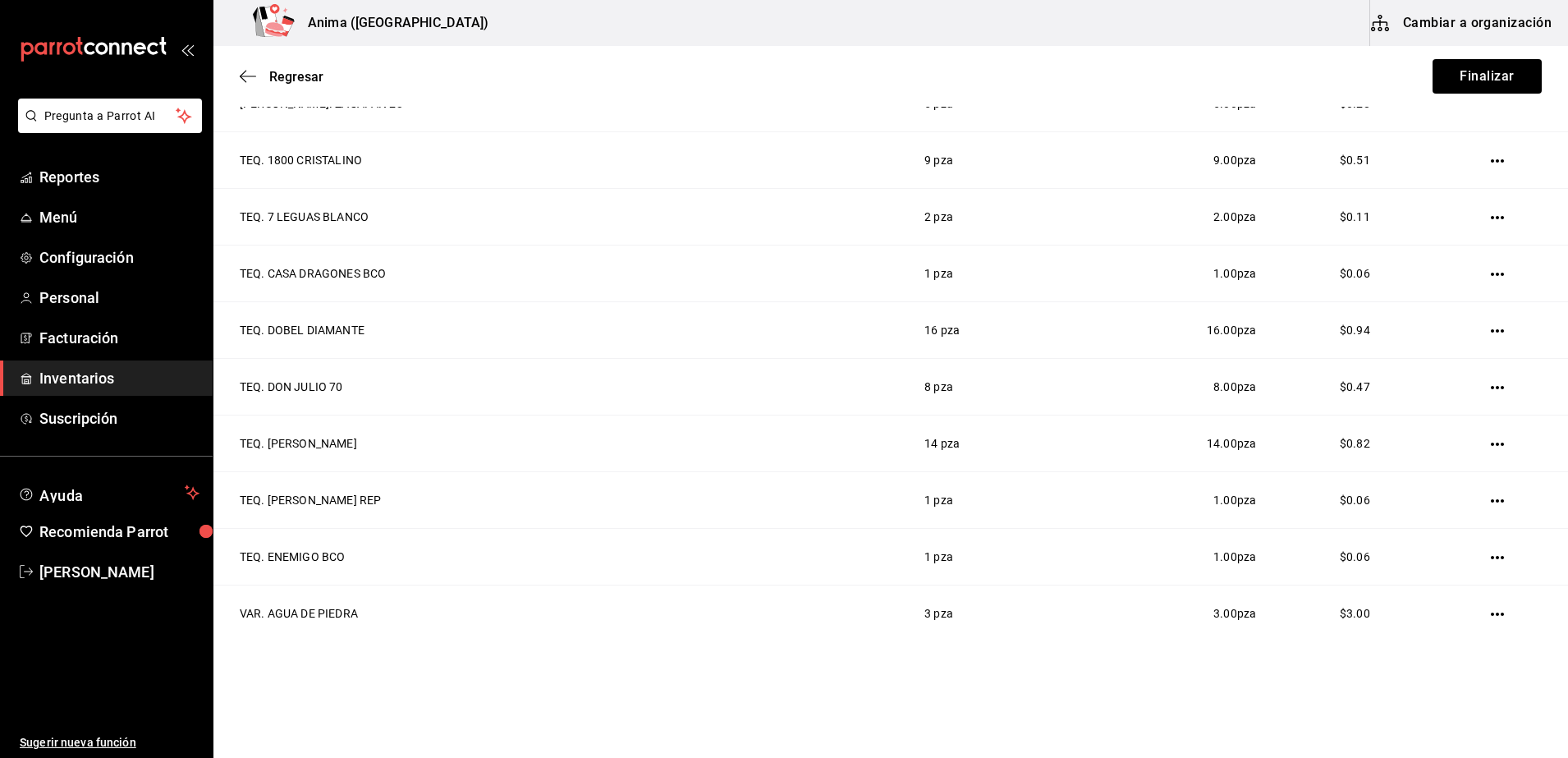
scroll to position [2168, 0]
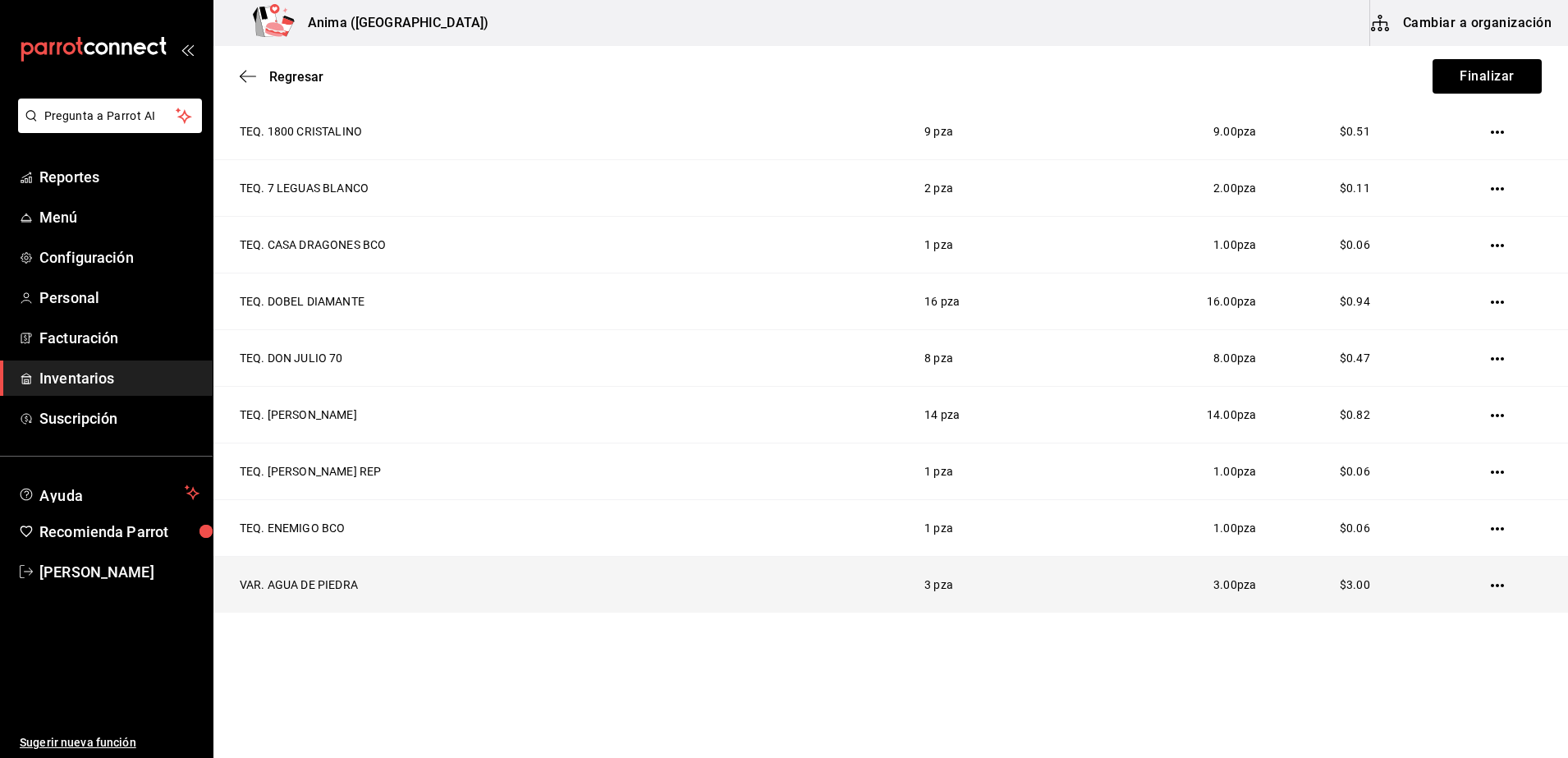
click at [905, 585] on td "3 pza" at bounding box center [989, 584] width 169 height 57
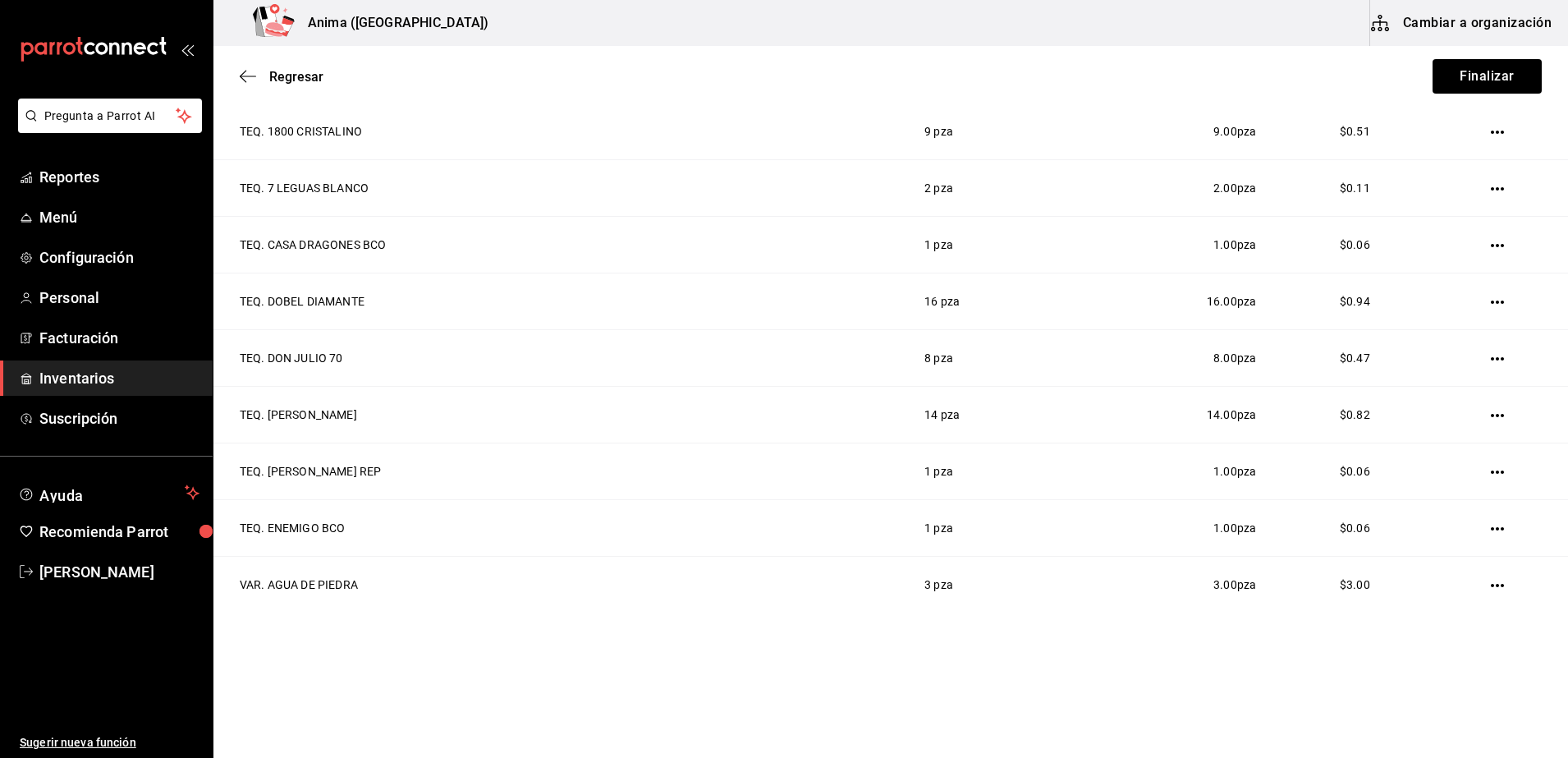
drag, startPoint x: 856, startPoint y: 586, endPoint x: 1364, endPoint y: 646, distance: 511.5
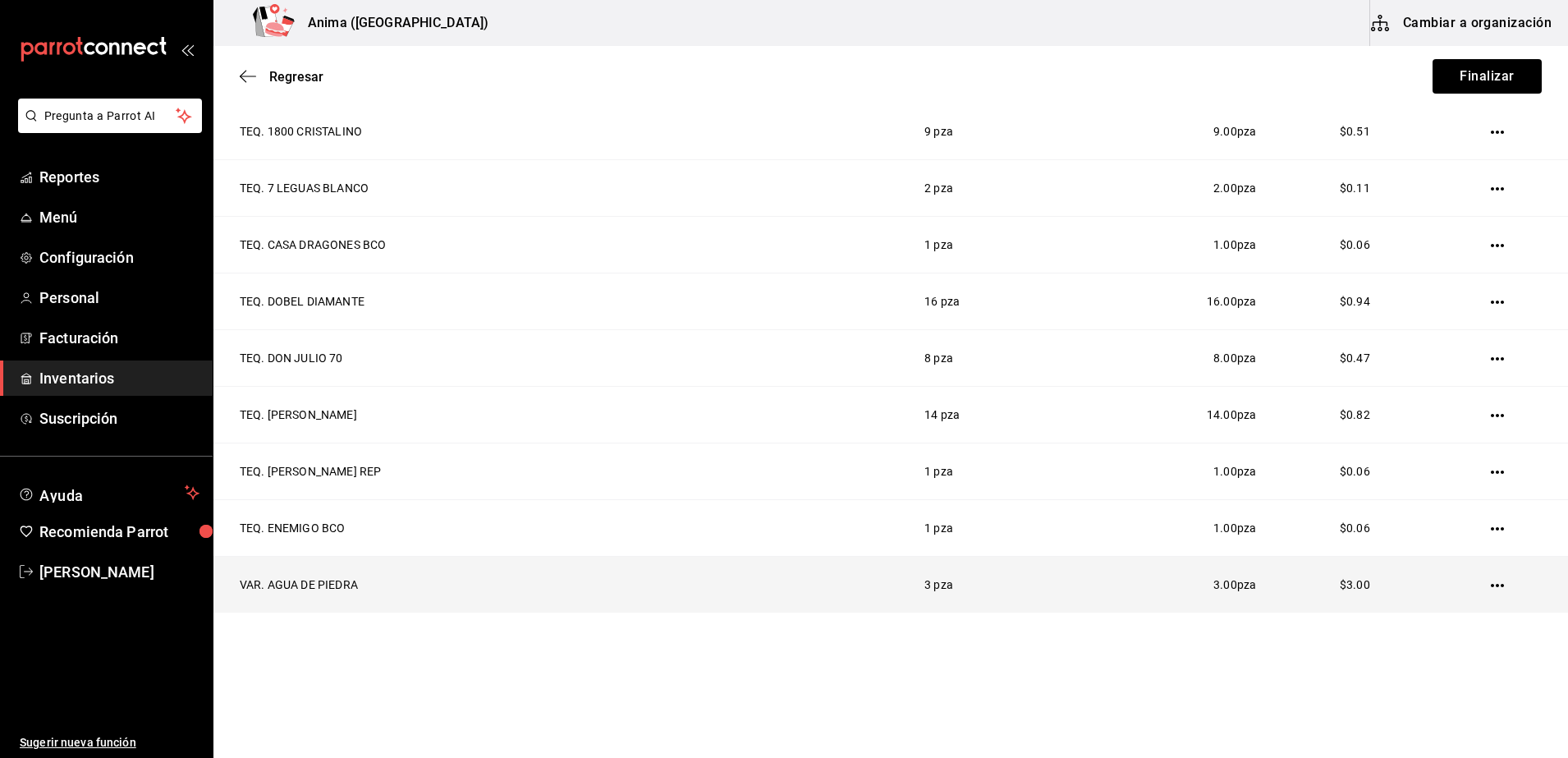
click at [1470, 592] on td at bounding box center [1501, 584] width 134 height 57
click at [1491, 581] on icon "button" at bounding box center [1496, 585] width 13 height 13
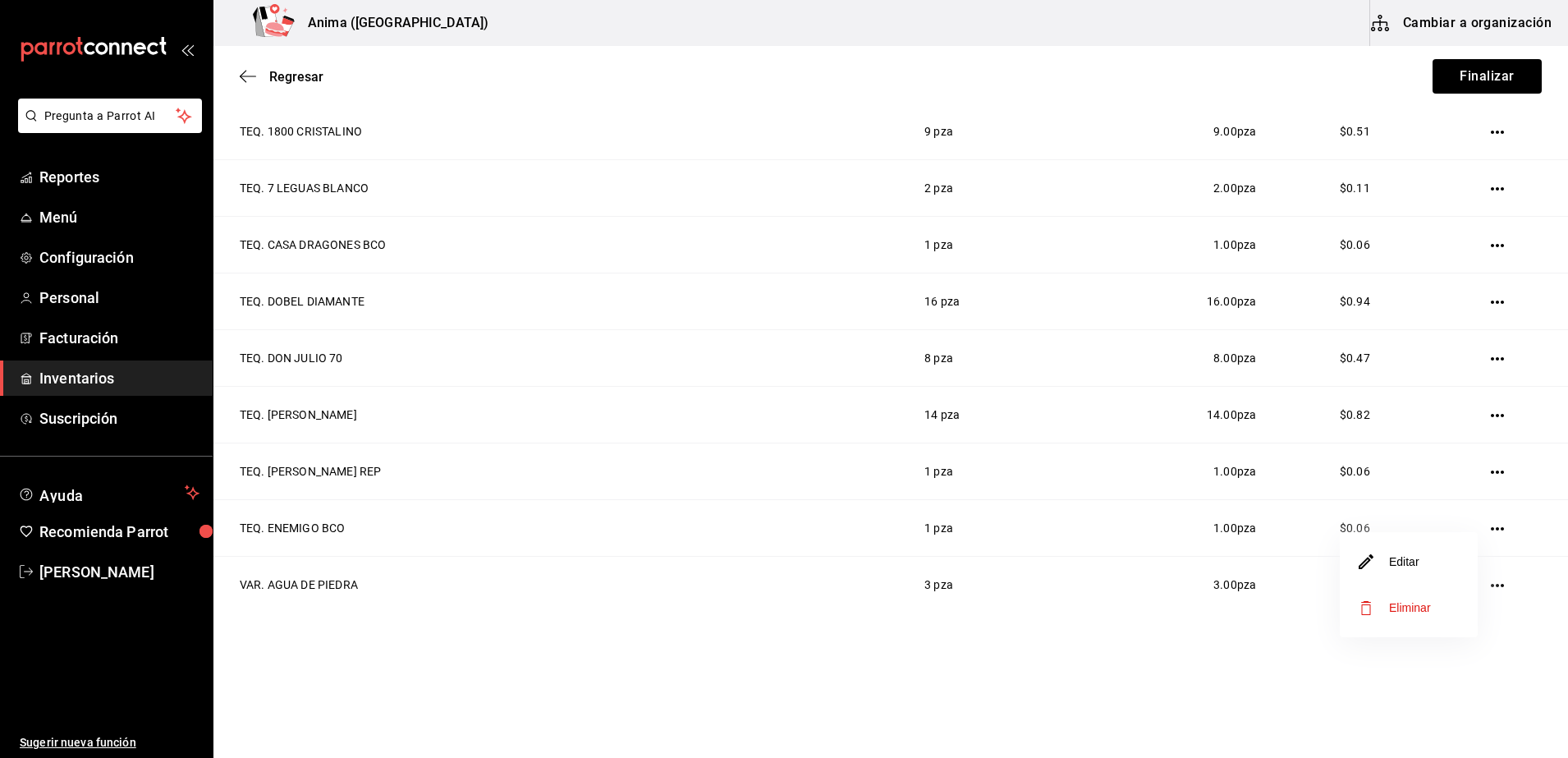
click at [1393, 604] on span "Eliminar" at bounding box center [1410, 607] width 42 height 13
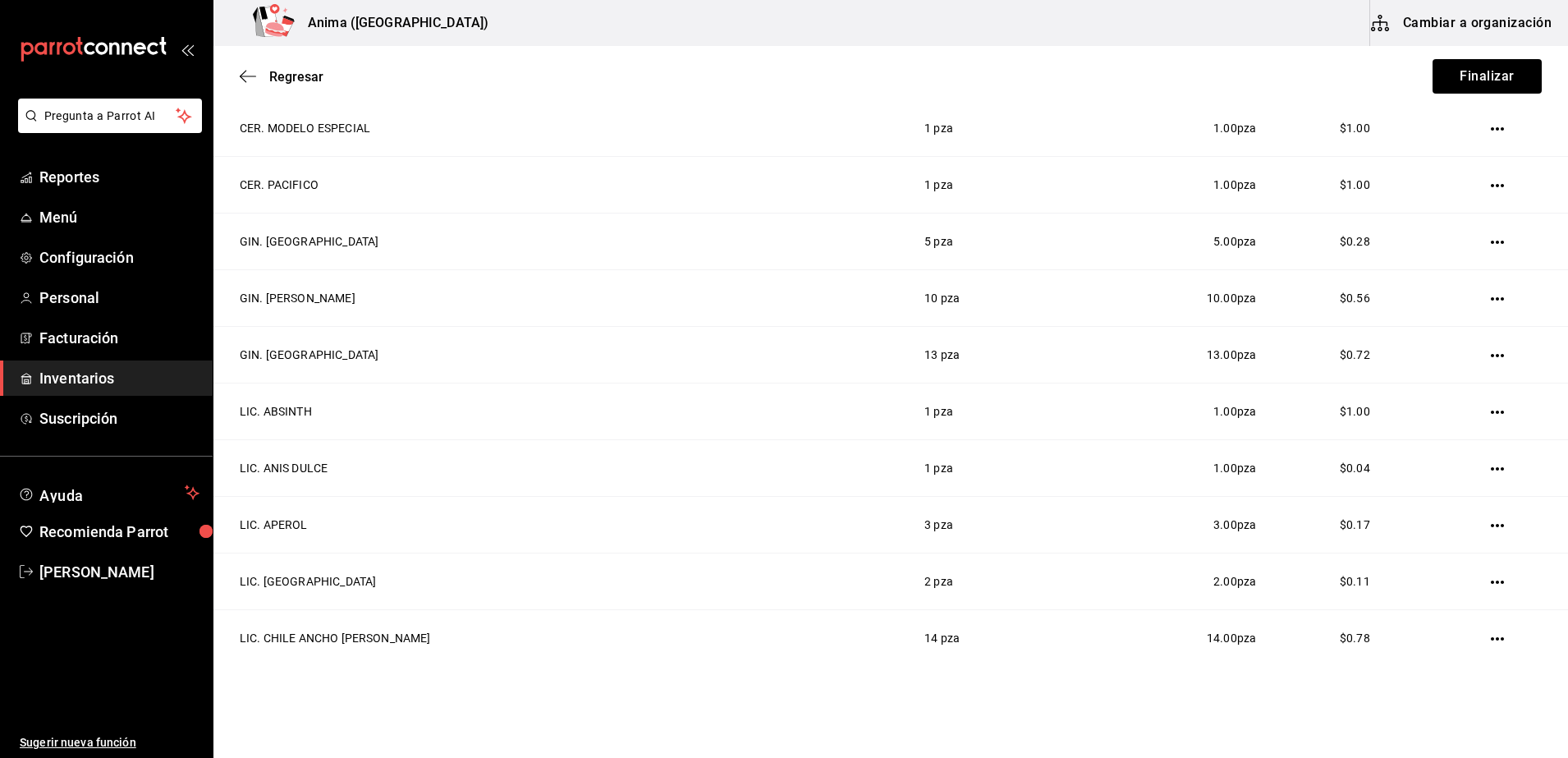
scroll to position [88, 0]
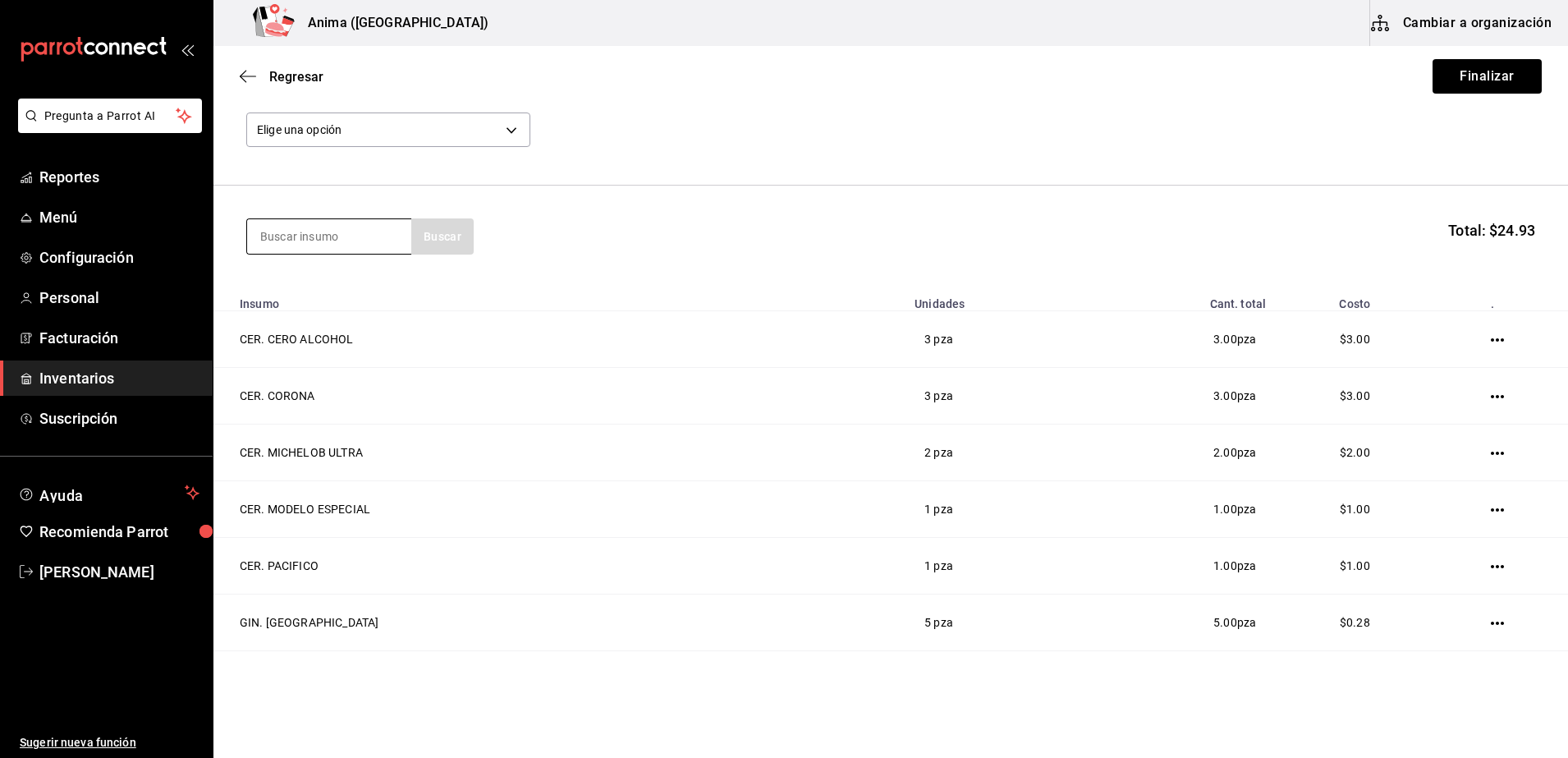
click at [343, 220] on input at bounding box center [329, 236] width 164 height 34
type input "VAR. FEVER"
click at [287, 316] on div "VAR. FEVER TREE botella 200ML - Vinoteca" at bounding box center [329, 293] width 164 height 63
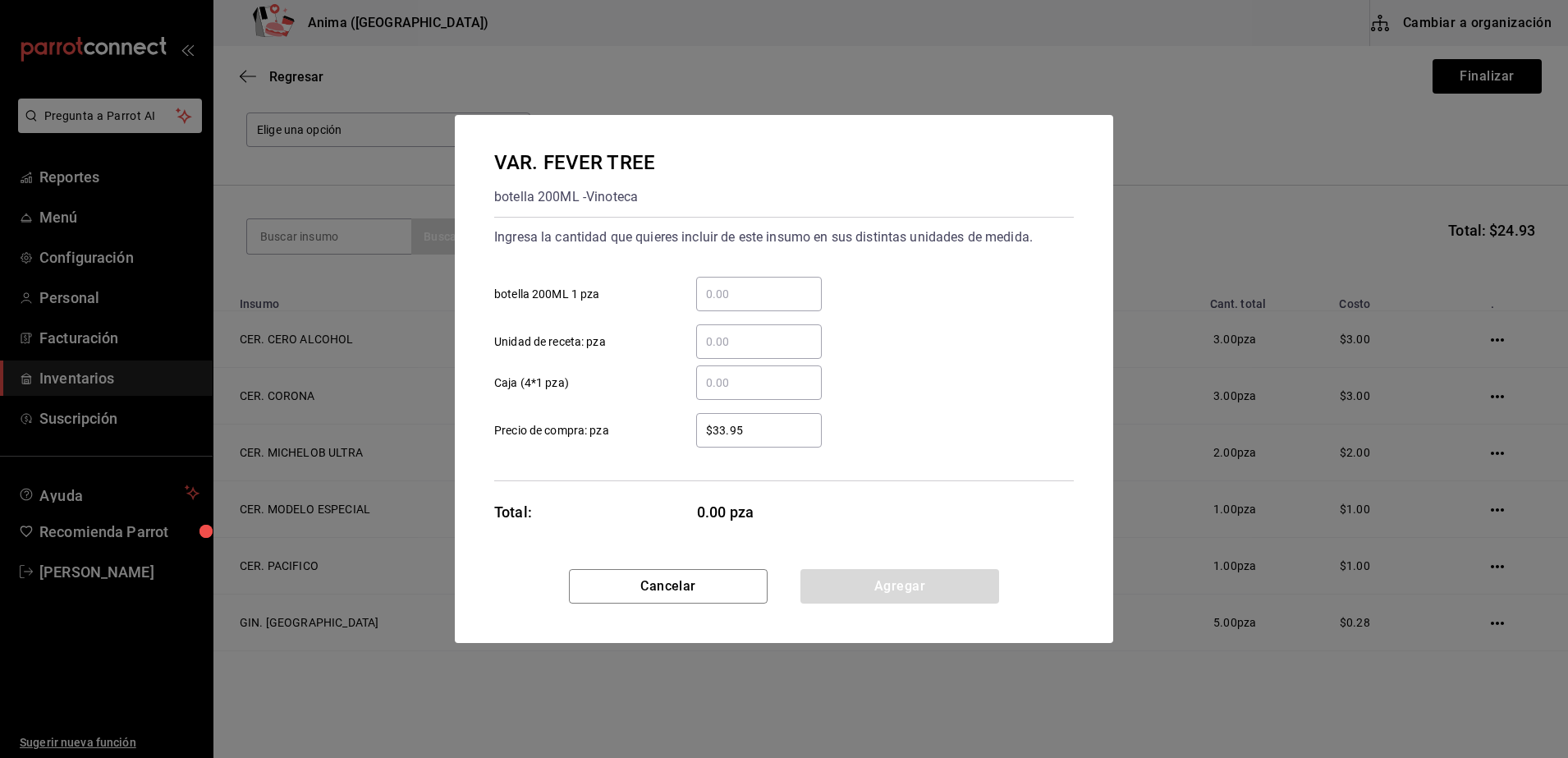
click at [717, 376] on input "​ Caja (4*1 pza)" at bounding box center [759, 382] width 126 height 20
click at [735, 346] on input "​ Unidad de receta: pza" at bounding box center [759, 342] width 126 height 20
type input "17"
type input "$1"
drag, startPoint x: 615, startPoint y: 465, endPoint x: 862, endPoint y: 553, distance: 262.2
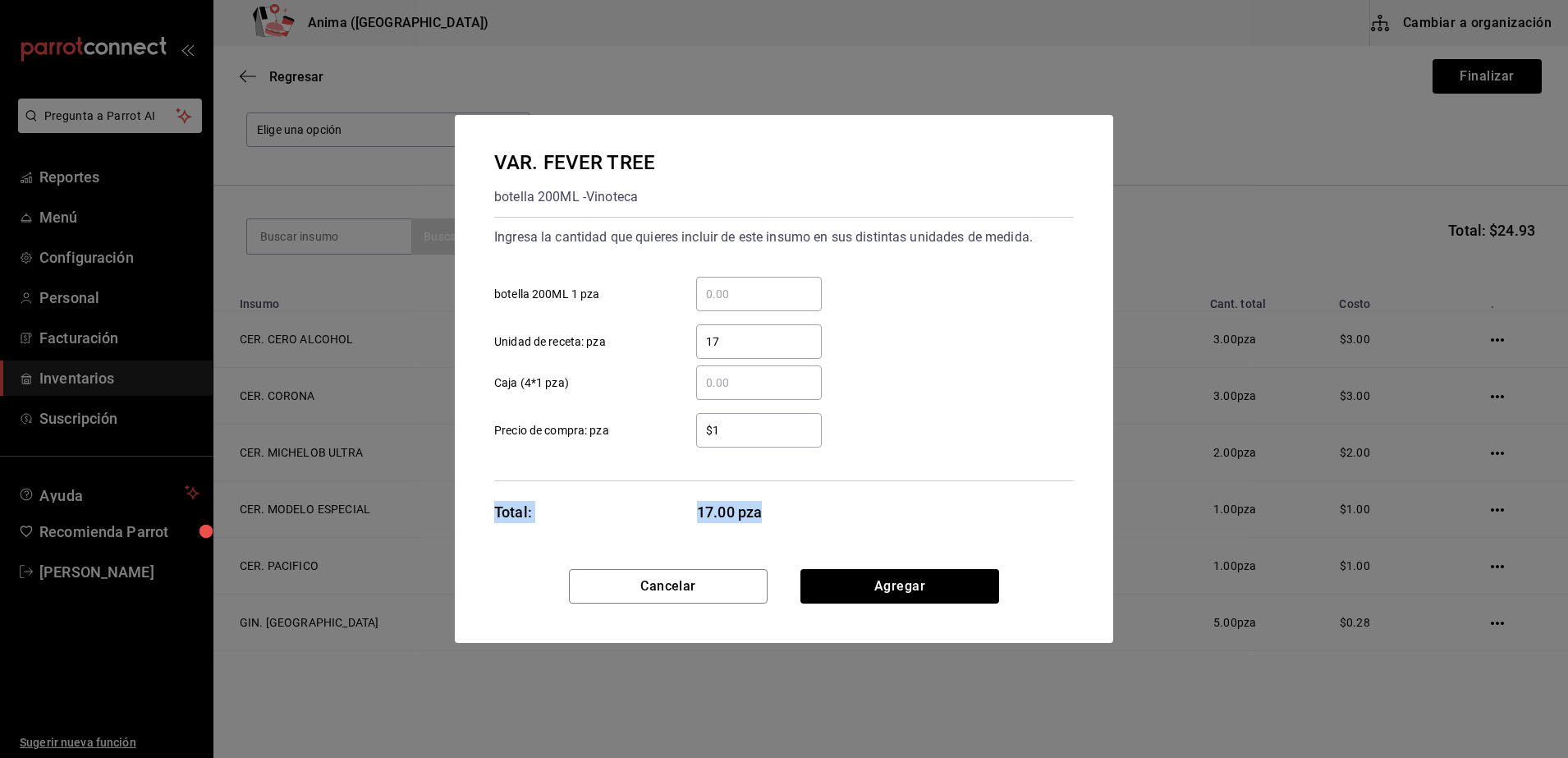
click at [862, 553] on div "VAR. FEVER TREE botella 200ML - Vinoteca Ingresa la cantidad que quieres inclui…" at bounding box center [783, 342] width 658 height 454
click at [887, 574] on button "Agregar" at bounding box center [899, 586] width 198 height 34
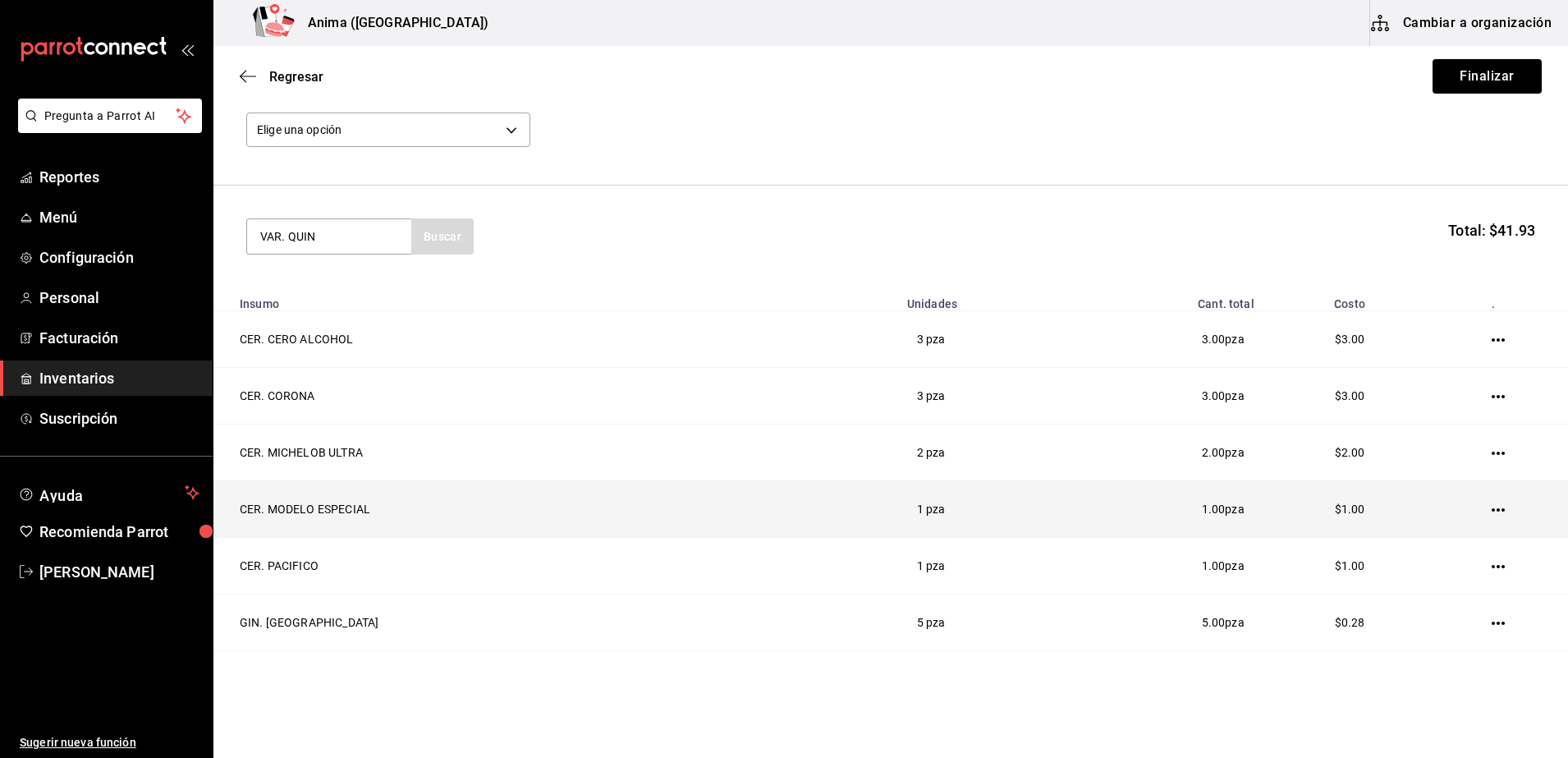
type input "VAR. QUIN"
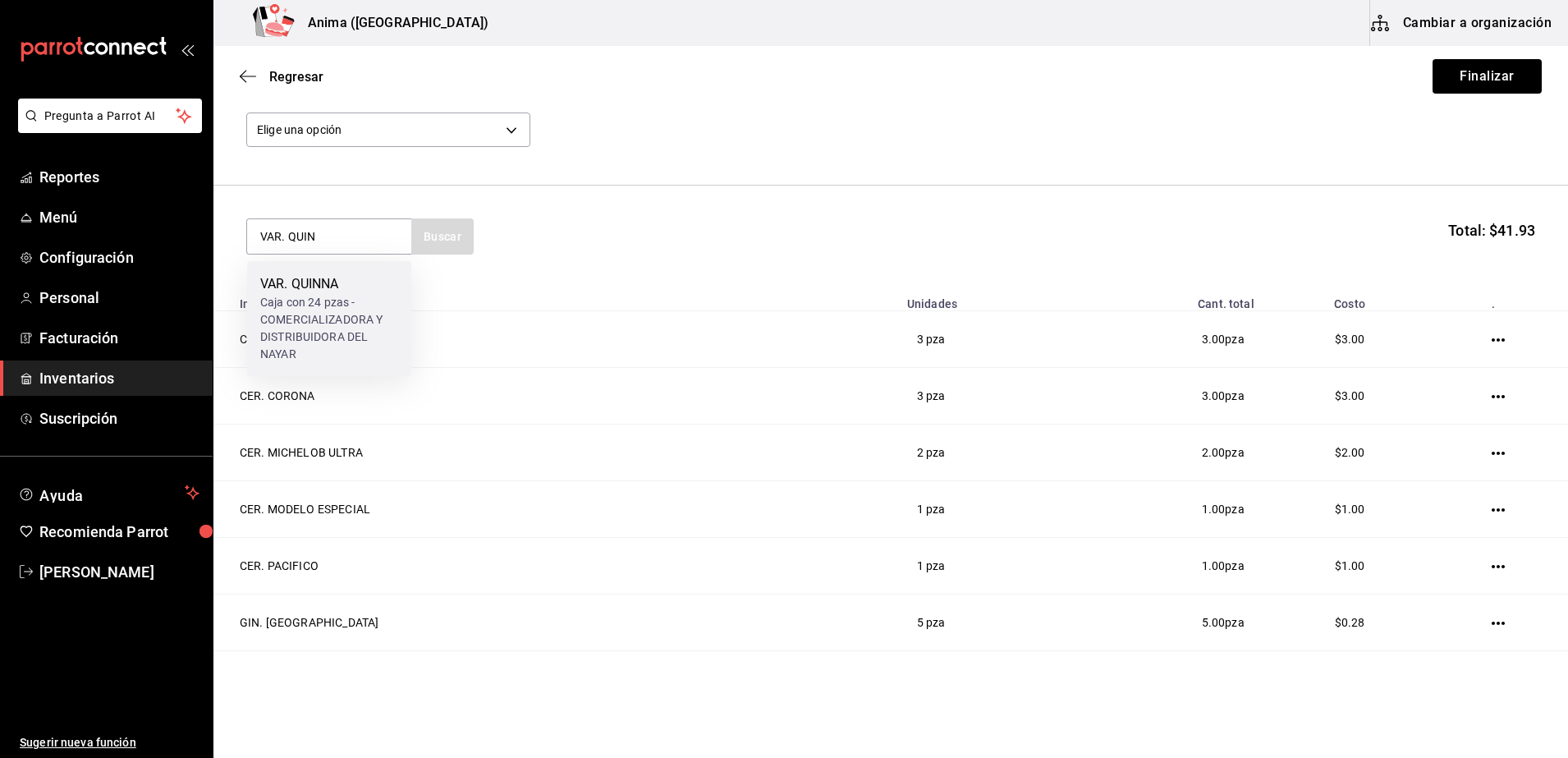
click at [302, 270] on div "VAR. [PERSON_NAME] Caja con 24 pzas - COMERCIALIZADORA Y DISTRIBUIDORA [PERSON_…" at bounding box center [329, 319] width 164 height 115
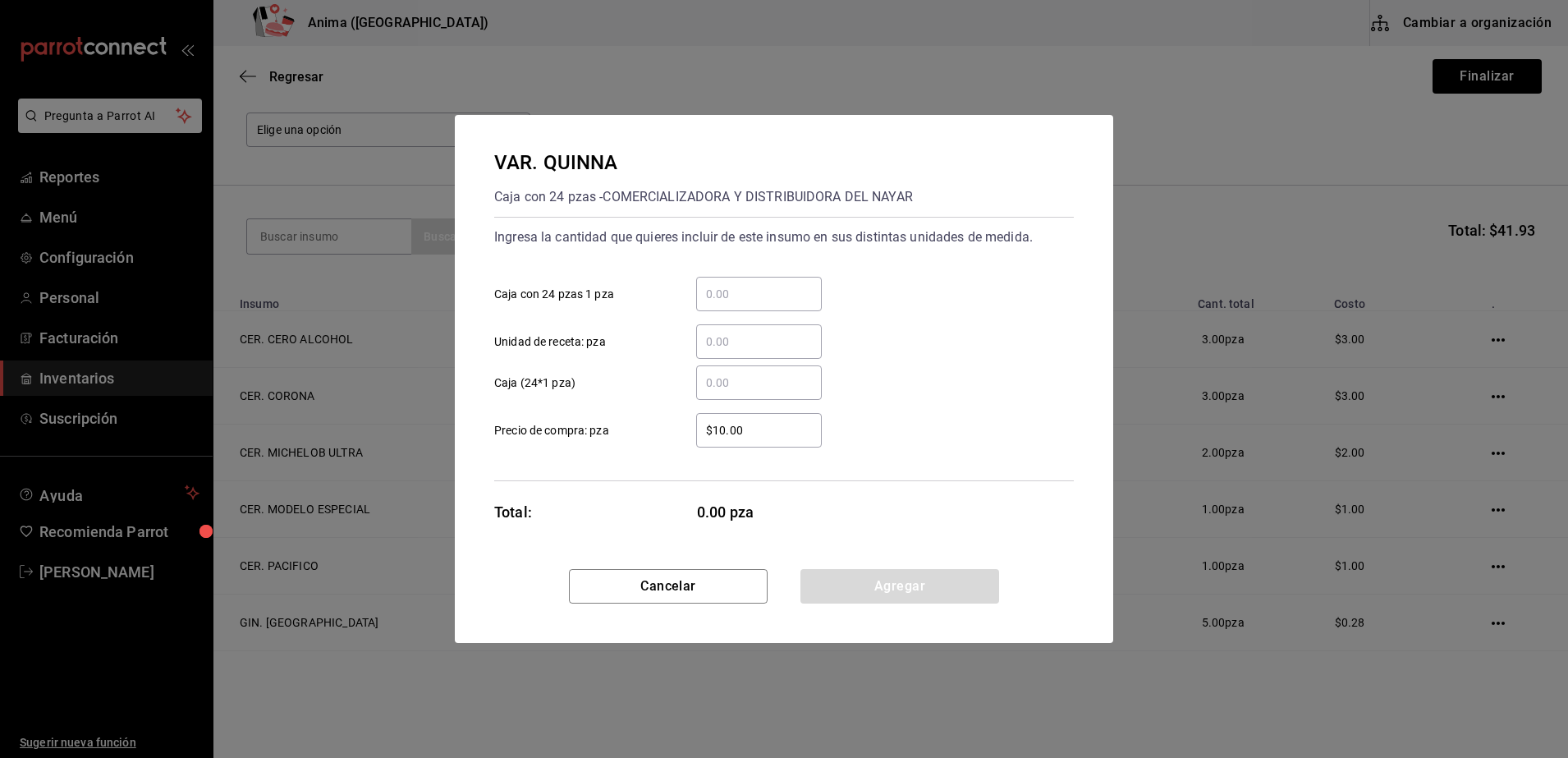
click at [734, 365] on div "​" at bounding box center [759, 382] width 126 height 34
click at [734, 373] on input "​ Caja (24*1 pza)" at bounding box center [759, 382] width 126 height 20
click at [747, 349] on input "​ Unidad de receta: pza" at bounding box center [759, 342] width 126 height 20
click at [634, 461] on div "Ingresa la cantidad que quieres incluir de este insumo en sus distintas unidade…" at bounding box center [783, 349] width 580 height 264
click at [884, 586] on button "Agregar" at bounding box center [899, 586] width 198 height 34
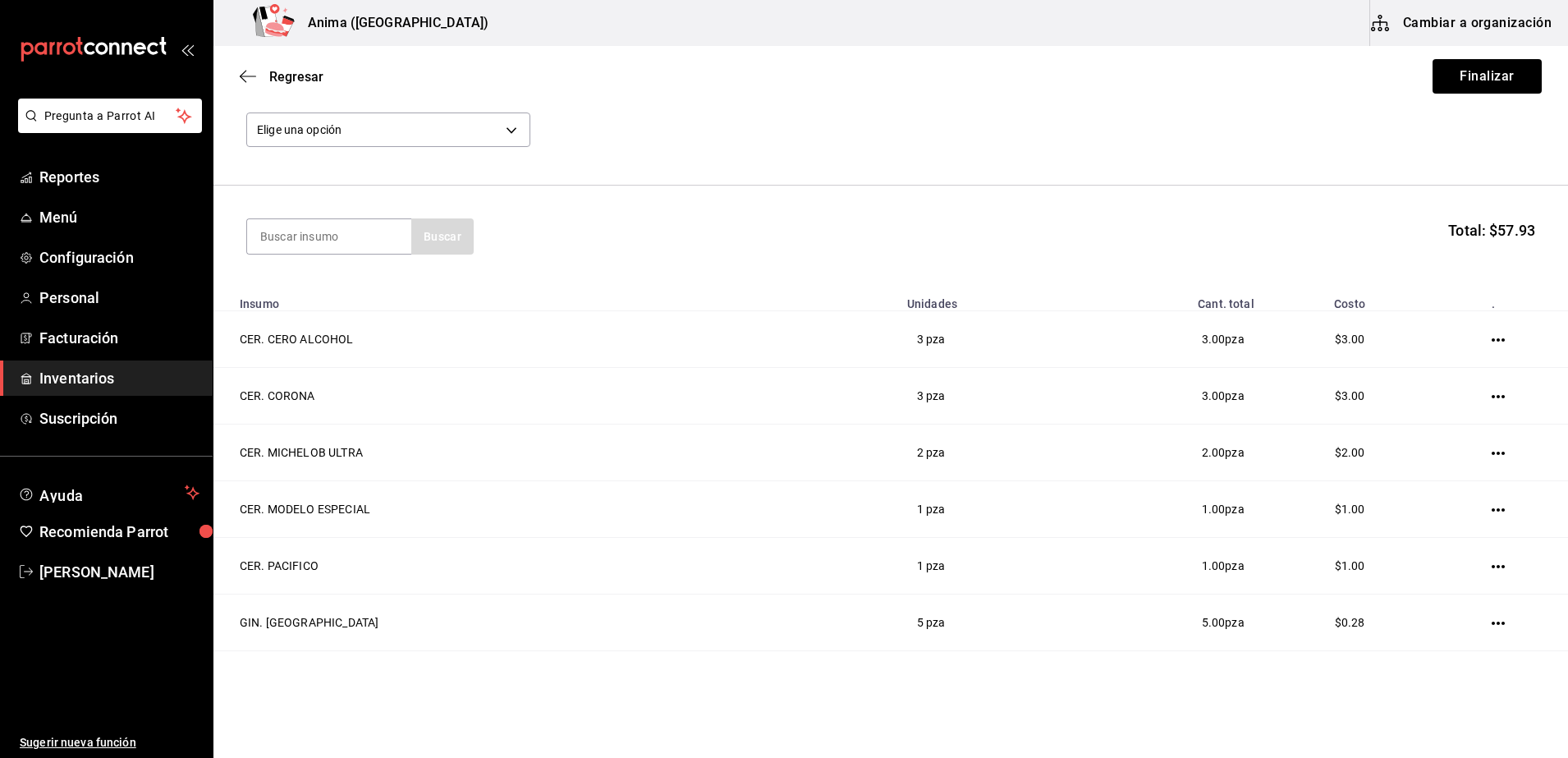
click at [804, 262] on section "Buscar Total: $57.93" at bounding box center [890, 237] width 1354 height 102
click at [375, 237] on input at bounding box center [329, 236] width 164 height 34
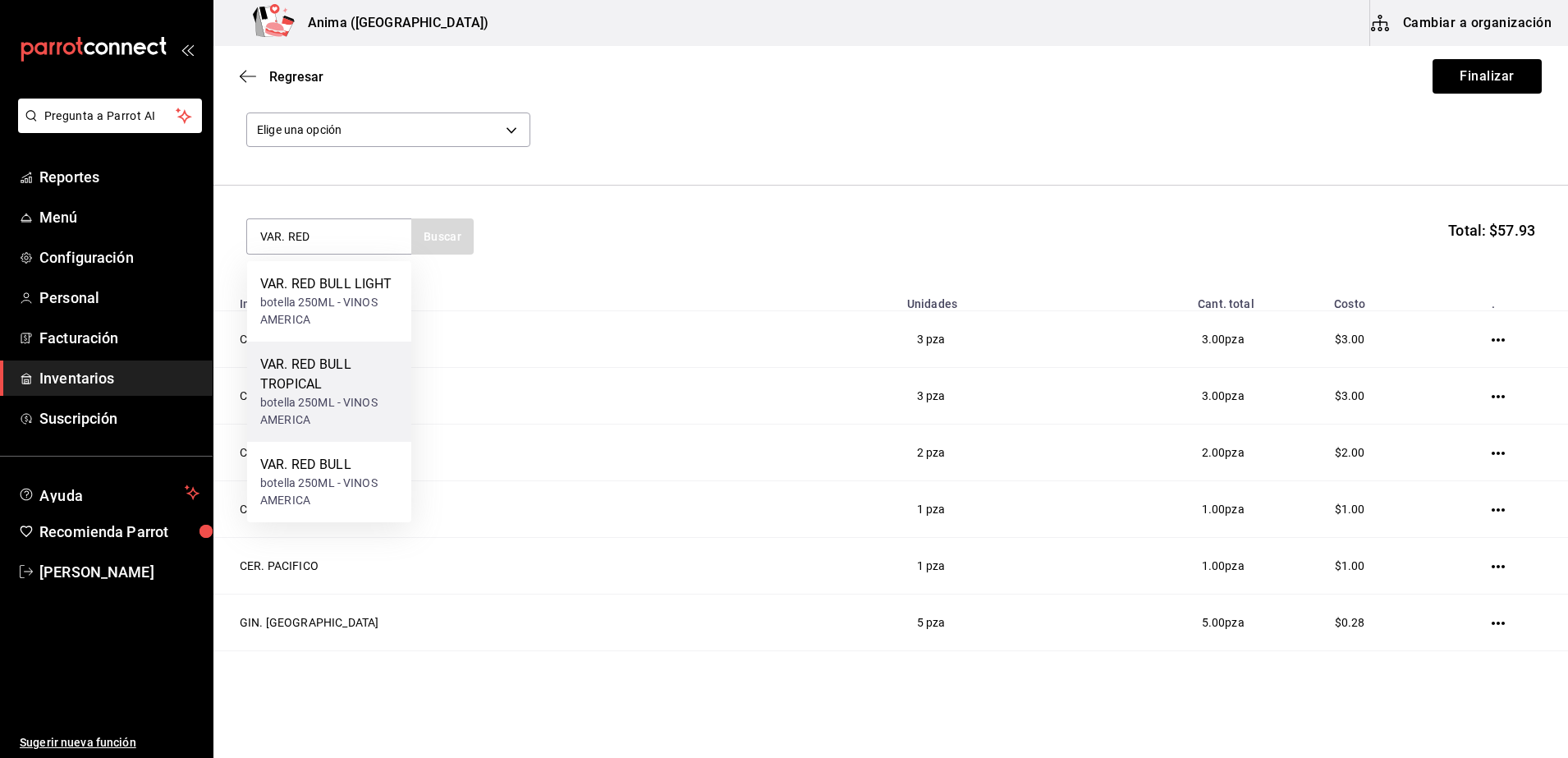
click at [346, 361] on div "VAR. RED BULL TROPICAL" at bounding box center [329, 375] width 138 height 39
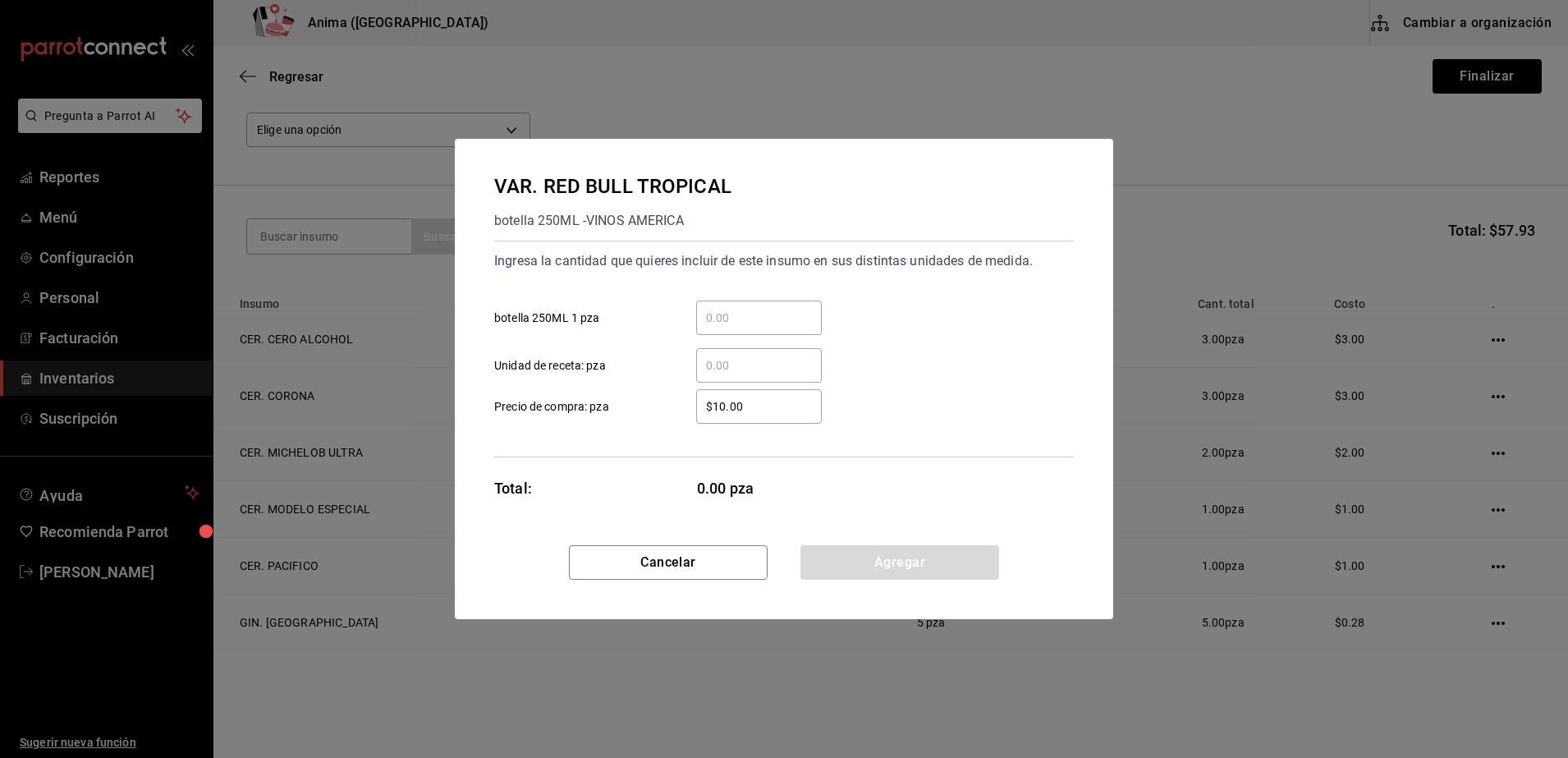
click at [758, 376] on div "​" at bounding box center [759, 365] width 126 height 34
click at [758, 376] on input "​ Unidad de receta: pza" at bounding box center [759, 365] width 126 height 20
click at [924, 583] on div "Cancelar Agregar" at bounding box center [783, 582] width 658 height 74
click at [925, 577] on button "Agregar" at bounding box center [899, 562] width 198 height 34
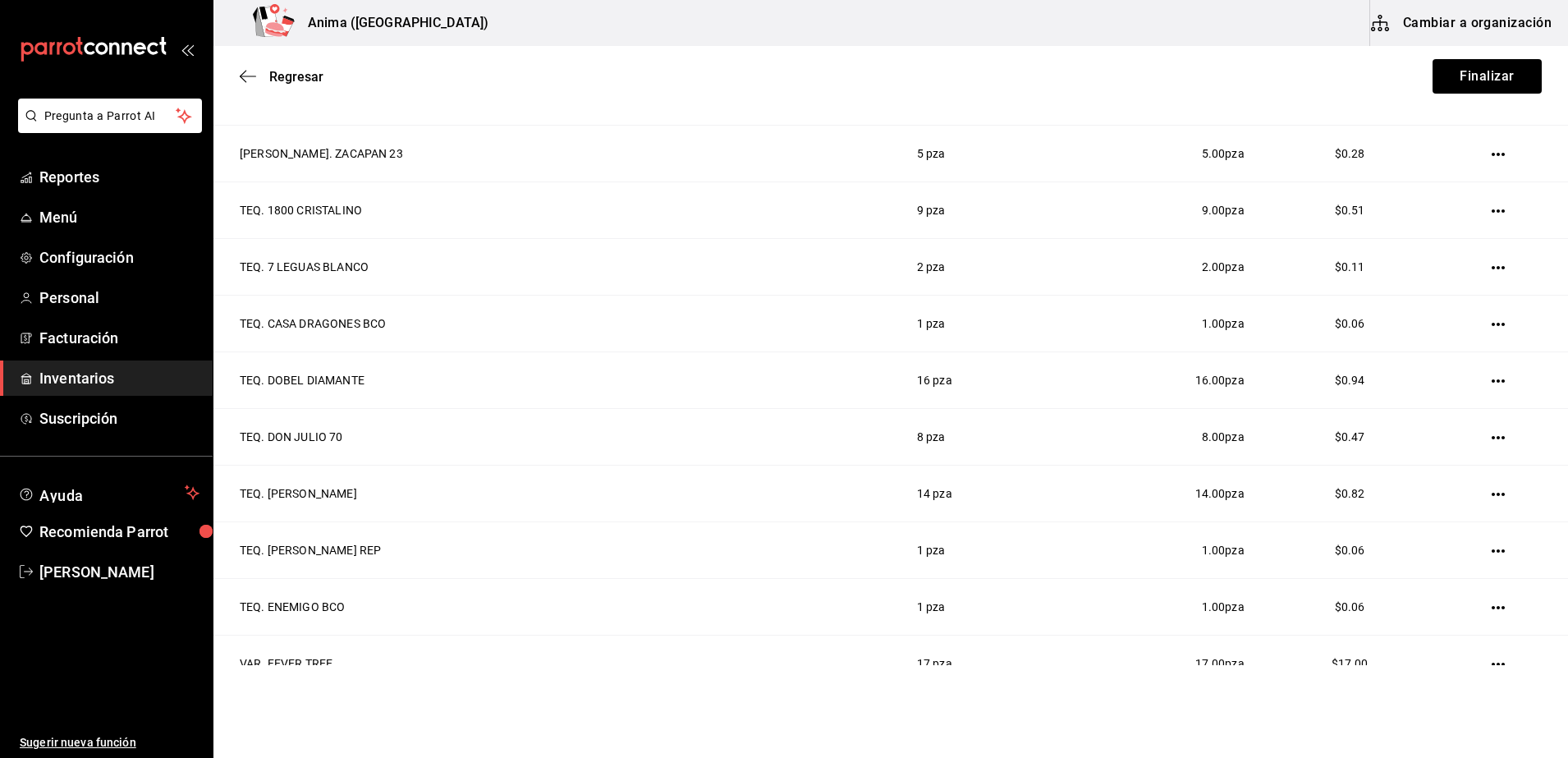
scroll to position [2281, 0]
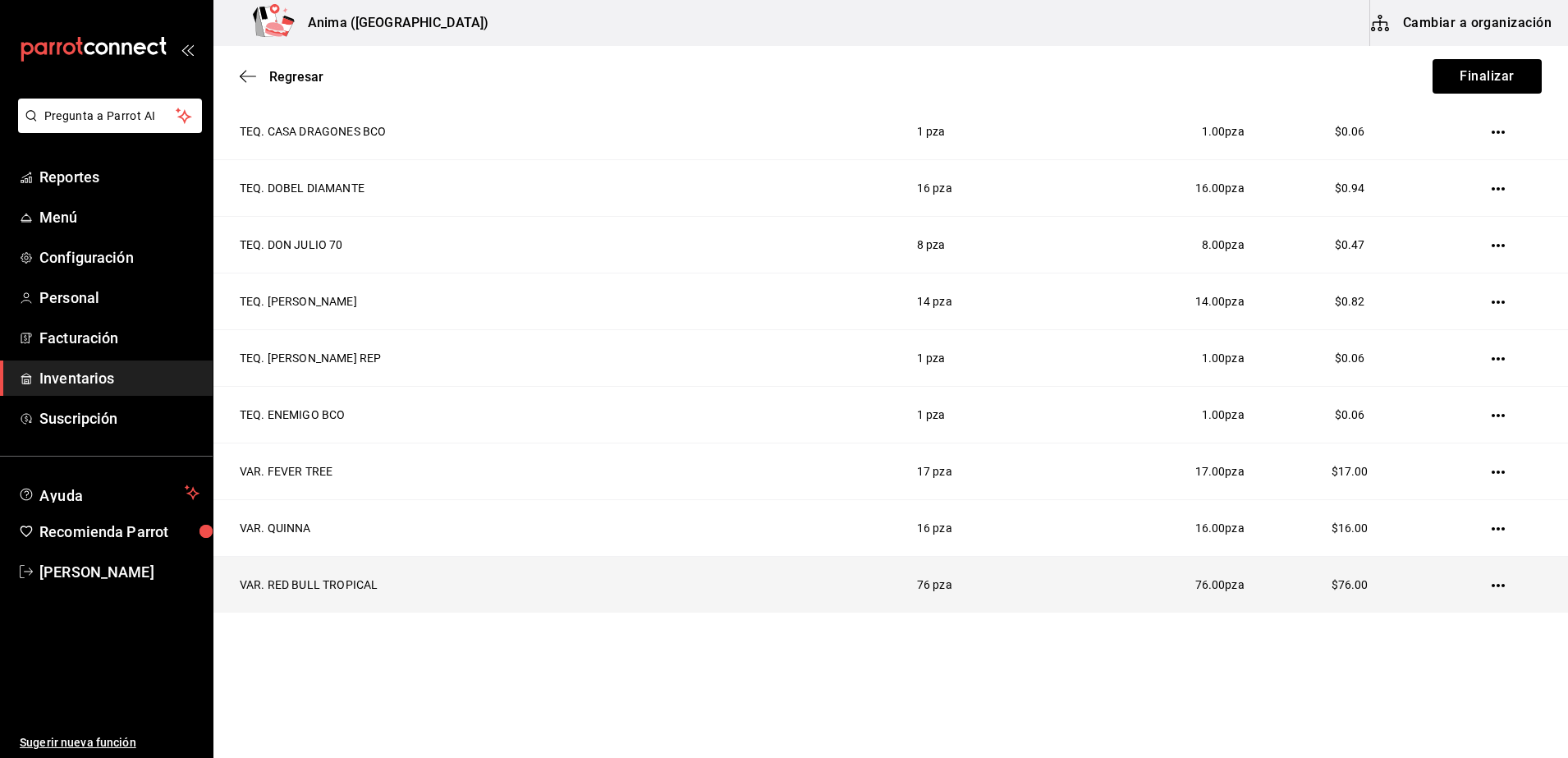
drag, startPoint x: 1494, startPoint y: 717, endPoint x: 1479, endPoint y: 583, distance: 134.8
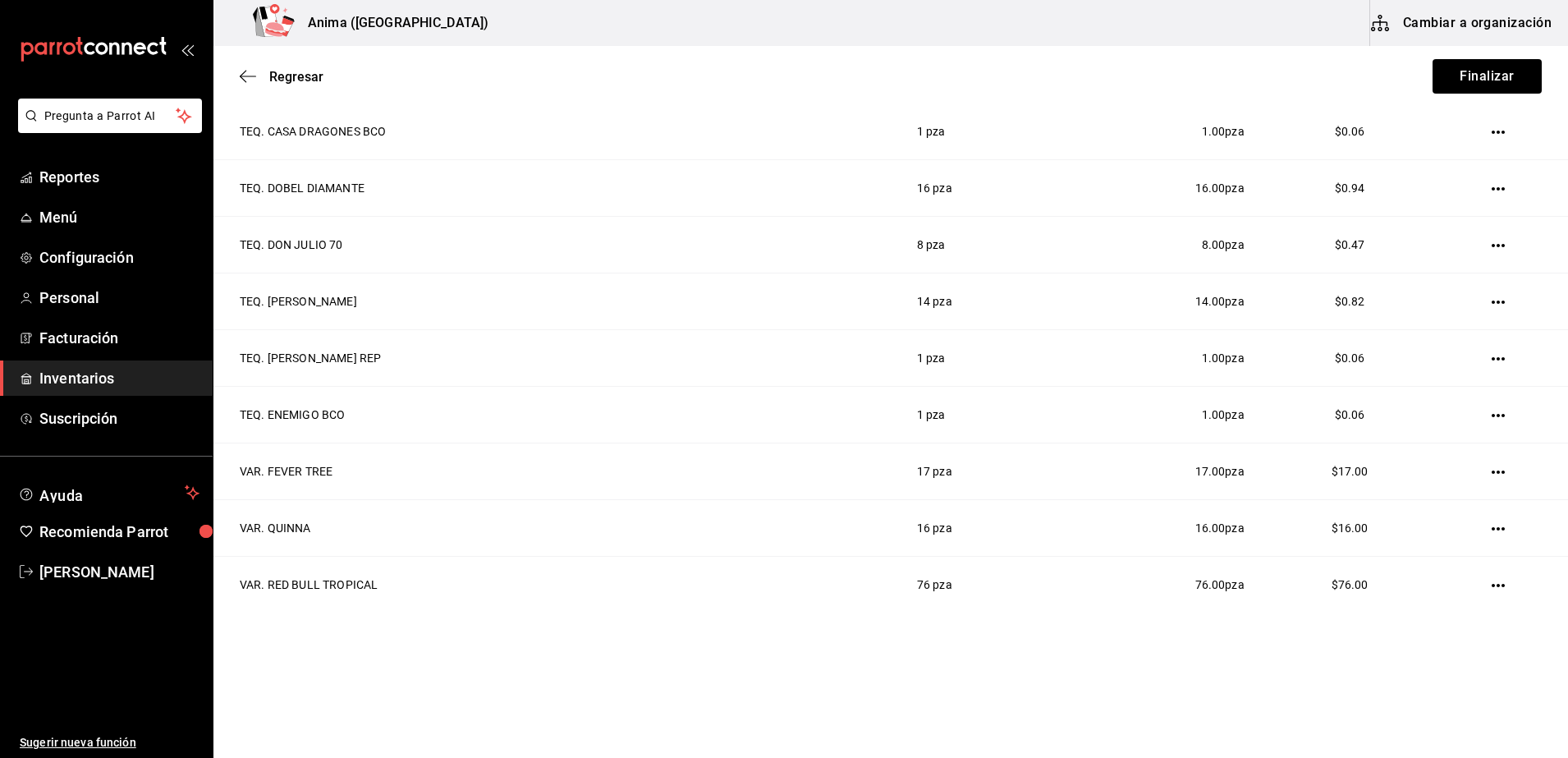
drag, startPoint x: 1479, startPoint y: 583, endPoint x: 1440, endPoint y: 633, distance: 63.4
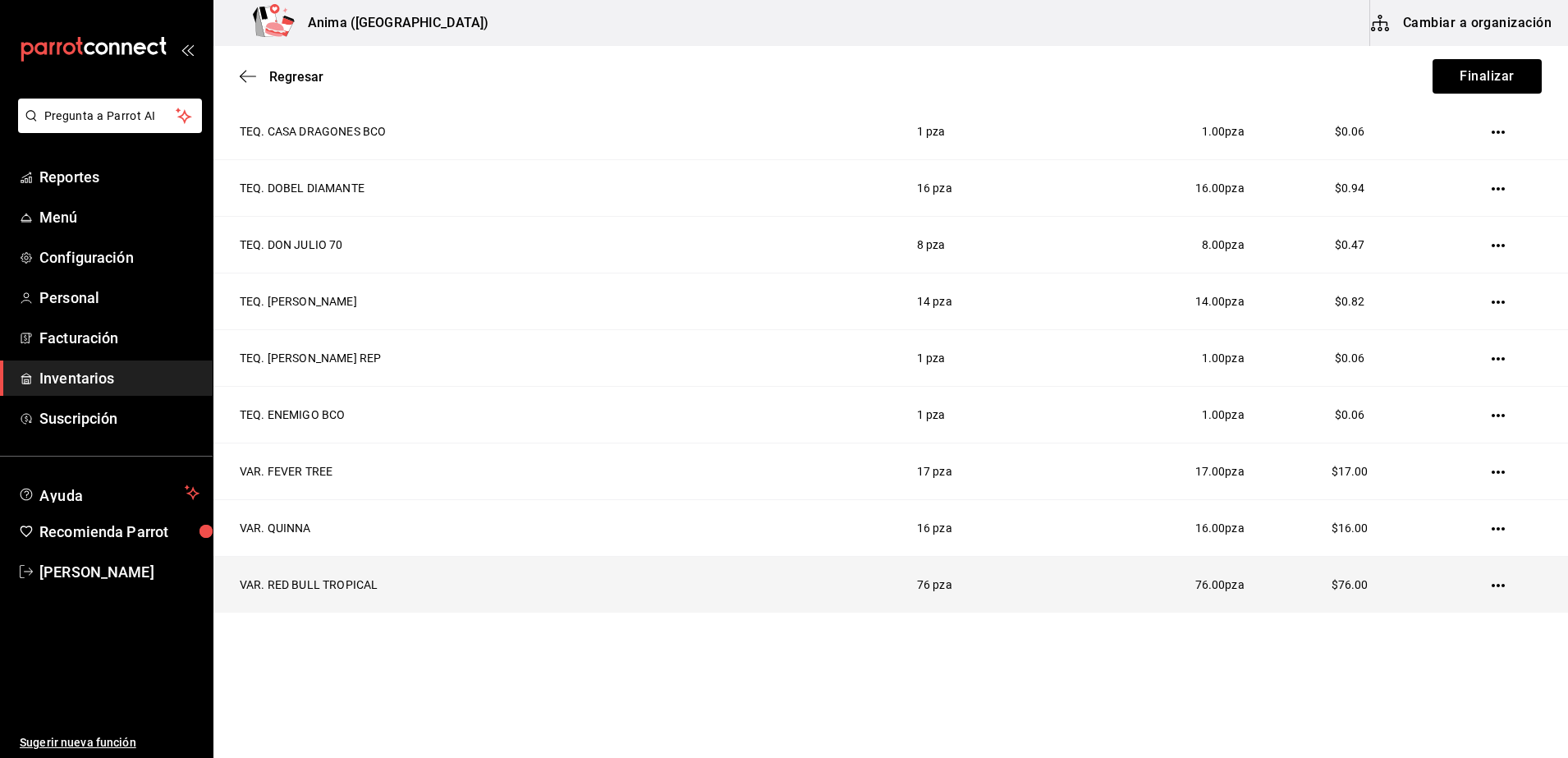
click at [1491, 579] on icon "button" at bounding box center [1497, 585] width 13 height 13
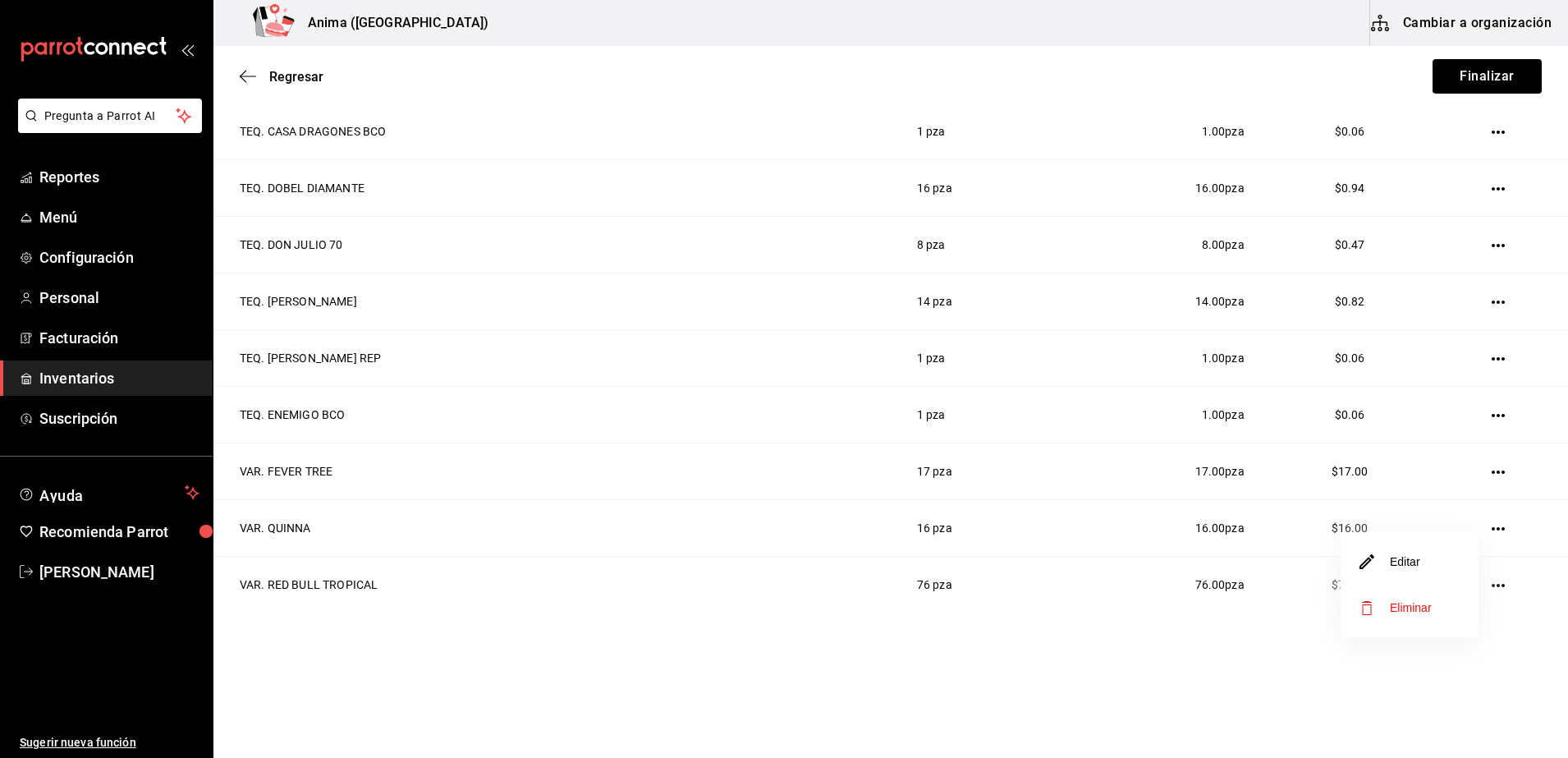
click at [1421, 610] on span "Eliminar" at bounding box center [1411, 607] width 42 height 13
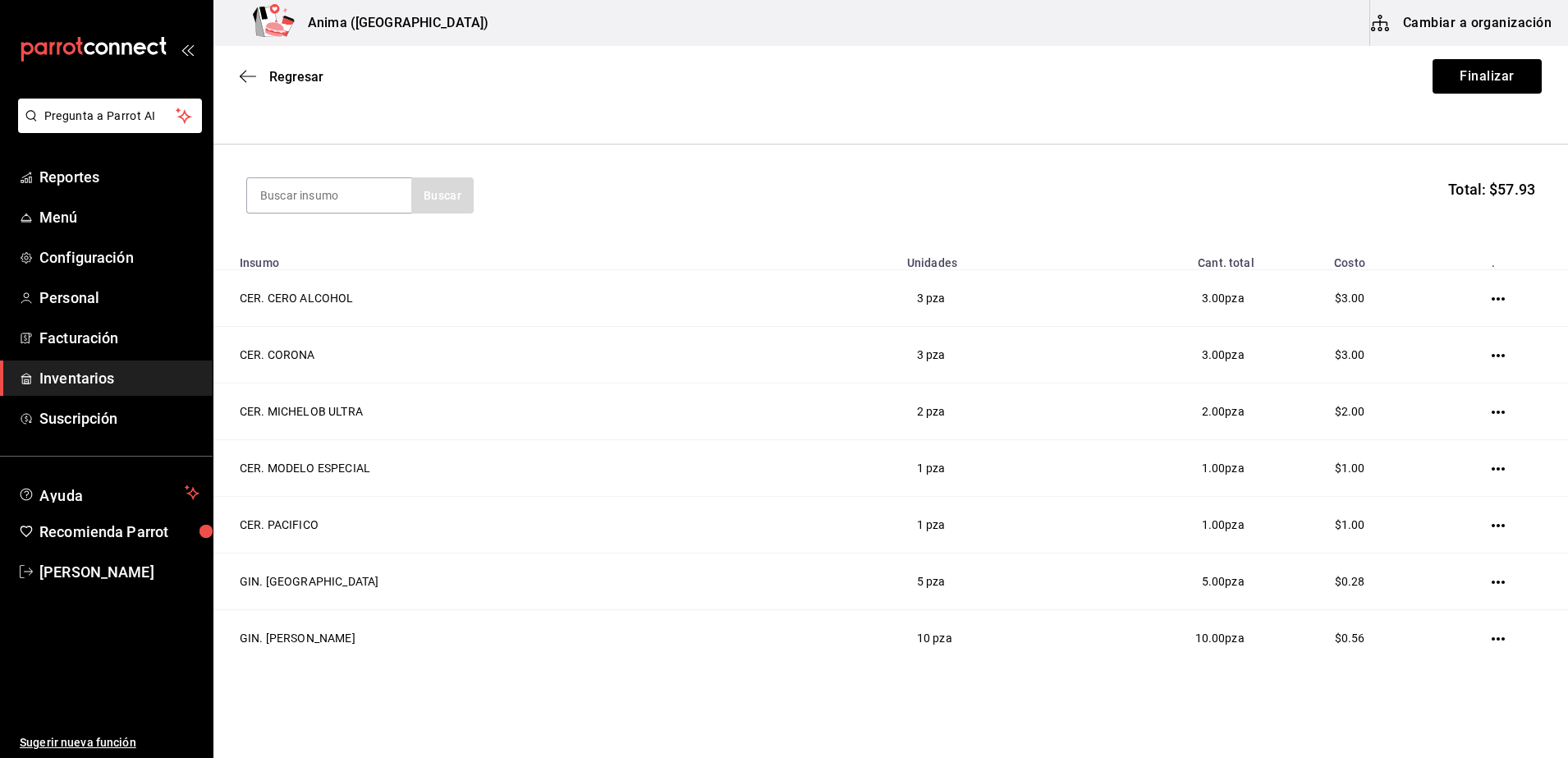
scroll to position [117, 0]
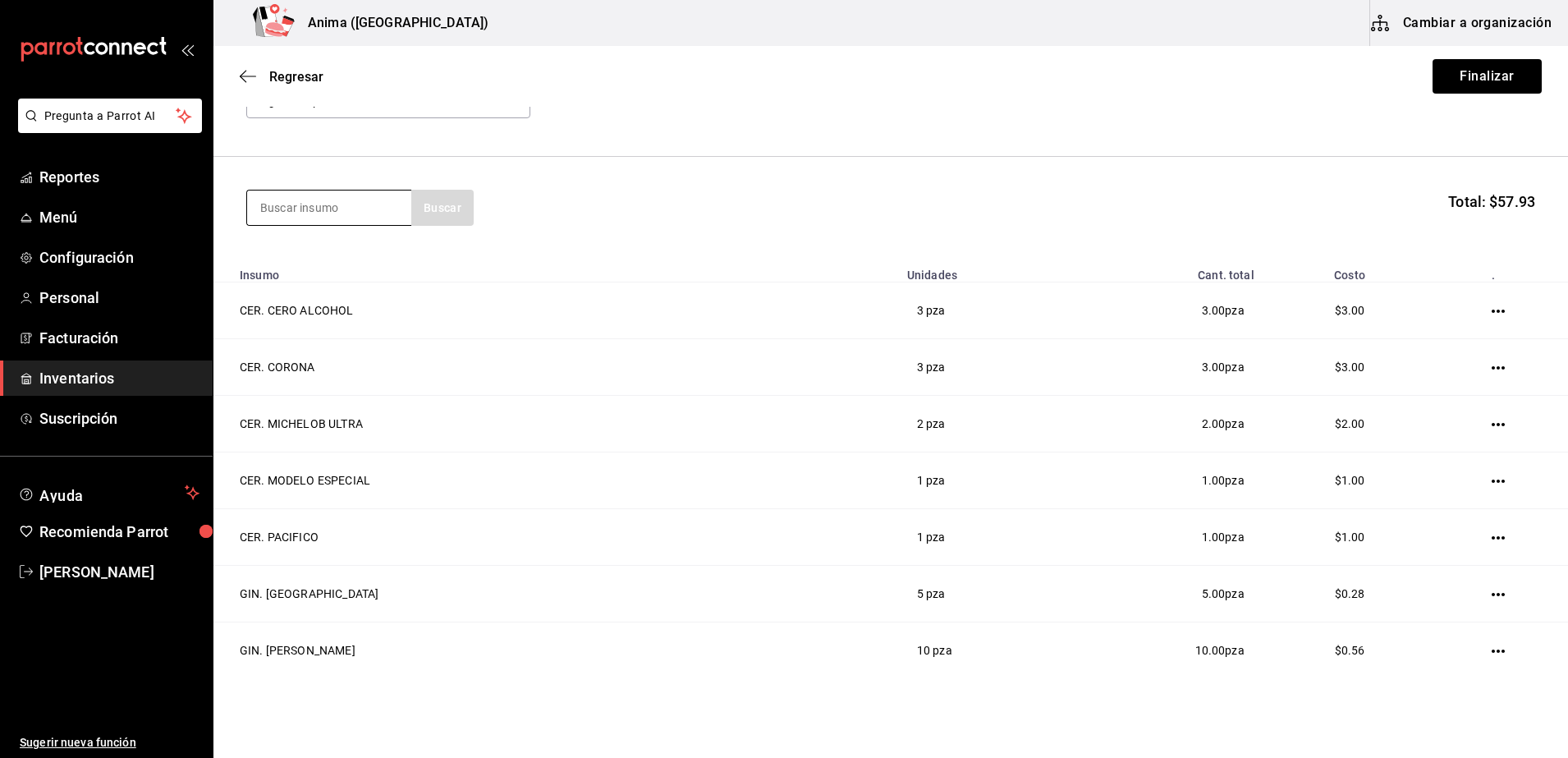
click at [359, 215] on input at bounding box center [329, 208] width 164 height 34
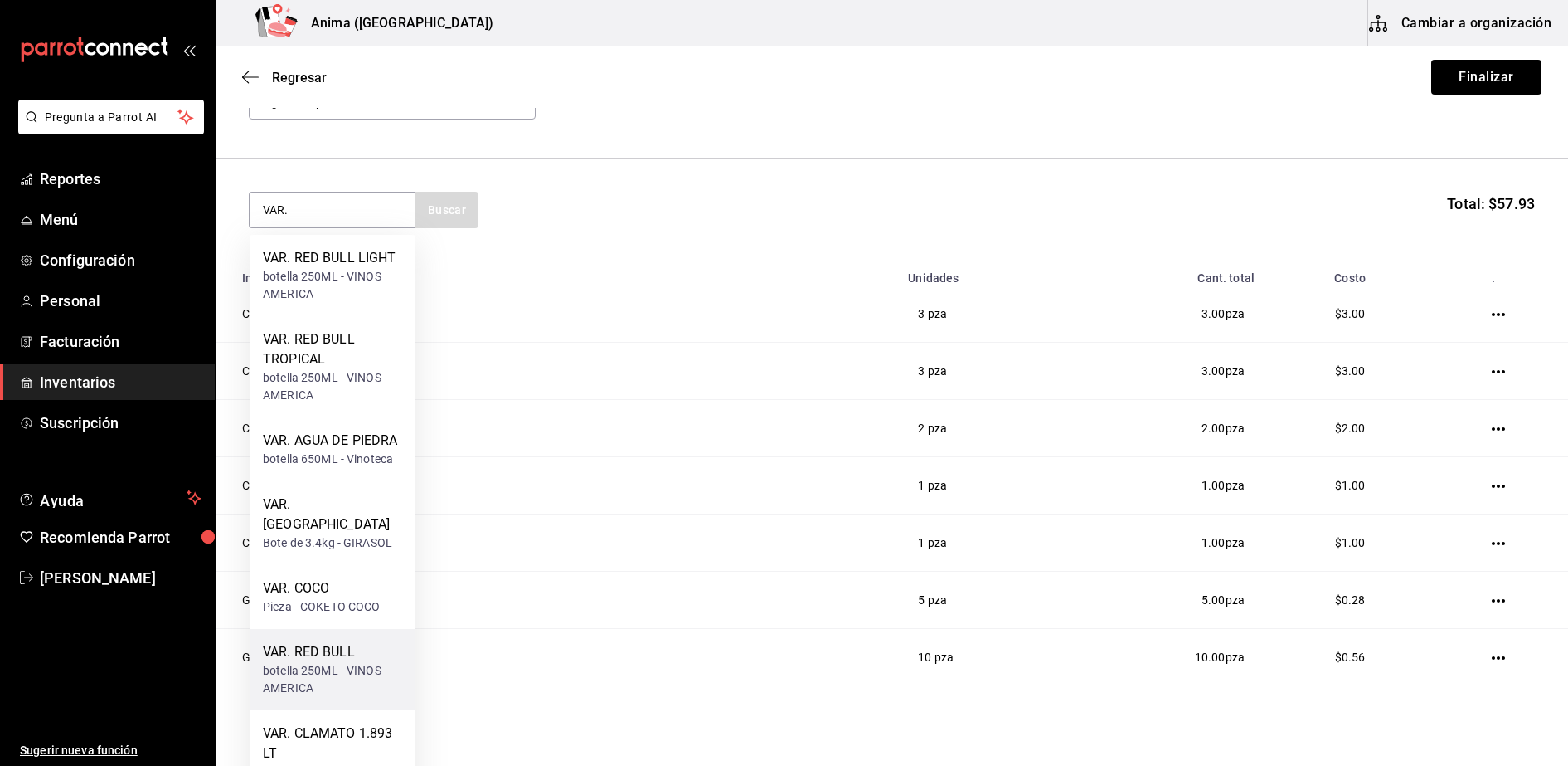
drag, startPoint x: 333, startPoint y: 340, endPoint x: 315, endPoint y: 665, distance: 325.5
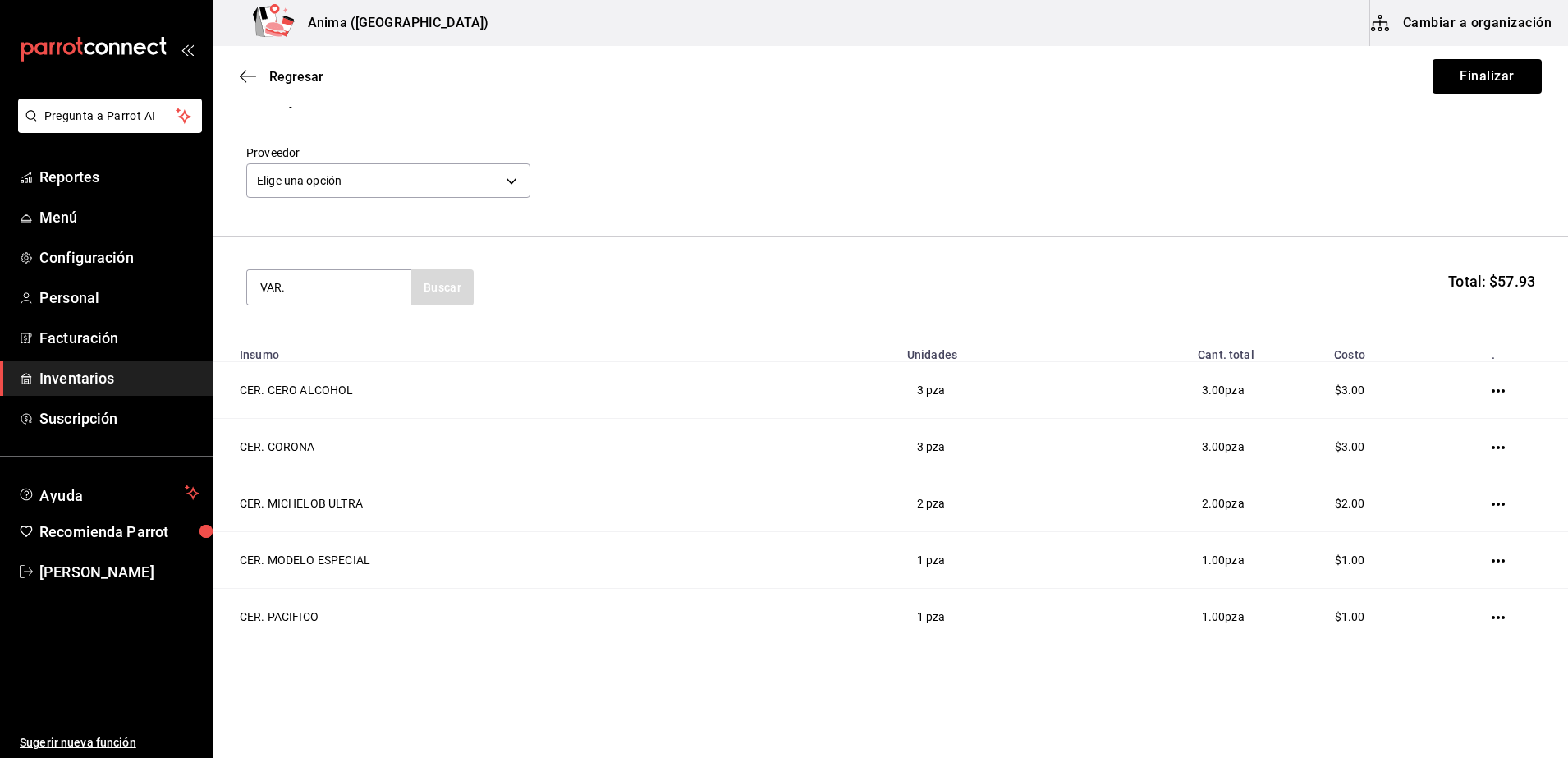
scroll to position [0, 0]
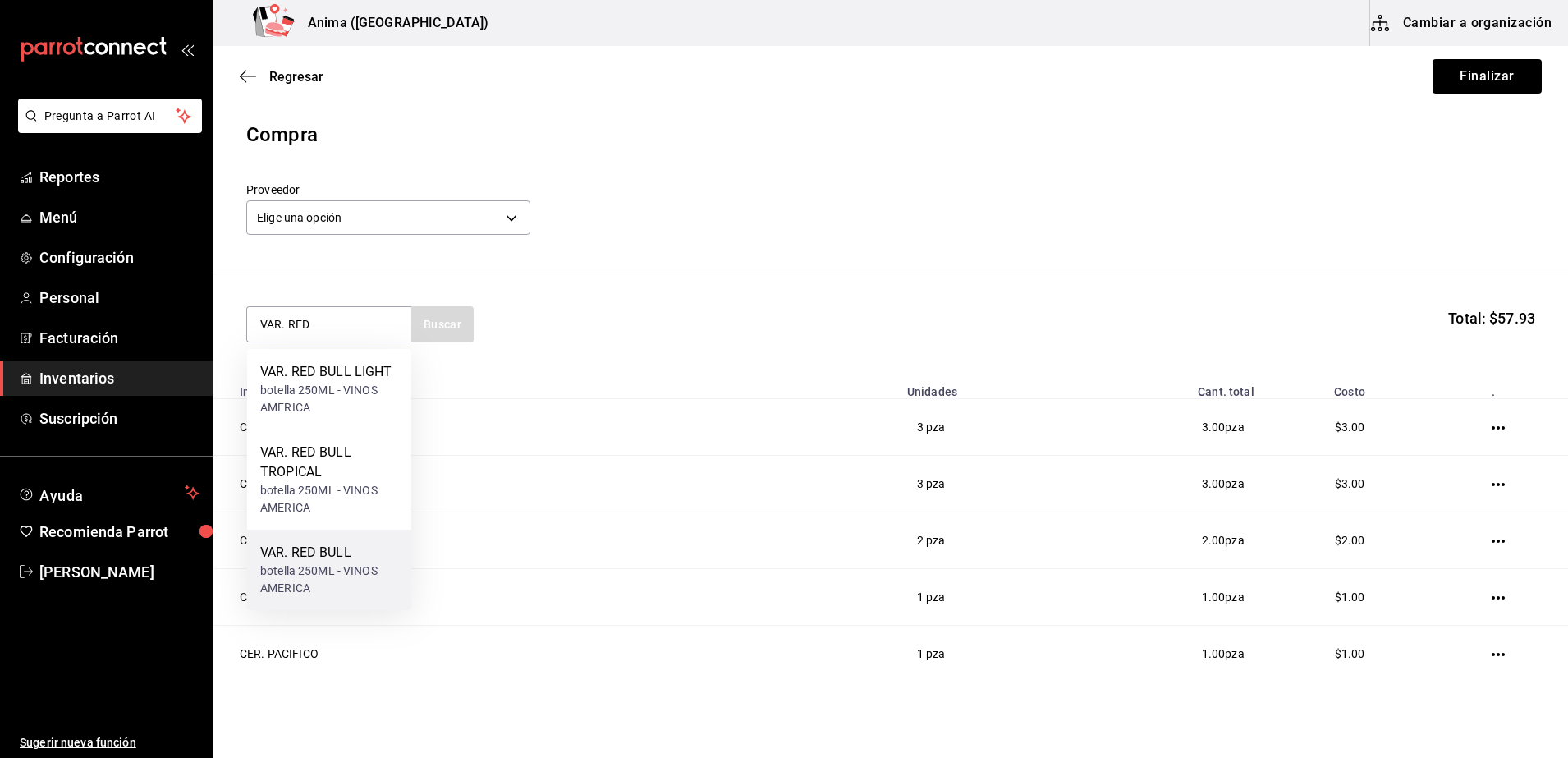
click at [279, 563] on div "botella 250ML - VINOS AMERICA" at bounding box center [329, 580] width 138 height 34
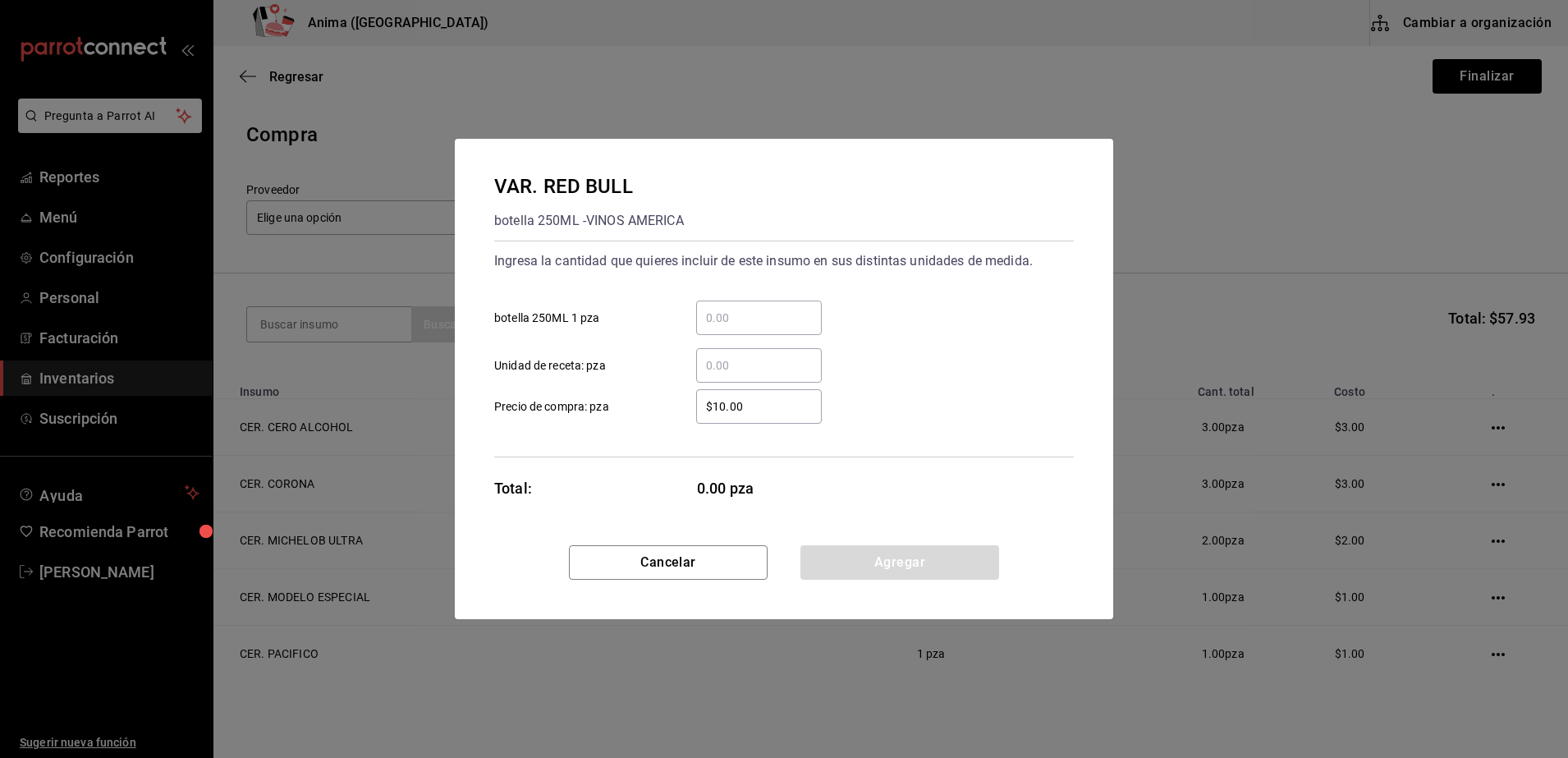
click at [757, 365] on input "​ Unidad de receta: pza" at bounding box center [759, 365] width 126 height 20
click at [750, 369] on input "​ Unidad de receta: pza" at bounding box center [759, 365] width 126 height 20
click at [664, 465] on div "VAR. RED BULL botella 250ML - VINOS AMERICA Ingresa la cantidad que quieres inc…" at bounding box center [783, 342] width 658 height 406
click at [884, 546] on button "Agregar" at bounding box center [899, 562] width 198 height 34
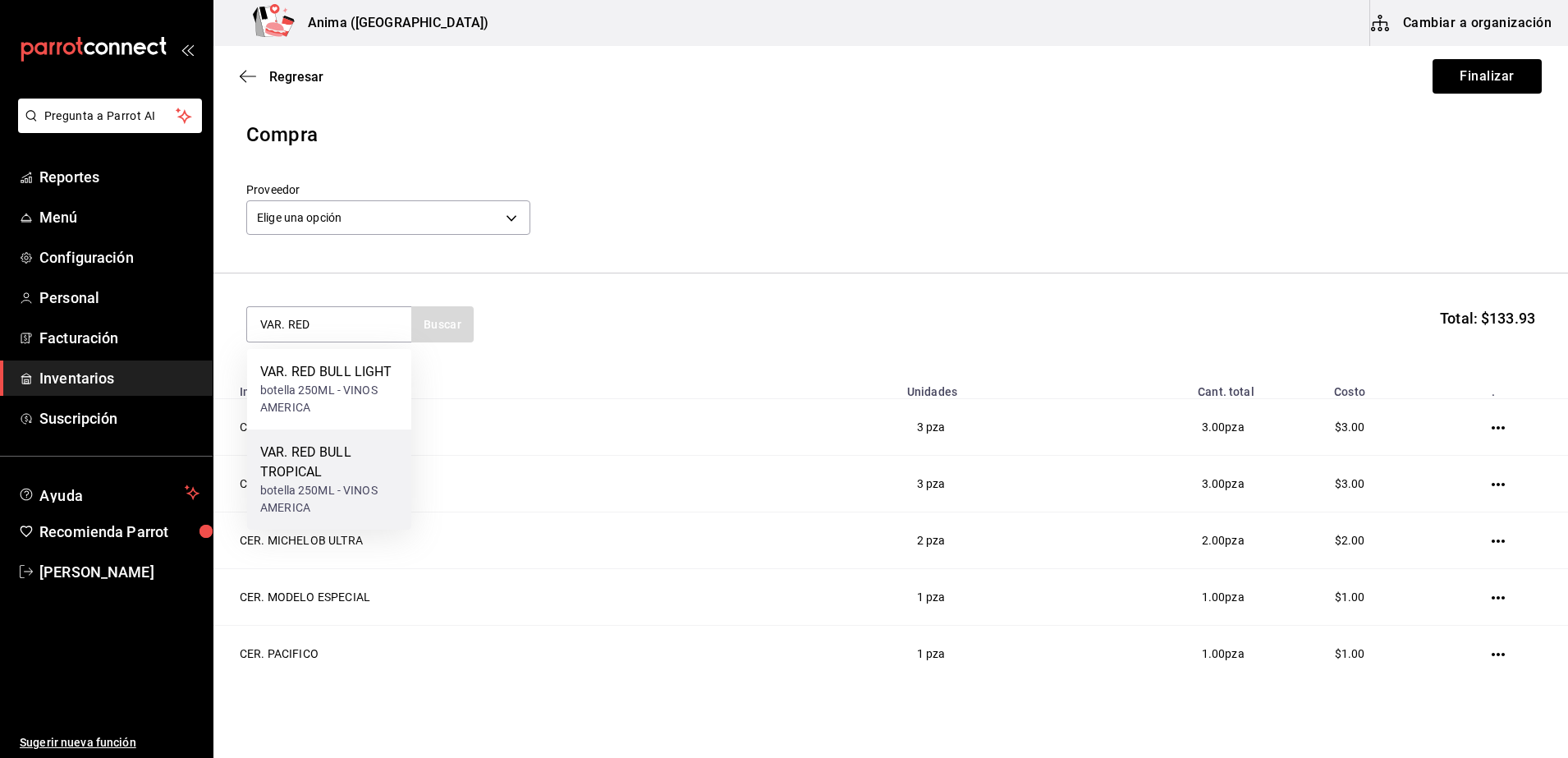
click at [344, 454] on div "VAR. RED BULL TROPICAL" at bounding box center [329, 462] width 138 height 39
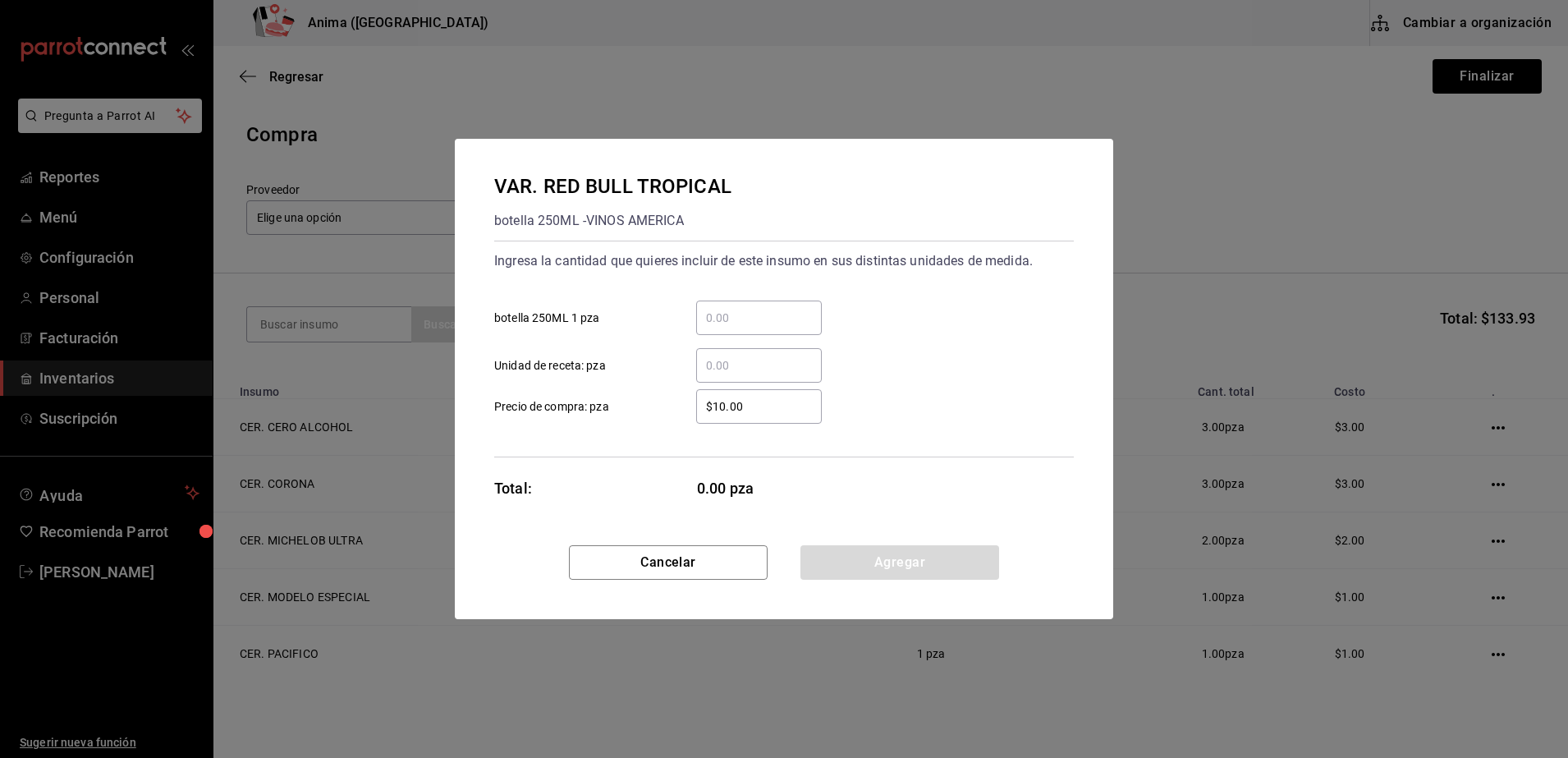
click at [747, 400] on input "$10.00" at bounding box center [759, 406] width 126 height 20
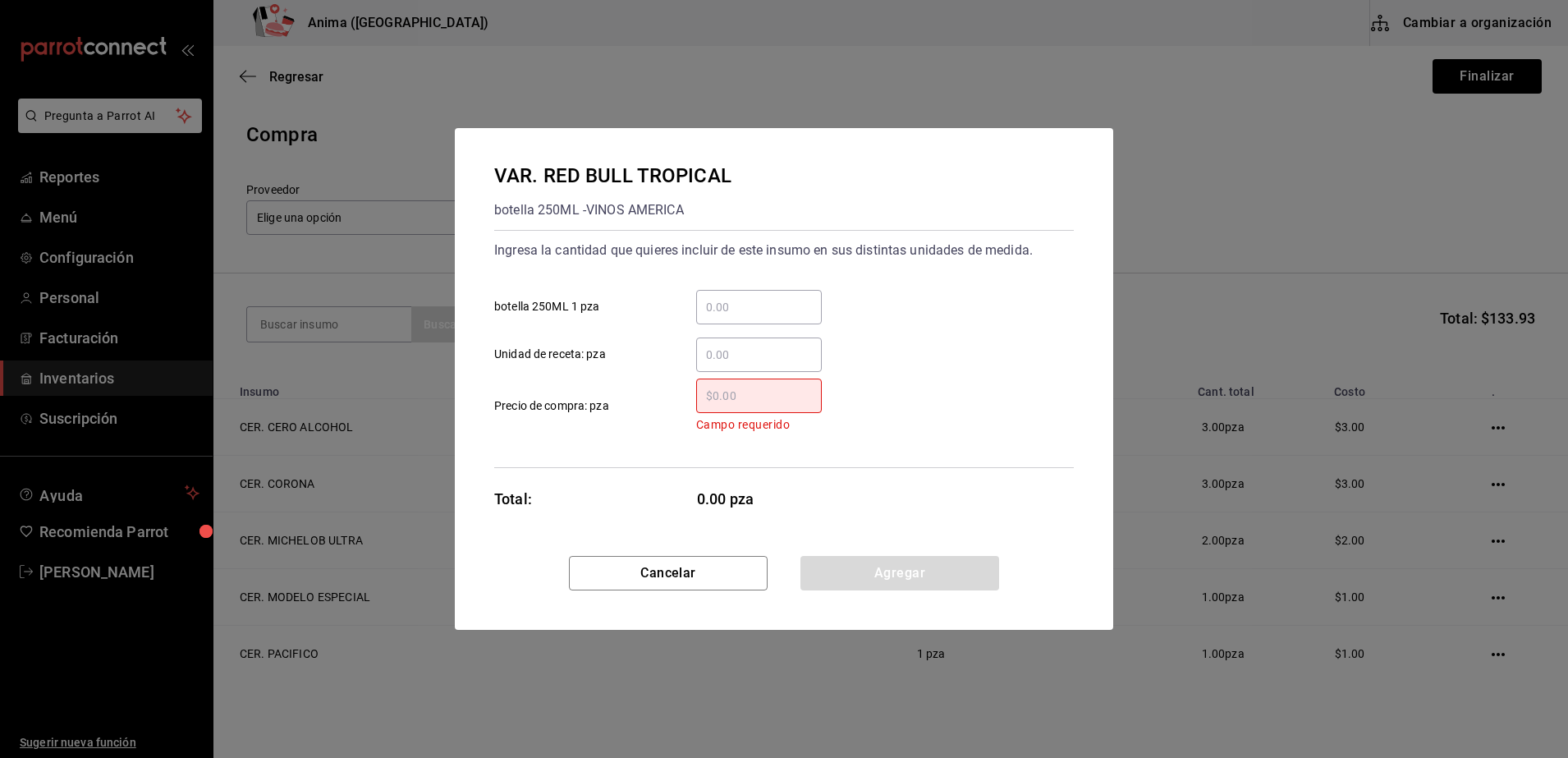
drag, startPoint x: 747, startPoint y: 400, endPoint x: 763, endPoint y: 385, distance: 21.9
click at [763, 386] on input "​ Campo requerido Precio de compra: pza" at bounding box center [759, 395] width 126 height 20
click at [721, 554] on div "VAR. RED BULL TROPICAL botella 250ML - VINOS AMERICA Ingresa la cantidad que qu…" at bounding box center [783, 342] width 658 height 428
drag, startPoint x: 721, startPoint y: 554, endPoint x: 713, endPoint y: 562, distance: 11.3
click at [713, 562] on div "VAR. RED BULL TROPICAL botella 250ML - VINOS AMERICA Ingresa la cantidad que qu…" at bounding box center [783, 378] width 658 height 502
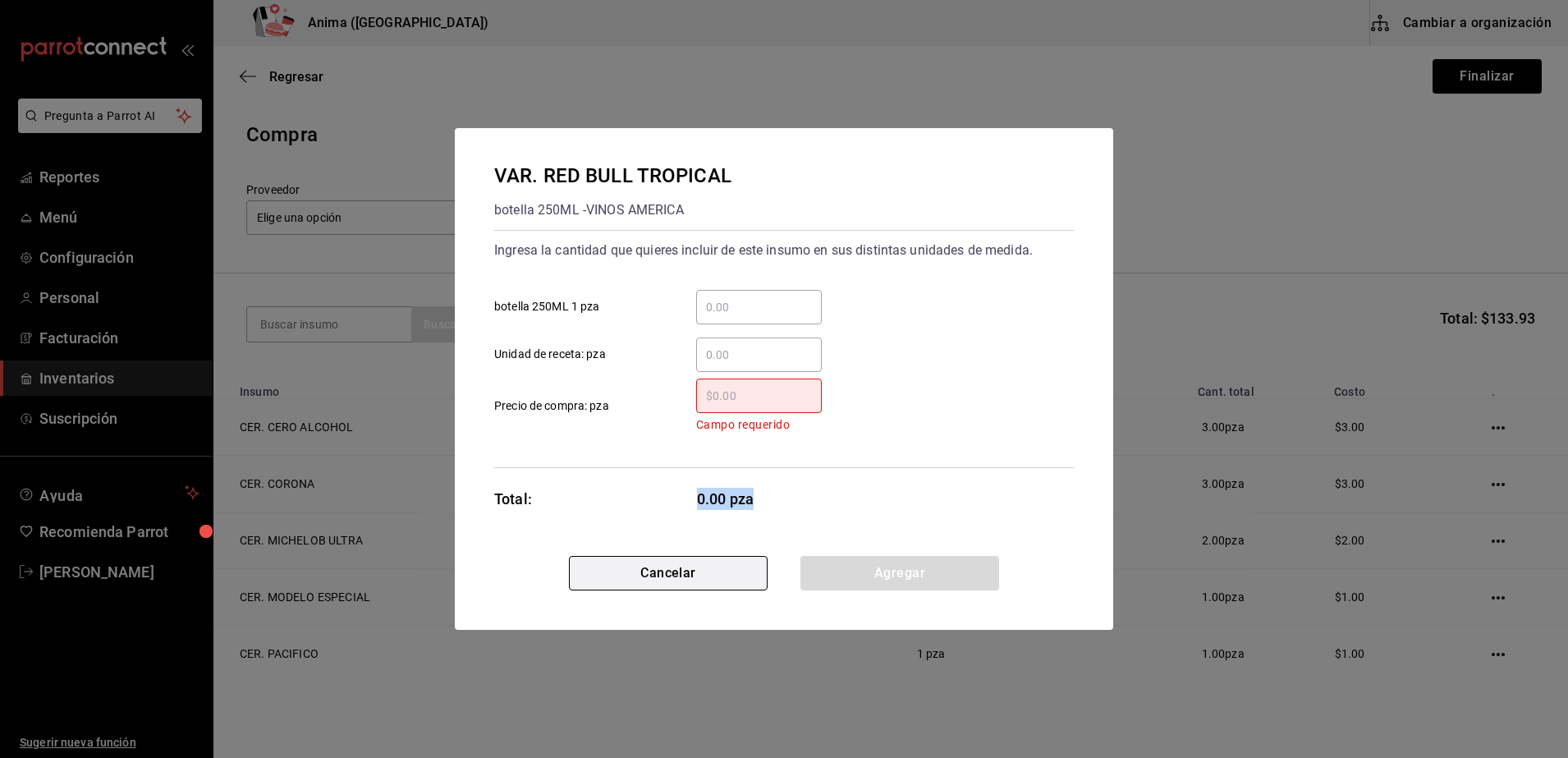
click at [713, 562] on button "Cancelar" at bounding box center [667, 573] width 198 height 34
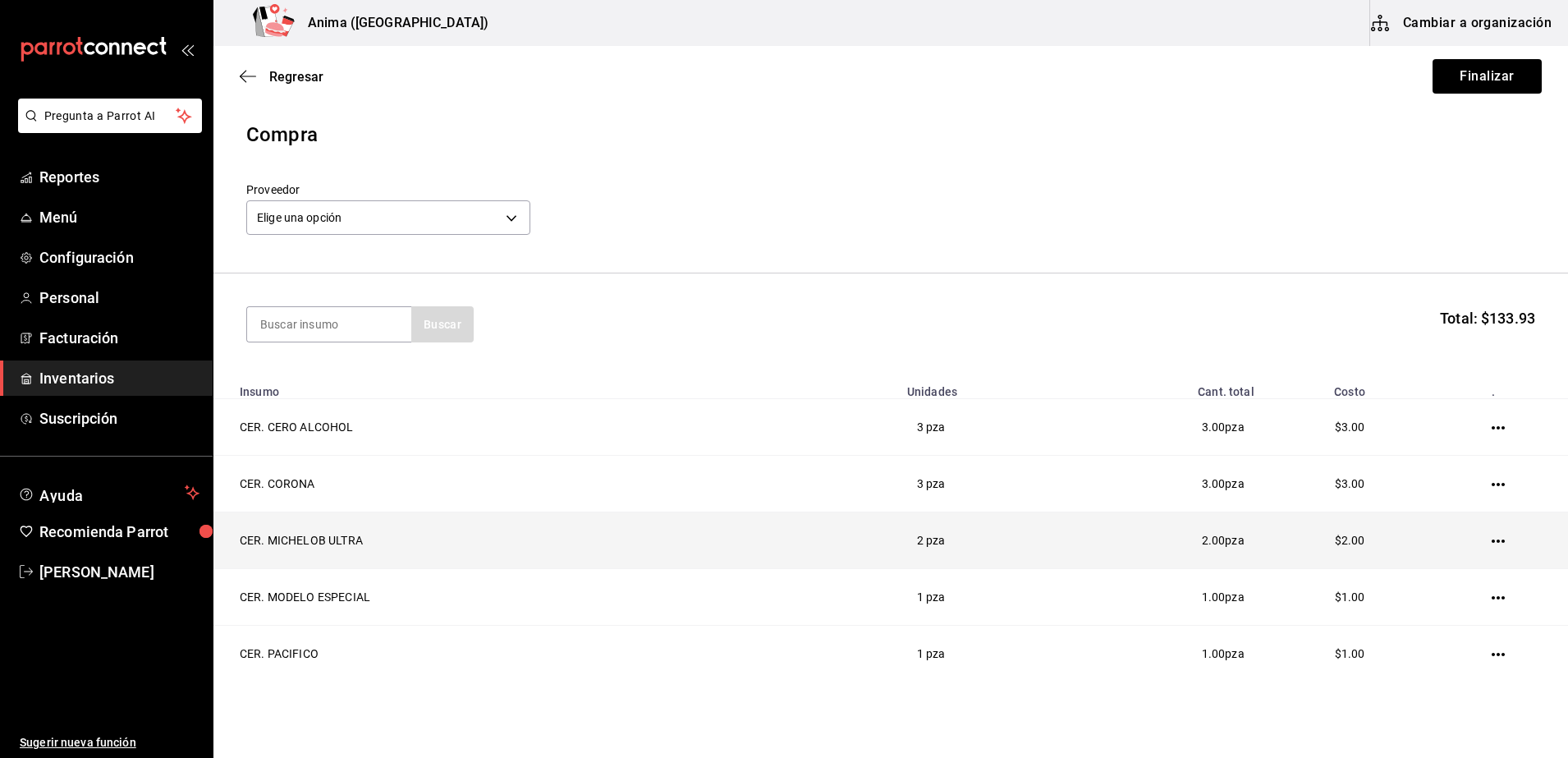
click at [713, 562] on td "CER. MICHELOB ULTRA" at bounding box center [555, 541] width 684 height 57
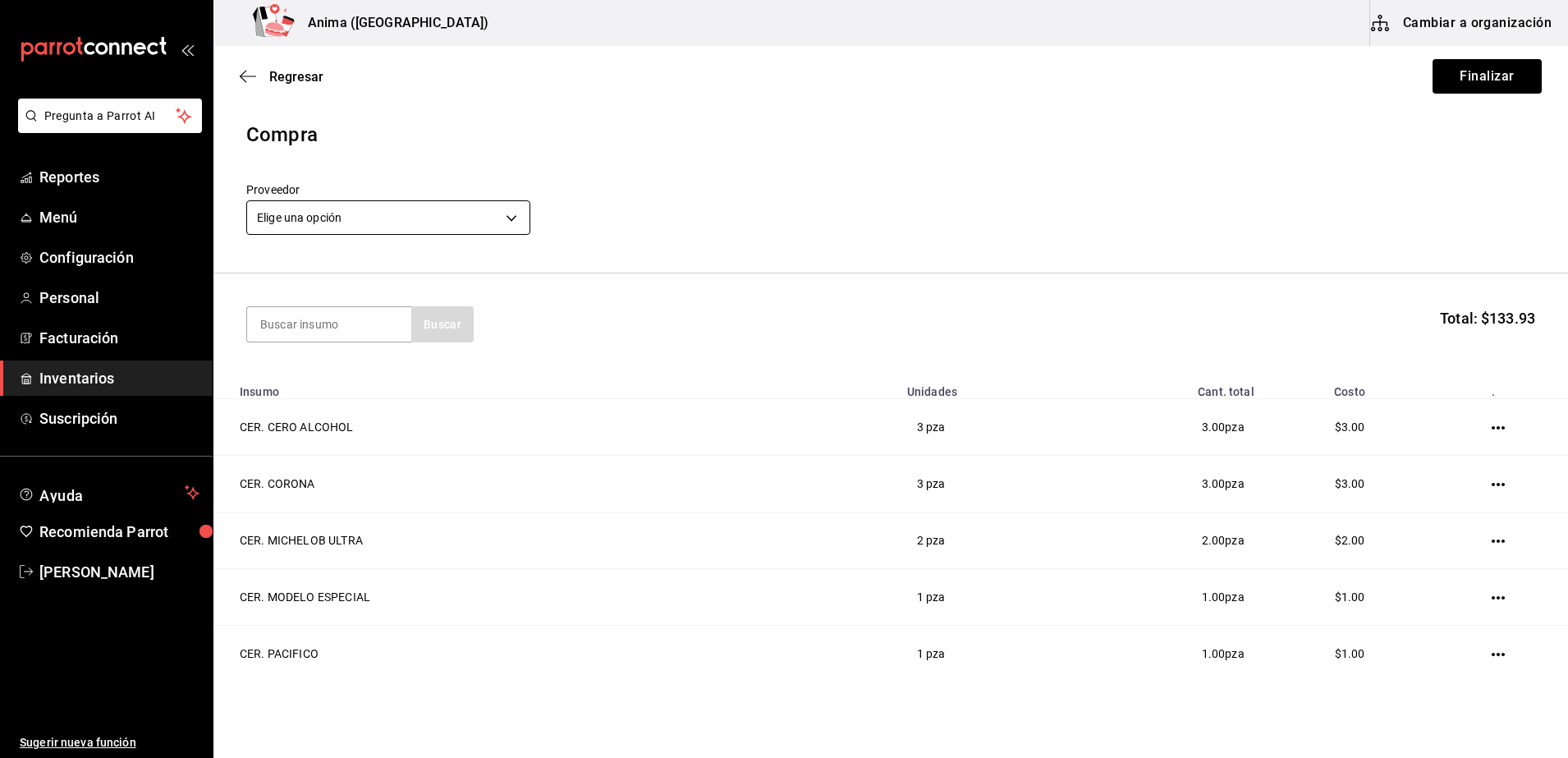
click at [369, 210] on body "Pregunta a Parrot AI Reportes Menú Configuración Personal Facturación Inventari…" at bounding box center [784, 332] width 1568 height 665
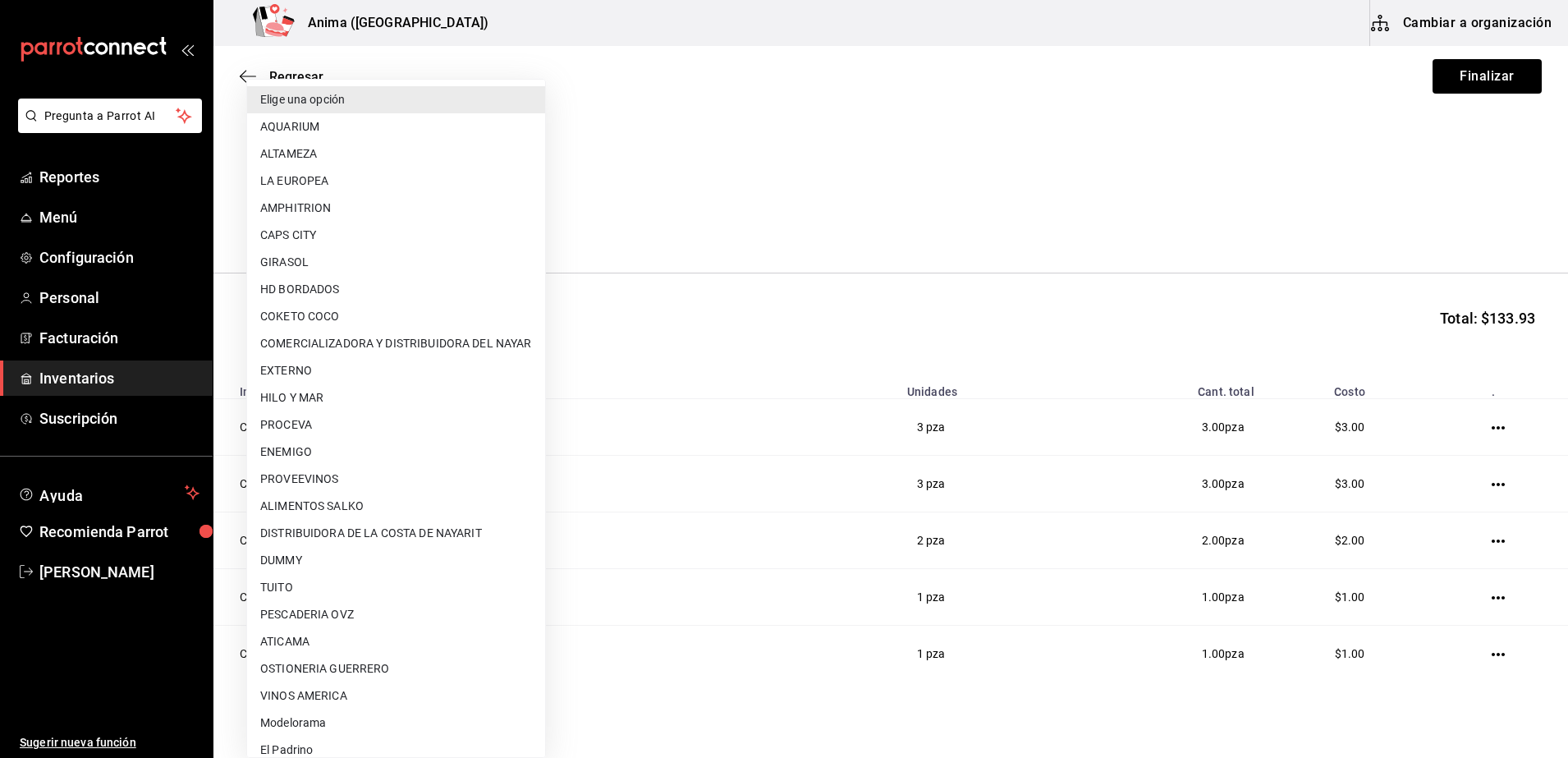
click at [864, 353] on div at bounding box center [784, 379] width 1568 height 758
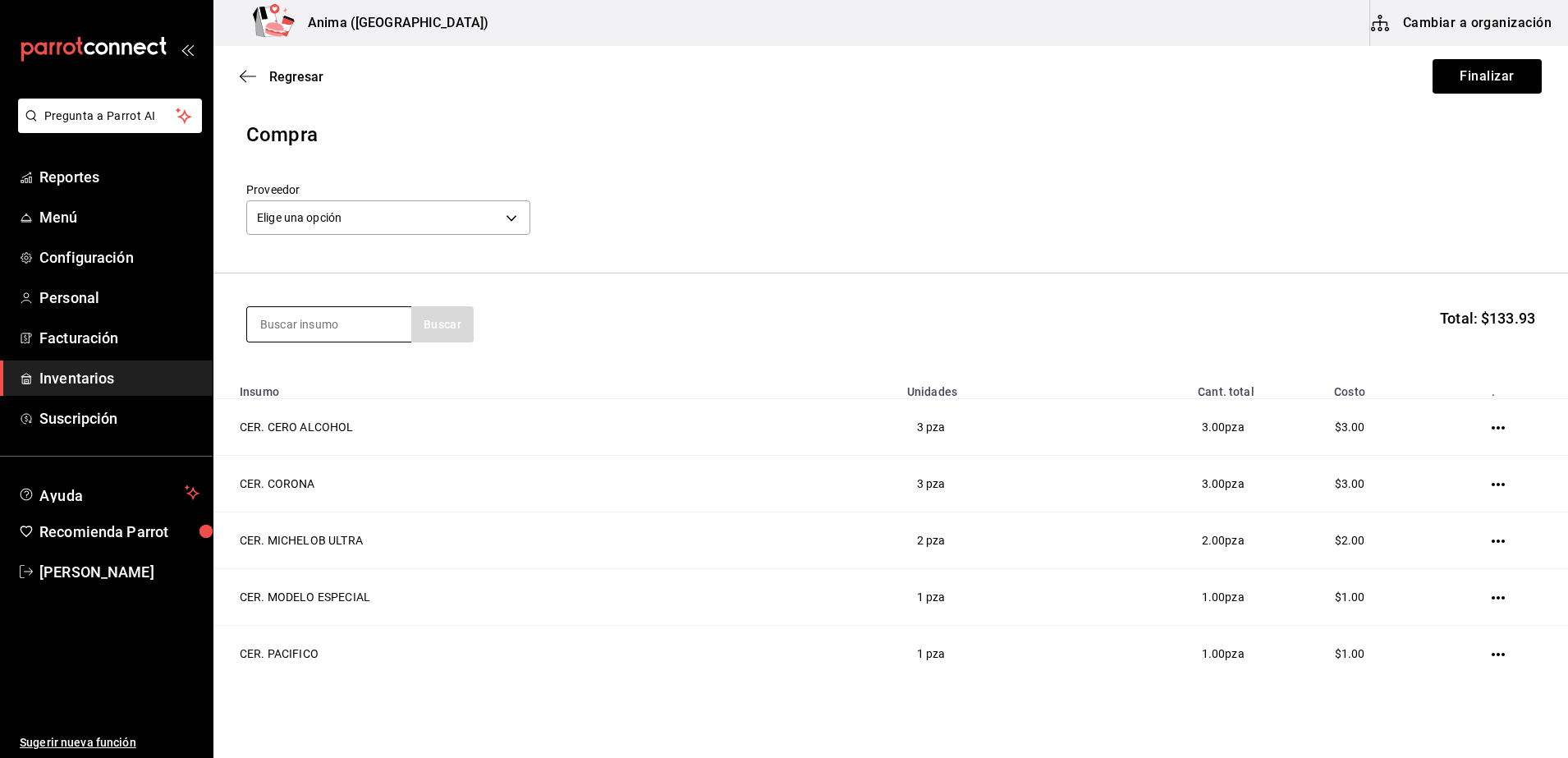
click at [351, 321] on input at bounding box center [329, 324] width 164 height 34
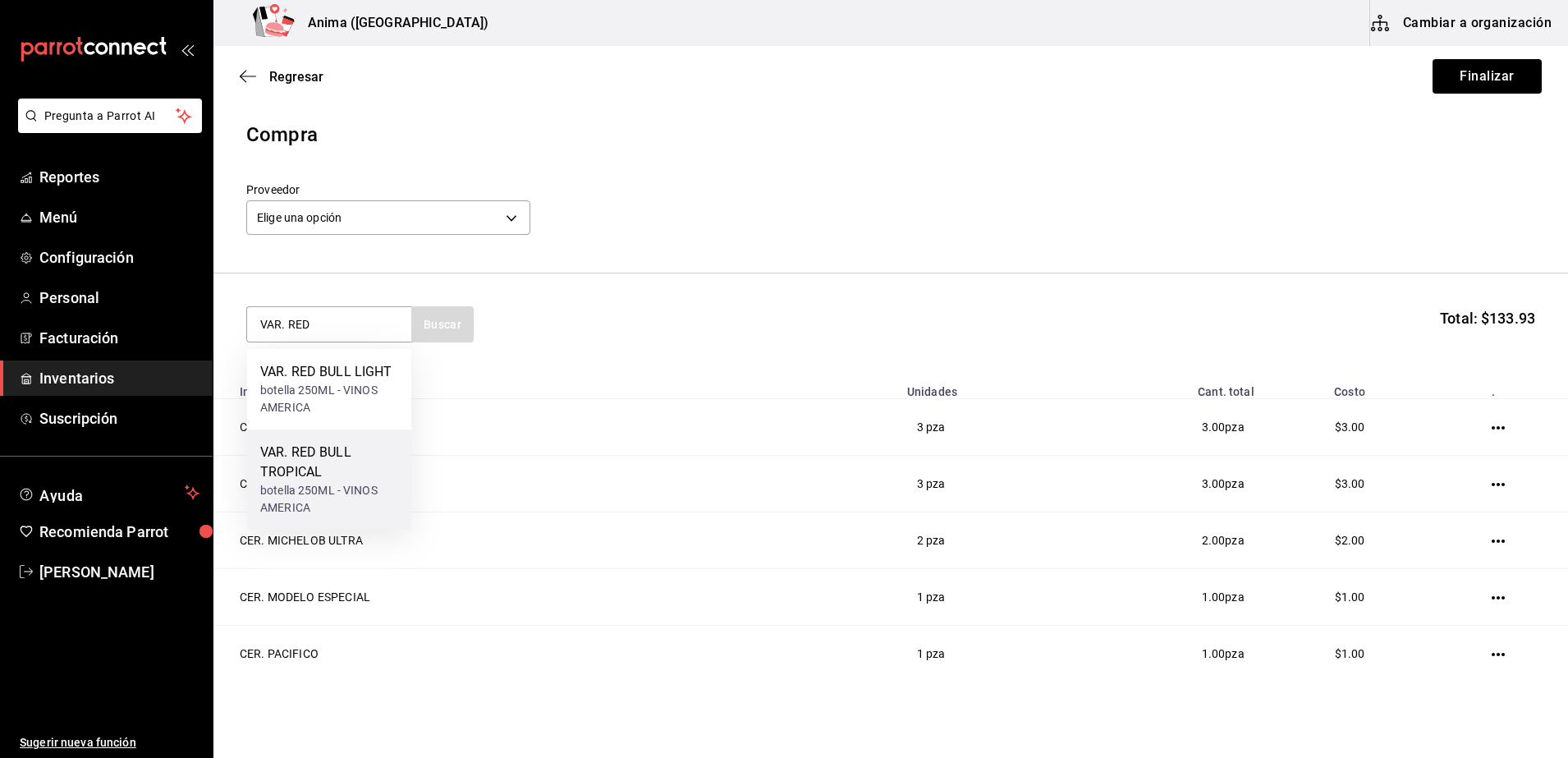
click at [359, 472] on div "VAR. RED BULL TROPICAL" at bounding box center [329, 462] width 138 height 39
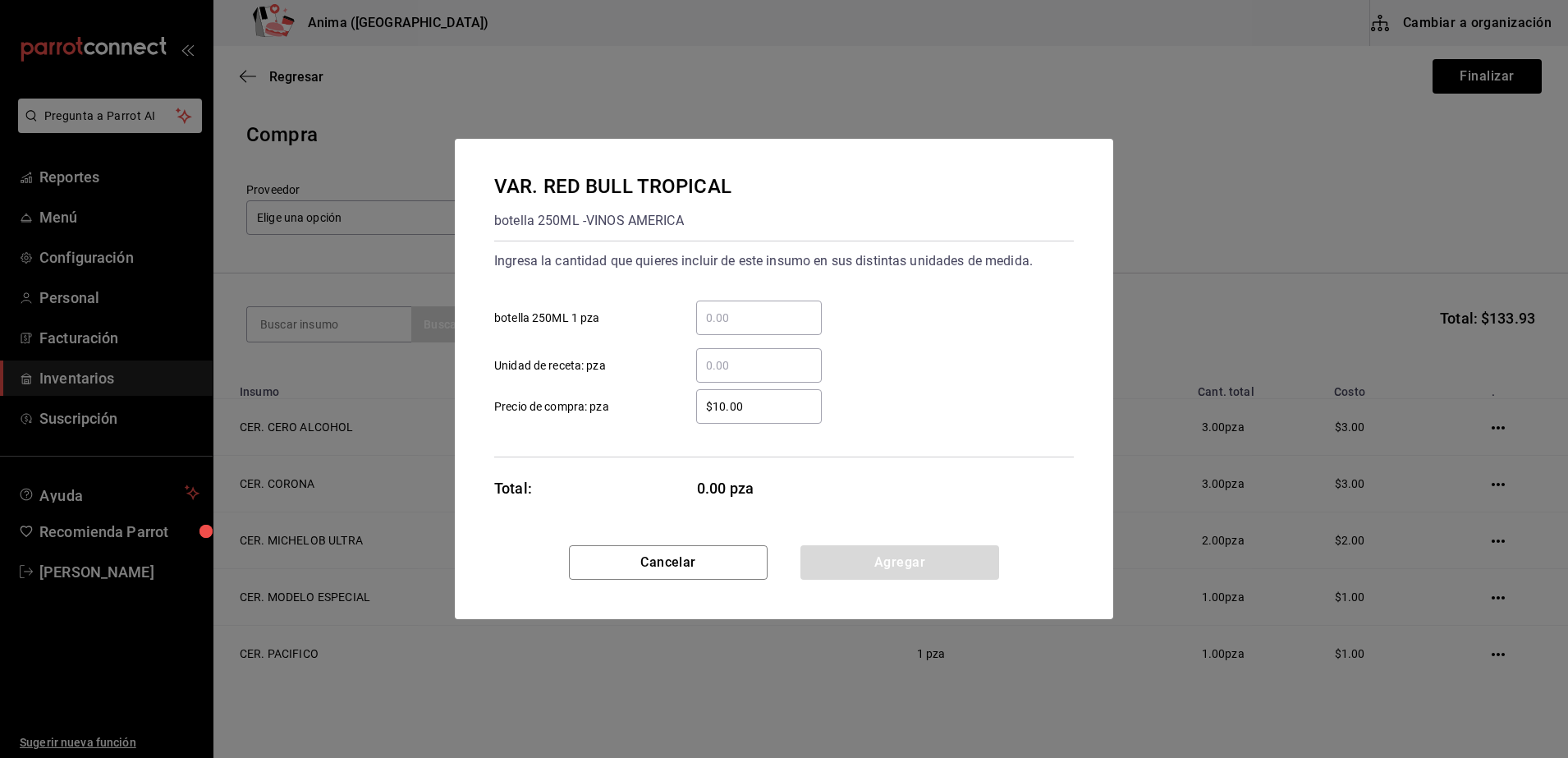
click at [741, 367] on input "​ Unidad de receta: pza" at bounding box center [759, 365] width 126 height 20
click at [640, 466] on div "VAR. RED BULL TROPICAL botella 250ML - VINOS AMERICA Ingresa la cantidad que qu…" at bounding box center [783, 342] width 658 height 406
click at [928, 552] on button "Agregar" at bounding box center [899, 562] width 198 height 34
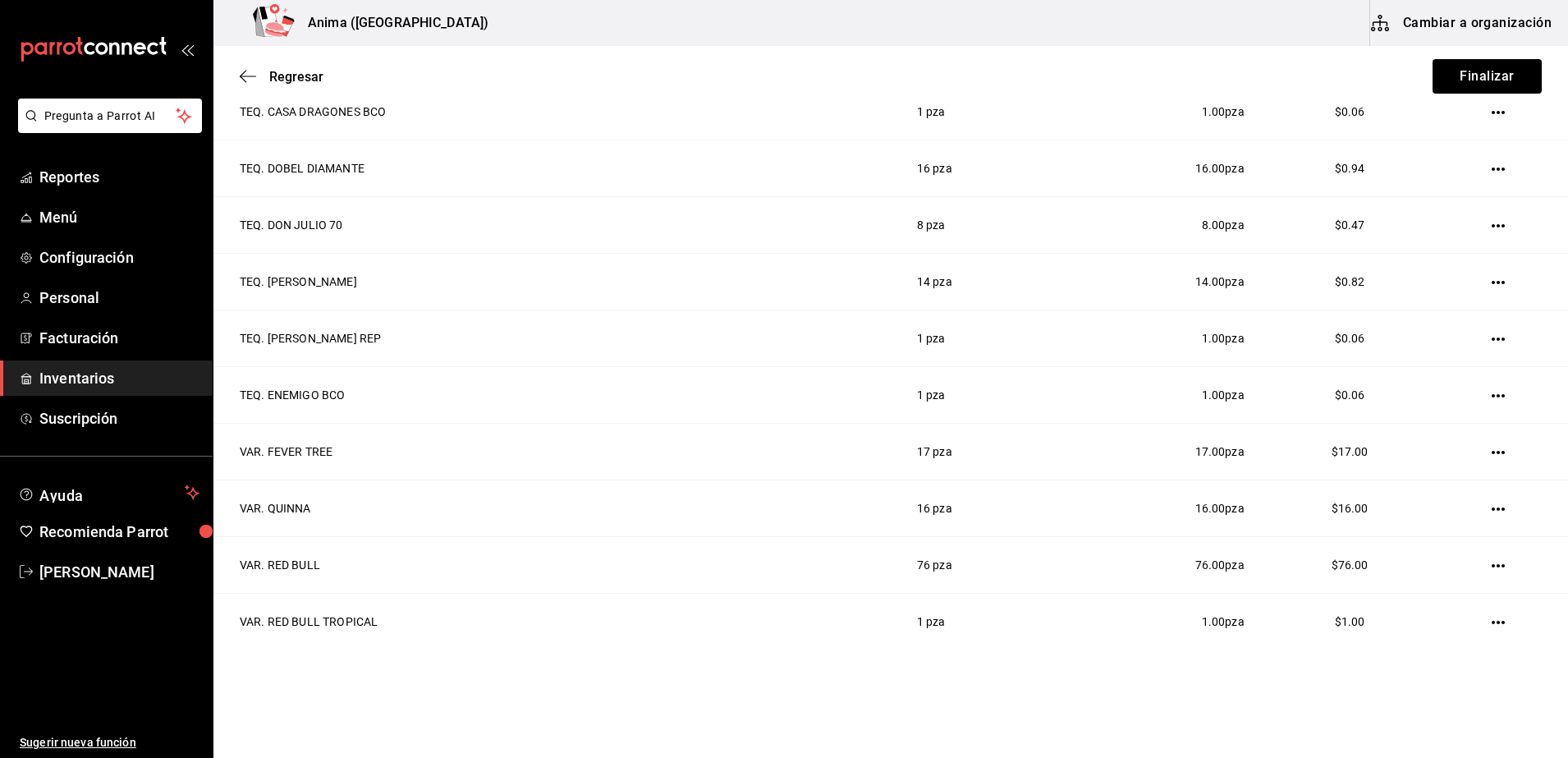
scroll to position [2312, 0]
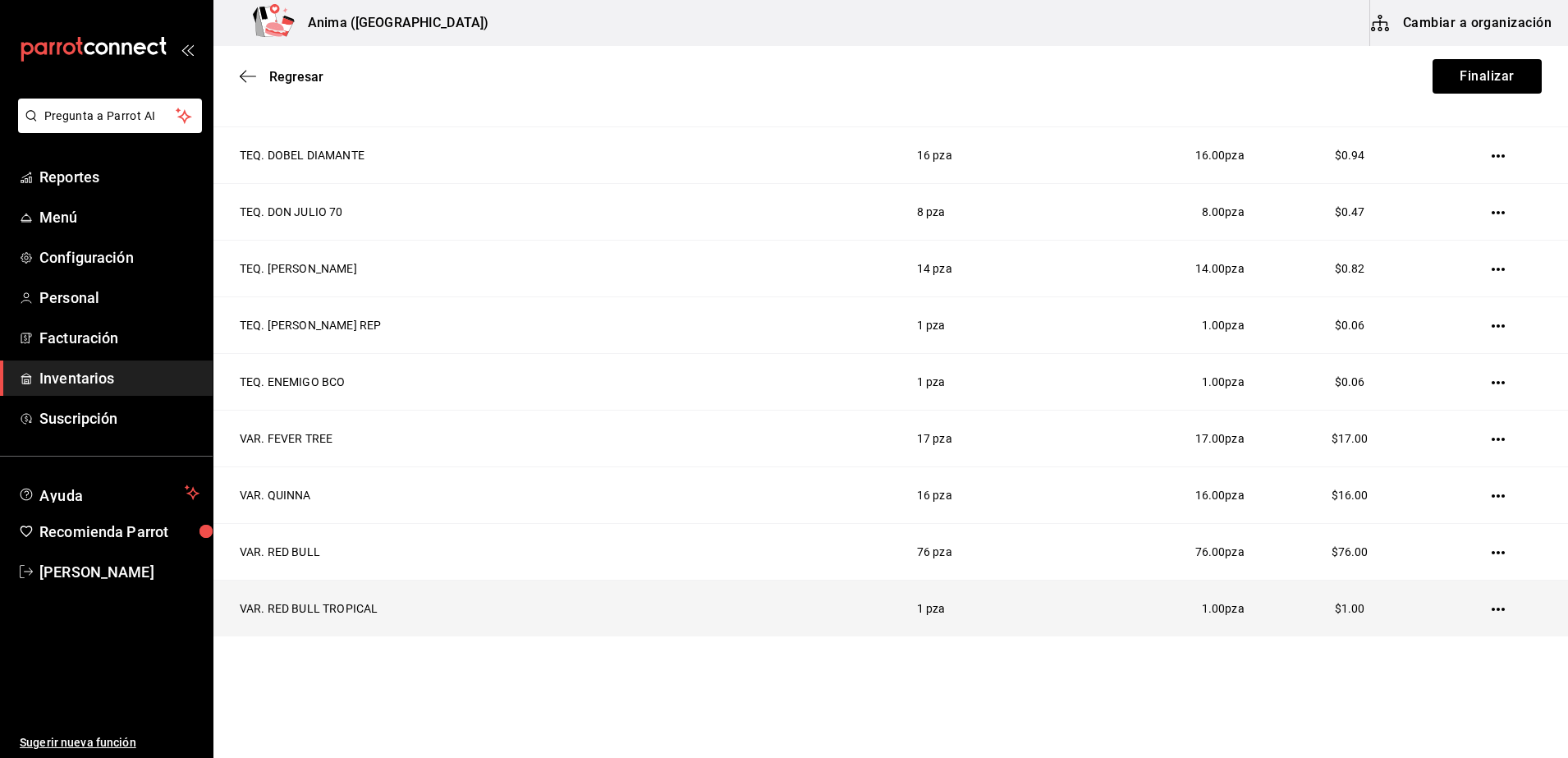
click at [1459, 603] on td at bounding box center [1502, 608] width 133 height 57
click at [1491, 606] on icon "button" at bounding box center [1497, 609] width 13 height 13
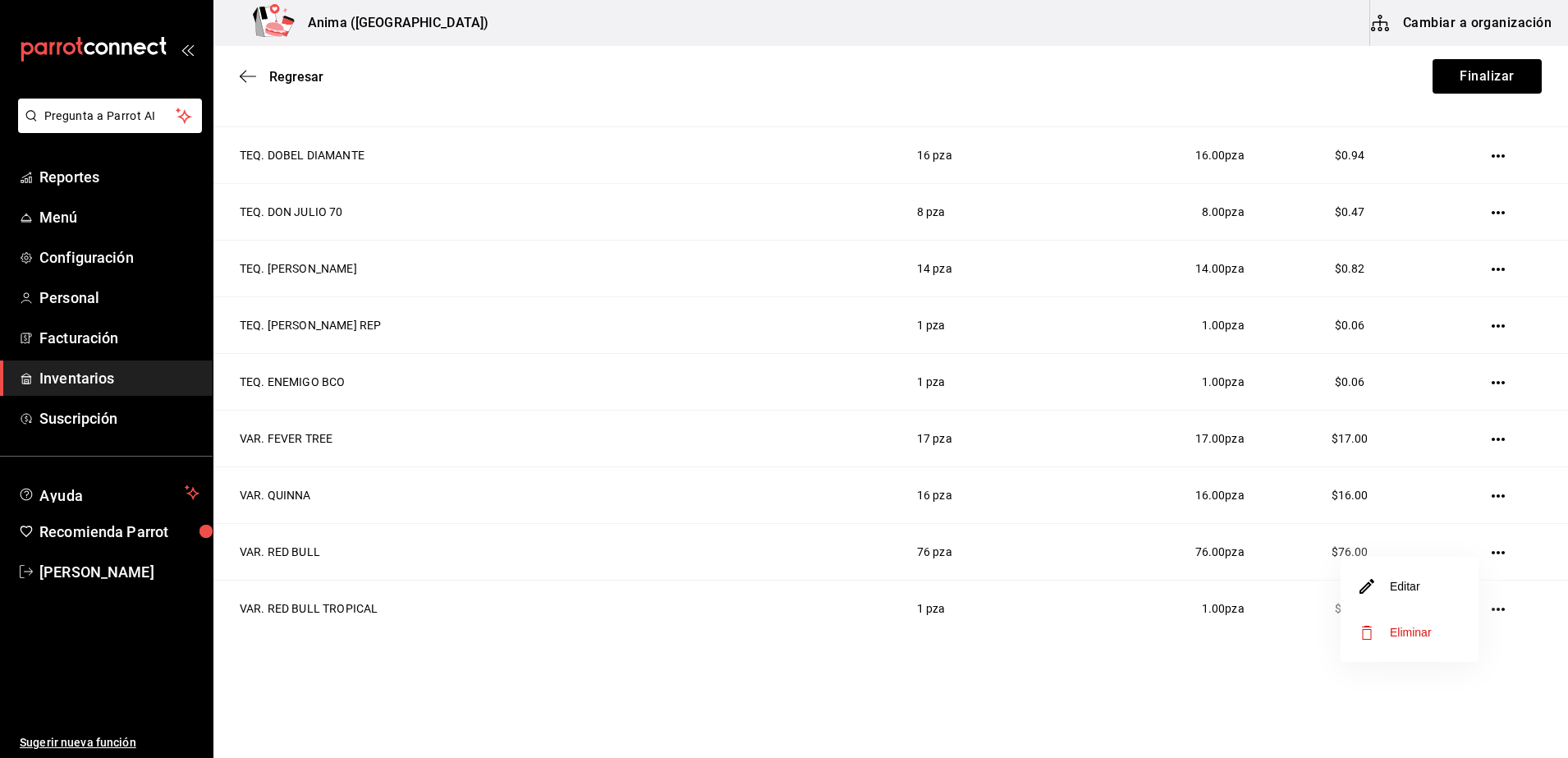
click at [1430, 632] on span "Eliminar" at bounding box center [1411, 632] width 42 height 13
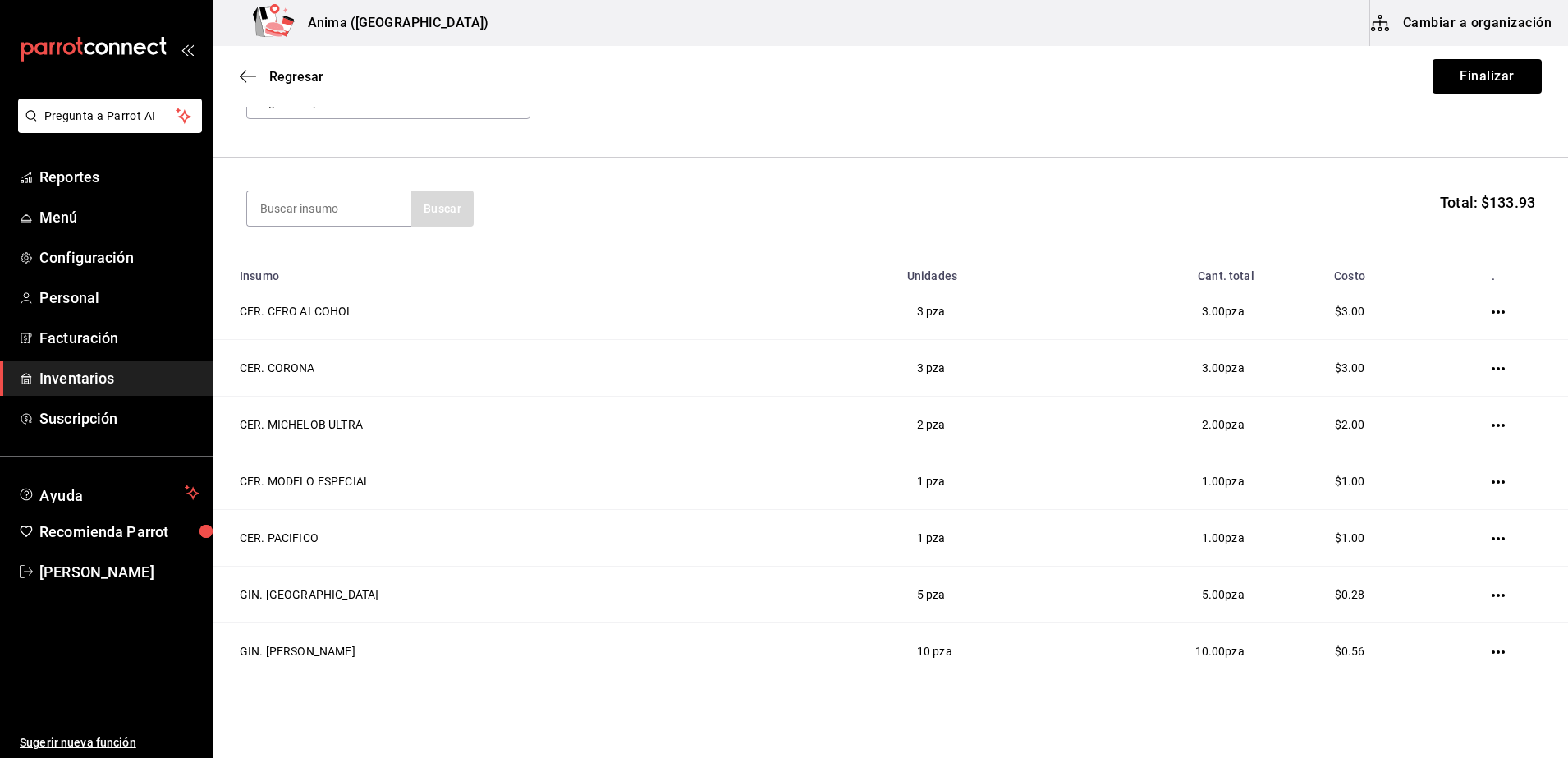
scroll to position [0, 0]
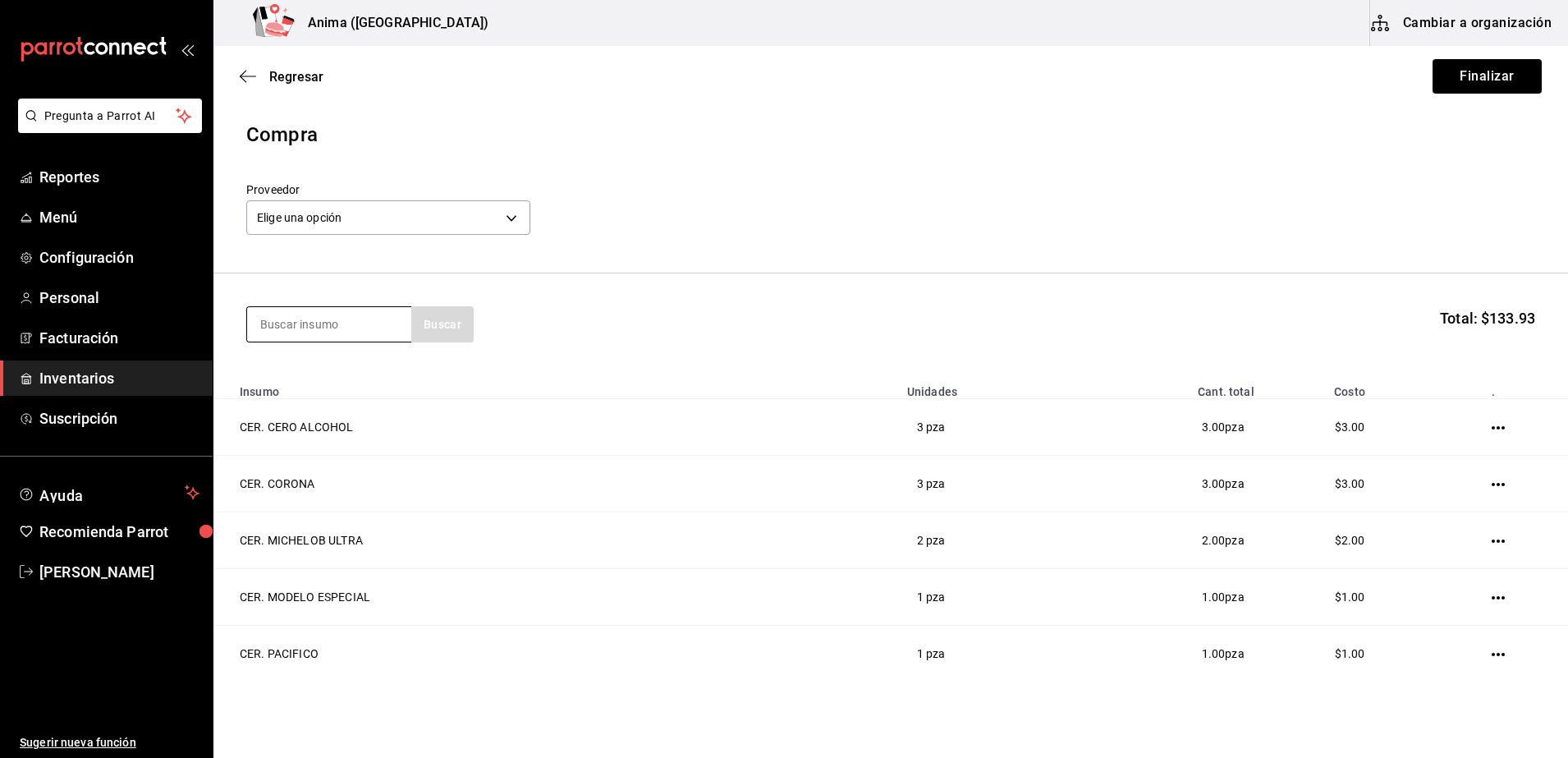
click at [393, 311] on input at bounding box center [329, 324] width 164 height 34
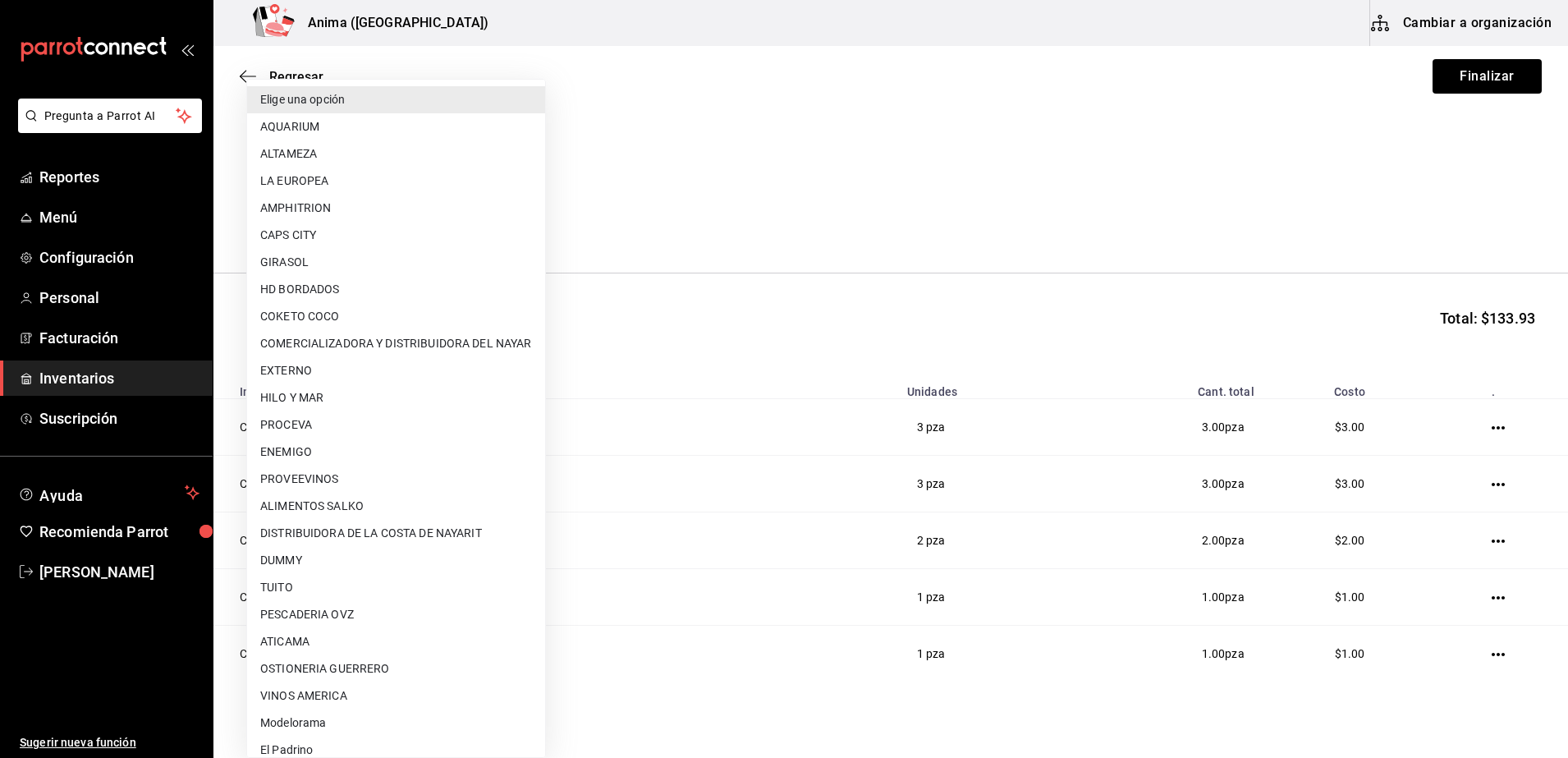
click at [328, 232] on body "Pregunta a Parrot AI Reportes Menú Configuración Personal Facturación Inventari…" at bounding box center [784, 332] width 1568 height 665
click at [682, 195] on div at bounding box center [784, 379] width 1568 height 758
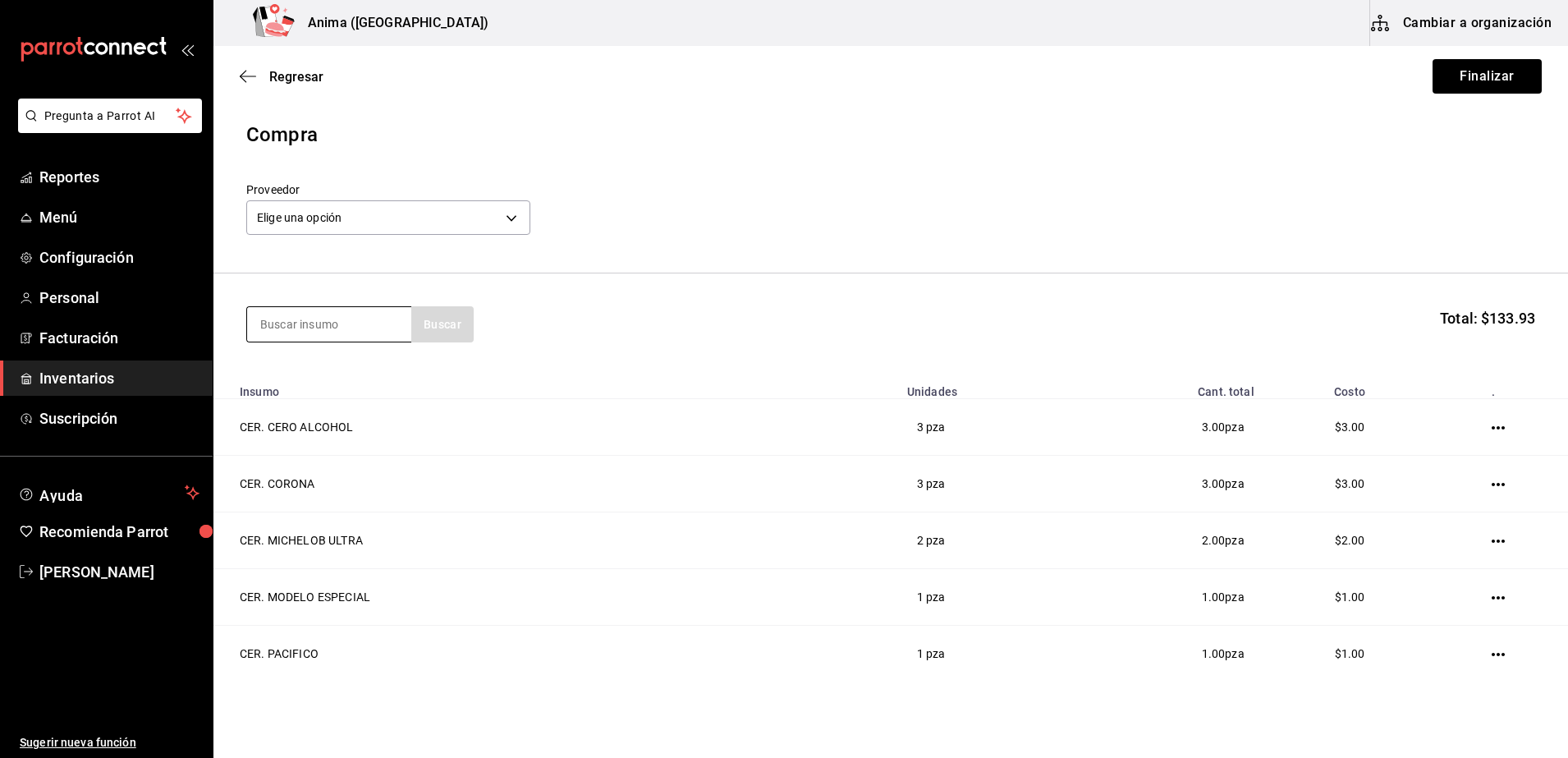
click at [295, 324] on input at bounding box center [329, 324] width 164 height 34
click at [368, 387] on div "Paquete con 24 piezas - COMERCIALIZADORA Y DISTRIBUIDORA DEL NAYAR" at bounding box center [329, 416] width 138 height 69
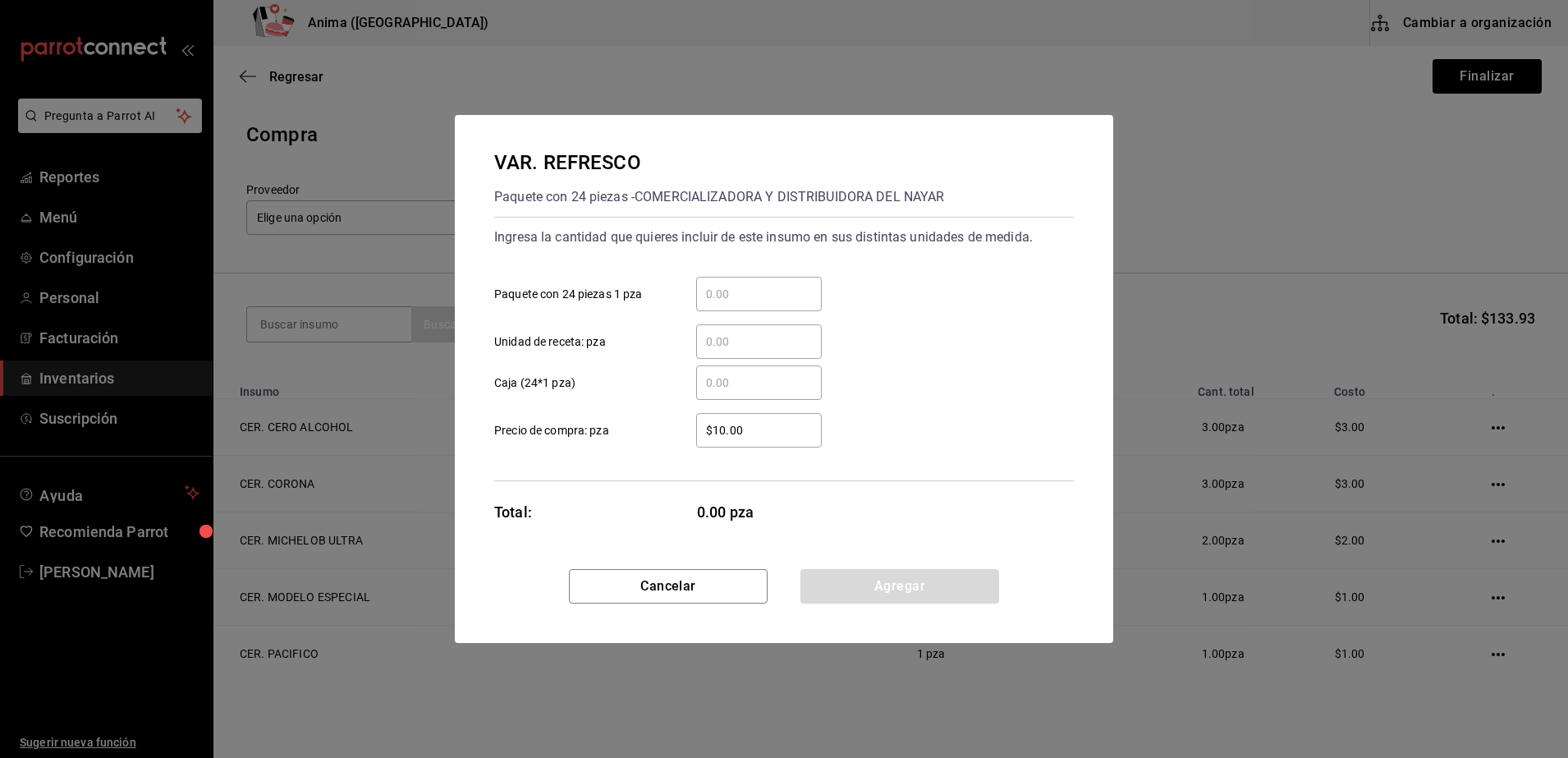
click at [741, 362] on div "​ Caja (24*1 pza)" at bounding box center [777, 376] width 592 height 48
click at [733, 377] on input "​ Caja (24*1 pza)" at bounding box center [759, 382] width 126 height 20
click at [729, 352] on div "​" at bounding box center [759, 342] width 126 height 34
click at [729, 352] on input "​ Unidad de receta: pza" at bounding box center [759, 342] width 126 height 20
click at [747, 394] on div "​" at bounding box center [759, 382] width 126 height 34
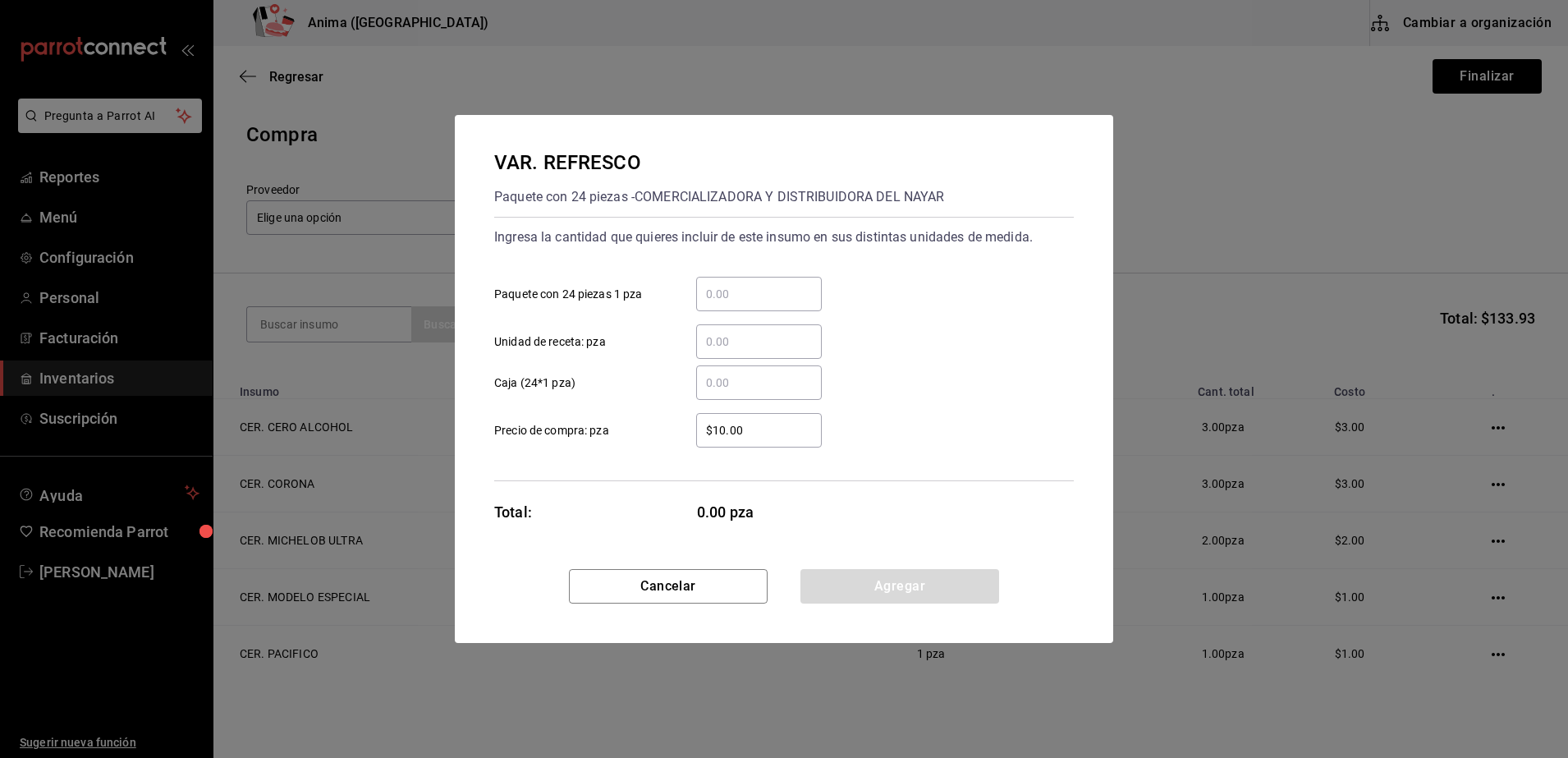
click at [747, 393] on input "​ Caja (24*1 pza)" at bounding box center [759, 382] width 126 height 20
click at [765, 340] on input "​ Unidad de receta: pza" at bounding box center [759, 342] width 126 height 20
click at [798, 444] on div "$10.00 ​" at bounding box center [759, 430] width 126 height 34
click at [798, 440] on input "$10.00" at bounding box center [759, 430] width 126 height 20
click at [798, 444] on div "$10.00 ​" at bounding box center [759, 430] width 126 height 34
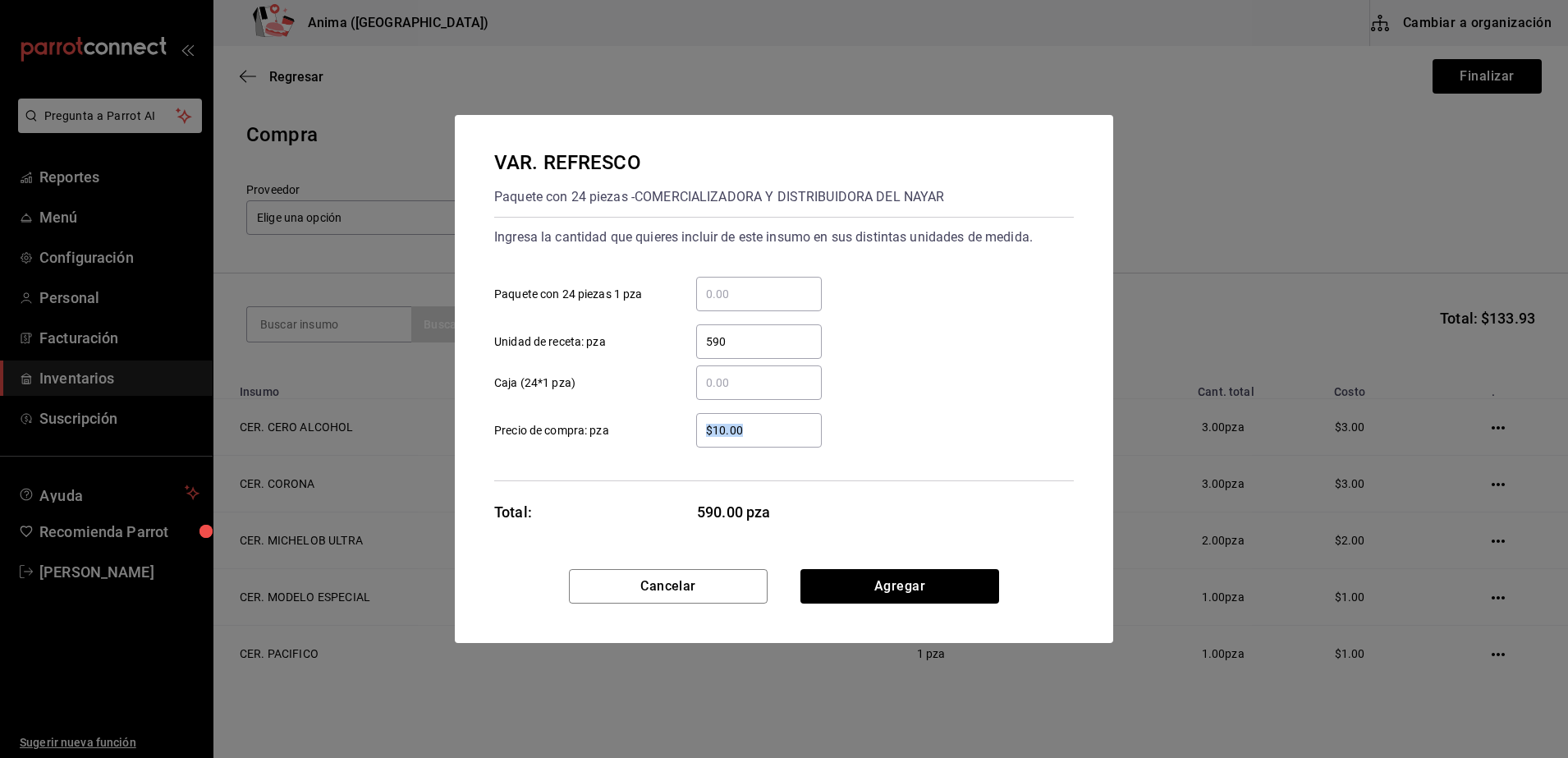
click at [798, 440] on input "$10.00" at bounding box center [759, 430] width 126 height 20
click at [651, 508] on div "Total: 590.00 pza" at bounding box center [658, 512] width 329 height 22
click at [881, 601] on button "Agregar" at bounding box center [899, 586] width 198 height 34
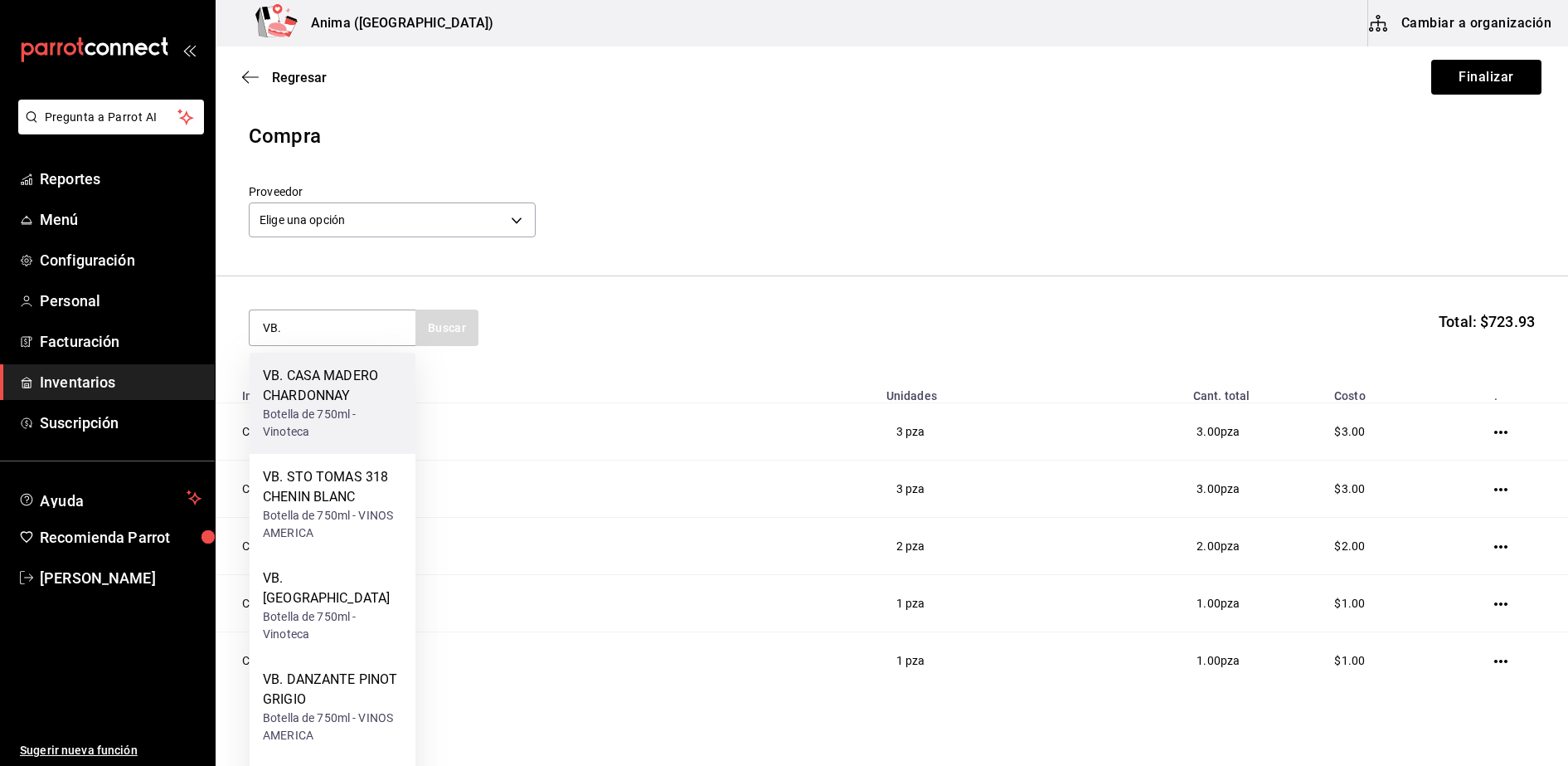
click at [340, 396] on div "VB. CASA MADERO CHARDONNAY" at bounding box center [333, 386] width 139 height 40
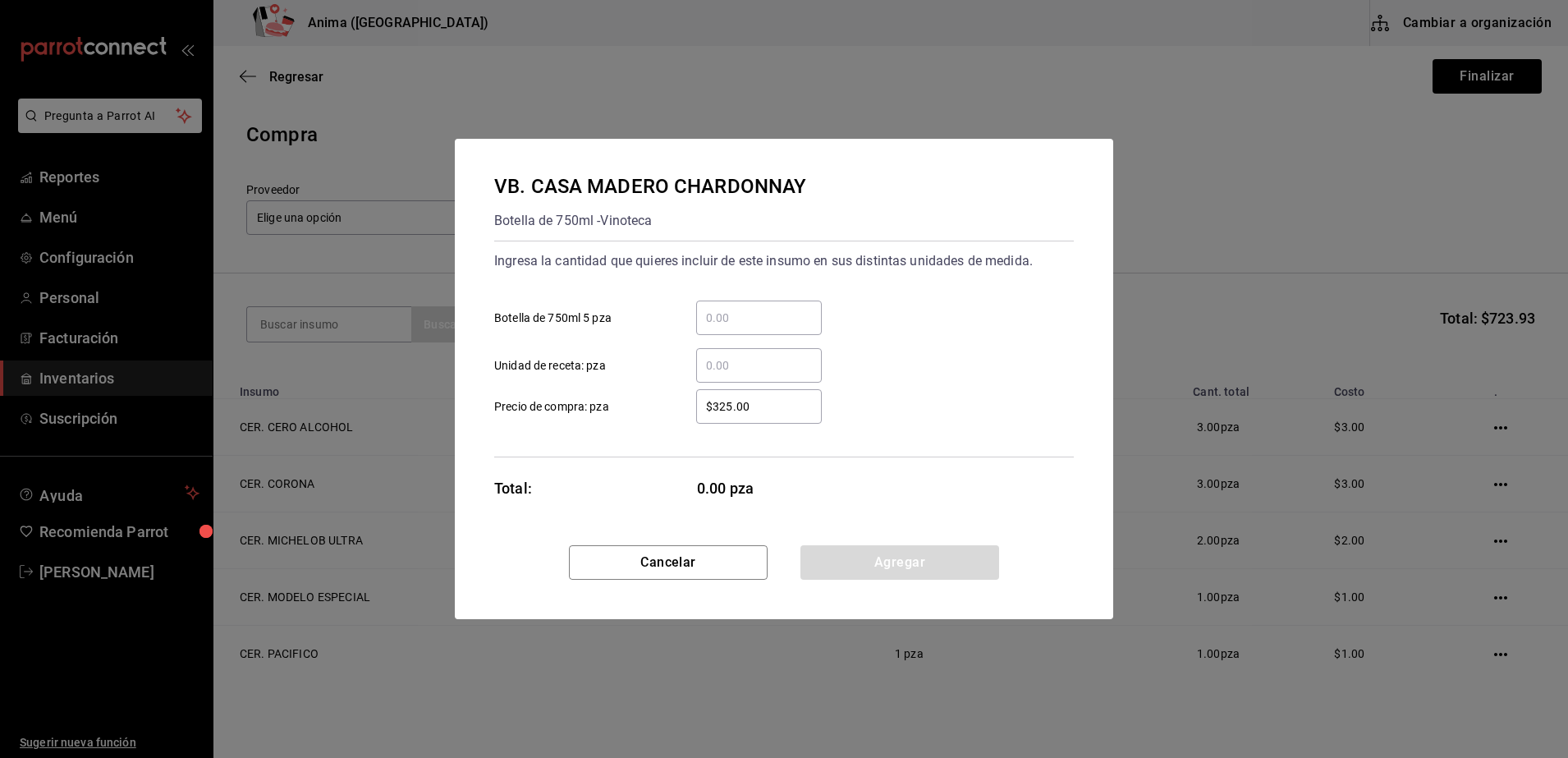
click at [735, 364] on input "​ Unidad de receta: pza" at bounding box center [759, 365] width 126 height 20
click at [735, 364] on input "1" at bounding box center [759, 365] width 126 height 20
click at [618, 453] on div "Ingresa la cantidad que quieres incluir de este insumo en sus distintas unidade…" at bounding box center [783, 349] width 580 height 217
click at [859, 556] on button "Agregar" at bounding box center [899, 562] width 198 height 34
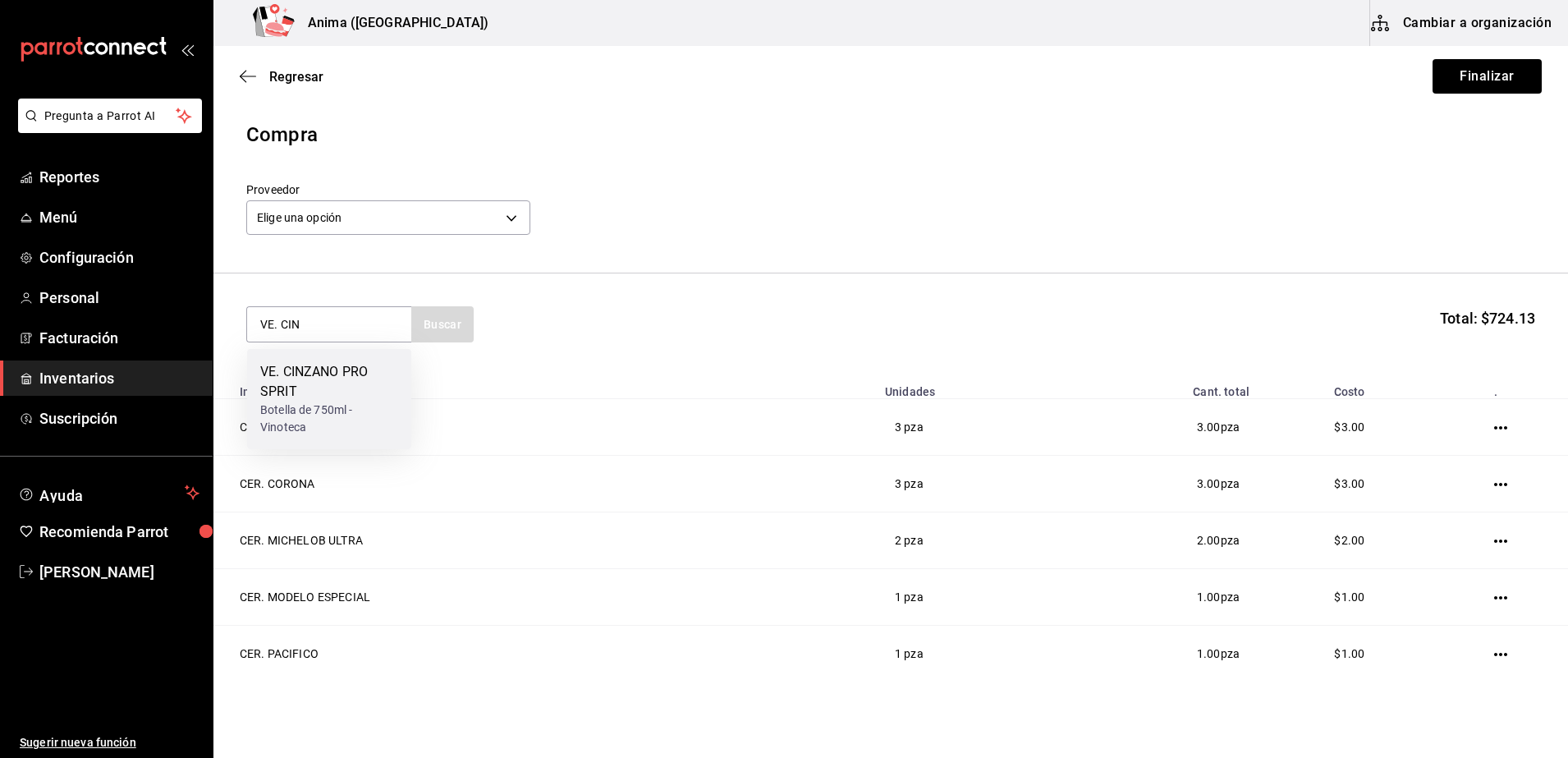
click at [365, 386] on div "VE. CINZANO PRO SPRIT" at bounding box center [329, 382] width 138 height 39
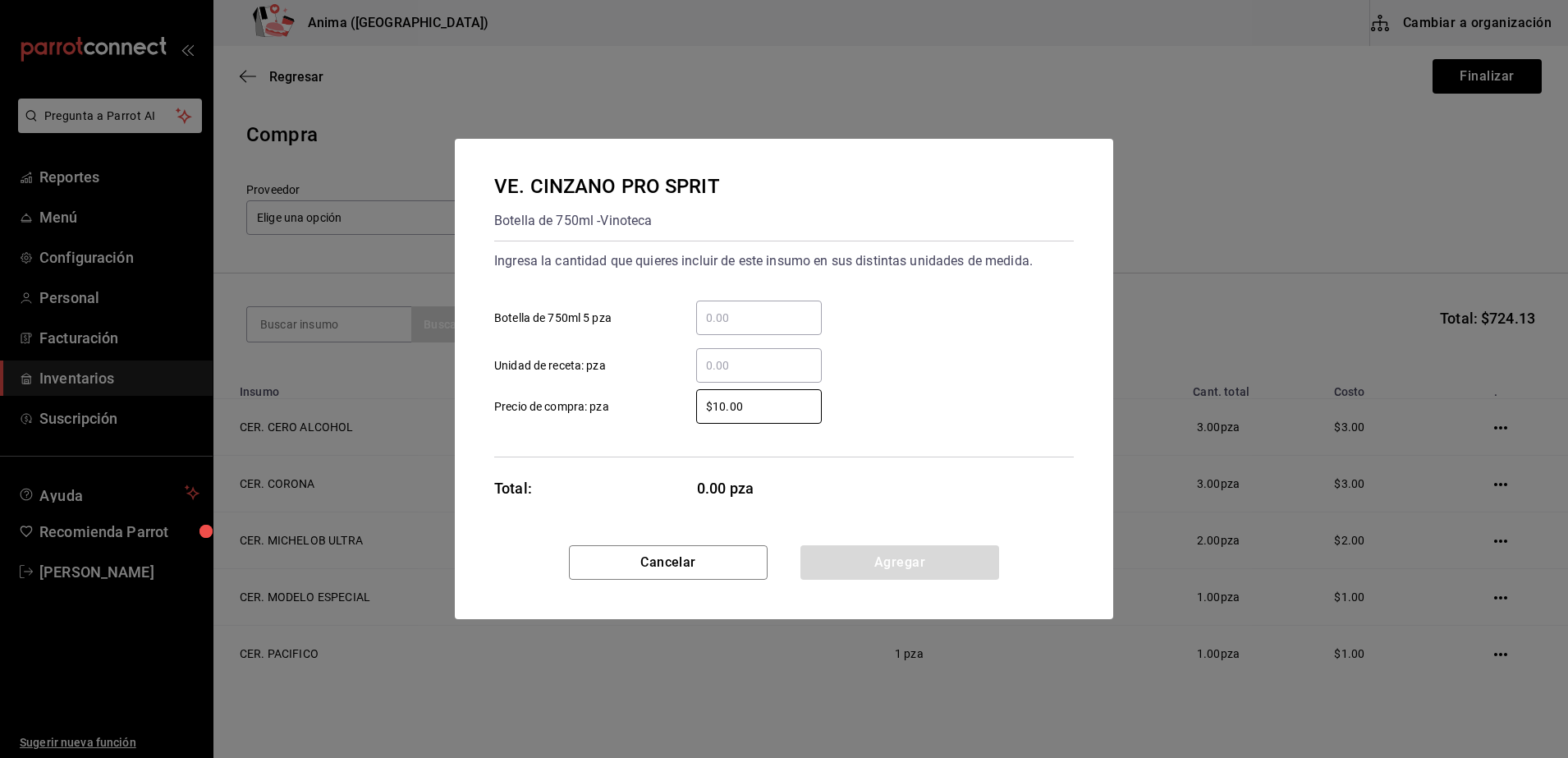
drag, startPoint x: 776, startPoint y: 399, endPoint x: 471, endPoint y: 430, distance: 306.6
click at [471, 430] on div "VE. CINZANO PRO SPRIT Botella de 750ml - Vinoteca Ingresa la cantidad que quier…" at bounding box center [783, 342] width 658 height 406
click at [711, 362] on input "​ Unidad de receta: pza" at bounding box center [759, 365] width 126 height 20
click at [873, 411] on div "$1 ​ Precio de compra: pza" at bounding box center [777, 400] width 592 height 48
click at [813, 552] on button "Agregar" at bounding box center [899, 562] width 198 height 34
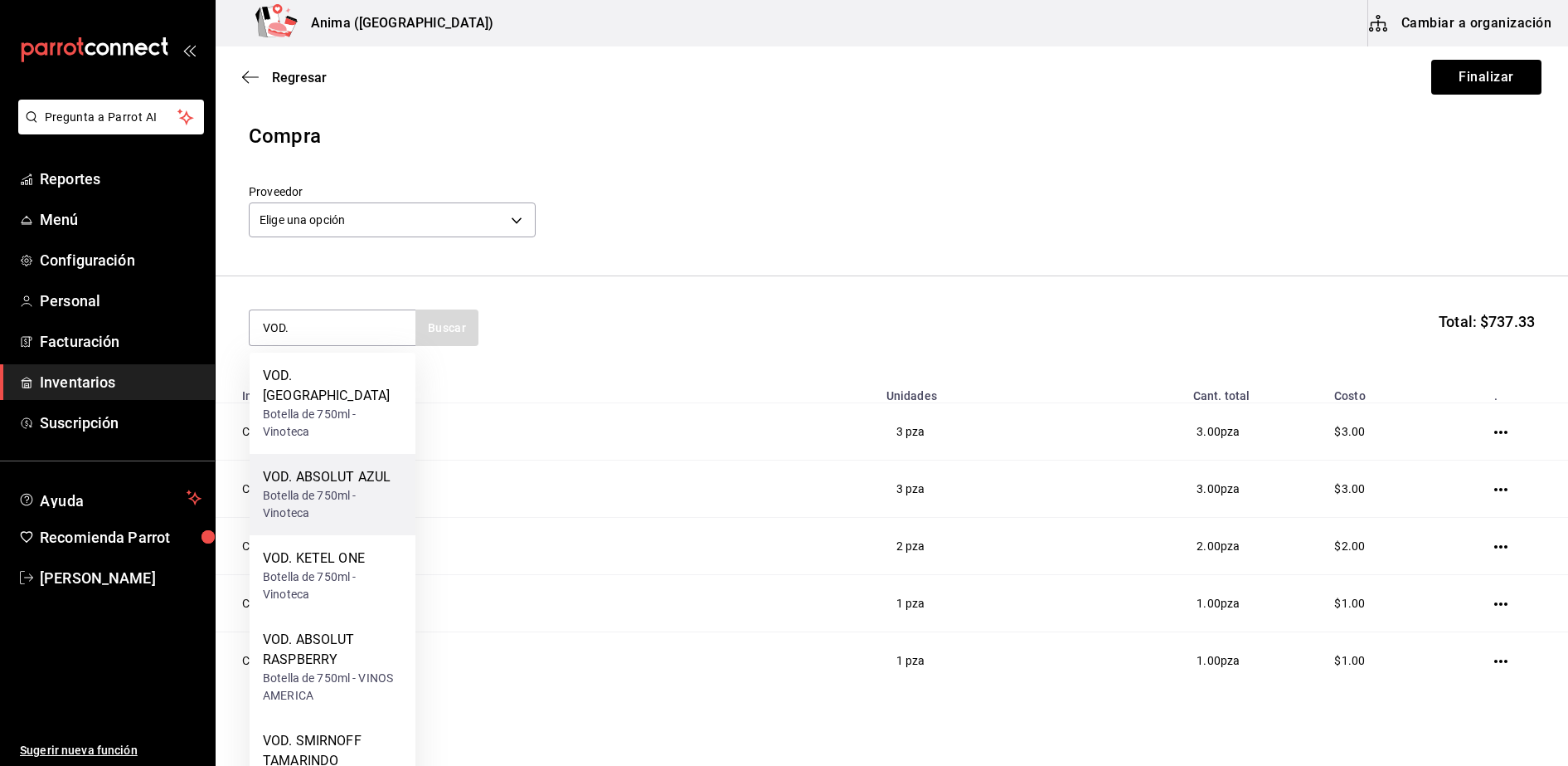
click at [337, 454] on div "VOD. ABSOLUT AZUL Botella de 750ml - Vinoteca" at bounding box center [332, 494] width 166 height 81
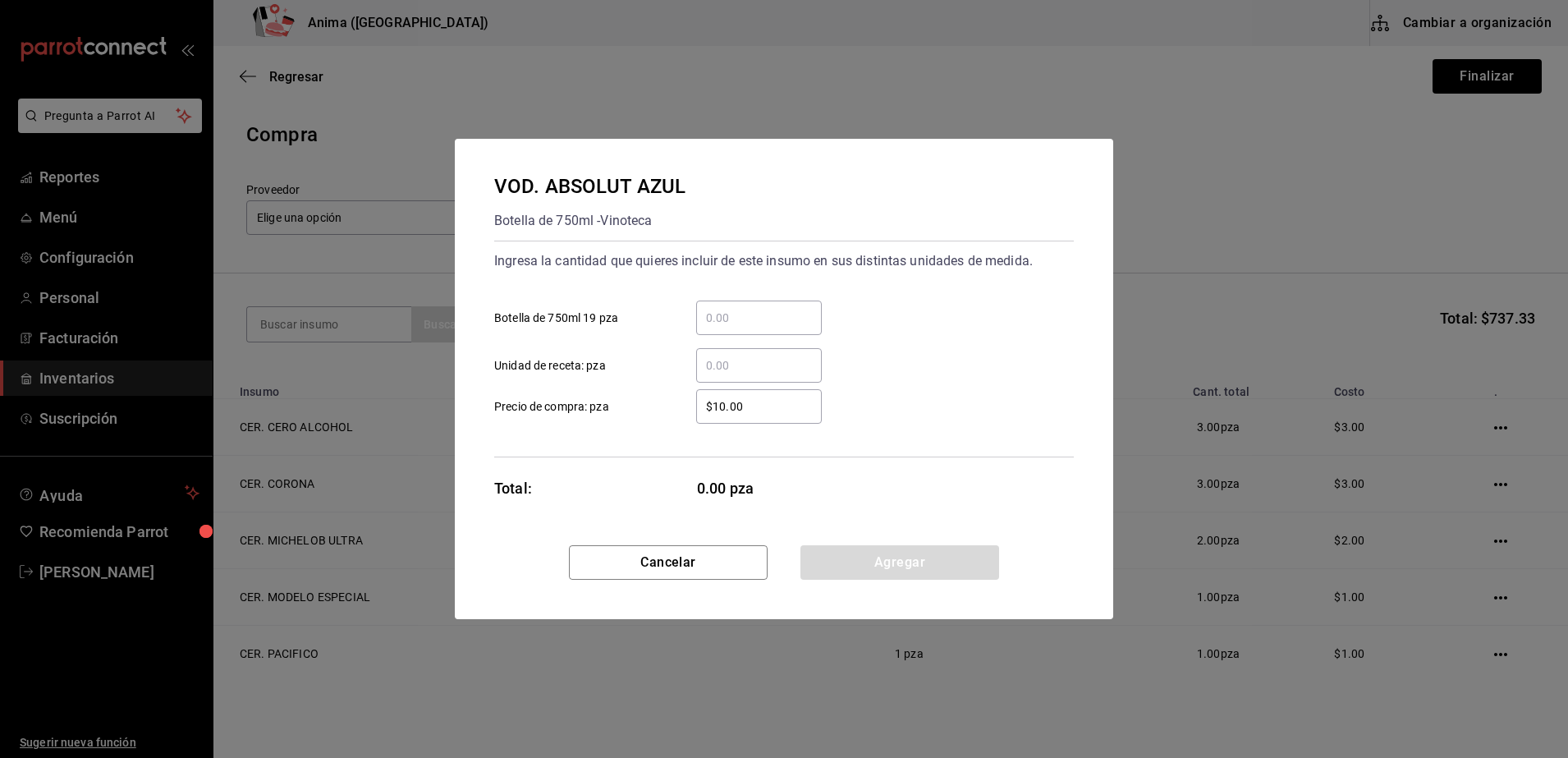
click at [750, 378] on div "​" at bounding box center [759, 365] width 126 height 34
click at [750, 376] on input "​ Unidad de receta: pza" at bounding box center [759, 365] width 126 height 20
click at [787, 373] on input "​ Unidad de receta: pza" at bounding box center [759, 365] width 126 height 20
click at [598, 493] on div "Total: 13.00 pza" at bounding box center [658, 488] width 329 height 22
click at [861, 551] on button "Agregar" at bounding box center [899, 562] width 198 height 34
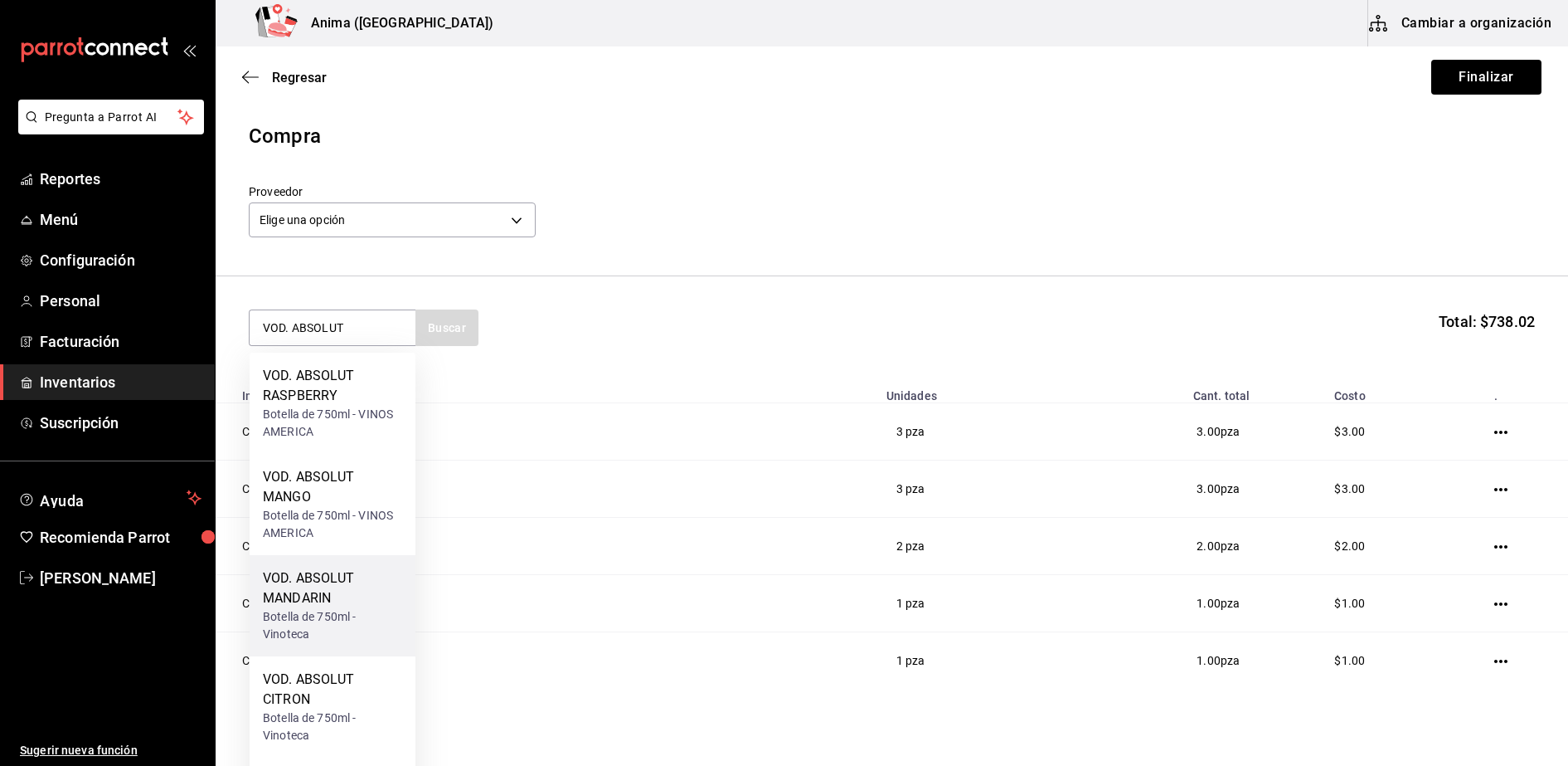
click at [316, 575] on div "VOD. ABSOLUT MANDARIN" at bounding box center [333, 589] width 139 height 40
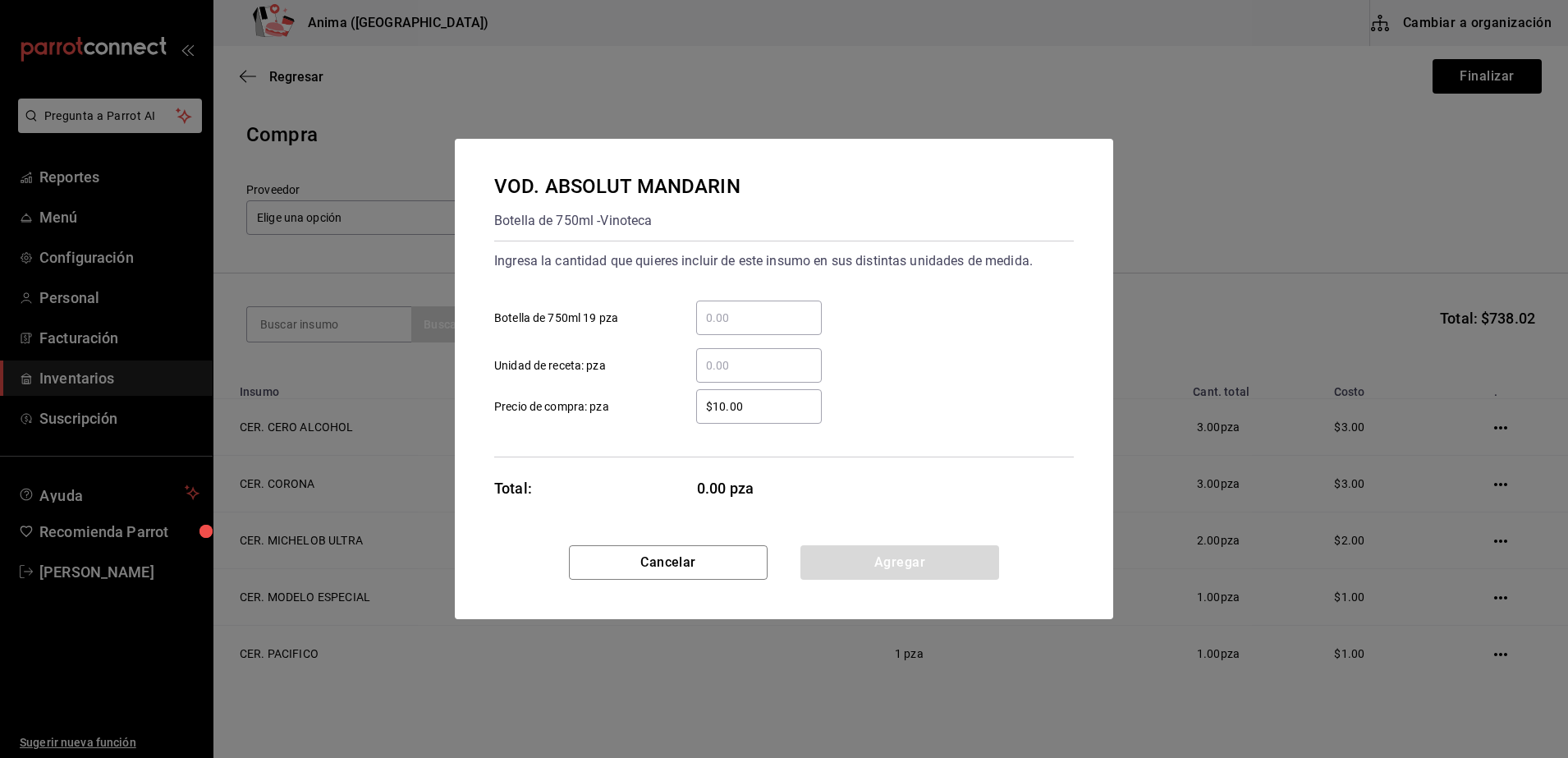
click at [811, 369] on input "​ Unidad de receta: pza" at bounding box center [759, 365] width 126 height 20
click at [569, 525] on div "VOD. ABSOLUT MANDARIN Botella de 750ml - Vinoteca Ingresa la cantidad que quier…" at bounding box center [783, 342] width 658 height 406
click at [976, 563] on button "Agregar" at bounding box center [899, 562] width 198 height 34
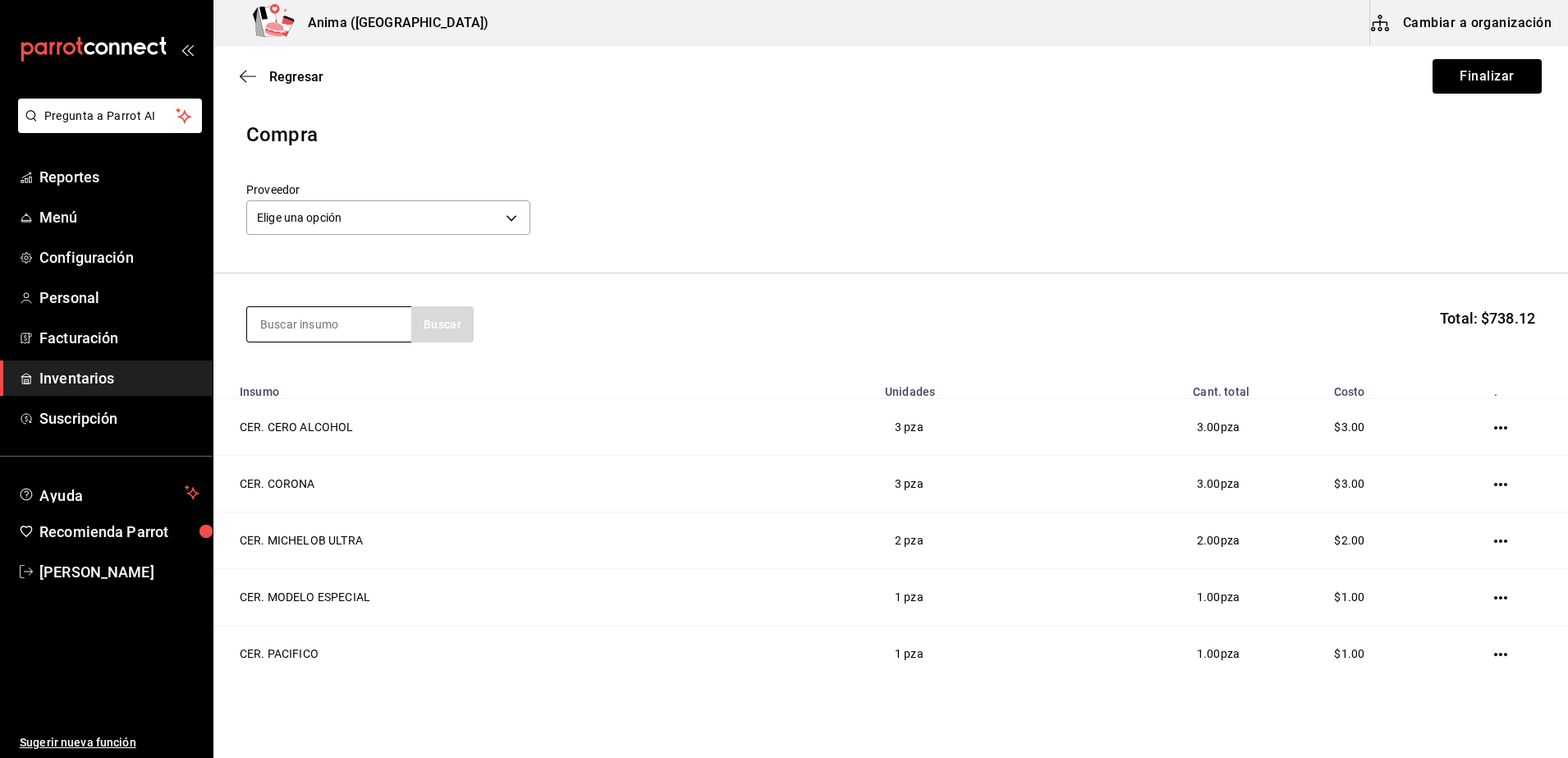
click at [315, 314] on input at bounding box center [329, 324] width 164 height 34
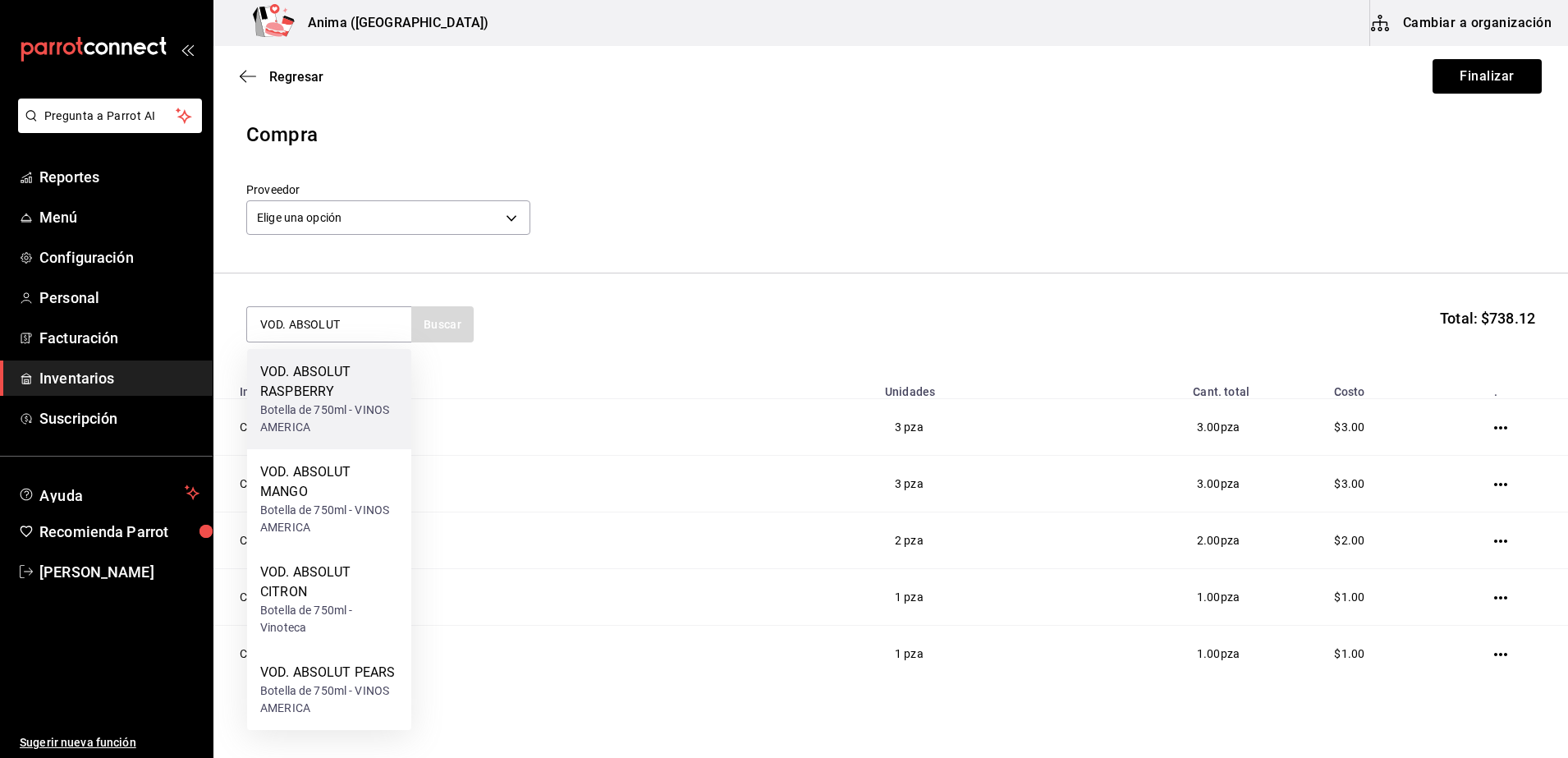
click at [353, 388] on div "VOD. ABSOLUT RASPBERRY" at bounding box center [329, 382] width 138 height 39
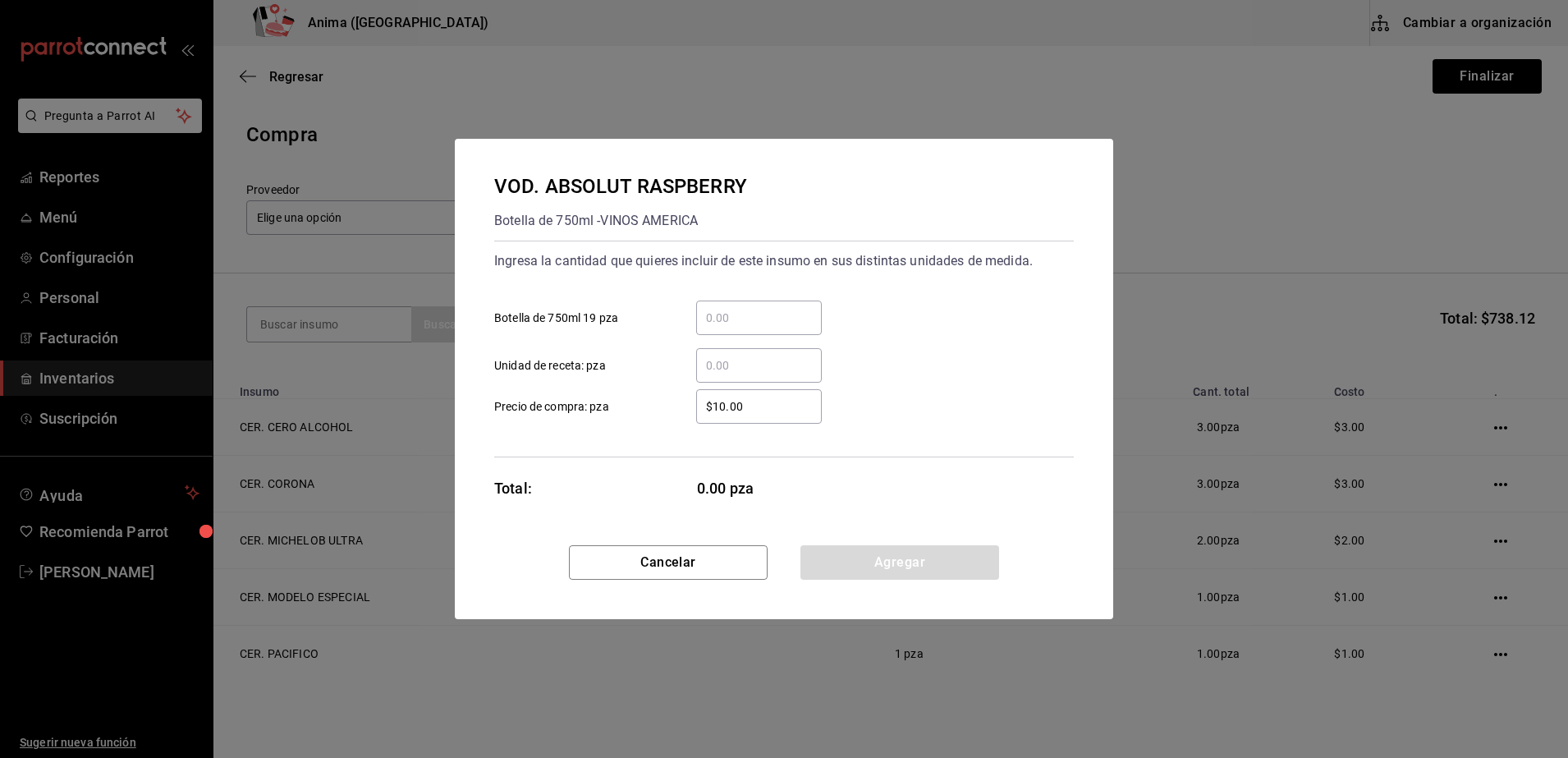
click at [755, 376] on div "​" at bounding box center [759, 365] width 126 height 34
click at [755, 376] on input "​ Unidad de receta: pza" at bounding box center [759, 365] width 126 height 20
click at [636, 471] on div "VOD. ABSOLUT RASPBERRY Botella de 750ml - VINOS AMERICA Ingresa la cantidad que…" at bounding box center [783, 342] width 658 height 406
click at [916, 551] on button "Agregar" at bounding box center [899, 562] width 198 height 34
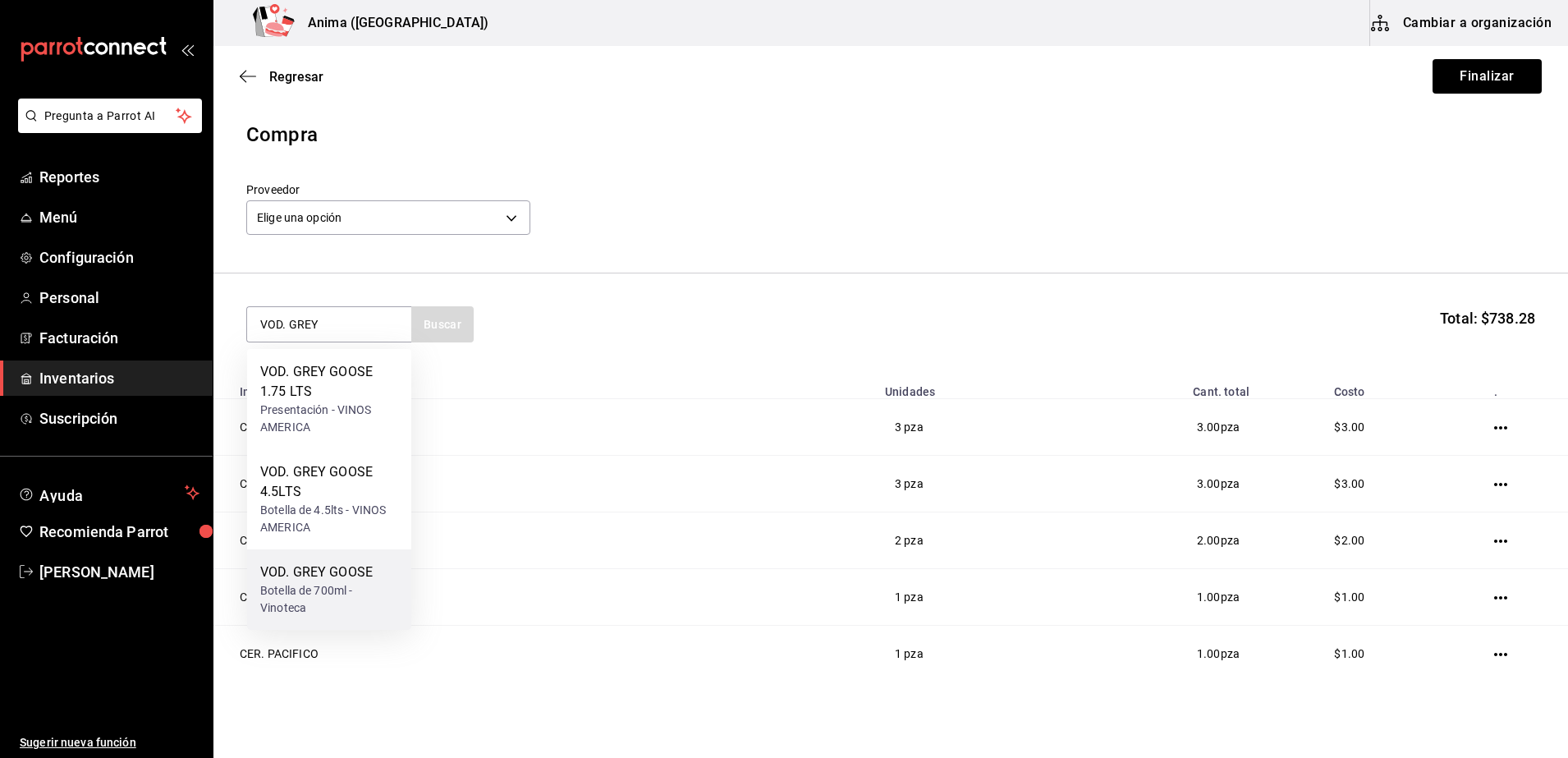
click at [304, 577] on div "VOD. GREY GOOSE" at bounding box center [329, 572] width 138 height 20
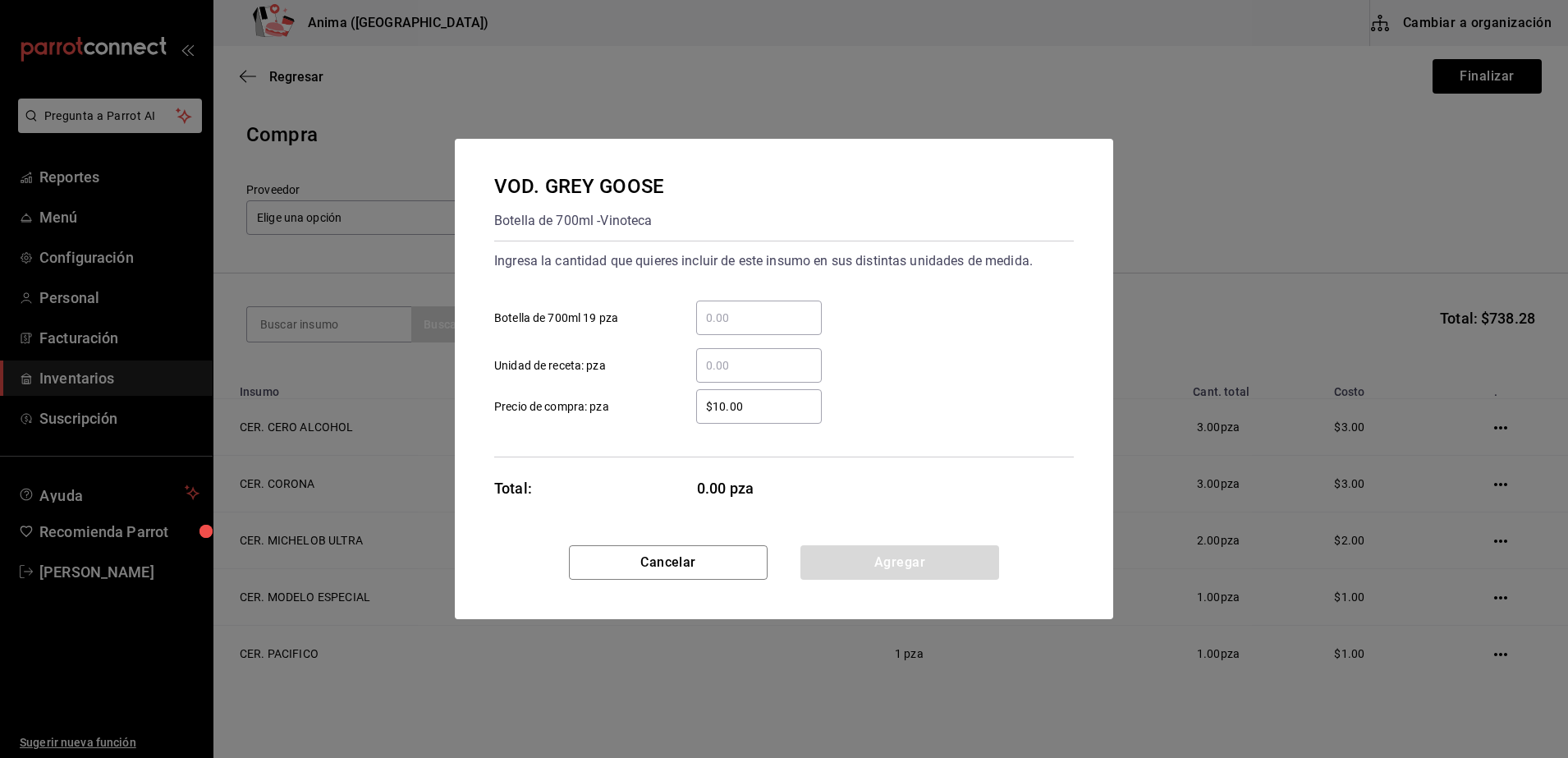
click at [734, 356] on input "​ Unidad de receta: pza" at bounding box center [759, 365] width 126 height 20
click at [734, 356] on input "864" at bounding box center [759, 365] width 126 height 20
click at [552, 491] on div "Total: 5.00 pza" at bounding box center [658, 488] width 329 height 22
click at [946, 559] on button "Agregar" at bounding box center [899, 562] width 198 height 34
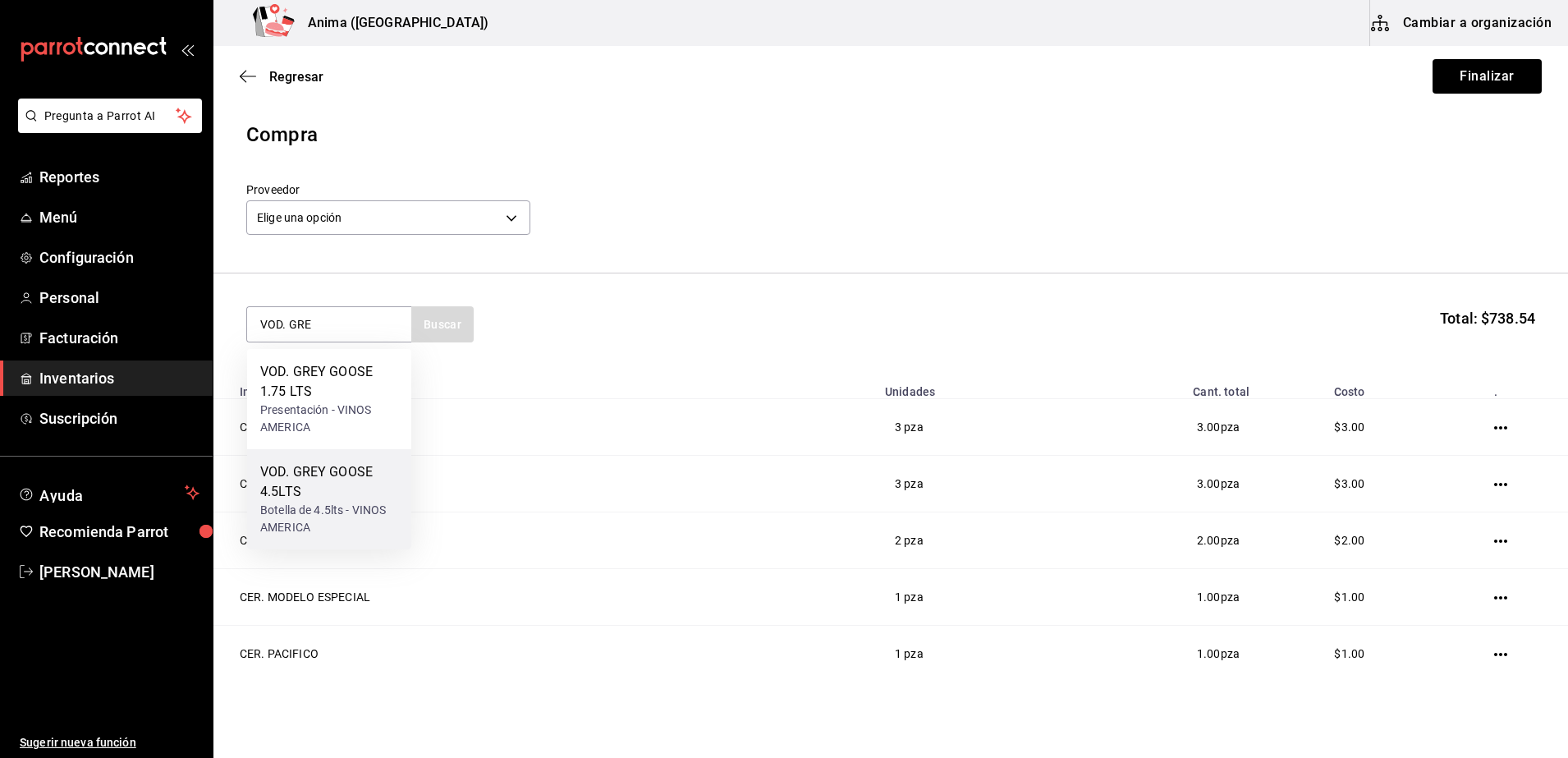
click at [333, 528] on div "Botella de 4.5lts - VINOS AMERICA" at bounding box center [329, 519] width 138 height 34
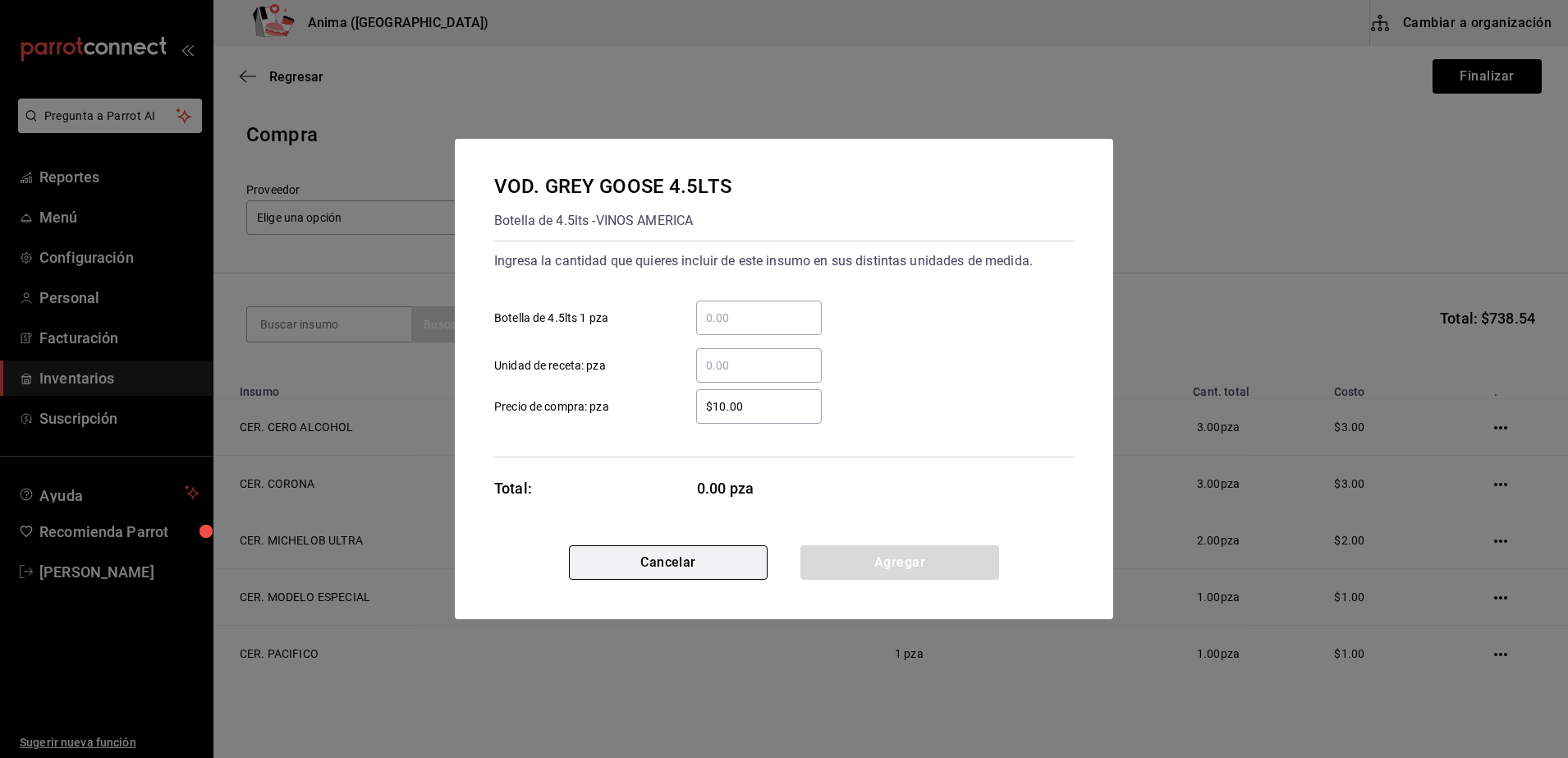
click at [681, 577] on button "Cancelar" at bounding box center [667, 562] width 198 height 34
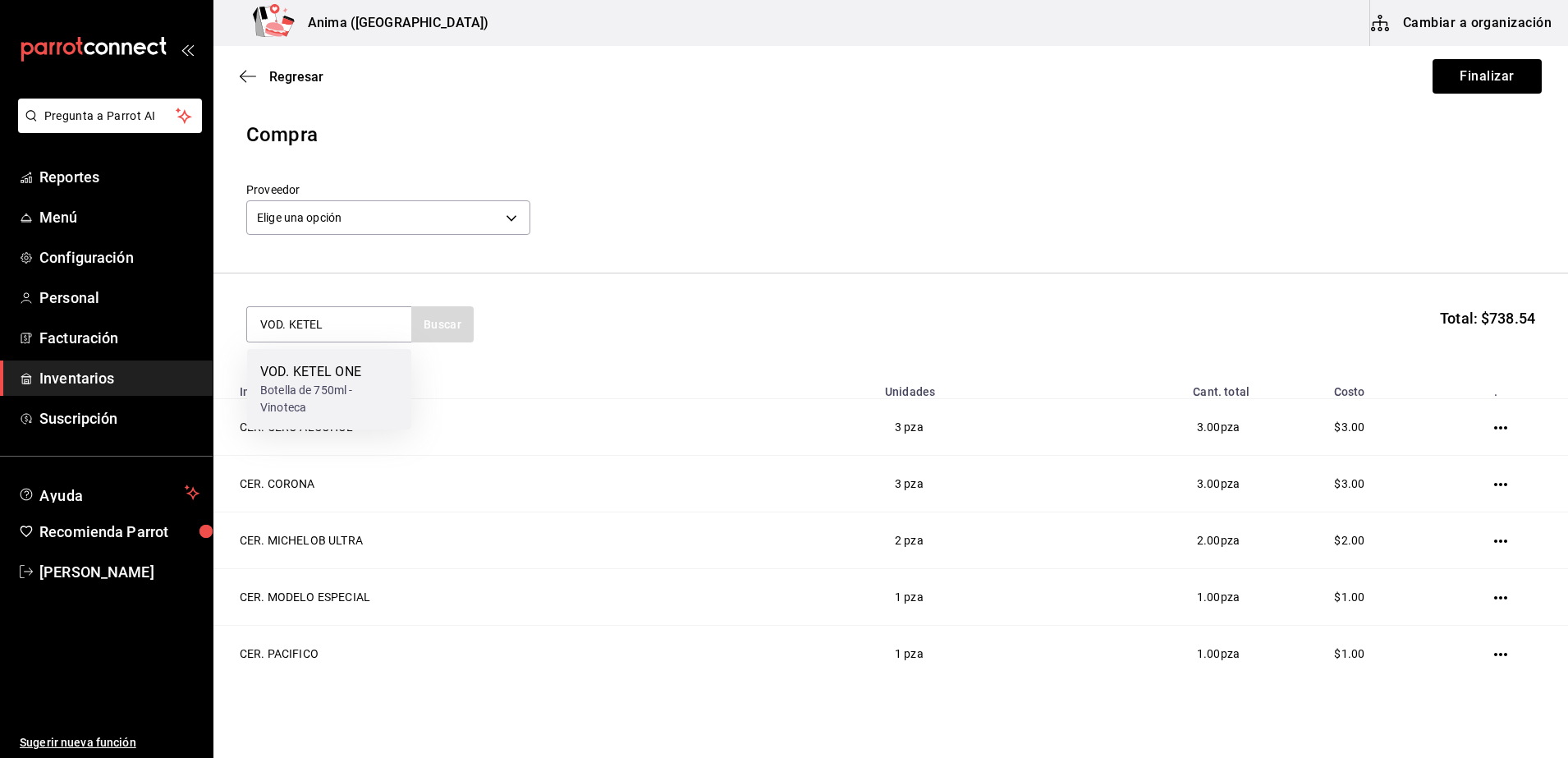
click at [300, 416] on div "Botella de 750ml - Vinoteca" at bounding box center [329, 399] width 138 height 34
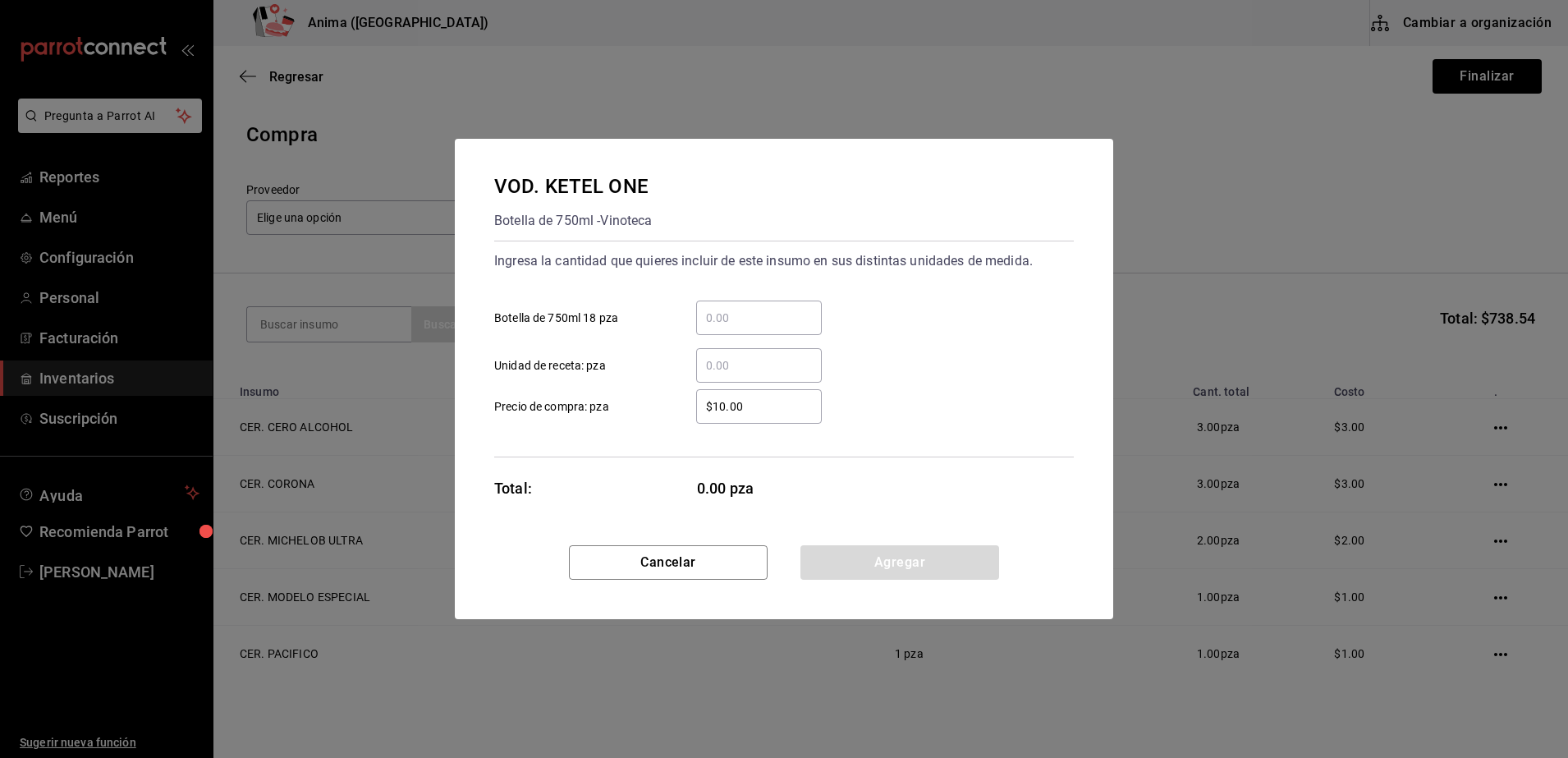
click at [725, 376] on div "​" at bounding box center [759, 365] width 126 height 34
click at [725, 376] on input "​ Unidad de receta: pza" at bounding box center [759, 365] width 126 height 20
click at [672, 400] on div "$1 ​" at bounding box center [746, 406] width 152 height 34
click at [696, 400] on input "$1" at bounding box center [759, 406] width 126 height 20
click at [873, 563] on button "Agregar" at bounding box center [899, 562] width 198 height 34
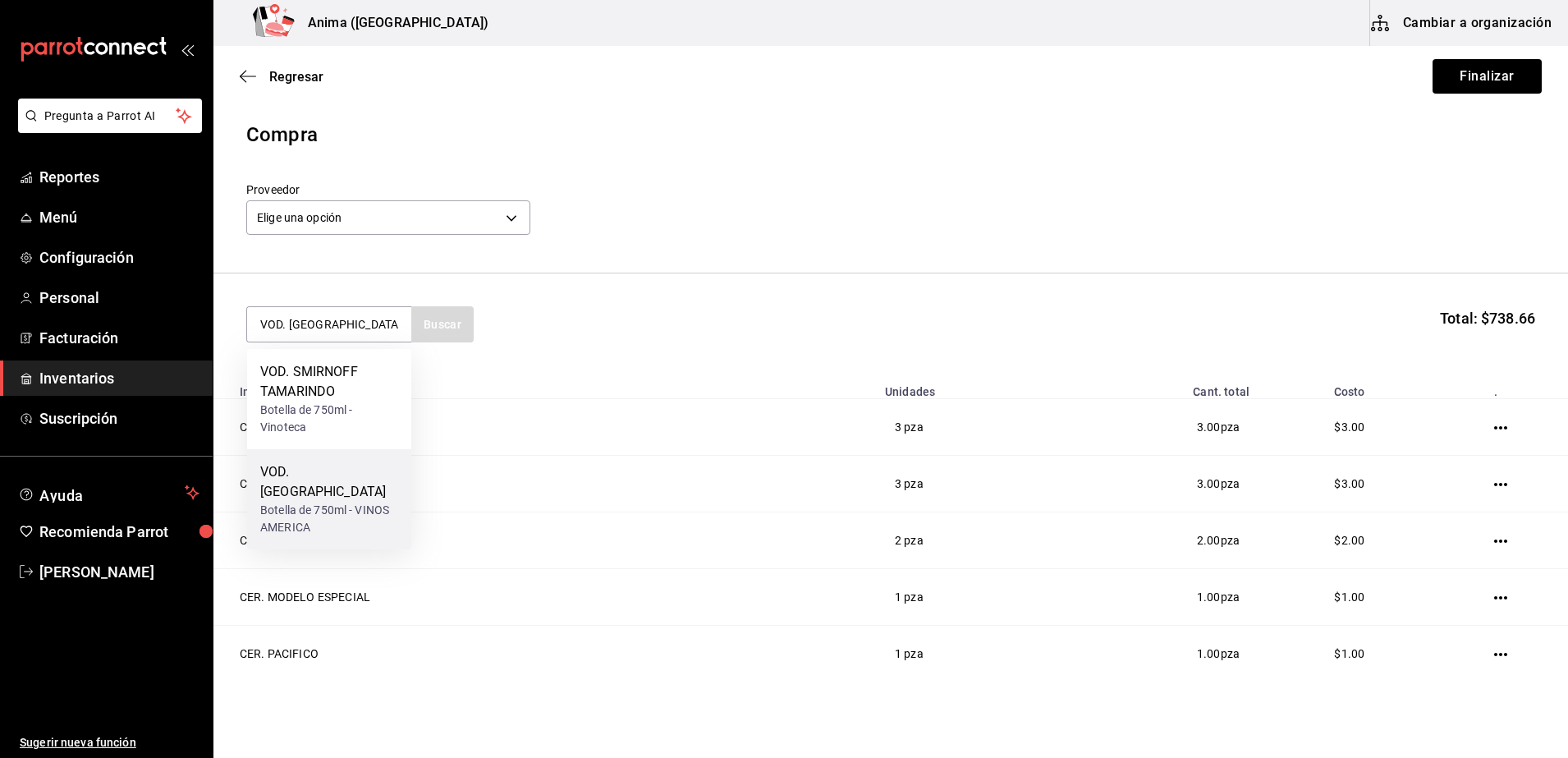
click at [290, 502] on div "Botella de 750ml - VINOS AMERICA" at bounding box center [329, 519] width 138 height 34
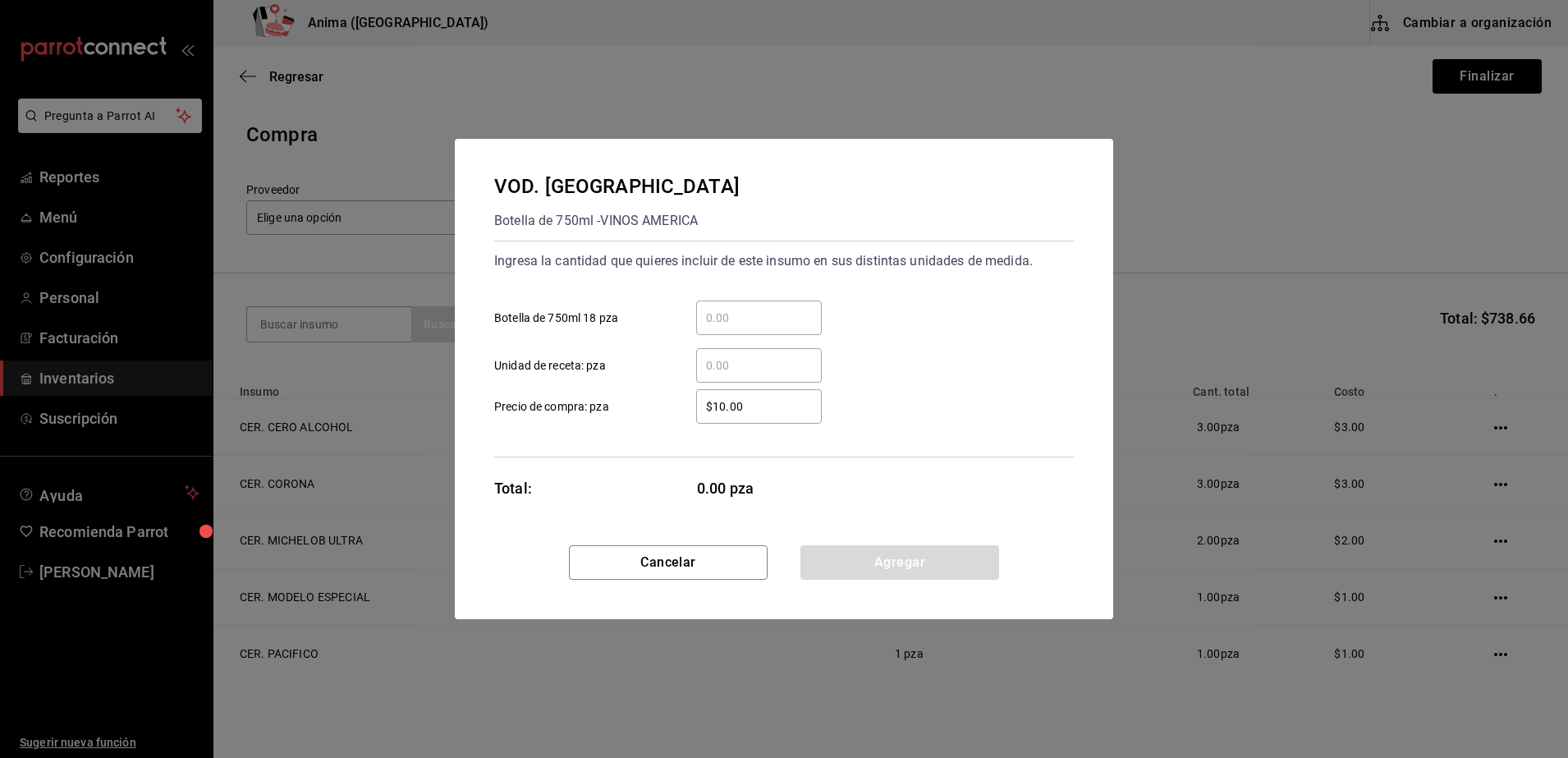
click at [797, 374] on input "​ Unidad de receta: pza" at bounding box center [759, 365] width 126 height 20
click at [650, 466] on div "VOD. SMIRNOFF Botella de 750ml - VINOS AMERICA Ingresa la cantidad que quieres …" at bounding box center [783, 342] width 658 height 406
click at [864, 566] on button "Agregar" at bounding box center [899, 562] width 198 height 34
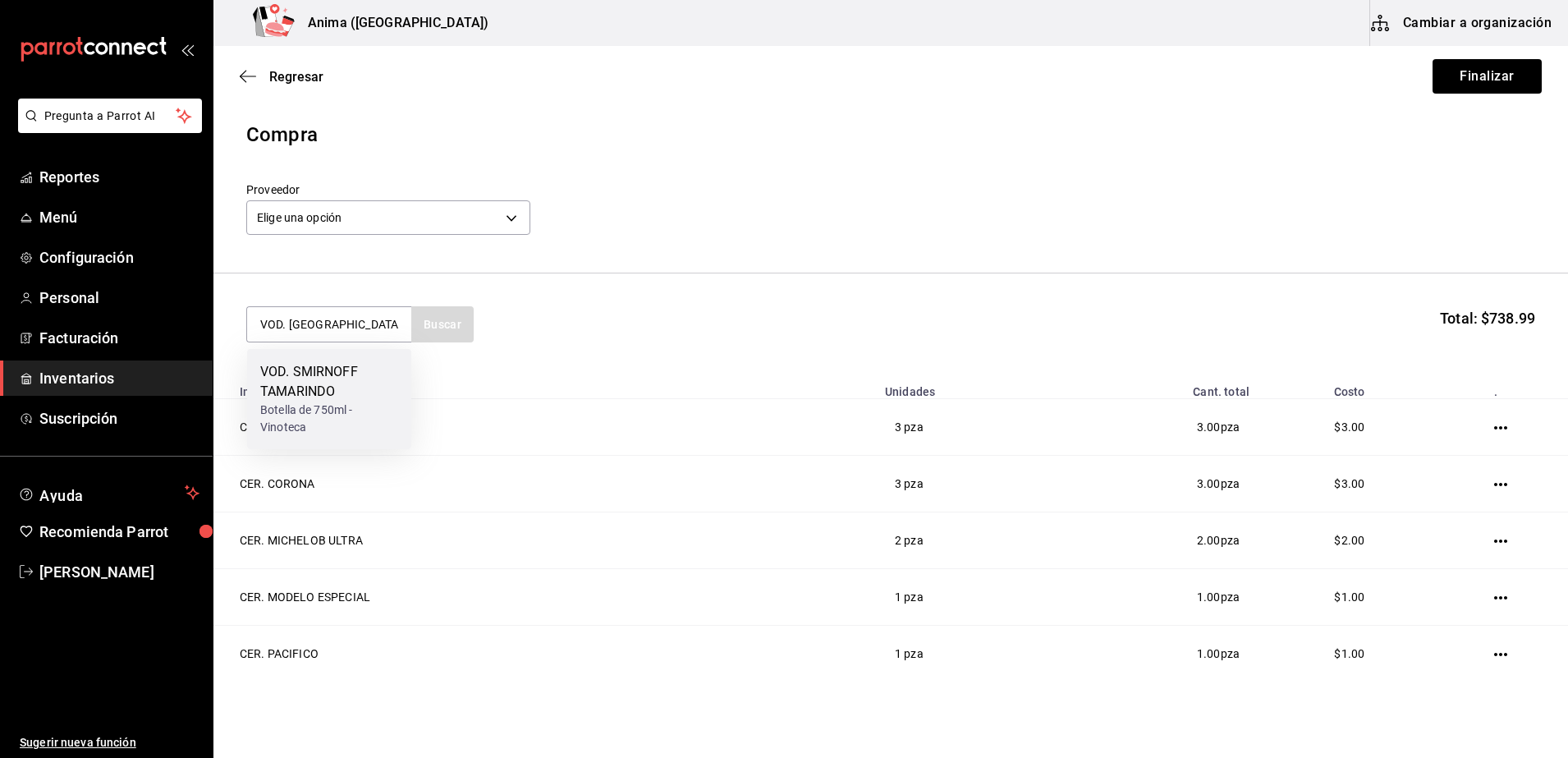
click at [318, 362] on div "VOD. SMIRNOFF TAMARINDO" at bounding box center [329, 382] width 138 height 39
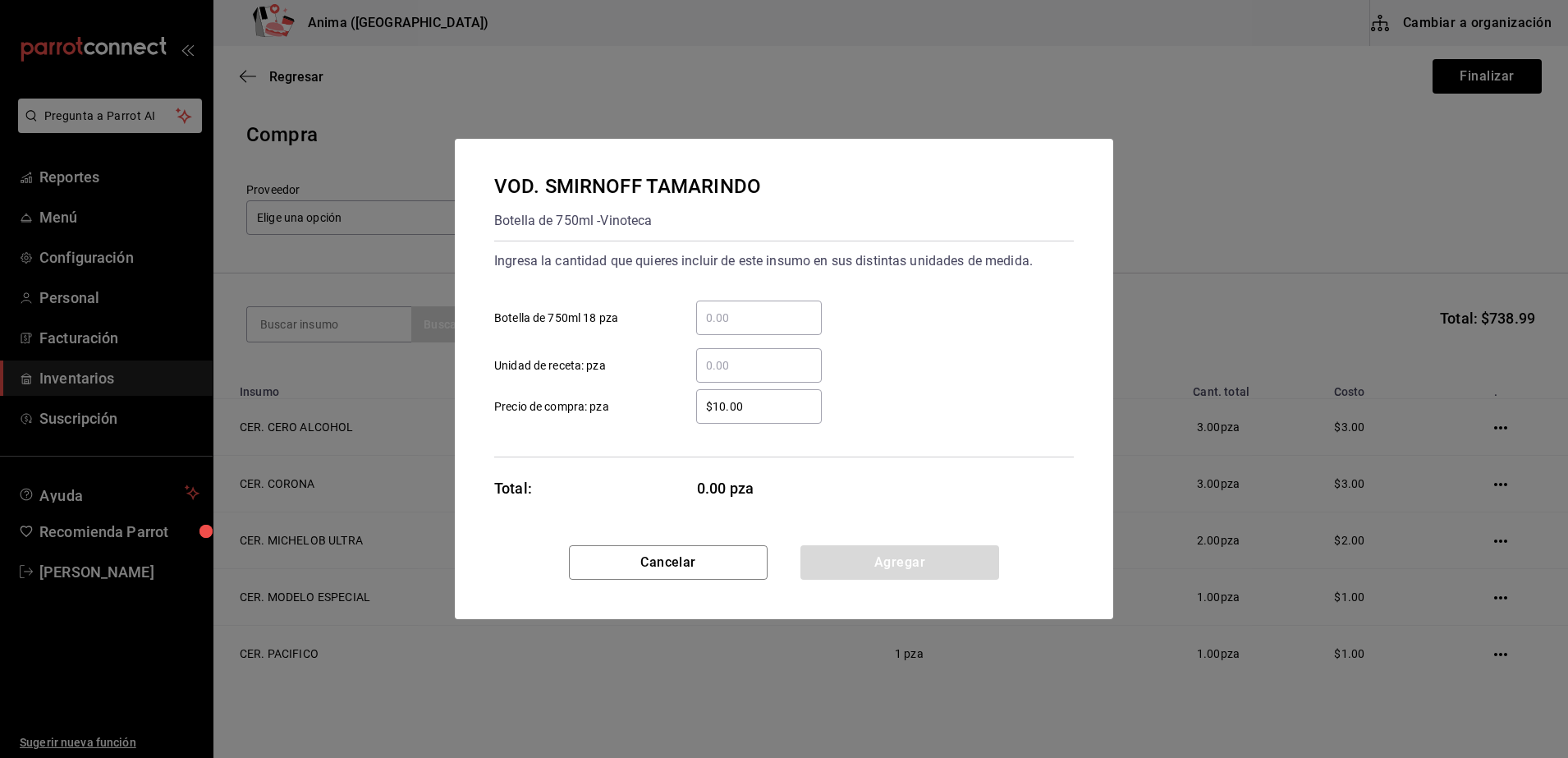
click at [787, 351] on div "​" at bounding box center [759, 365] width 126 height 34
click at [787, 356] on input "​ Unidad de receta: pza" at bounding box center [759, 365] width 126 height 20
click at [769, 359] on input "1" at bounding box center [759, 365] width 126 height 20
click at [536, 468] on div "VOD. SMIRNOFF TAMARINDO Botella de 750ml - Vinoteca Ingresa la cantidad que qui…" at bounding box center [783, 342] width 658 height 406
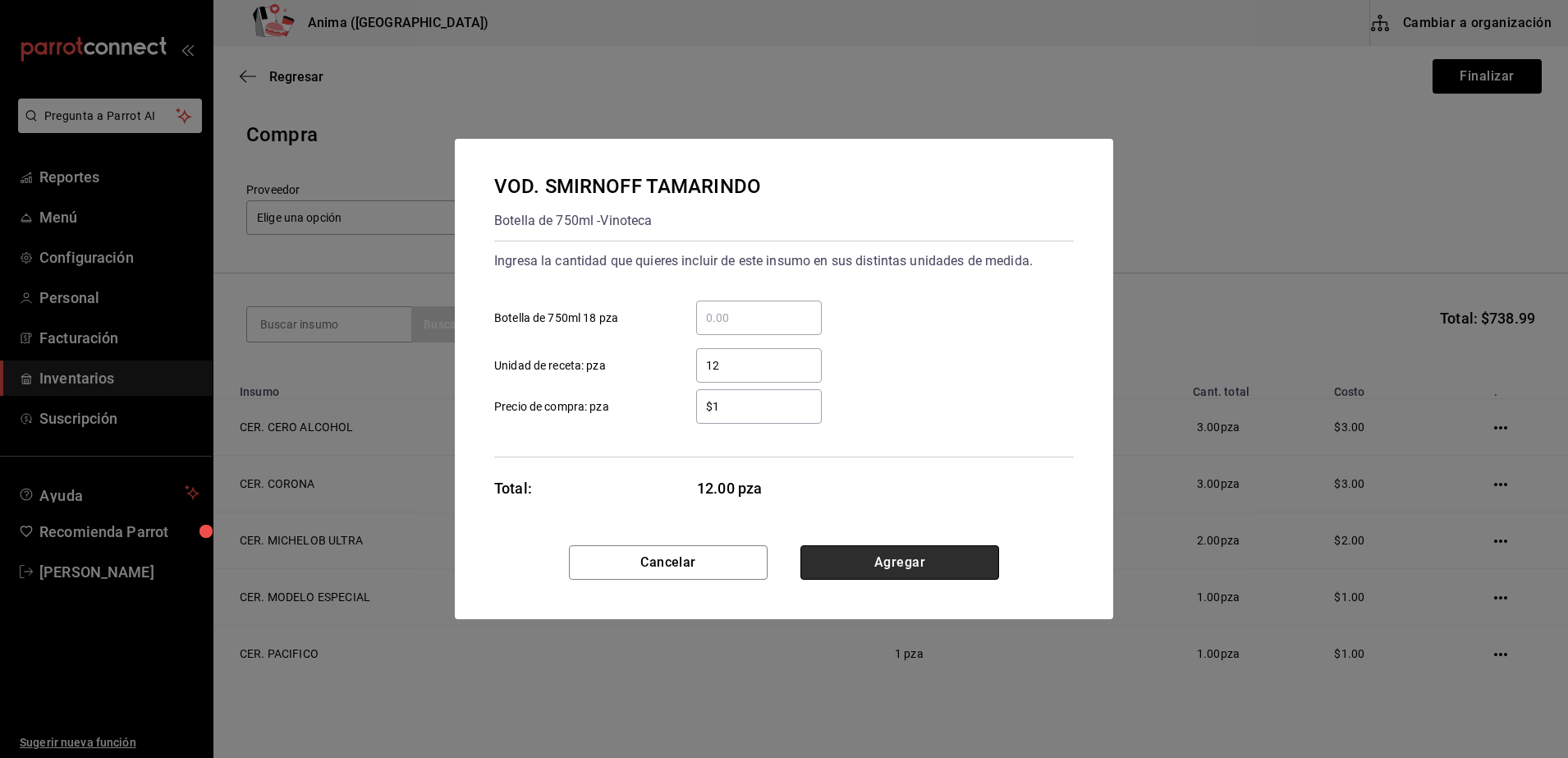
click at [907, 571] on button "Agregar" at bounding box center [899, 562] width 198 height 34
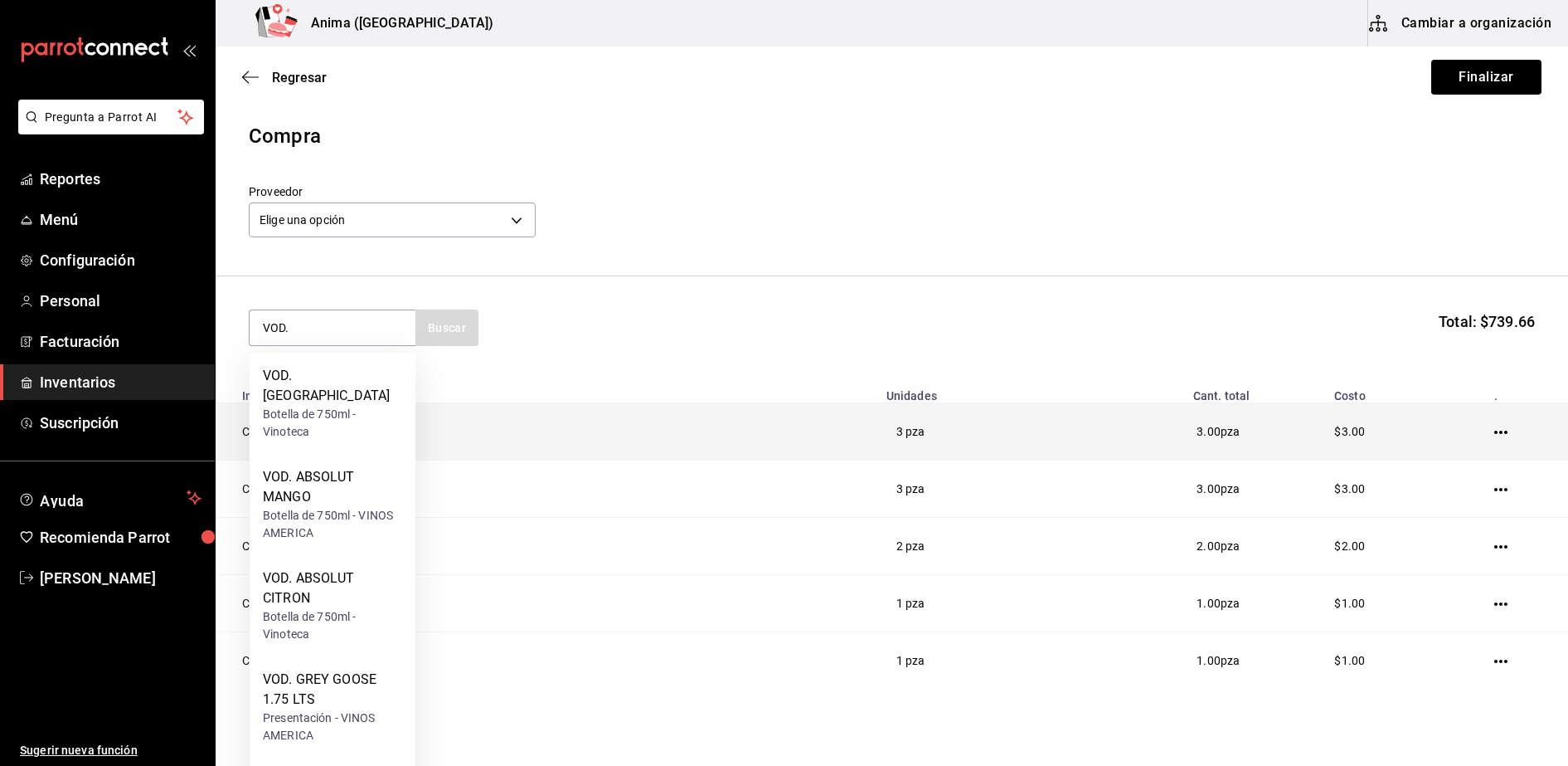
click at [355, 411] on div "Botella de 750ml - Vinoteca" at bounding box center [333, 423] width 139 height 34
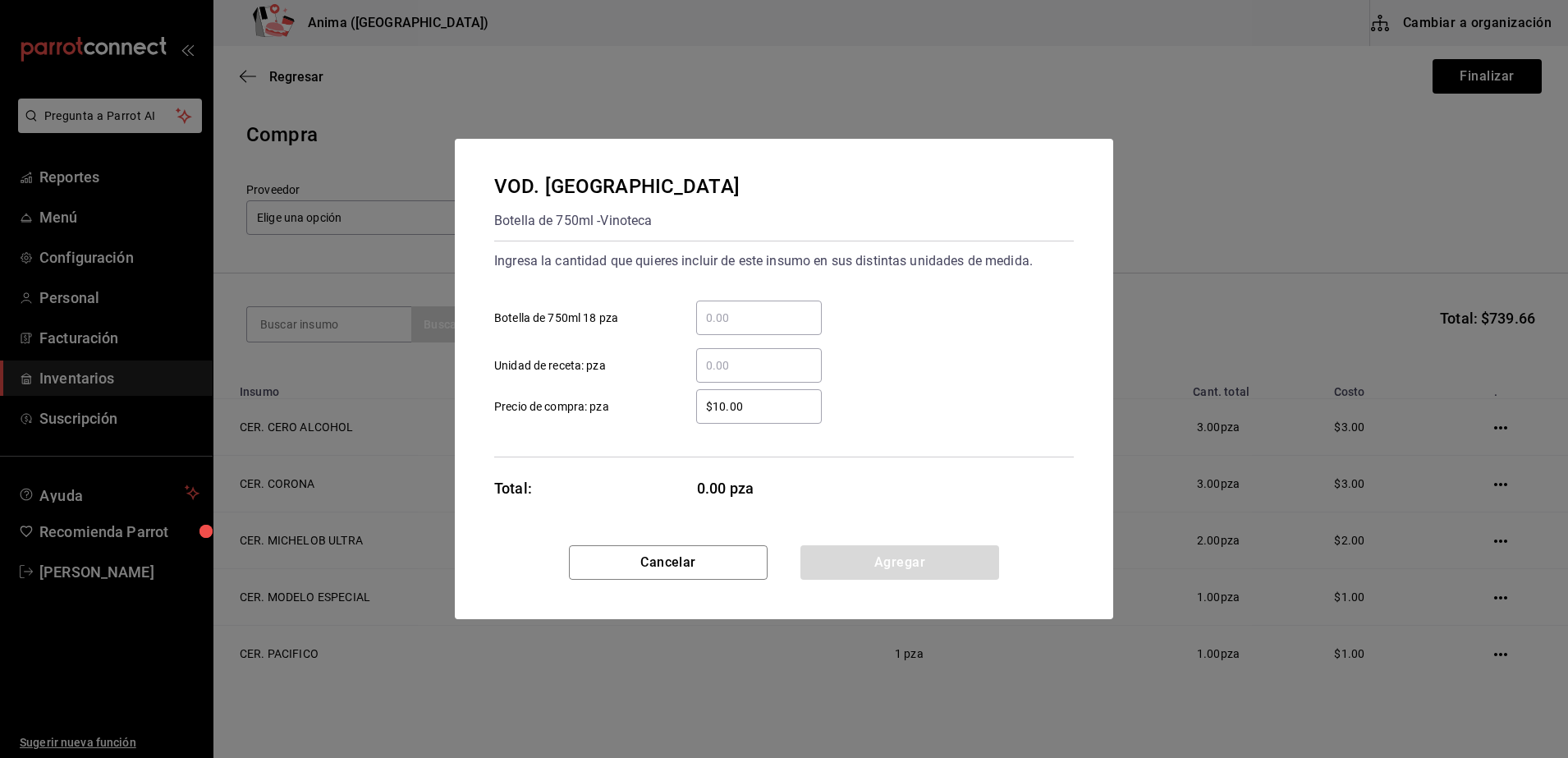
click at [734, 344] on div "​ Unidad de receta: pza" at bounding box center [777, 359] width 592 height 48
click at [726, 350] on div "​" at bounding box center [759, 365] width 126 height 34
click at [726, 356] on input "​ Unidad de receta: pza" at bounding box center [759, 365] width 126 height 20
click at [707, 356] on input "1" at bounding box center [759, 365] width 126 height 20
click at [661, 485] on div "Total: 2.00 pza" at bounding box center [658, 488] width 329 height 22
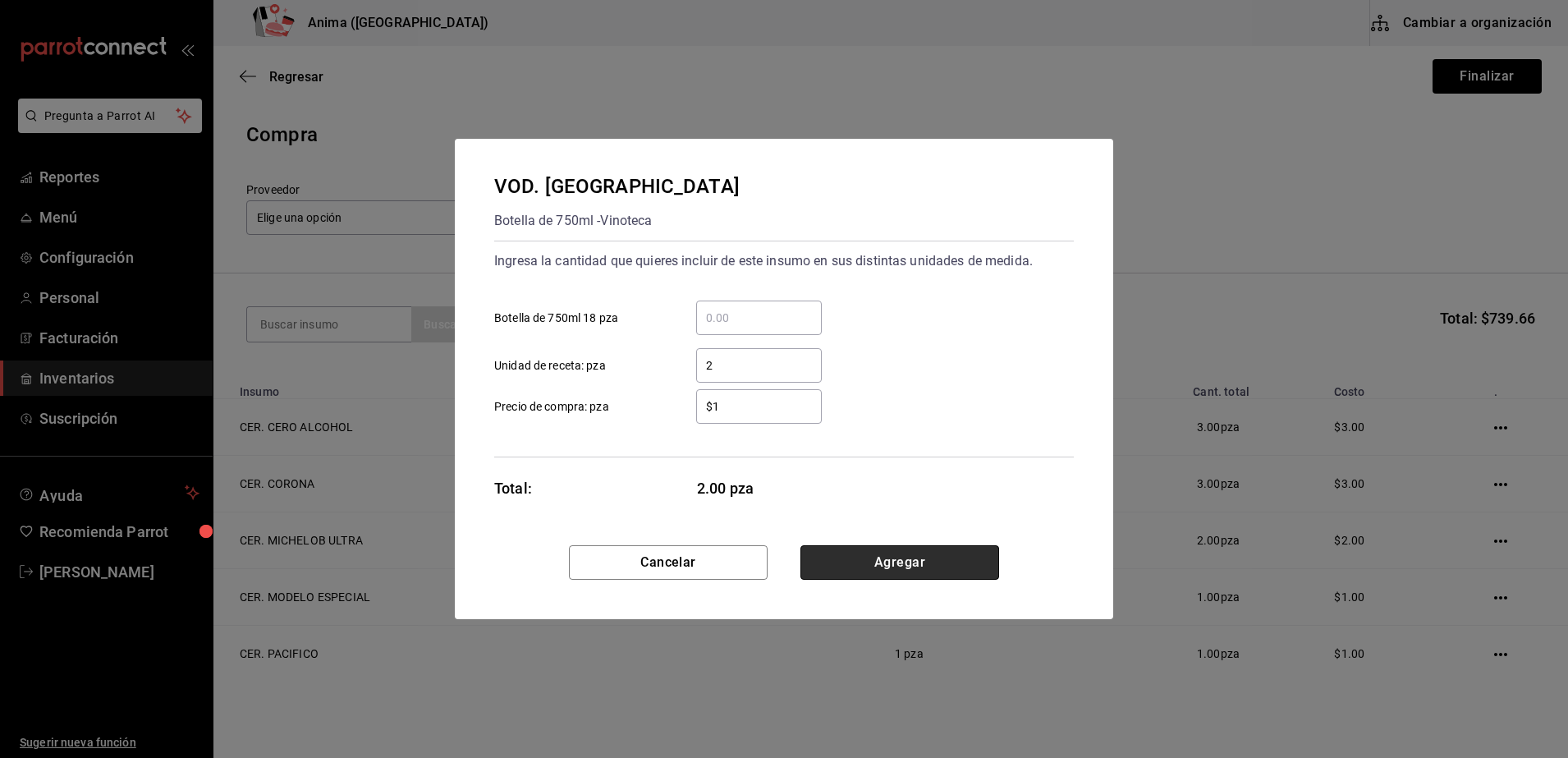
click at [856, 578] on button "Agregar" at bounding box center [899, 562] width 198 height 34
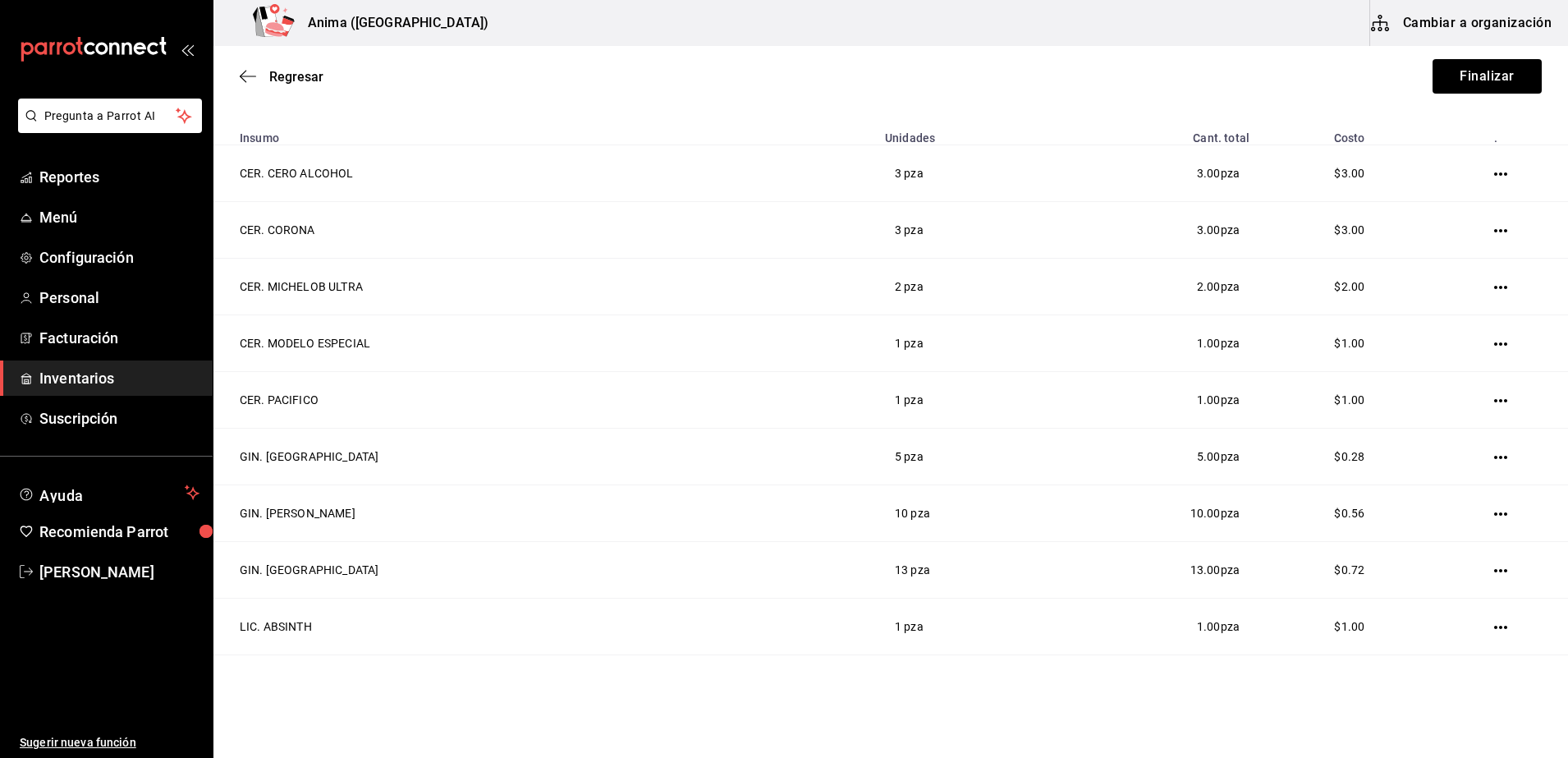
scroll to position [198, 0]
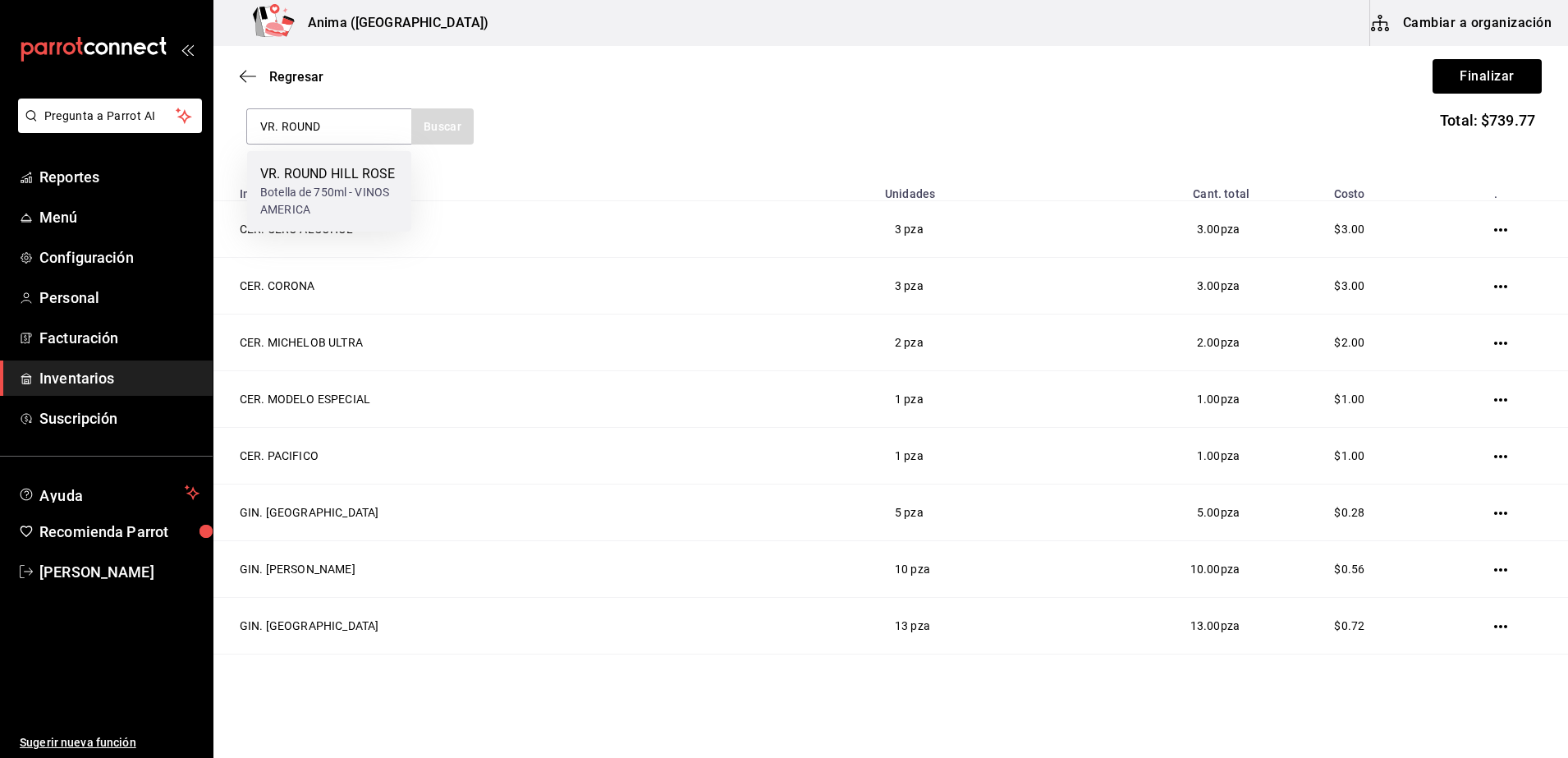
click at [346, 205] on div "Botella de 750ml - VINOS AMERICA" at bounding box center [329, 201] width 138 height 34
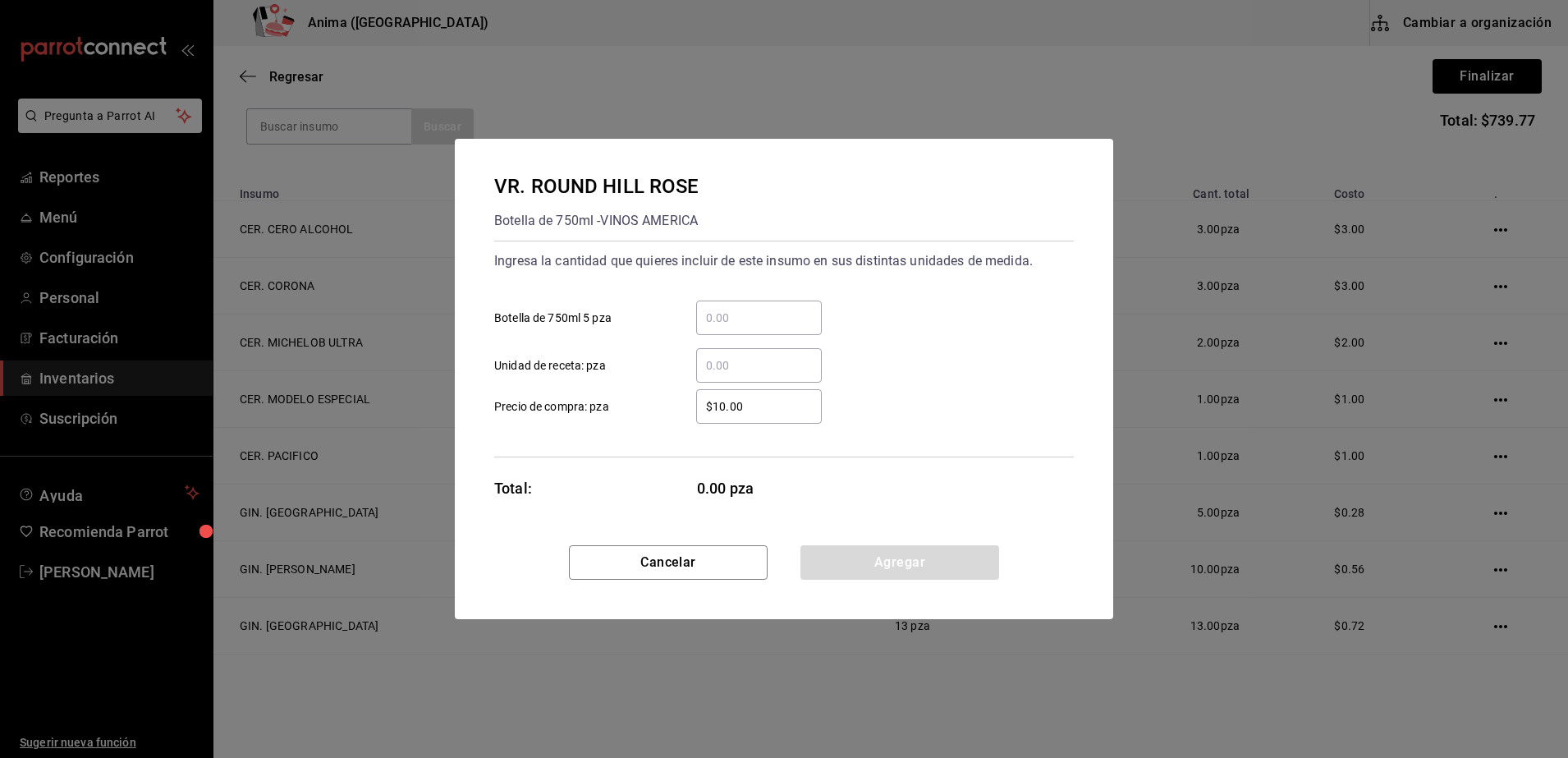
click at [701, 354] on div "​" at bounding box center [759, 365] width 126 height 34
click at [701, 356] on input "​ Unidad de receta: pza" at bounding box center [759, 365] width 126 height 20
click at [659, 455] on div "Ingresa la cantidad que quieres incluir de este insumo en sus distintas unidade…" at bounding box center [783, 349] width 580 height 217
click at [903, 563] on button "Agregar" at bounding box center [899, 562] width 198 height 34
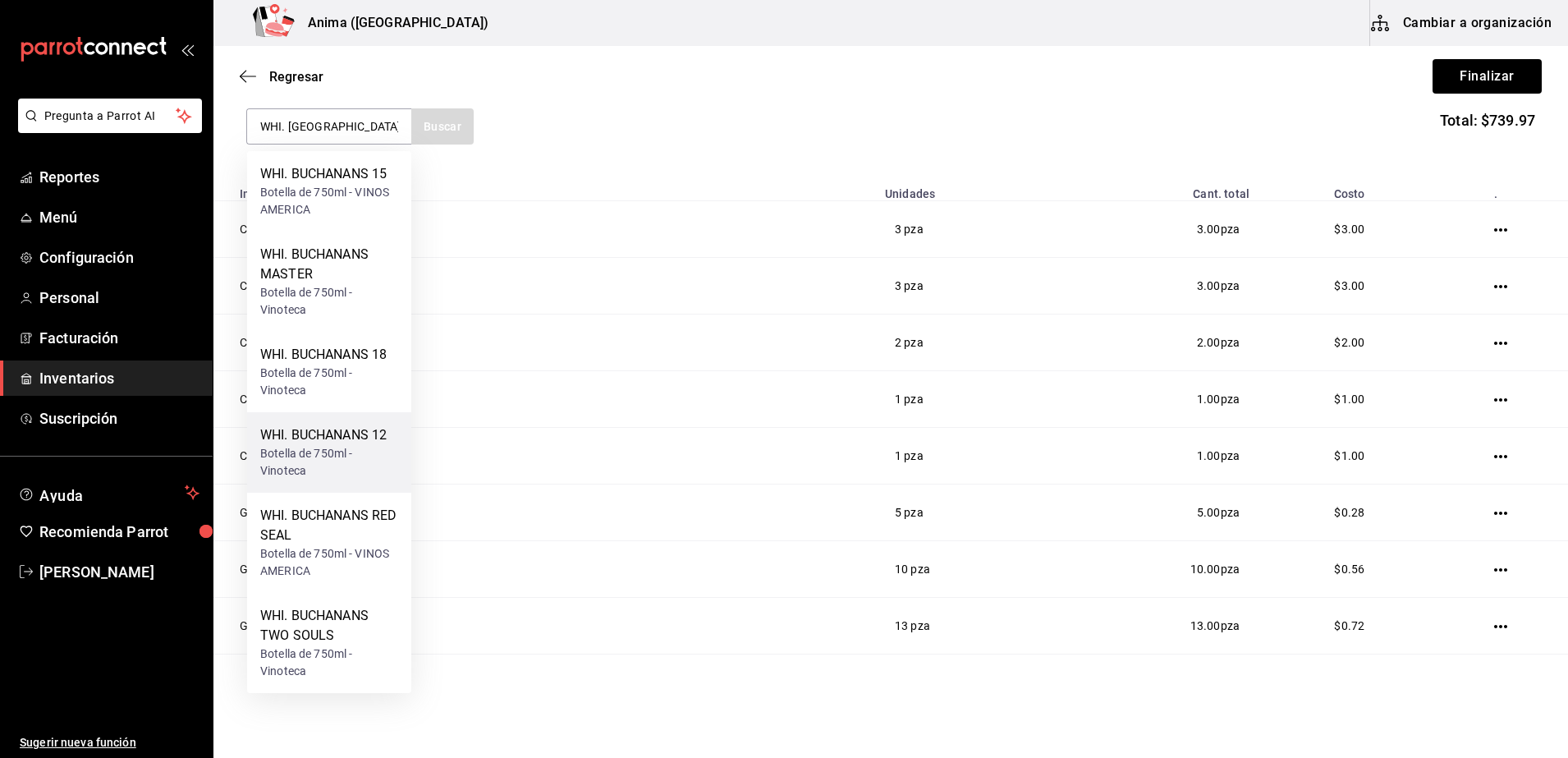
click at [335, 451] on div "Botella de 750ml - Vinoteca" at bounding box center [329, 462] width 138 height 34
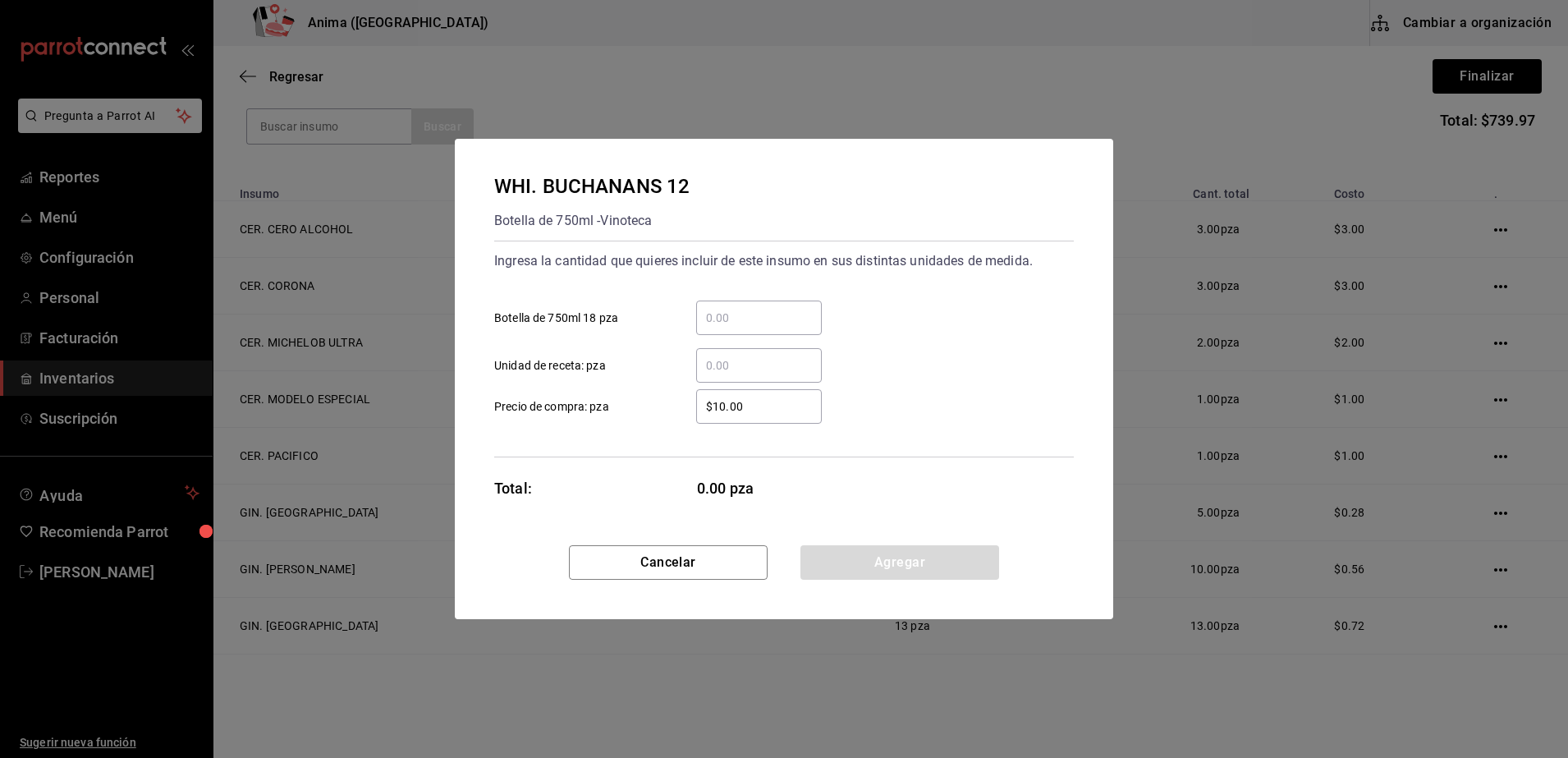
click at [749, 363] on input "​ Unidad de receta: pza" at bounding box center [759, 365] width 126 height 20
click at [587, 459] on div "WHI. BUCHANANS 12 Botella de 750ml - Vinoteca Ingresa la cantidad que quieres i…" at bounding box center [783, 342] width 658 height 406
click at [872, 556] on button "Agregar" at bounding box center [899, 562] width 198 height 34
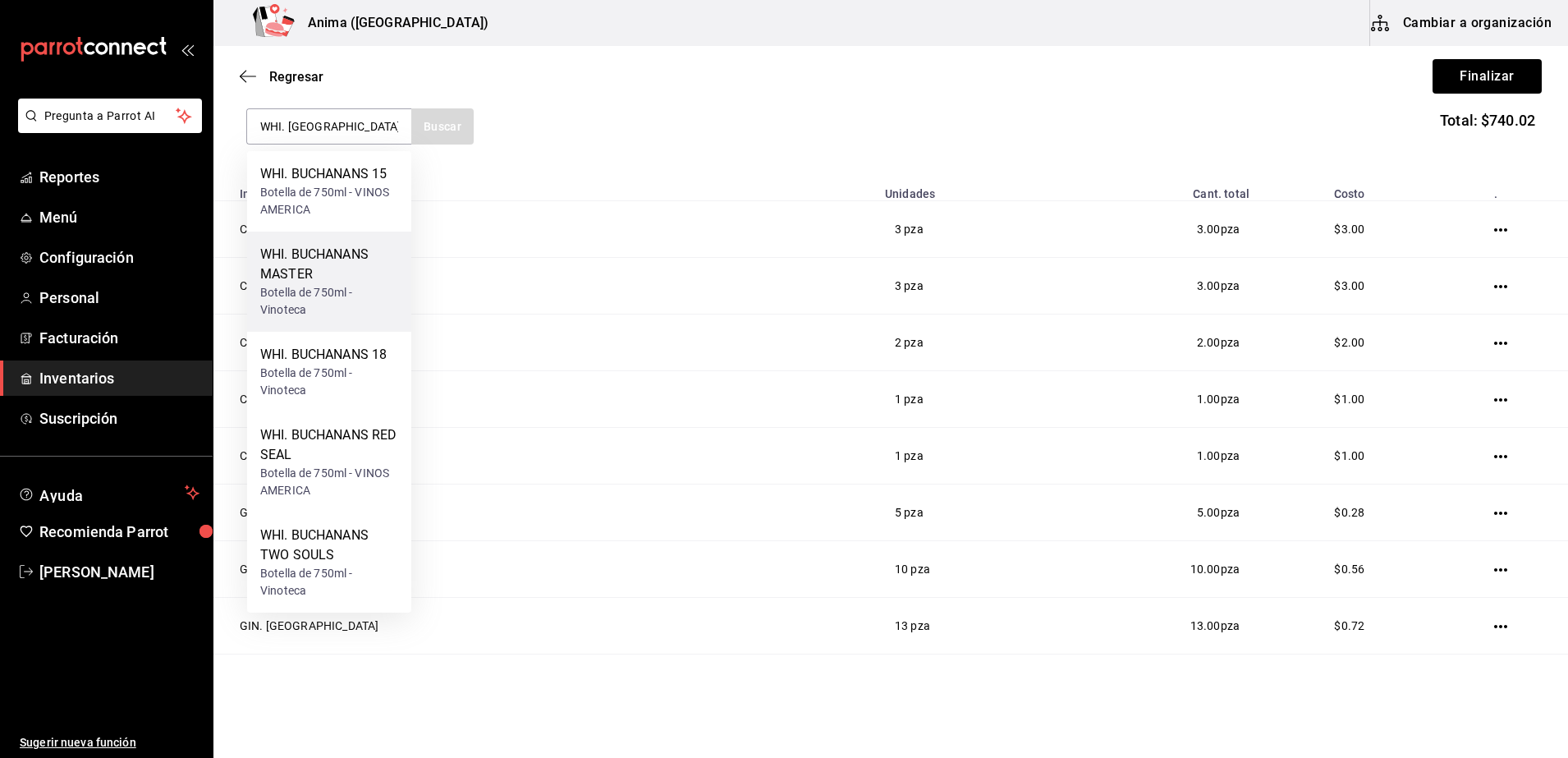
click at [287, 260] on div "WHI. BUCHANANS MASTER" at bounding box center [329, 264] width 138 height 39
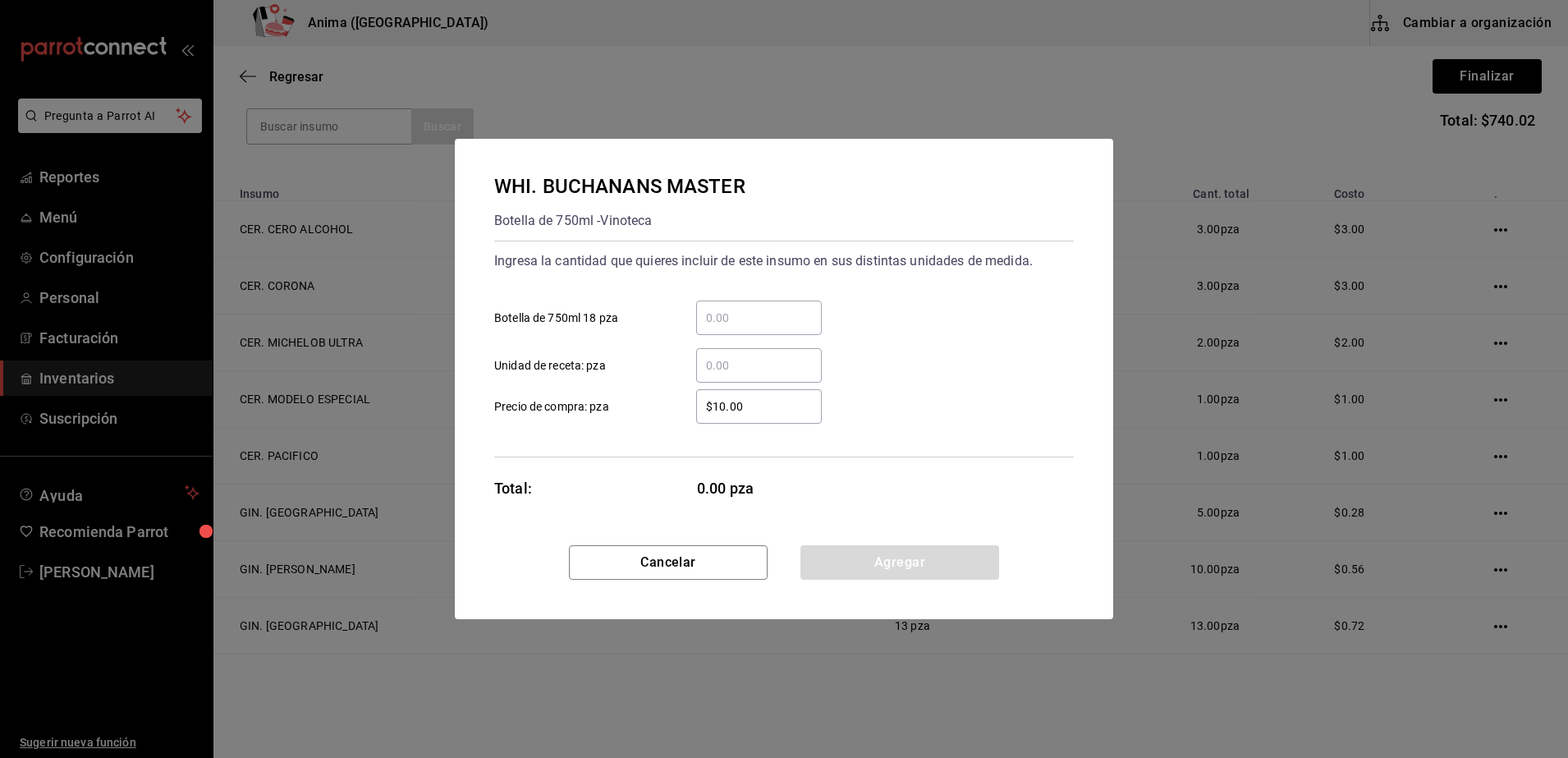
click at [714, 362] on input "​ Unidad de receta: pza" at bounding box center [759, 365] width 126 height 20
click at [614, 457] on div "Ingresa la cantidad que quieres incluir de este insumo en sus distintas unidade…" at bounding box center [783, 349] width 580 height 217
click at [910, 576] on button "Agregar" at bounding box center [899, 562] width 198 height 34
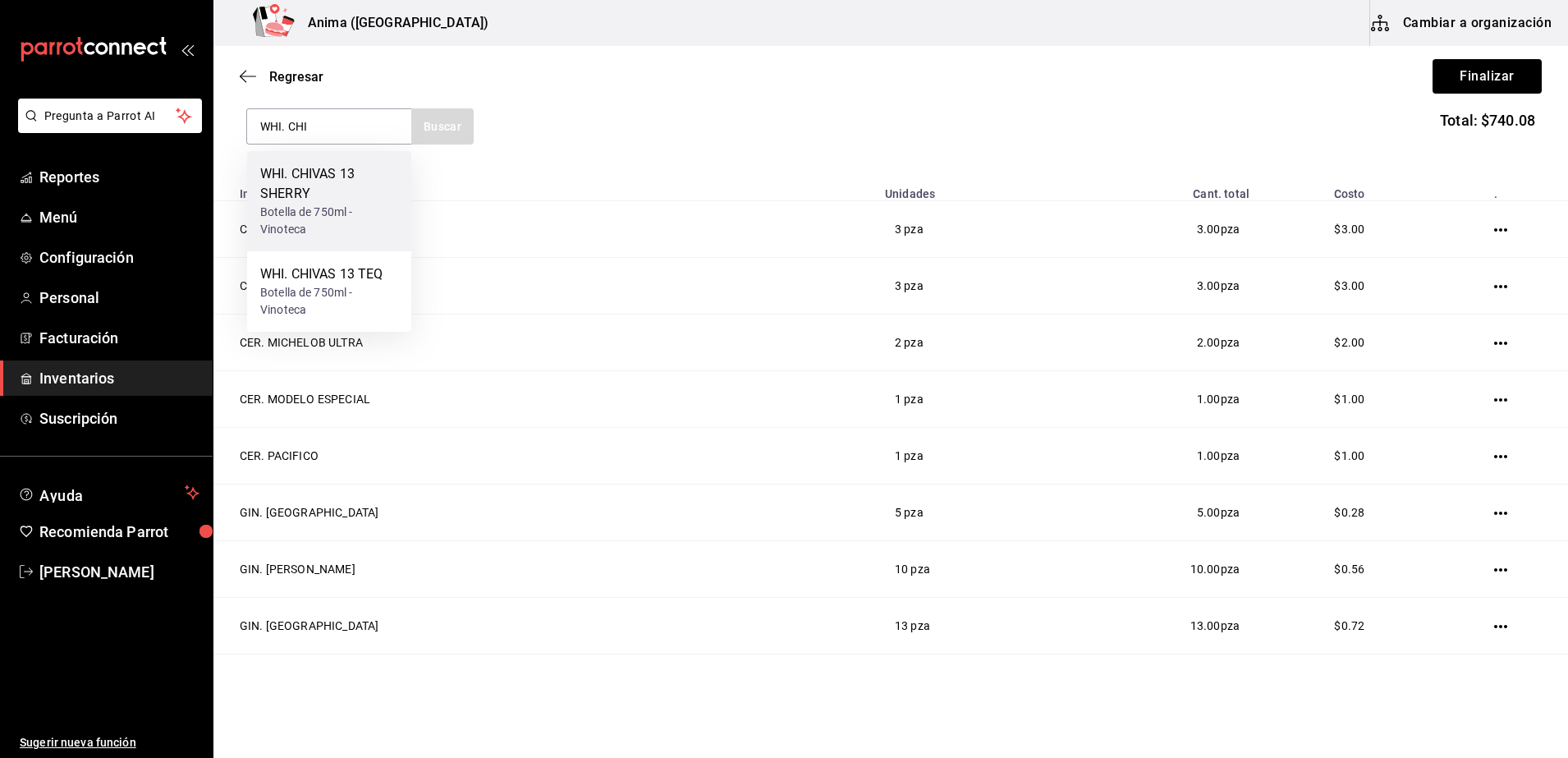
click at [295, 216] on div "Botella de 750ml - Vinoteca" at bounding box center [329, 221] width 138 height 34
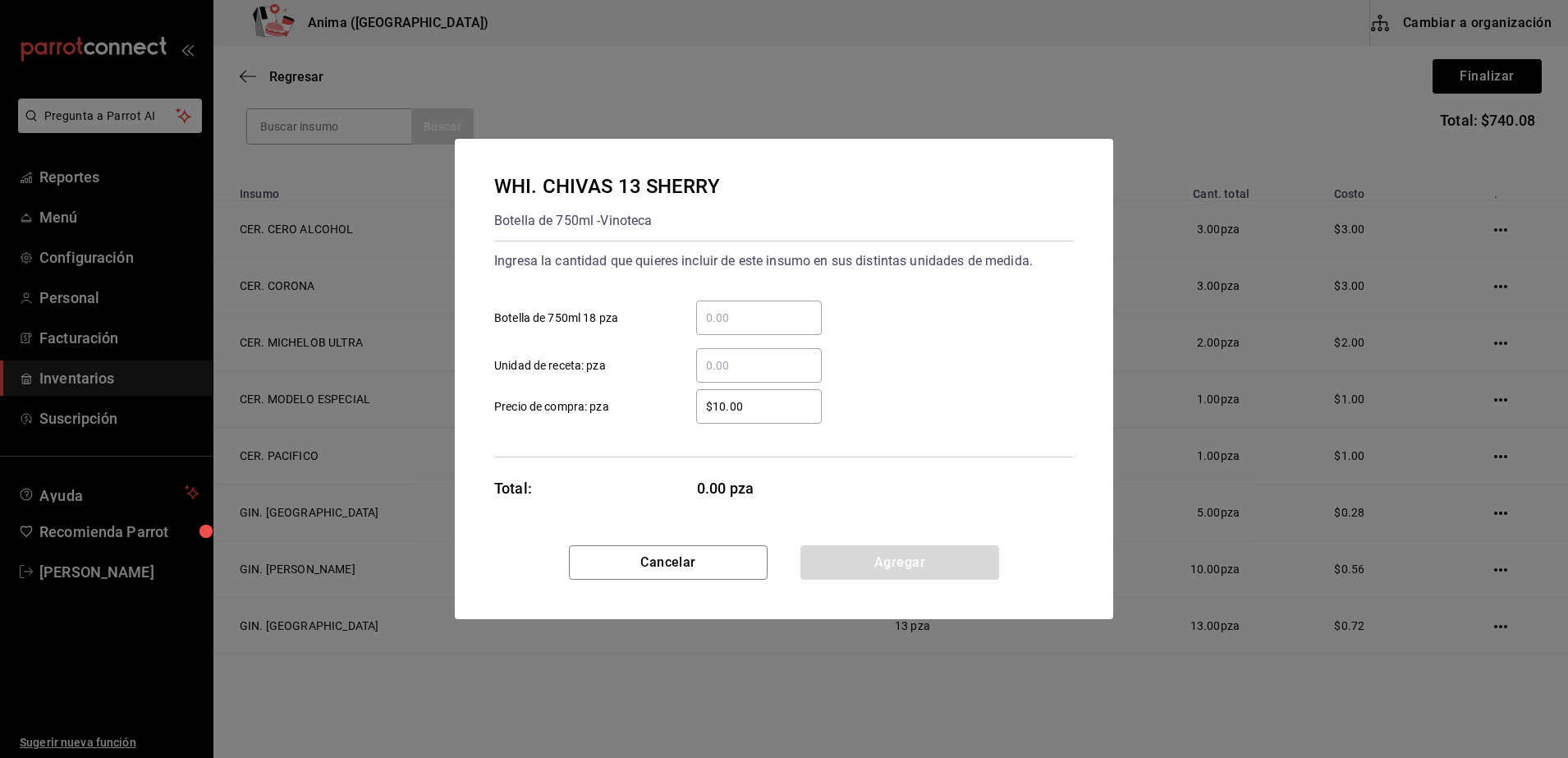
click at [731, 346] on div "​ Unidad de receta: pza" at bounding box center [777, 359] width 592 height 48
click at [727, 358] on input "​ Unidad de receta: pza" at bounding box center [759, 365] width 126 height 20
click at [622, 428] on div "Ingresa la cantidad que quieres incluir de este insumo en sus distintas unidade…" at bounding box center [783, 349] width 580 height 217
click at [944, 570] on button "Agregar" at bounding box center [899, 562] width 198 height 34
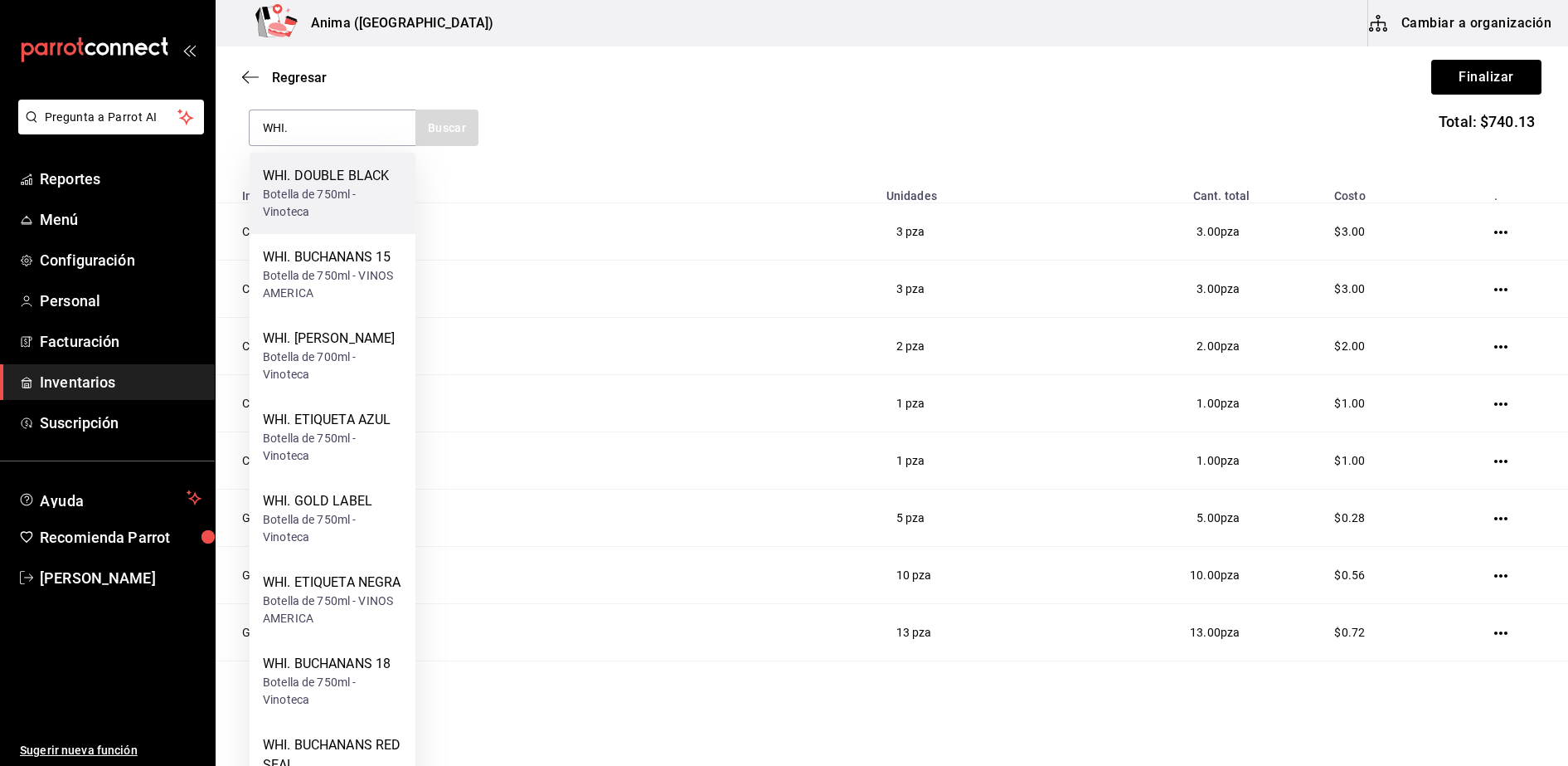
click at [328, 177] on div "WHI. DOUBLE BLACK" at bounding box center [333, 176] width 139 height 20
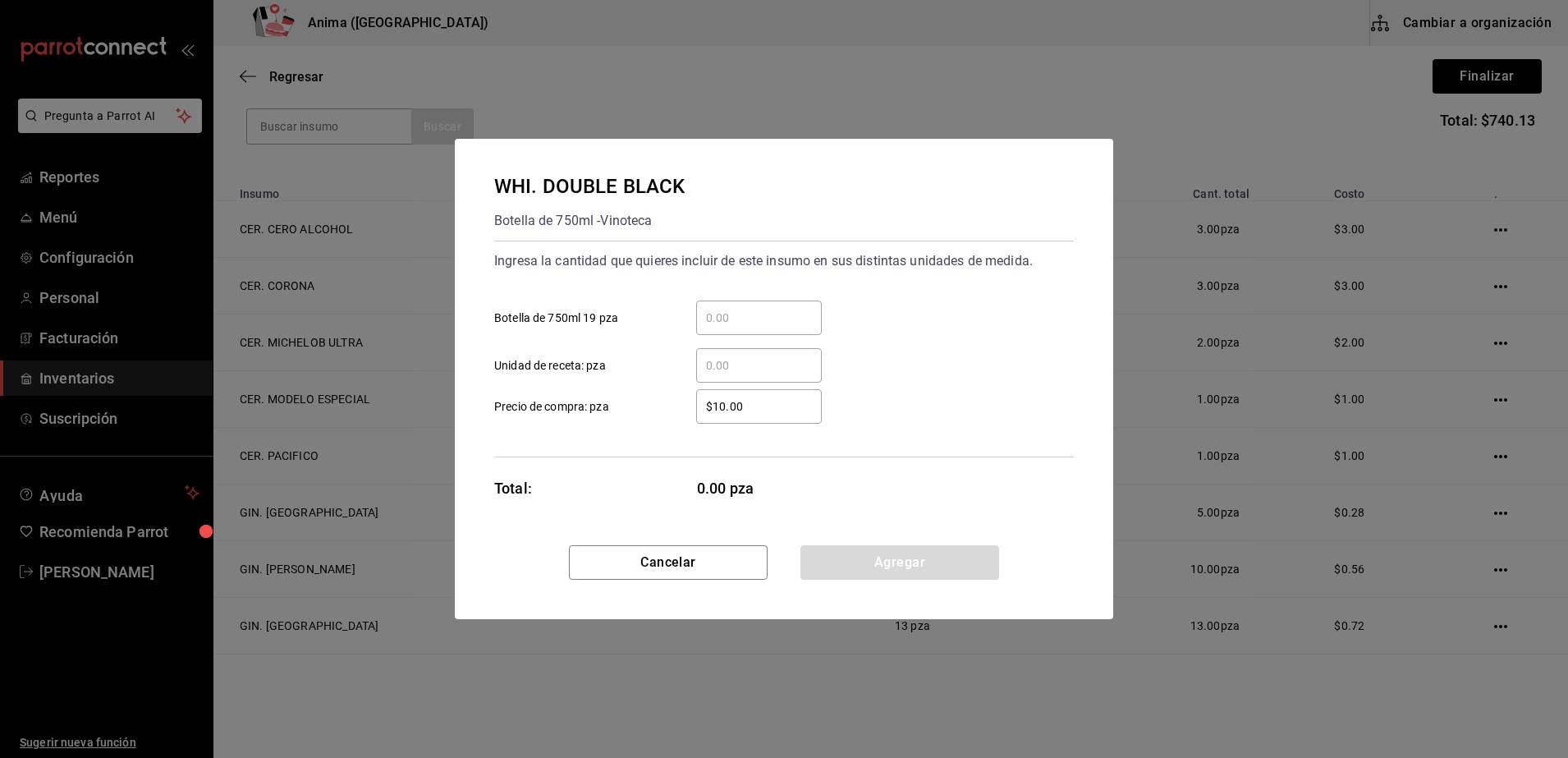
click at [712, 361] on input "​ Unidad de receta: pza" at bounding box center [759, 365] width 126 height 20
click at [633, 422] on label "$1 ​ Precio de compra: pza" at bounding box center [657, 406] width 328 height 34
click at [696, 416] on input "$1" at bounding box center [759, 406] width 126 height 20
click at [942, 574] on button "Agregar" at bounding box center [899, 562] width 198 height 34
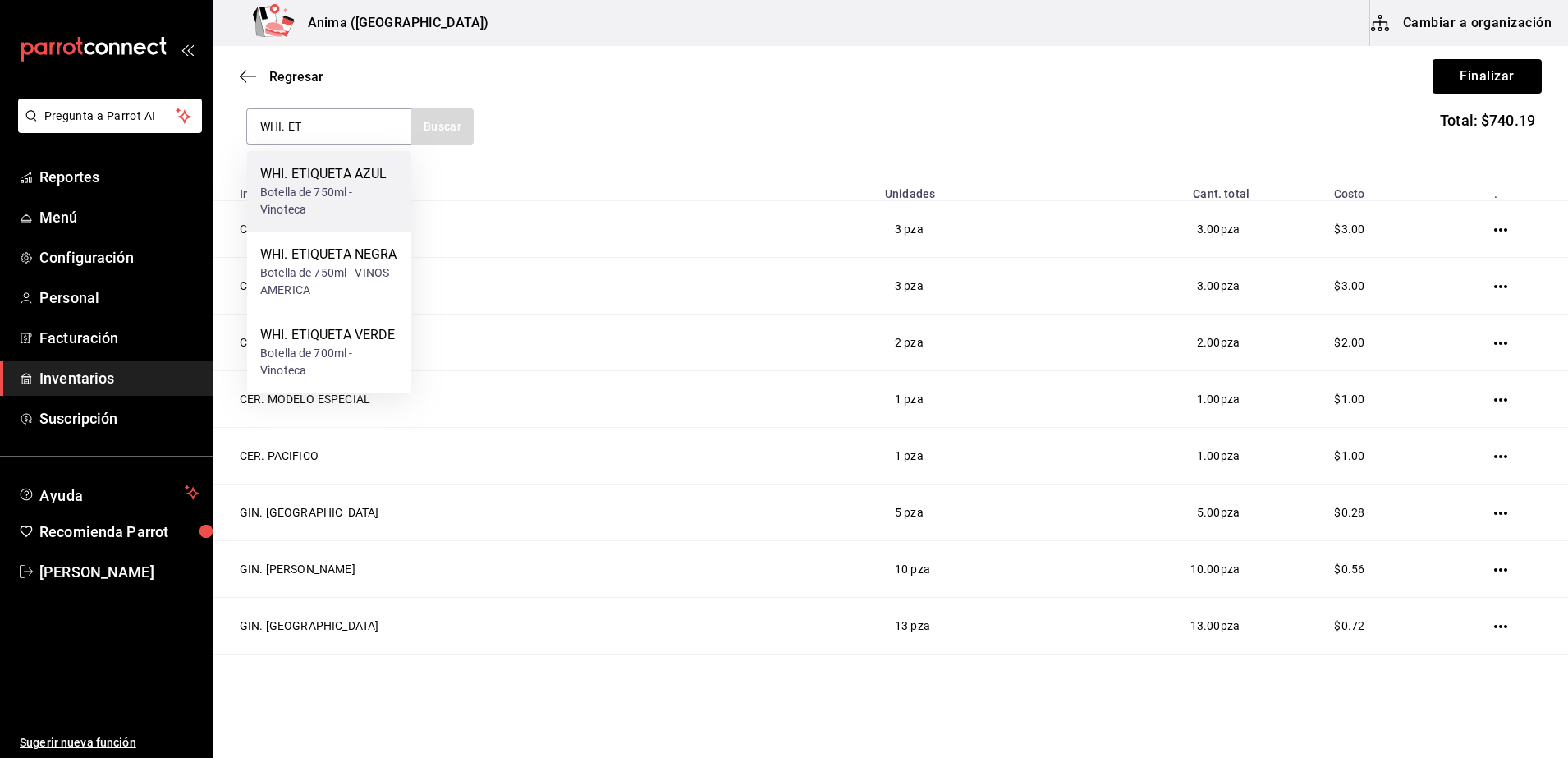
click at [321, 174] on div "WHI. ETIQUETA AZUL" at bounding box center [329, 174] width 138 height 20
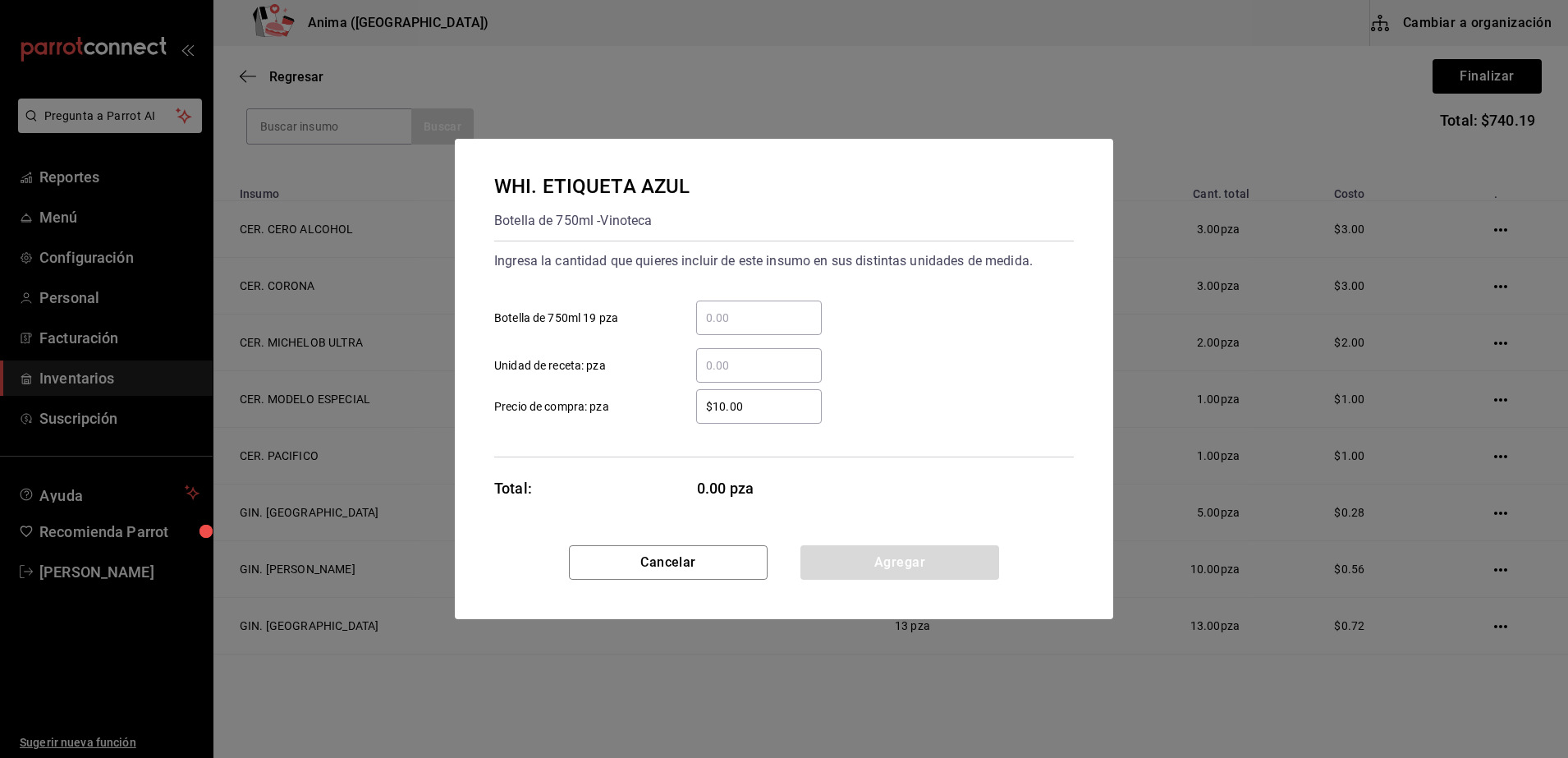
click at [776, 362] on input "​ Unidad de receta: pza" at bounding box center [759, 365] width 126 height 20
click at [569, 439] on div "Ingresa la cantidad que quieres incluir de este insumo en sus distintas unidade…" at bounding box center [783, 349] width 580 height 217
click at [910, 556] on button "Agregar" at bounding box center [899, 562] width 198 height 34
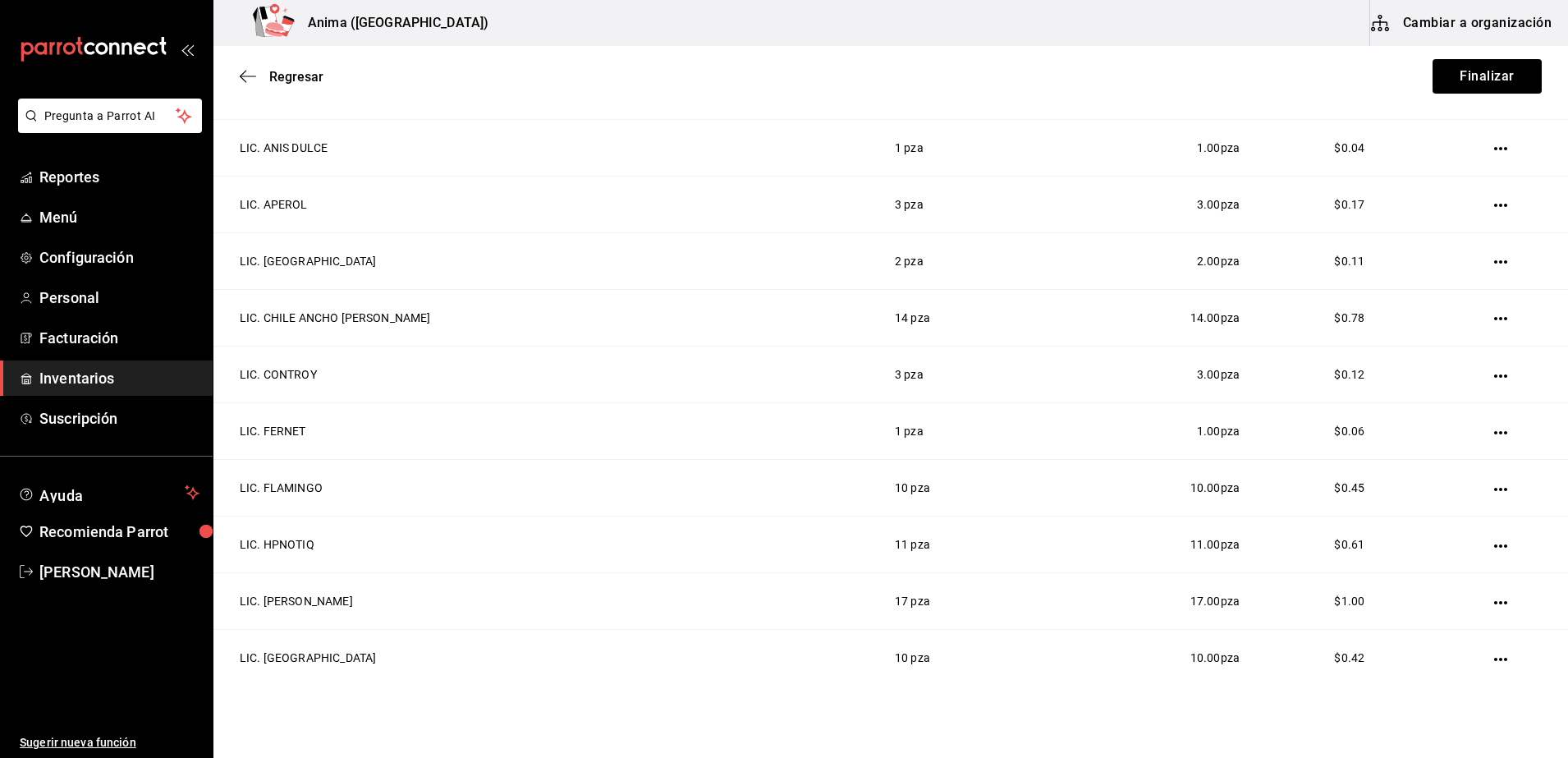
scroll to position [0, 0]
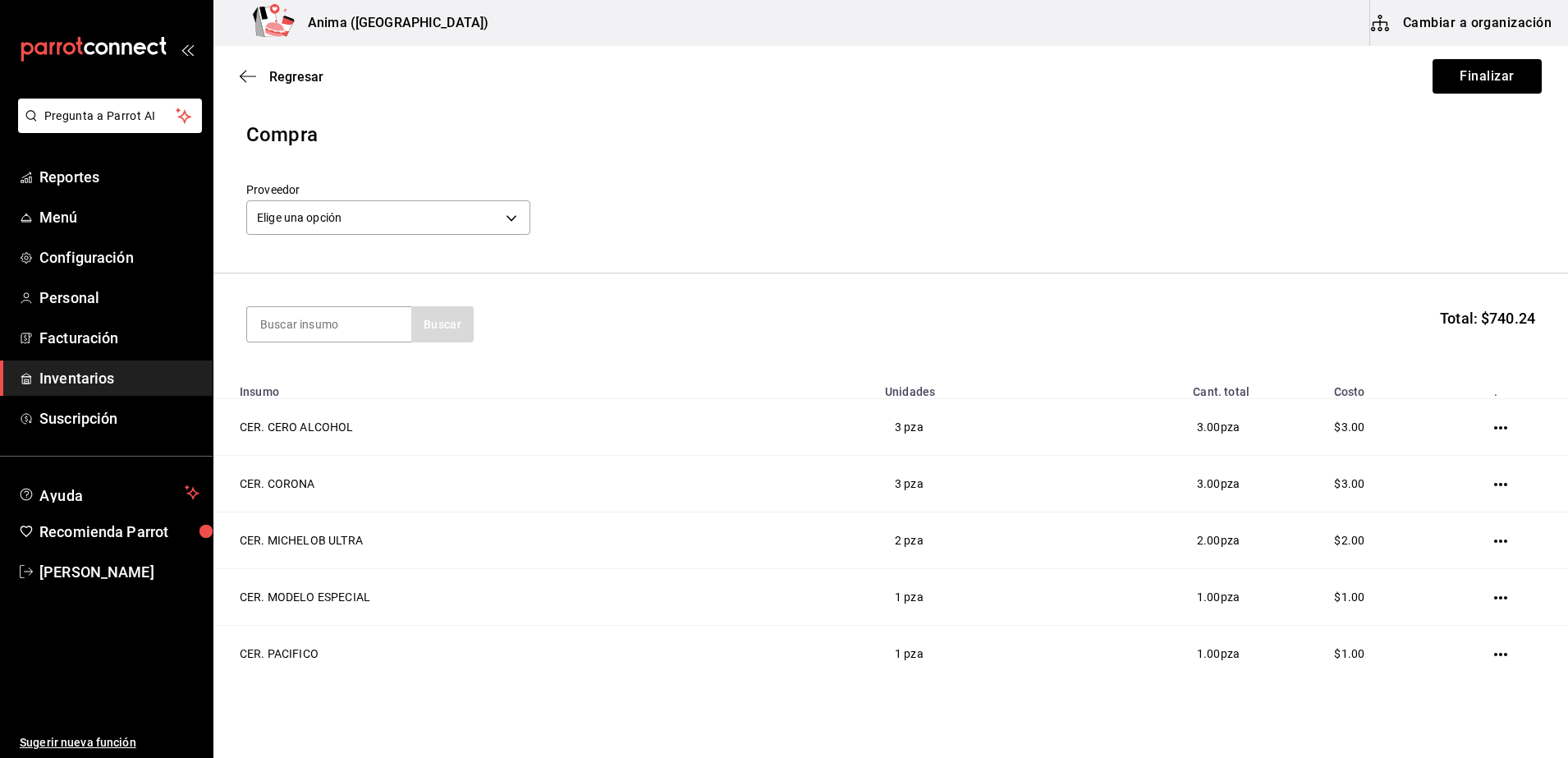
click at [1492, 256] on header "Compra Proveedor Elige una opción default" at bounding box center [890, 197] width 1354 height 153
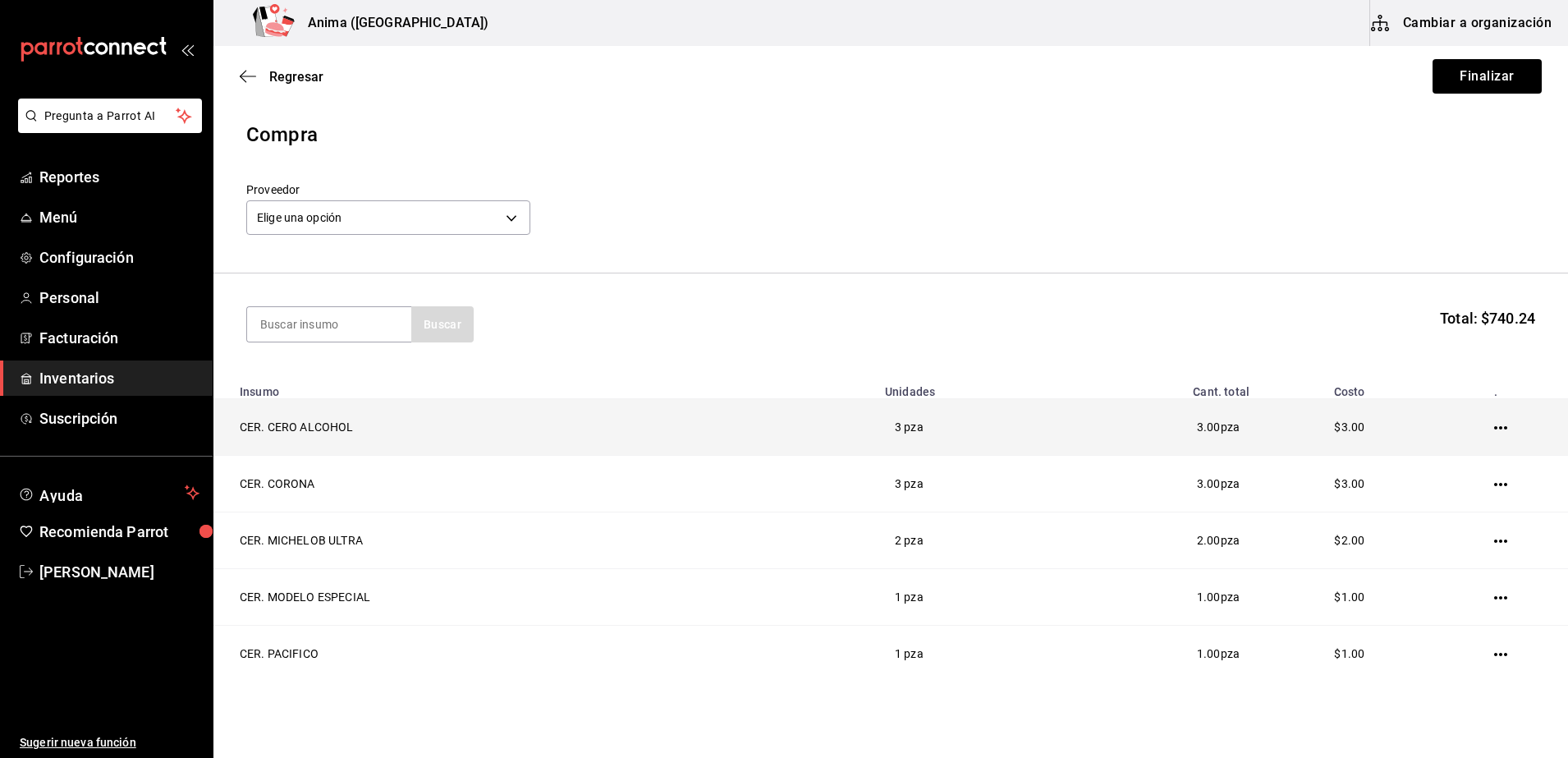
click at [1494, 430] on icon "button" at bounding box center [1500, 428] width 13 height 13
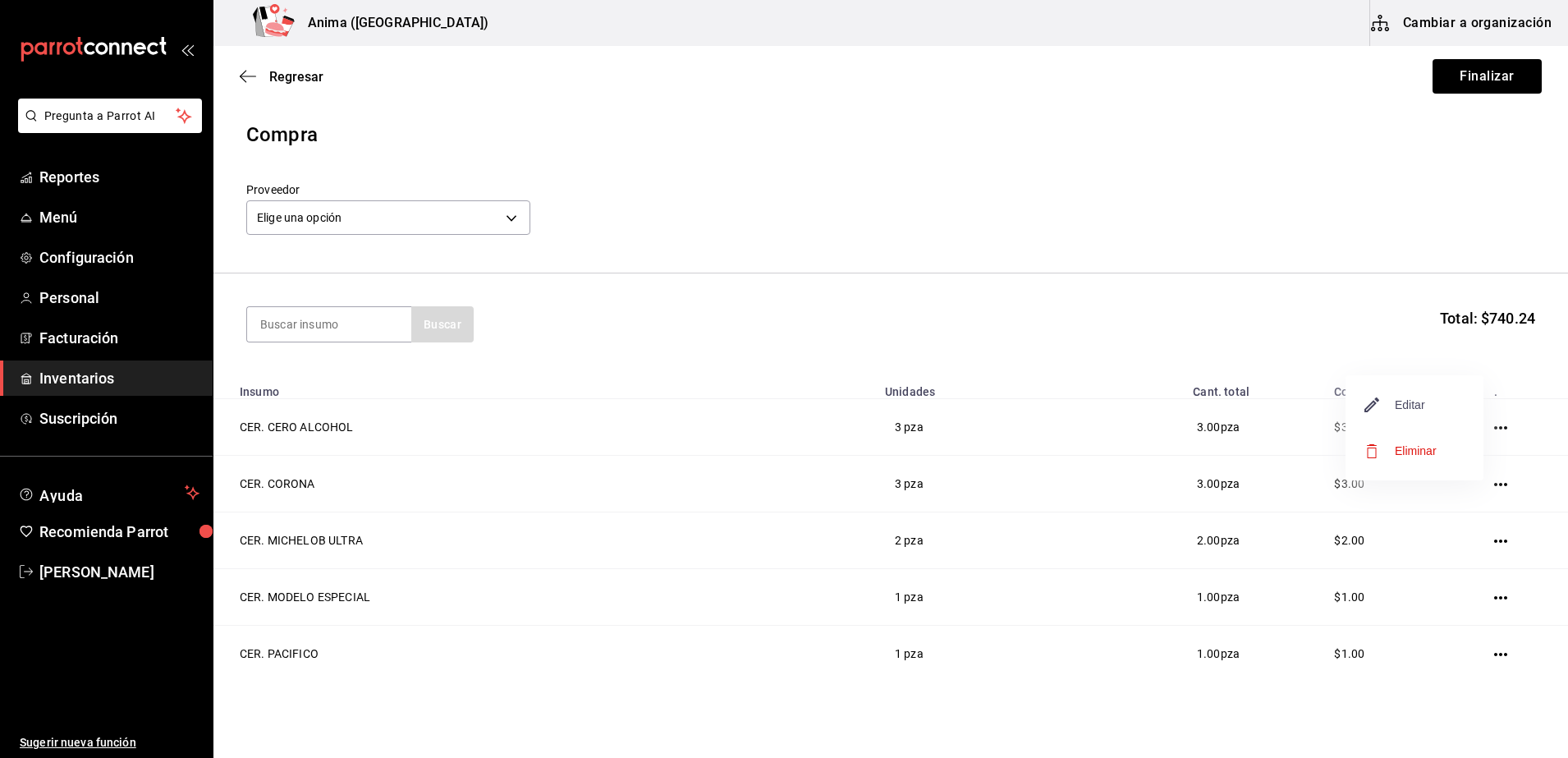
click at [1385, 405] on span "Editar" at bounding box center [1395, 405] width 60 height 20
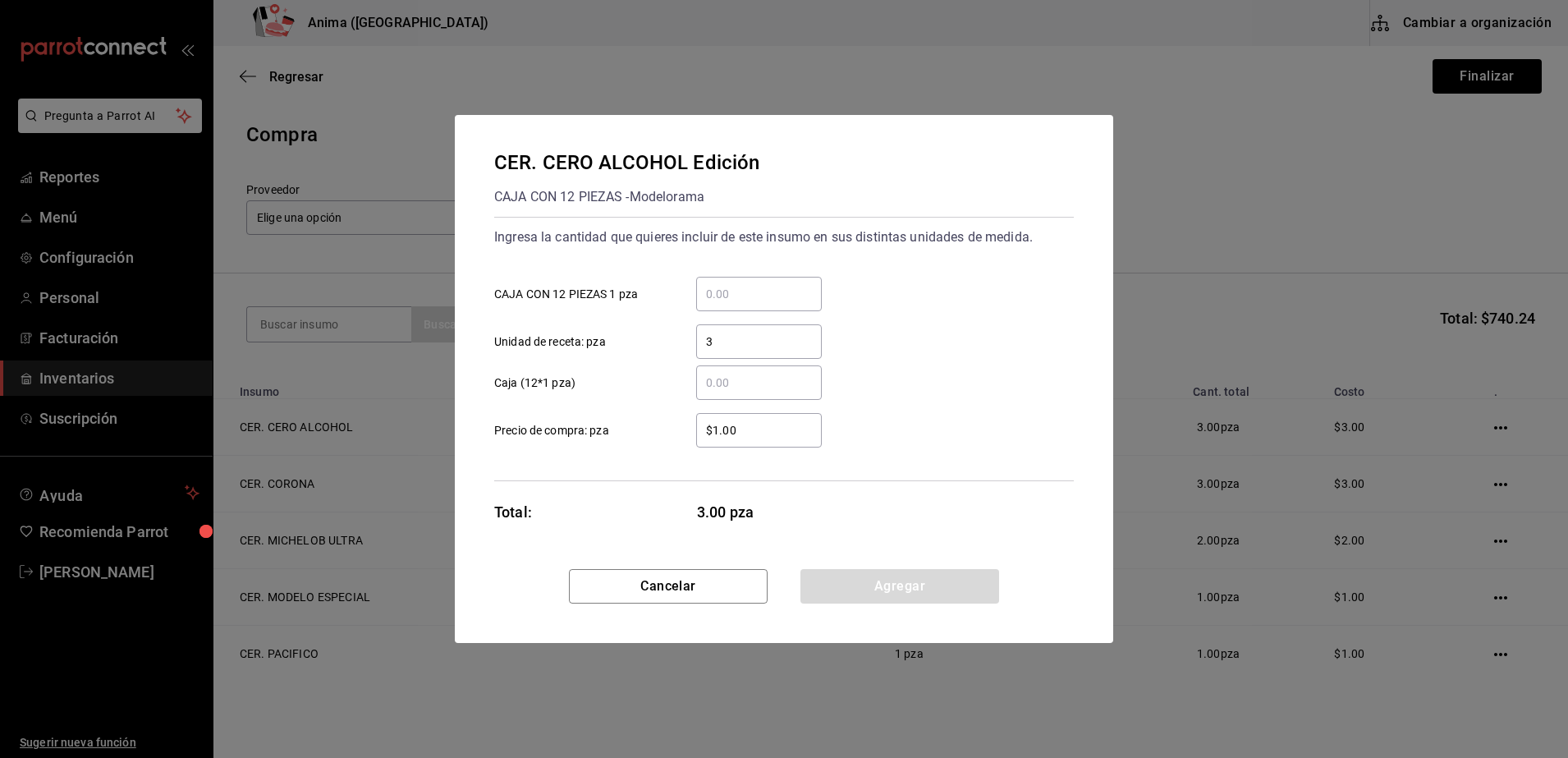
click at [747, 346] on input "3" at bounding box center [759, 342] width 126 height 20
click at [617, 394] on label "​ Caja (12*1 pza)" at bounding box center [657, 382] width 328 height 34
click at [696, 393] on input "​ Caja (12*1 pza)" at bounding box center [759, 382] width 126 height 20
click at [895, 588] on button "Agregar" at bounding box center [899, 586] width 198 height 34
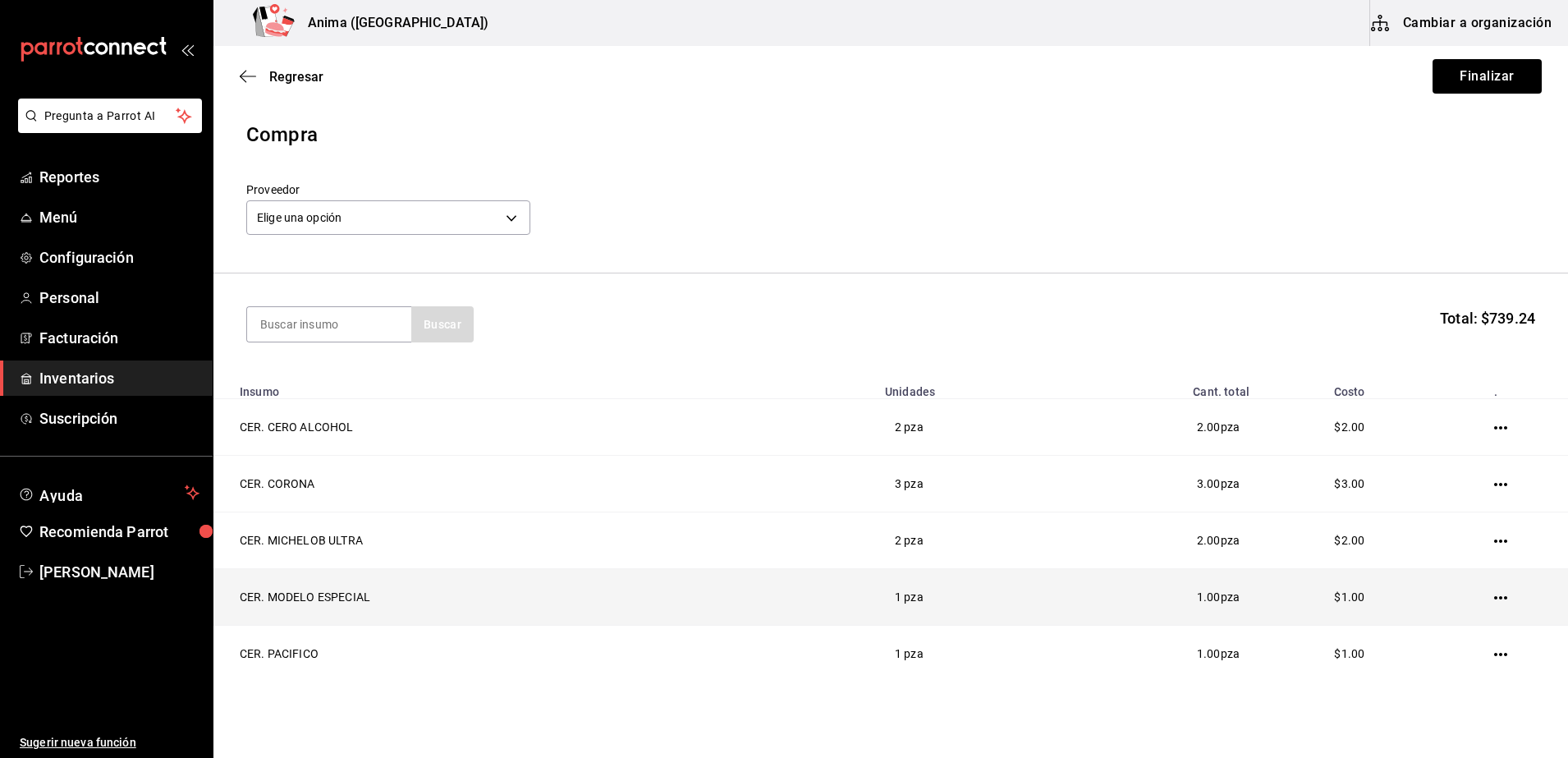
click at [701, 606] on td "CER. MODELO ESPECIAL" at bounding box center [544, 597] width 661 height 57
click at [1494, 594] on icon "button" at bounding box center [1500, 597] width 13 height 13
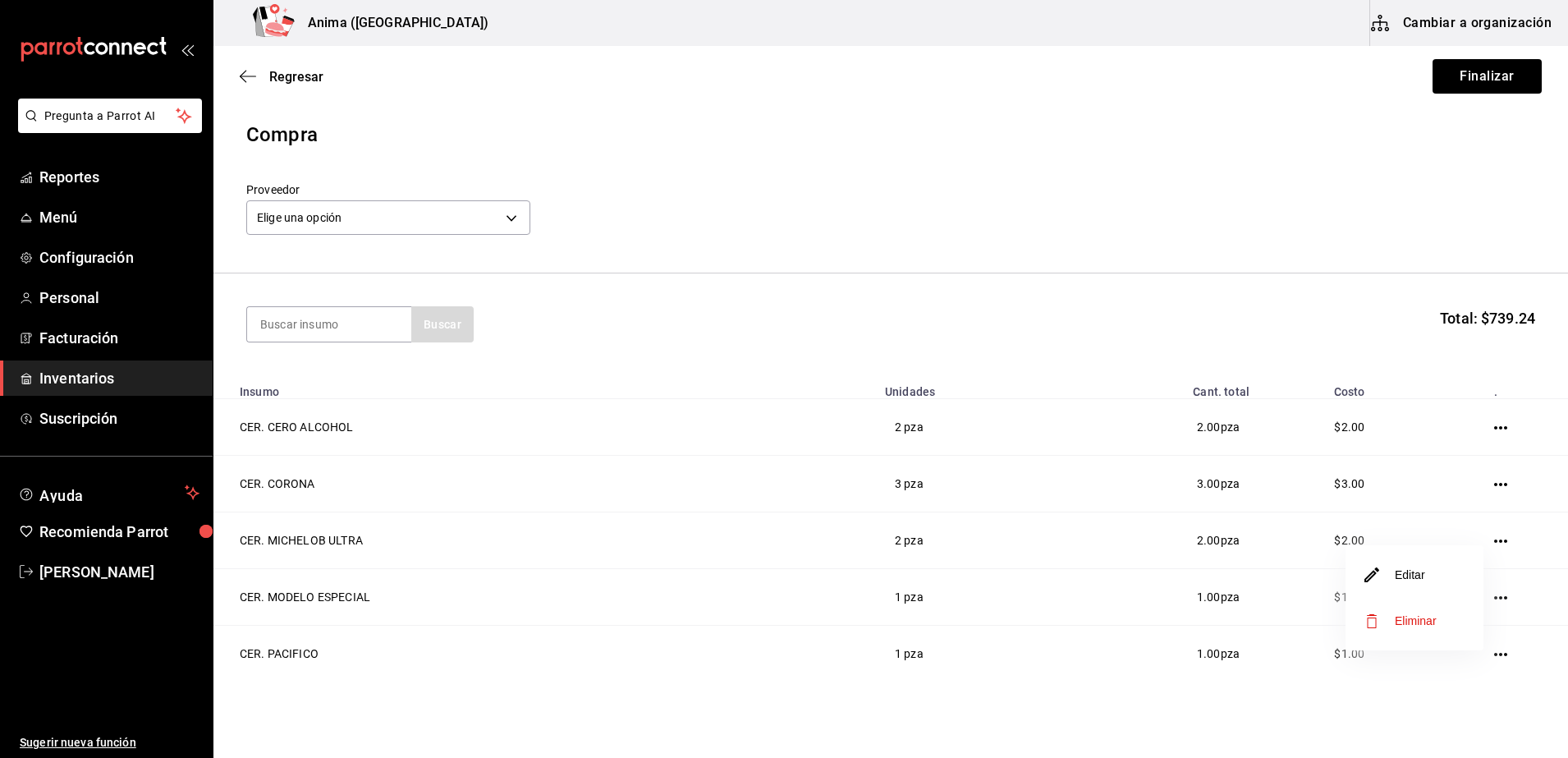
click at [1436, 566] on li "Editar" at bounding box center [1414, 575] width 138 height 46
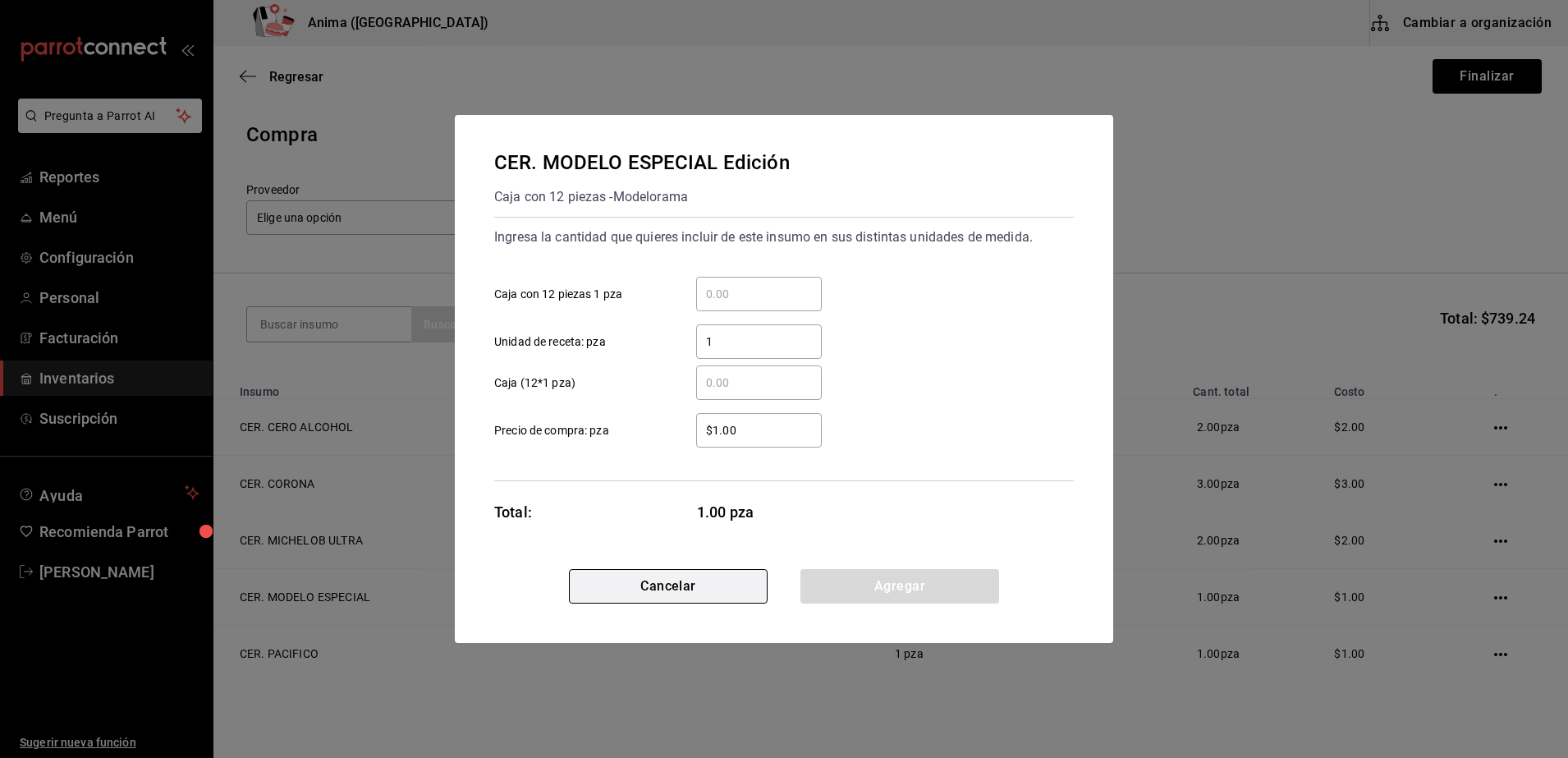
click at [741, 585] on button "Cancelar" at bounding box center [667, 586] width 198 height 34
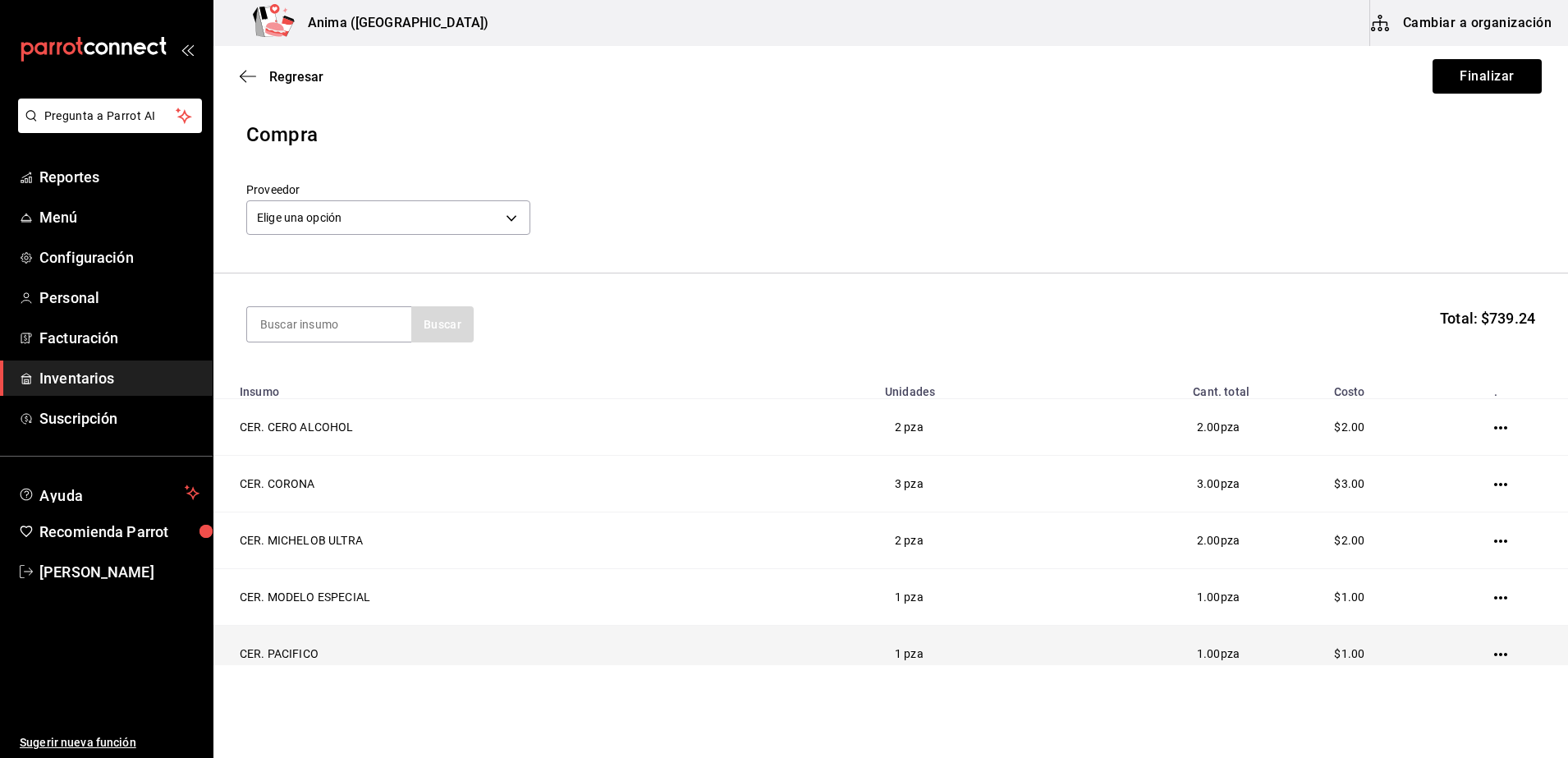
click at [1486, 655] on td at bounding box center [1503, 654] width 128 height 57
click at [1494, 652] on icon "button" at bounding box center [1500, 654] width 13 height 13
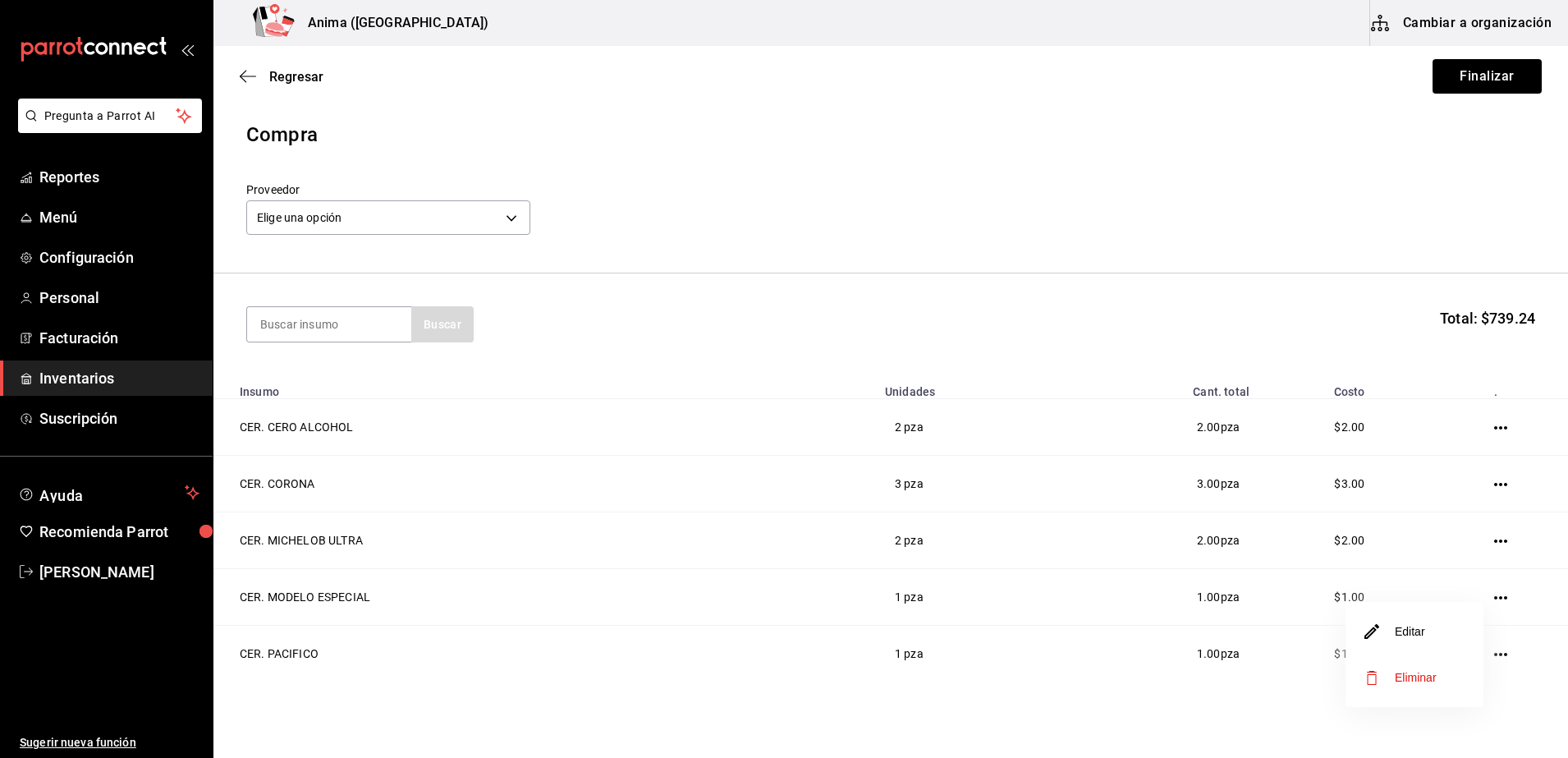
click at [1423, 644] on li "Editar" at bounding box center [1414, 632] width 138 height 46
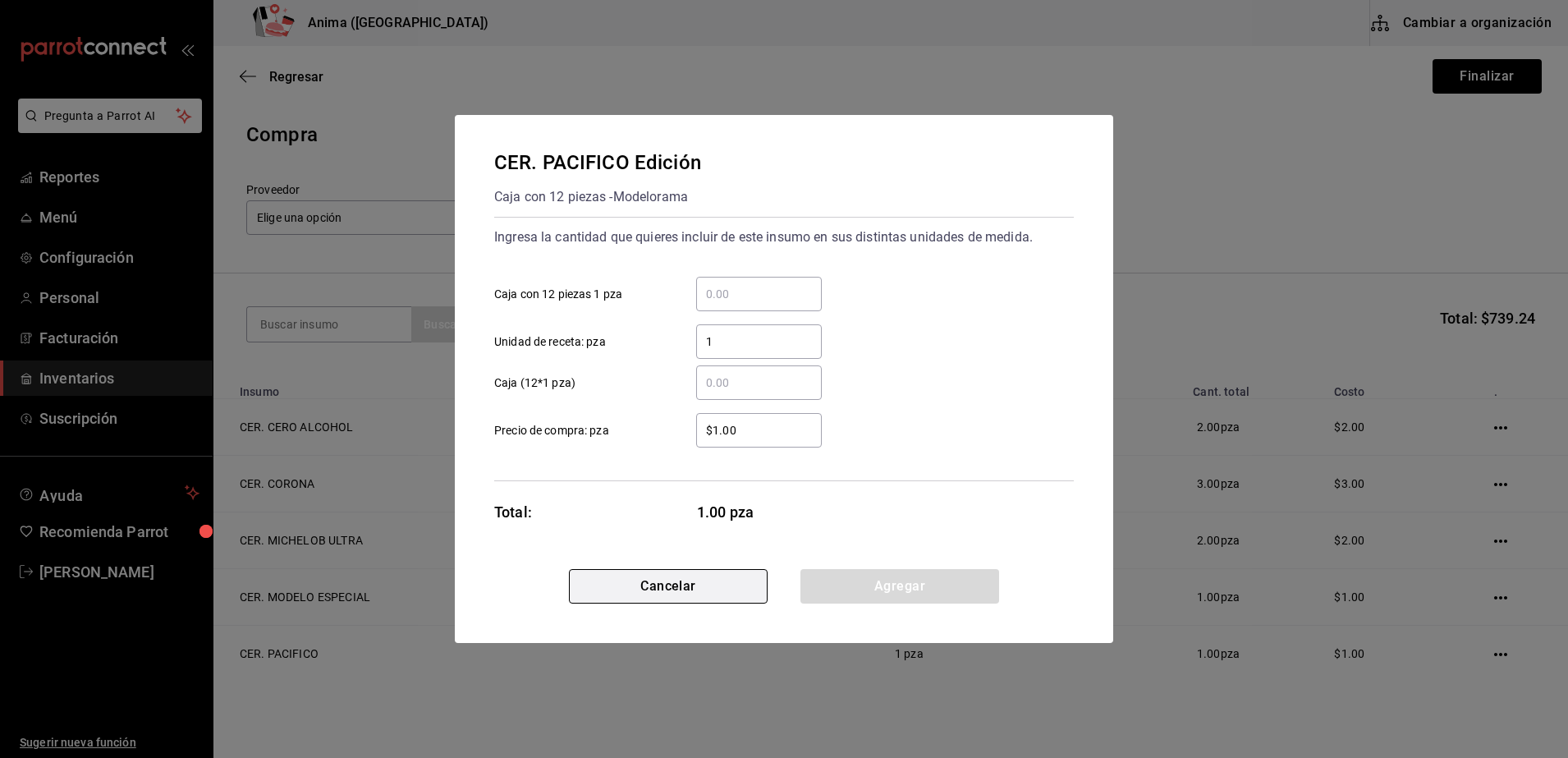
click at [677, 593] on button "Cancelar" at bounding box center [667, 586] width 198 height 34
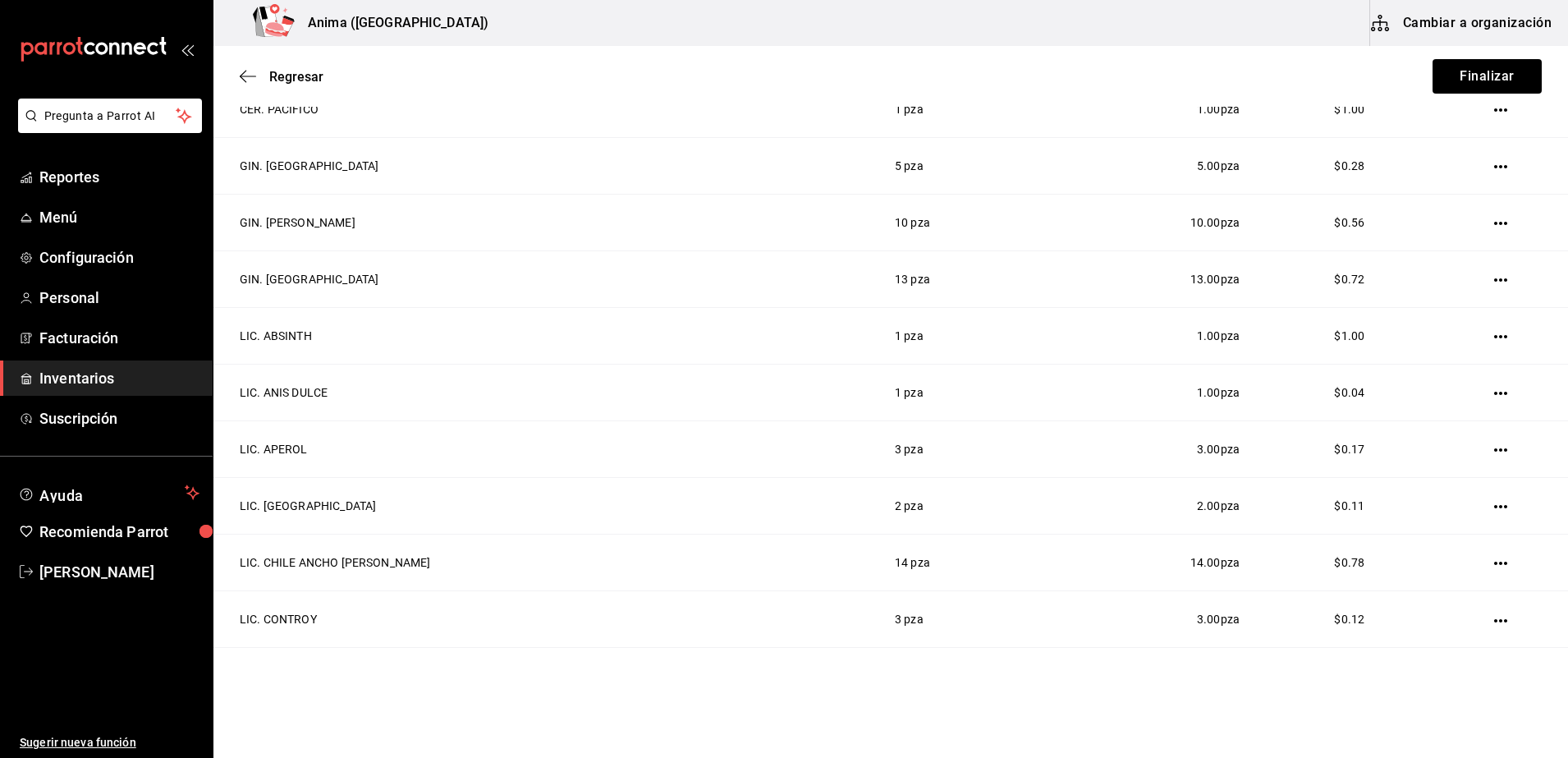
scroll to position [566, 0]
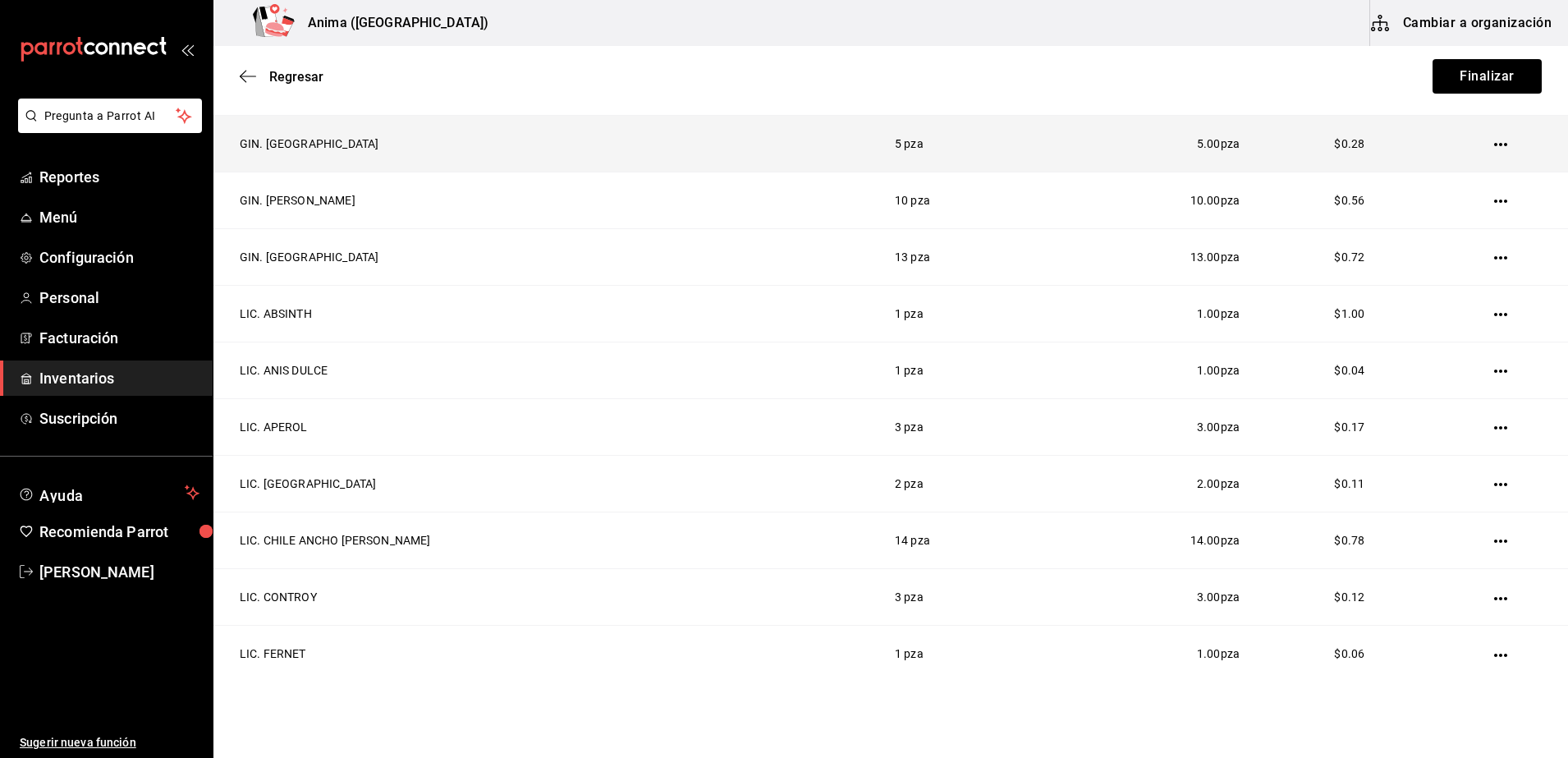
click at [1494, 143] on icon "button" at bounding box center [1500, 145] width 13 height 3
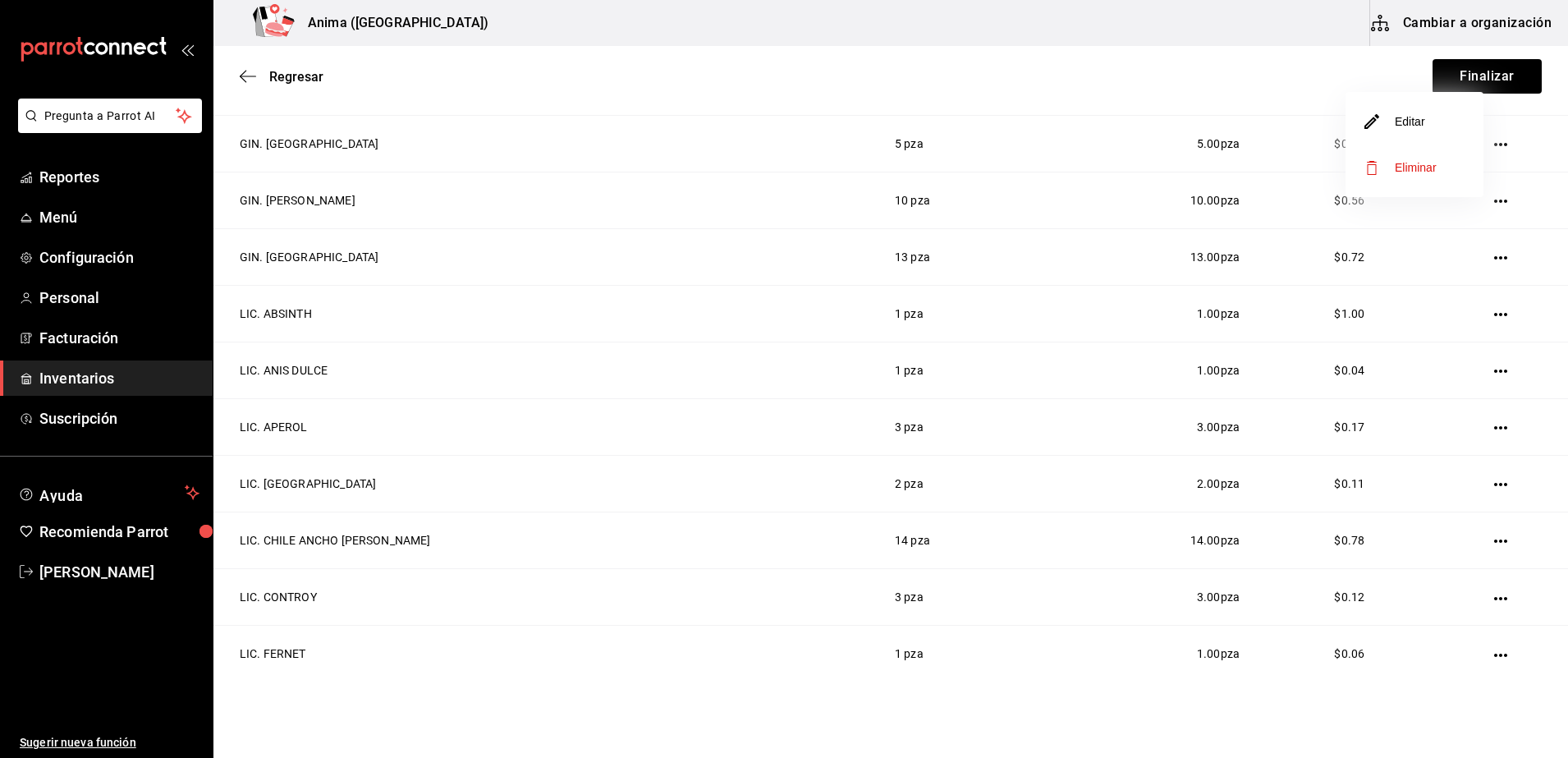
click at [1443, 129] on li "Editar" at bounding box center [1414, 122] width 138 height 46
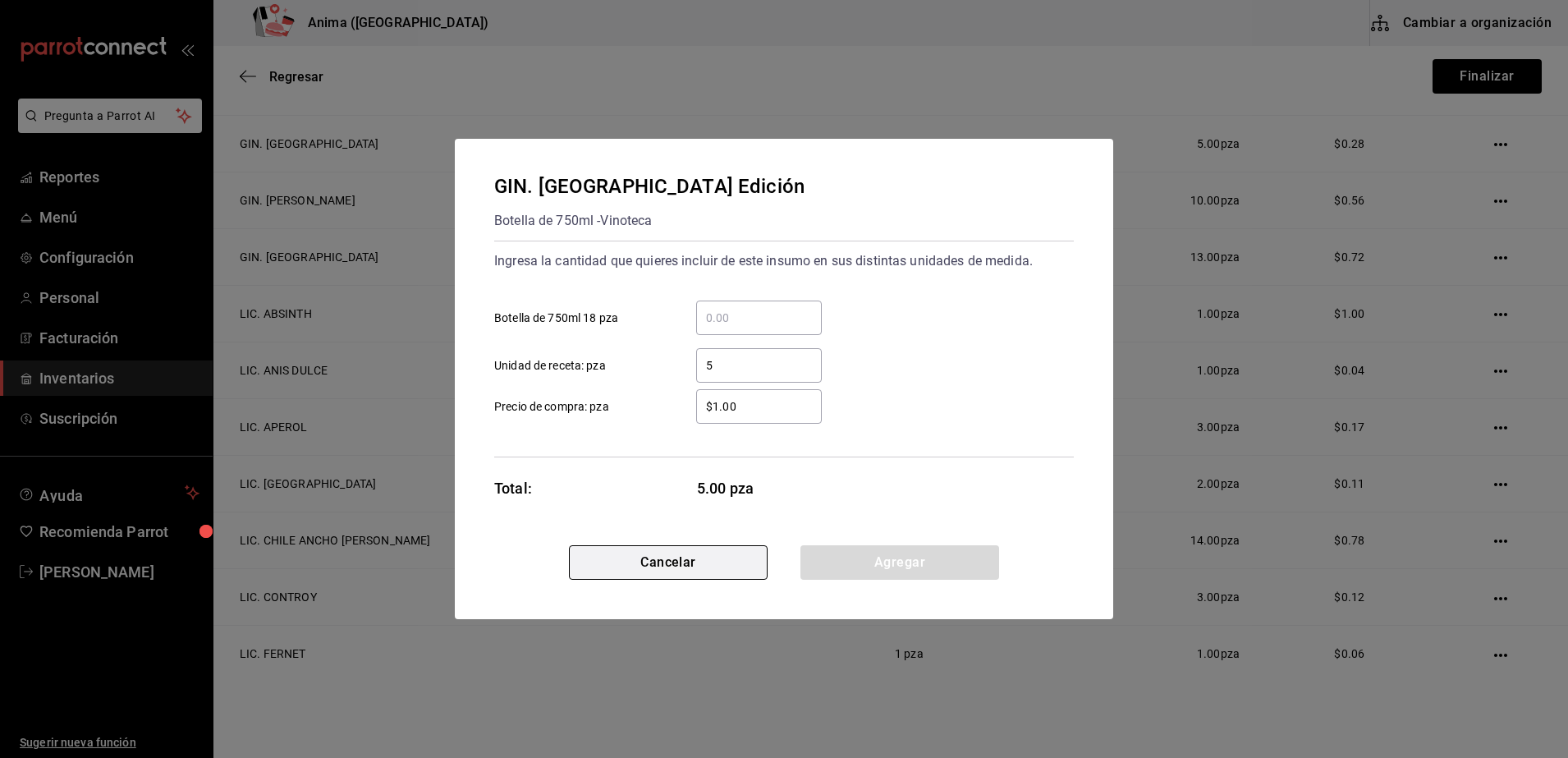
click at [687, 575] on button "Cancelar" at bounding box center [667, 562] width 198 height 34
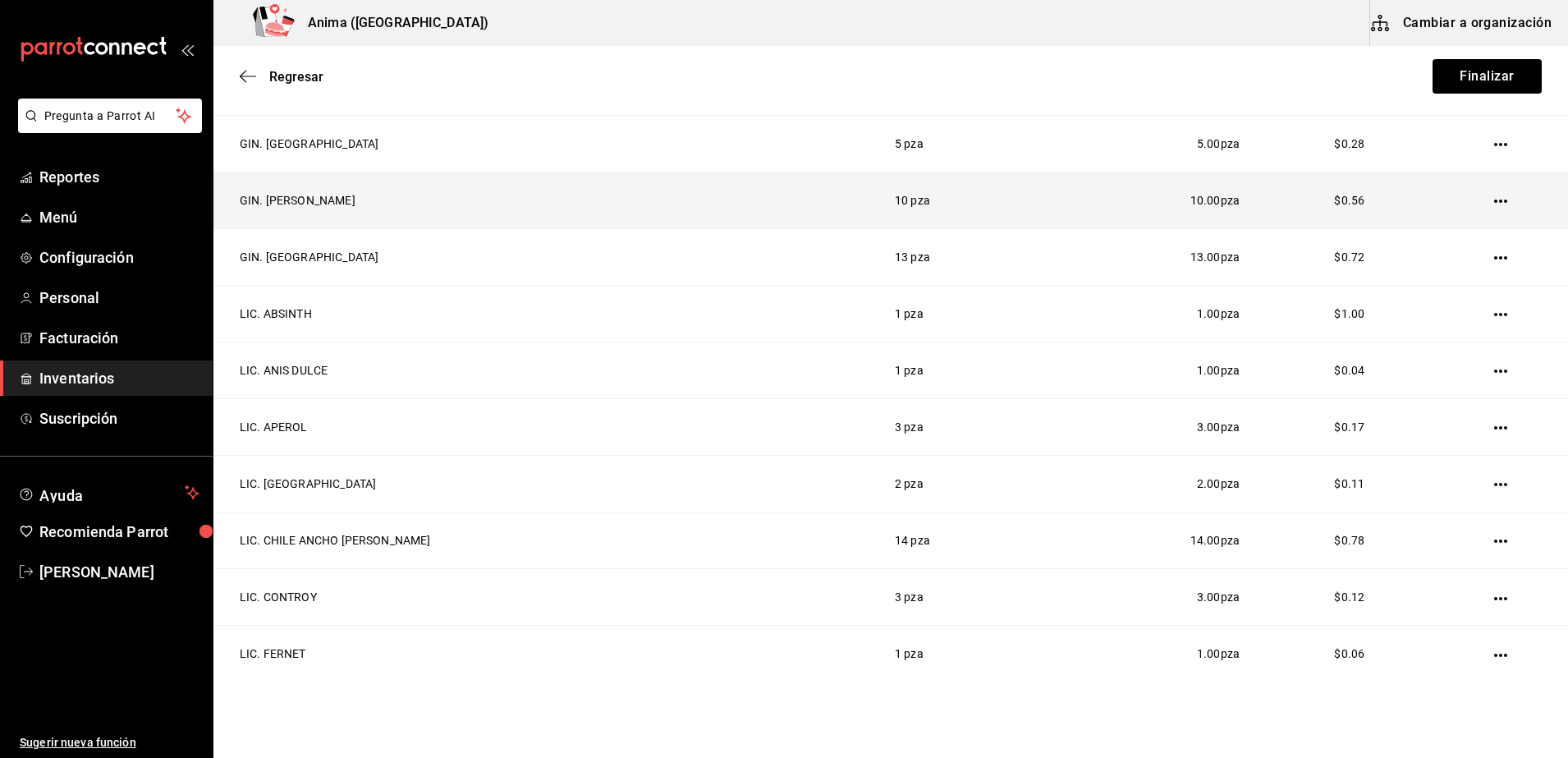
click at [1494, 204] on icon "button" at bounding box center [1500, 201] width 13 height 13
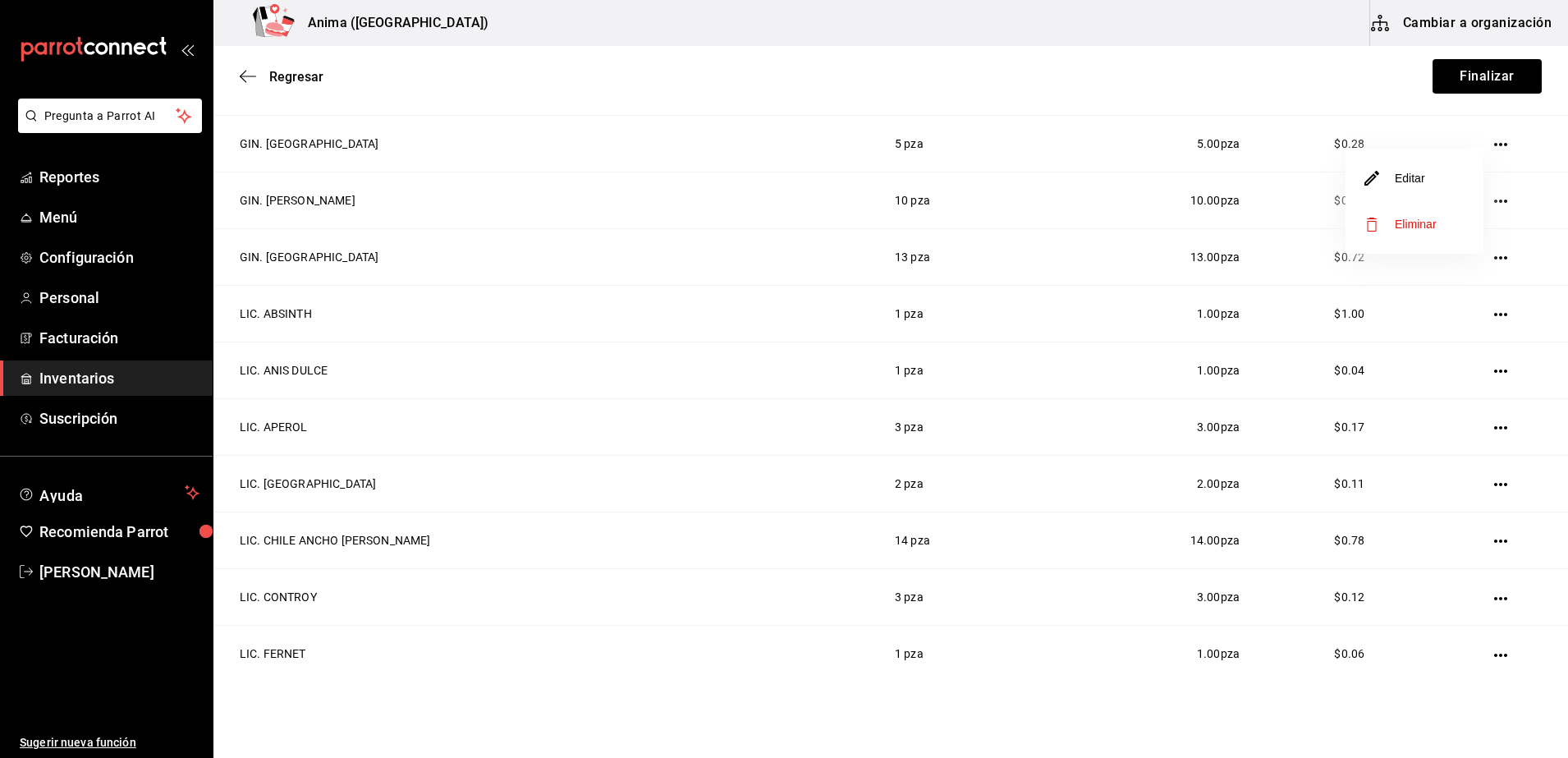
click at [1424, 181] on span "Editar" at bounding box center [1395, 178] width 60 height 20
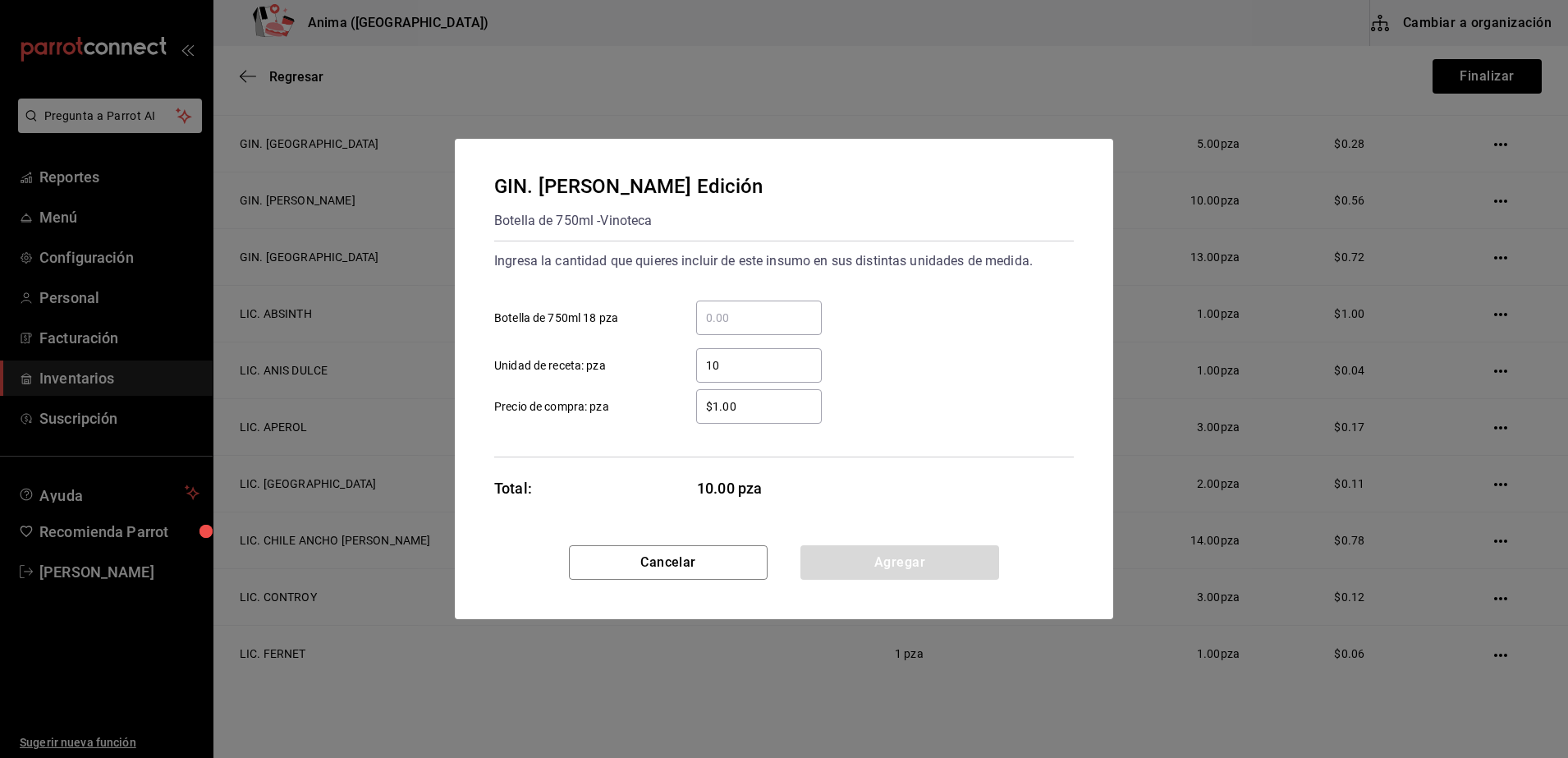
click at [647, 583] on div "Cancelar Agregar" at bounding box center [783, 582] width 658 height 74
click at [648, 582] on div "Cancelar Agregar" at bounding box center [783, 582] width 658 height 74
drag, startPoint x: 648, startPoint y: 582, endPoint x: 594, endPoint y: 547, distance: 64.4
click at [594, 547] on button "Cancelar" at bounding box center [667, 562] width 198 height 34
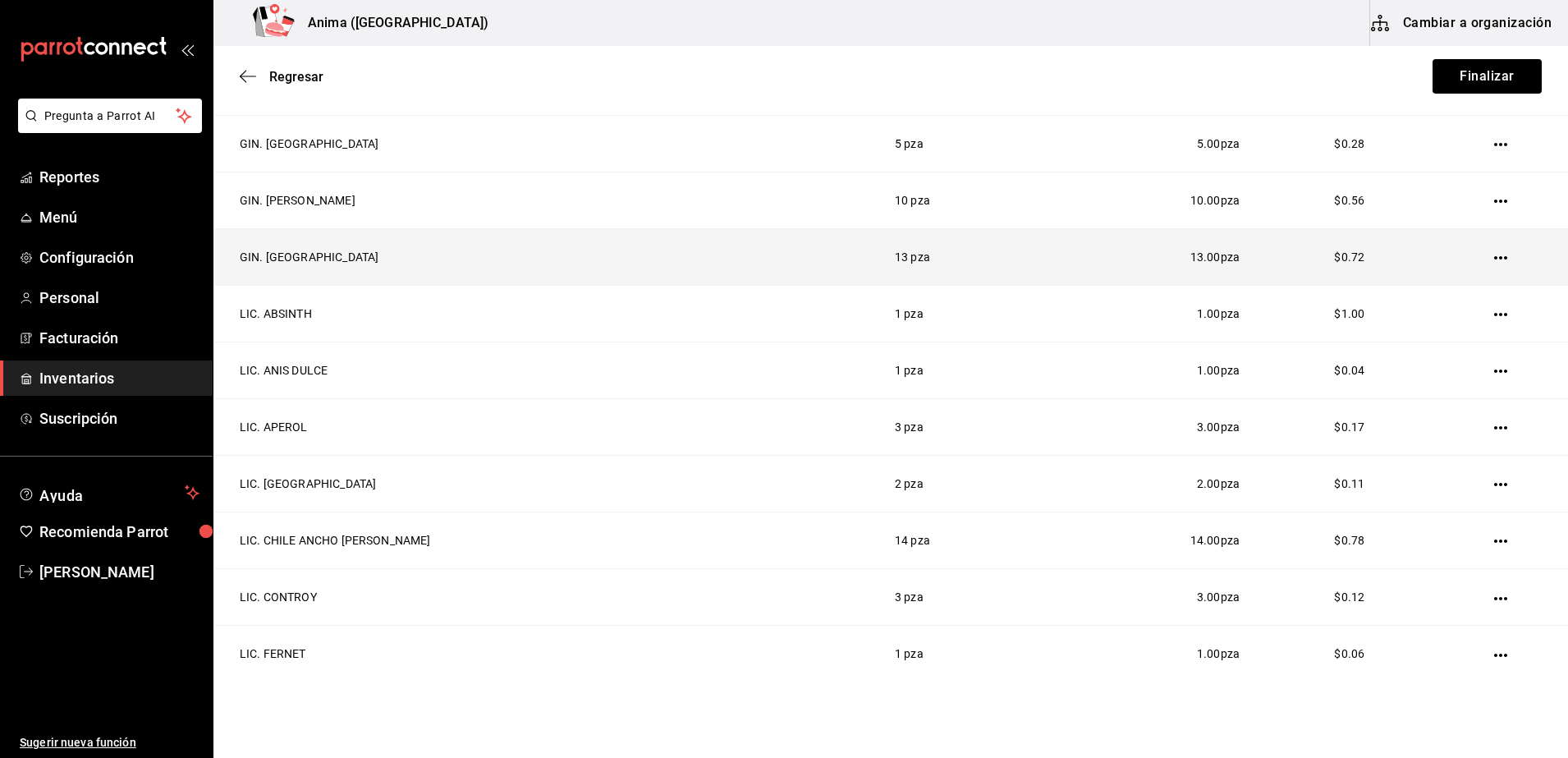
click at [1494, 256] on icon "button" at bounding box center [1500, 257] width 13 height 13
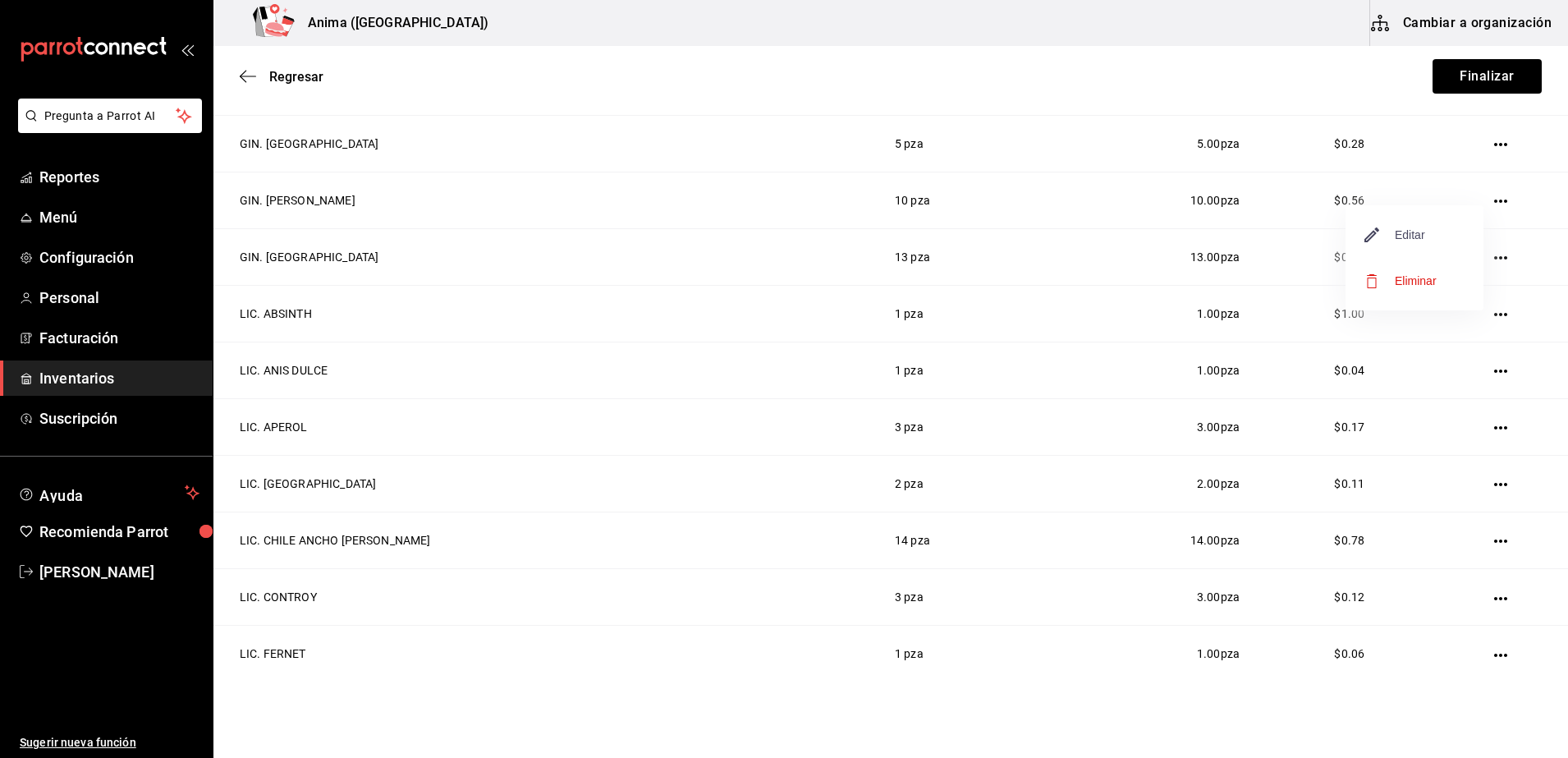
click at [1422, 241] on span "Editar" at bounding box center [1395, 234] width 60 height 20
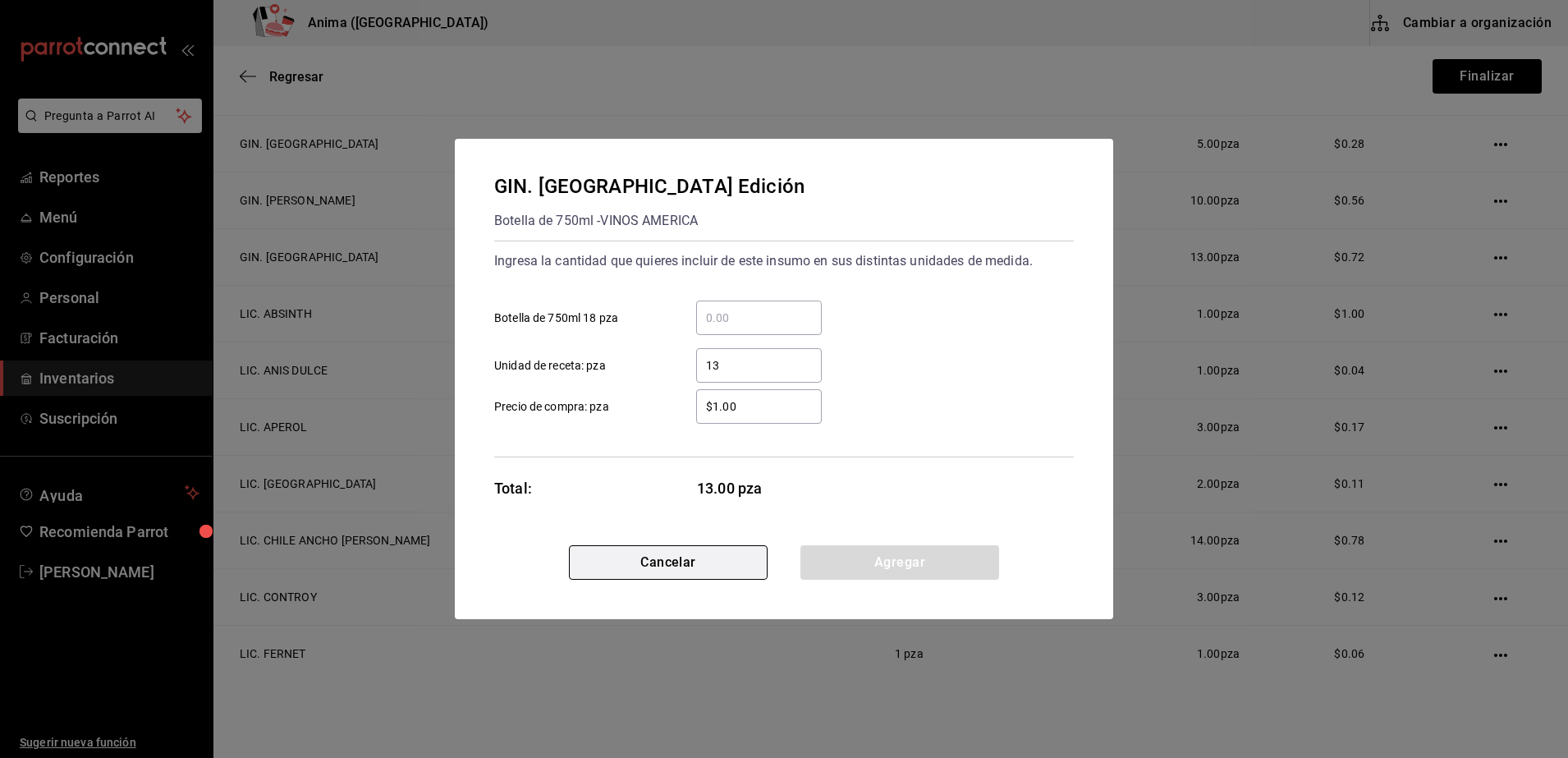
click at [705, 546] on button "Cancelar" at bounding box center [667, 562] width 198 height 34
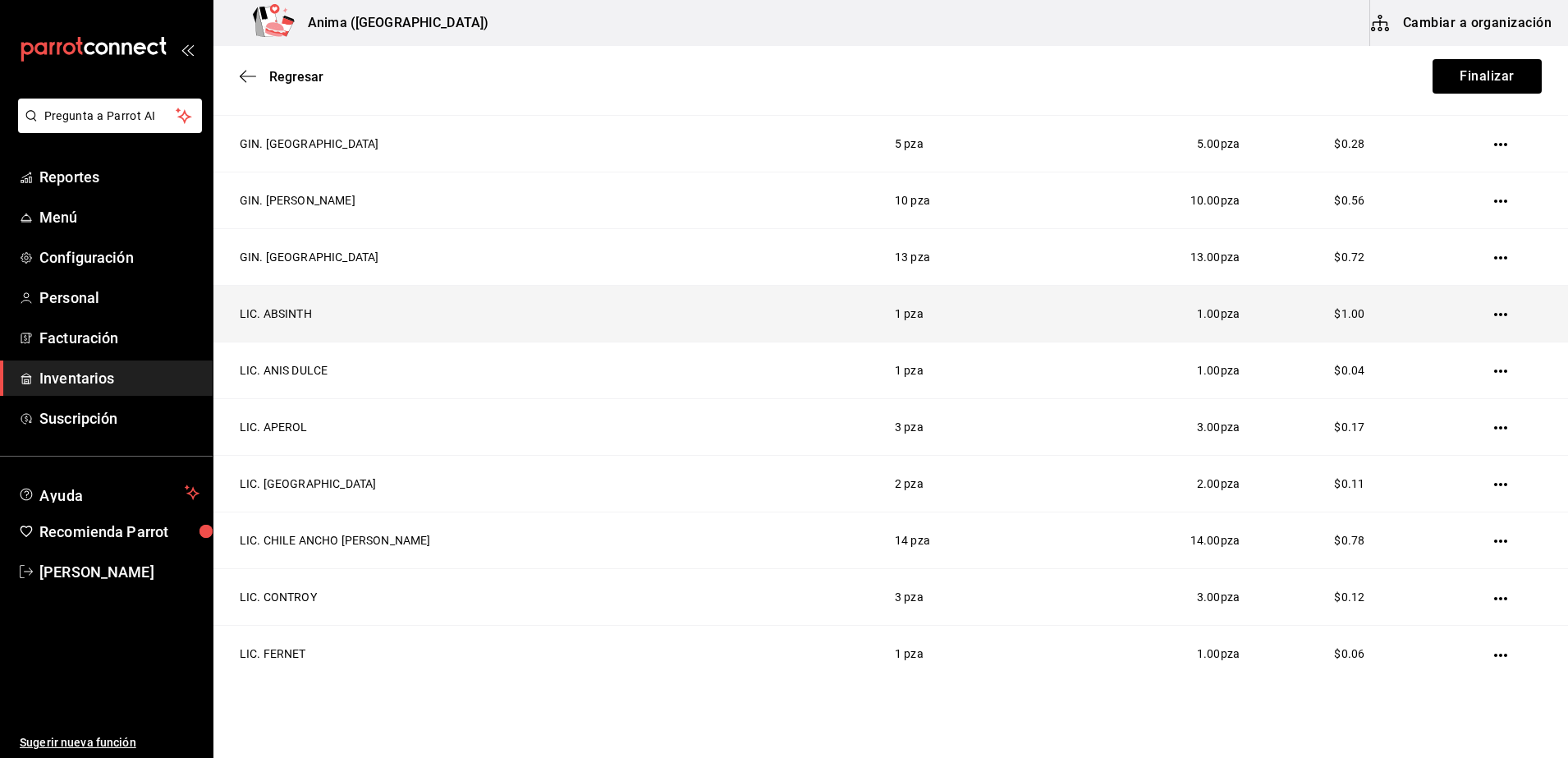
click at [1494, 312] on icon "button" at bounding box center [1500, 314] width 13 height 13
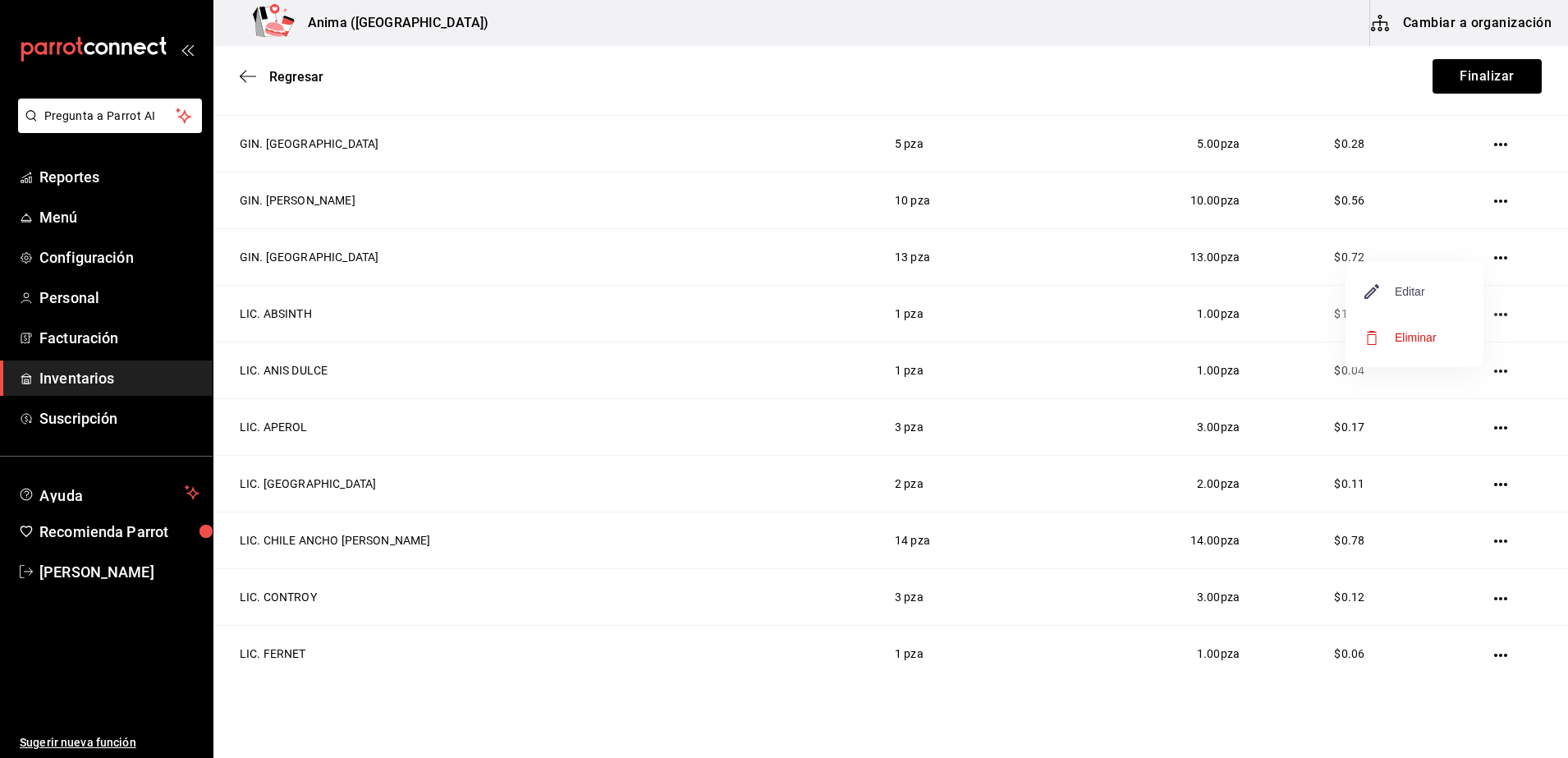
click at [1411, 289] on span "Editar" at bounding box center [1395, 291] width 60 height 20
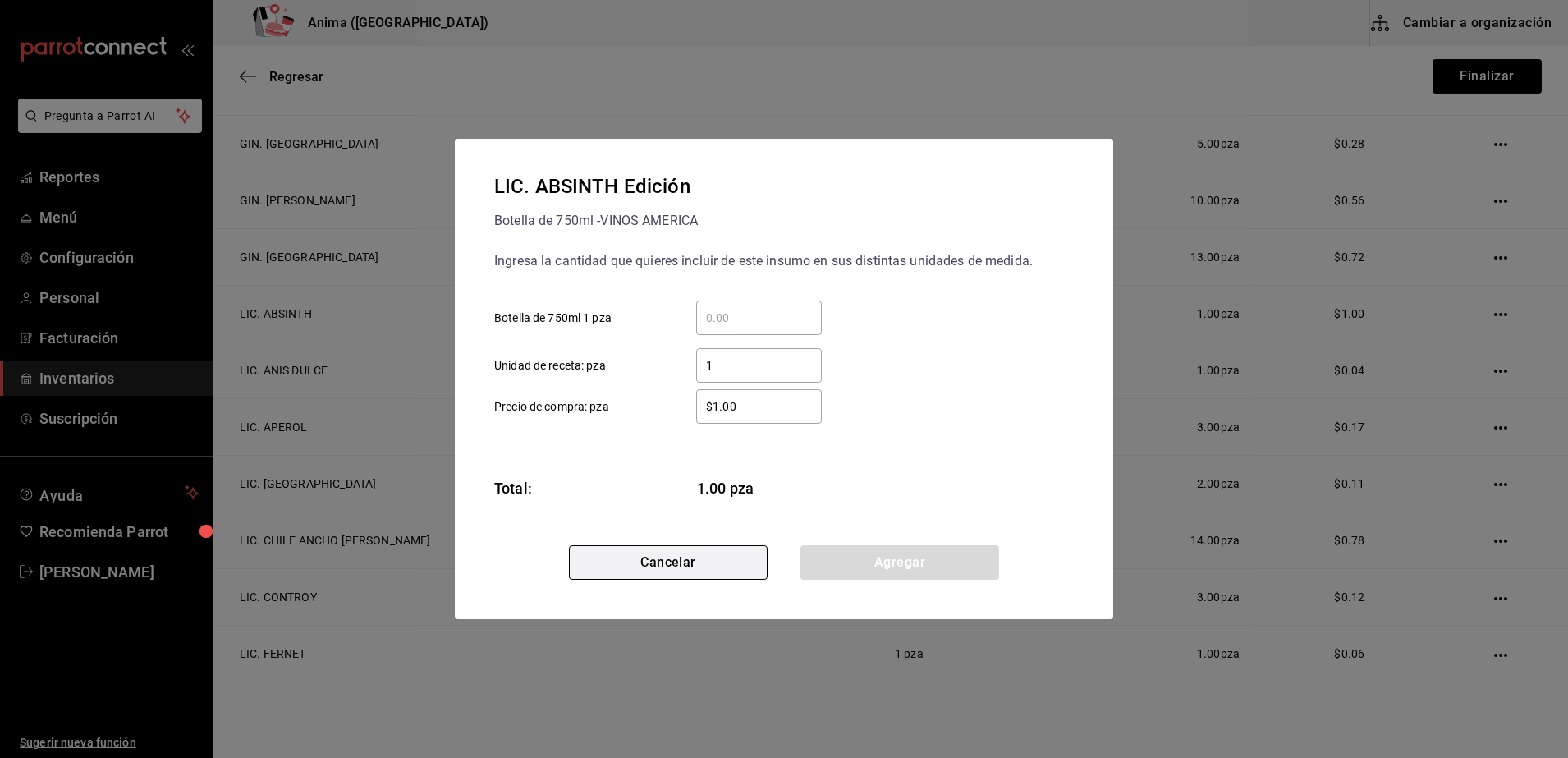
click at [684, 561] on button "Cancelar" at bounding box center [667, 562] width 198 height 34
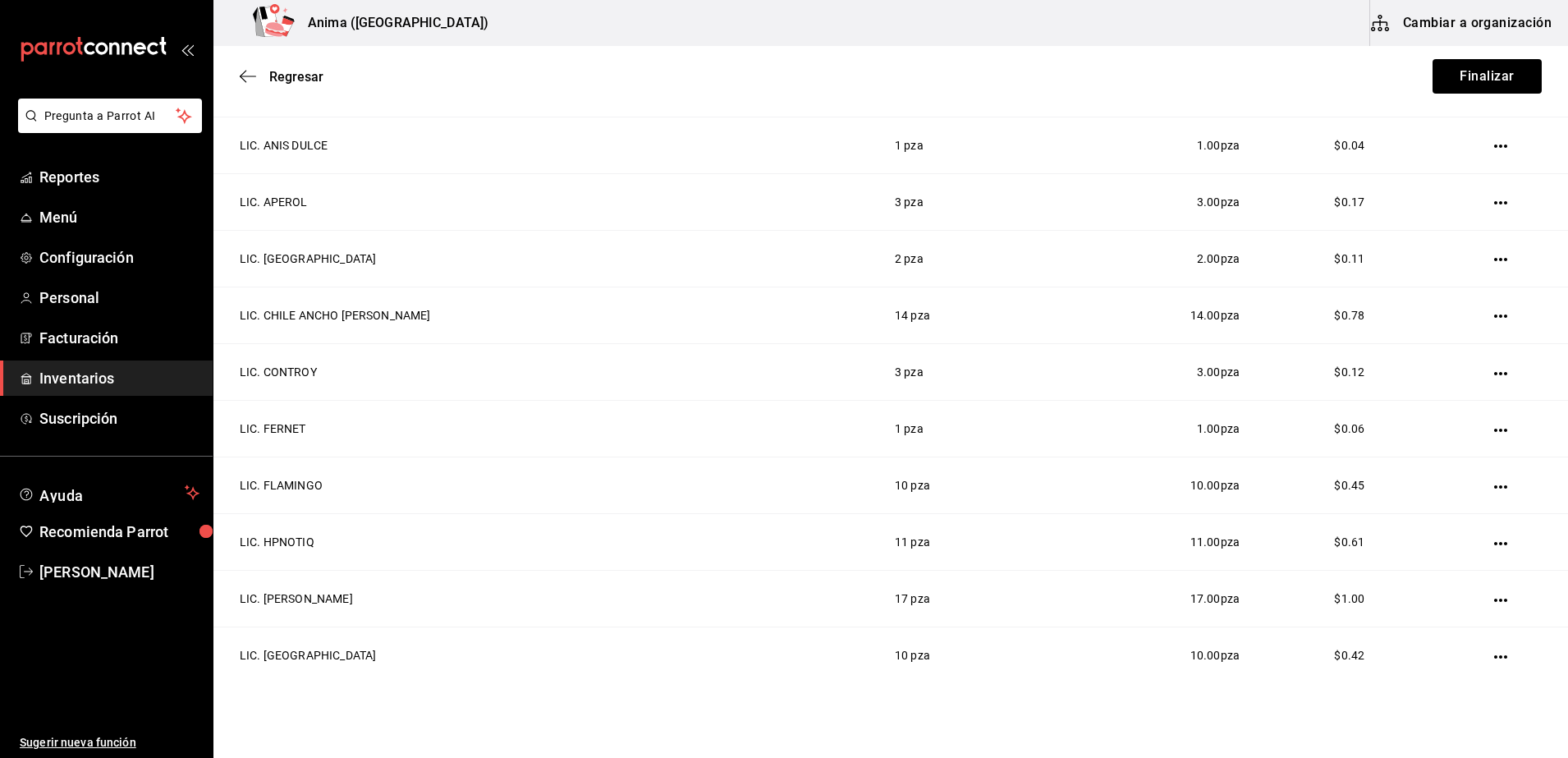
scroll to position [780, 0]
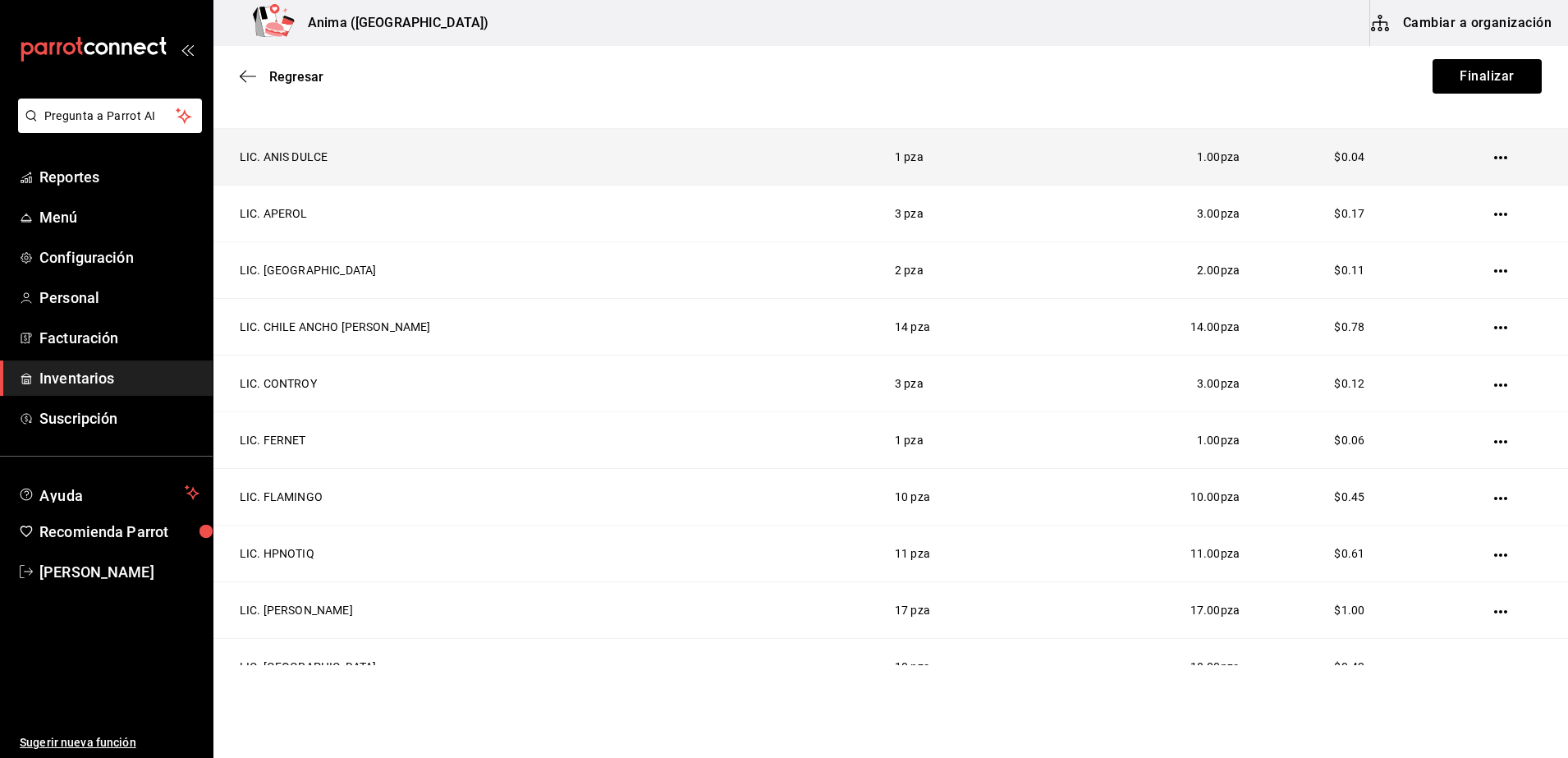
click at [1479, 164] on td at bounding box center [1503, 157] width 128 height 57
click at [1494, 158] on icon "button" at bounding box center [1500, 157] width 13 height 13
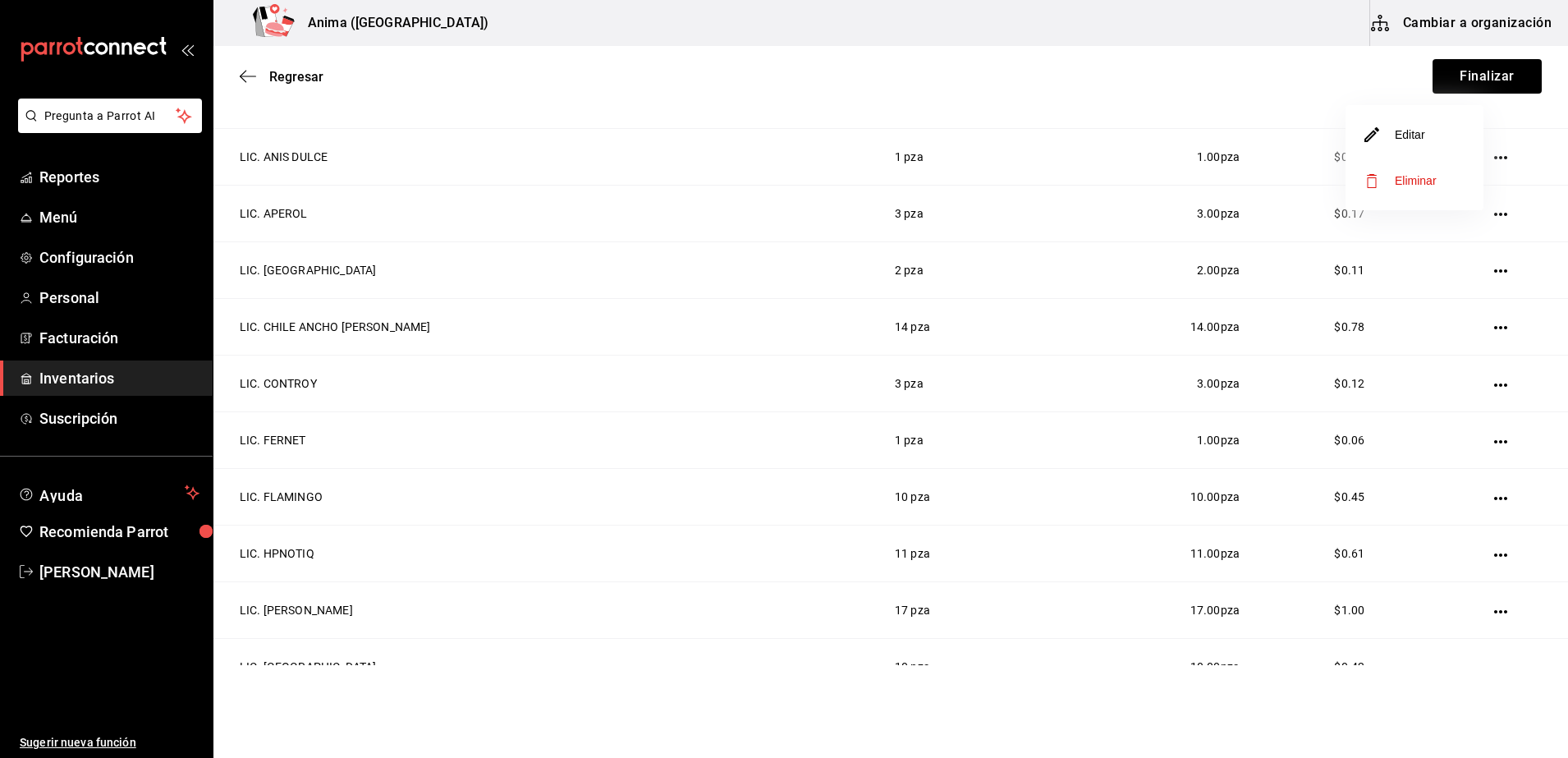
click at [1440, 152] on li "Editar" at bounding box center [1414, 135] width 138 height 46
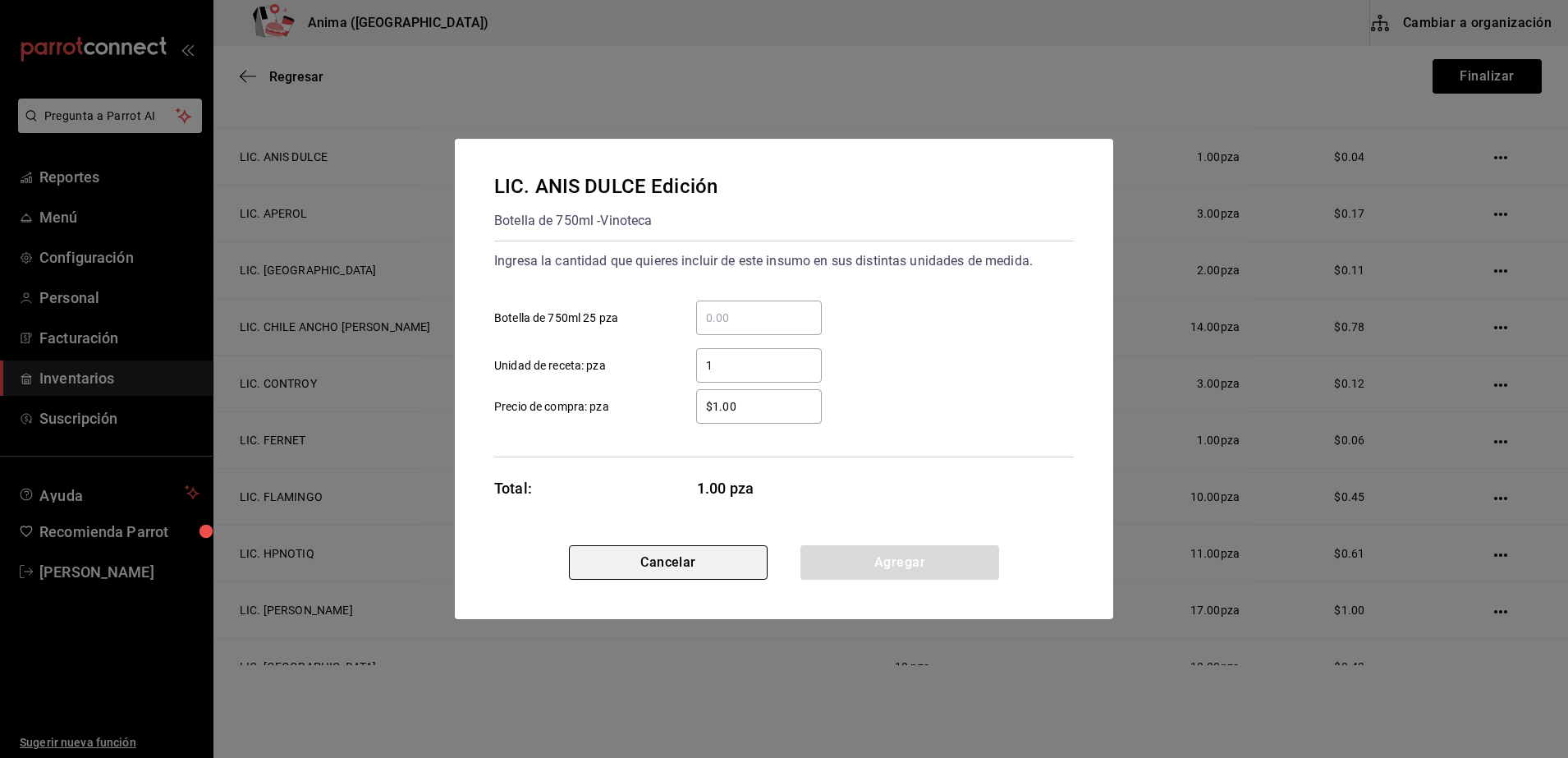
click at [678, 563] on button "Cancelar" at bounding box center [667, 562] width 198 height 34
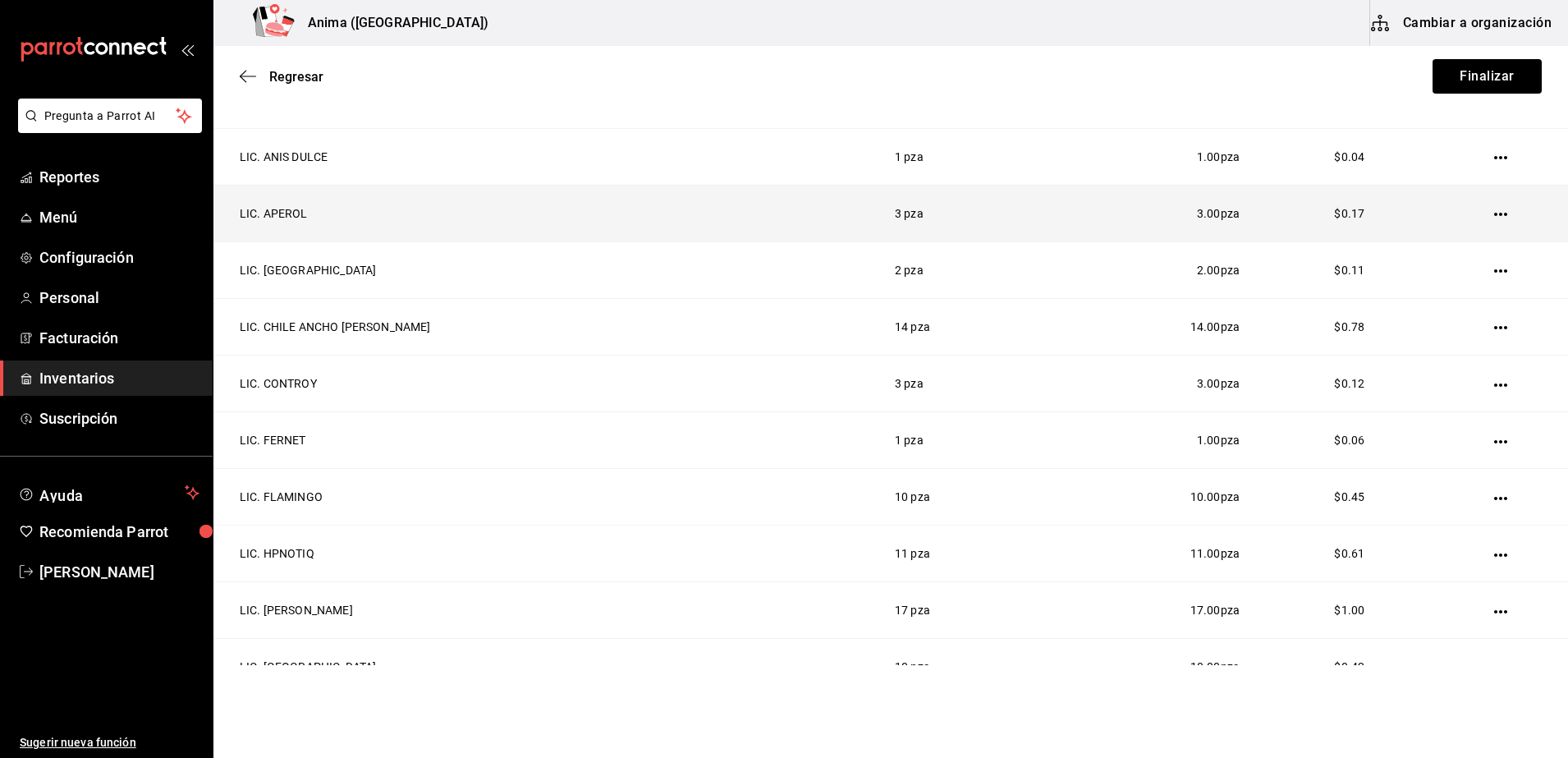
click at [1465, 212] on td at bounding box center [1503, 214] width 128 height 57
click at [1494, 214] on icon "button" at bounding box center [1500, 215] width 13 height 3
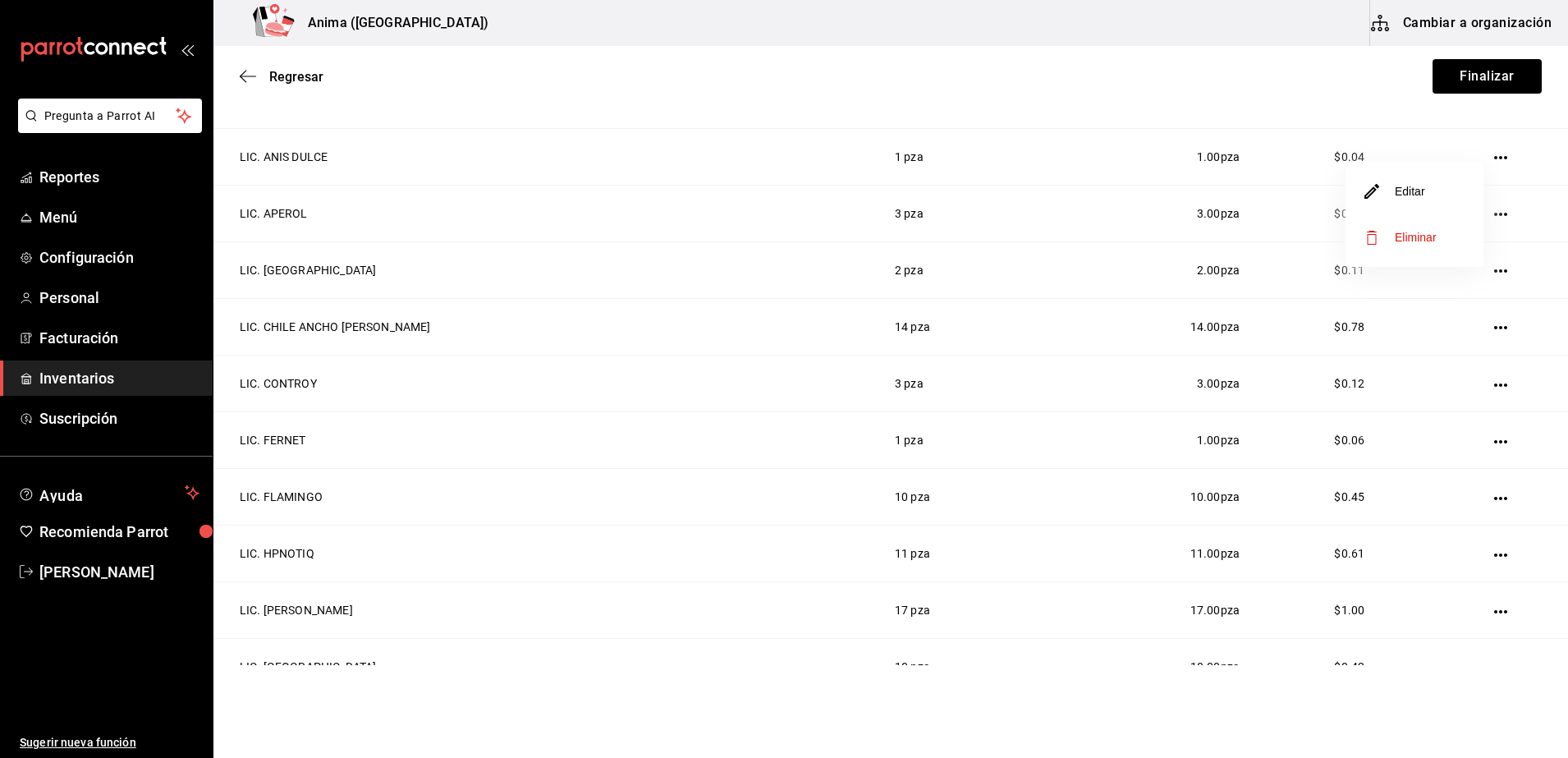
click at [1444, 195] on li "Editar" at bounding box center [1414, 192] width 138 height 46
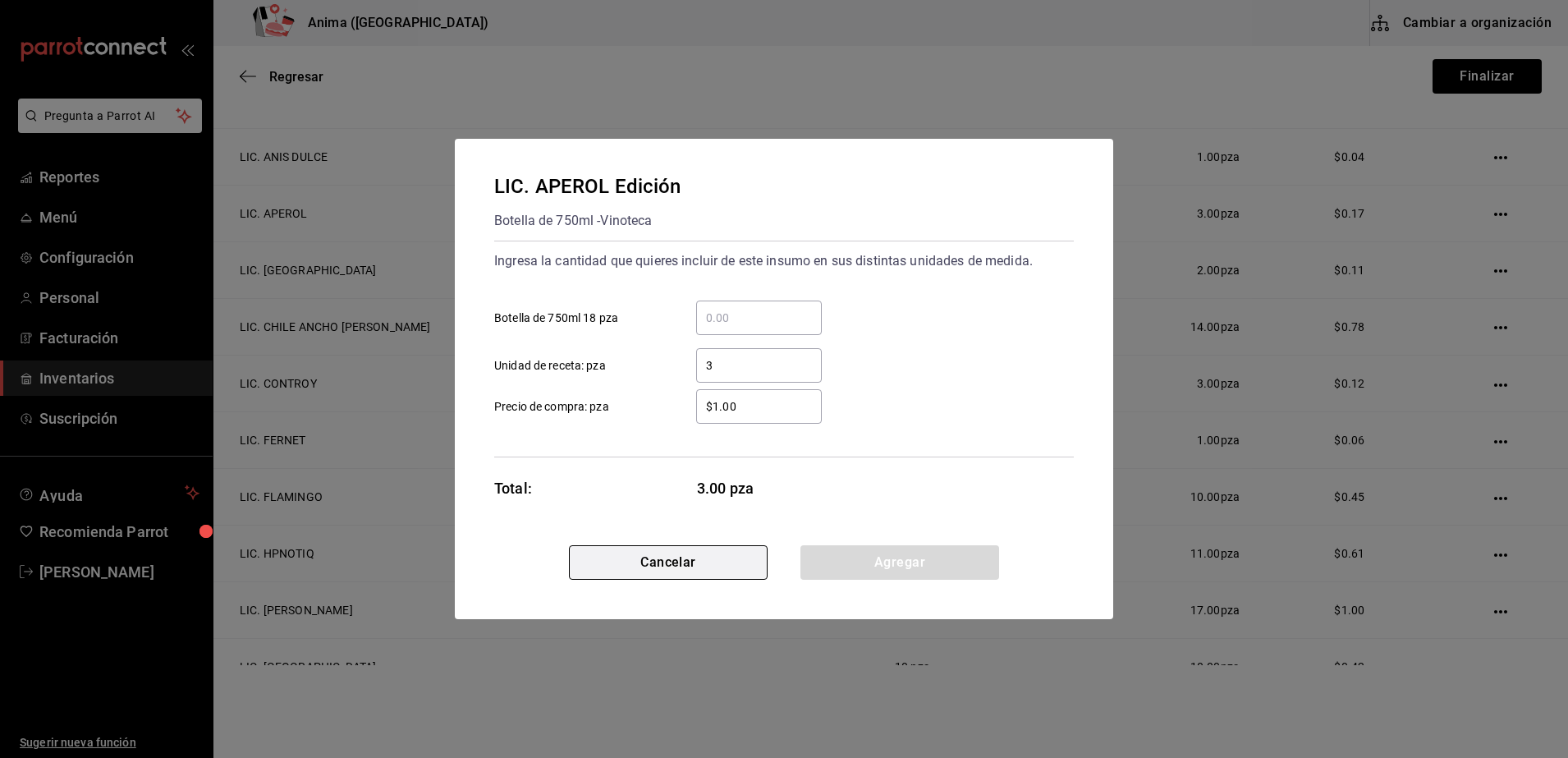
click at [608, 567] on button "Cancelar" at bounding box center [667, 562] width 198 height 34
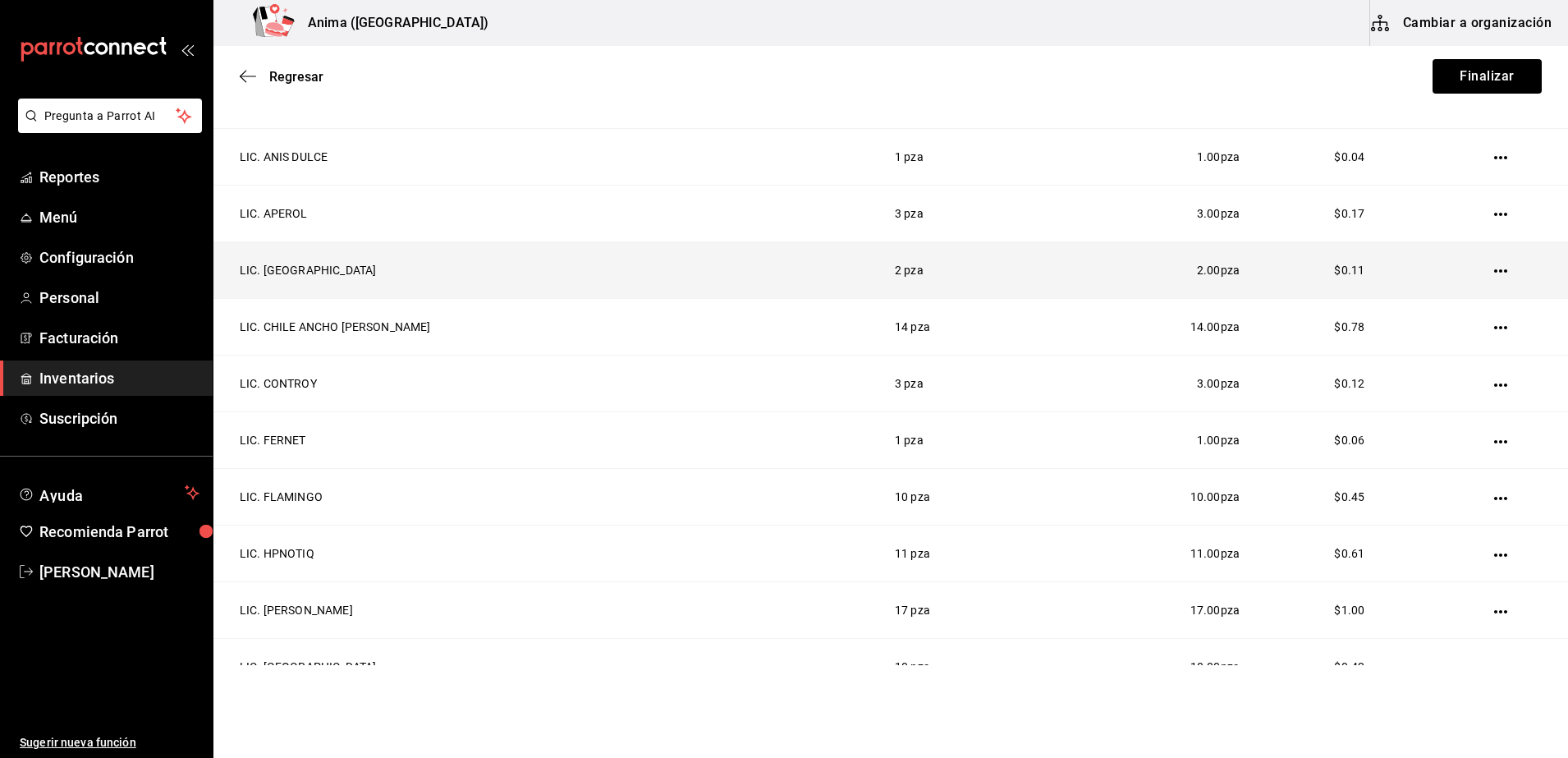
click at [1483, 266] on td at bounding box center [1503, 270] width 128 height 57
click at [1494, 269] on icon "button" at bounding box center [1500, 270] width 13 height 13
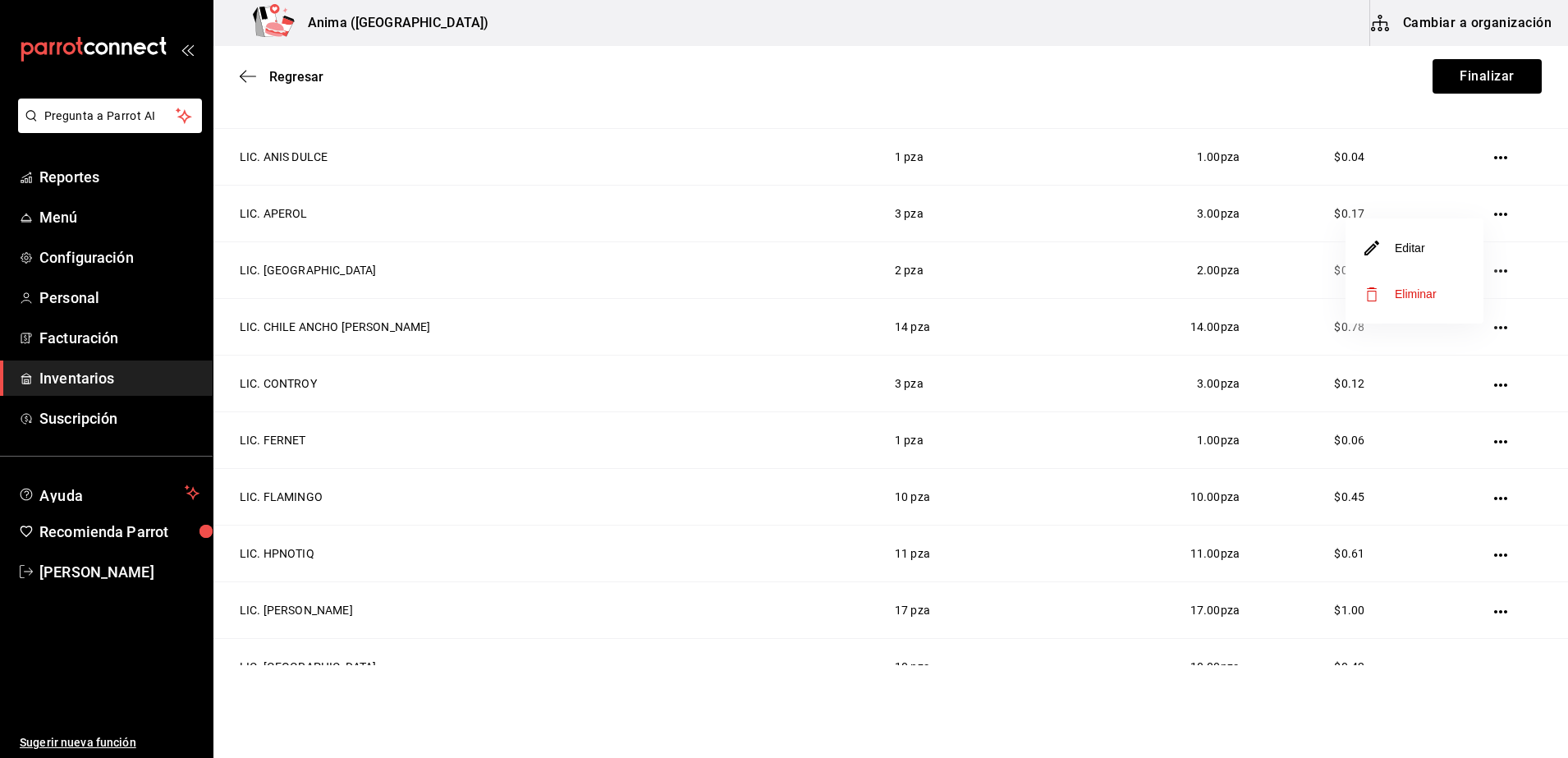
click at [1419, 259] on li "Editar" at bounding box center [1414, 248] width 138 height 46
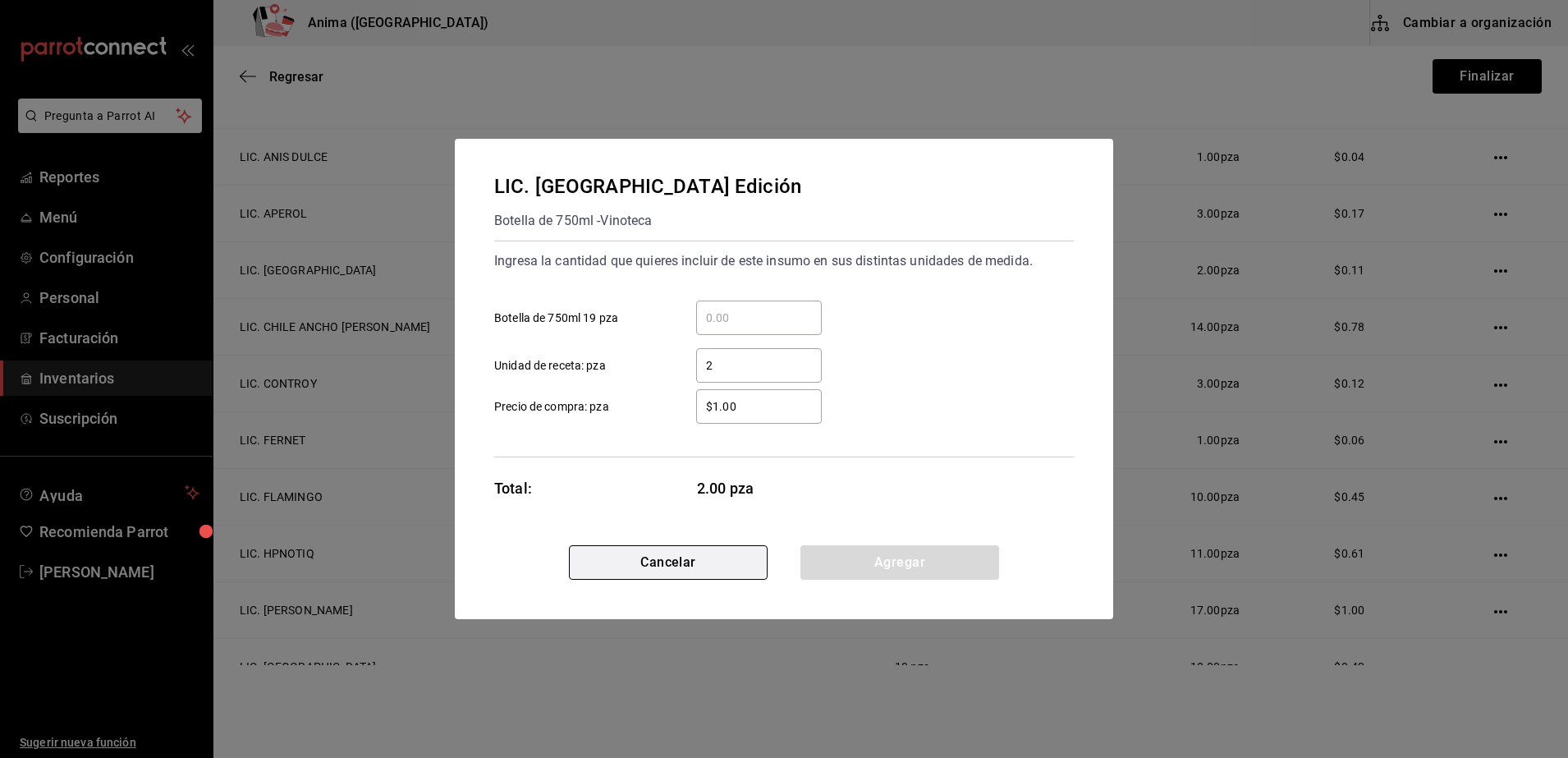
click at [623, 565] on button "Cancelar" at bounding box center [667, 562] width 198 height 34
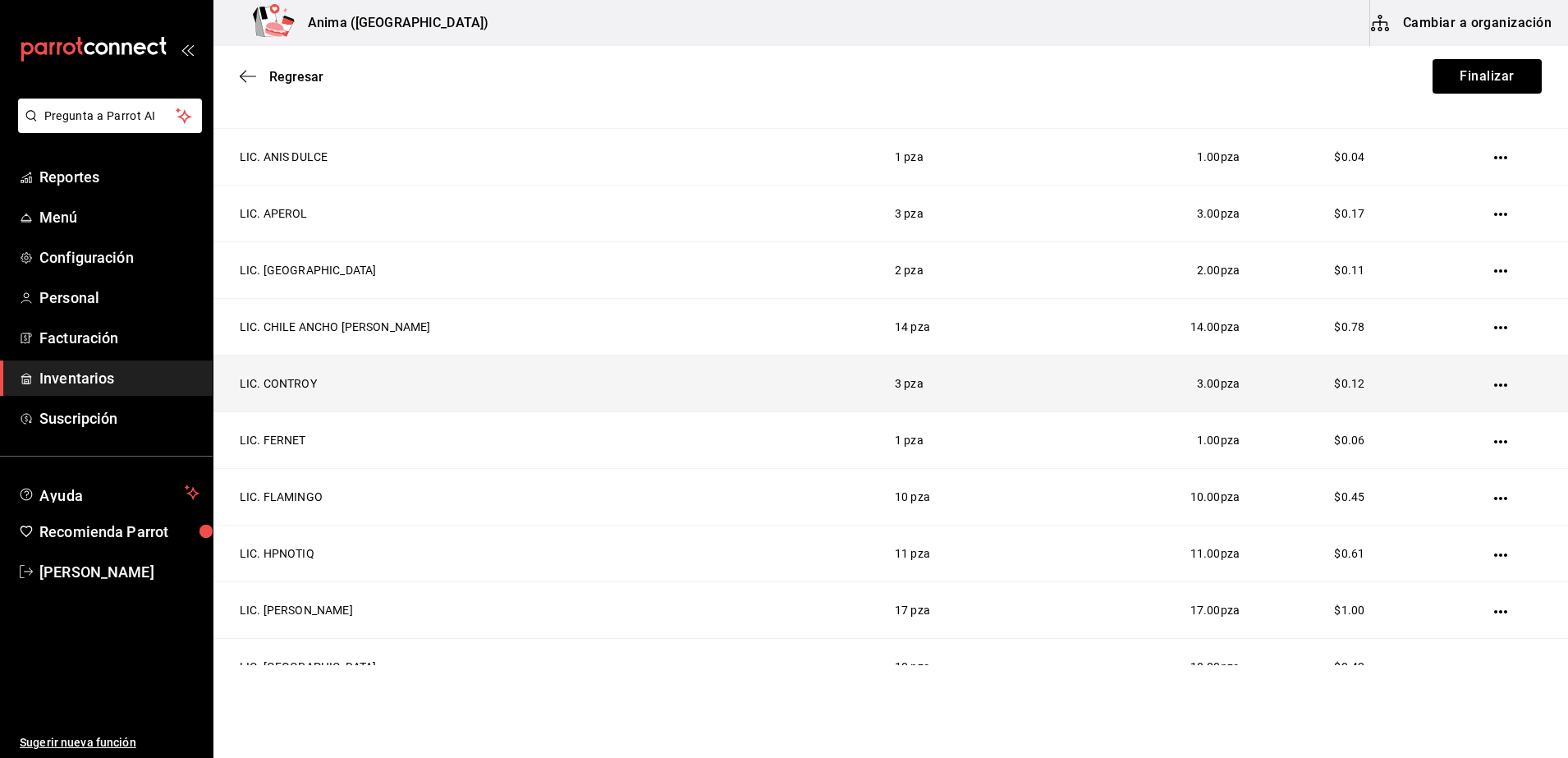
drag, startPoint x: 449, startPoint y: 402, endPoint x: 386, endPoint y: 392, distance: 63.8
click at [386, 392] on td "LIC. CONTROY" at bounding box center [544, 384] width 661 height 57
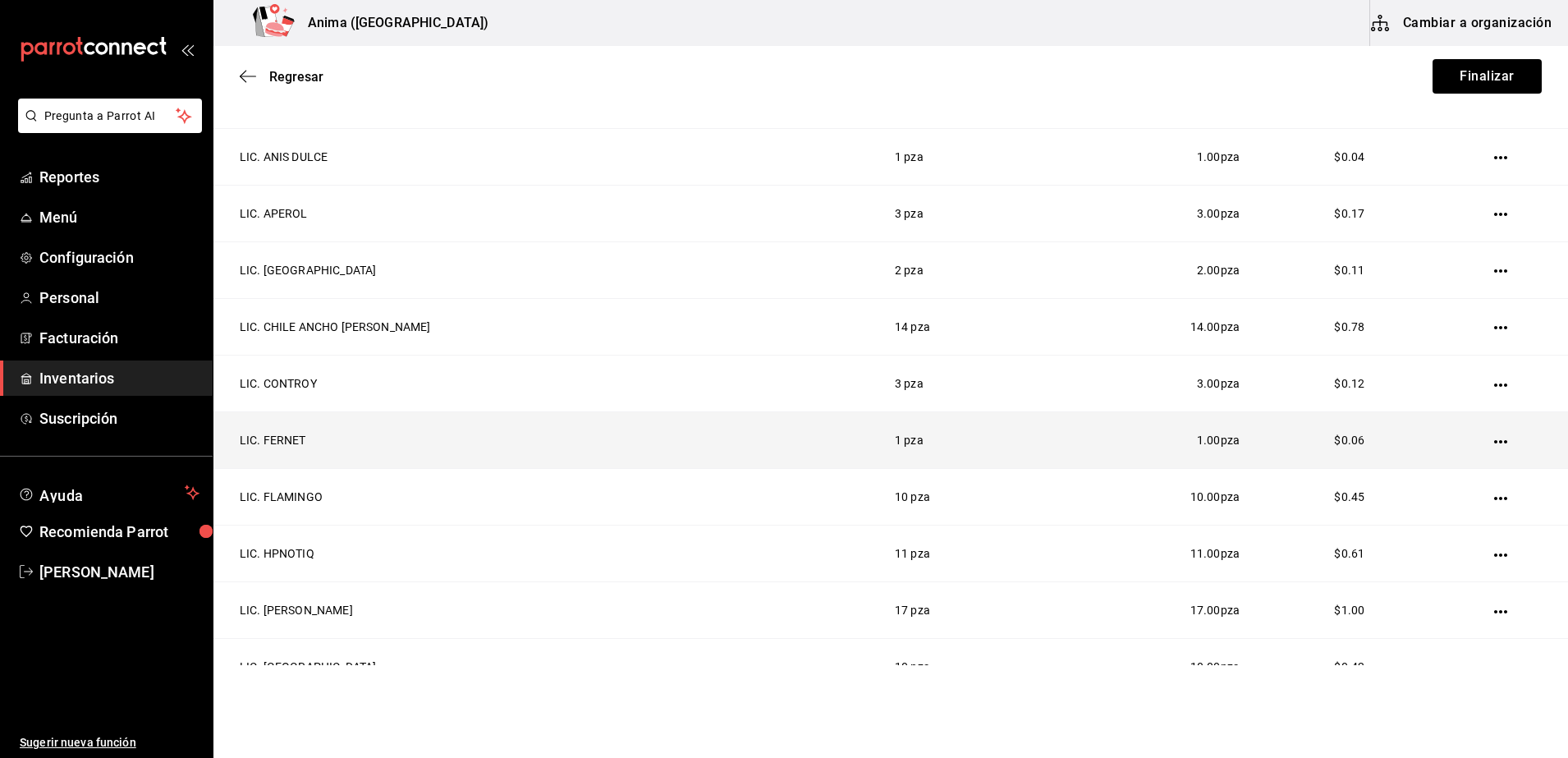
click at [358, 434] on td "LIC. FERNET" at bounding box center [544, 440] width 661 height 57
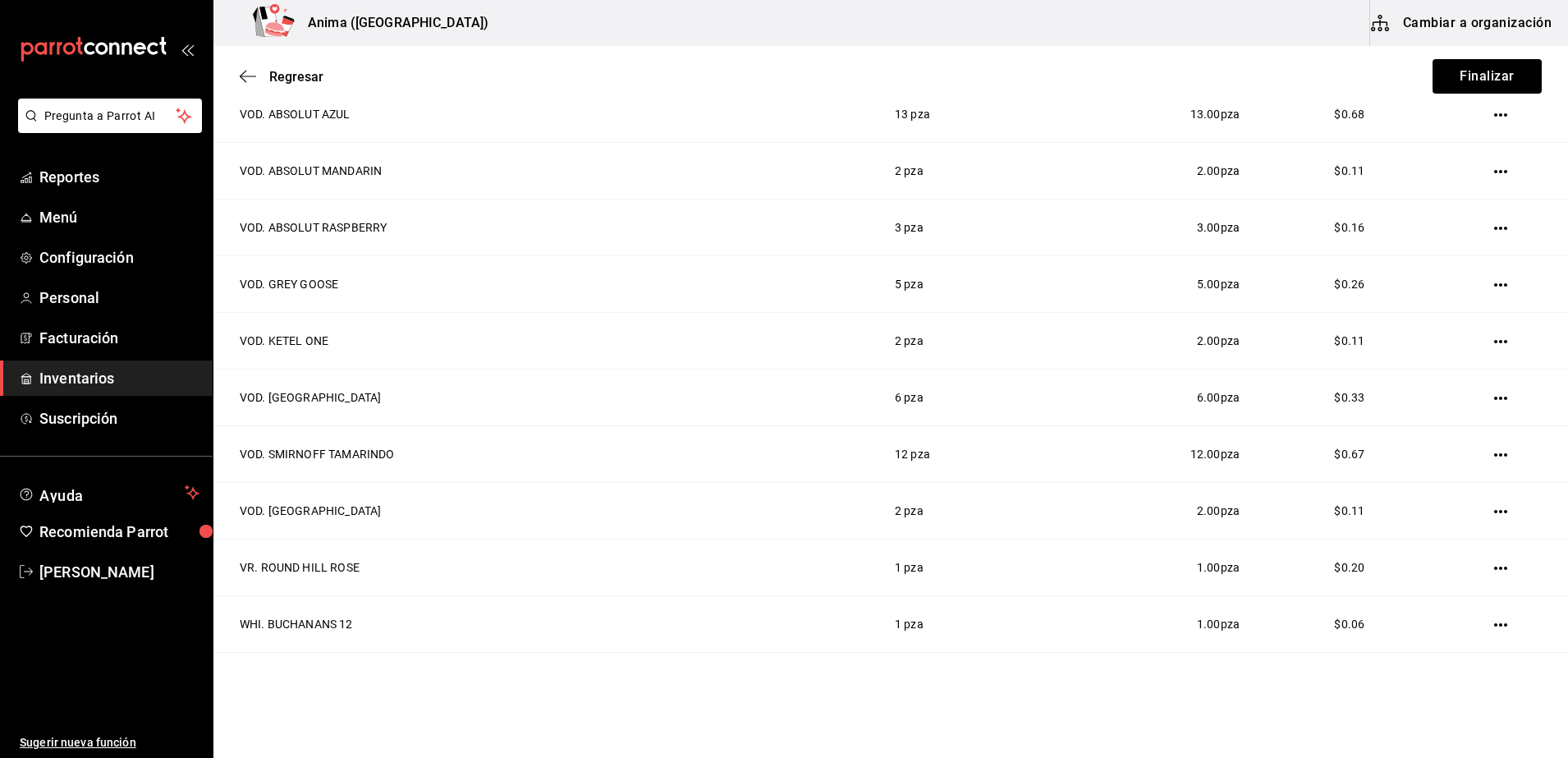
scroll to position [2954, 0]
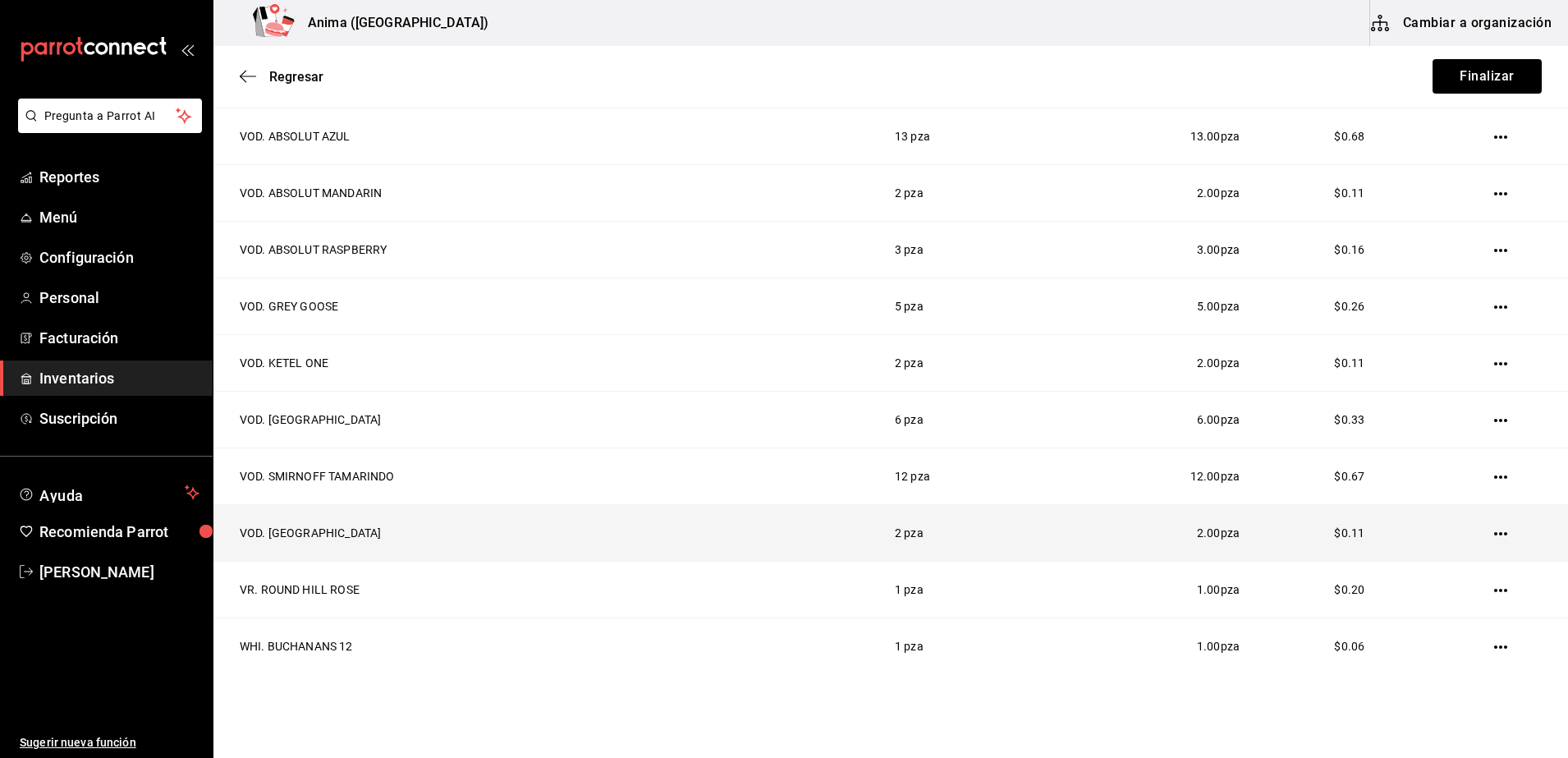
drag, startPoint x: 987, startPoint y: 483, endPoint x: 1208, endPoint y: 537, distance: 227.5
click at [1259, 537] on td "$0.11" at bounding box center [1349, 532] width 180 height 57
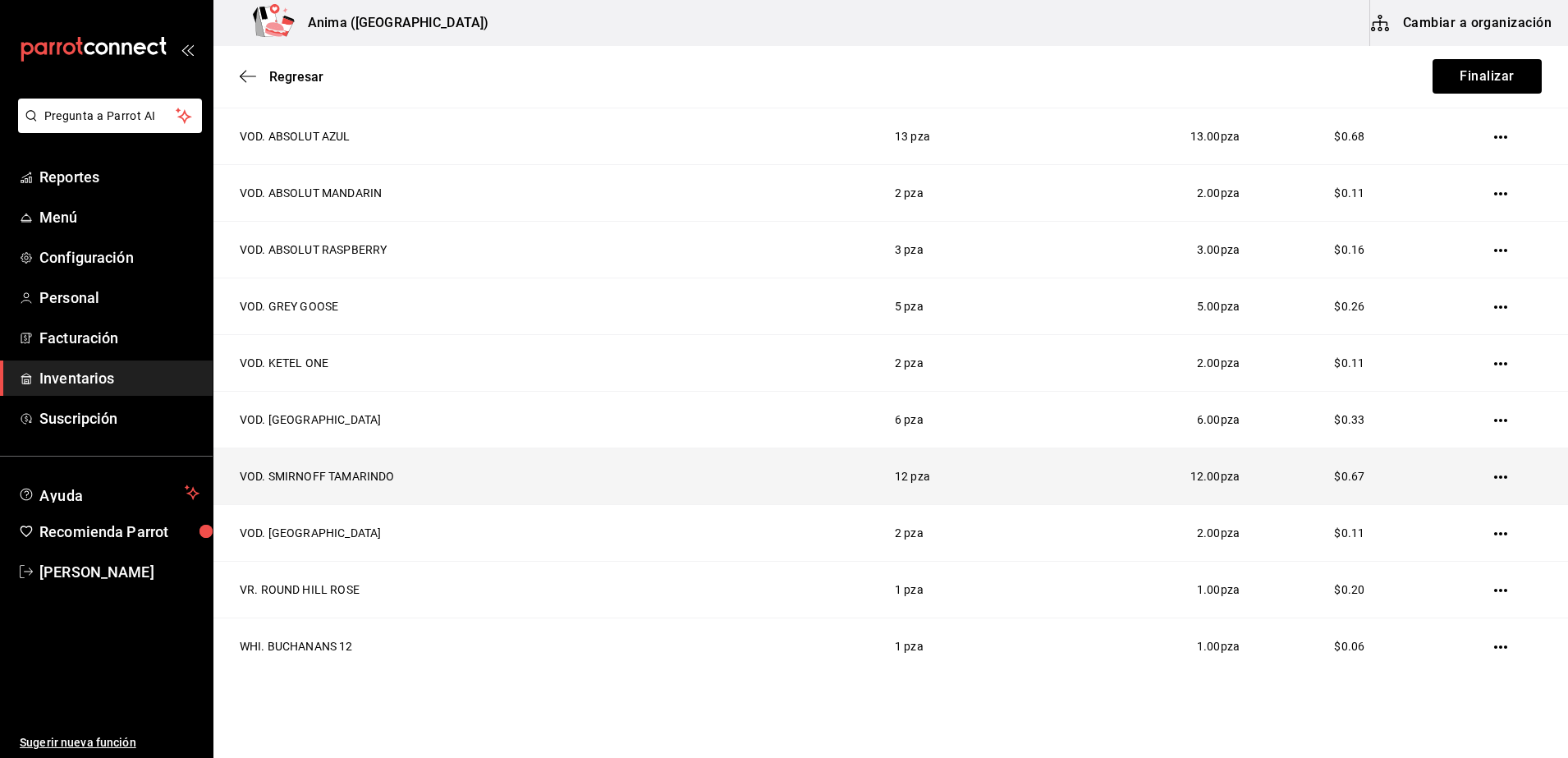
click at [1494, 479] on icon "button" at bounding box center [1500, 477] width 13 height 13
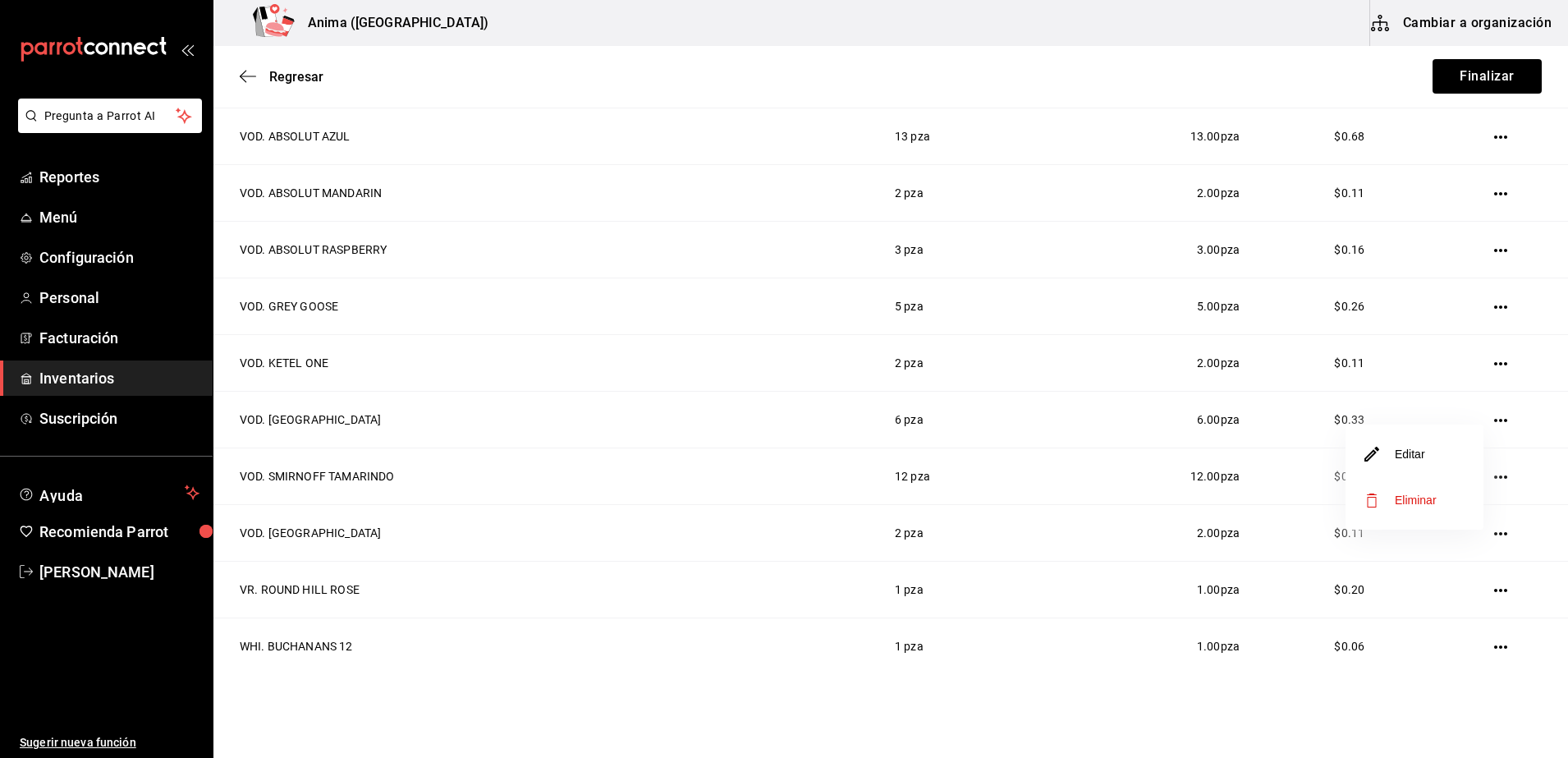
click at [1429, 448] on li "Editar" at bounding box center [1414, 454] width 138 height 46
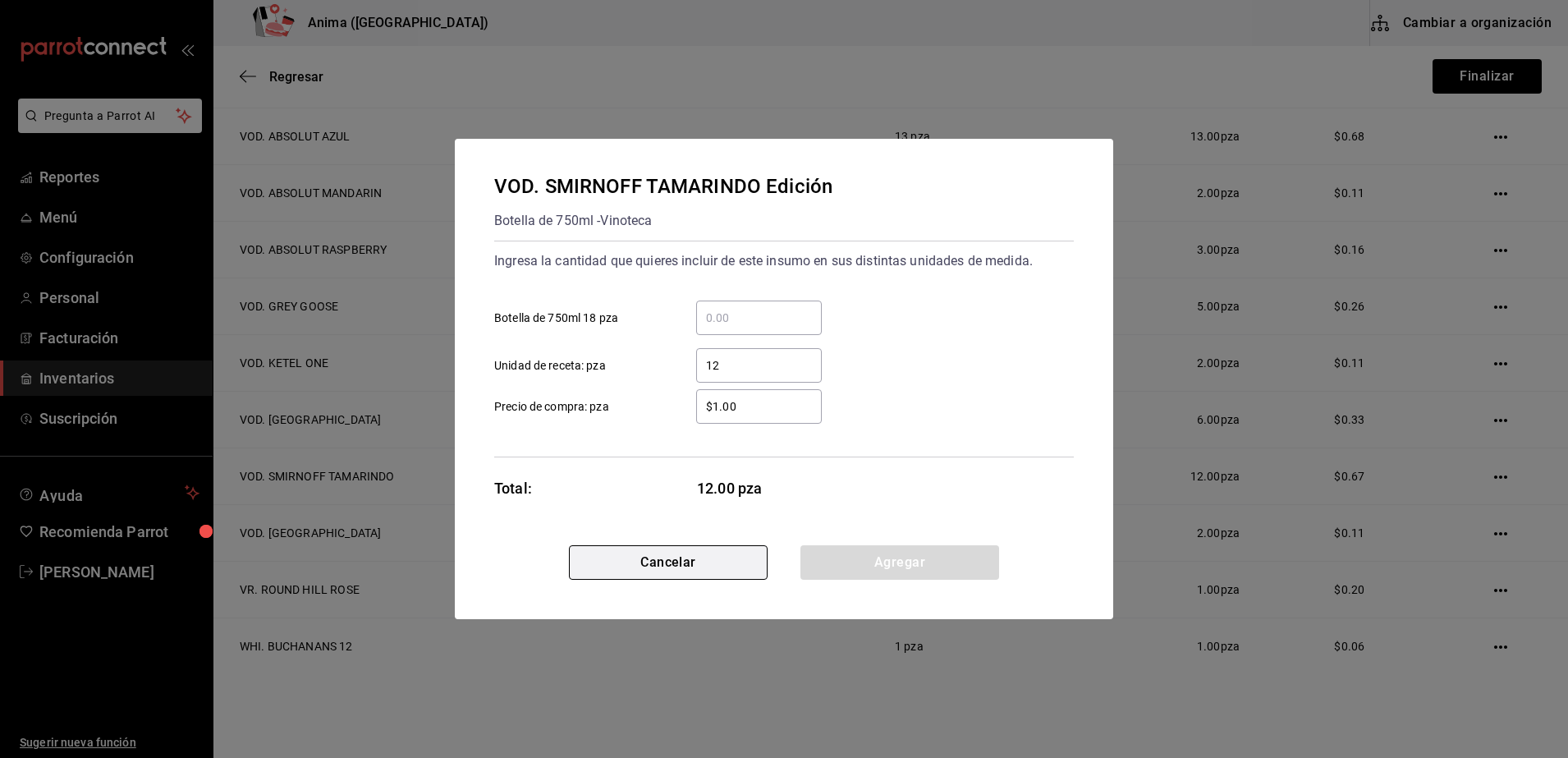
click at [681, 560] on button "Cancelar" at bounding box center [667, 562] width 198 height 34
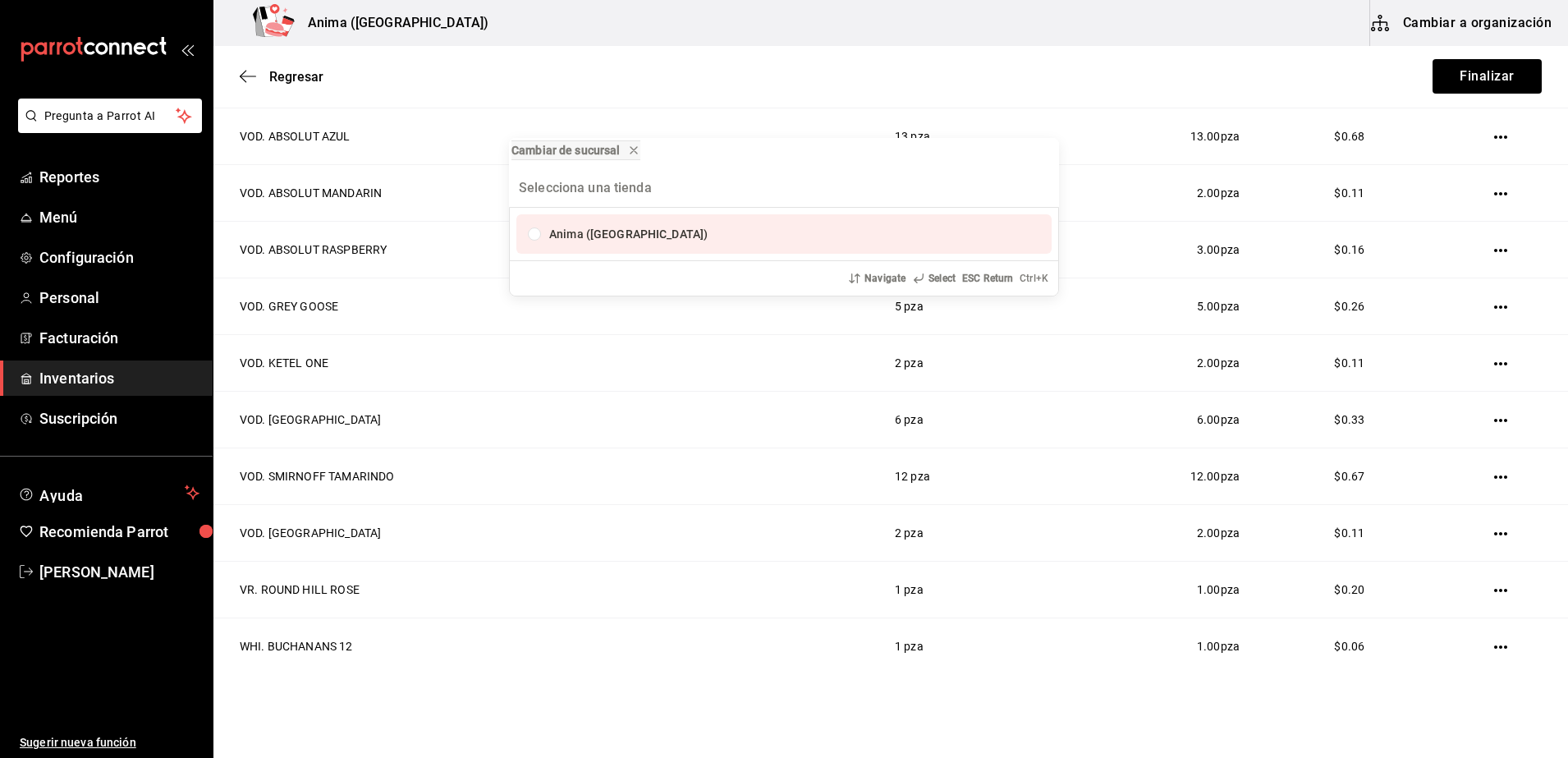
click at [1109, 449] on div "Cambiar de sucursal Anima ([GEOGRAPHIC_DATA]) Navigate Select ESC Return Ctrl+ K" at bounding box center [784, 379] width 1568 height 758
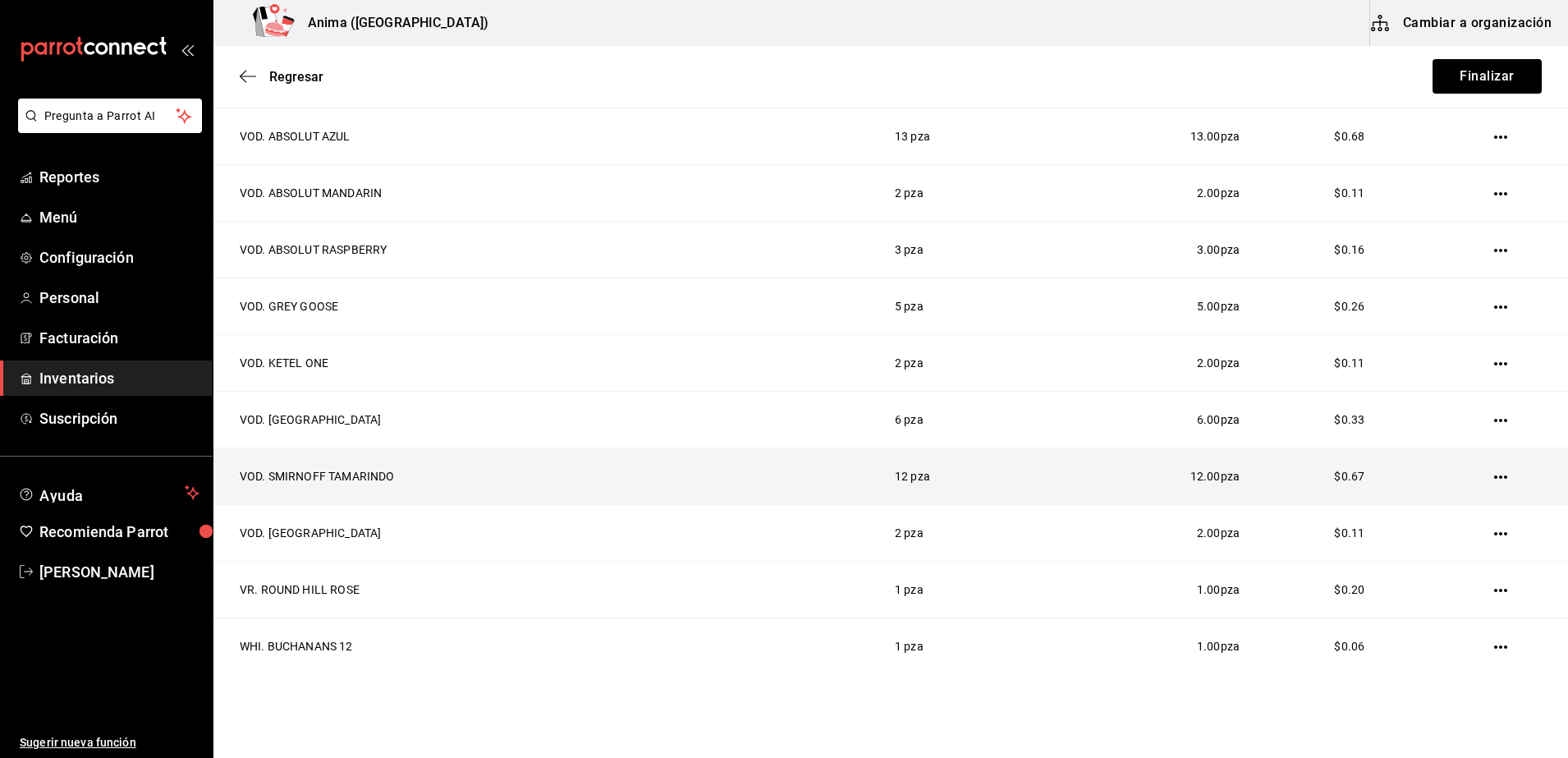
drag, startPoint x: 577, startPoint y: 482, endPoint x: 524, endPoint y: 484, distance: 53.0
click at [524, 484] on td "VOD. SMIRNOFF TAMARINDO" at bounding box center [544, 476] width 661 height 57
click at [1494, 475] on icon "button" at bounding box center [1500, 477] width 13 height 13
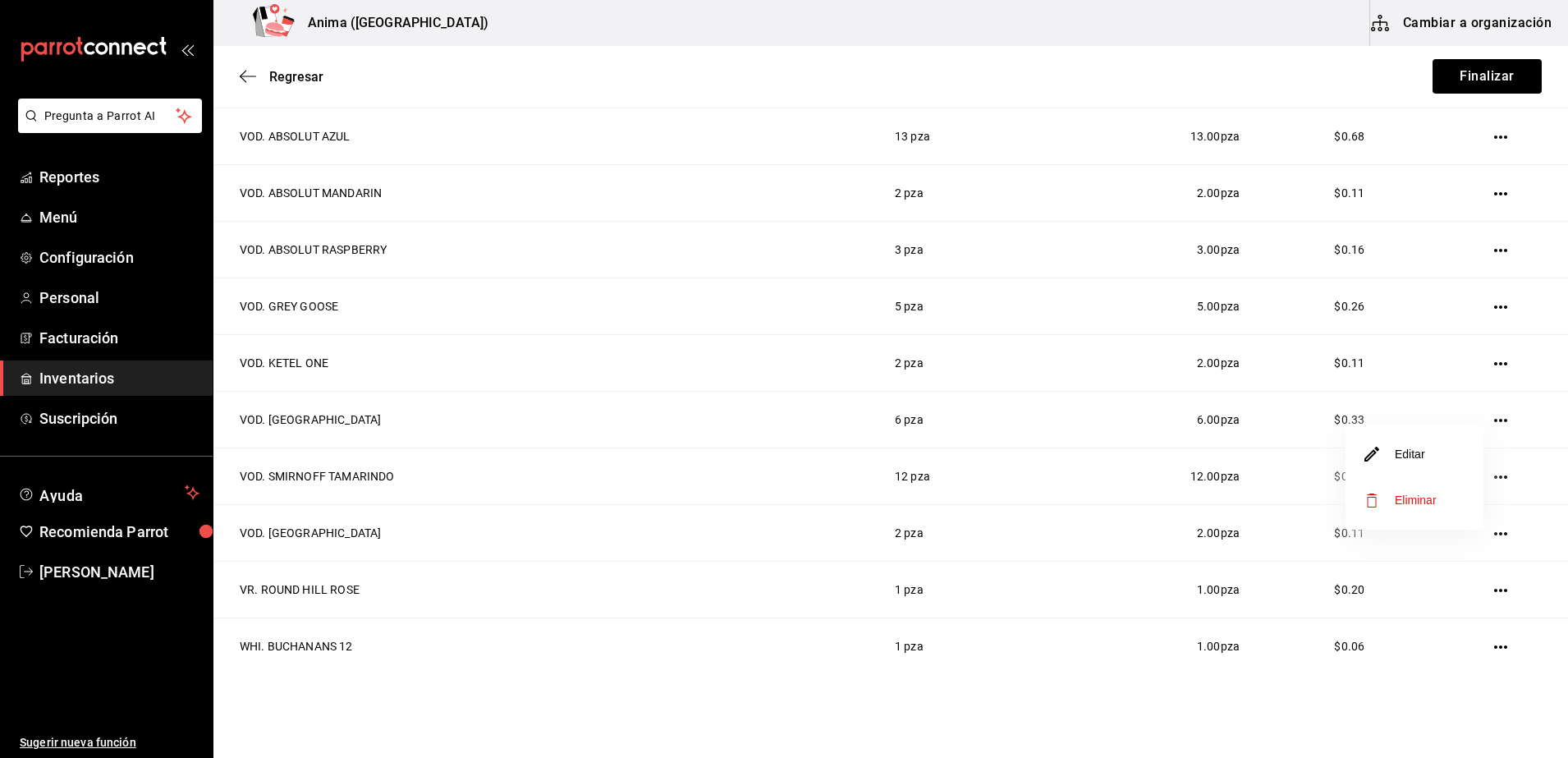
click at [1051, 452] on div at bounding box center [784, 379] width 1568 height 758
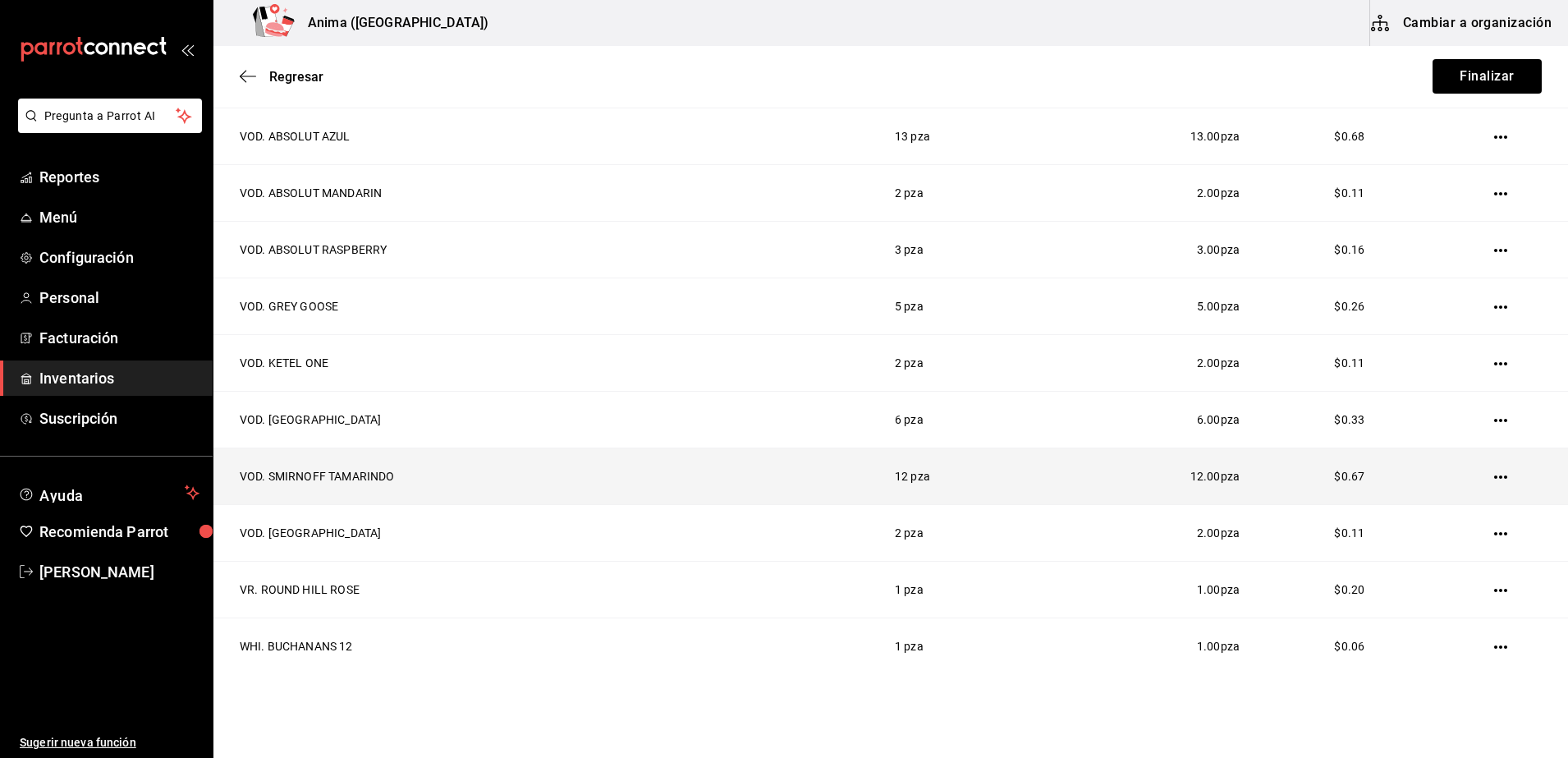
click at [1494, 479] on icon "button" at bounding box center [1500, 477] width 13 height 13
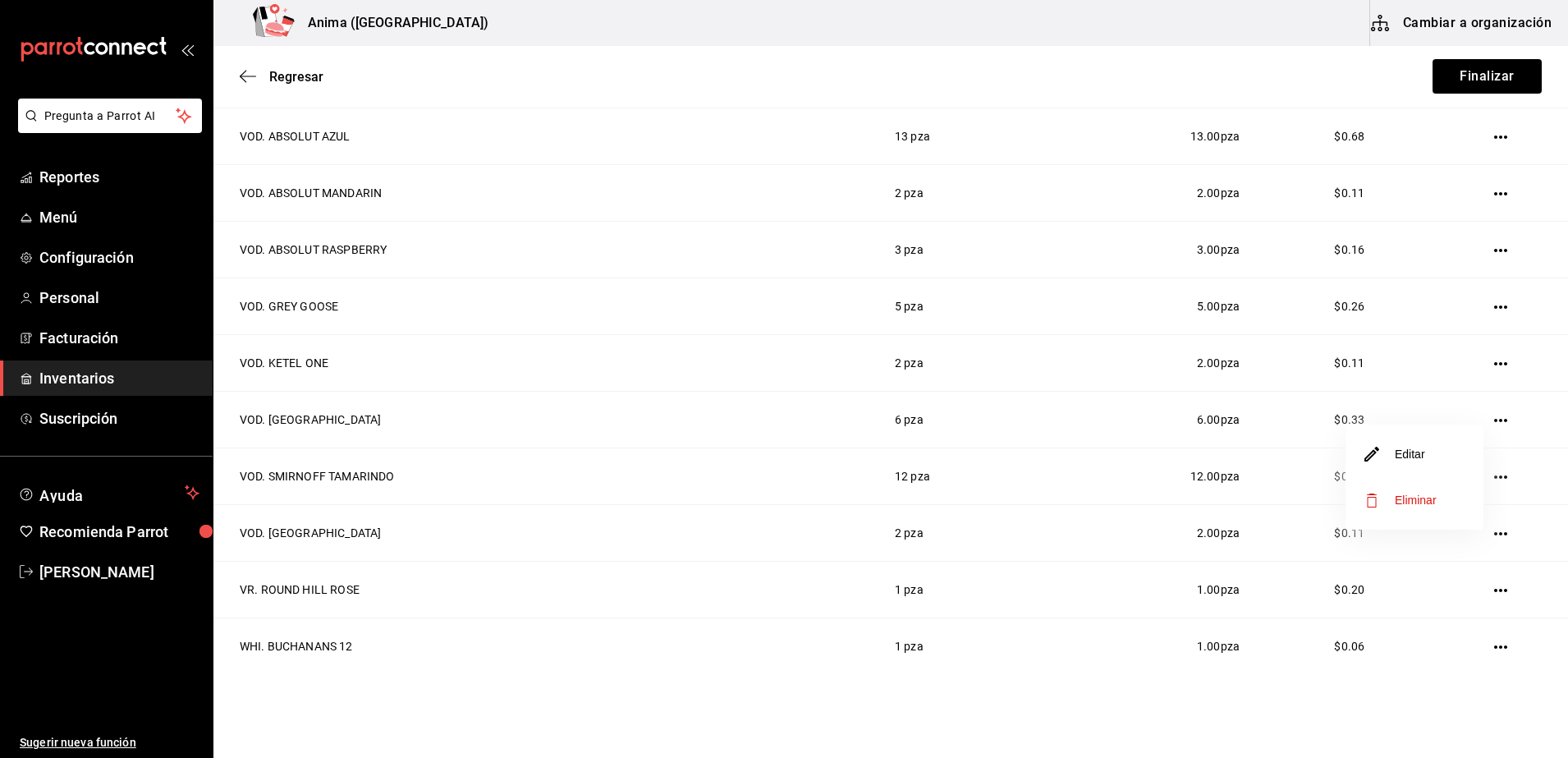
click at [1439, 490] on li "Eliminar" at bounding box center [1414, 500] width 138 height 46
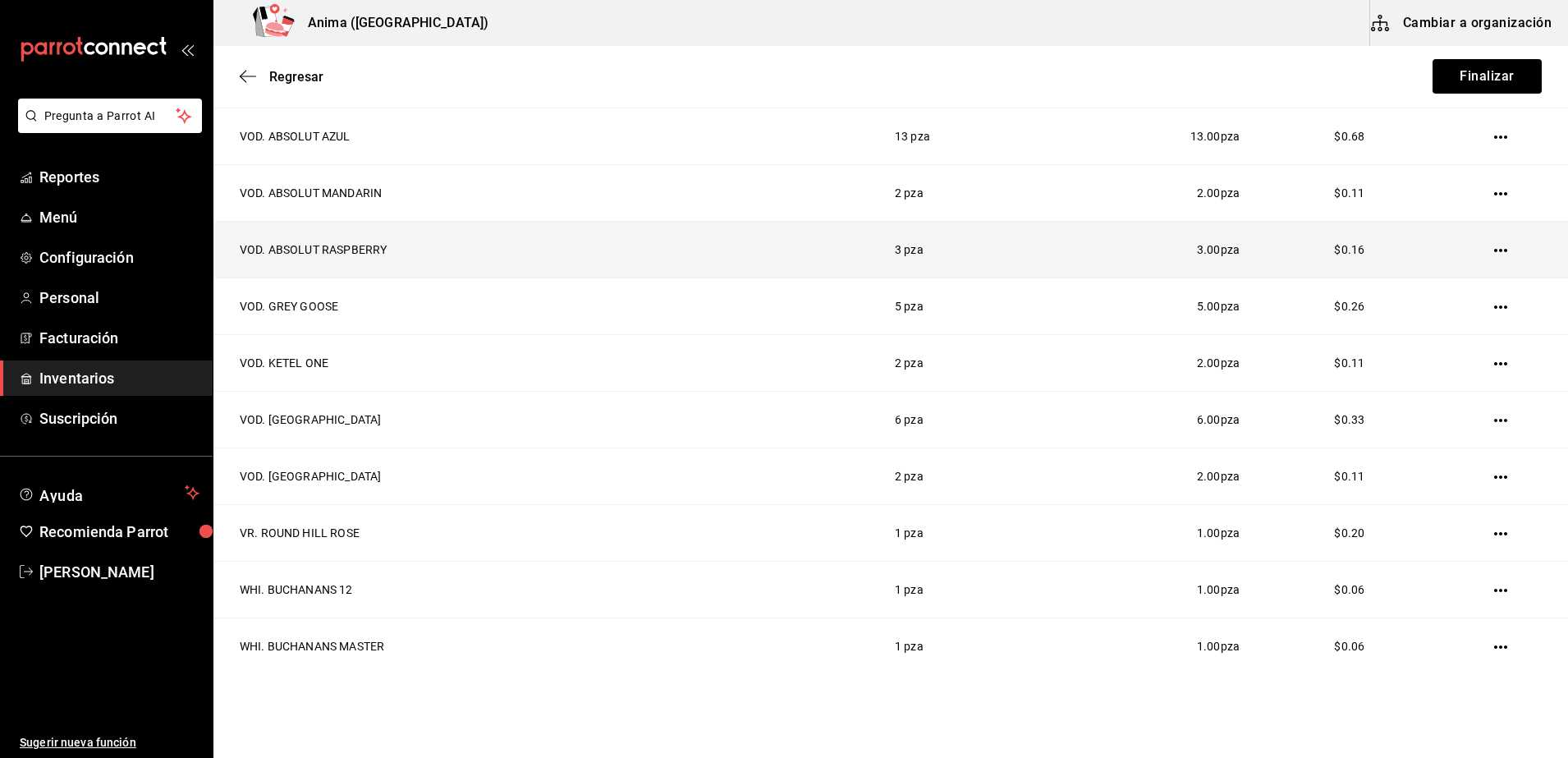
click at [1494, 245] on icon "button" at bounding box center [1500, 250] width 13 height 13
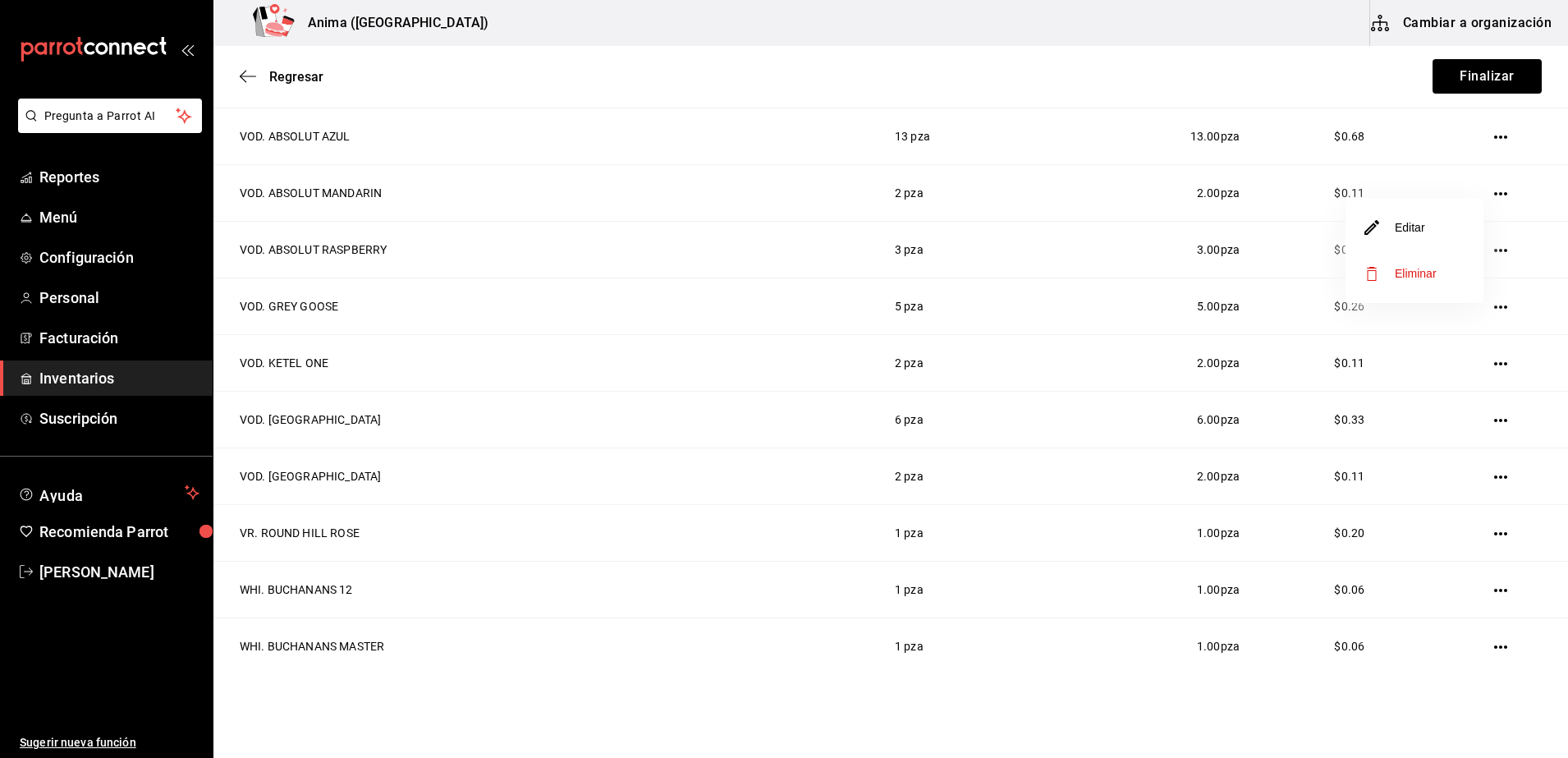
click at [1445, 273] on li "Eliminar" at bounding box center [1414, 273] width 138 height 46
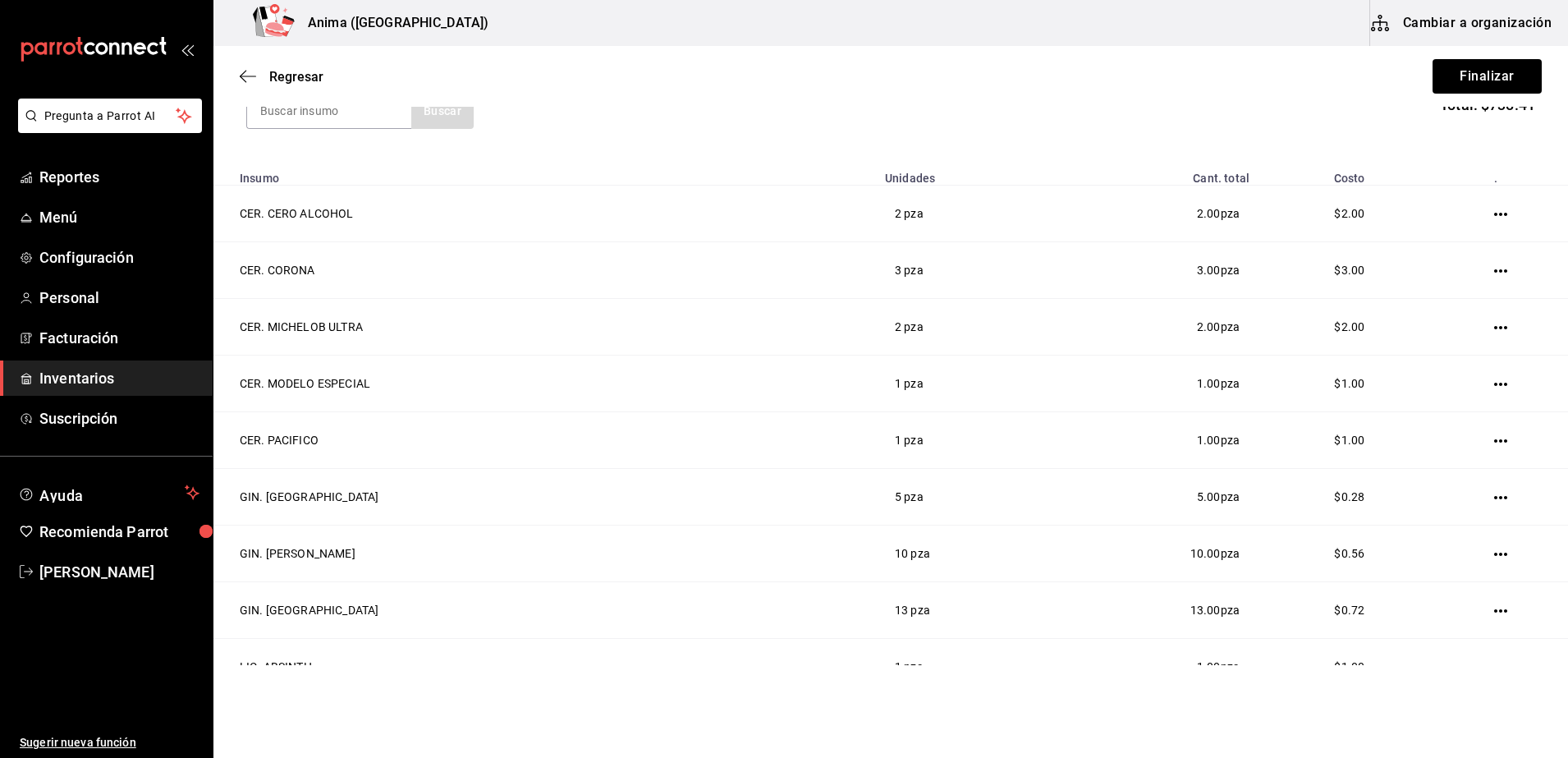
scroll to position [203, 0]
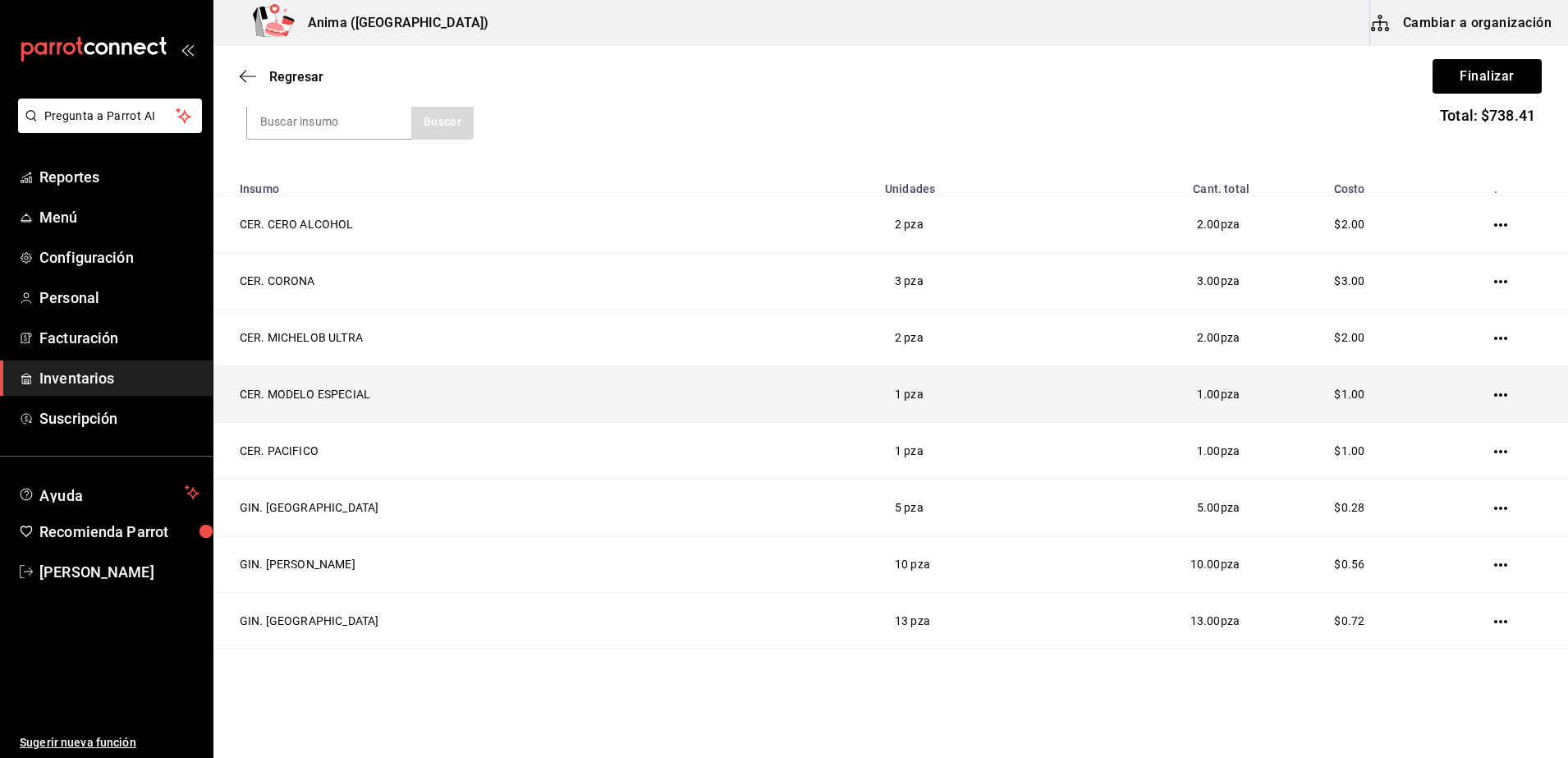
click at [1494, 394] on icon "button" at bounding box center [1500, 395] width 13 height 3
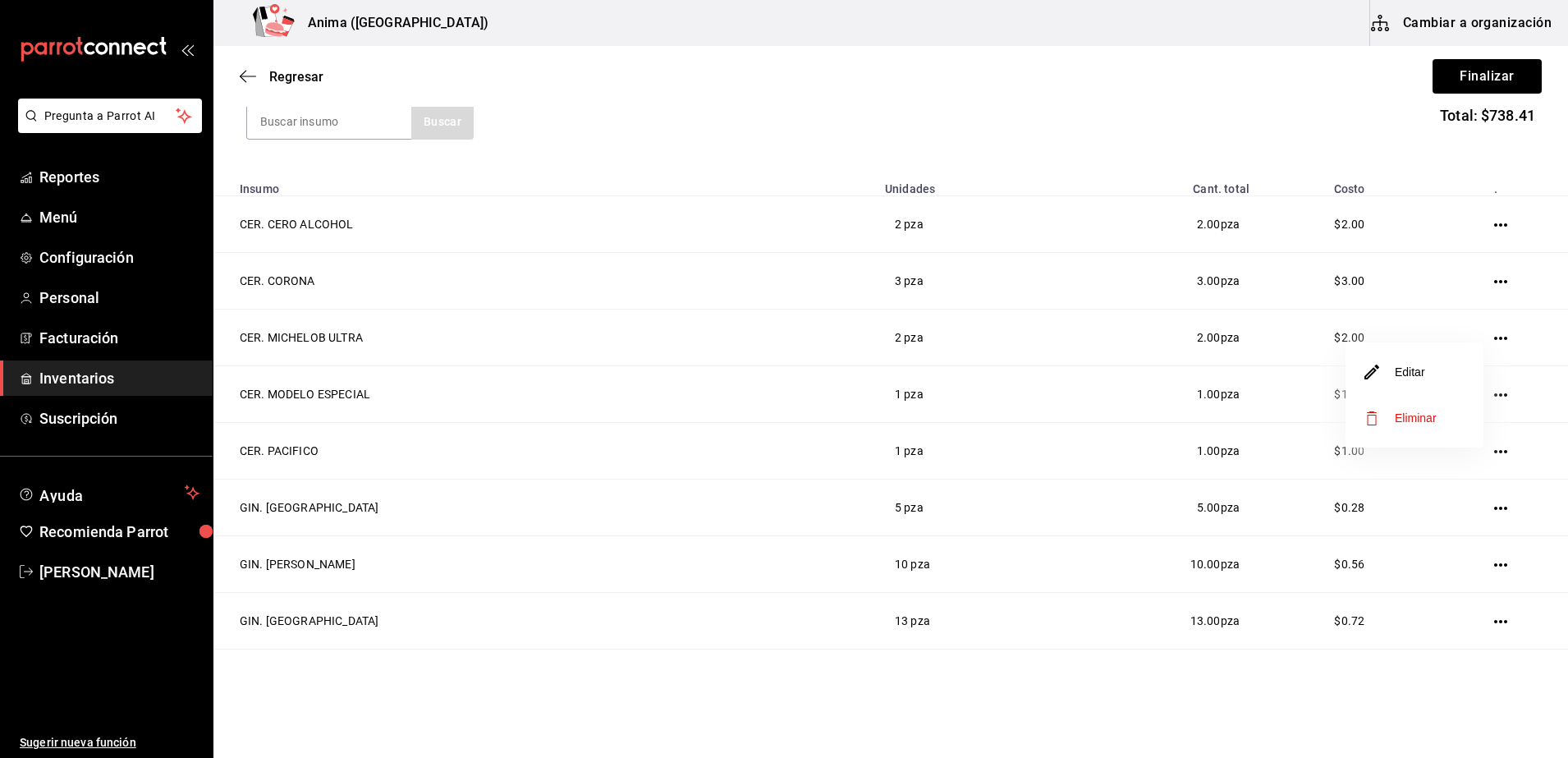
click at [1434, 411] on span "Eliminar" at bounding box center [1415, 417] width 42 height 13
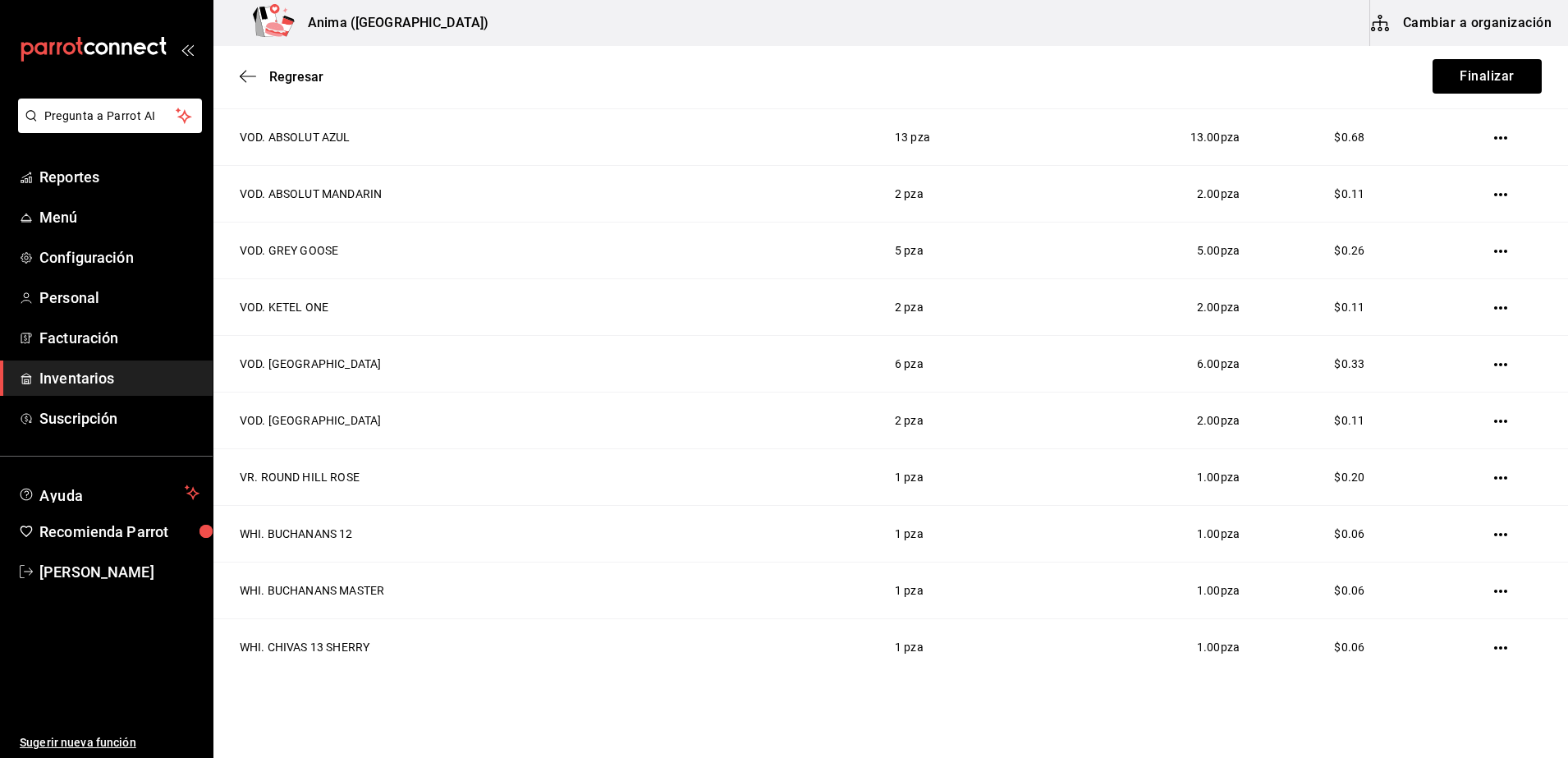
scroll to position [2877, 0]
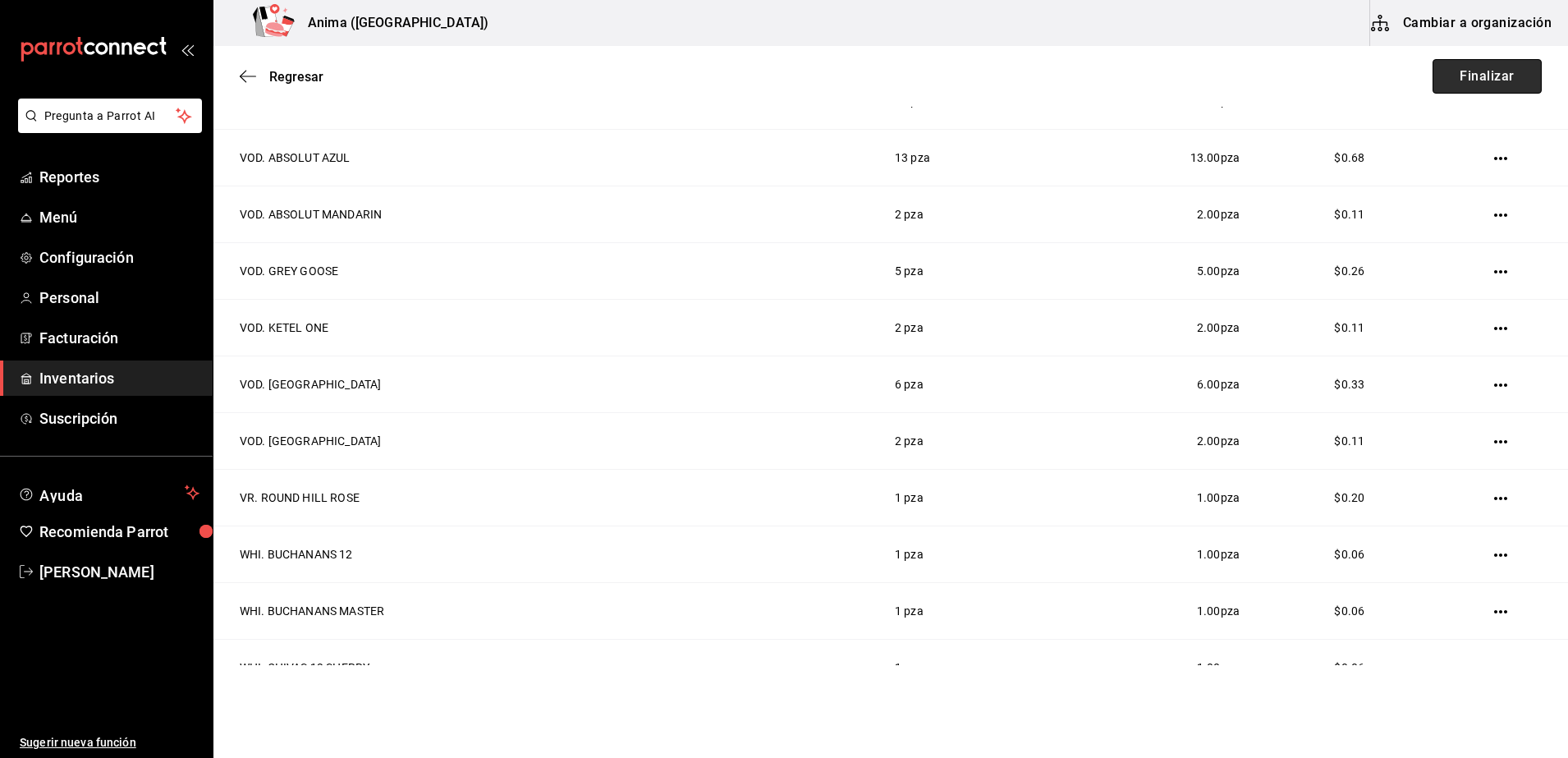
click at [1474, 78] on button "Finalizar" at bounding box center [1487, 76] width 109 height 34
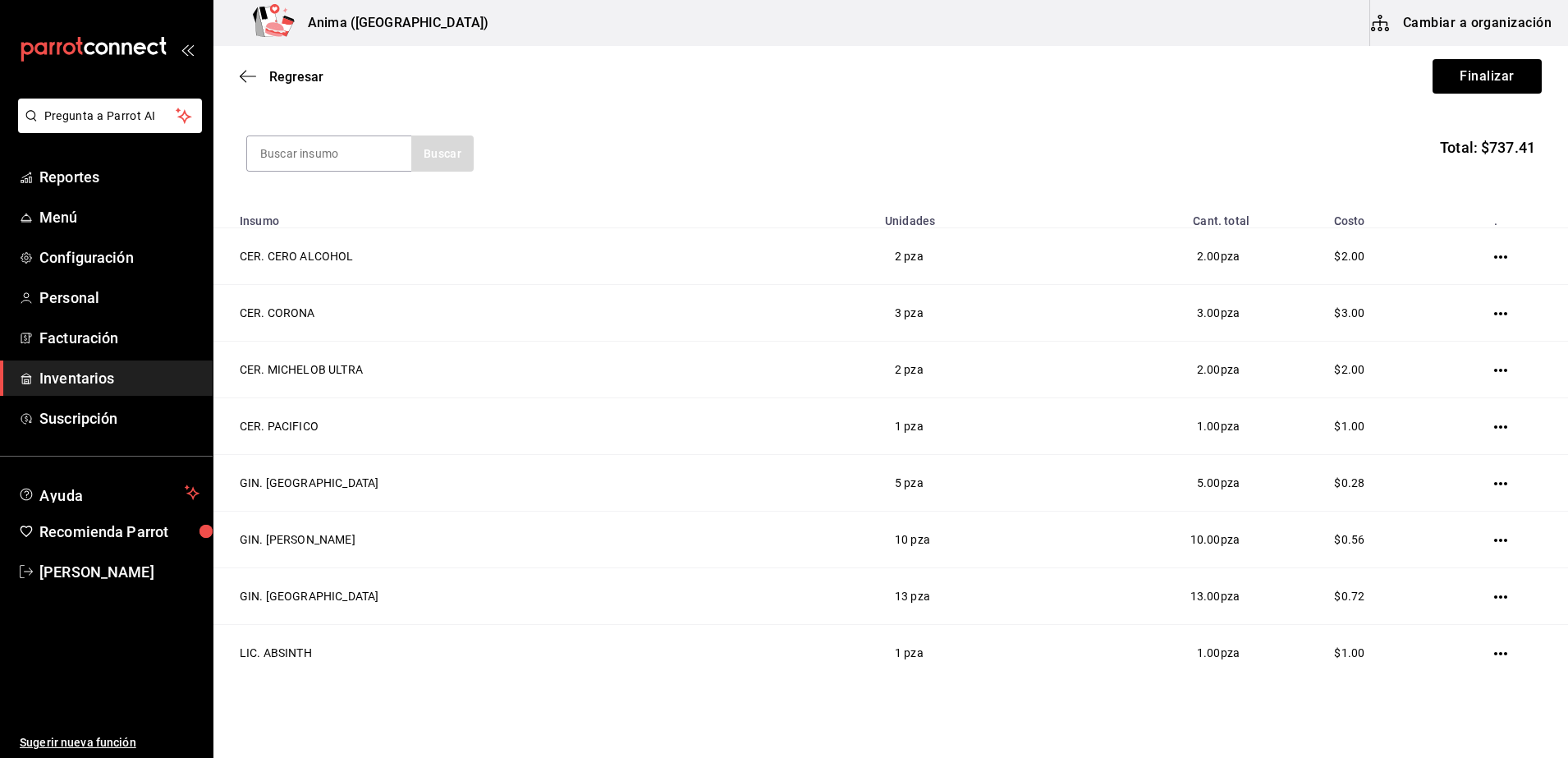
scroll to position [0, 0]
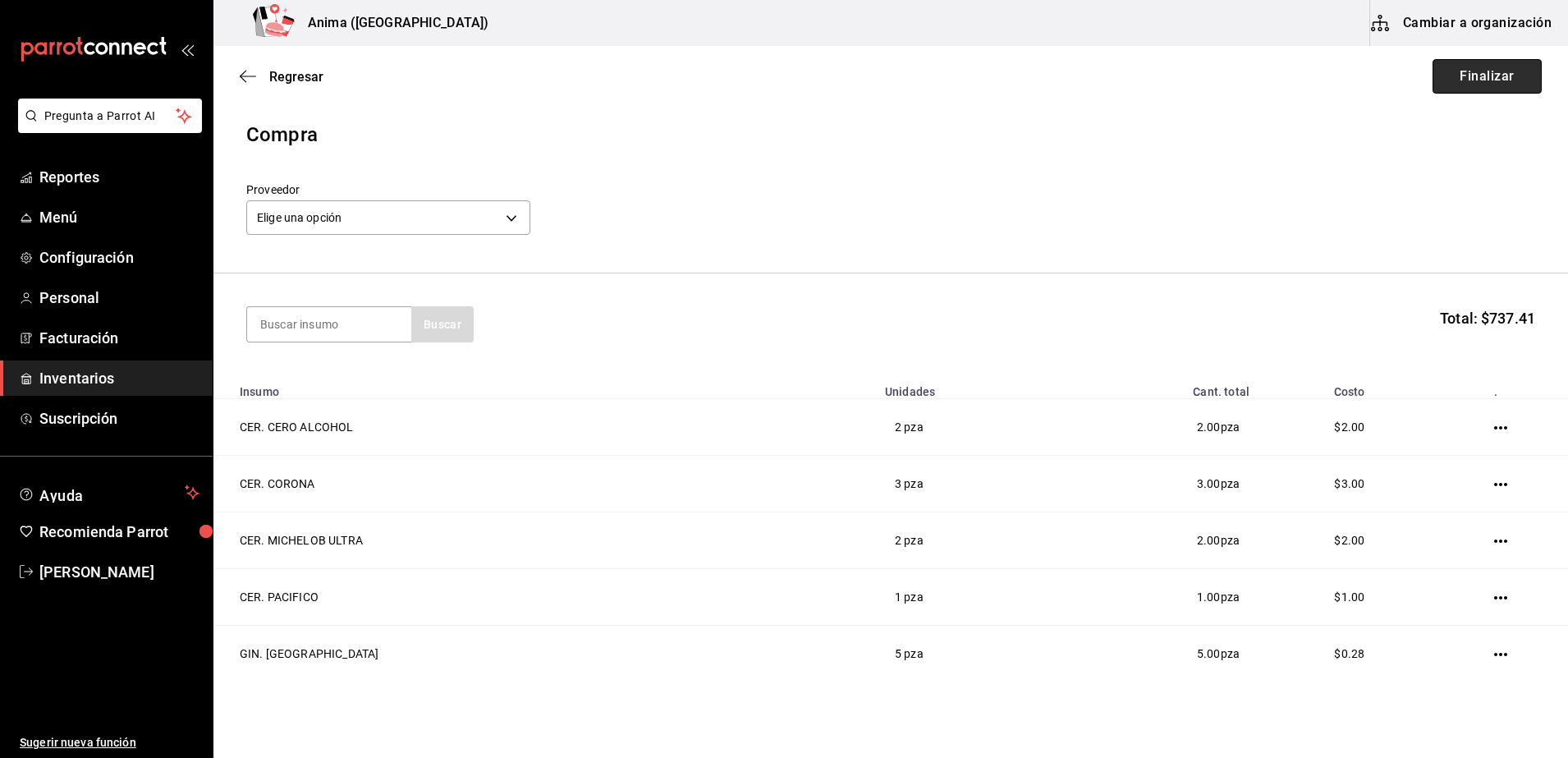
click at [1475, 81] on button "Finalizar" at bounding box center [1487, 76] width 109 height 34
click at [510, 216] on body "Pregunta a Parrot AI Reportes Menú Configuración Personal Facturación Inventari…" at bounding box center [784, 332] width 1568 height 665
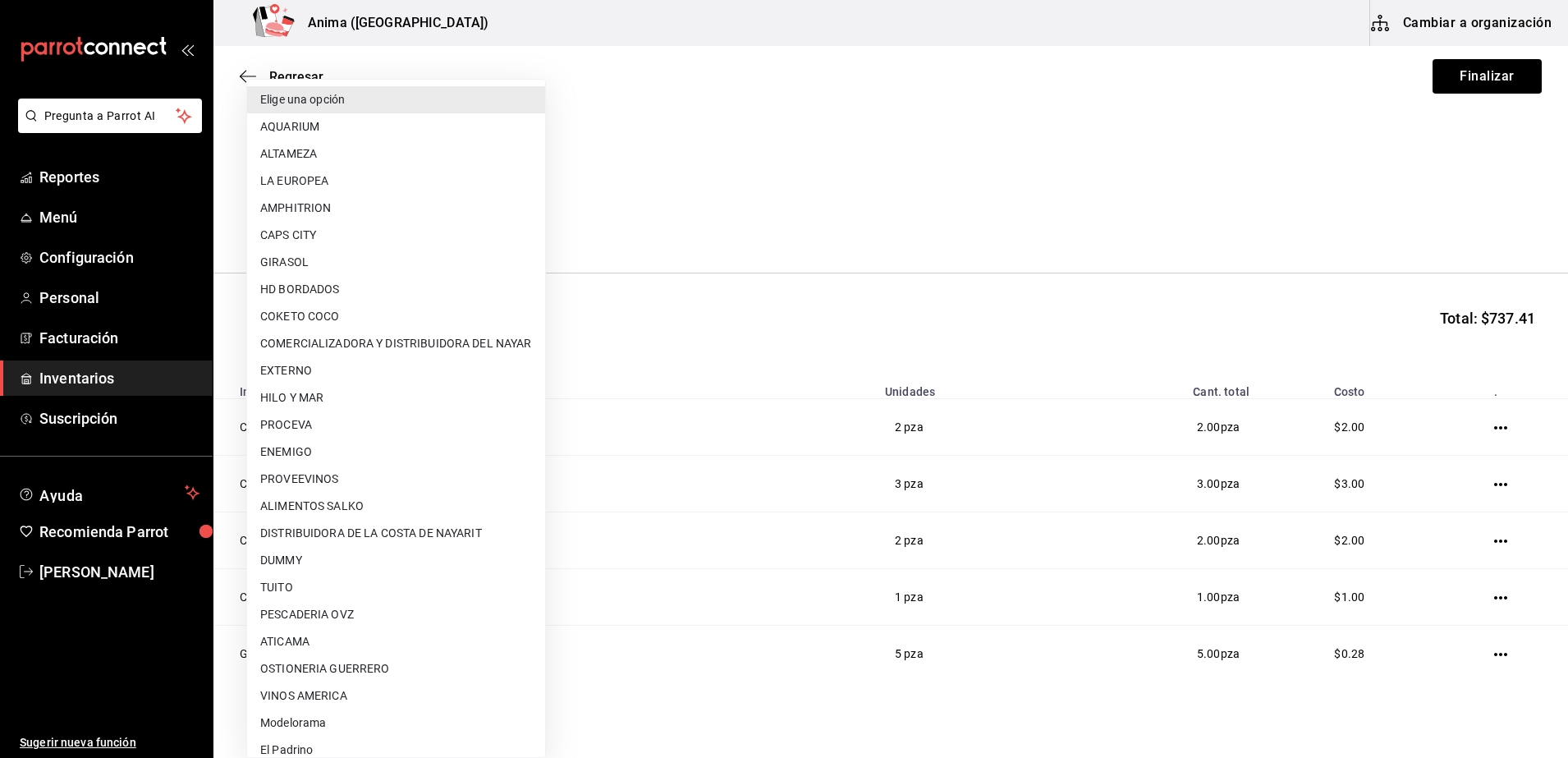
scroll to position [122, 0]
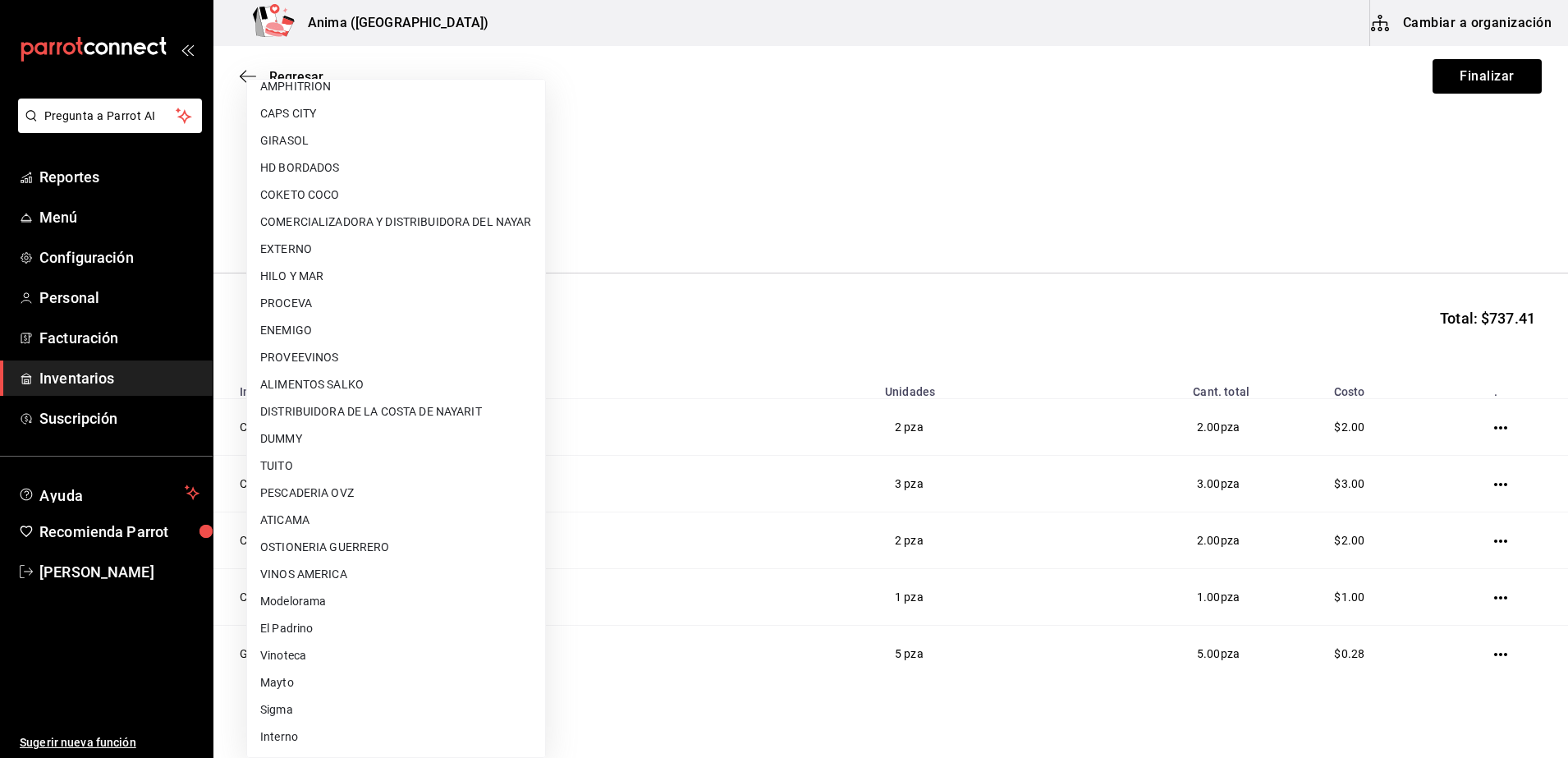
click at [303, 742] on li "Interno" at bounding box center [396, 738] width 298 height 27
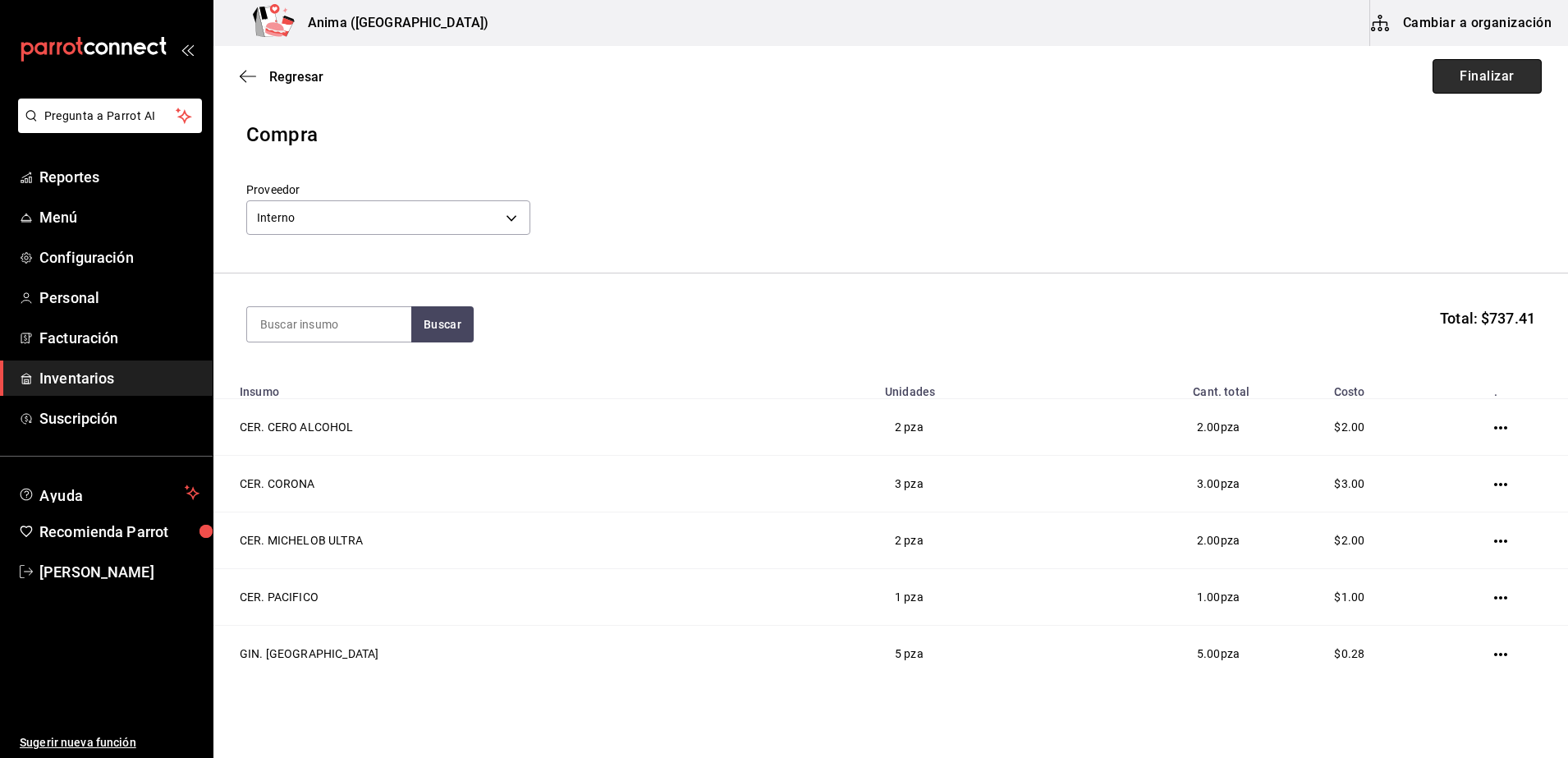
click at [1489, 87] on button "Finalizar" at bounding box center [1487, 76] width 109 height 34
